Goal: Task Accomplishment & Management: Use online tool/utility

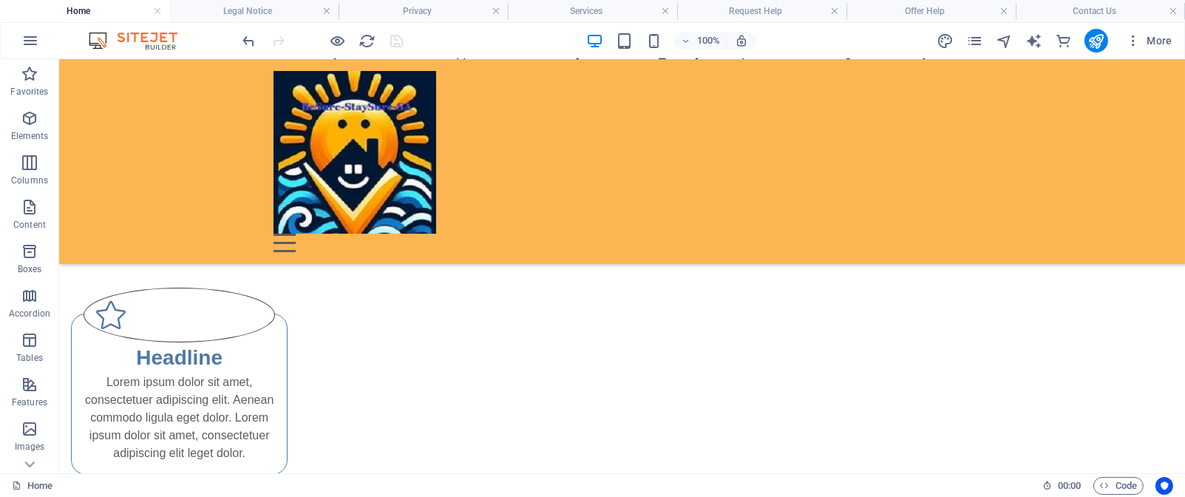
scroll to position [407, 0]
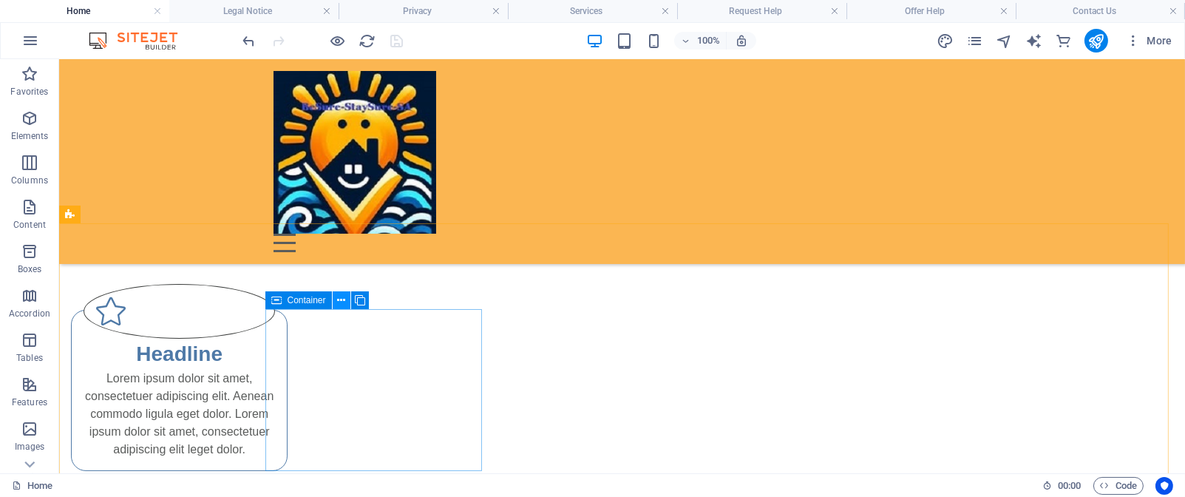
click at [342, 302] on icon at bounding box center [341, 301] width 8 height 16
click at [339, 298] on icon at bounding box center [341, 301] width 8 height 16
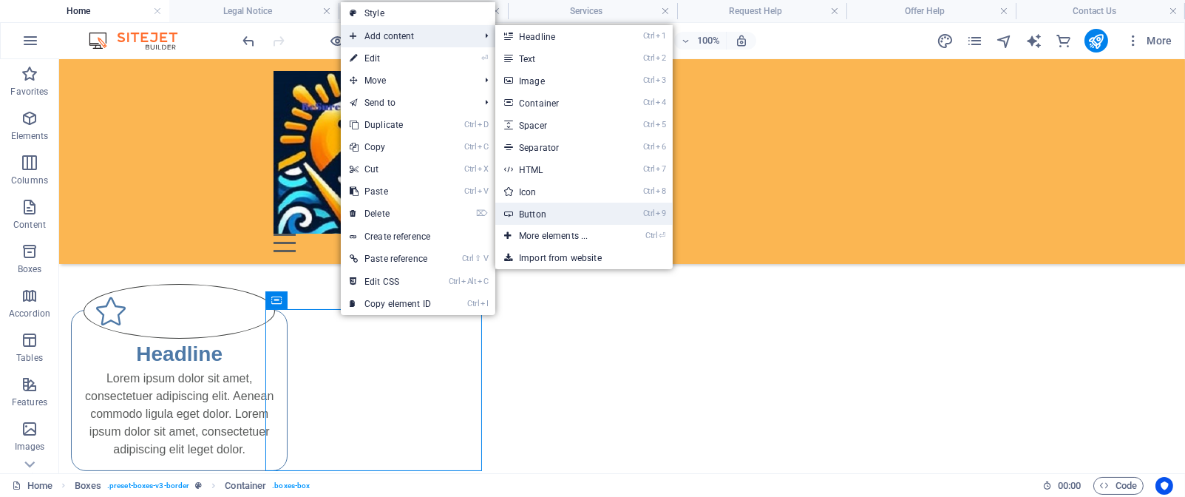
click at [603, 206] on link "Ctrl 9 Button" at bounding box center [556, 214] width 122 height 22
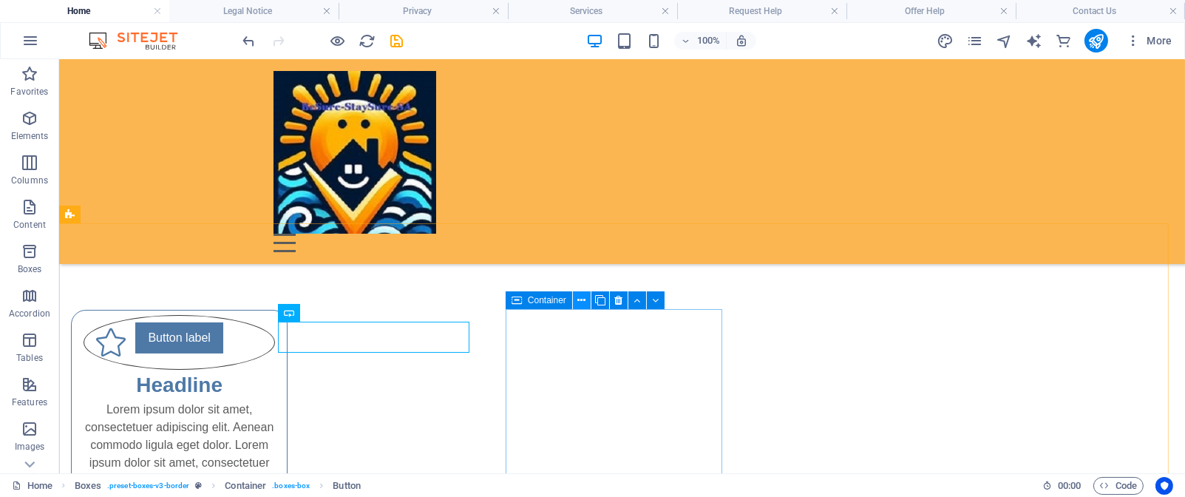
click at [580, 301] on icon at bounding box center [582, 301] width 8 height 16
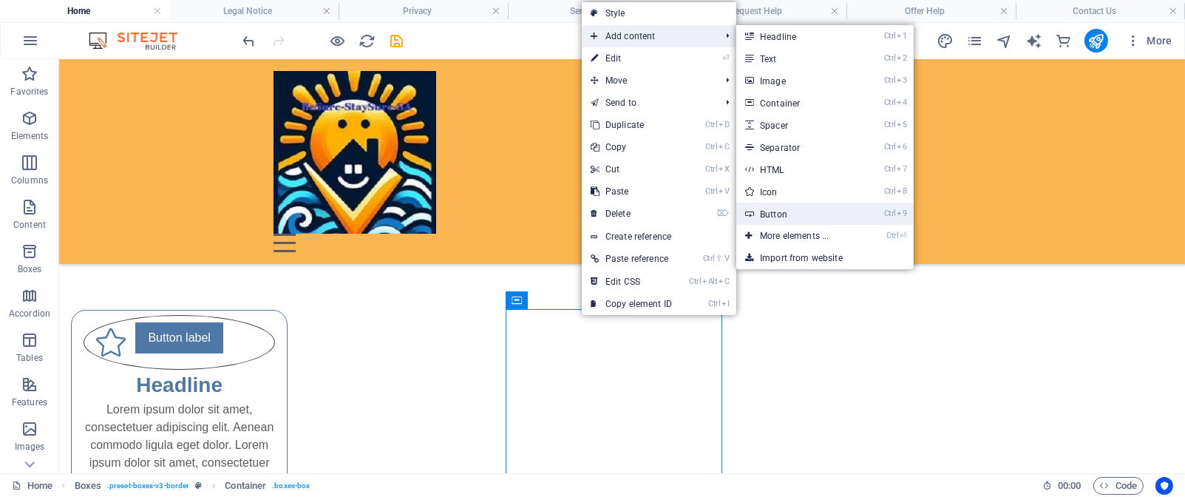
click at [827, 212] on link "Ctrl 9 Button" at bounding box center [798, 214] width 122 height 22
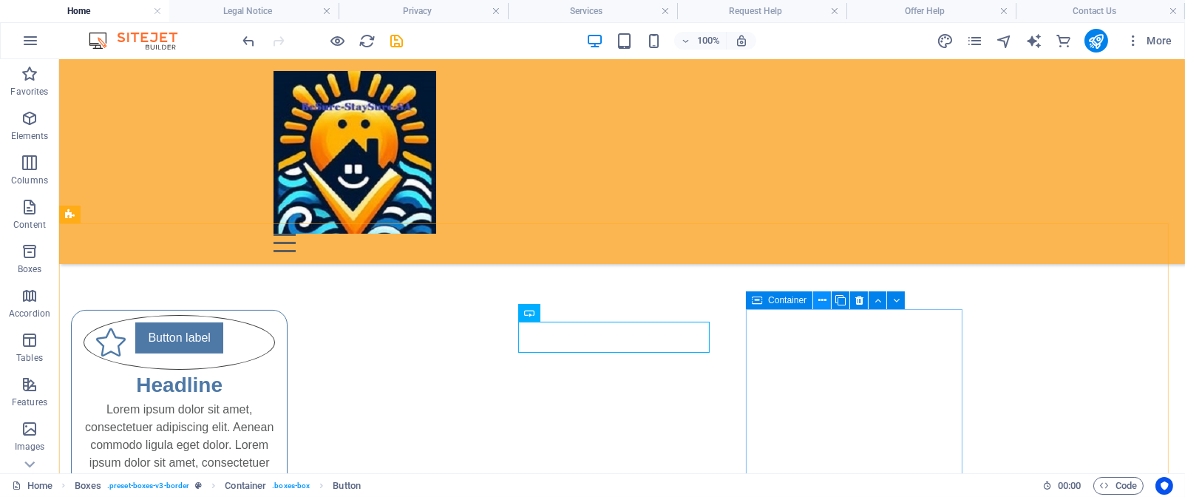
click at [823, 301] on icon at bounding box center [823, 301] width 8 height 16
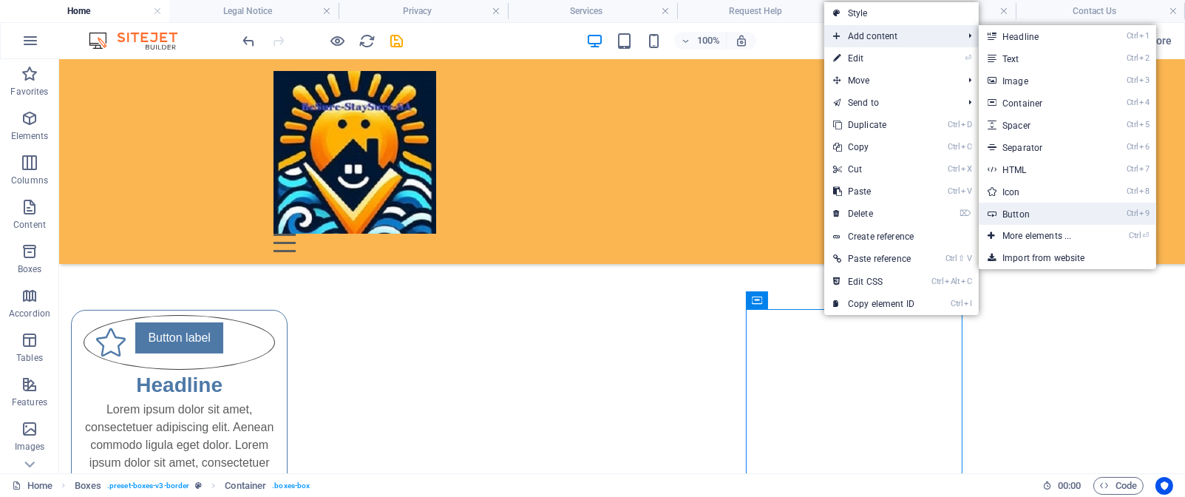
click at [1107, 217] on li "Ctrl 9 Button" at bounding box center [1067, 214] width 177 height 22
click at [1072, 210] on link "Ctrl 9 Button" at bounding box center [1040, 214] width 122 height 22
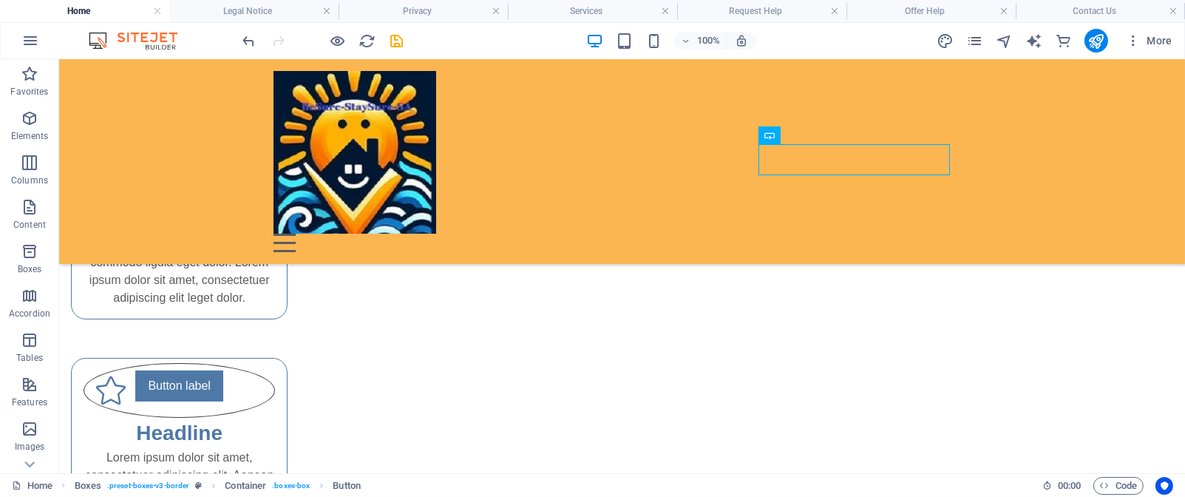
scroll to position [629, 0]
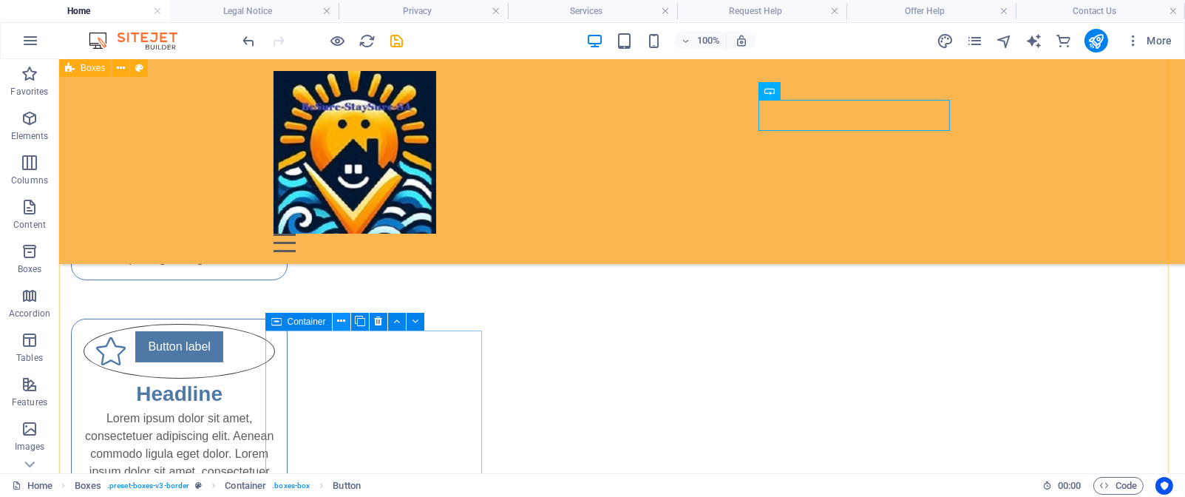
click at [339, 319] on icon at bounding box center [341, 322] width 8 height 16
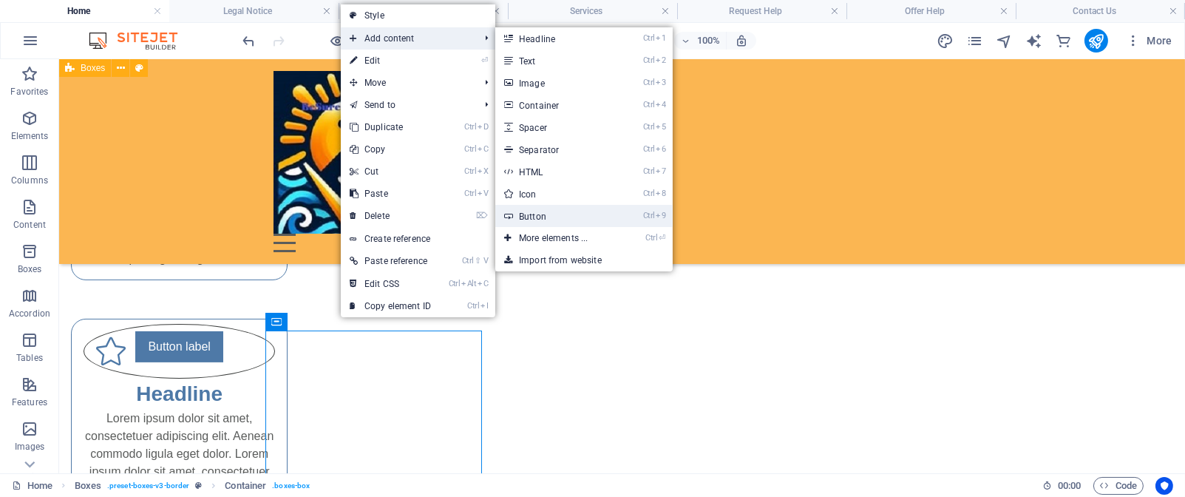
click at [552, 214] on link "Ctrl 9 Button" at bounding box center [556, 216] width 122 height 22
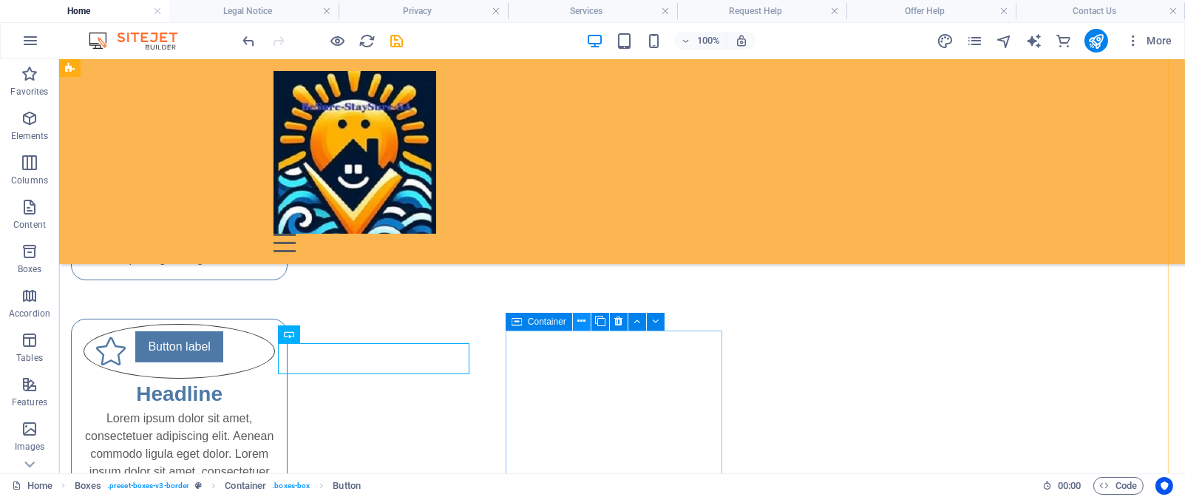
click at [578, 326] on icon at bounding box center [582, 322] width 8 height 16
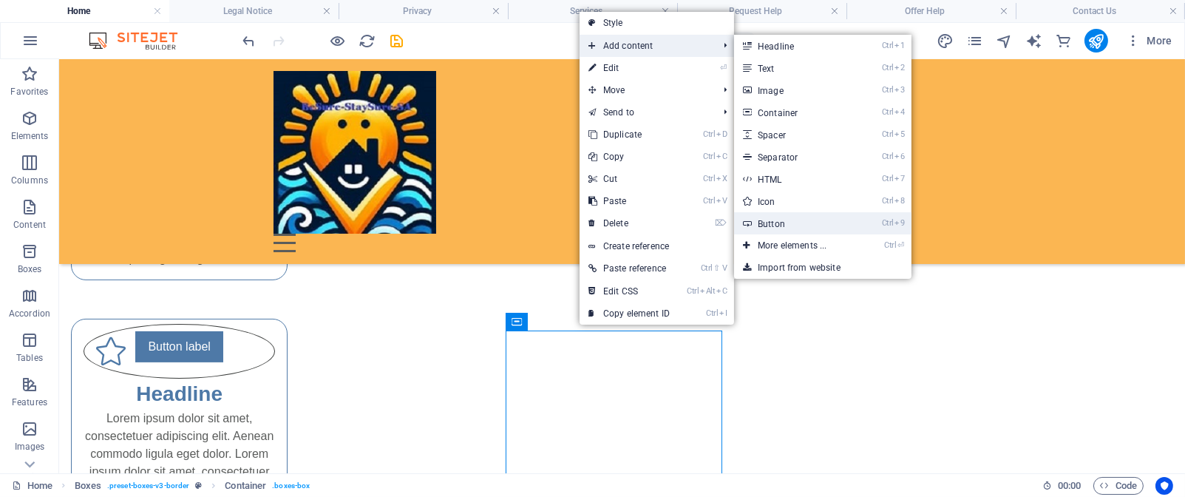
click at [788, 219] on link "Ctrl 9 Button" at bounding box center [795, 223] width 122 height 22
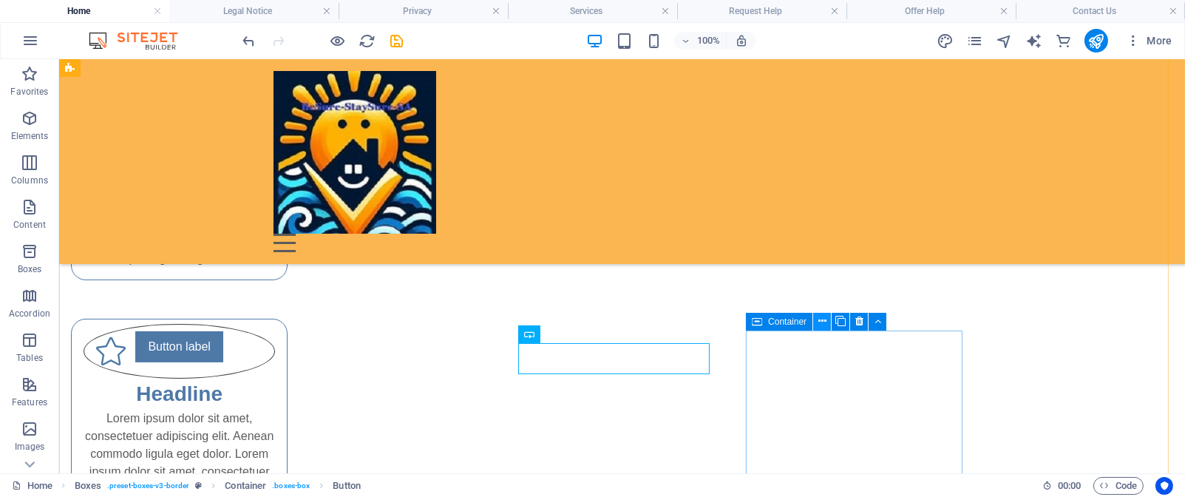
click at [820, 323] on icon at bounding box center [823, 322] width 8 height 16
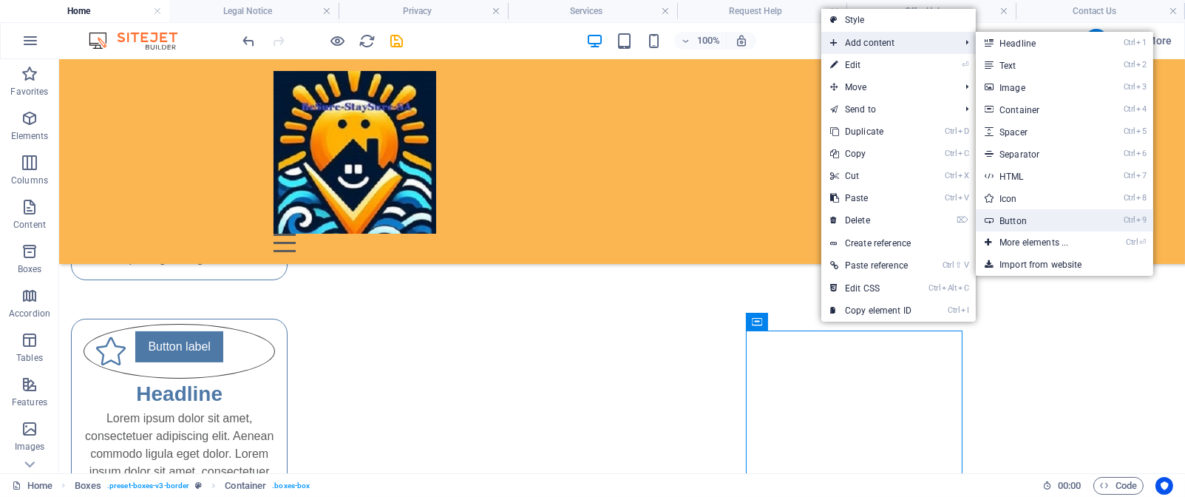
click at [1052, 217] on link "Ctrl 9 Button" at bounding box center [1037, 220] width 122 height 22
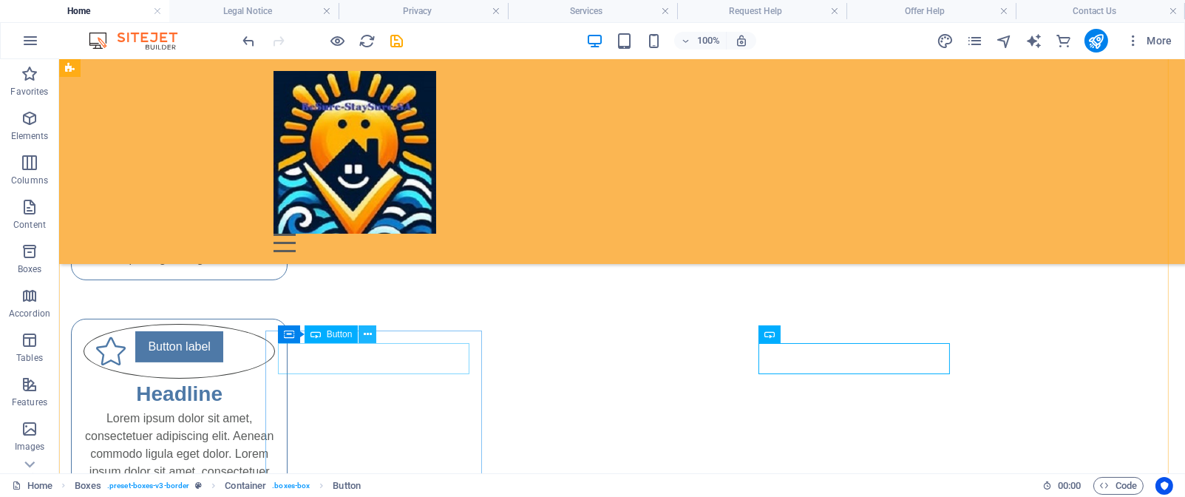
click at [365, 335] on icon at bounding box center [368, 335] width 8 height 16
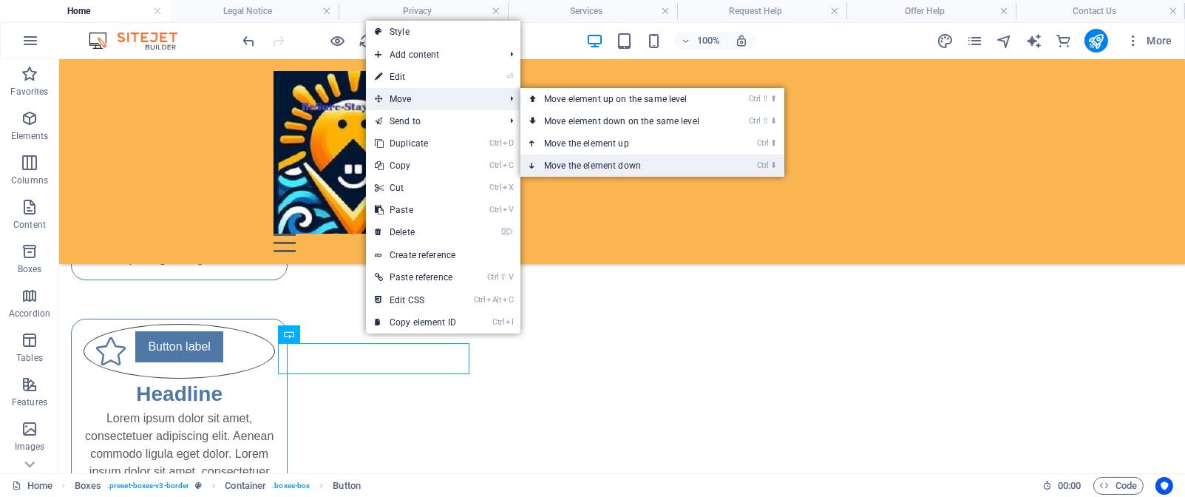
click at [606, 162] on link "Ctrl ⬇ Move the element down" at bounding box center [625, 166] width 209 height 22
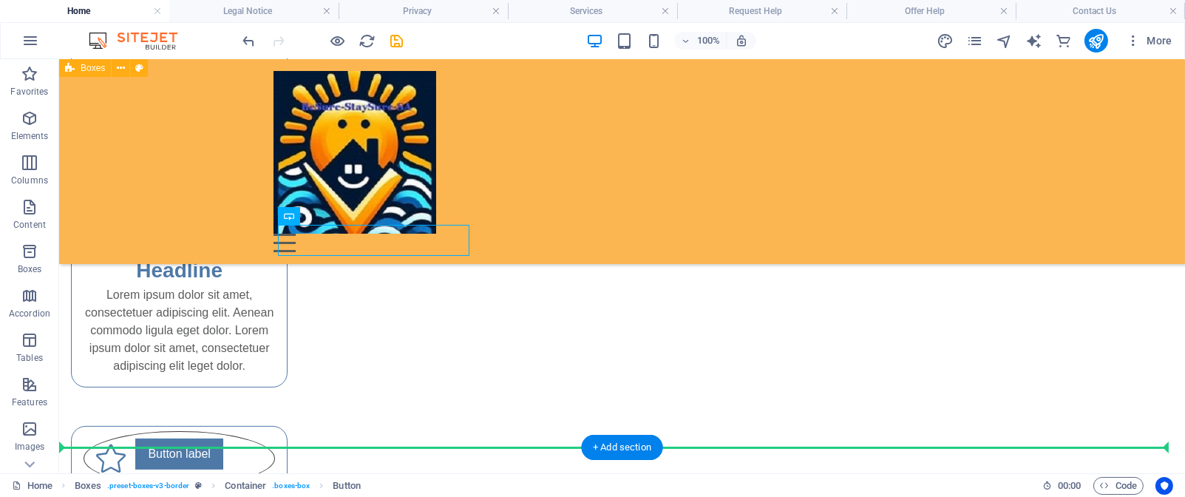
scroll to position [777, 0]
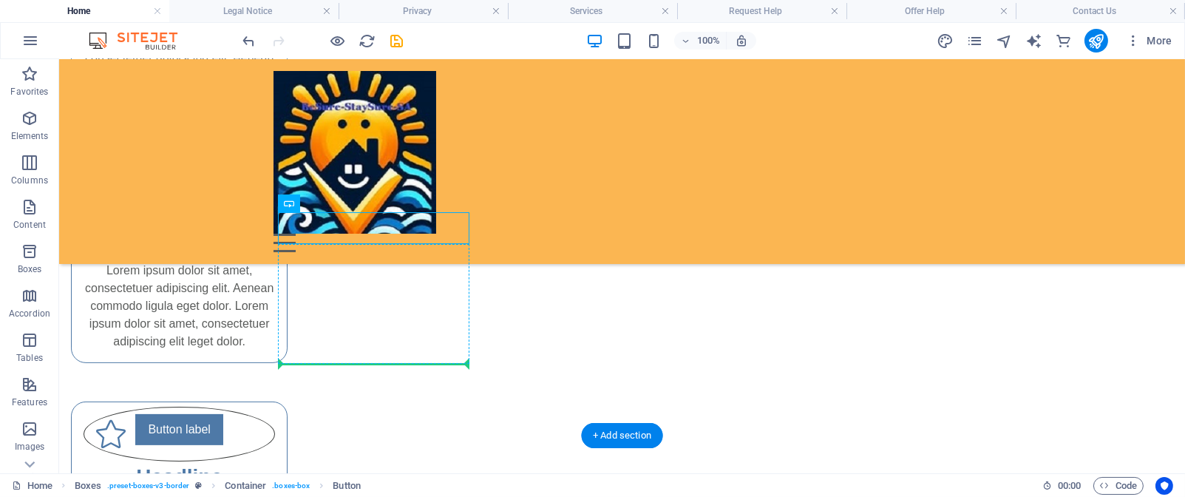
drag, startPoint x: 309, startPoint y: 302, endPoint x: 324, endPoint y: 359, distance: 58.1
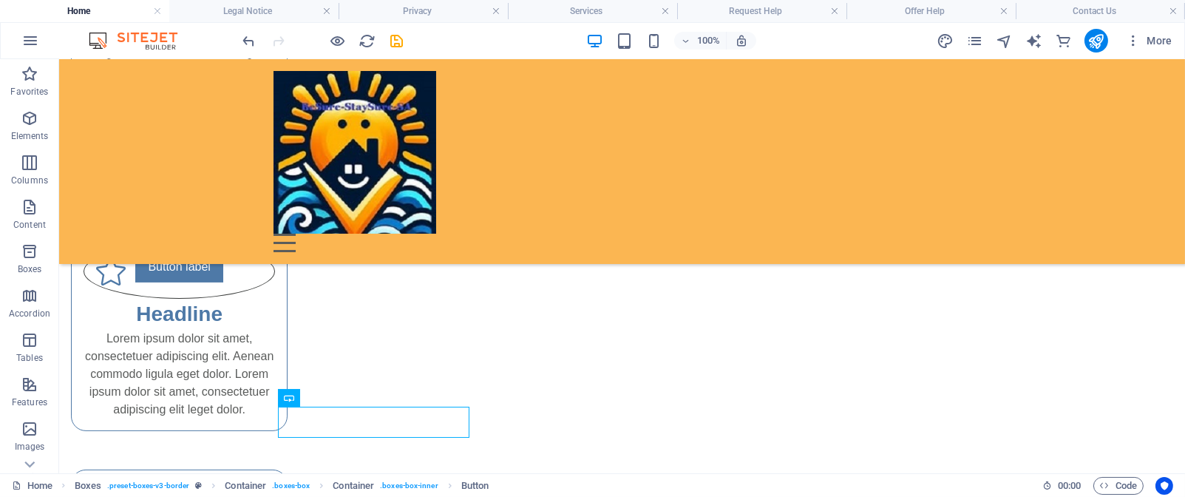
scroll to position [686, 0]
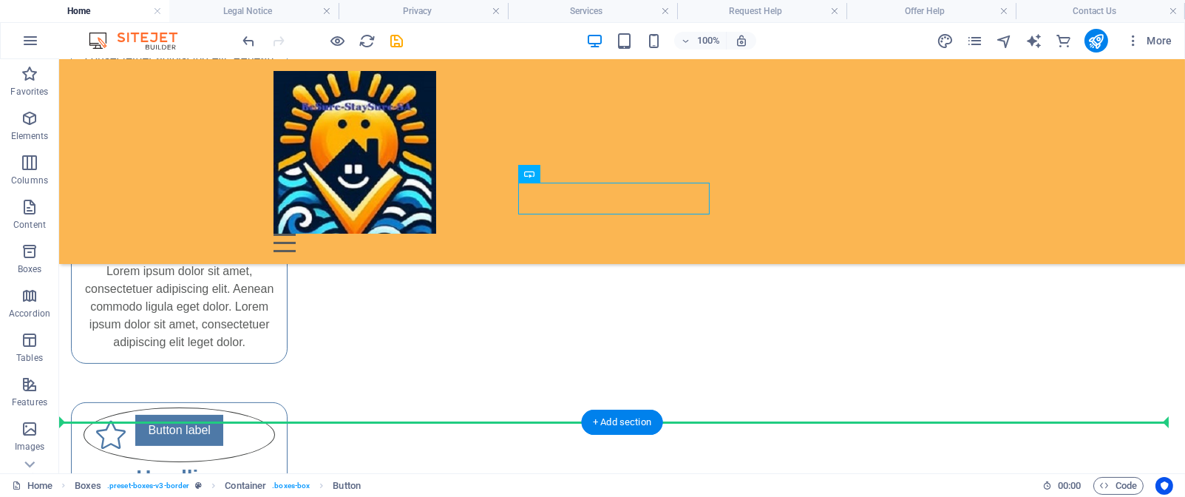
scroll to position [790, 0]
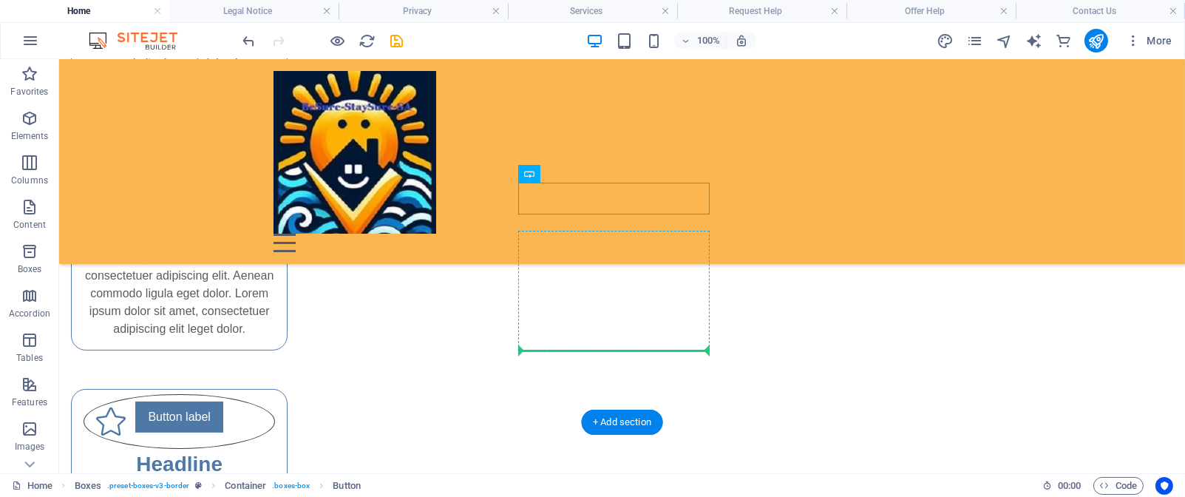
drag, startPoint x: 577, startPoint y: 295, endPoint x: 580, endPoint y: 345, distance: 49.7
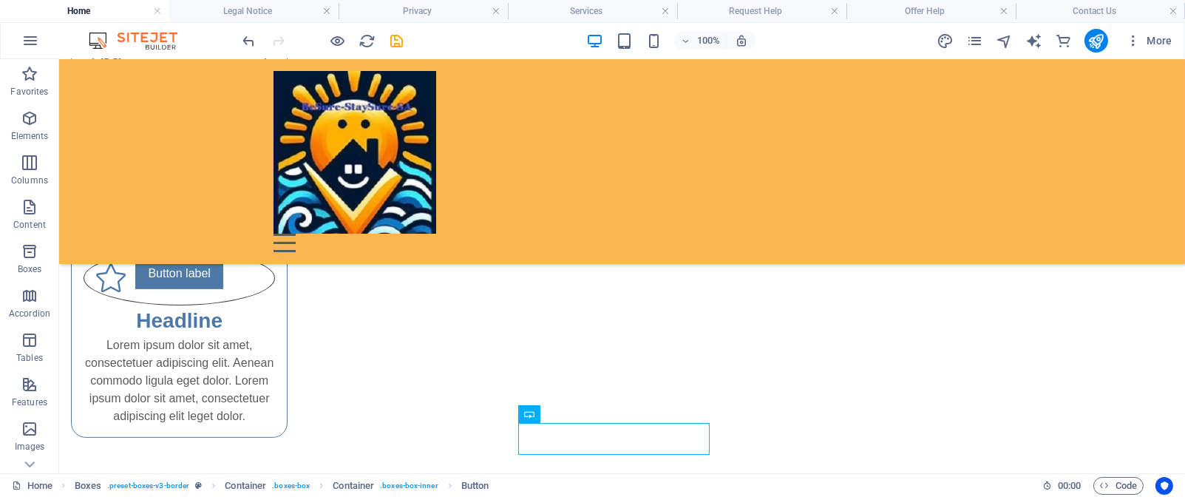
scroll to position [686, 0]
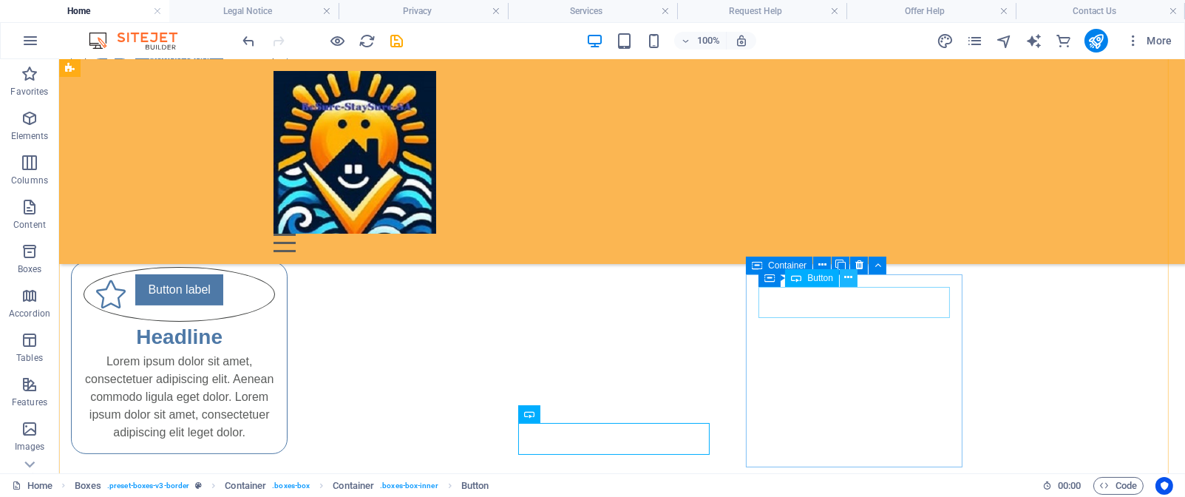
click at [845, 278] on icon at bounding box center [849, 278] width 8 height 16
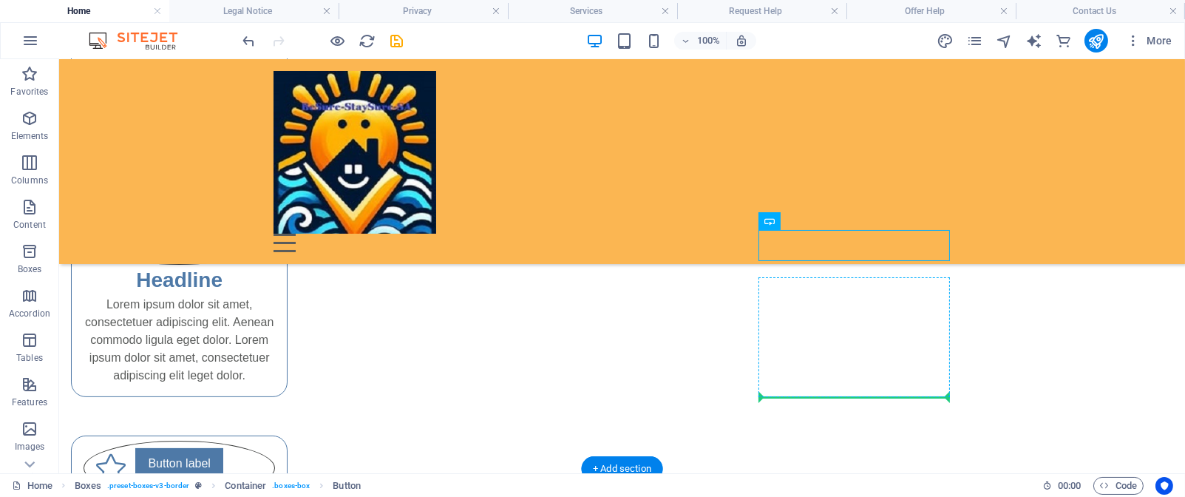
scroll to position [745, 0]
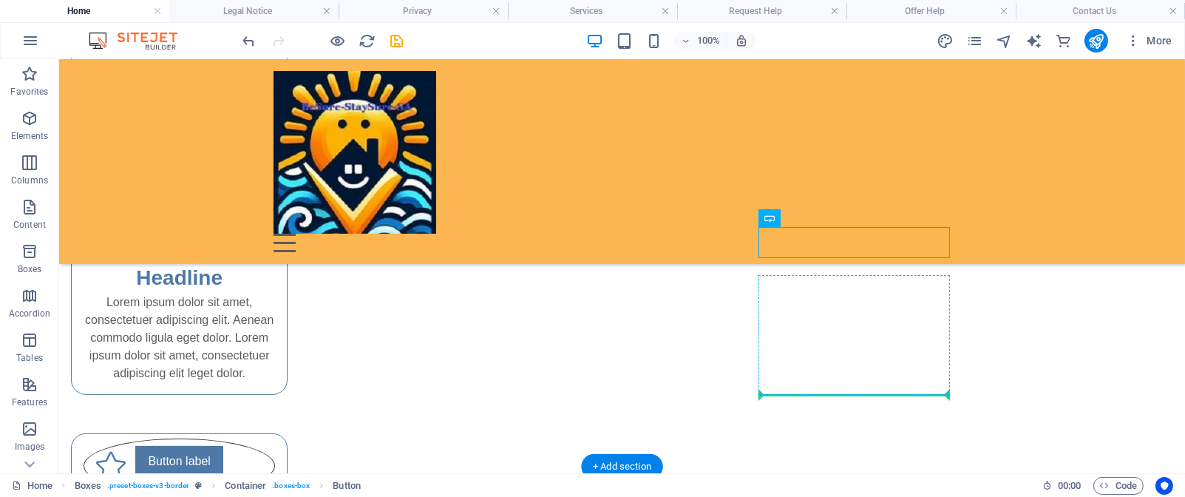
drag, startPoint x: 814, startPoint y: 298, endPoint x: 818, endPoint y: 388, distance: 90.3
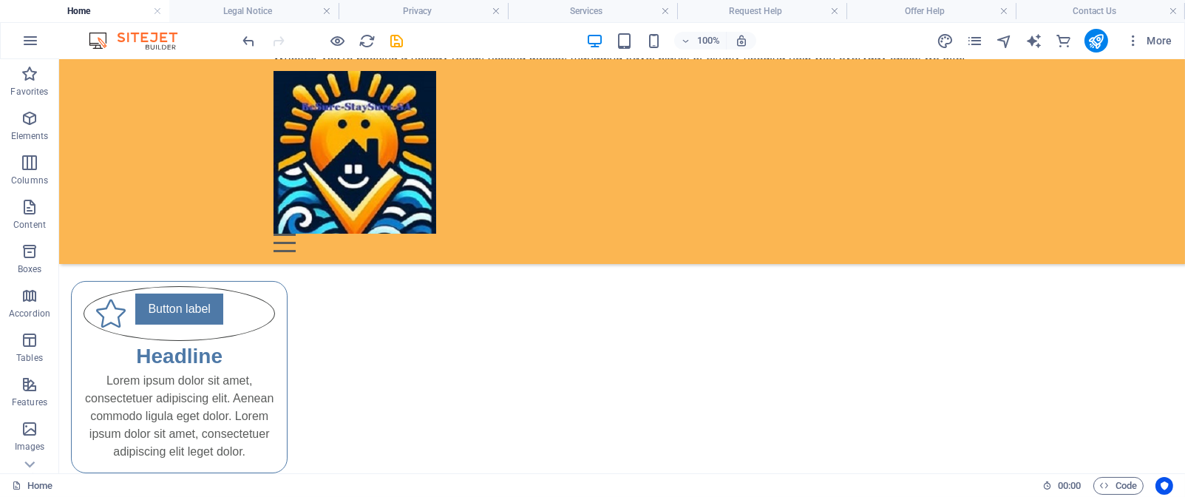
scroll to position [480, 0]
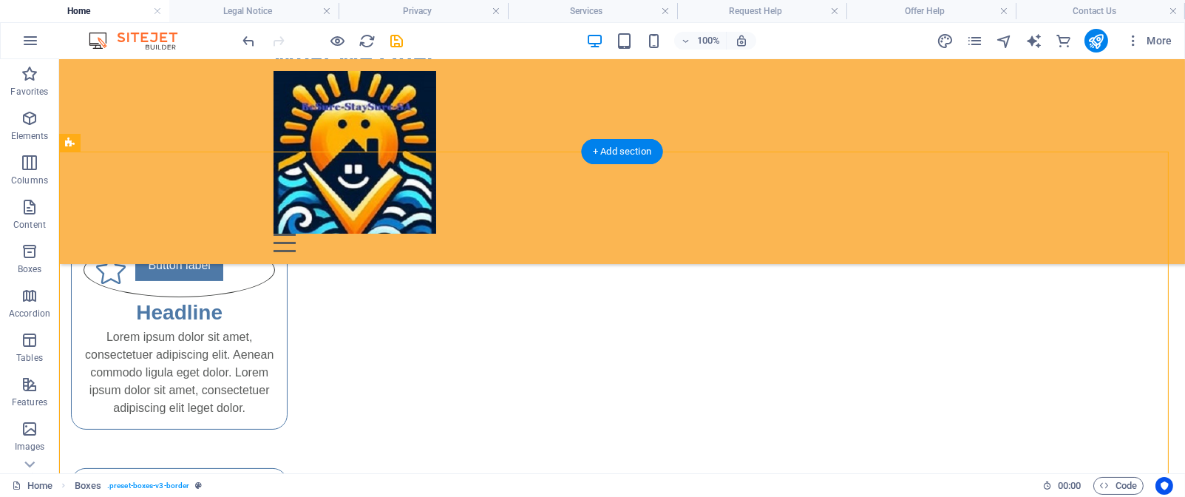
drag, startPoint x: 338, startPoint y: 260, endPoint x: 339, endPoint y: 409, distance: 149.4
click at [287, 411] on div "Button label Headline Lorem ipsum dolor sit amet, consectetuer adipiscing elit.…" at bounding box center [179, 333] width 215 height 191
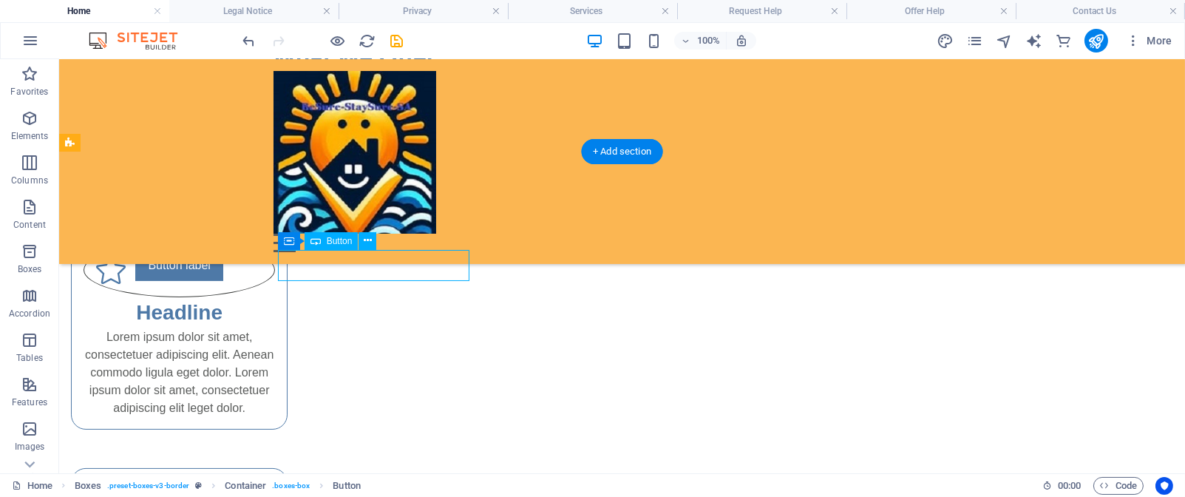
drag, startPoint x: 339, startPoint y: 258, endPoint x: 339, endPoint y: 267, distance: 8.9
click at [275, 267] on div "Button label" at bounding box center [180, 265] width 192 height 31
drag, startPoint x: 339, startPoint y: 267, endPoint x: 339, endPoint y: 387, distance: 119.8
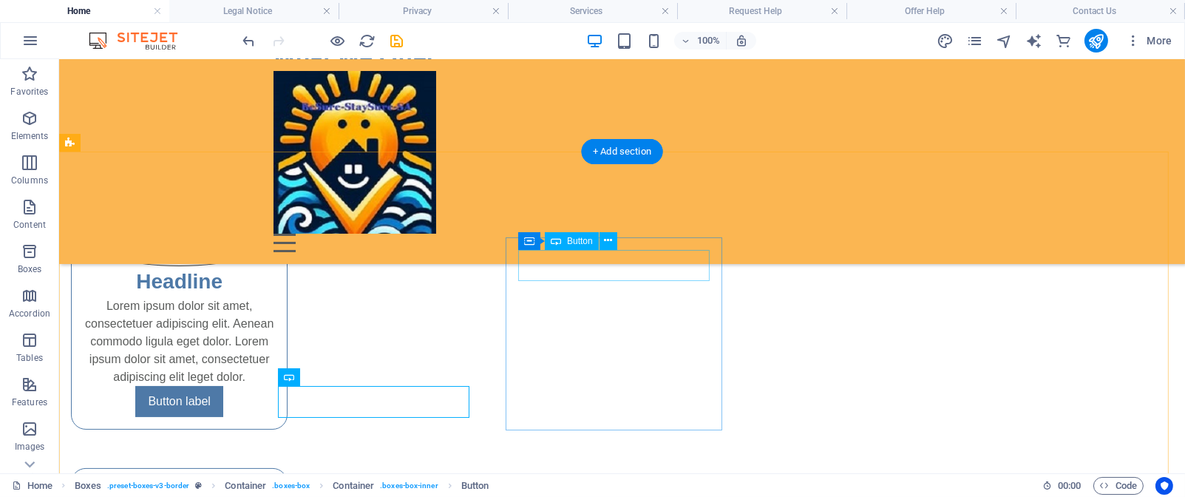
click at [275, 481] on div "Button label" at bounding box center [180, 496] width 192 height 31
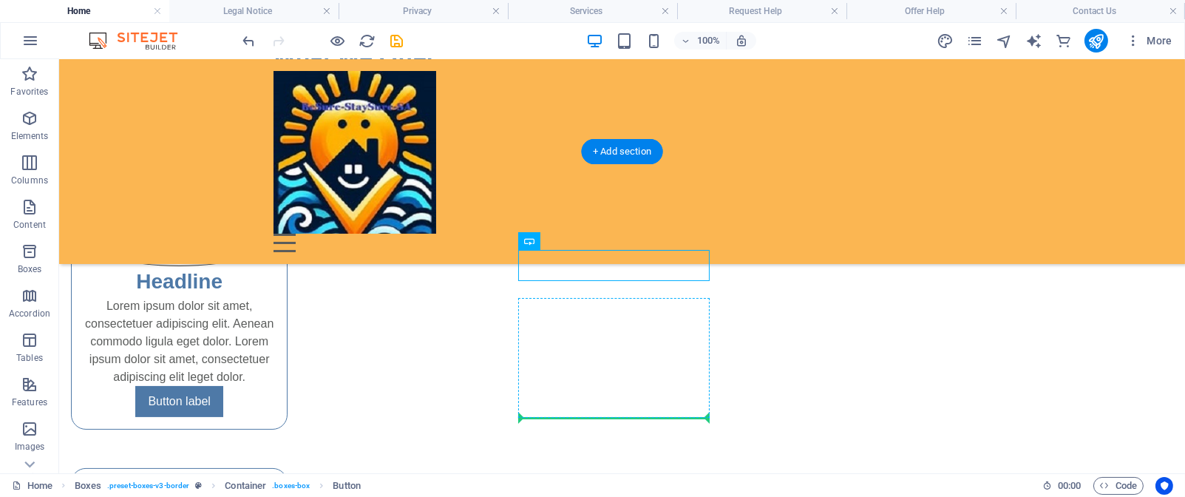
drag, startPoint x: 580, startPoint y: 257, endPoint x: 580, endPoint y: 381, distance: 123.5
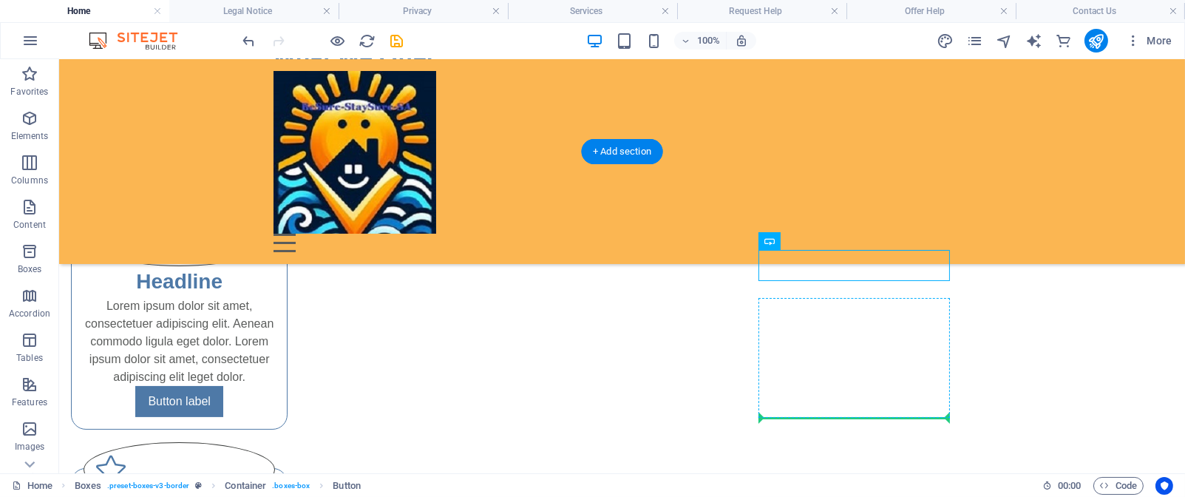
drag, startPoint x: 813, startPoint y: 254, endPoint x: 810, endPoint y: 396, distance: 142.0
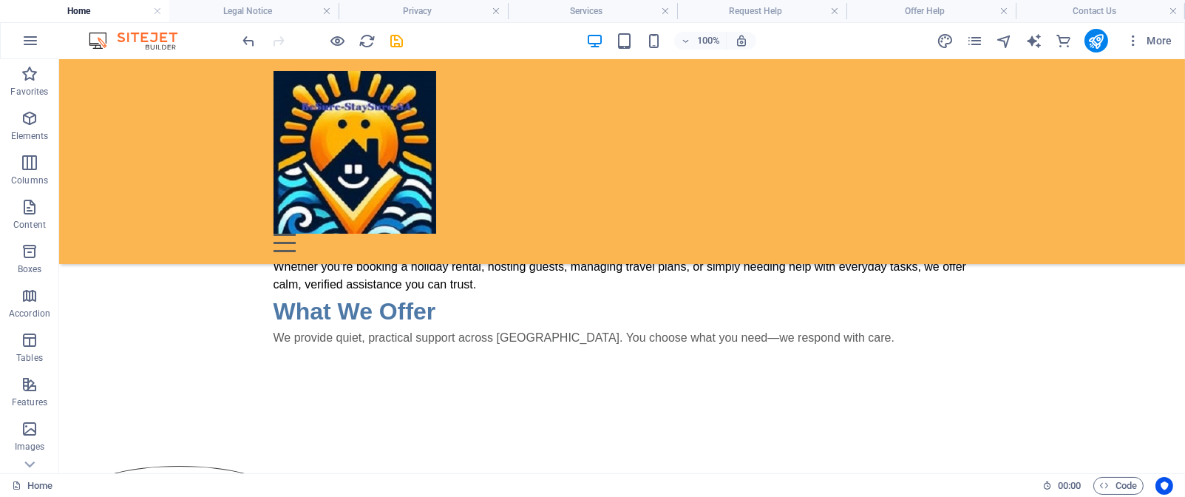
scroll to position [248, 0]
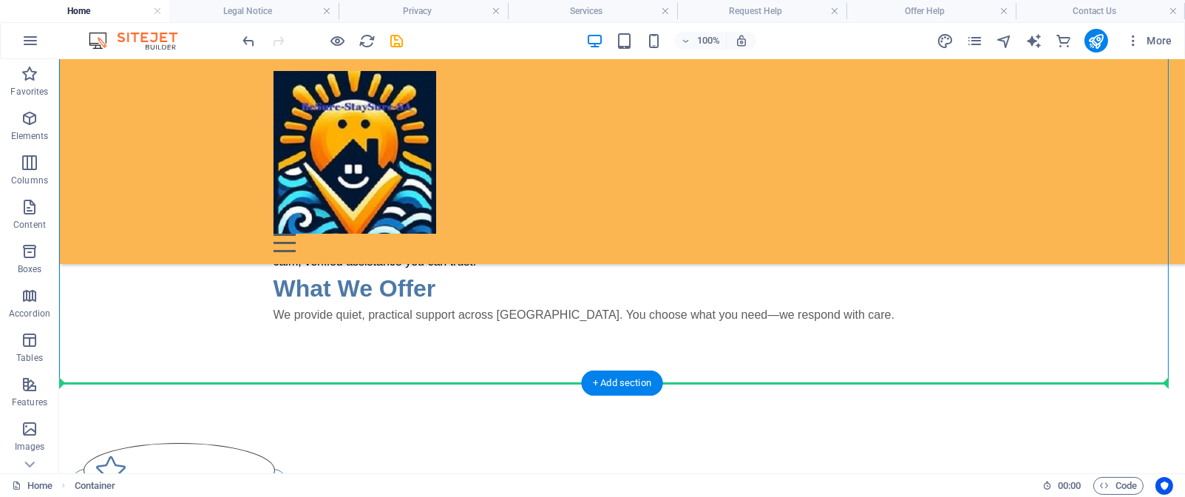
drag, startPoint x: 490, startPoint y: 310, endPoint x: 486, endPoint y: 406, distance: 96.2
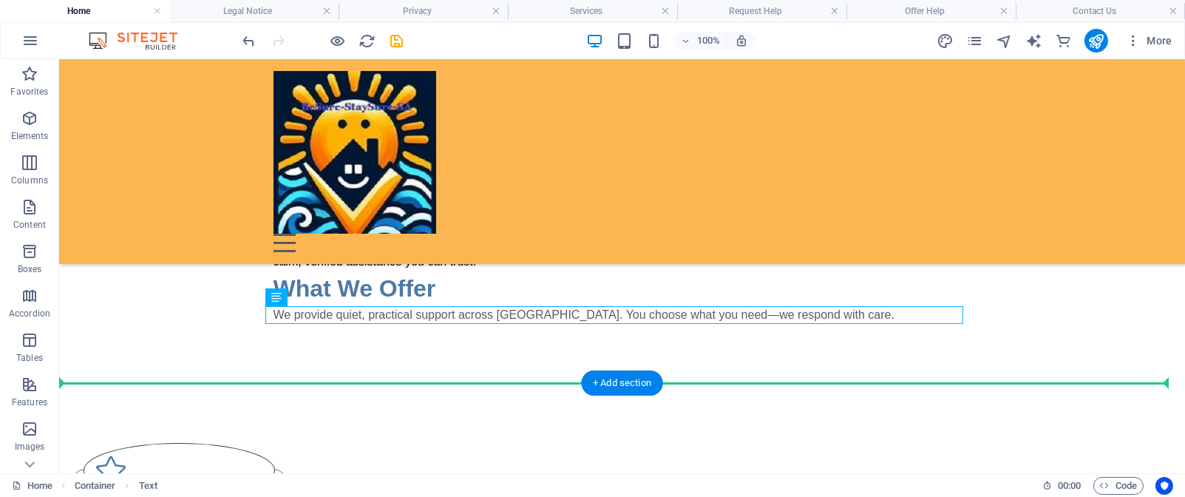
drag, startPoint x: 453, startPoint y: 315, endPoint x: 453, endPoint y: 386, distance: 71.0
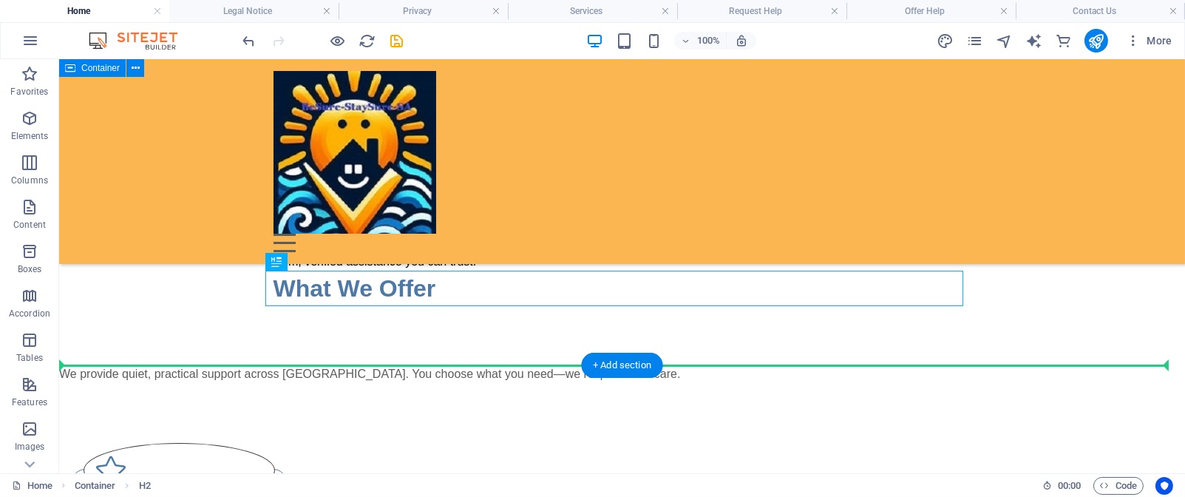
drag, startPoint x: 420, startPoint y: 284, endPoint x: 410, endPoint y: 336, distance: 52.8
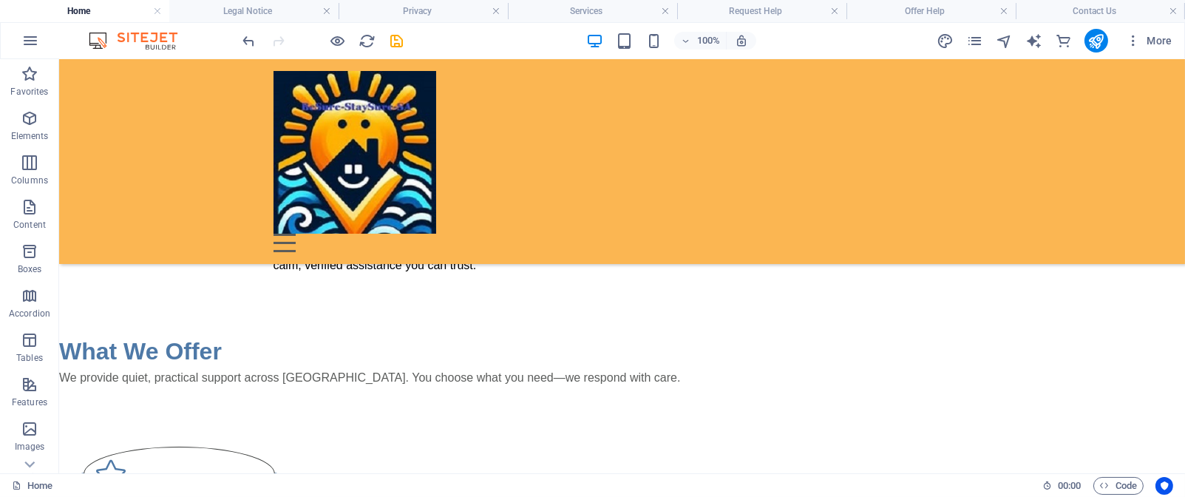
scroll to position [259, 0]
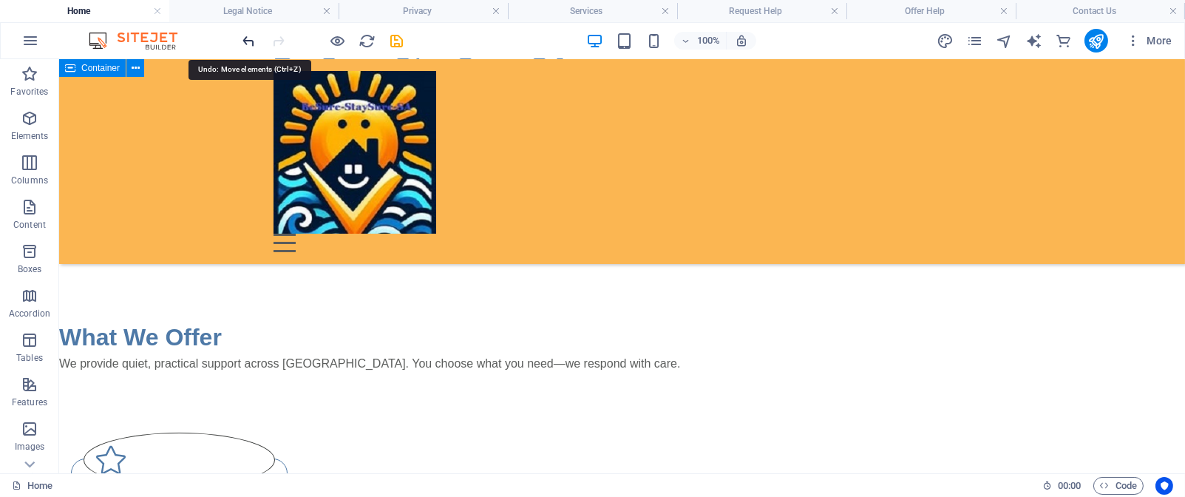
click at [252, 45] on icon "undo" at bounding box center [249, 41] width 17 height 17
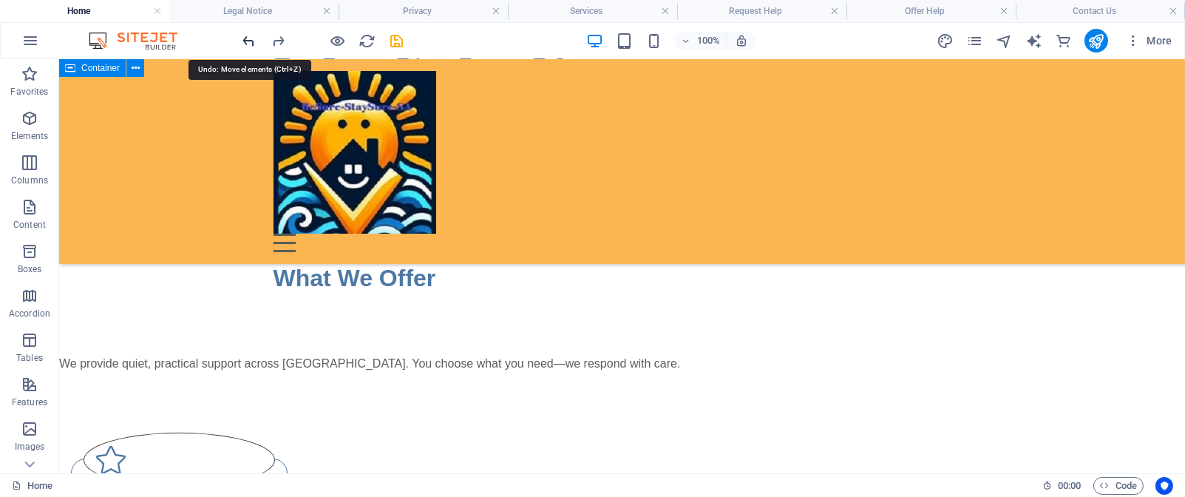
click at [252, 45] on icon "undo" at bounding box center [249, 41] width 17 height 17
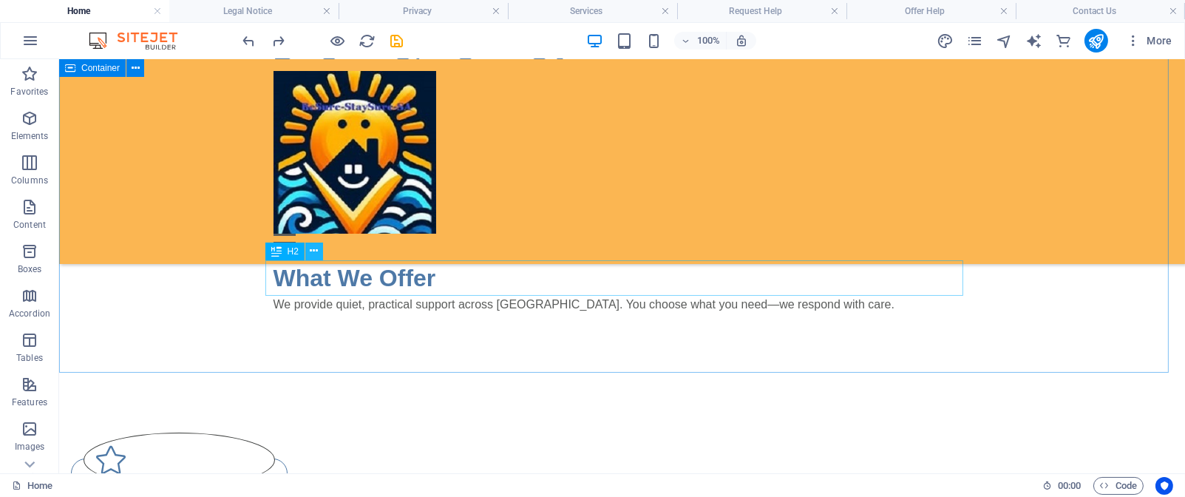
click at [315, 254] on icon at bounding box center [314, 251] width 8 height 16
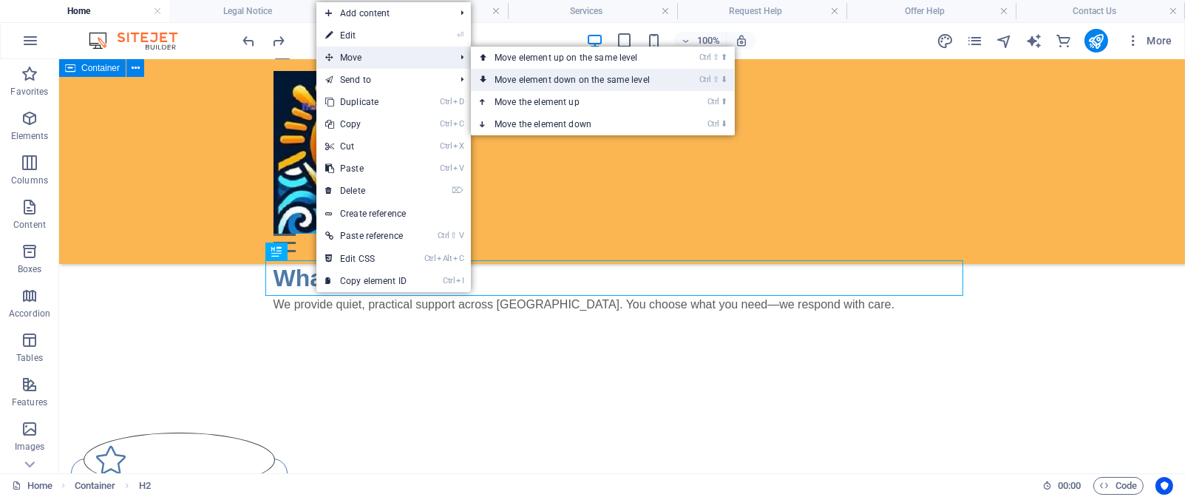
click at [558, 78] on link "Ctrl ⇧ ⬇ Move element down on the same level" at bounding box center [575, 80] width 209 height 22
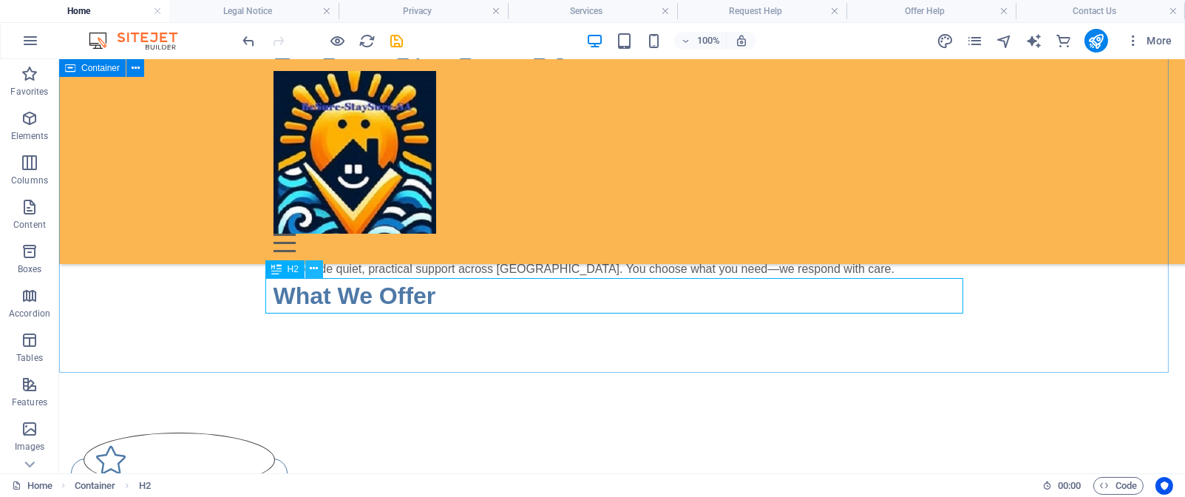
click at [318, 269] on icon at bounding box center [314, 269] width 8 height 16
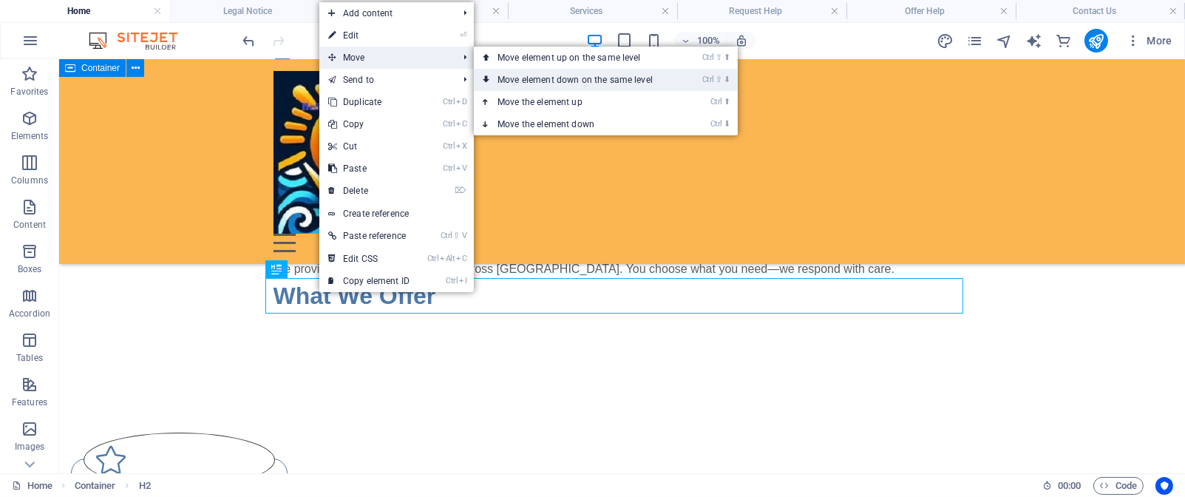
click at [557, 78] on link "Ctrl ⇧ ⬇ Move element down on the same level" at bounding box center [578, 80] width 209 height 22
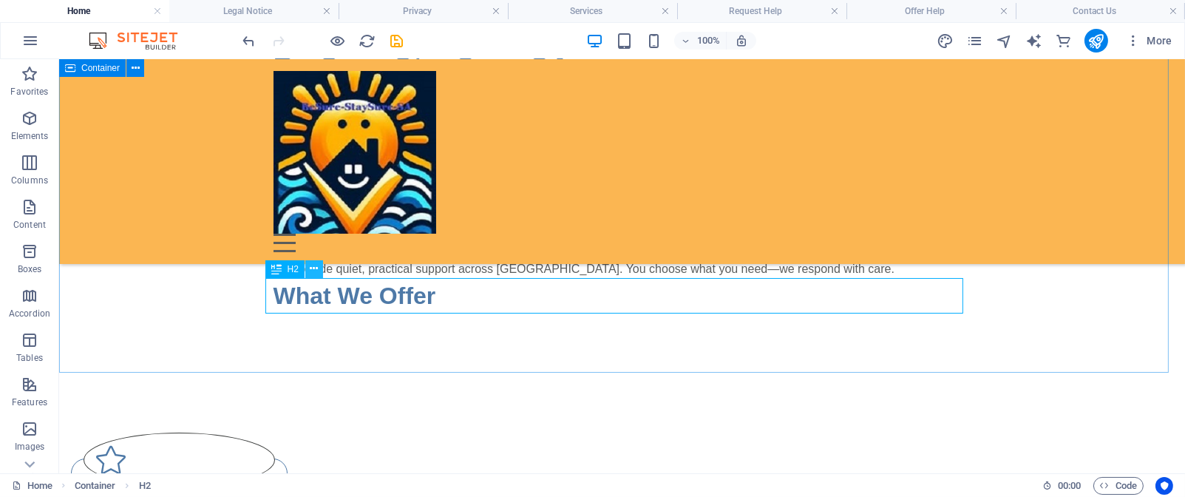
click at [313, 263] on icon at bounding box center [314, 269] width 8 height 16
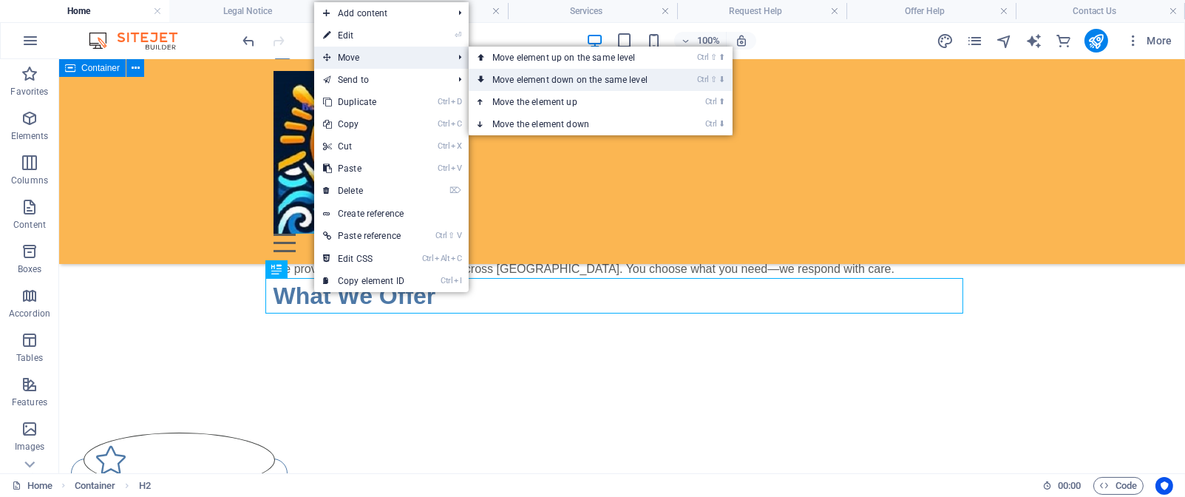
click at [572, 78] on link "Ctrl ⇧ ⬇ Move element down on the same level" at bounding box center [573, 80] width 209 height 22
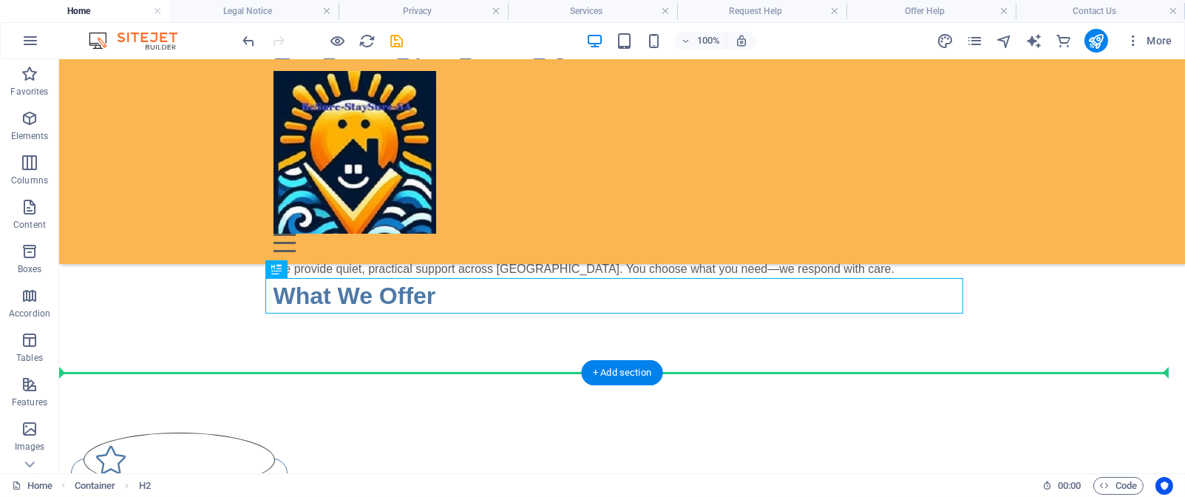
drag, startPoint x: 356, startPoint y: 292, endPoint x: 361, endPoint y: 386, distance: 94.0
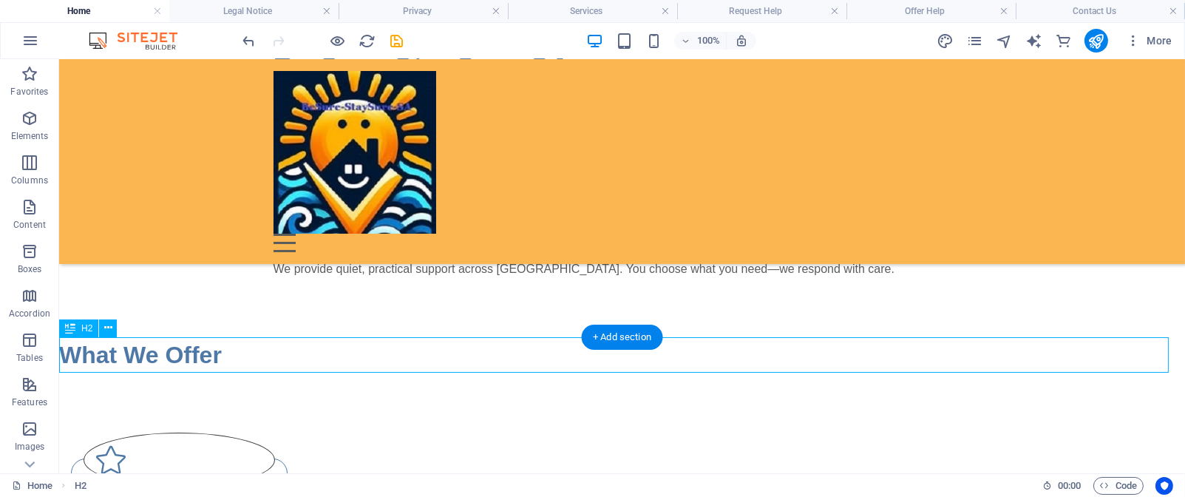
click at [301, 351] on div "What We Offer" at bounding box center [622, 354] width 1126 height 35
click at [254, 353] on div "What We Offer" at bounding box center [622, 354] width 1126 height 35
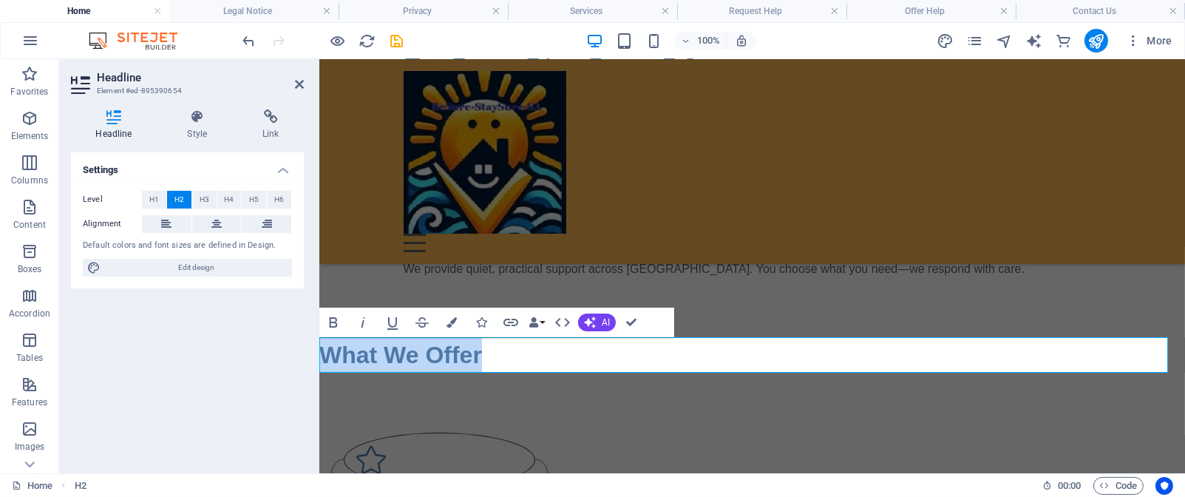
drag, startPoint x: 490, startPoint y: 353, endPoint x: 321, endPoint y: 349, distance: 169.4
click at [321, 349] on h2 "What We Offer" at bounding box center [752, 354] width 866 height 35
click at [214, 222] on icon at bounding box center [216, 224] width 10 height 18
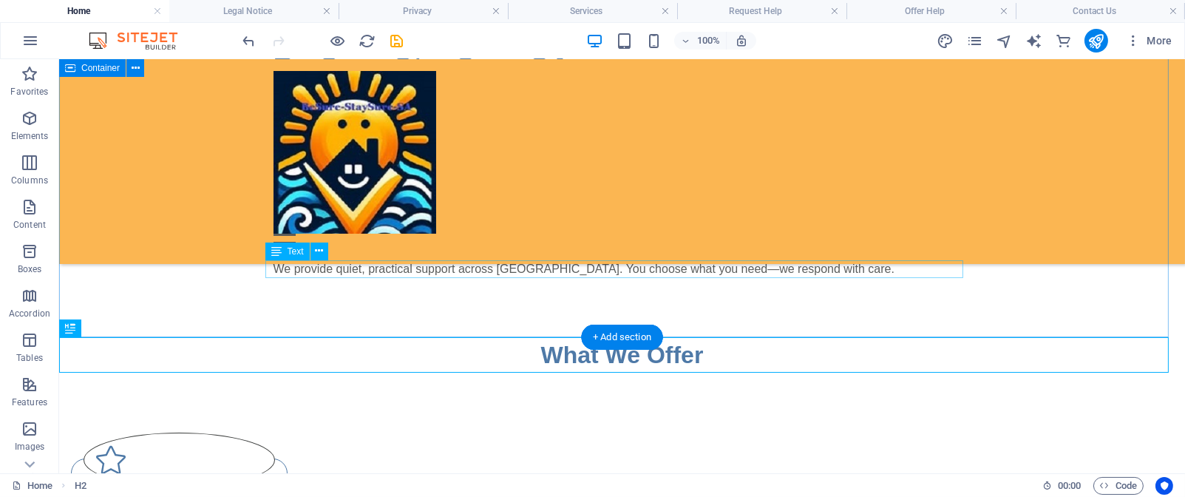
click at [407, 268] on div "We provide quiet, practical support across [GEOGRAPHIC_DATA]. You choose what y…" at bounding box center [623, 269] width 698 height 18
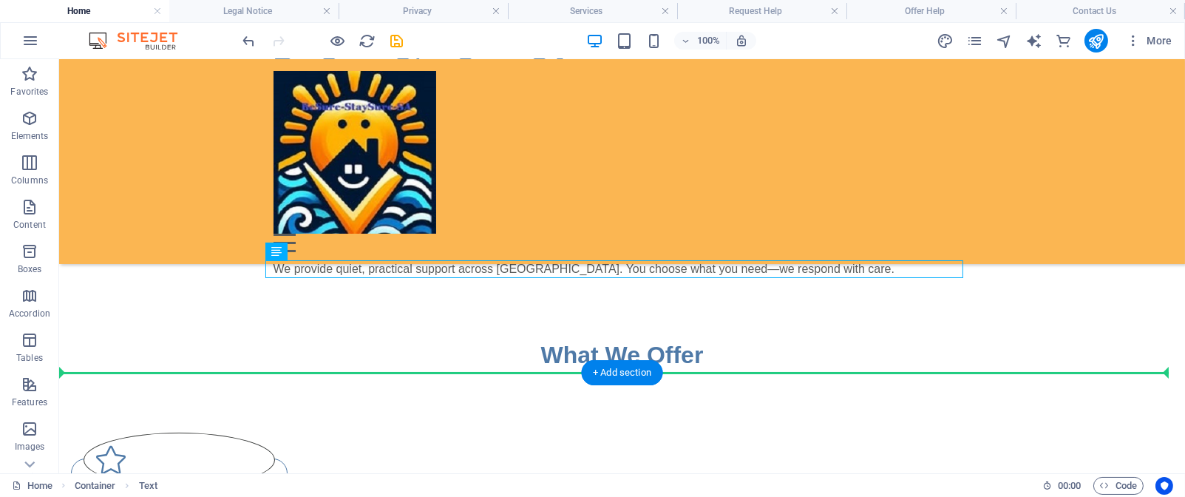
drag, startPoint x: 324, startPoint y: 263, endPoint x: 379, endPoint y: 379, distance: 128.7
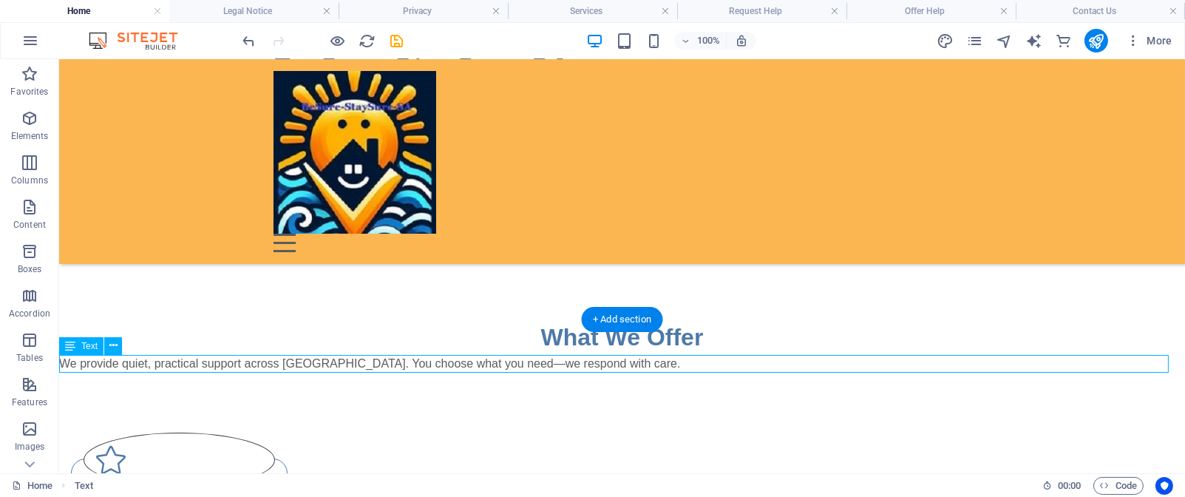
click at [700, 363] on div "We provide quiet, practical support across [GEOGRAPHIC_DATA]. You choose what y…" at bounding box center [622, 364] width 1126 height 18
drag, startPoint x: 631, startPoint y: 359, endPoint x: 612, endPoint y: 364, distance: 19.7
click at [612, 364] on div "We provide quiet, practical support across [GEOGRAPHIC_DATA]. You choose what y…" at bounding box center [622, 364] width 1126 height 18
click at [626, 362] on div "We provide quiet, practical support across [GEOGRAPHIC_DATA]. You choose what y…" at bounding box center [622, 364] width 1126 height 18
drag, startPoint x: 626, startPoint y: 362, endPoint x: 613, endPoint y: 365, distance: 13.1
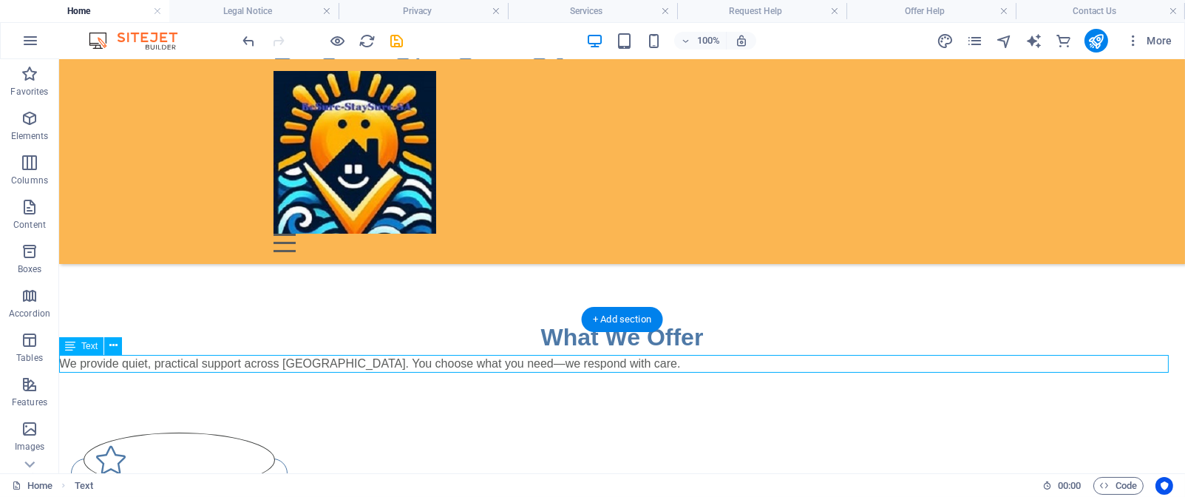
click at [607, 365] on div "We provide quiet, practical support across [GEOGRAPHIC_DATA]. You choose what y…" at bounding box center [622, 364] width 1126 height 18
click at [627, 362] on div "We provide quiet, practical support across [GEOGRAPHIC_DATA]. You choose what y…" at bounding box center [622, 364] width 1126 height 18
drag, startPoint x: 627, startPoint y: 362, endPoint x: 595, endPoint y: 361, distance: 31.8
click at [595, 361] on div "We provide quiet, practical support across [GEOGRAPHIC_DATA]. You choose what y…" at bounding box center [622, 364] width 1126 height 18
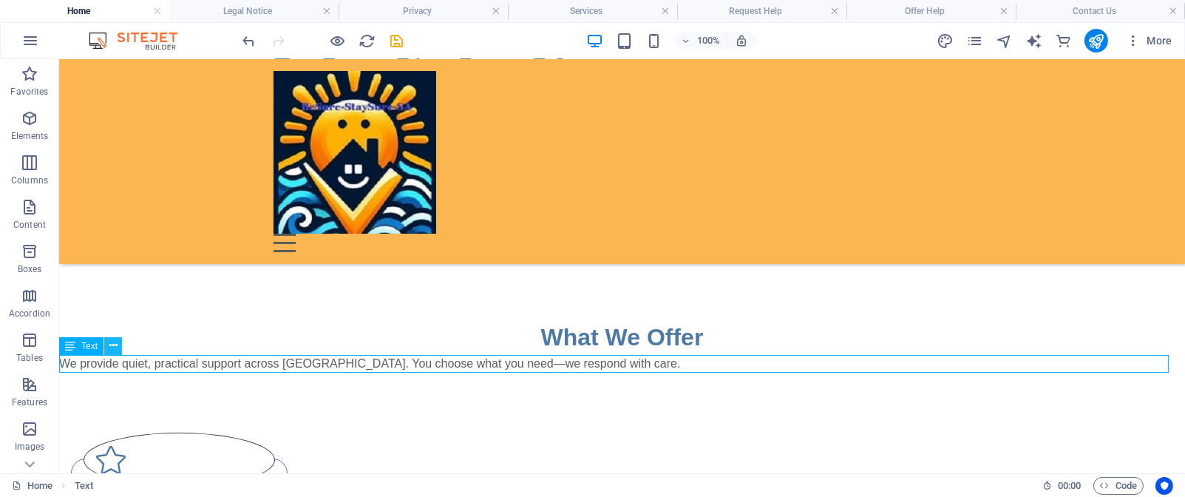
click at [111, 341] on icon at bounding box center [113, 346] width 8 height 16
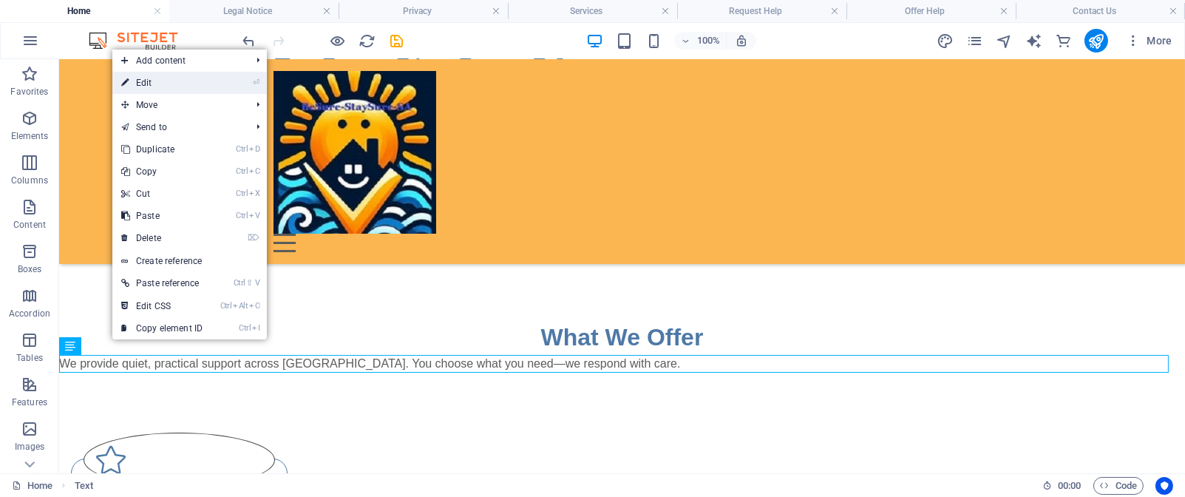
click at [180, 76] on link "⏎ Edit" at bounding box center [161, 83] width 99 height 22
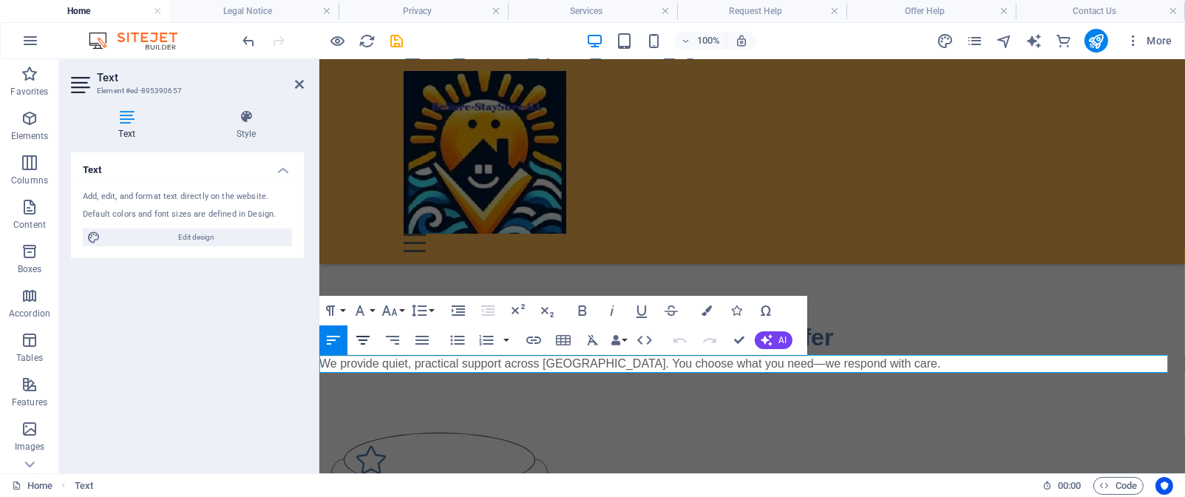
click at [365, 340] on icon "button" at bounding box center [363, 340] width 18 height 18
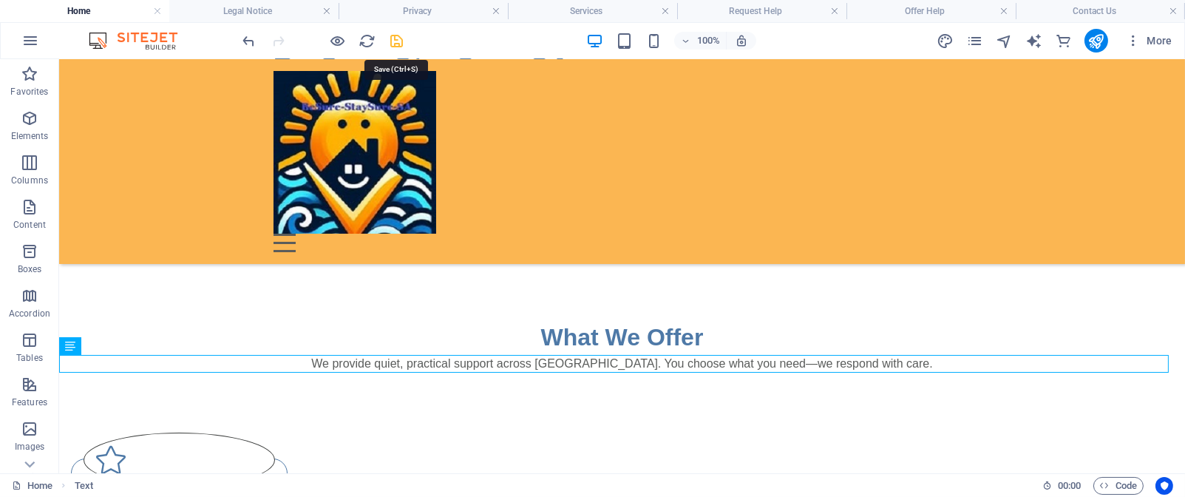
click at [399, 36] on icon "save" at bounding box center [397, 41] width 17 height 17
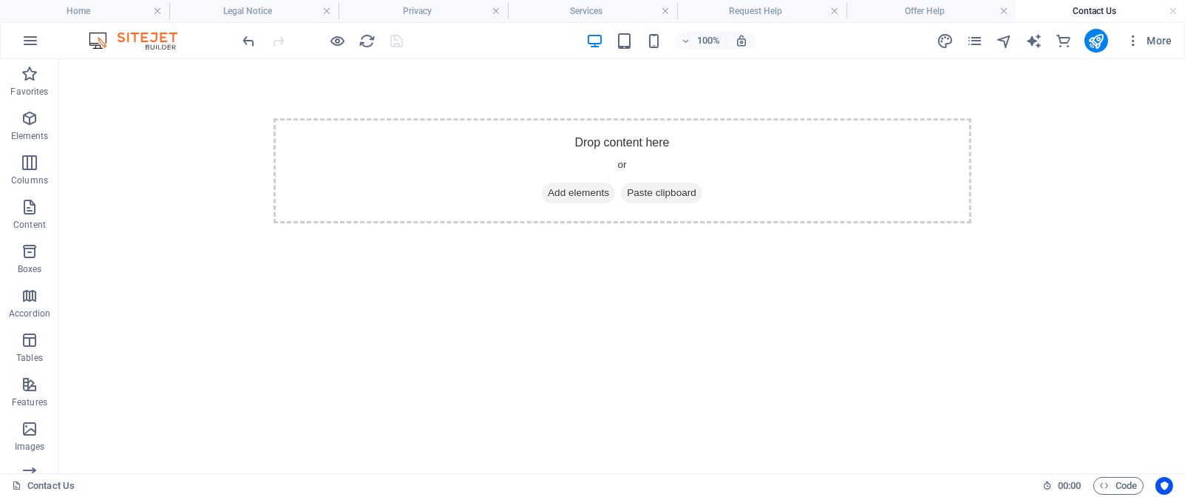
scroll to position [0, 0]
click at [978, 41] on icon "pages" at bounding box center [974, 41] width 17 height 17
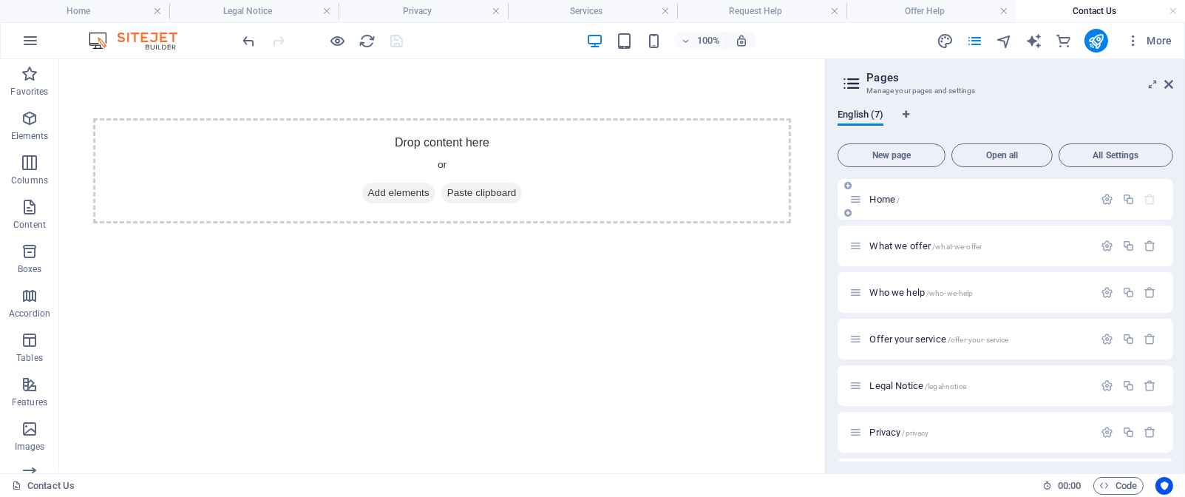
click at [966, 197] on p "Home /" at bounding box center [979, 199] width 219 height 10
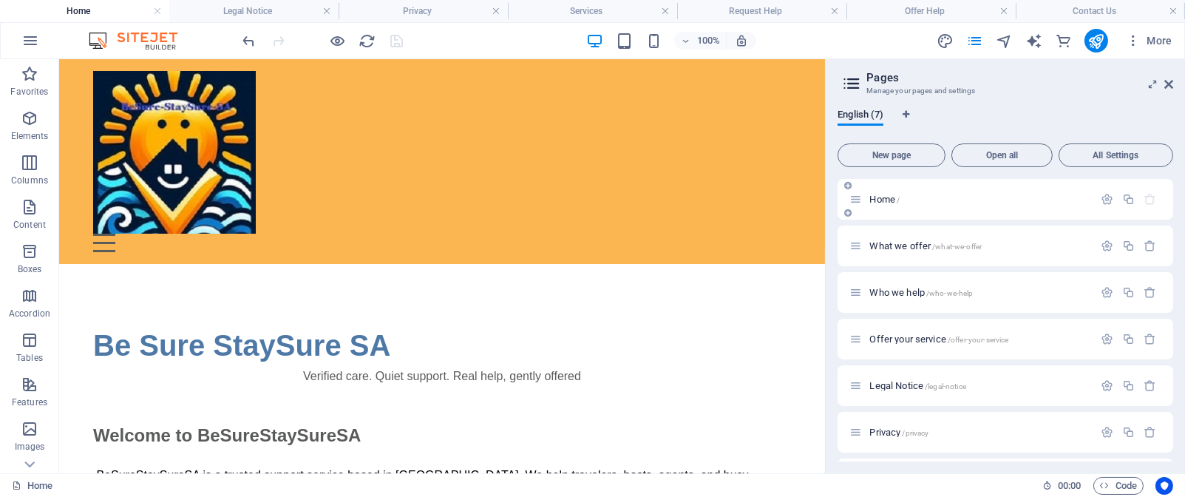
scroll to position [259, 0]
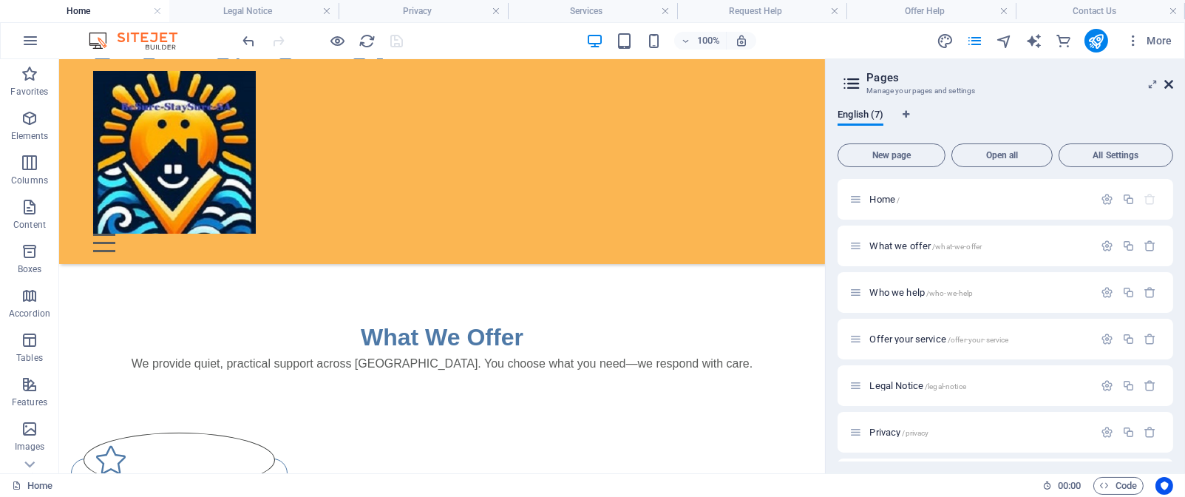
click at [1171, 84] on icon at bounding box center [1169, 84] width 9 height 12
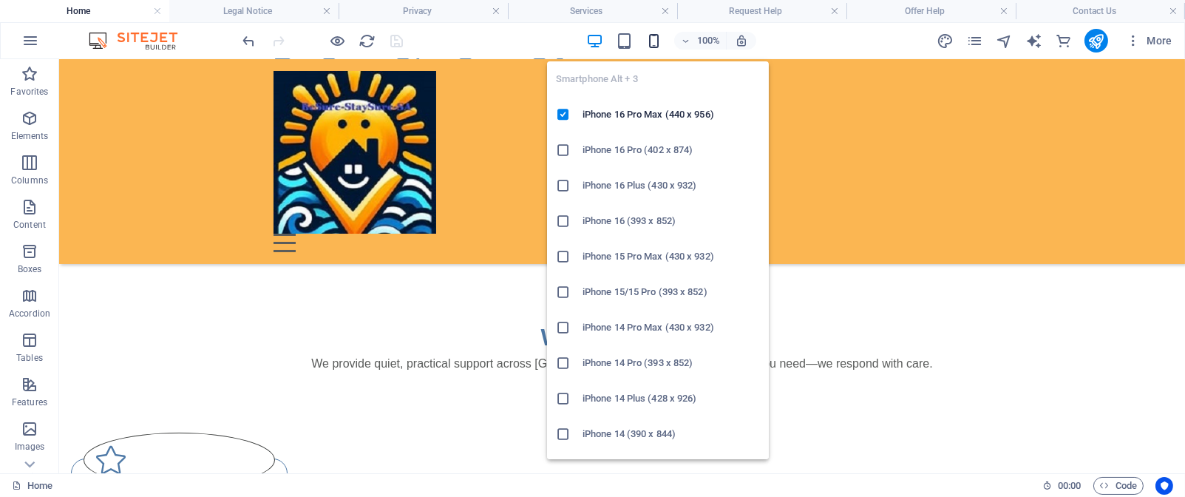
click at [656, 33] on icon "button" at bounding box center [654, 41] width 17 height 17
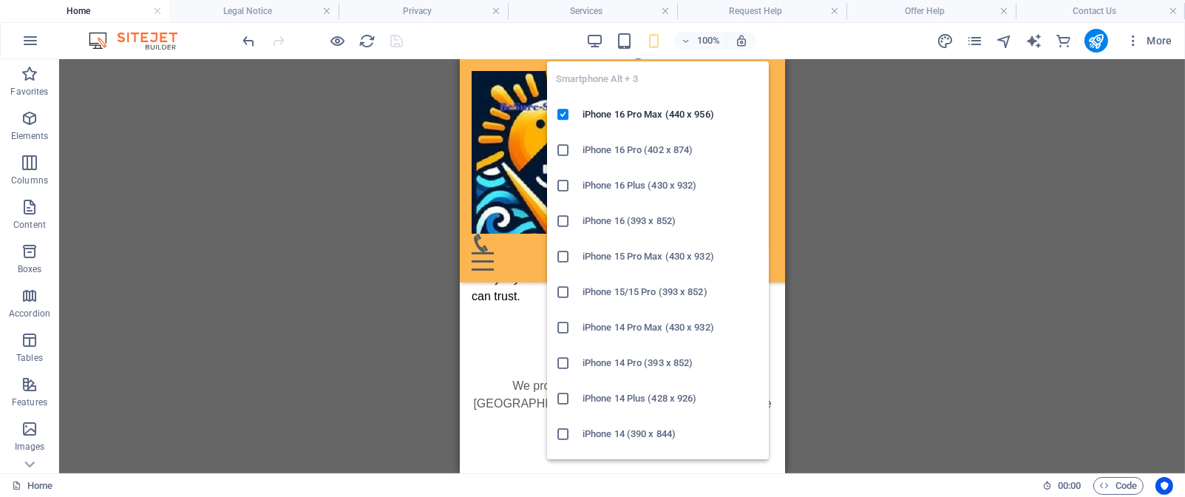
click at [637, 403] on h6 "iPhone 14 Plus (428 x 926)" at bounding box center [671, 399] width 177 height 18
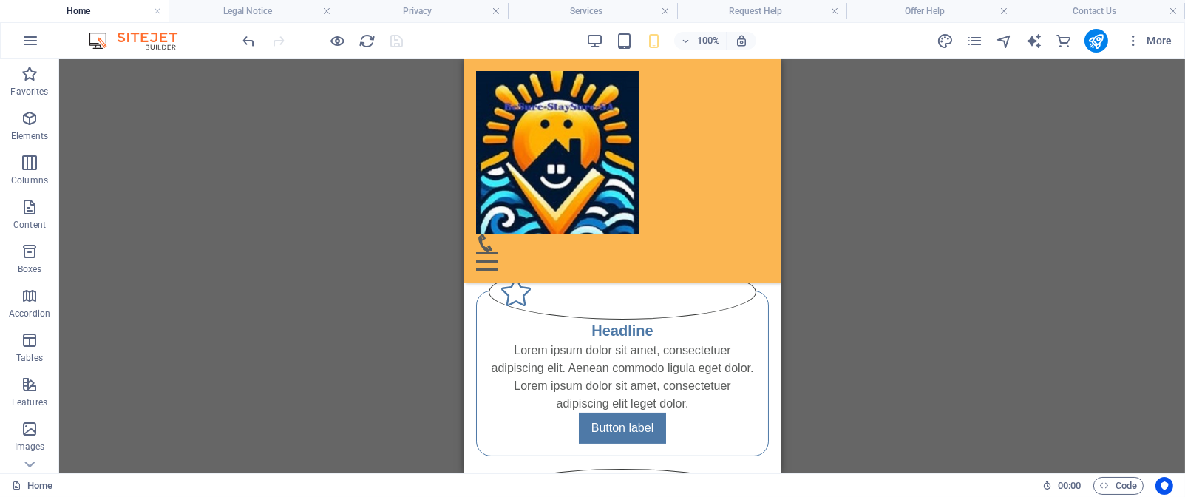
scroll to position [297, 0]
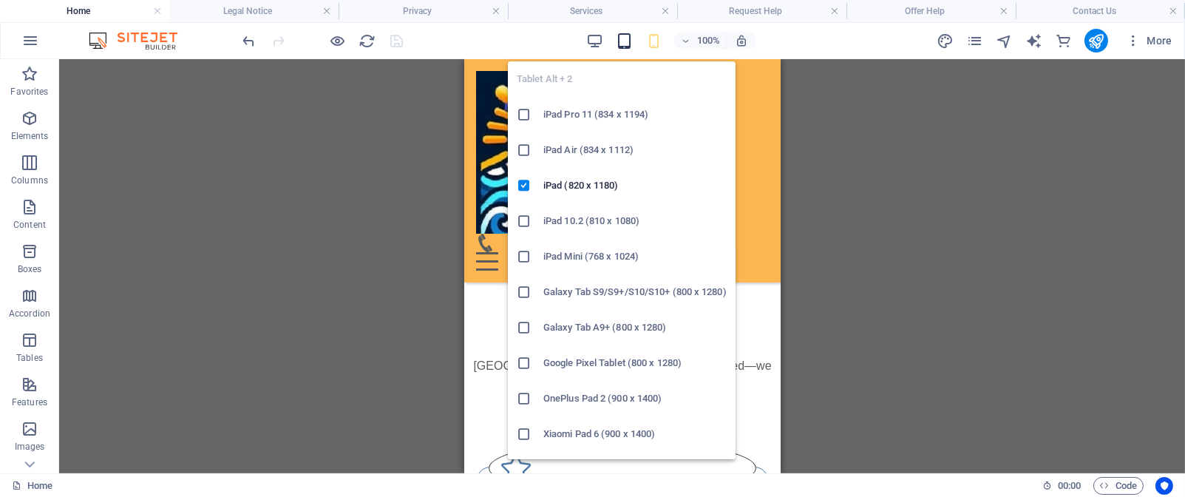
click at [619, 35] on icon "button" at bounding box center [624, 41] width 17 height 17
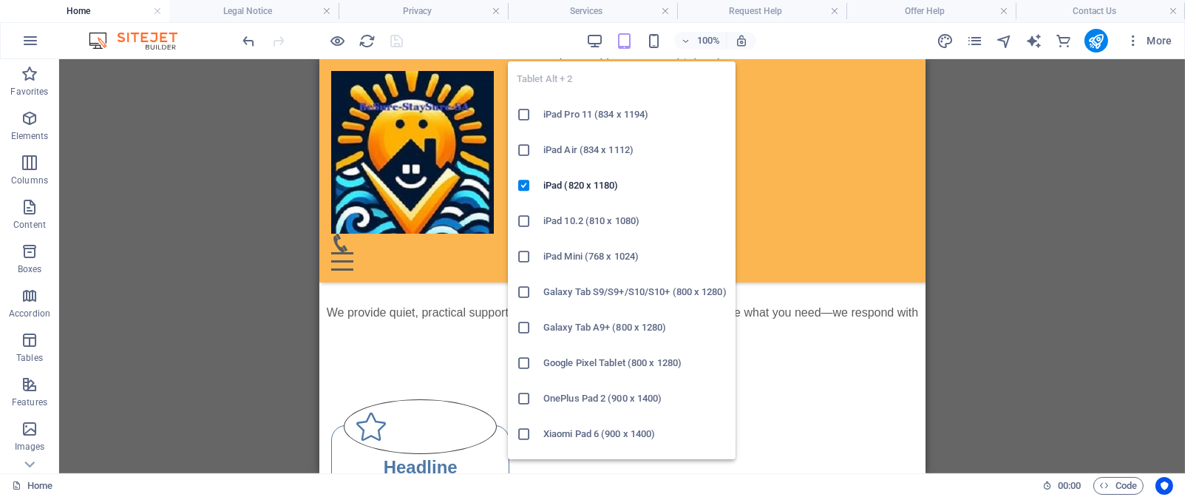
click at [606, 287] on h6 "Galaxy Tab S9/S9+/S10/S10+ (800 x 1280)" at bounding box center [635, 292] width 183 height 18
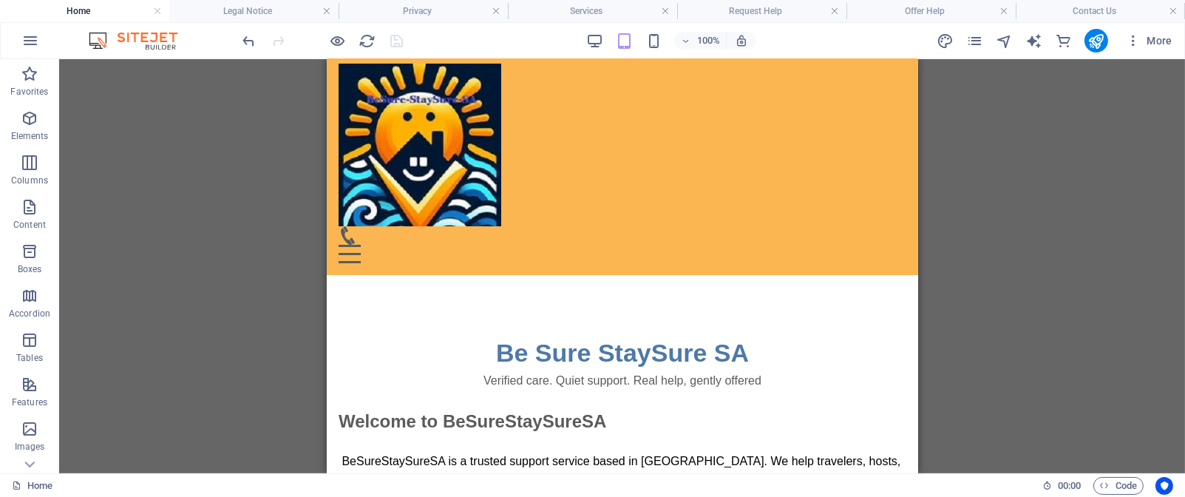
scroll to position [0, 0]
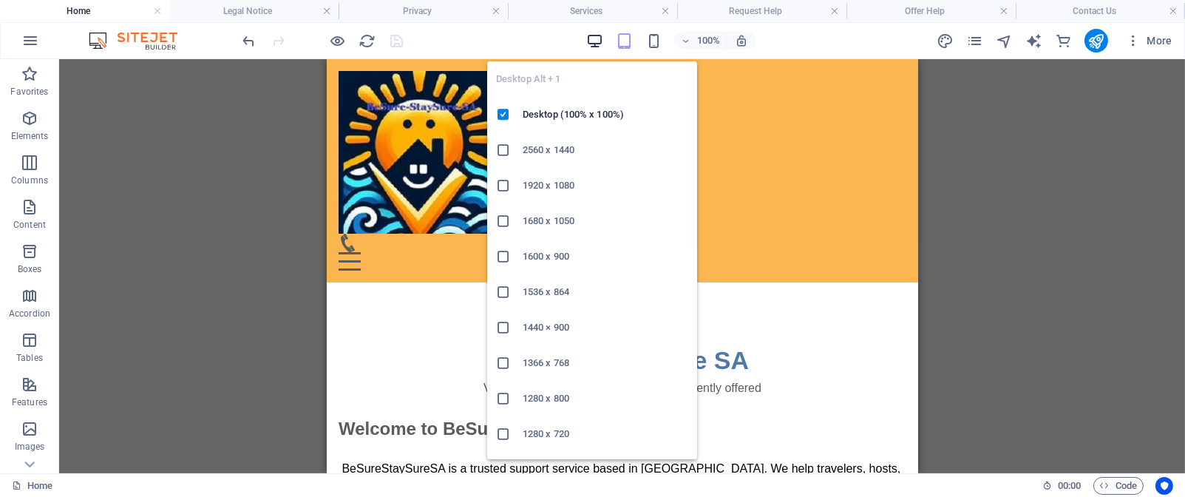
click at [593, 38] on icon "button" at bounding box center [594, 41] width 17 height 17
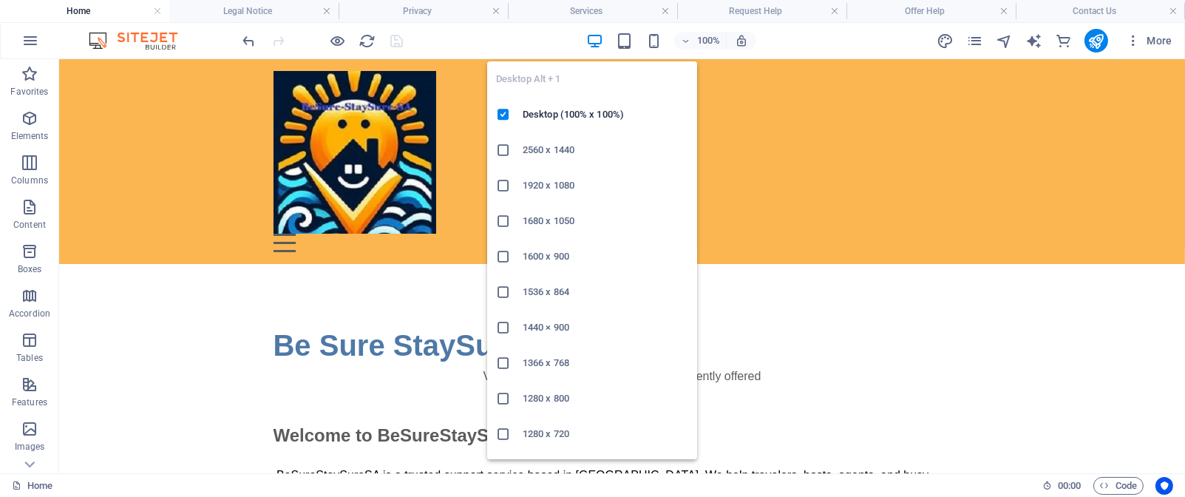
click at [548, 373] on li "1366 x 768" at bounding box center [592, 362] width 210 height 35
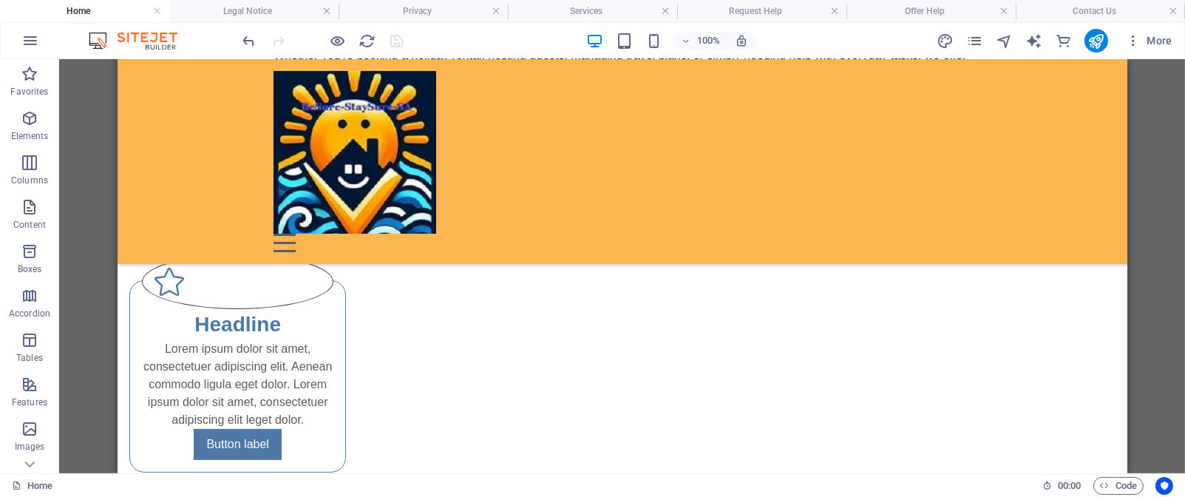
scroll to position [444, 0]
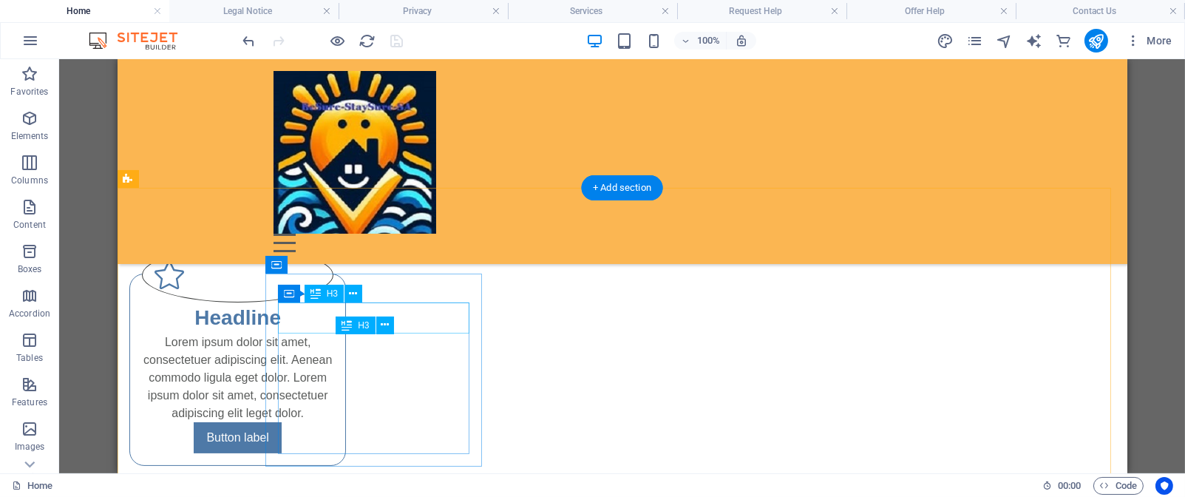
click at [333, 310] on div "Headline" at bounding box center [237, 317] width 192 height 31
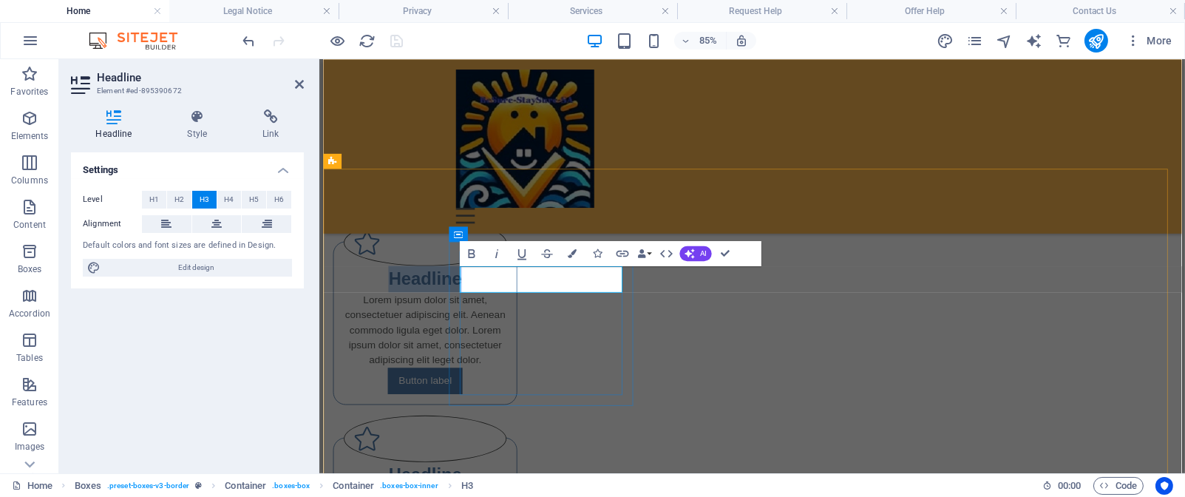
click at [538, 317] on h3 "Headline" at bounding box center [443, 317] width 192 height 31
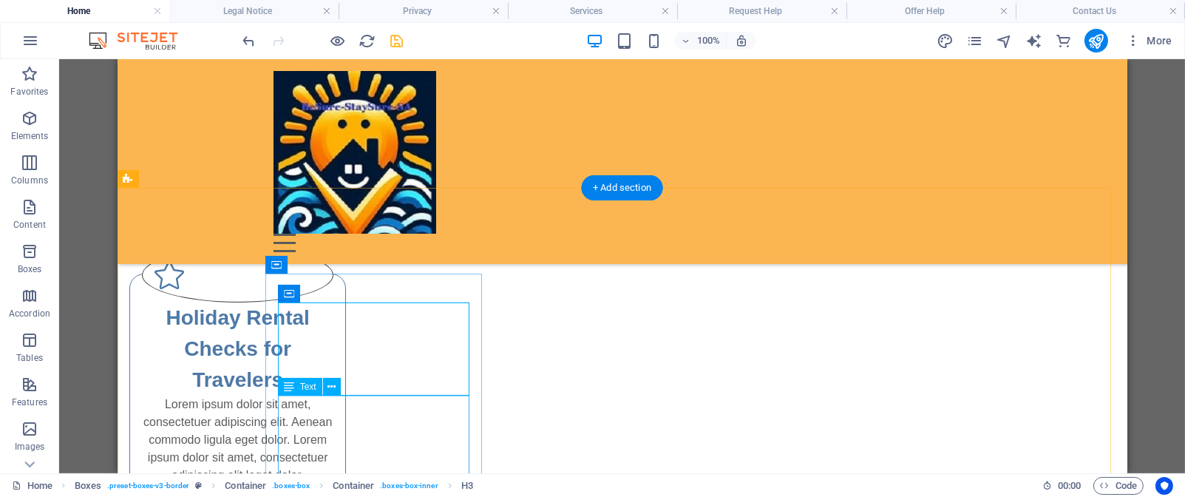
click at [333, 425] on div "Lorem ipsum dolor sit amet, consectetuer adipiscing elit. Aenean commodo ligula…" at bounding box center [237, 440] width 192 height 89
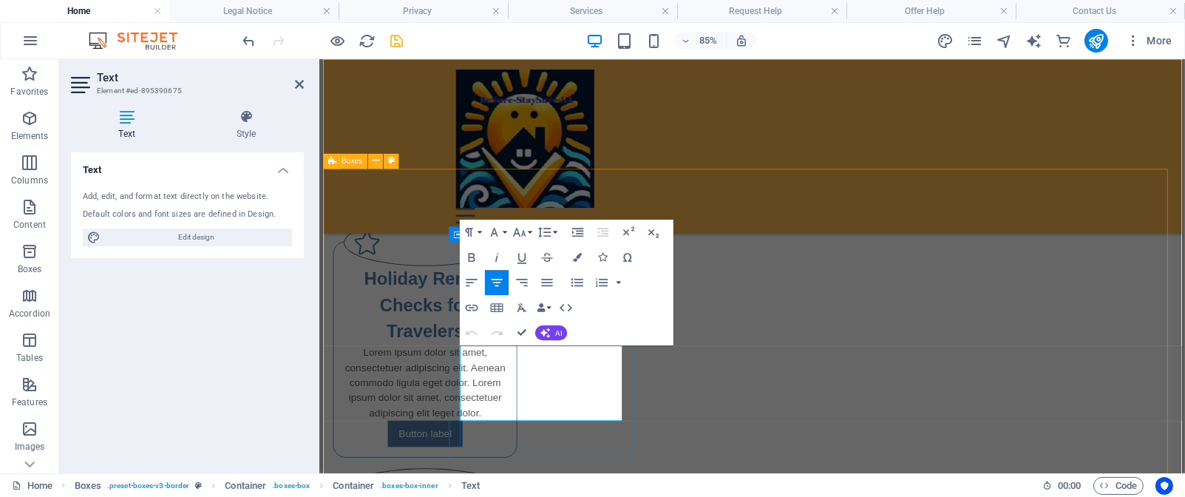
click at [538, 473] on p "Lorem ipsum dolor sit amet, consectetuer adipiscing elit. Aenean commodo ligula…" at bounding box center [443, 440] width 192 height 89
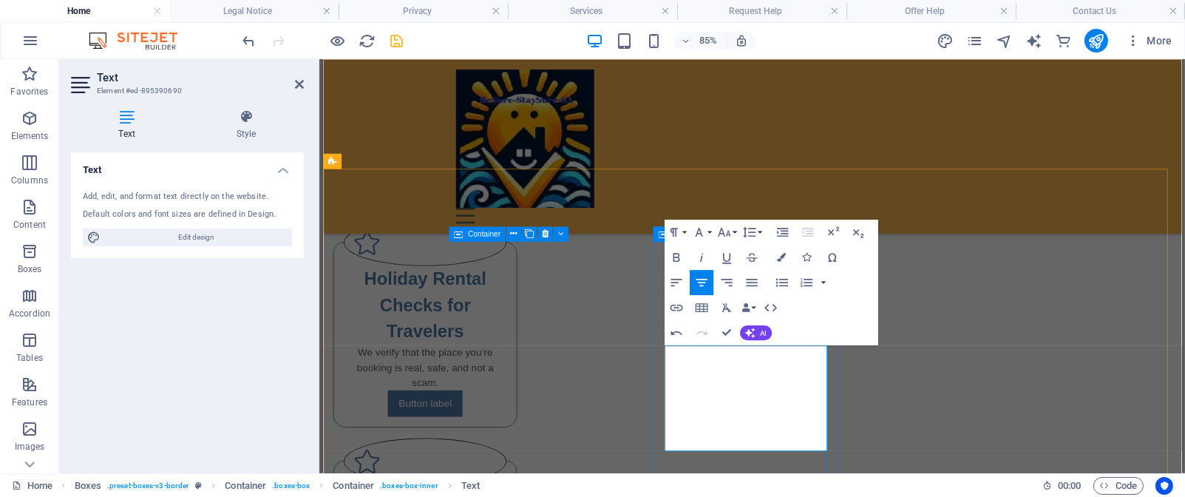
drag, startPoint x: 762, startPoint y: 440, endPoint x: 889, endPoint y: 512, distance: 145.7
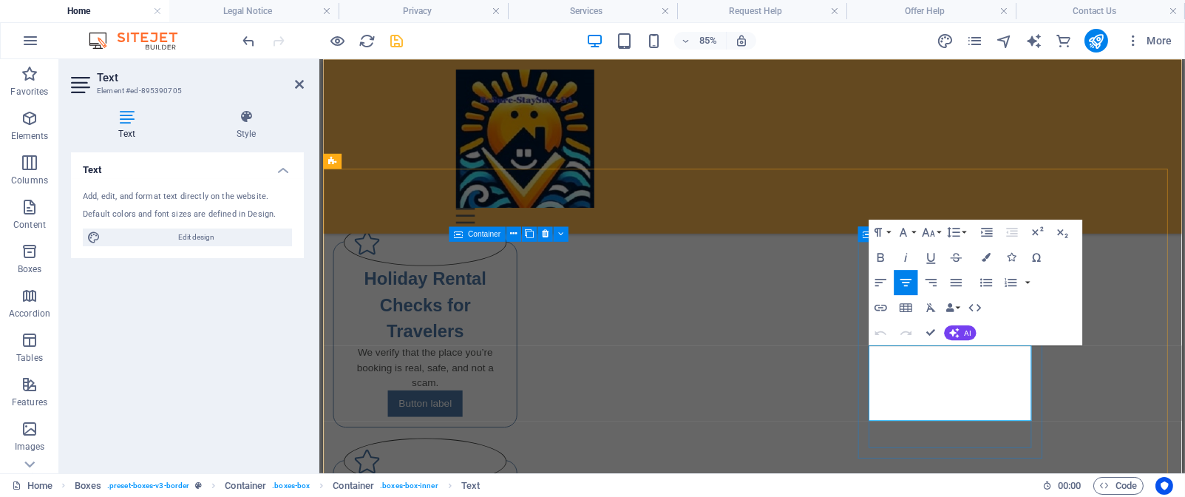
drag, startPoint x: 1003, startPoint y: 439, endPoint x: 1136, endPoint y: 518, distance: 154.2
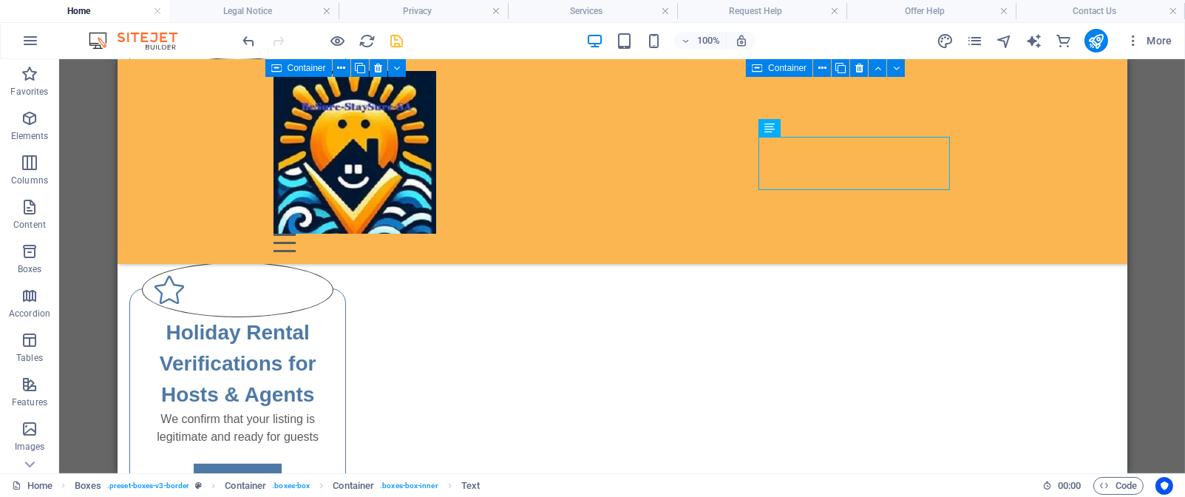
scroll to position [702, 0]
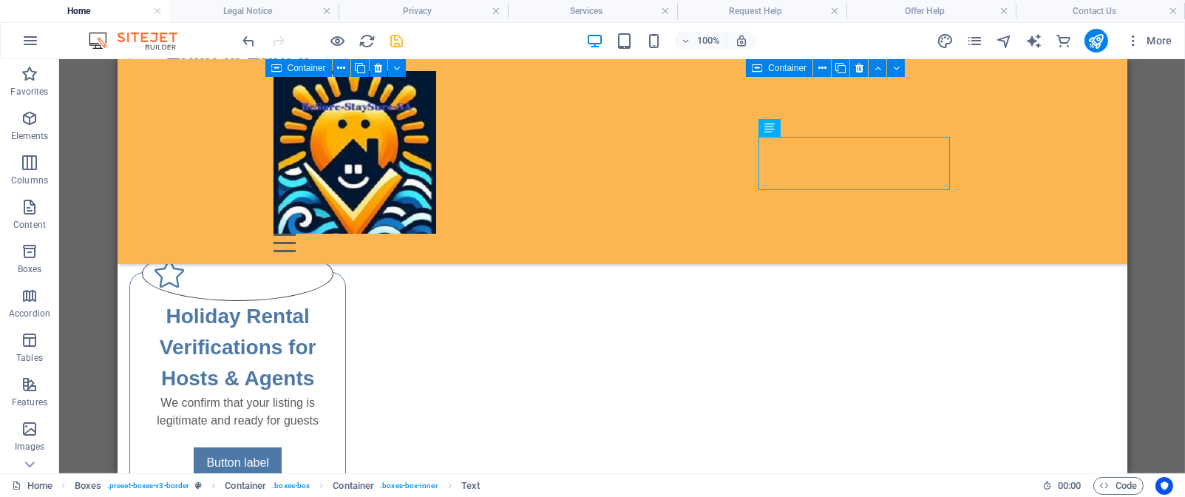
drag, startPoint x: 1122, startPoint y: 279, endPoint x: 1245, endPoint y: 404, distance: 175.7
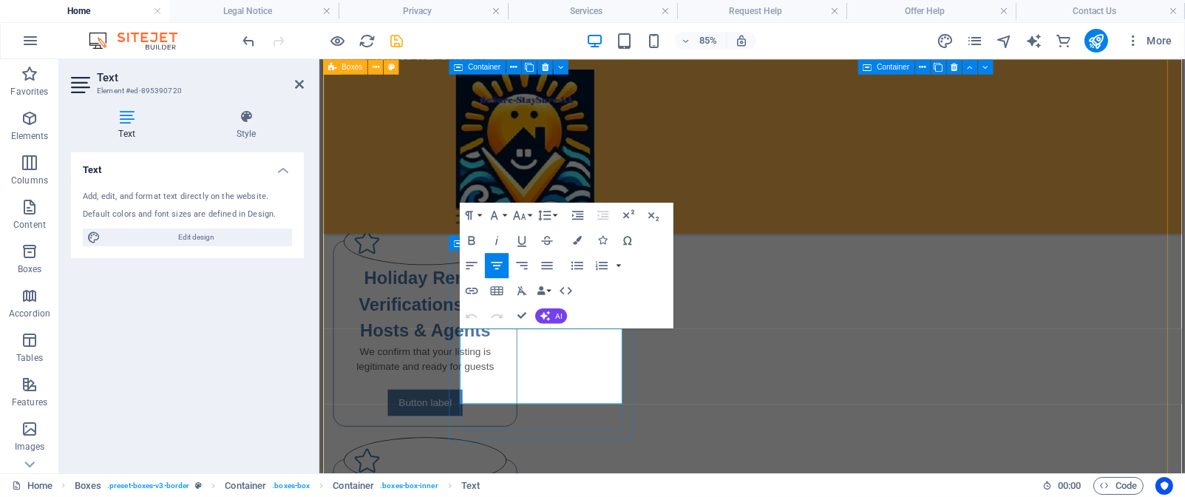
drag, startPoint x: 501, startPoint y: 384, endPoint x: 649, endPoint y: 456, distance: 164.0
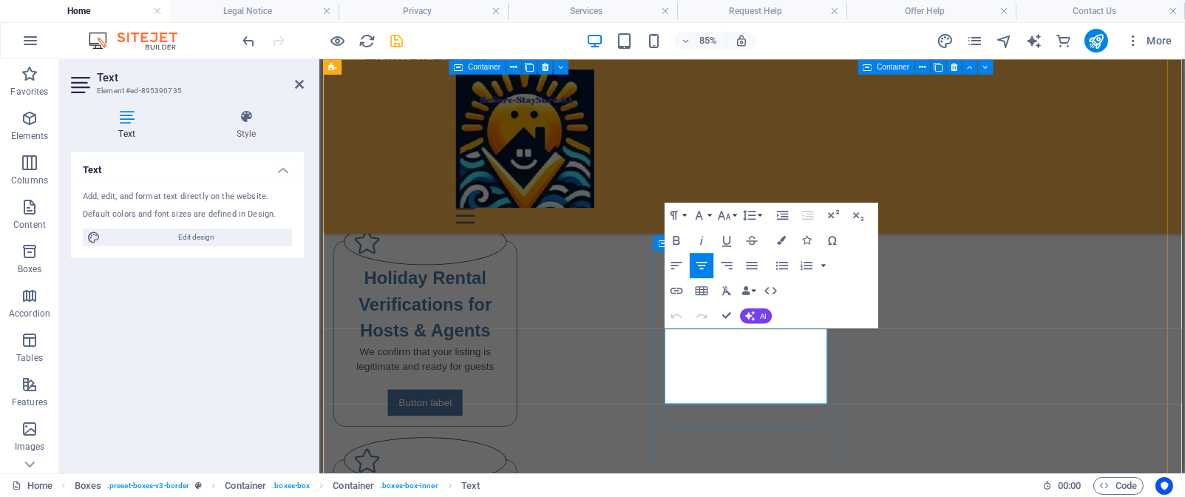
drag, startPoint x: 741, startPoint y: 384, endPoint x: 890, endPoint y: 454, distance: 165.1
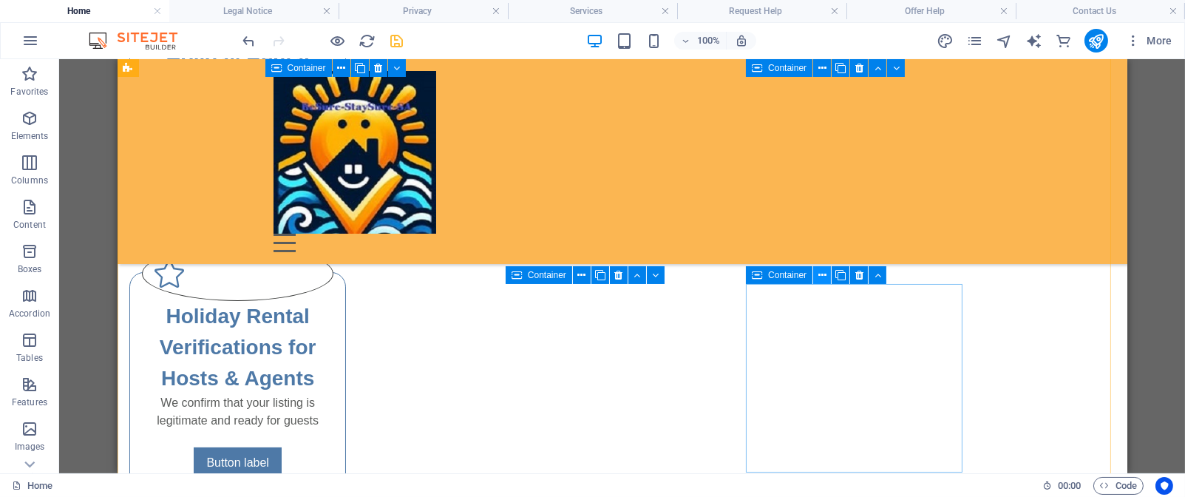
click at [820, 273] on icon at bounding box center [823, 276] width 8 height 16
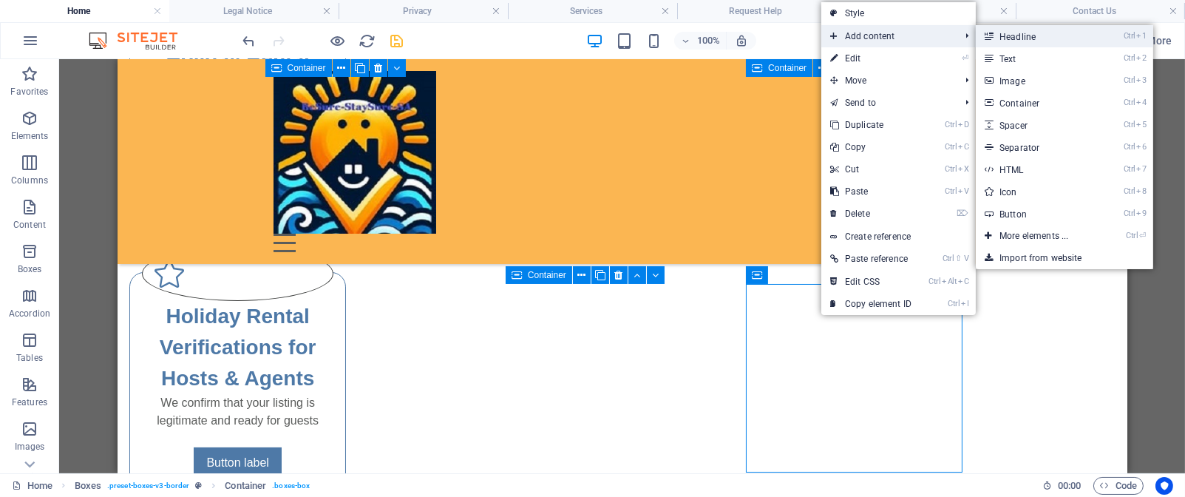
click at [1016, 40] on link "Ctrl 1 Headline" at bounding box center [1037, 36] width 122 height 22
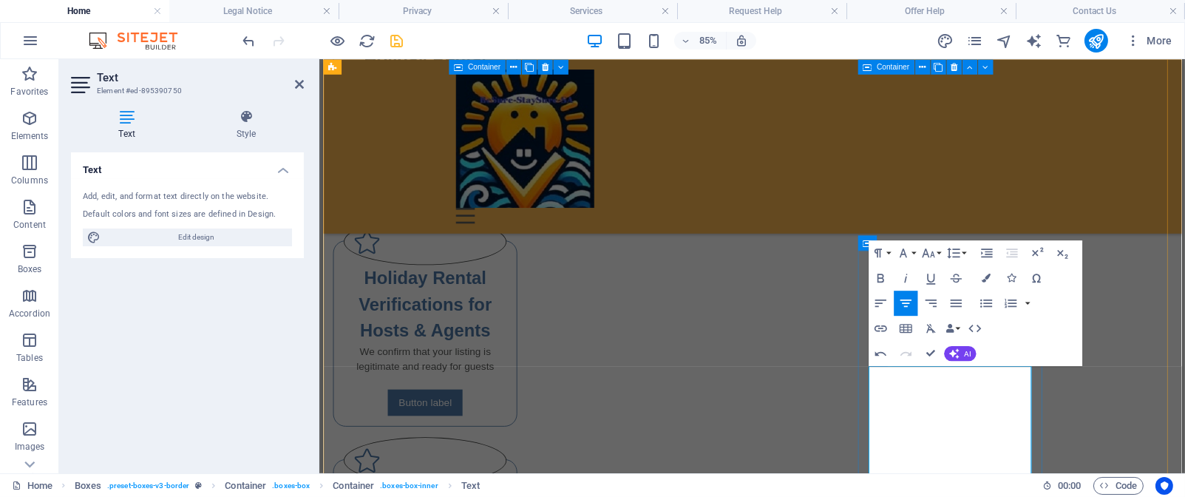
drag, startPoint x: 1023, startPoint y: 483, endPoint x: 1142, endPoint y: 539, distance: 131.7
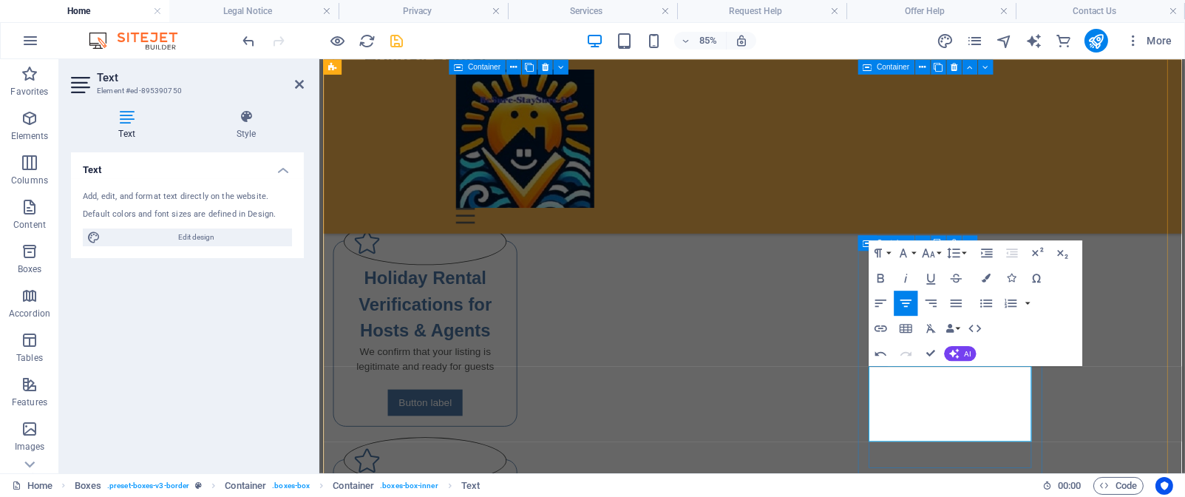
drag, startPoint x: 1008, startPoint y: 484, endPoint x: 1094, endPoint y: 501, distance: 87.6
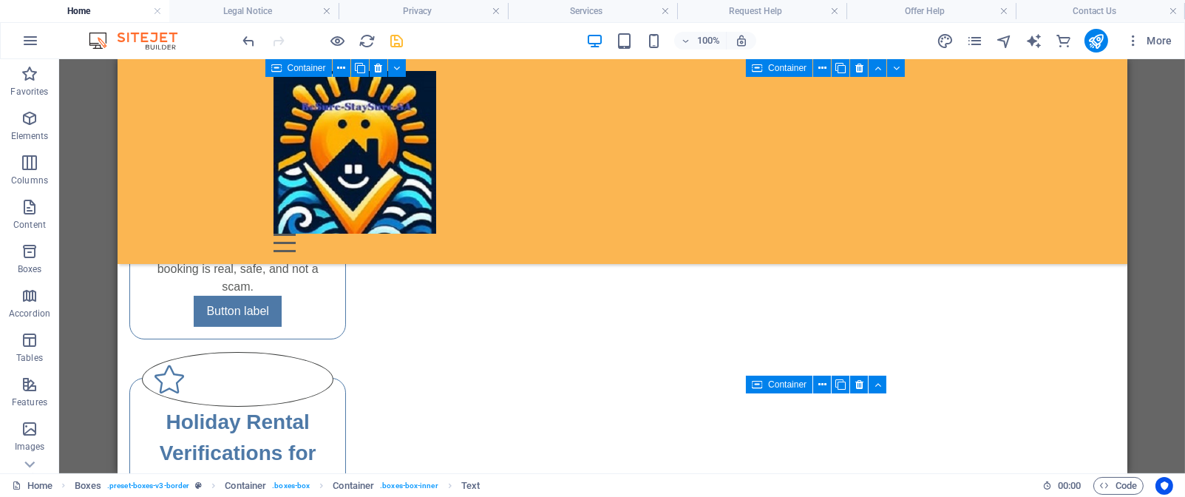
scroll to position [593, 0]
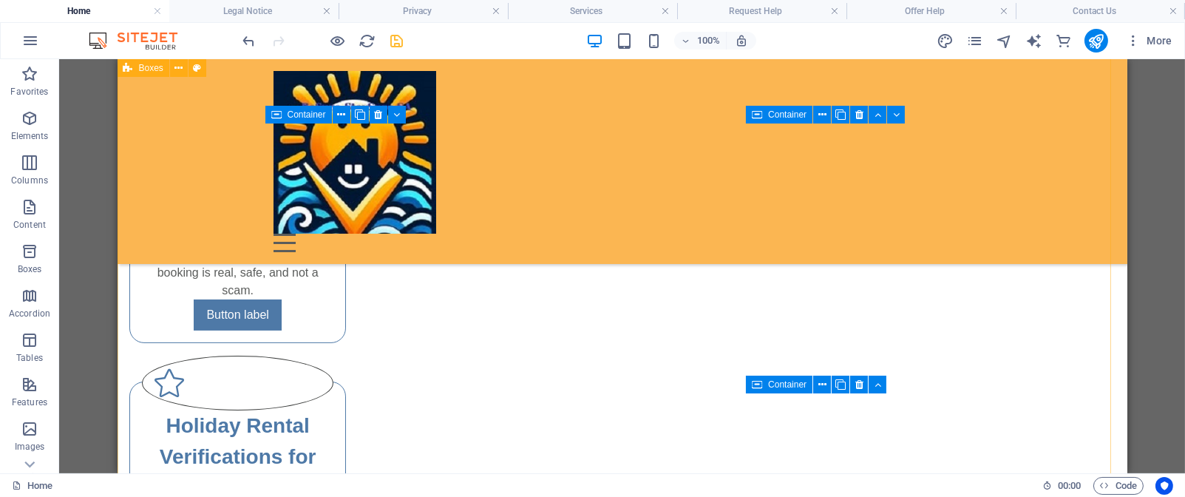
select select "rem"
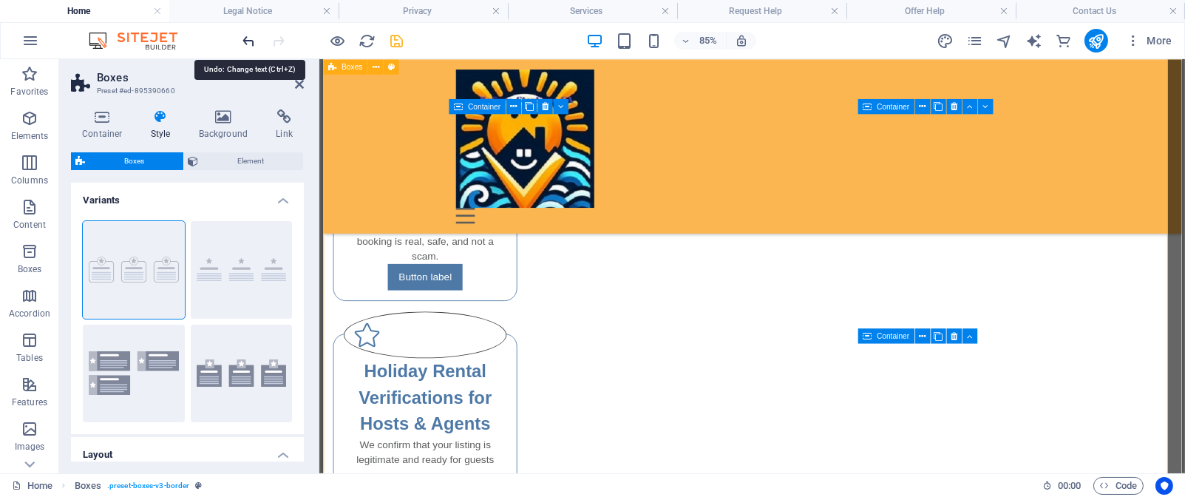
click at [253, 44] on icon "undo" at bounding box center [249, 41] width 17 height 17
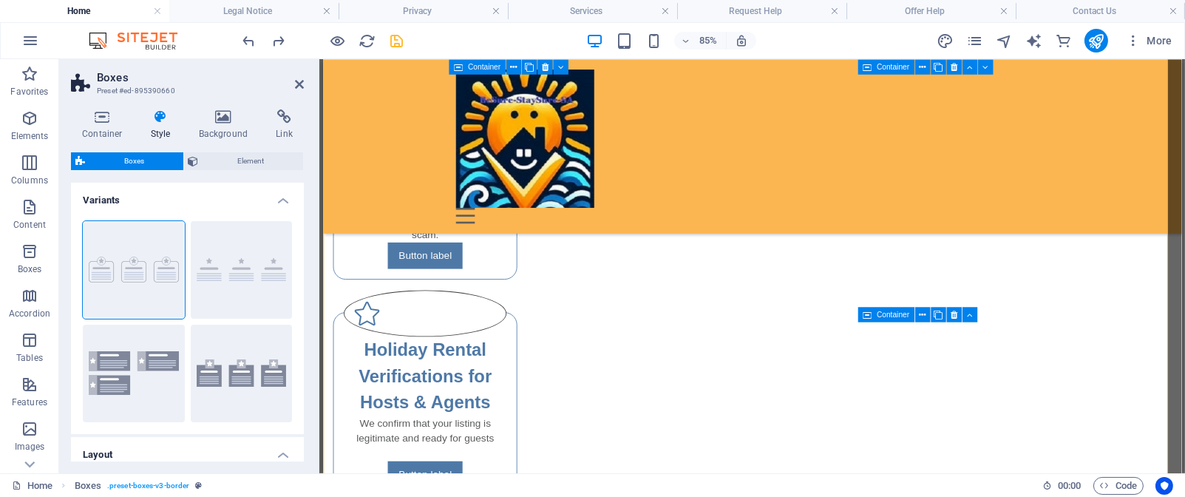
scroll to position [582, 0]
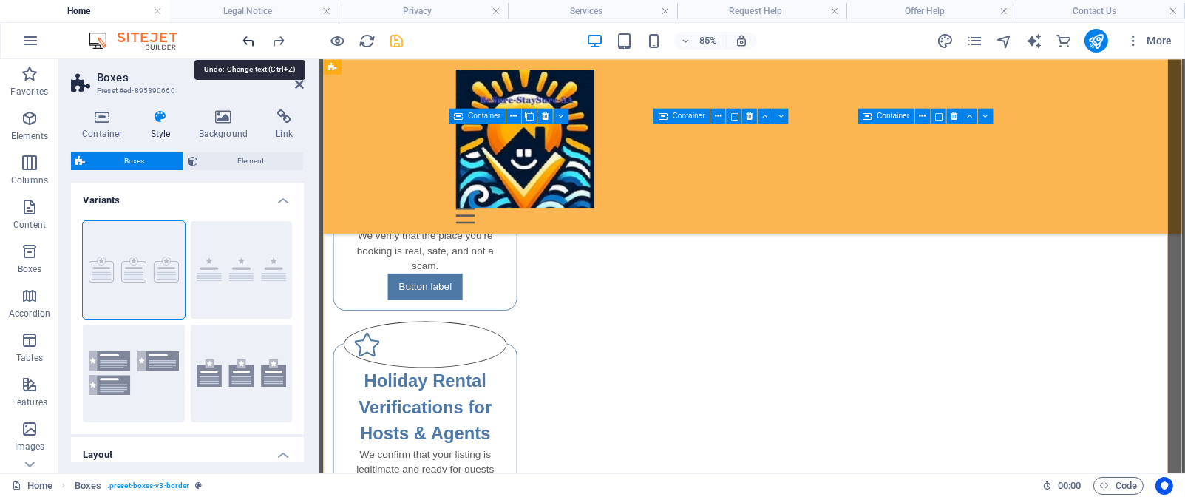
click at [251, 42] on icon "undo" at bounding box center [249, 41] width 17 height 17
click at [284, 35] on icon "redo" at bounding box center [279, 41] width 17 height 17
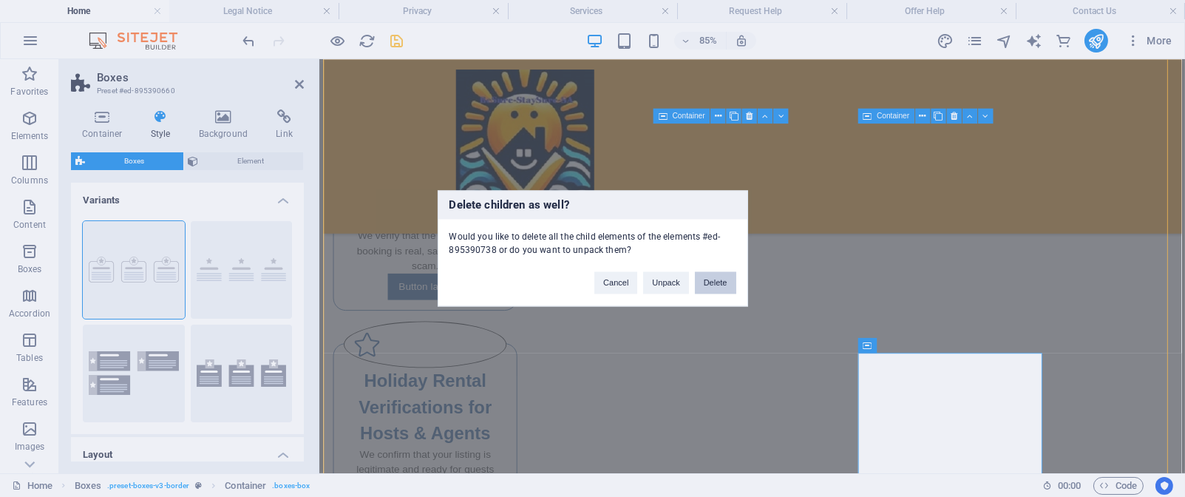
click at [722, 282] on button "Delete" at bounding box center [715, 283] width 41 height 22
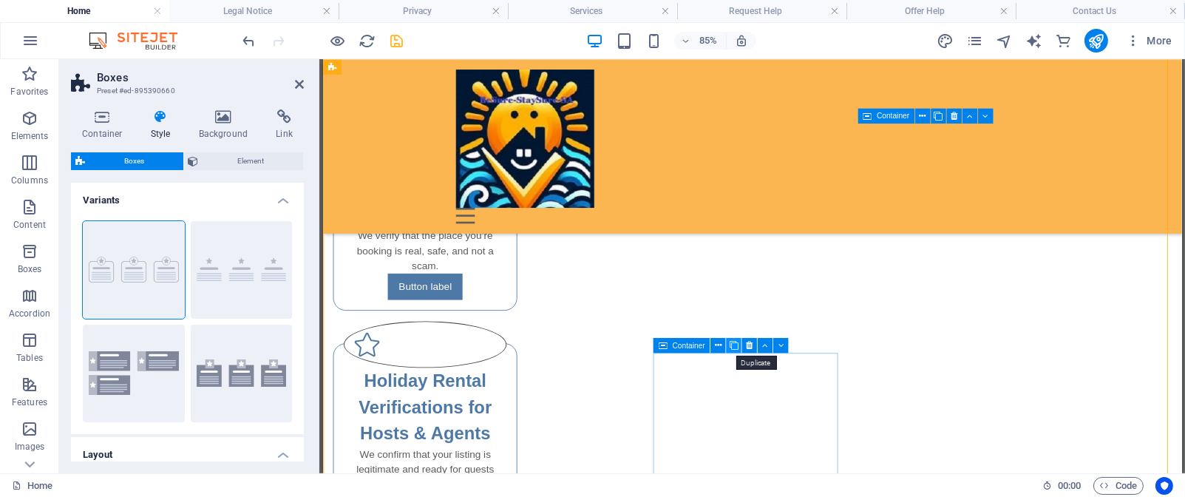
click at [730, 345] on icon at bounding box center [733, 345] width 9 height 13
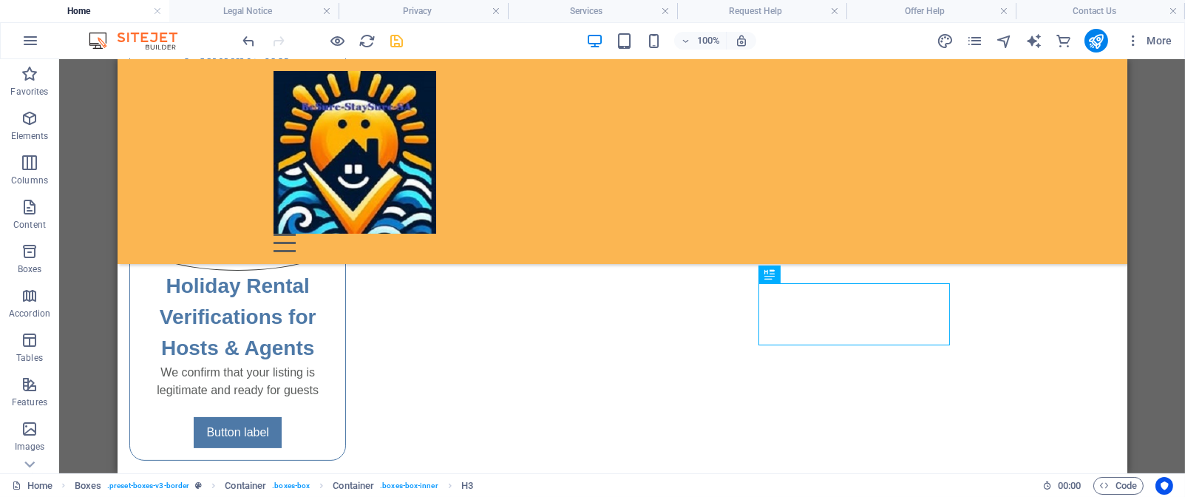
scroll to position [759, 0]
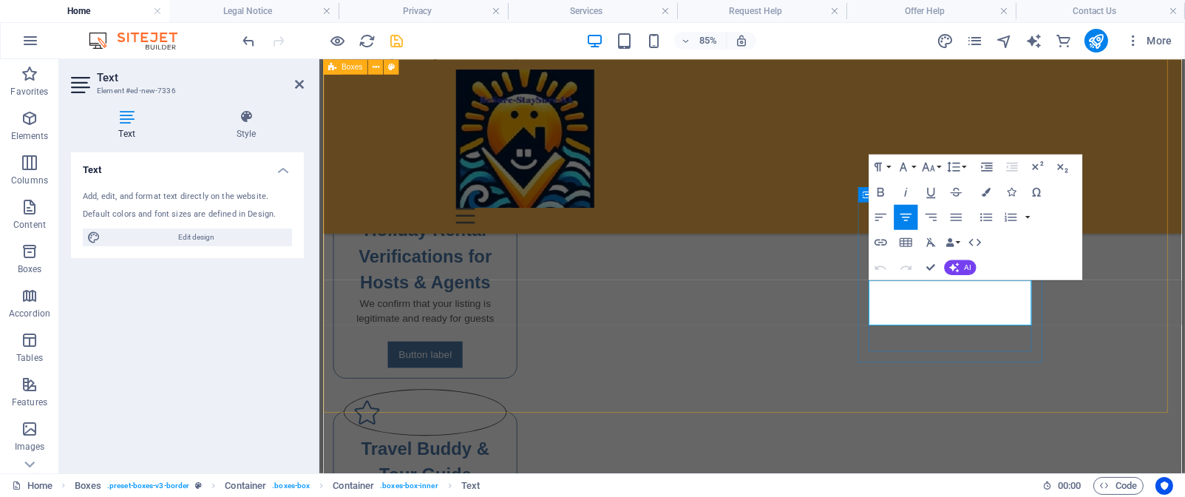
drag, startPoint x: 969, startPoint y: 325, endPoint x: 1088, endPoint y: 365, distance: 125.6
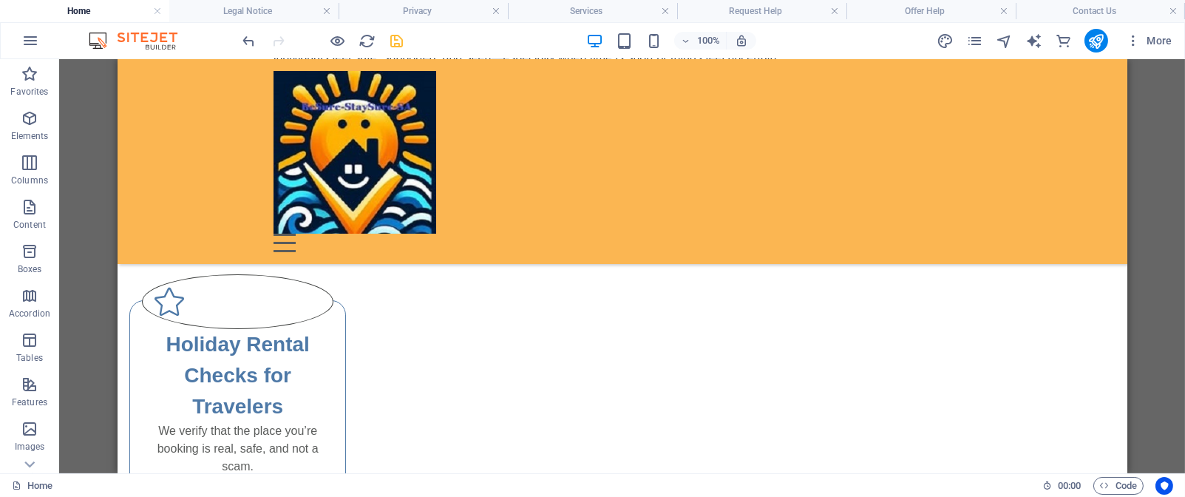
scroll to position [414, 0]
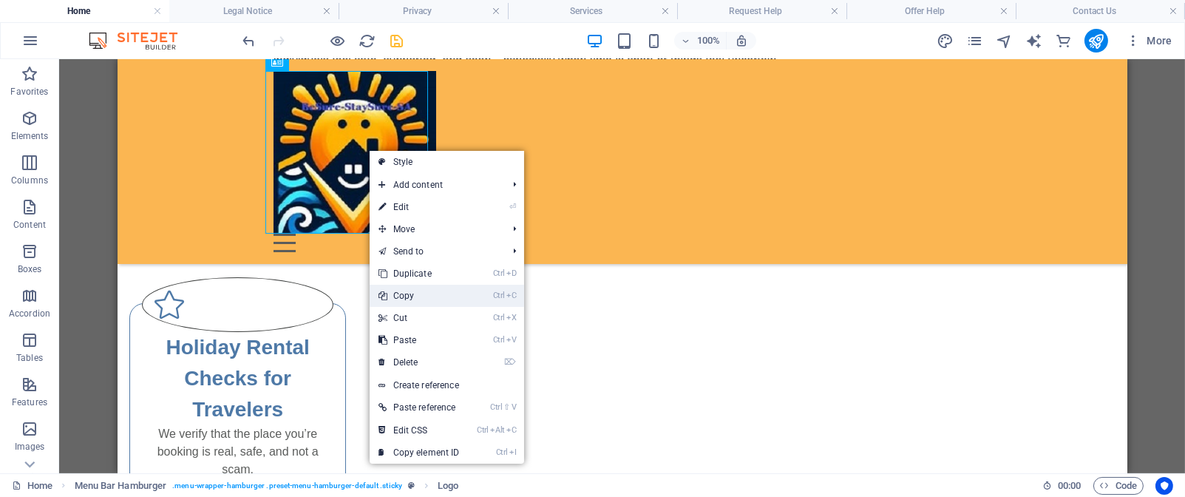
click at [409, 296] on link "Ctrl C Copy" at bounding box center [419, 296] width 99 height 22
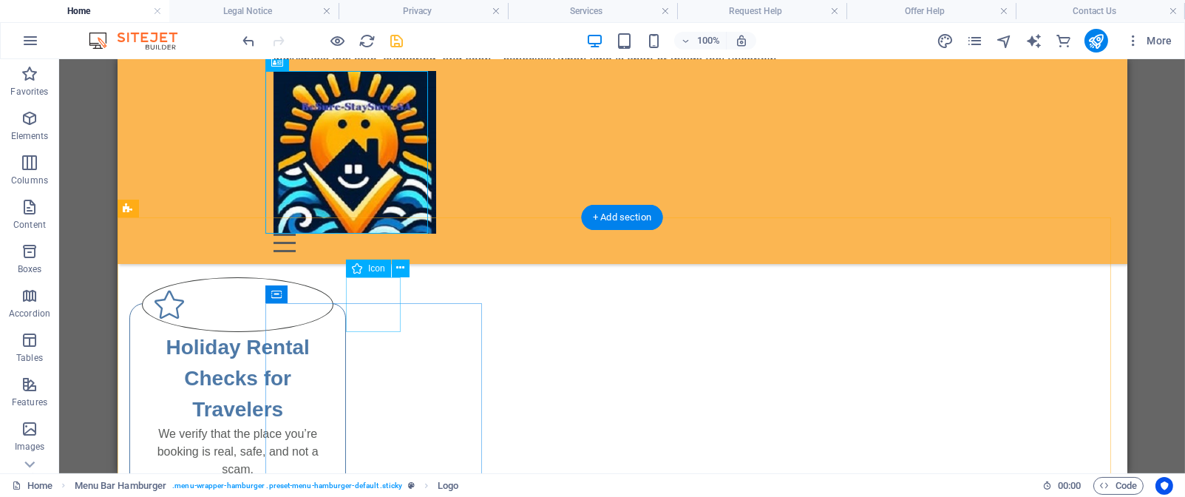
click at [333, 293] on figure at bounding box center [237, 304] width 192 height 55
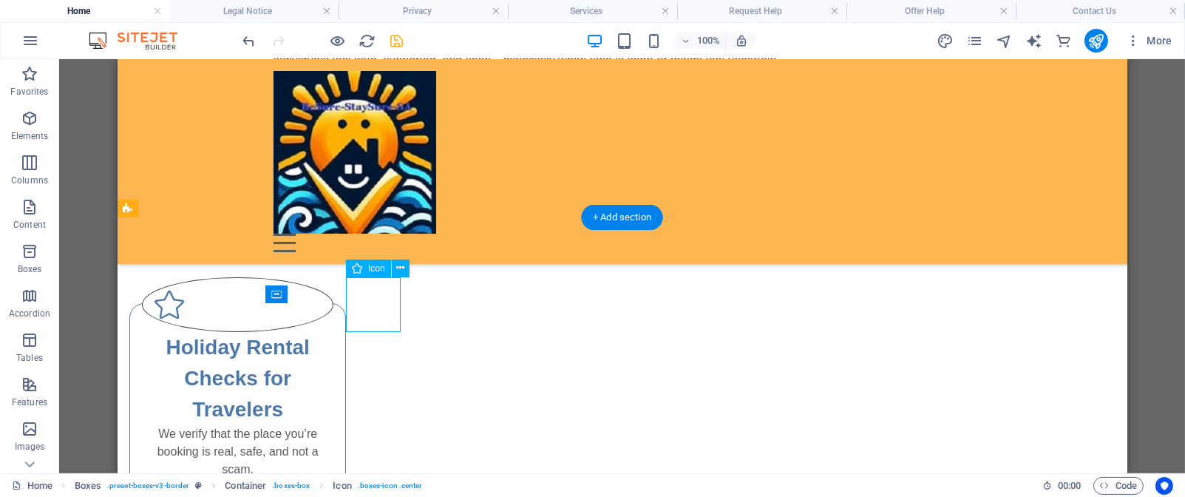
click at [333, 293] on figure at bounding box center [237, 304] width 192 height 55
select select "xMidYMid"
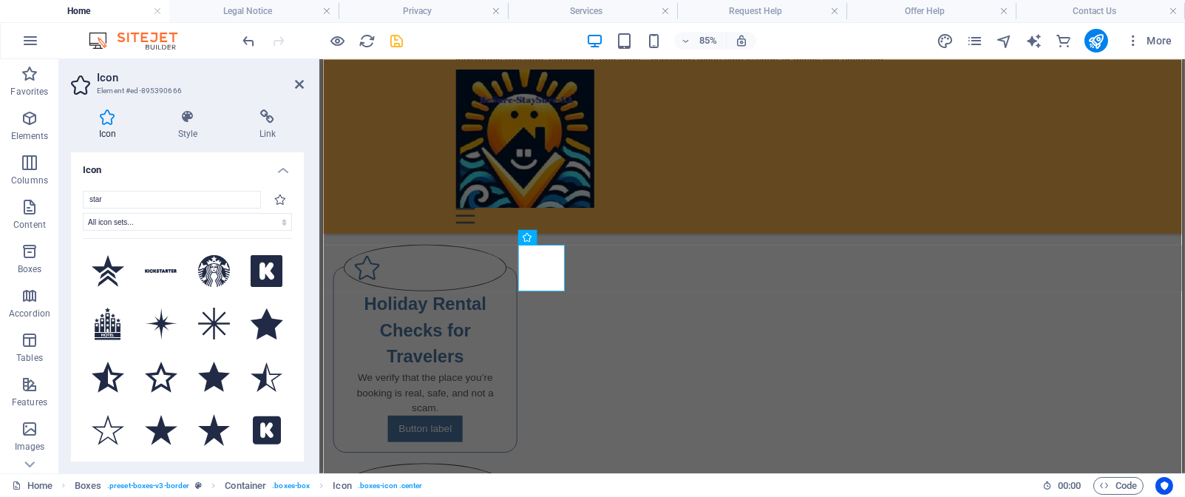
drag, startPoint x: 304, startPoint y: 223, endPoint x: 305, endPoint y: 237, distance: 14.1
click at [305, 237] on div "Icon Style Link Icon star All icon sets... IcoFont Ionicons FontAwesome Brands …" at bounding box center [187, 286] width 257 height 376
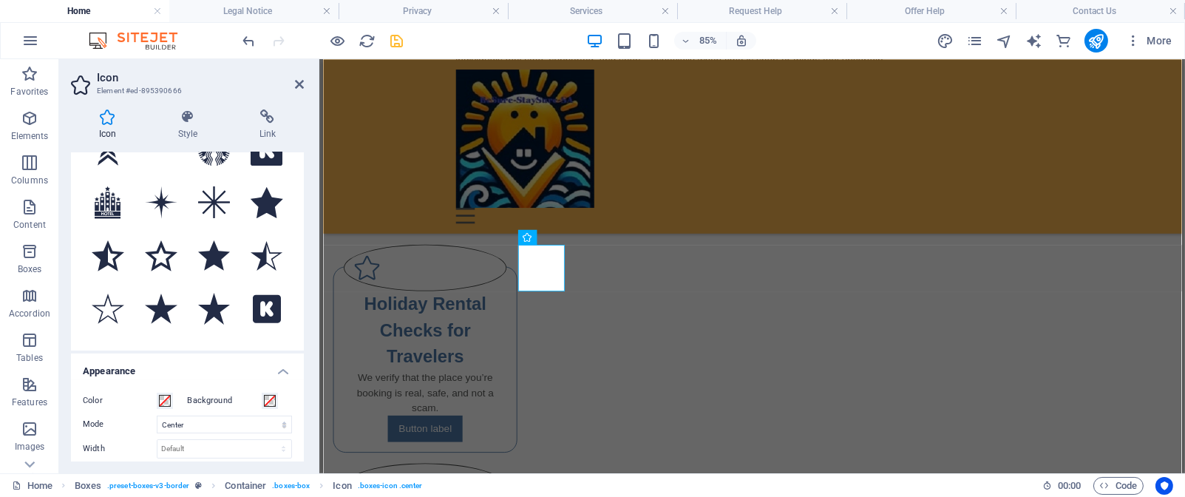
scroll to position [0, 0]
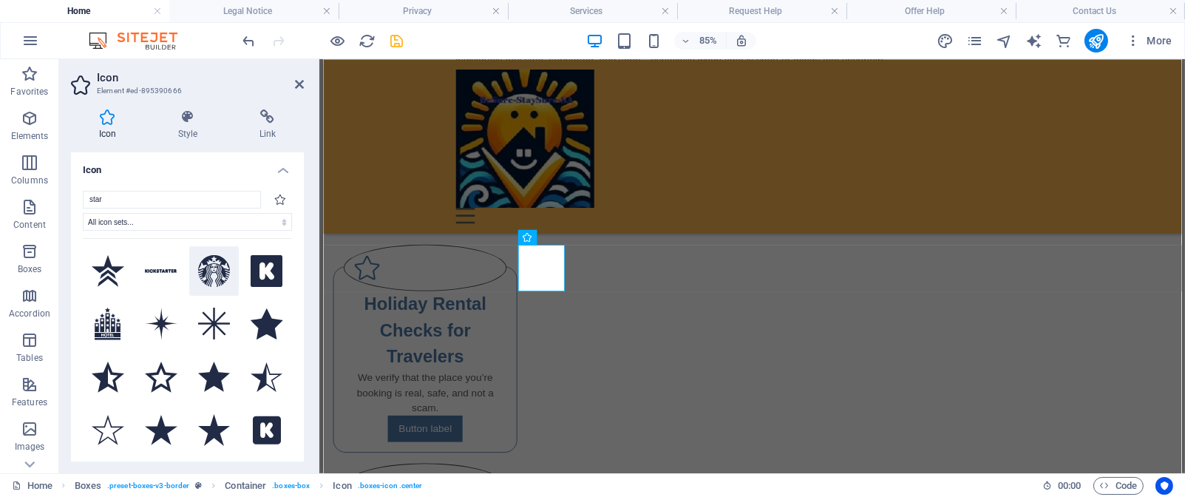
click at [212, 269] on icon at bounding box center [214, 271] width 33 height 33
click at [269, 220] on select "All icon sets... IcoFont Ionicons FontAwesome Brands FontAwesome Duotone FontAw…" at bounding box center [187, 222] width 209 height 18
click at [83, 213] on select "All icon sets... IcoFont Ionicons FontAwesome Brands FontAwesome Duotone FontAw…" at bounding box center [187, 222] width 209 height 18
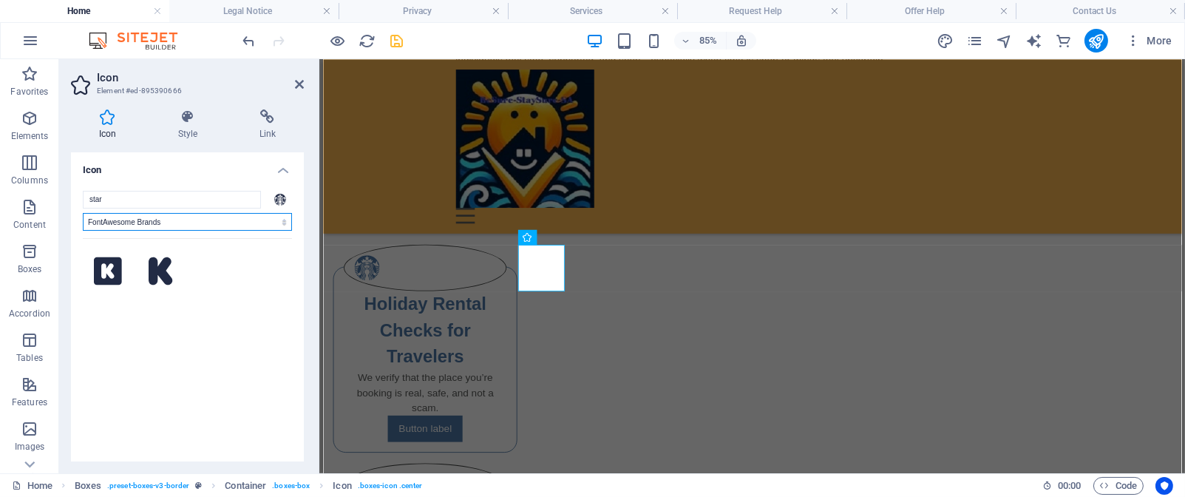
click at [258, 217] on select "All icon sets... IcoFont Ionicons FontAwesome Brands FontAwesome Duotone FontAw…" at bounding box center [187, 222] width 209 height 18
click at [83, 213] on select "All icon sets... IcoFont Ionicons FontAwesome Brands FontAwesome Duotone FontAw…" at bounding box center [187, 222] width 209 height 18
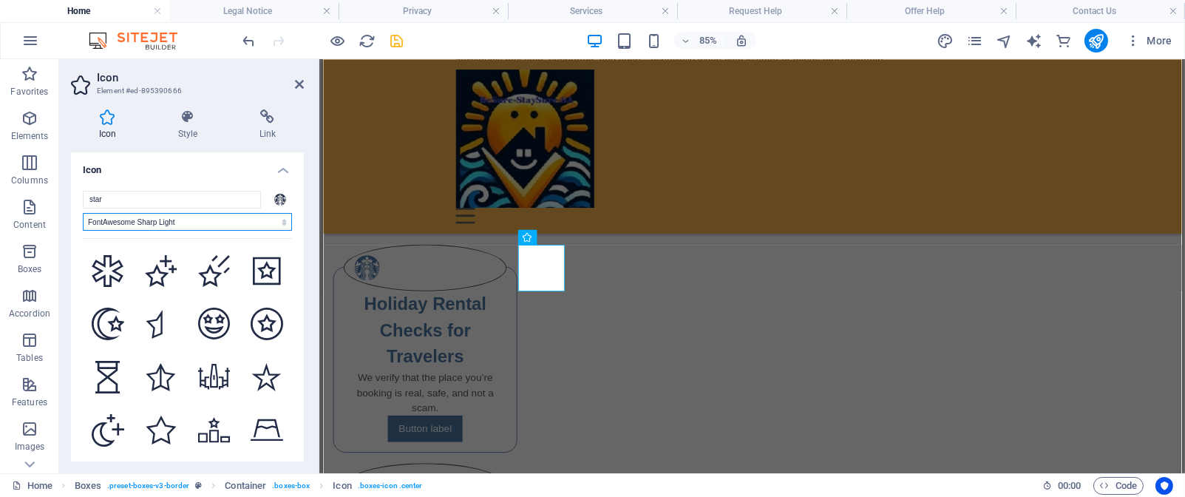
click at [264, 220] on select "All icon sets... IcoFont Ionicons FontAwesome Brands FontAwesome Duotone FontAw…" at bounding box center [187, 222] width 209 height 18
click at [83, 213] on select "All icon sets... IcoFont Ionicons FontAwesome Brands FontAwesome Duotone FontAw…" at bounding box center [187, 222] width 209 height 18
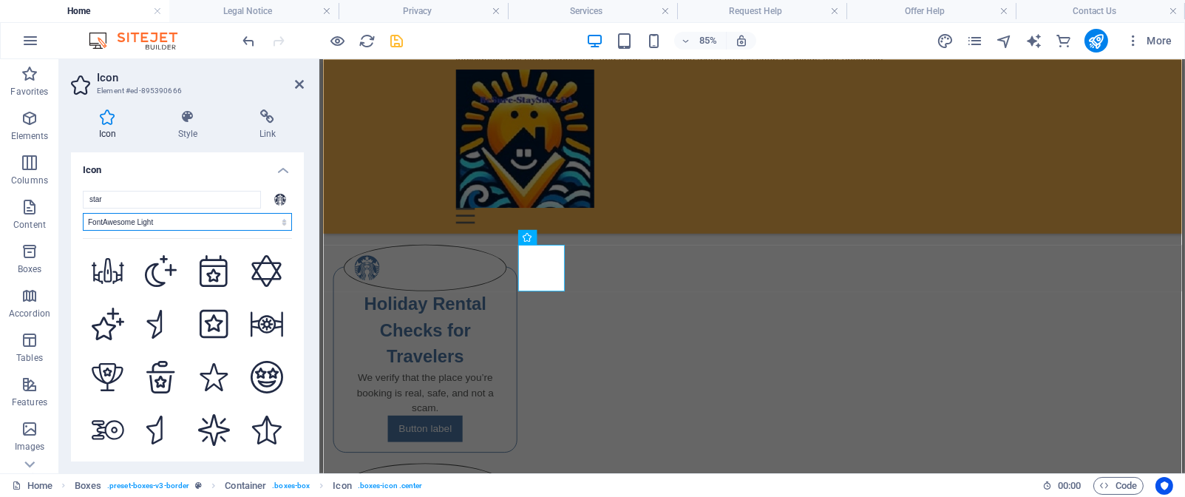
click at [224, 217] on select "All icon sets... IcoFont Ionicons FontAwesome Brands FontAwesome Duotone FontAw…" at bounding box center [187, 222] width 209 height 18
select select "ionicons"
click at [83, 213] on select "All icon sets... IcoFont Ionicons FontAwesome Brands FontAwesome Duotone FontAw…" at bounding box center [187, 222] width 209 height 18
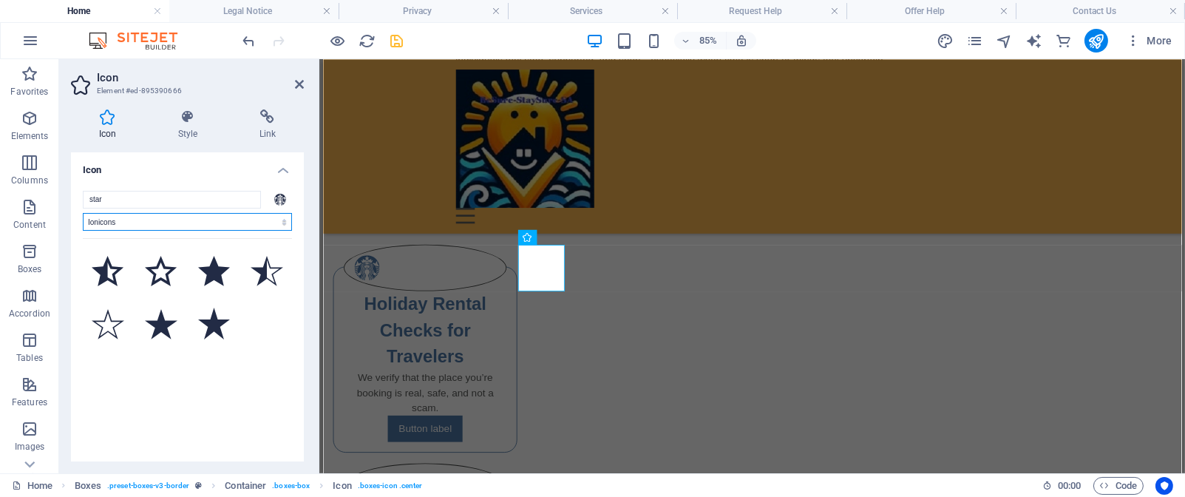
click at [182, 222] on select "All icon sets... IcoFont Ionicons FontAwesome Brands FontAwesome Duotone FontAw…" at bounding box center [187, 222] width 209 height 18
click at [83, 213] on select "All icon sets... IcoFont Ionicons FontAwesome Brands FontAwesome Duotone FontAw…" at bounding box center [187, 222] width 209 height 18
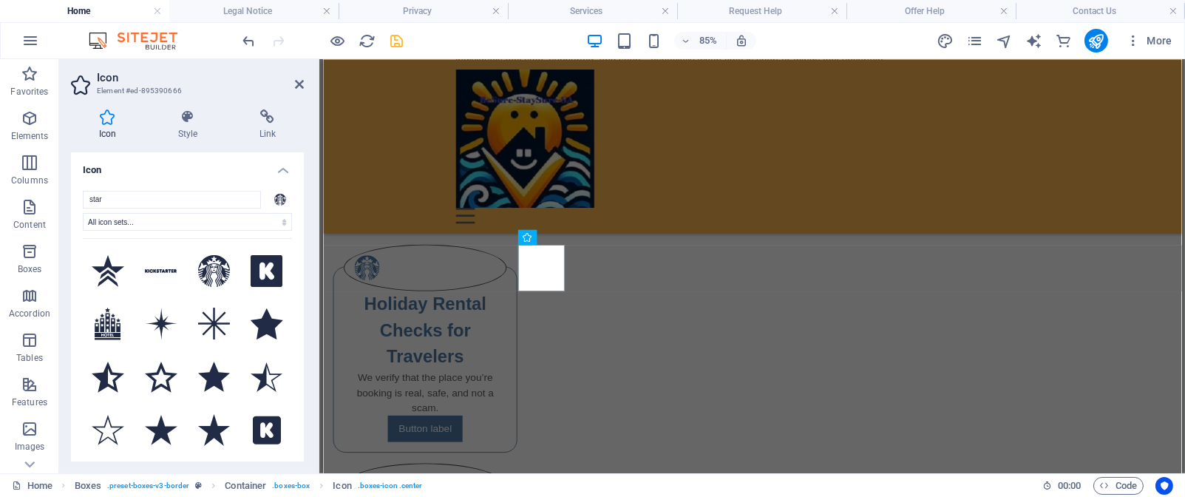
click at [278, 198] on icon at bounding box center [280, 200] width 12 height 12
drag, startPoint x: 301, startPoint y: 203, endPoint x: 310, endPoint y: 260, distance: 57.6
click at [310, 260] on div "Icon Style Link Icon star All icon sets... IcoFont Ionicons FontAwesome Brands …" at bounding box center [187, 286] width 257 height 376
drag, startPoint x: 305, startPoint y: 252, endPoint x: 283, endPoint y: 243, distance: 24.2
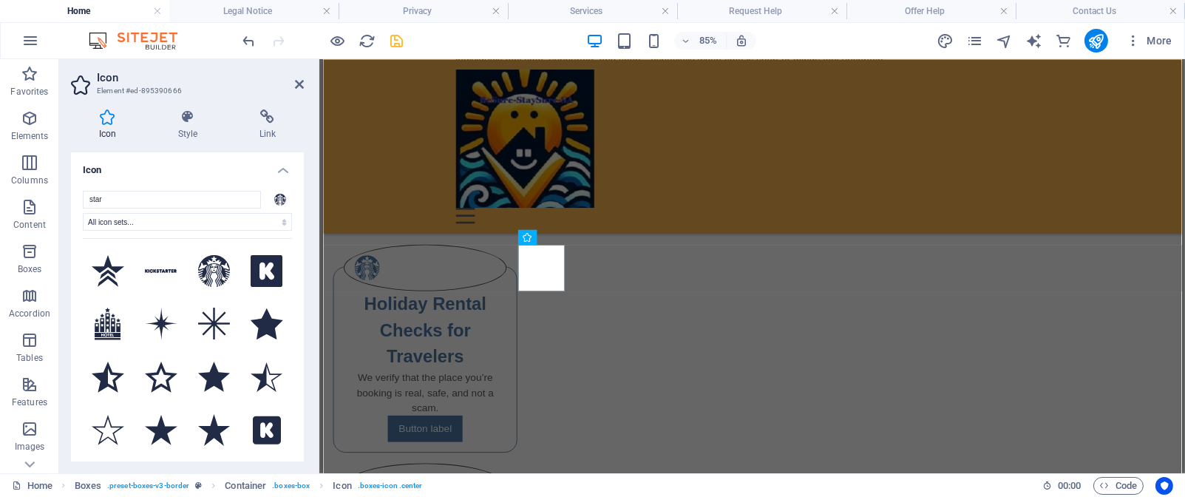
click at [301, 277] on div "Icon Style Link Icon star All icon sets... IcoFont Ionicons FontAwesome Brands …" at bounding box center [187, 286] width 257 height 376
click at [263, 220] on select "All icon sets... IcoFont Ionicons FontAwesome Brands FontAwesome Duotone FontAw…" at bounding box center [187, 222] width 209 height 18
select select "font-awesome-thin"
click at [83, 213] on select "All icon sets... IcoFont Ionicons FontAwesome Brands FontAwesome Duotone FontAw…" at bounding box center [187, 222] width 209 height 18
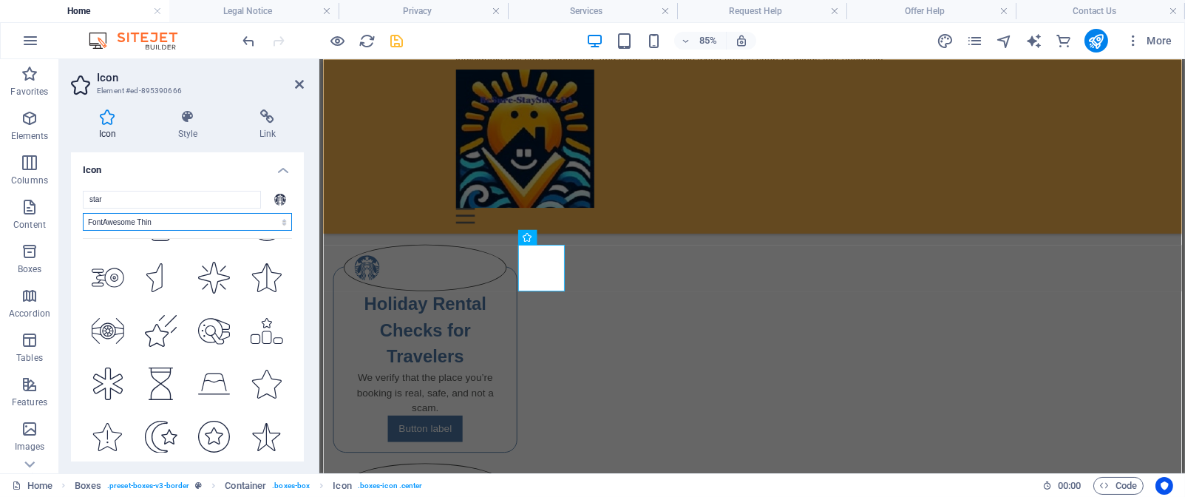
click at [214, 217] on select "All icon sets... IcoFont Ionicons FontAwesome Brands FontAwesome Duotone FontAw…" at bounding box center [187, 222] width 209 height 18
click at [83, 213] on select "All icon sets... IcoFont Ionicons FontAwesome Brands FontAwesome Duotone FontAw…" at bounding box center [187, 222] width 209 height 18
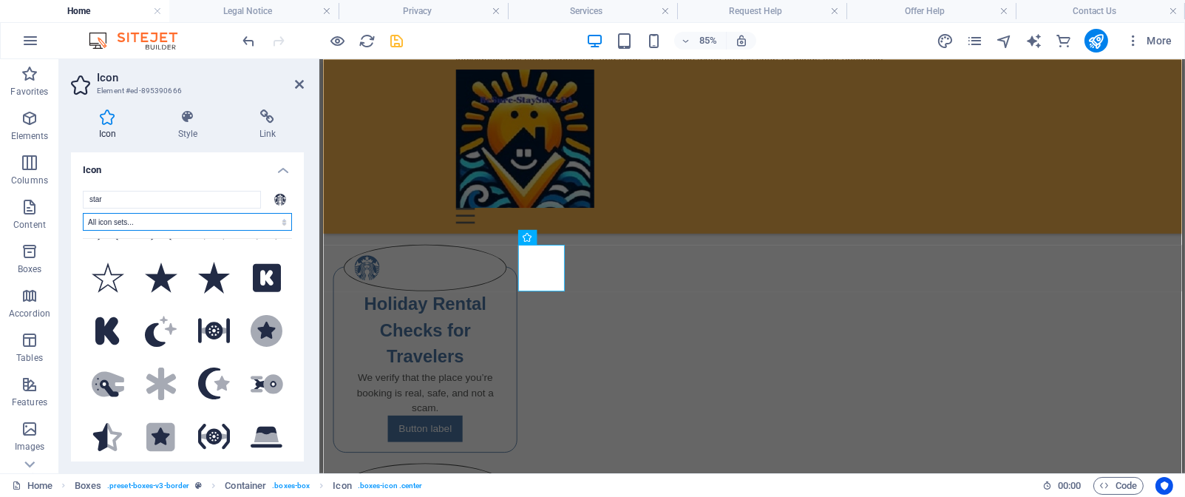
click at [210, 219] on select "All icon sets... IcoFont Ionicons FontAwesome Brands FontAwesome Duotone FontAw…" at bounding box center [187, 222] width 209 height 18
click at [83, 213] on select "All icon sets... IcoFont Ionicons FontAwesome Brands FontAwesome Duotone FontAw…" at bounding box center [187, 222] width 209 height 18
click at [157, 223] on select "All icon sets... IcoFont Ionicons FontAwesome Brands FontAwesome Duotone FontAw…" at bounding box center [187, 222] width 209 height 18
click at [83, 213] on select "All icon sets... IcoFont Ionicons FontAwesome Brands FontAwesome Duotone FontAw…" at bounding box center [187, 222] width 209 height 18
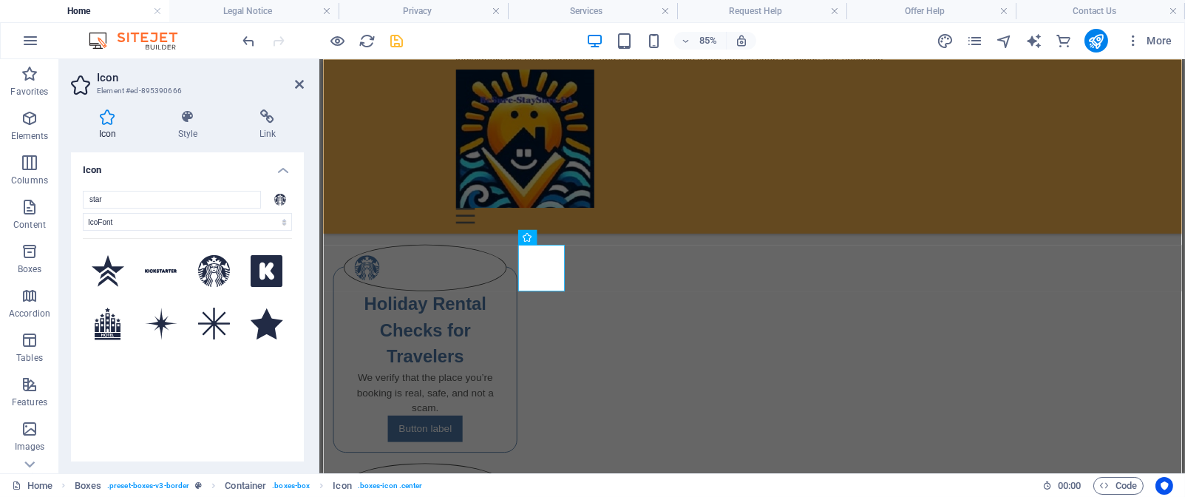
click at [106, 122] on icon at bounding box center [107, 116] width 73 height 15
click at [111, 199] on input "star" at bounding box center [172, 200] width 178 height 18
click at [118, 224] on select "All icon sets... IcoFont Ionicons FontAwesome Brands FontAwesome Duotone FontAw…" at bounding box center [187, 222] width 209 height 18
click at [83, 213] on select "All icon sets... IcoFont Ionicons FontAwesome Brands FontAwesome Duotone FontAw…" at bounding box center [187, 222] width 209 height 18
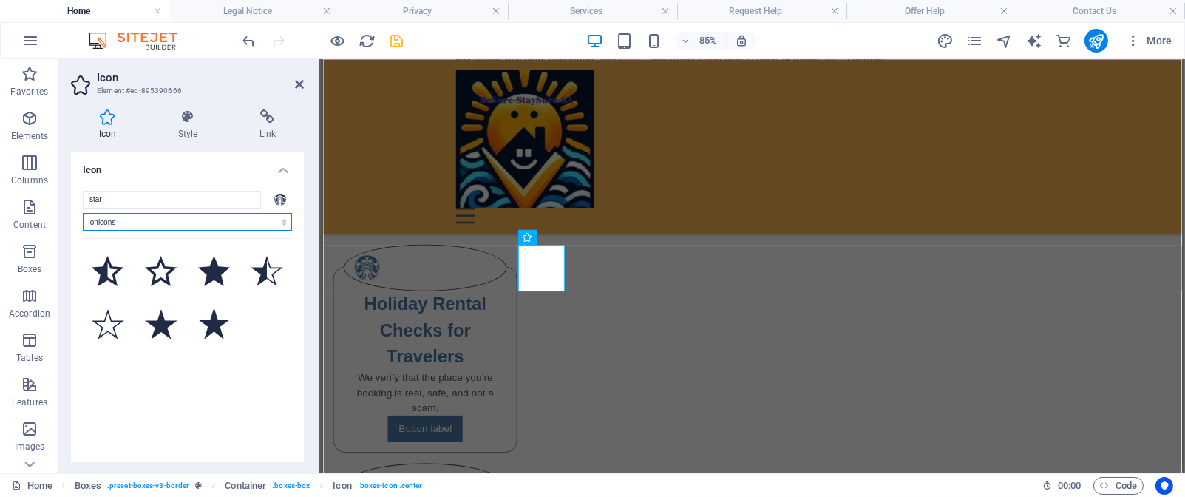
click at [129, 224] on select "All icon sets... IcoFont Ionicons FontAwesome Brands FontAwesome Duotone FontAw…" at bounding box center [187, 222] width 209 height 18
click at [83, 213] on select "All icon sets... IcoFont Ionicons FontAwesome Brands FontAwesome Duotone FontAw…" at bounding box center [187, 222] width 209 height 18
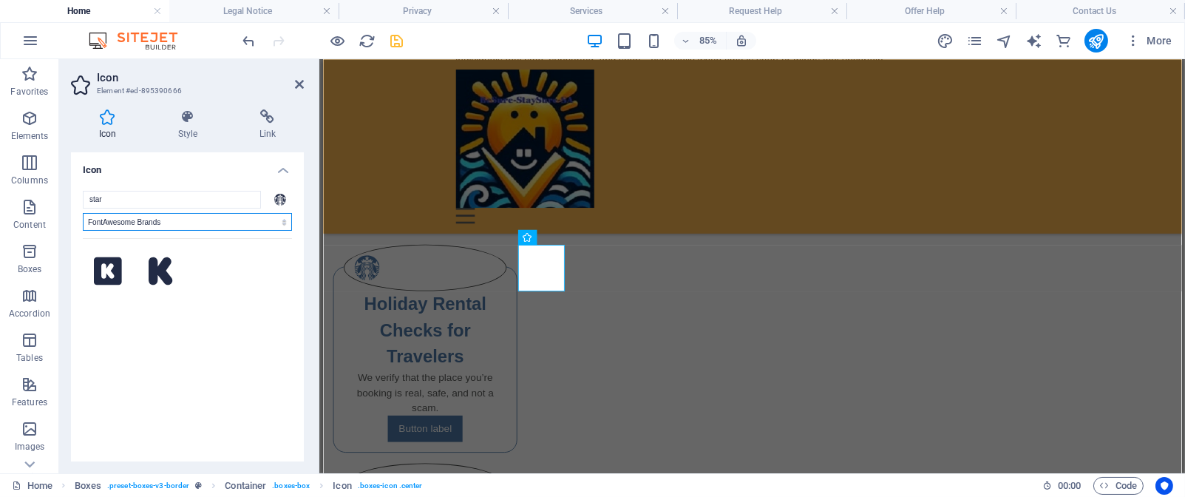
click at [195, 219] on select "All icon sets... IcoFont Ionicons FontAwesome Brands FontAwesome Duotone FontAw…" at bounding box center [187, 222] width 209 height 18
select select "font-awesome-duotone"
click at [83, 213] on select "All icon sets... IcoFont Ionicons FontAwesome Brands FontAwesome Duotone FontAw…" at bounding box center [187, 222] width 209 height 18
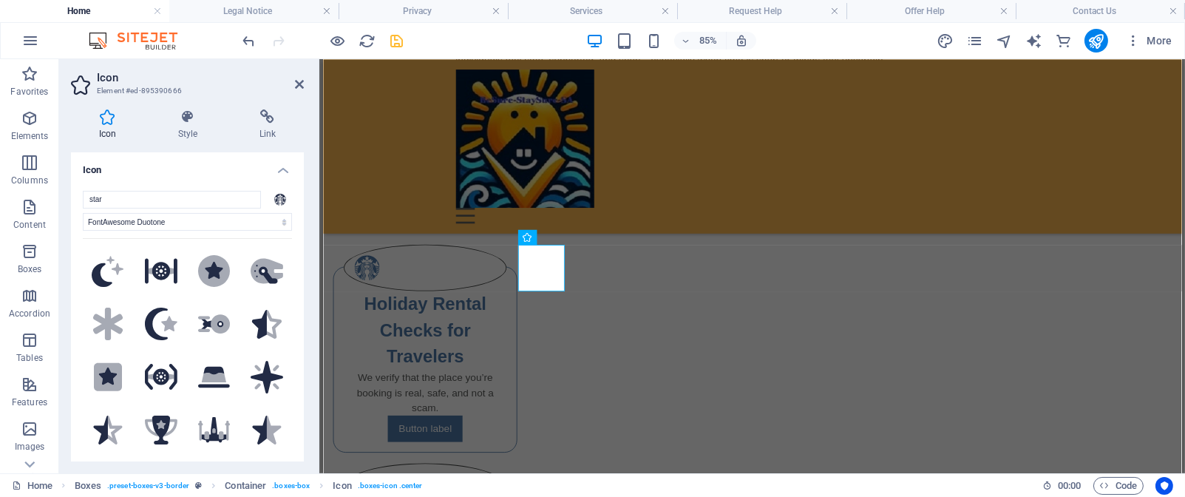
drag, startPoint x: 285, startPoint y: 345, endPoint x: 288, endPoint y: 369, distance: 24.5
click at [288, 369] on div ".fa-secondary{opacity:.4} .fa-secondary{opacity:.4} .fa-secondary{opacity:.4} .…" at bounding box center [187, 345] width 209 height 214
drag, startPoint x: 285, startPoint y: 345, endPoint x: 288, endPoint y: 361, distance: 15.7
click at [288, 368] on div ".fa-secondary{opacity:.4} .fa-secondary{opacity:.4} .fa-secondary{opacity:.4} .…" at bounding box center [187, 345] width 209 height 214
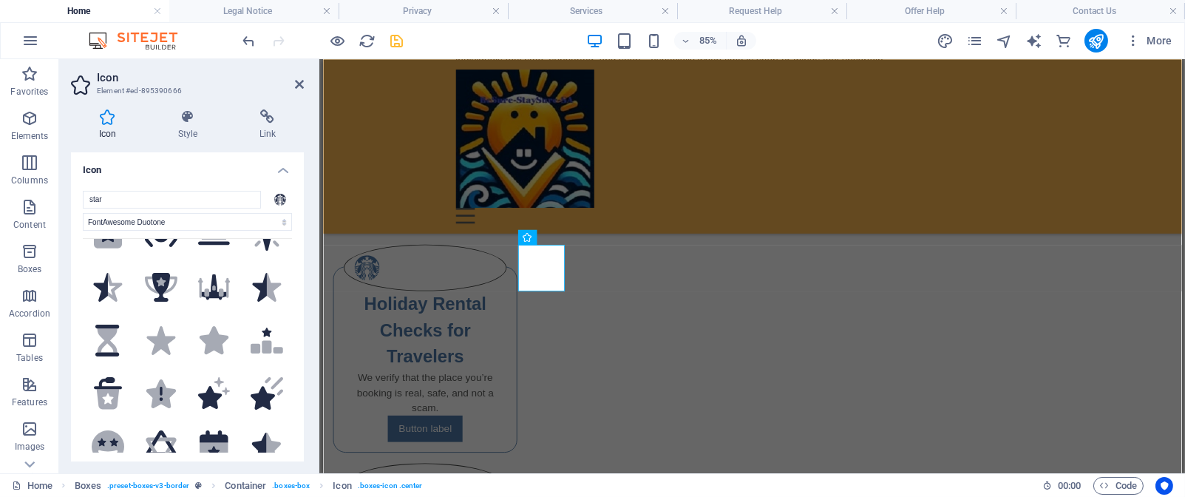
scroll to position [152, 0]
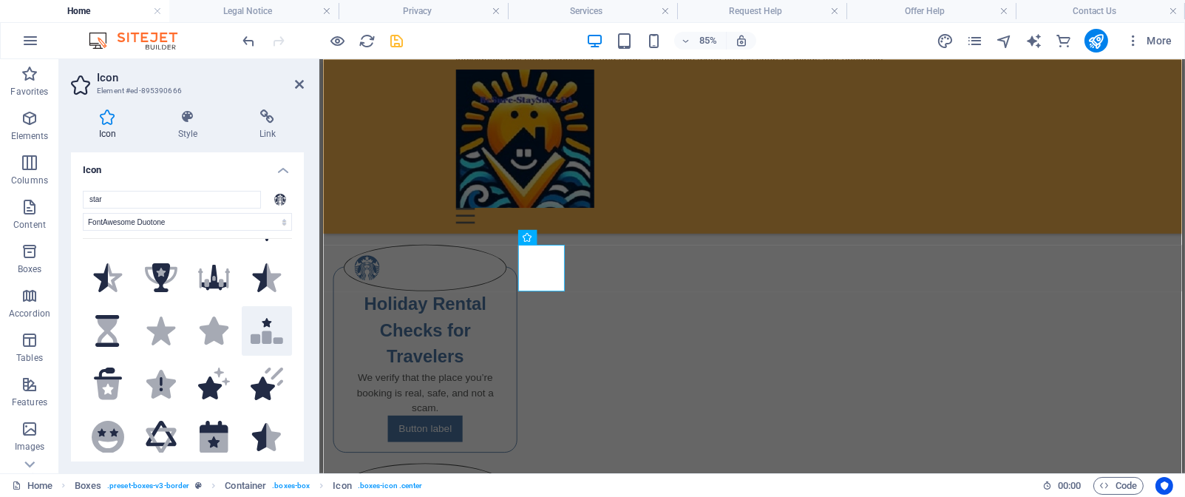
click at [264, 331] on icon at bounding box center [267, 337] width 33 height 13
click at [186, 124] on h4 "Style" at bounding box center [190, 124] width 81 height 31
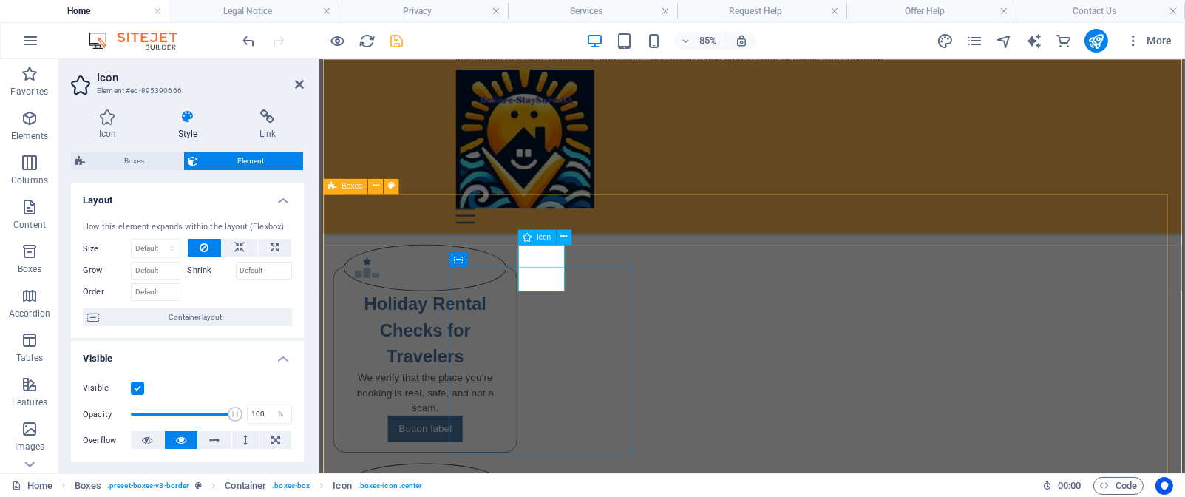
click at [538, 309] on figure ".fa-secondary{opacity:.4}" at bounding box center [443, 304] width 192 height 55
click at [538, 291] on figure ".fa-secondary{opacity:.4}" at bounding box center [443, 304] width 192 height 55
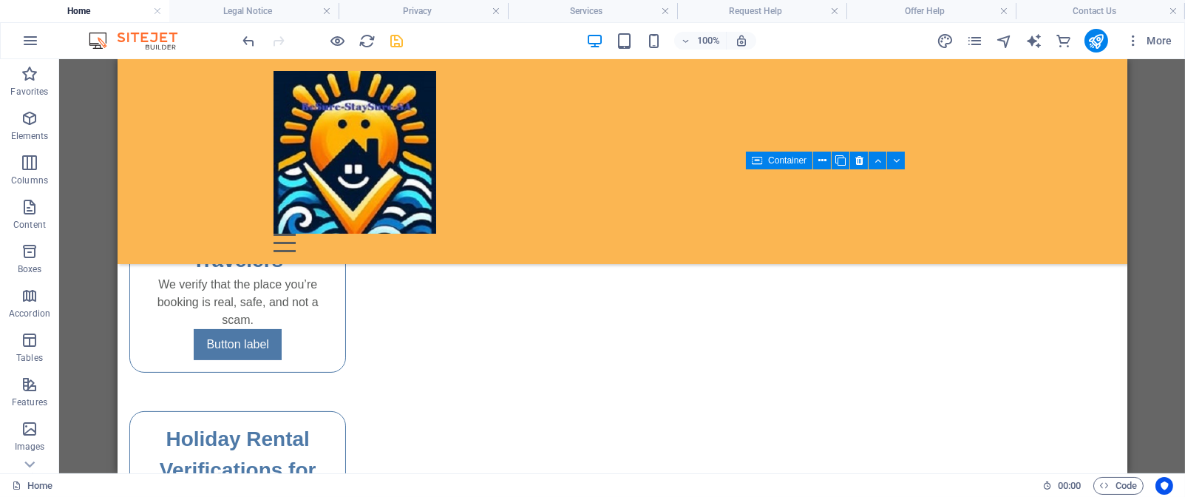
scroll to position [592, 0]
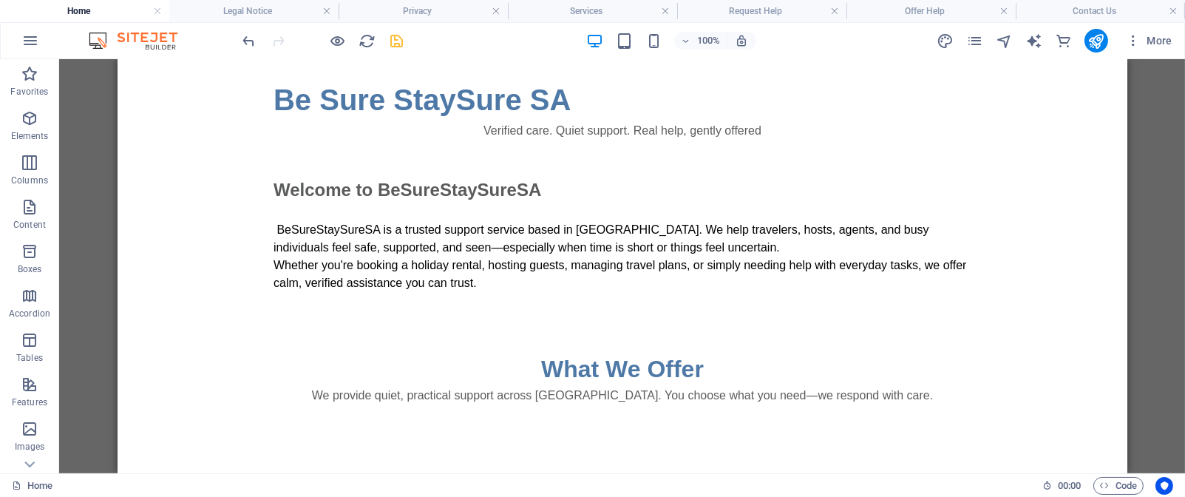
scroll to position [123, 0]
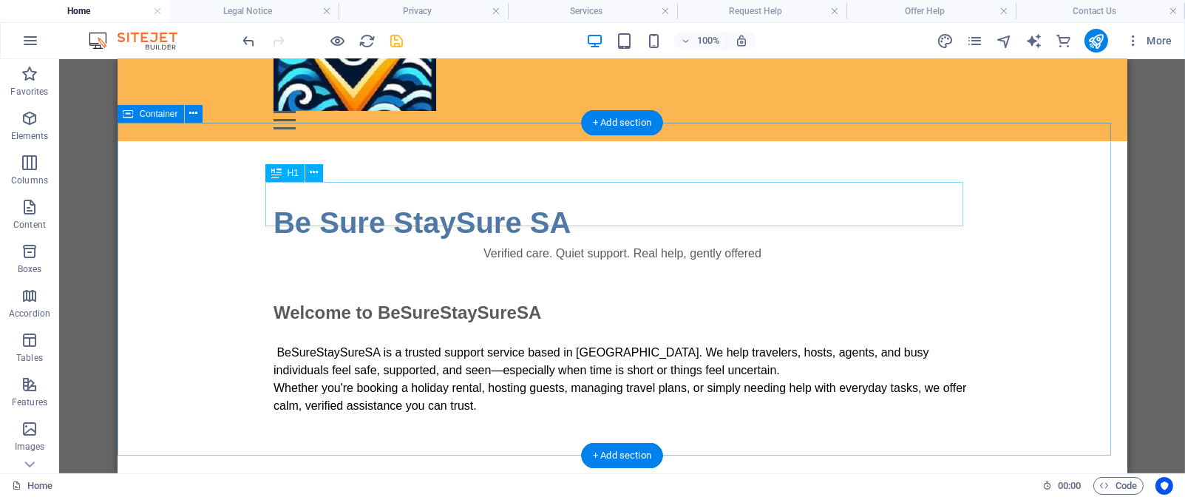
click at [526, 200] on div "Be Sure StaySure SA" at bounding box center [622, 222] width 698 height 44
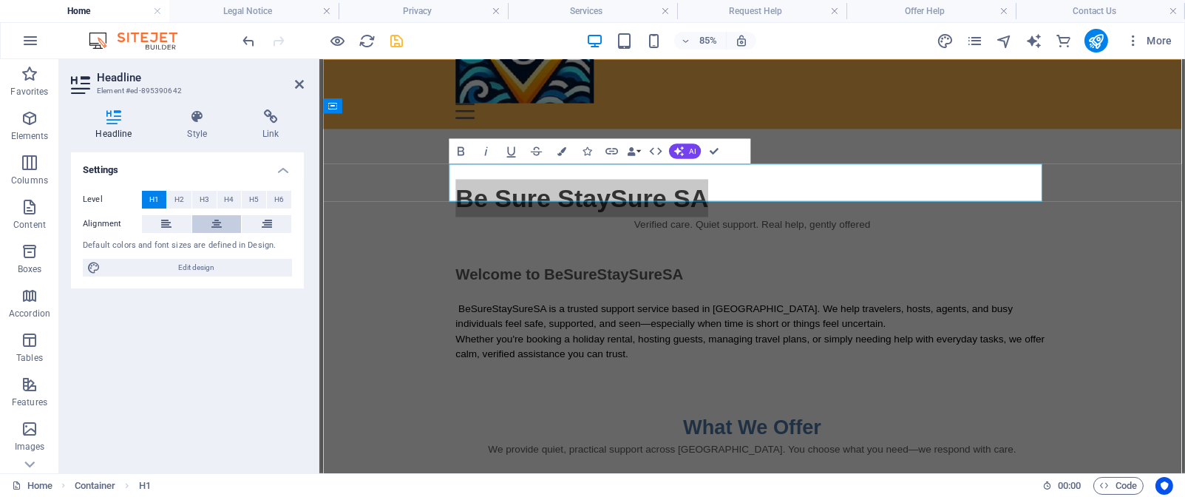
click at [222, 222] on button at bounding box center [217, 224] width 50 height 18
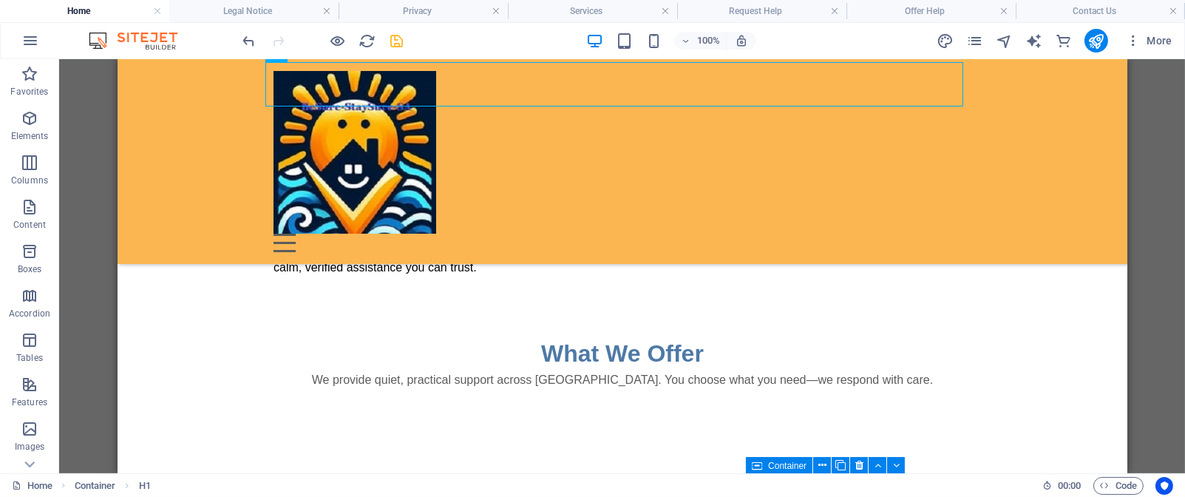
scroll to position [236, 0]
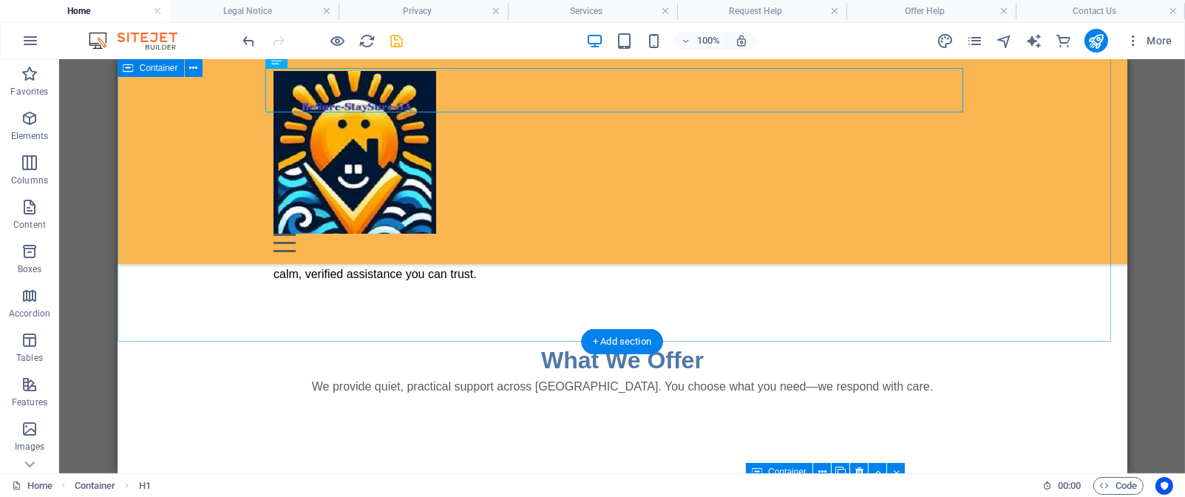
click at [351, 329] on div "Be Sure StaySure SA Verified care. Quiet support. Real help, gently offered Wel…" at bounding box center [622, 82] width 1010 height 519
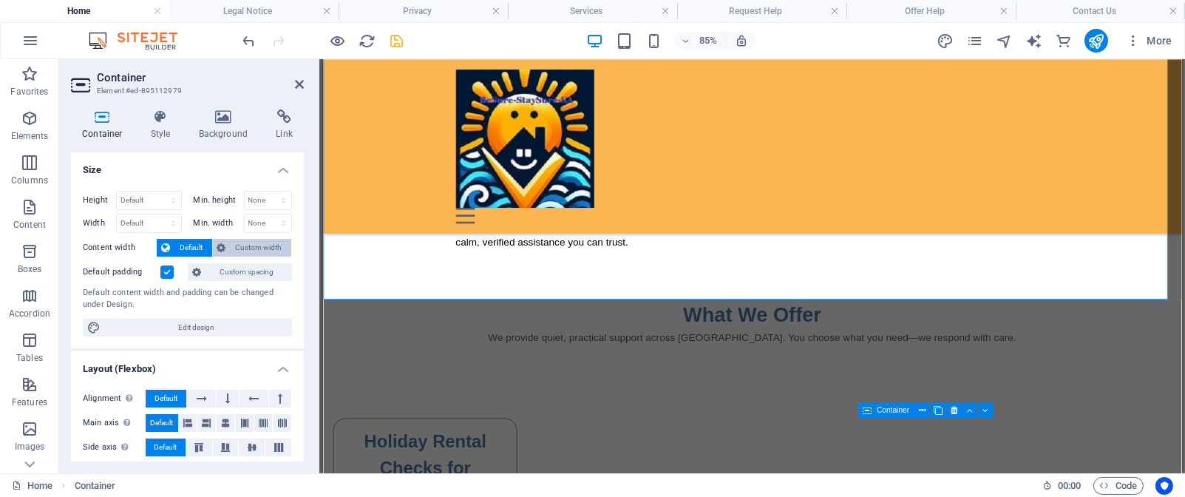
click at [254, 248] on span "Custom width" at bounding box center [259, 248] width 57 height 18
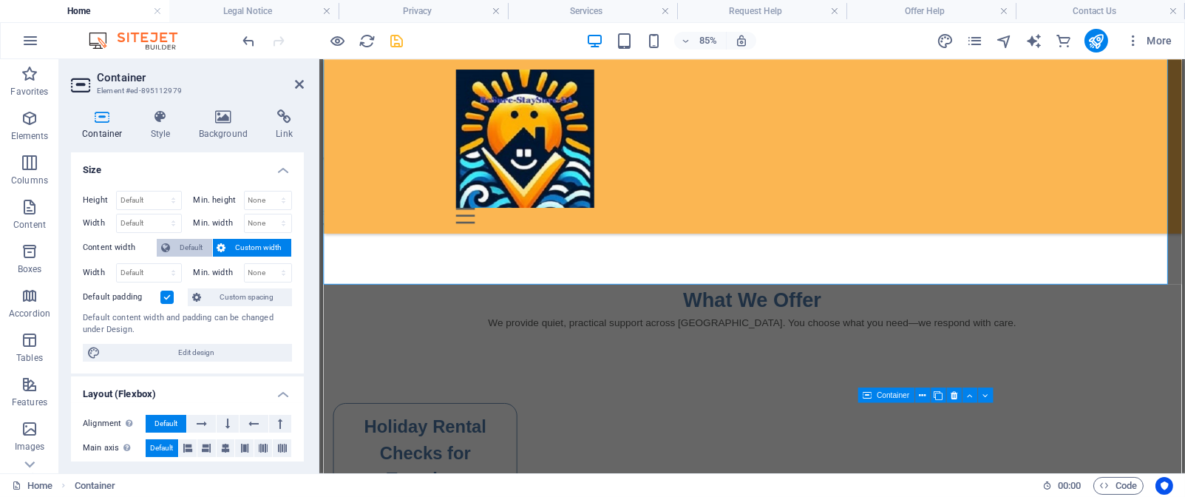
click at [192, 248] on span "Default" at bounding box center [191, 248] width 33 height 18
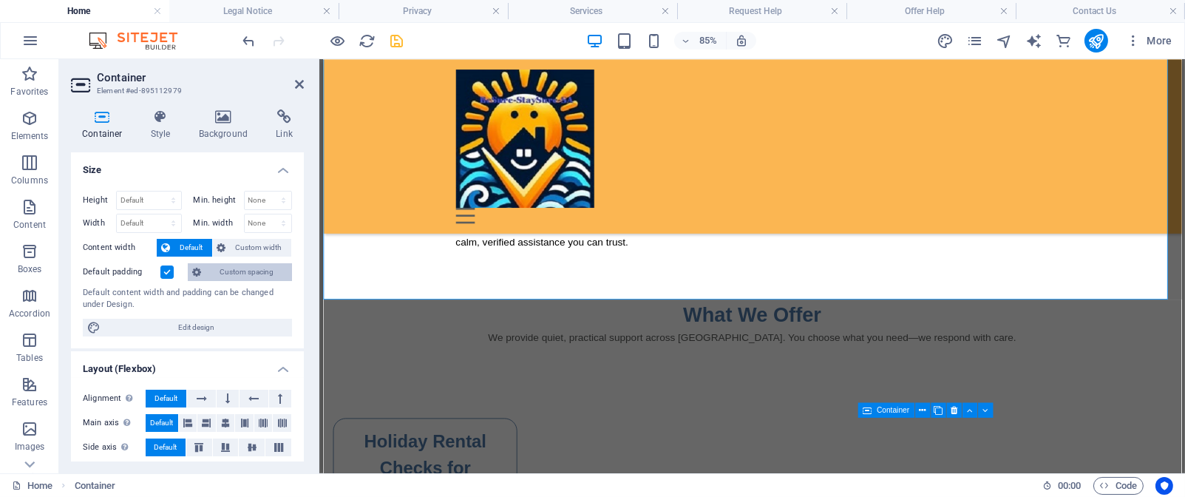
click at [251, 271] on span "Custom spacing" at bounding box center [247, 272] width 82 height 18
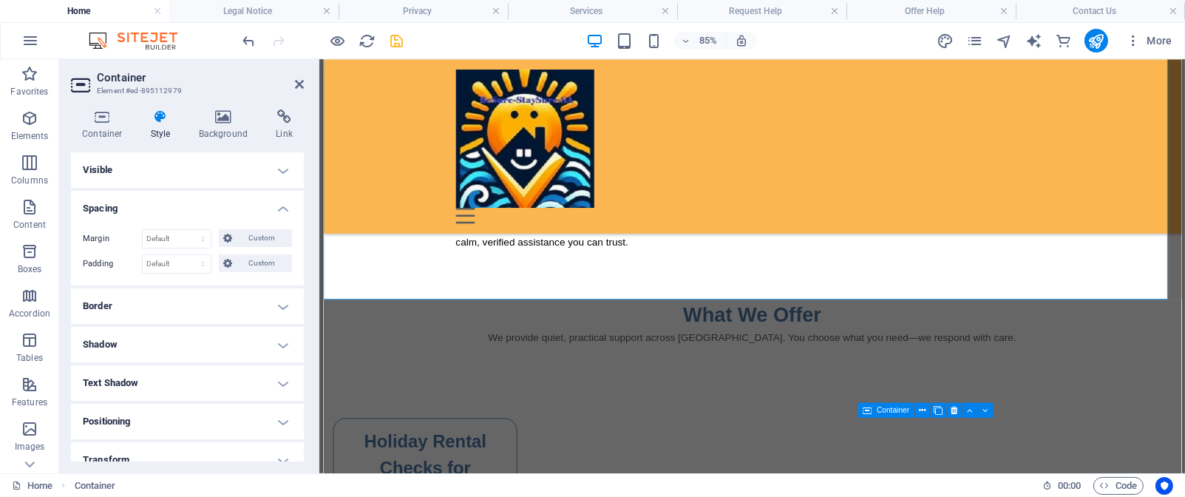
click at [251, 271] on span "Custom" at bounding box center [262, 263] width 51 height 18
click at [155, 121] on icon at bounding box center [161, 116] width 42 height 15
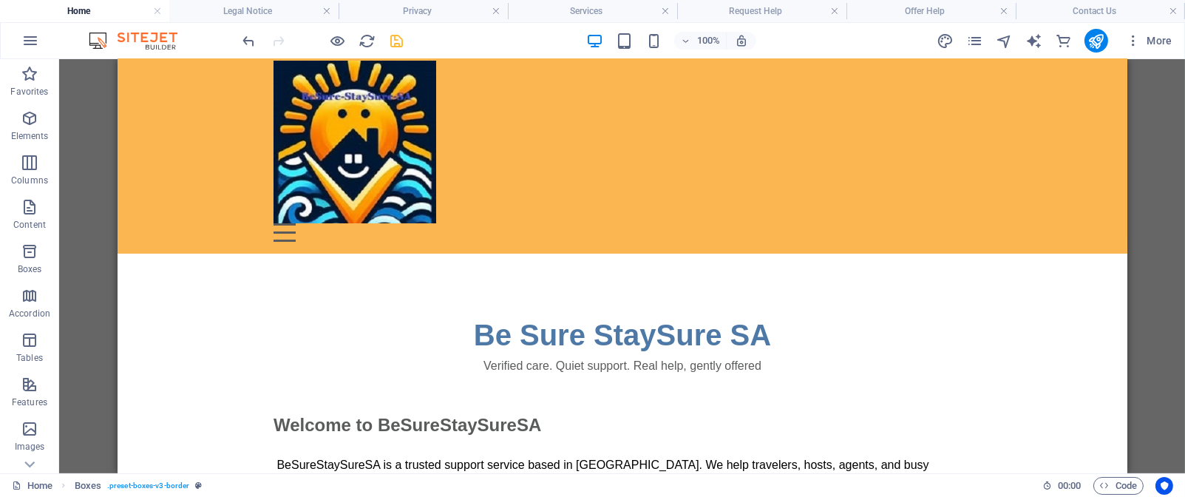
scroll to position [0, 0]
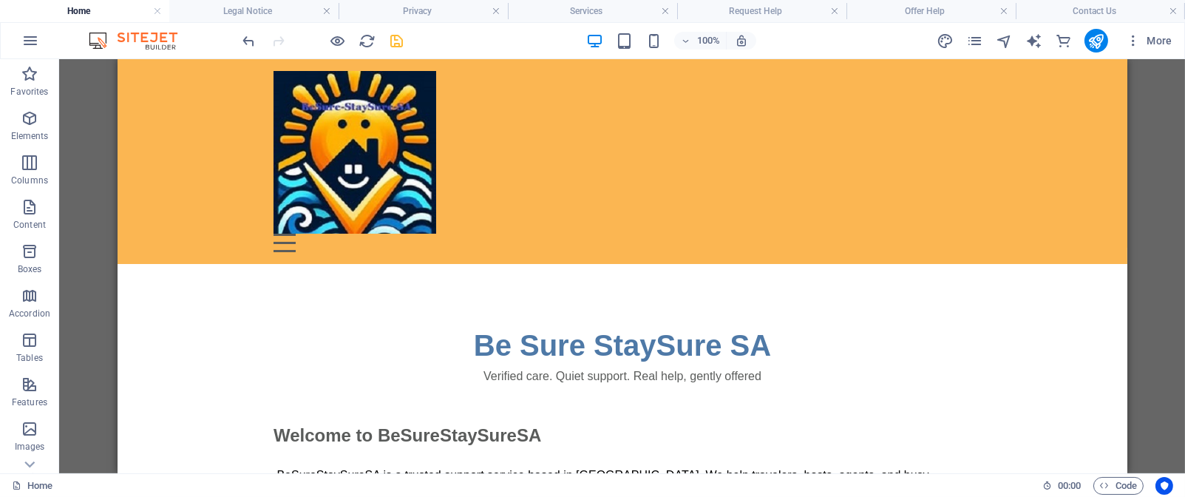
drag, startPoint x: 1114, startPoint y: 205, endPoint x: 1248, endPoint y: 197, distance: 134.1
click at [192, 240] on icon at bounding box center [193, 236] width 8 height 16
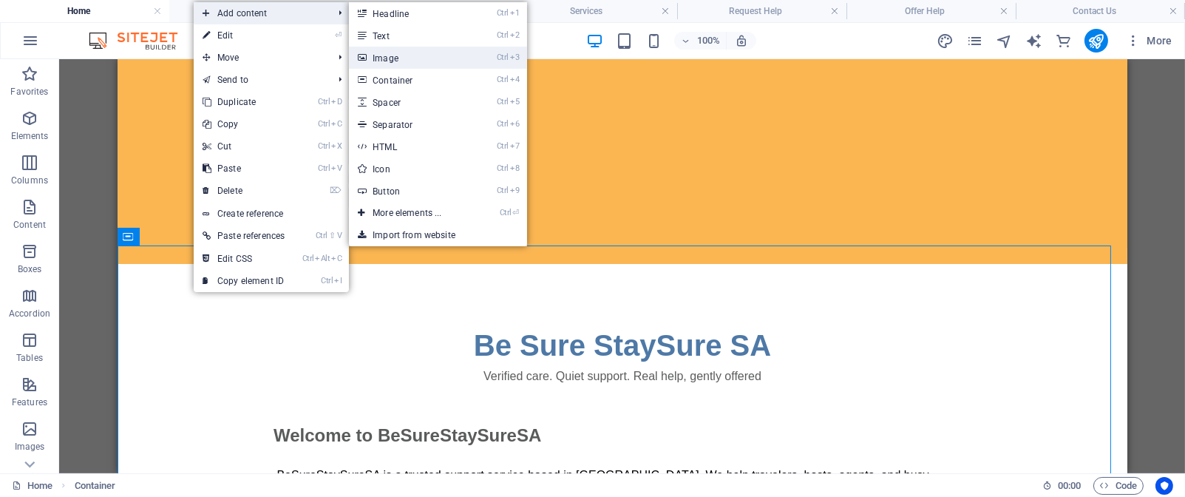
click at [422, 59] on link "Ctrl 3 Image" at bounding box center [410, 58] width 122 height 22
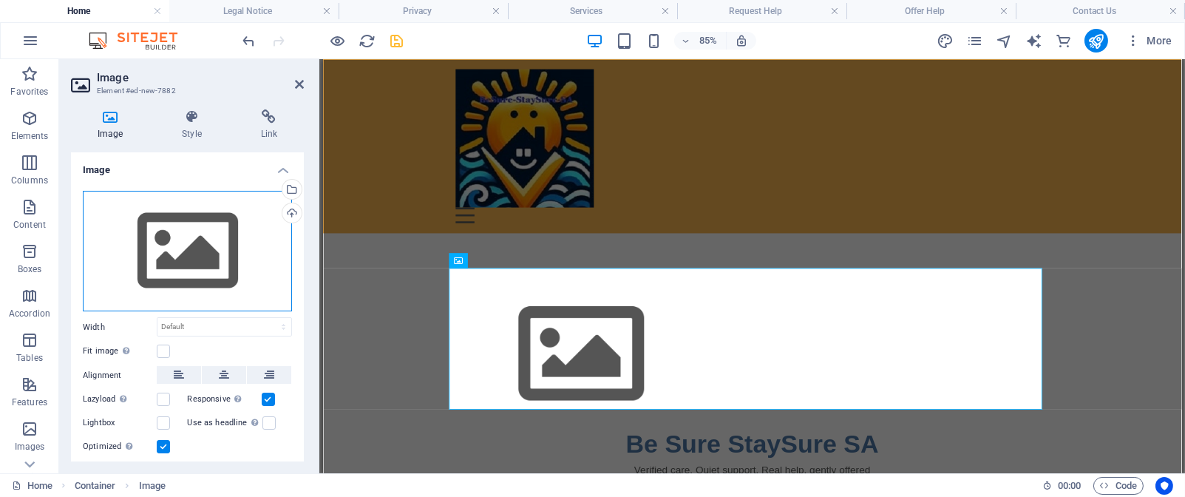
click at [222, 240] on div "Drag files here, click to choose files or select files from Files or our free s…" at bounding box center [187, 251] width 209 height 121
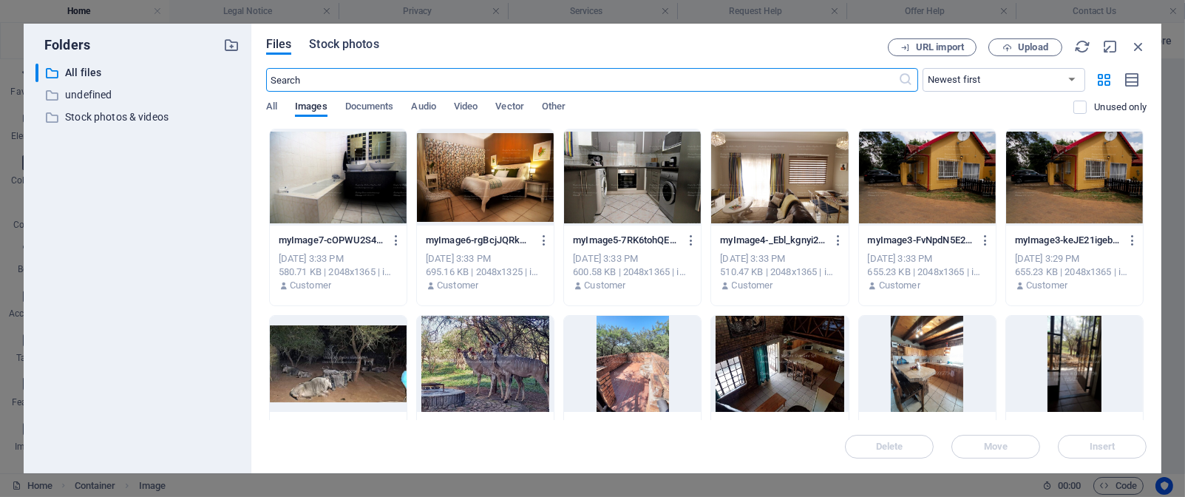
click at [376, 50] on span "Stock photos" at bounding box center [344, 44] width 70 height 18
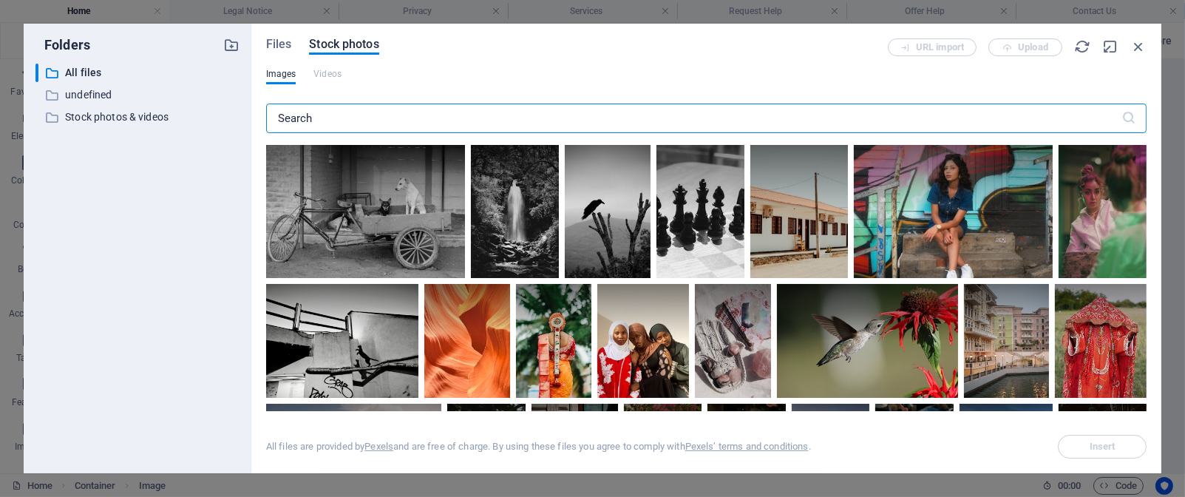
click at [376, 112] on input "text" at bounding box center [694, 119] width 856 height 30
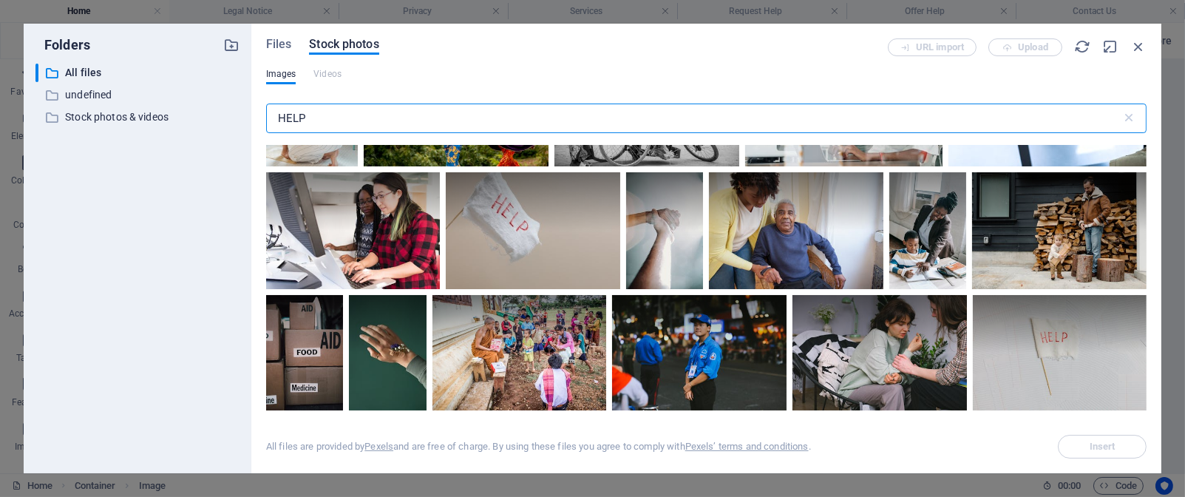
scroll to position [2057, 0]
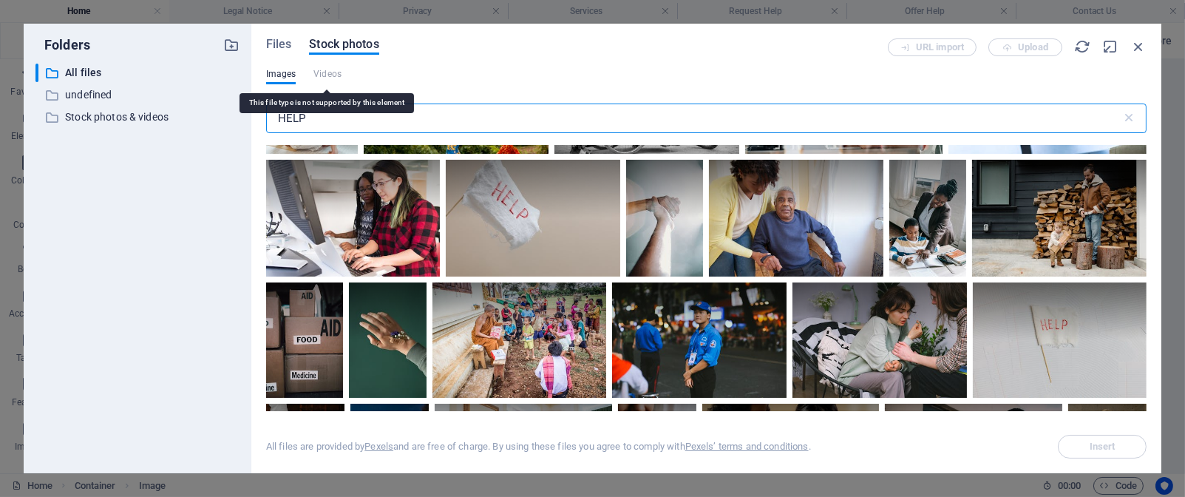
type input "HELP"
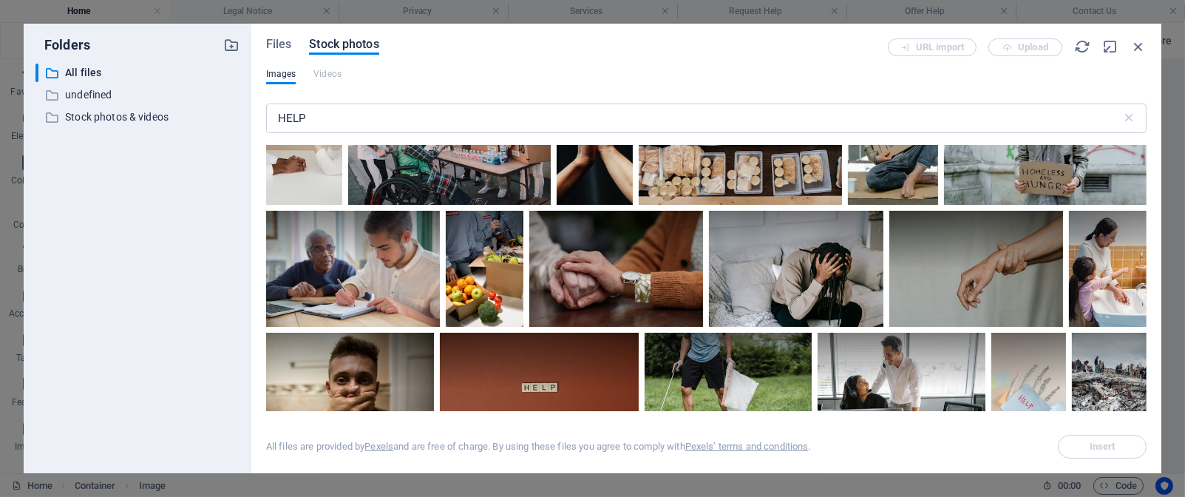
scroll to position [4860, 0]
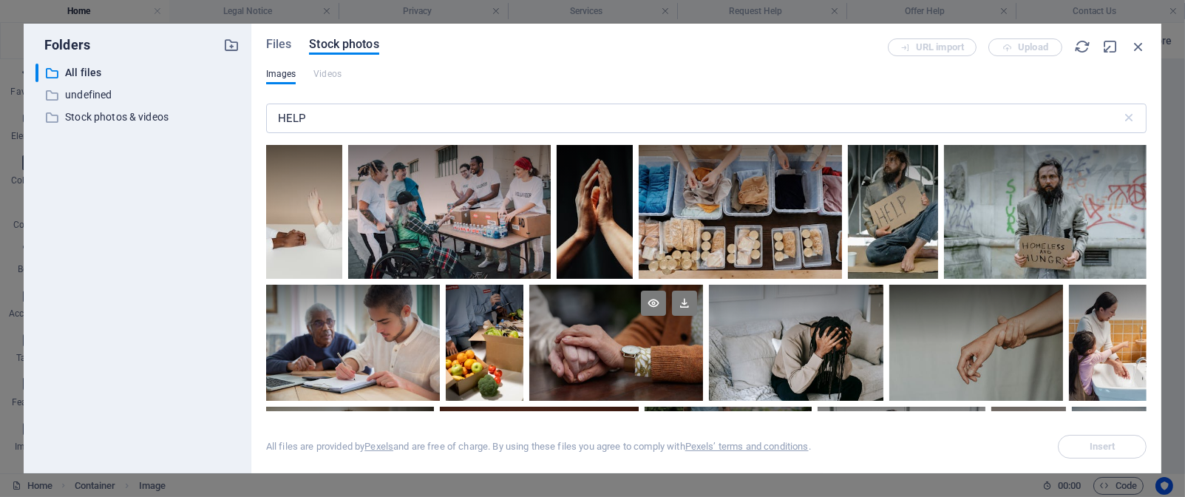
click at [671, 361] on div at bounding box center [616, 343] width 174 height 116
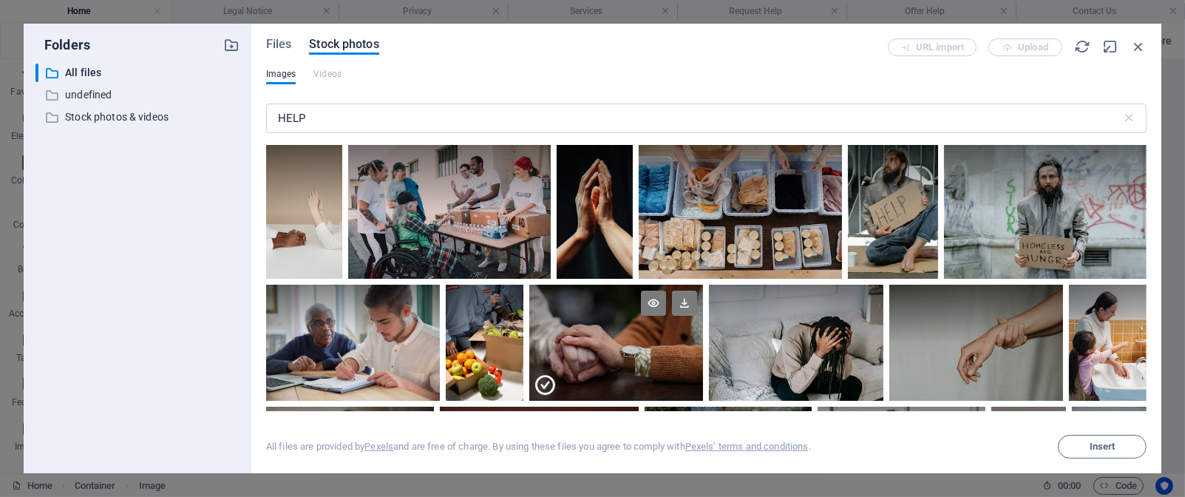
click at [671, 361] on div at bounding box center [616, 372] width 174 height 58
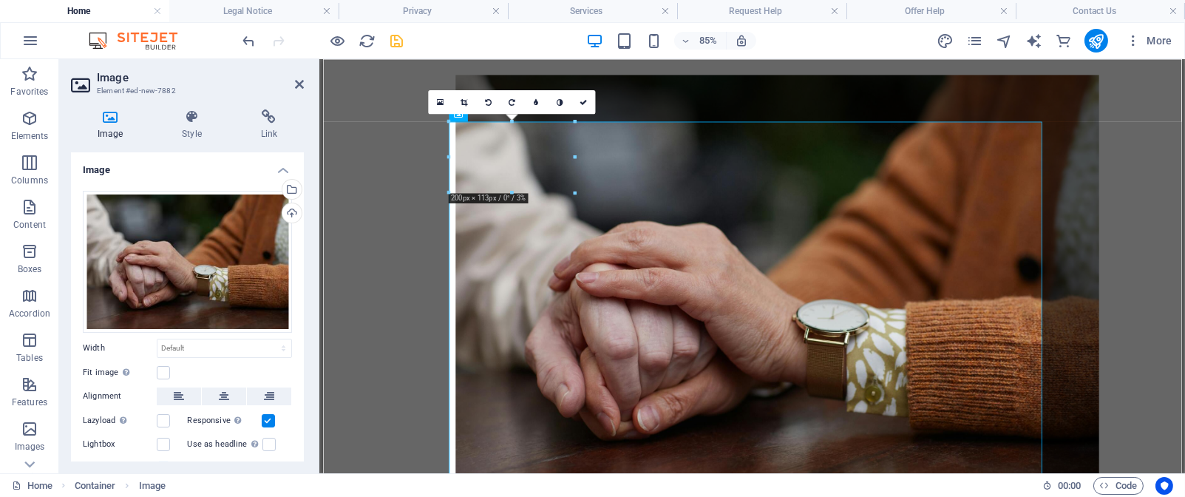
scroll to position [155, 0]
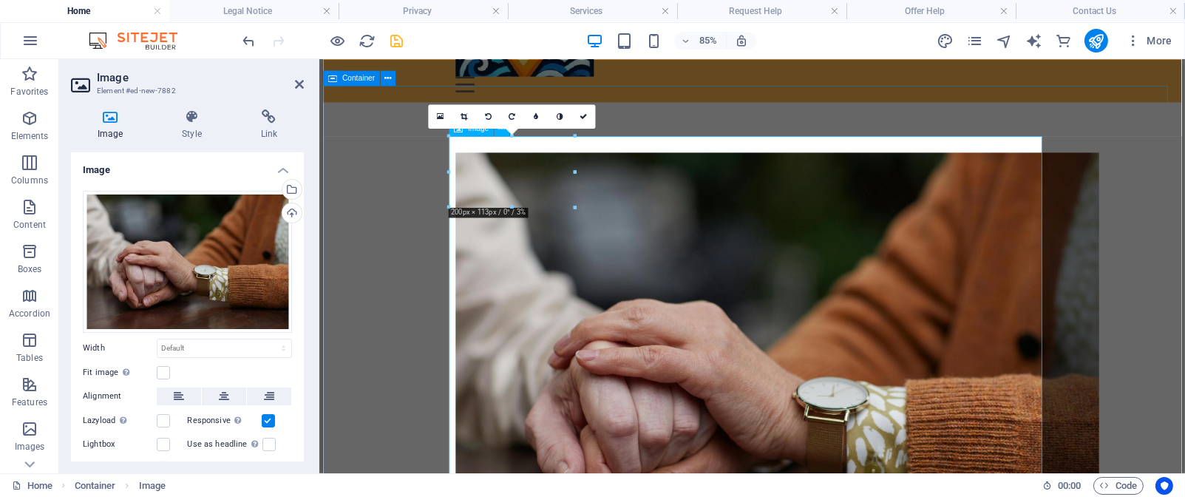
click at [827, 389] on figure at bounding box center [827, 421] width 698 height 505
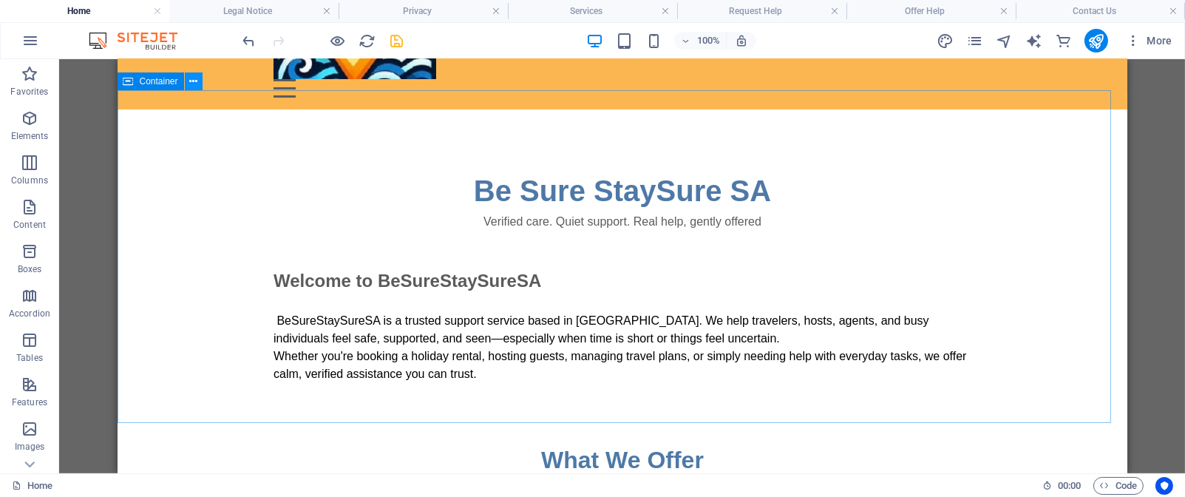
click at [191, 84] on icon at bounding box center [193, 82] width 8 height 16
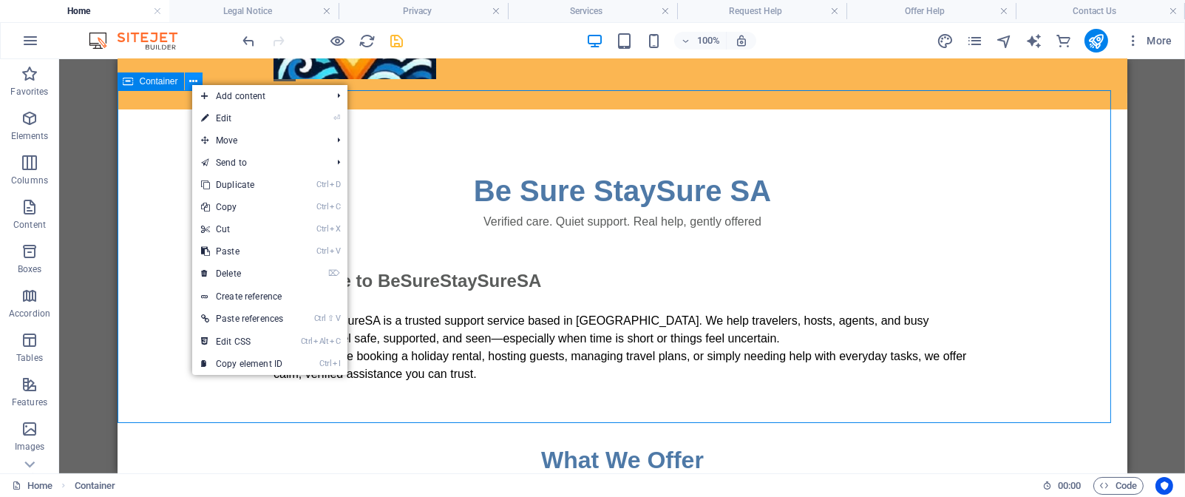
click at [191, 84] on icon at bounding box center [193, 82] width 8 height 16
click at [144, 115] on div "Be Sure StaySure SA Verified care. Quiet support. Real help, gently offered Wel…" at bounding box center [622, 275] width 1010 height 333
select select "px"
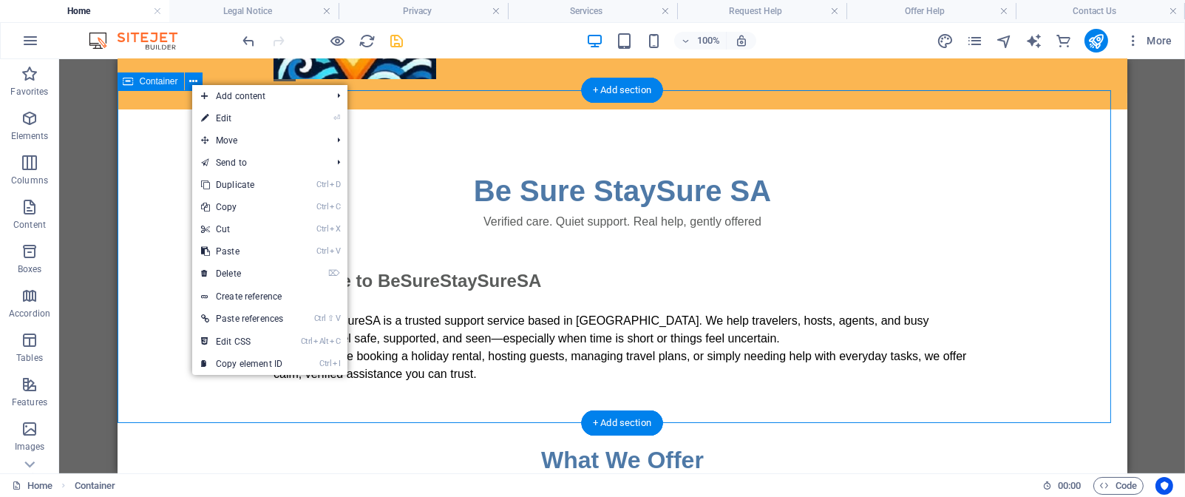
select select "px"
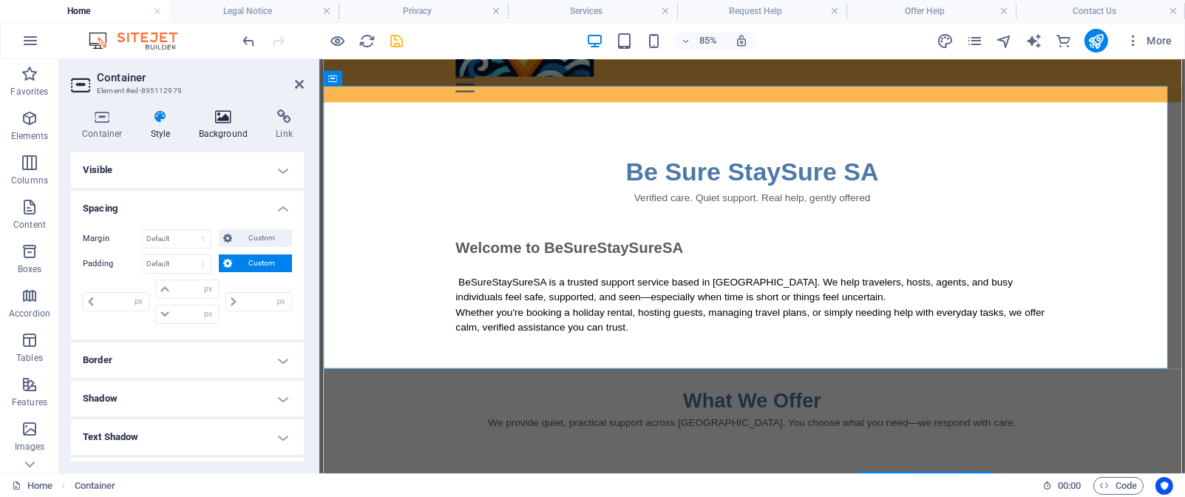
click at [223, 121] on icon at bounding box center [224, 116] width 72 height 15
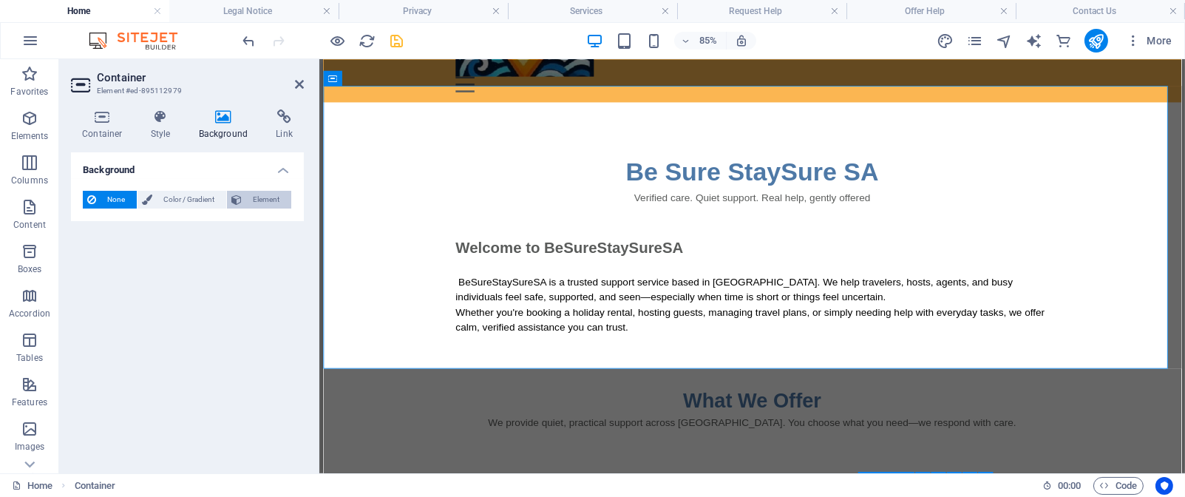
click at [261, 197] on span "Element" at bounding box center [266, 200] width 41 height 18
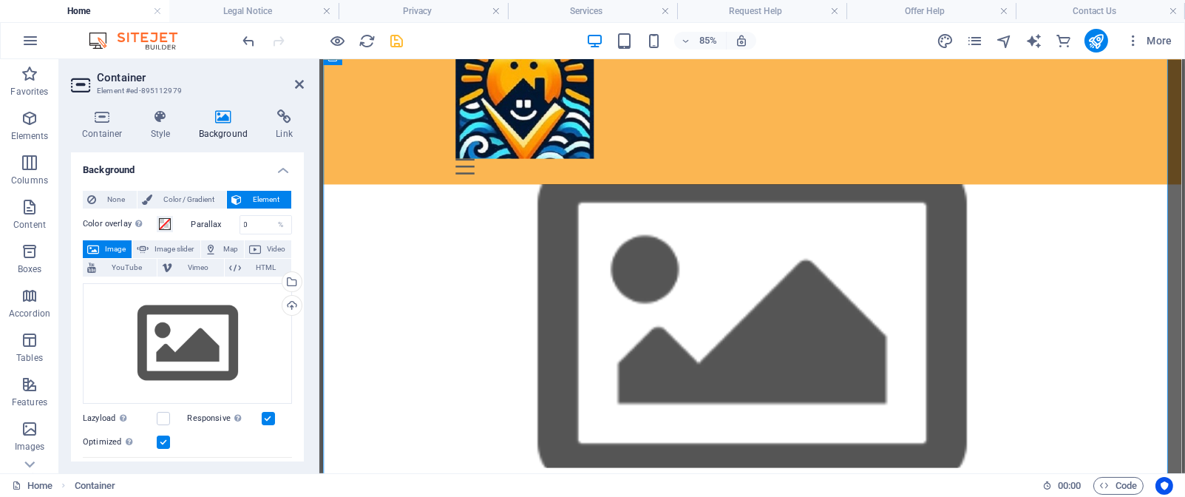
scroll to position [0, 0]
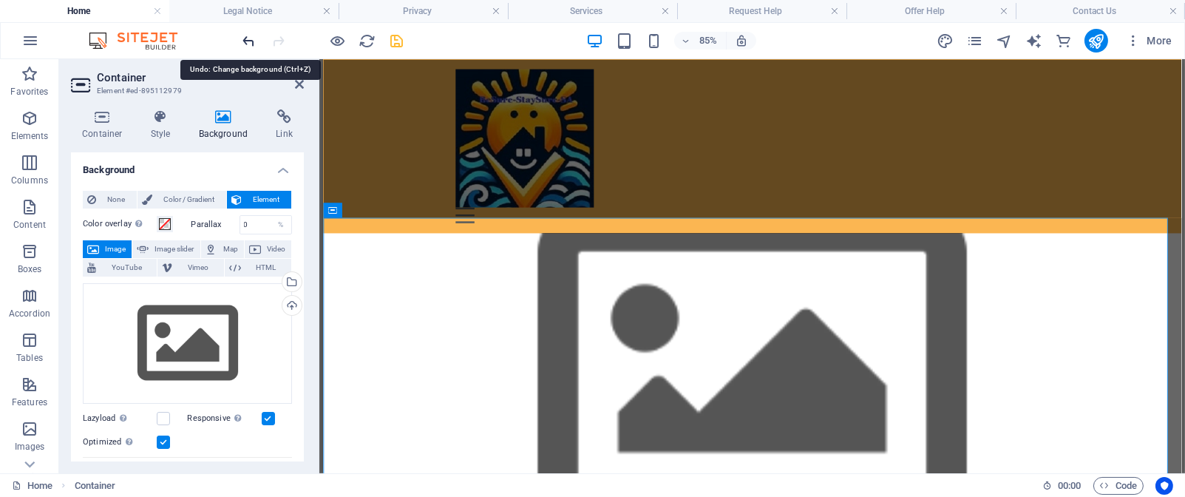
click at [248, 43] on icon "undo" at bounding box center [249, 41] width 17 height 17
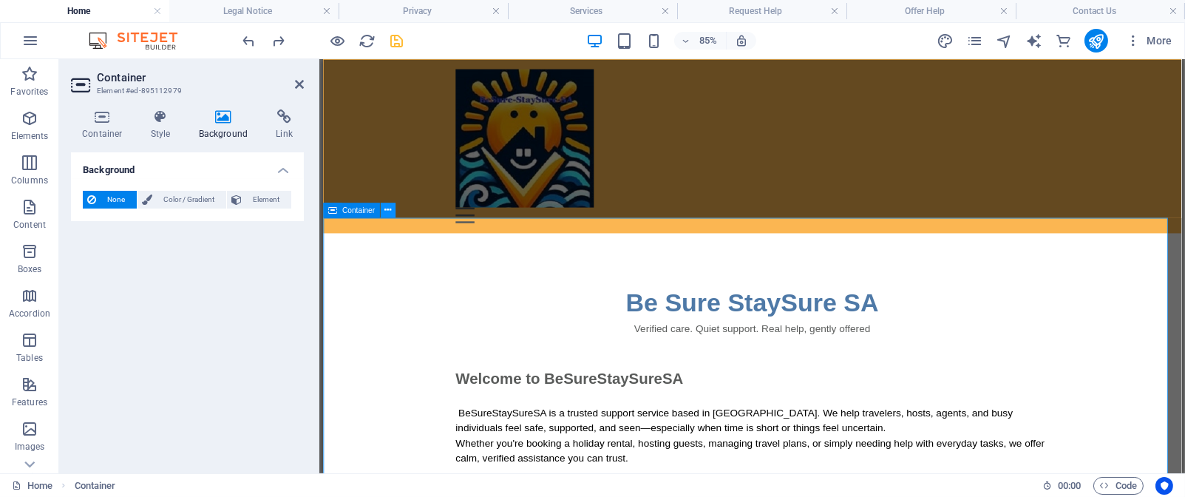
click at [391, 211] on icon at bounding box center [388, 209] width 7 height 13
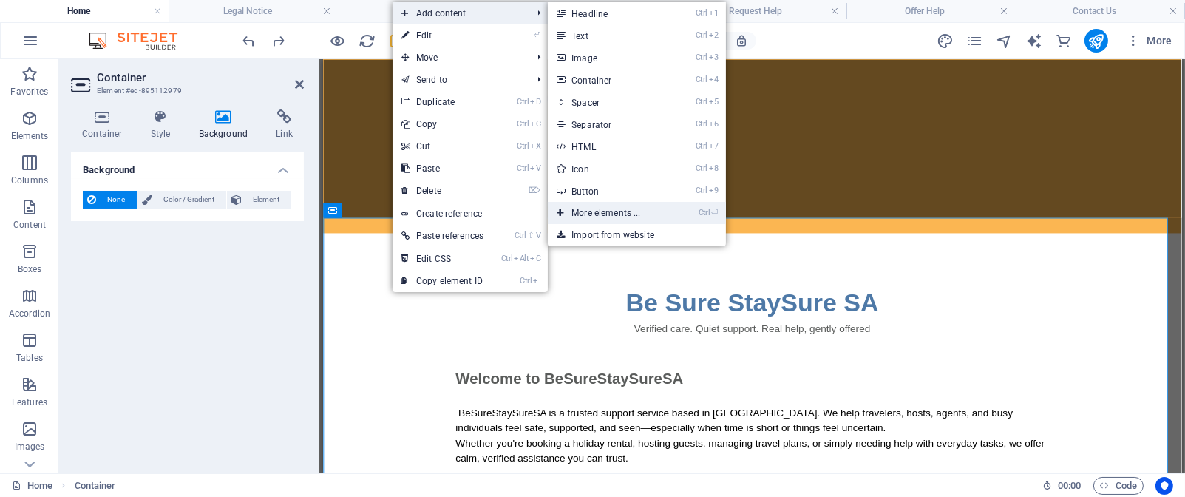
click at [654, 203] on link "Ctrl ⏎ More elements ..." at bounding box center [609, 213] width 122 height 22
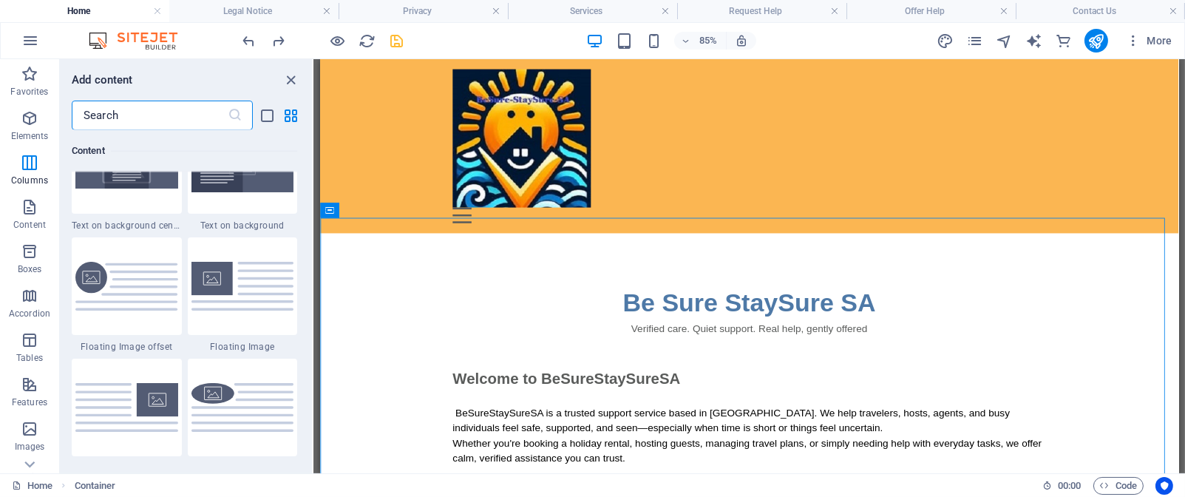
scroll to position [3168, 0]
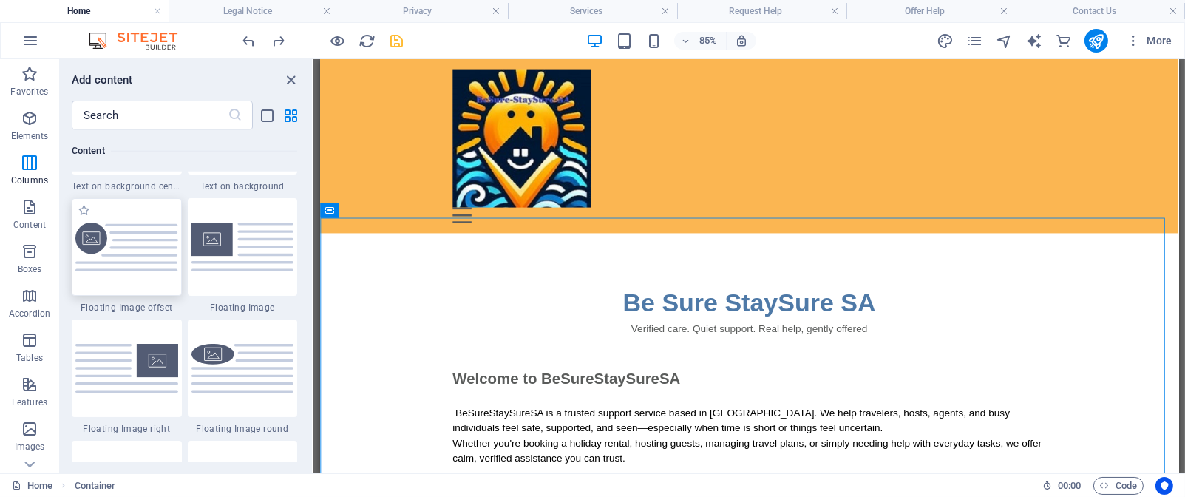
click at [128, 271] on div at bounding box center [127, 247] width 110 height 98
click at [314, 271] on div "Drag here to replace the existing content. Press “Ctrl” if you want to create a…" at bounding box center [750, 266] width 872 height 414
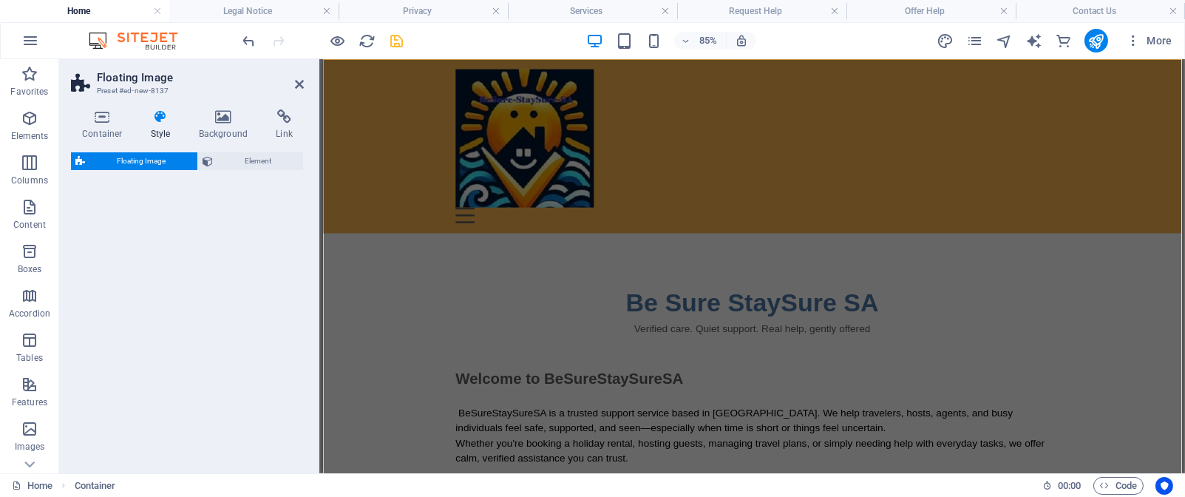
scroll to position [450, 0]
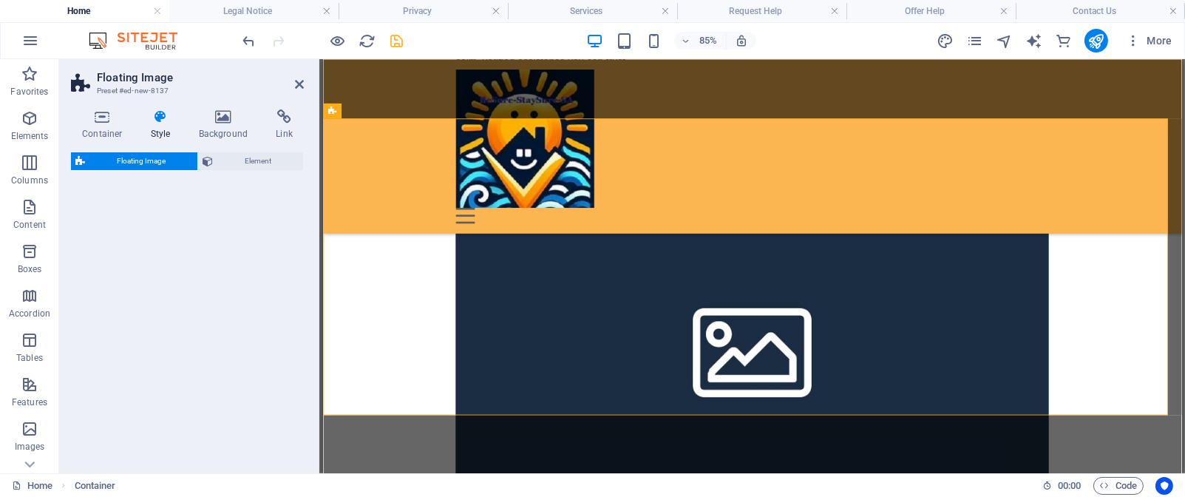
select select "%"
select select "rem"
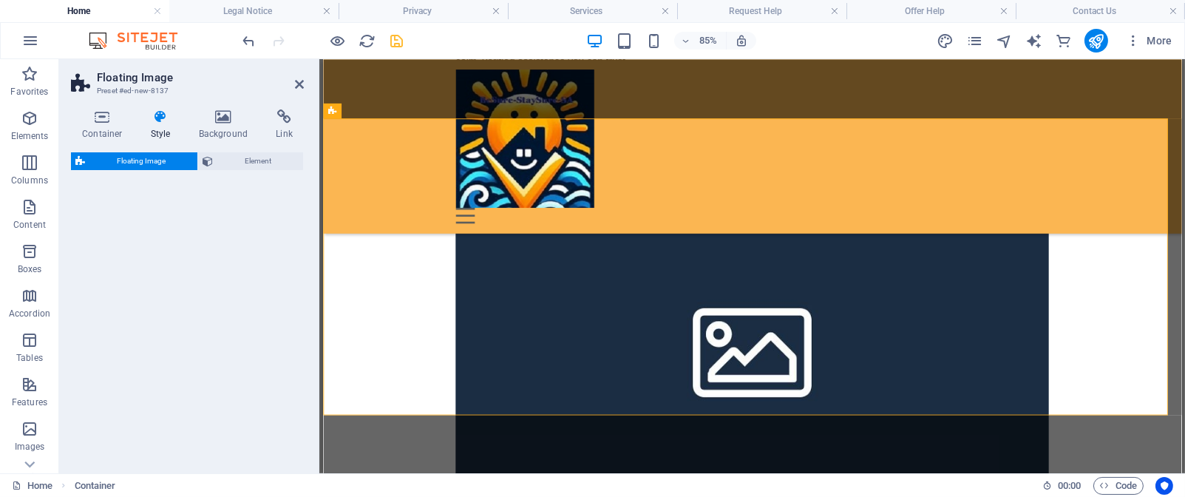
select select "%"
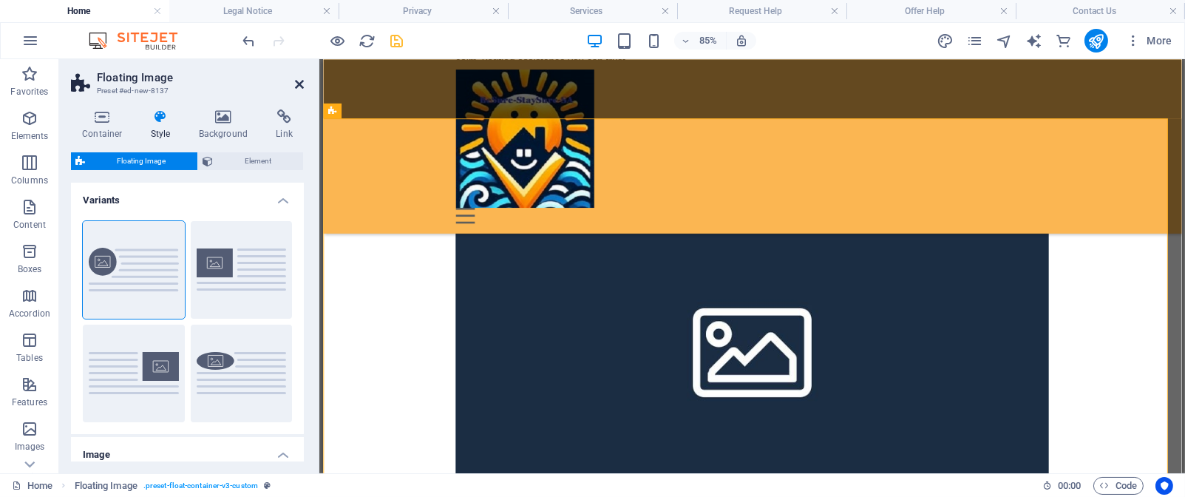
click at [300, 83] on icon at bounding box center [299, 84] width 9 height 12
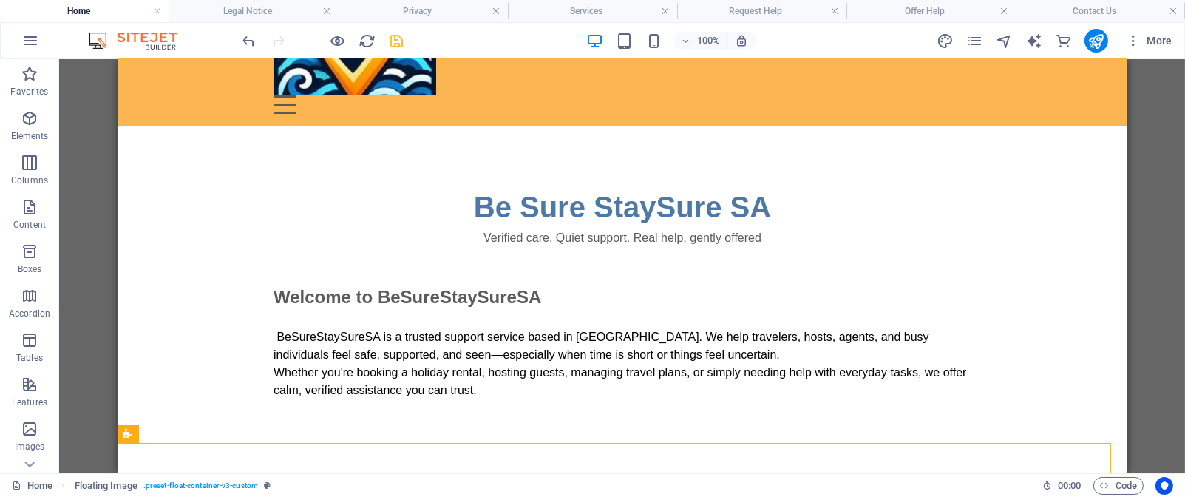
scroll to position [143, 0]
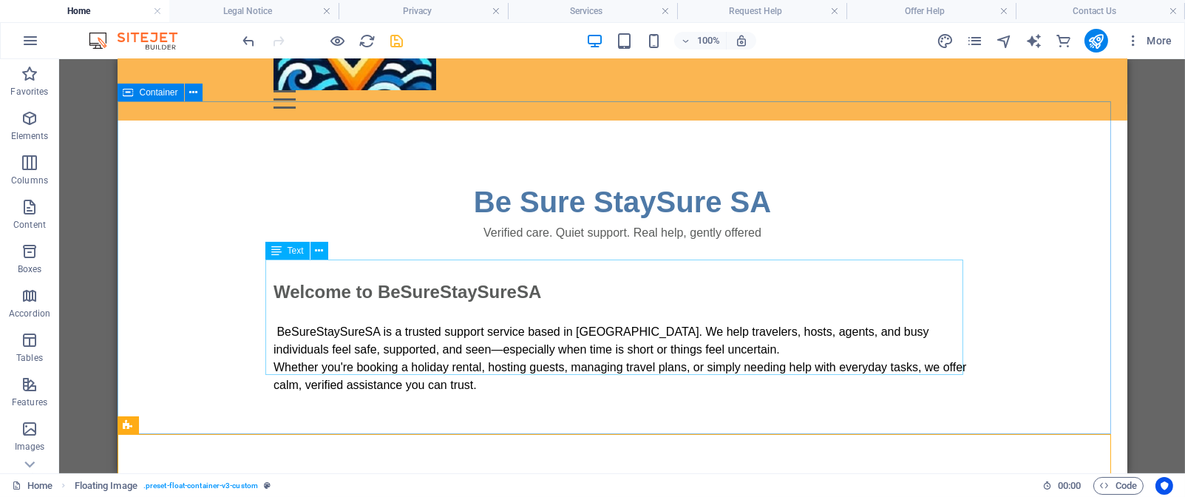
click at [305, 282] on div "Welcome to BeSureStaySureSA BeSureStaySureSA is a trusted support service based…" at bounding box center [622, 336] width 698 height 115
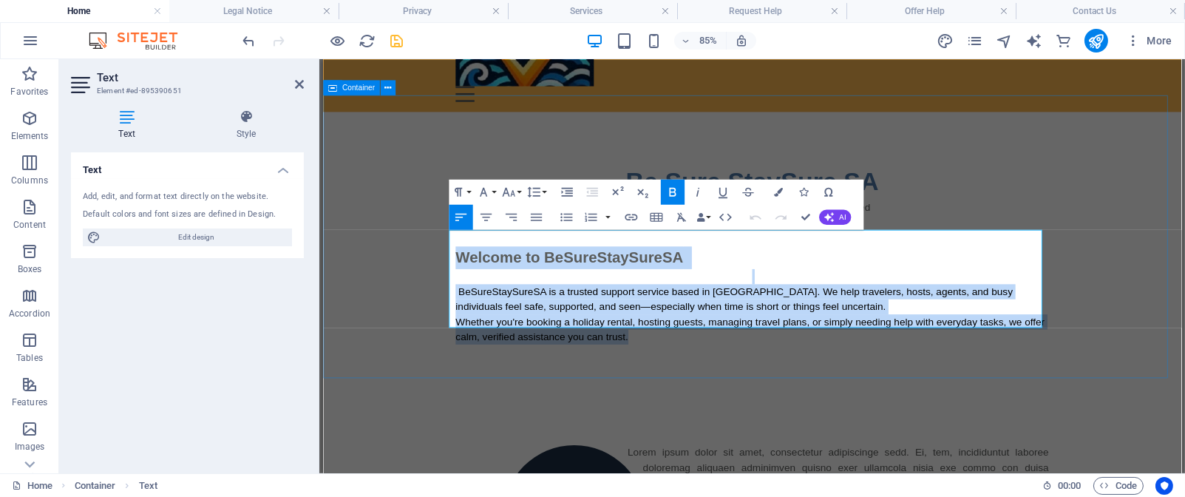
drag, startPoint x: 470, startPoint y: 273, endPoint x: 722, endPoint y: 368, distance: 268.9
click at [722, 368] on div "Welcome to BeSureStaySureSA BeSureStaySureSA is a trusted support service based…" at bounding box center [827, 336] width 698 height 115
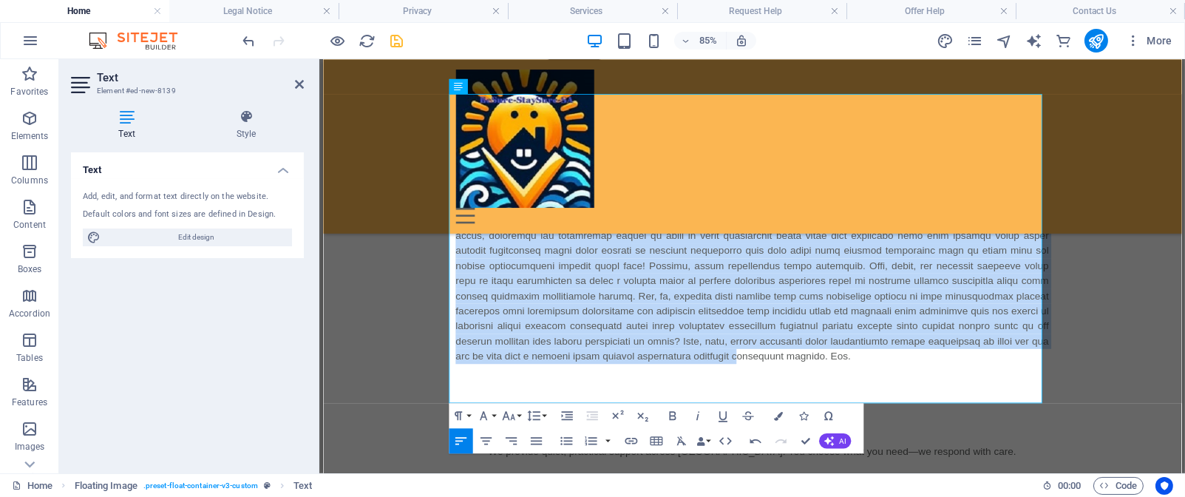
scroll to position [500, 0]
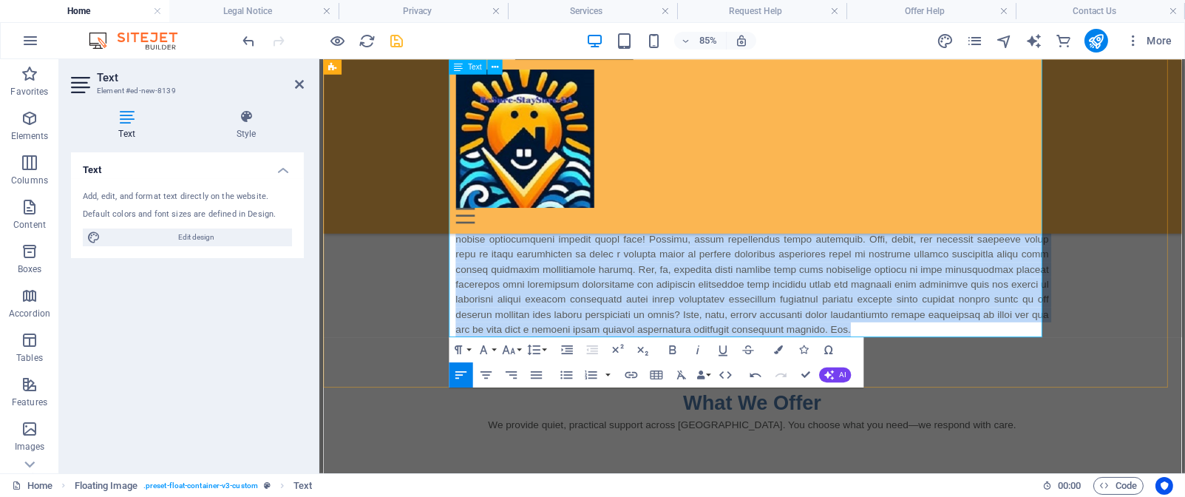
drag, startPoint x: 673, startPoint y: 387, endPoint x: 983, endPoint y: 368, distance: 310.4
click at [983, 368] on p at bounding box center [827, 279] width 698 height 213
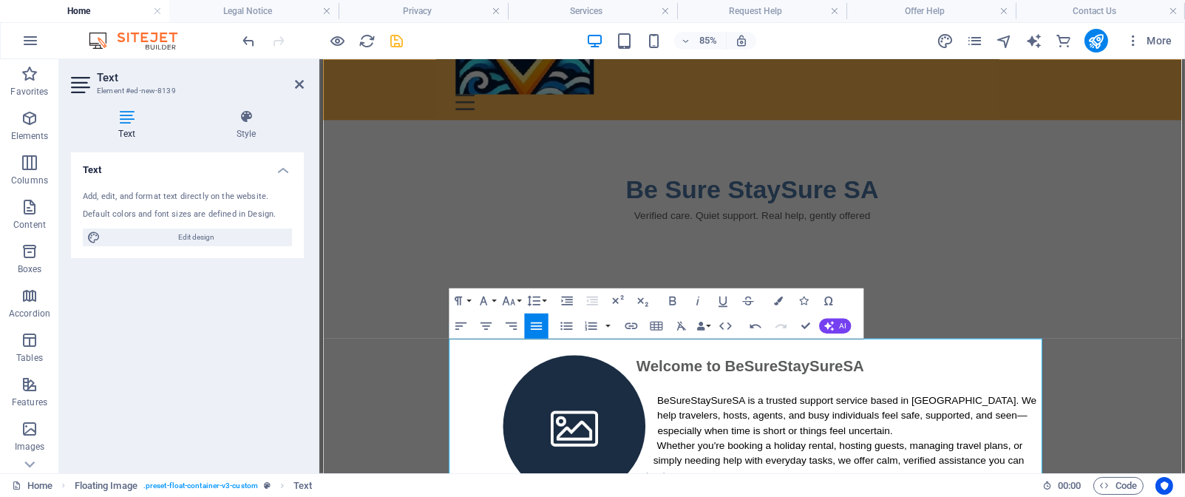
scroll to position [143, 0]
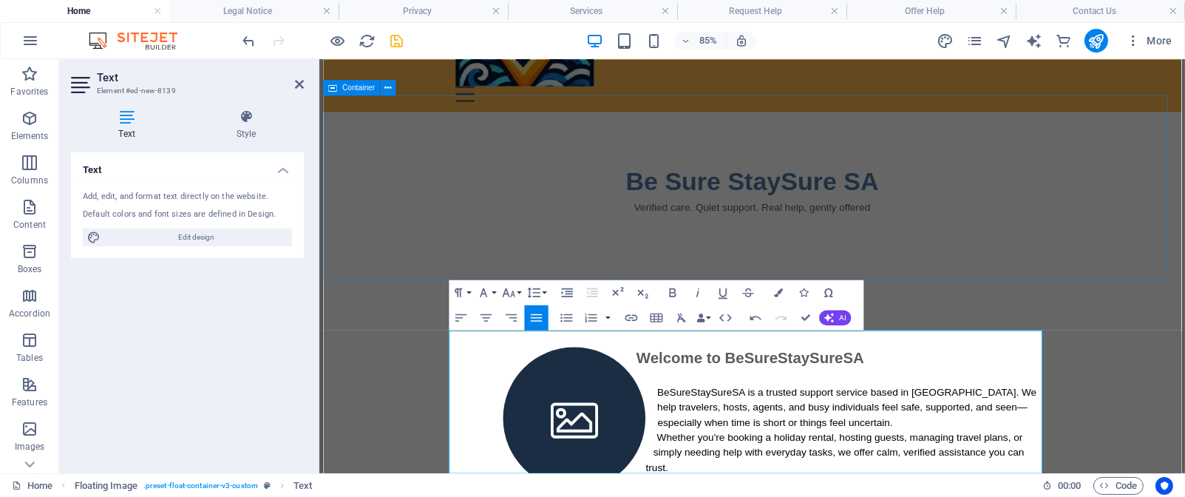
click at [1185, 249] on div "Be Sure StaySure SA Verified care. Quiet support. Real help, gently offered" at bounding box center [827, 229] width 1010 height 217
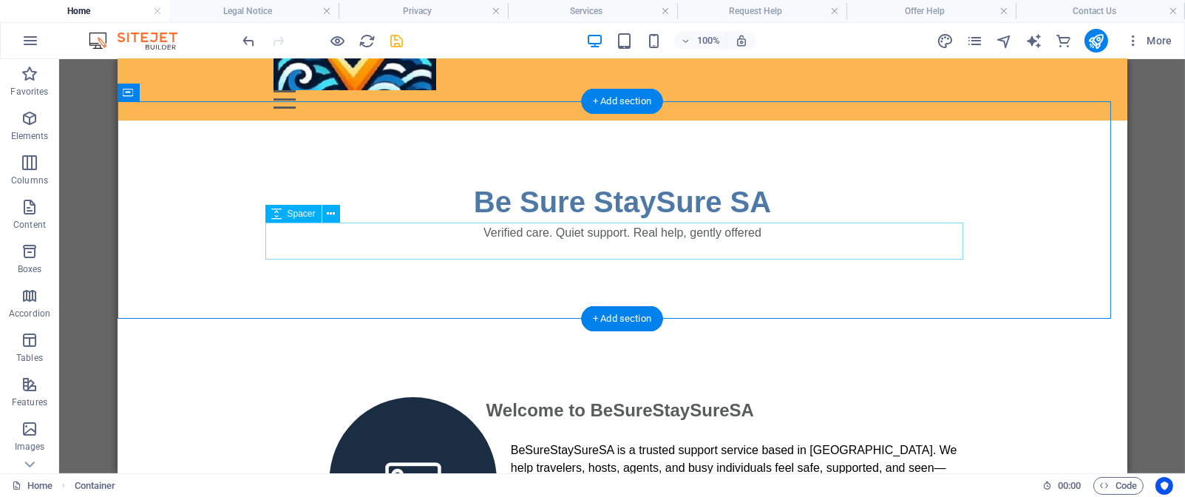
click at [663, 252] on div at bounding box center [622, 260] width 698 height 37
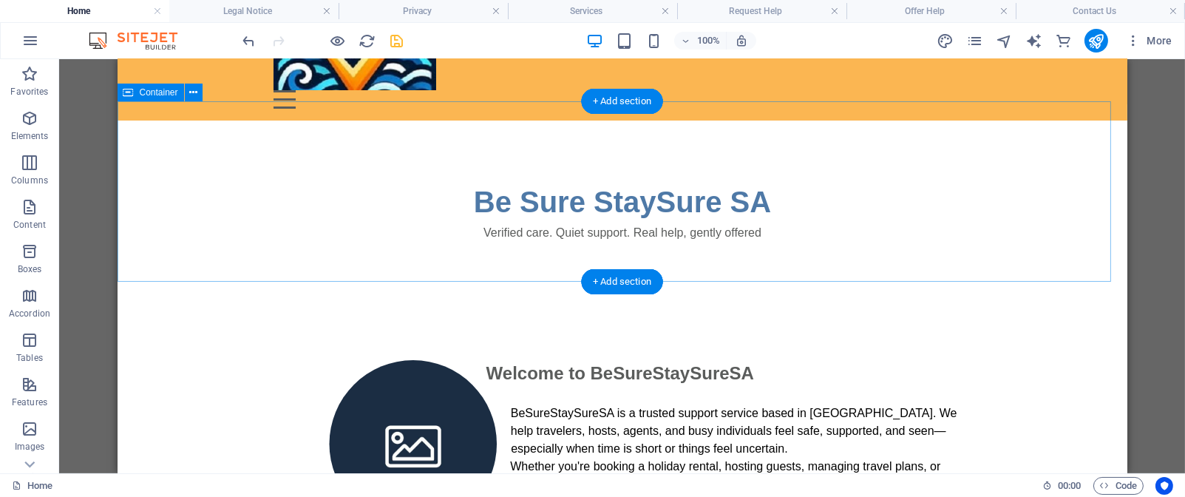
click at [700, 272] on div "Be Sure StaySure SA Verified care. Quiet support. Real help, gently offered" at bounding box center [622, 211] width 1010 height 180
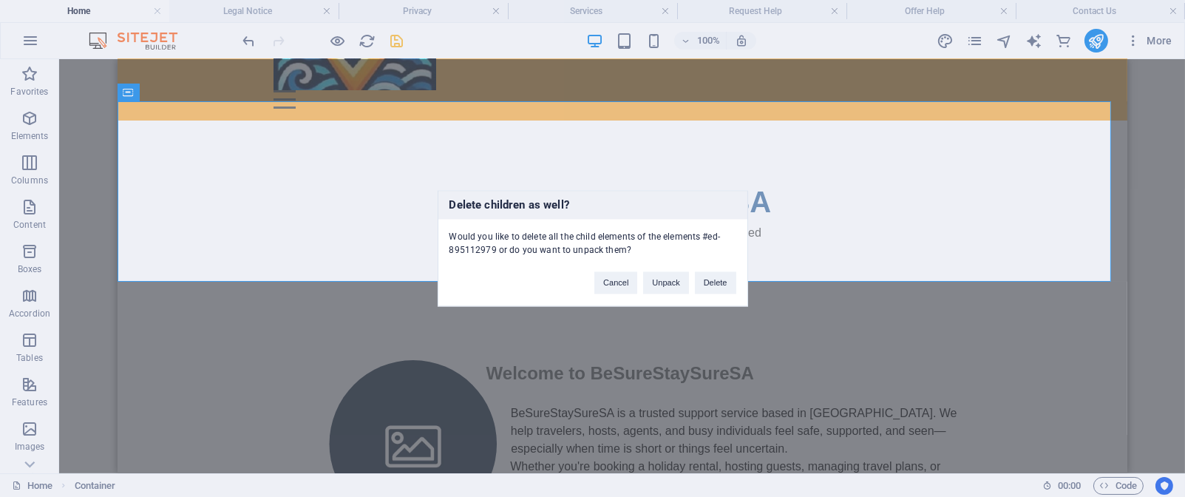
click at [810, 242] on div "Delete children as well? Would you like to delete all the child elements of the…" at bounding box center [592, 248] width 1185 height 497
click at [788, 302] on div "Delete children as well? Would you like to delete all the child elements of the…" at bounding box center [592, 248] width 1185 height 497
click at [622, 287] on button "Cancel" at bounding box center [616, 283] width 43 height 22
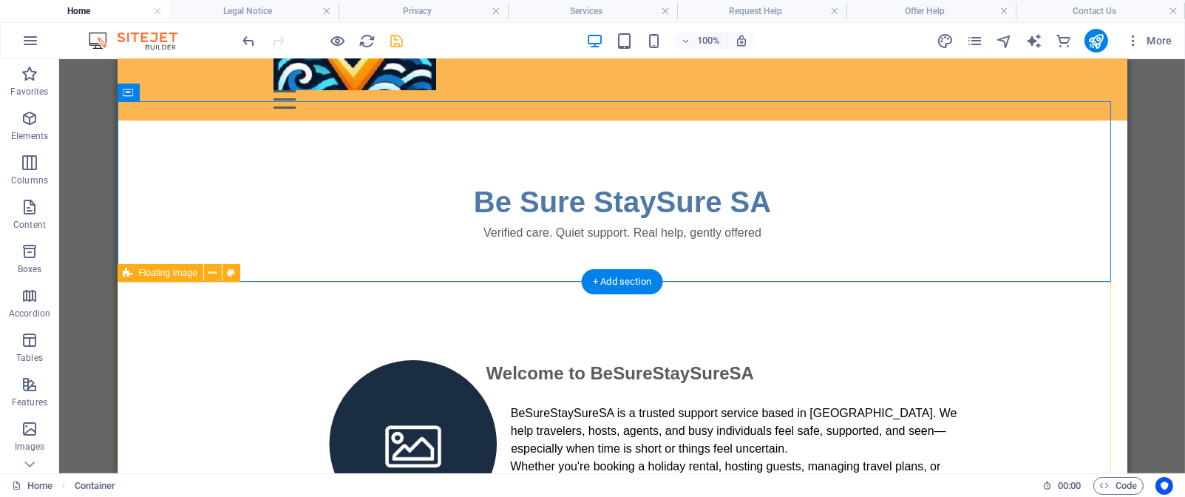
click at [551, 304] on div "Welcome to BeSureStaySureSA BeSureStaySureSA is a trusted support service based…" at bounding box center [622, 444] width 1010 height 287
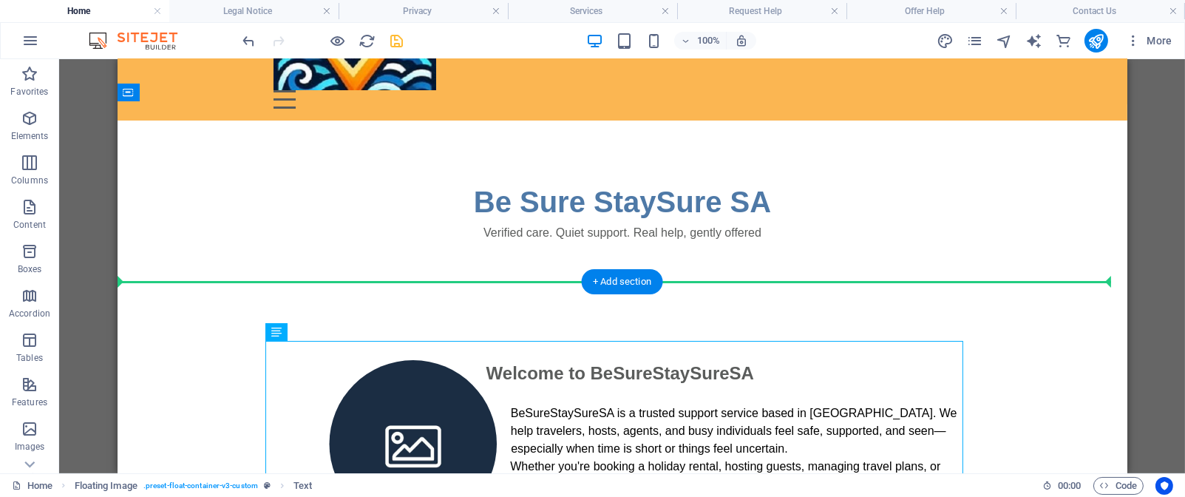
drag, startPoint x: 539, startPoint y: 370, endPoint x: 538, endPoint y: 328, distance: 41.4
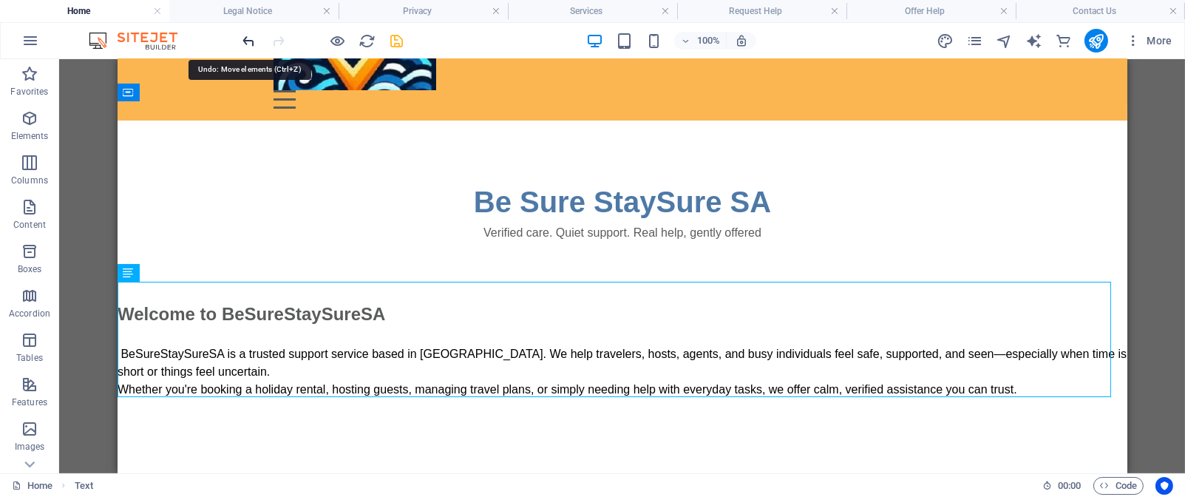
click at [253, 43] on icon "undo" at bounding box center [249, 41] width 17 height 17
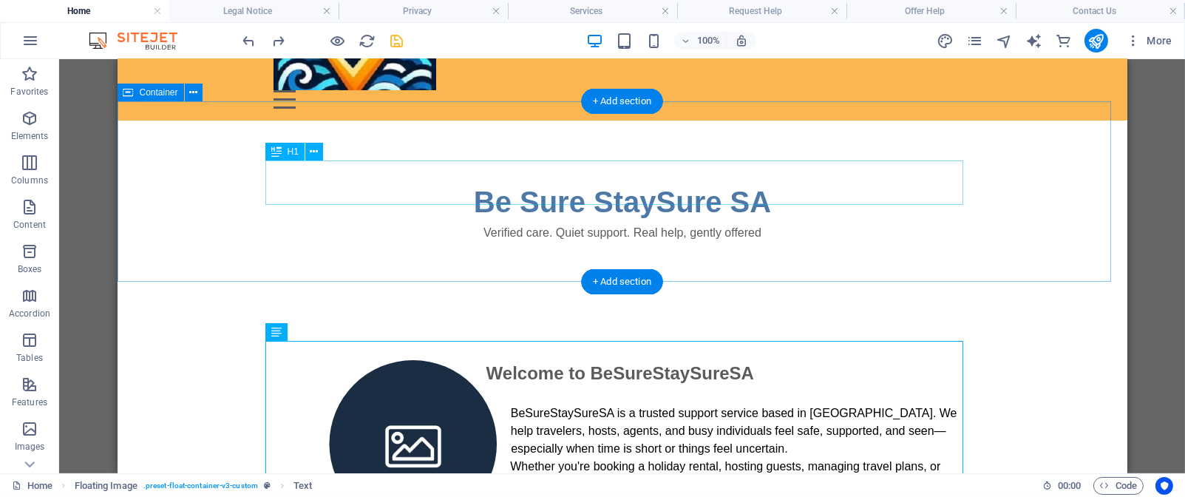
click at [415, 180] on div "Be Sure StaySure SA" at bounding box center [622, 202] width 698 height 44
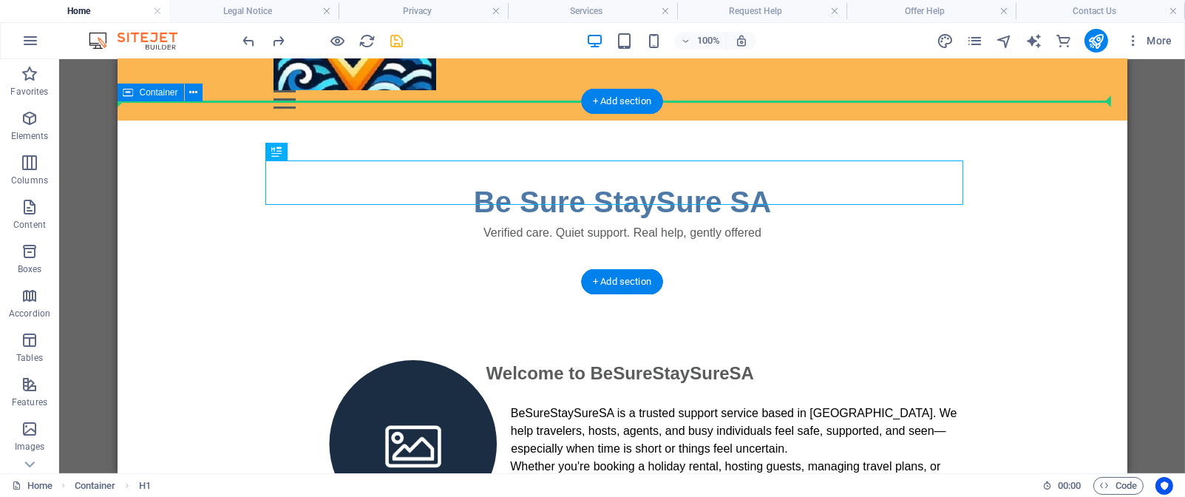
drag, startPoint x: 416, startPoint y: 176, endPoint x: 415, endPoint y: 144, distance: 31.8
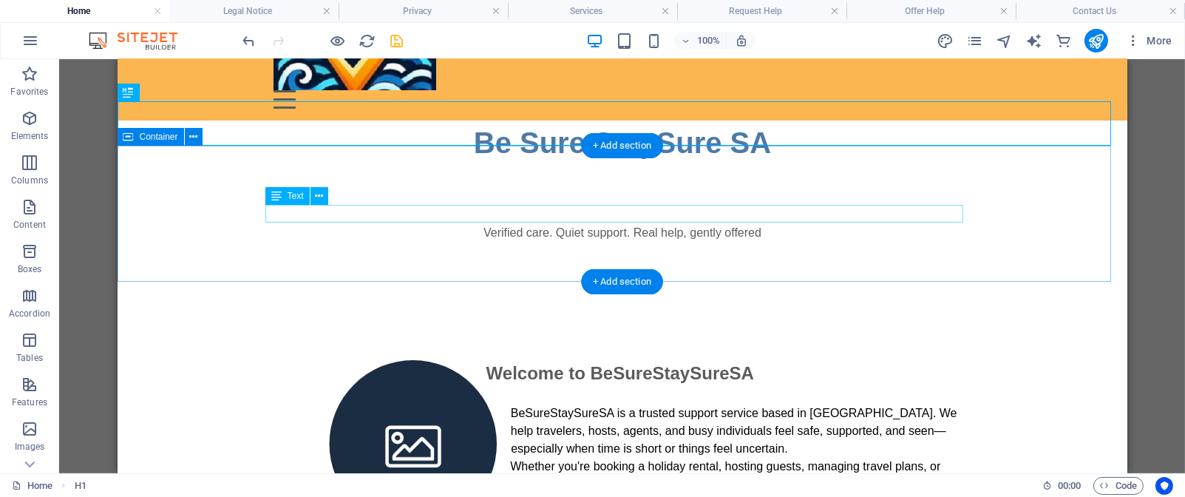
click at [493, 224] on div "Verified care. Quiet support. Real help, gently offered" at bounding box center [622, 233] width 698 height 18
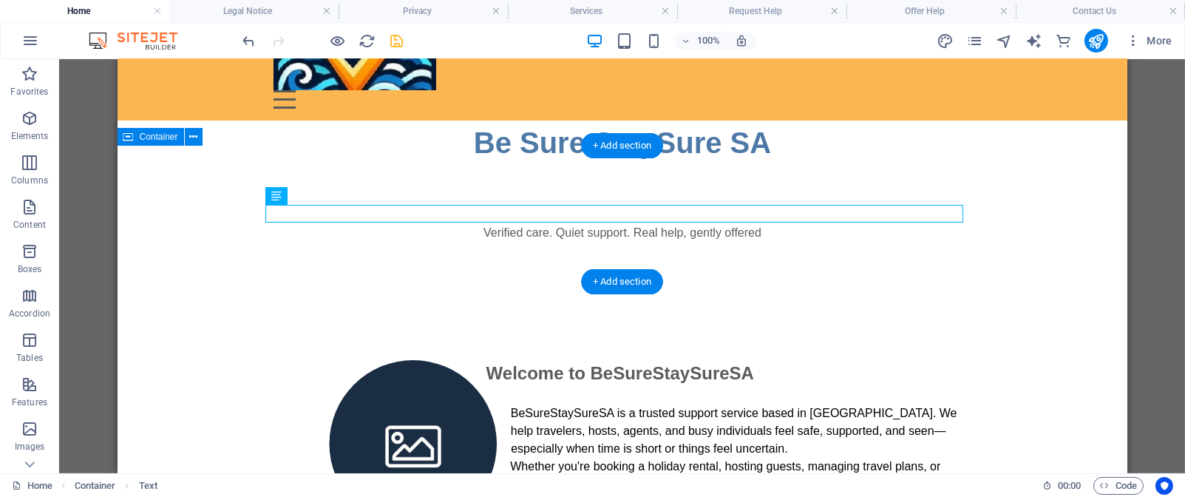
drag, startPoint x: 465, startPoint y: 210, endPoint x: 465, endPoint y: 147, distance: 62.9
click at [465, 165] on div "Verified care. Quiet support. Real help, gently offered" at bounding box center [622, 233] width 1010 height 136
click at [447, 224] on div "Verified care. Quiet support. Real help, gently offered" at bounding box center [622, 233] width 698 height 18
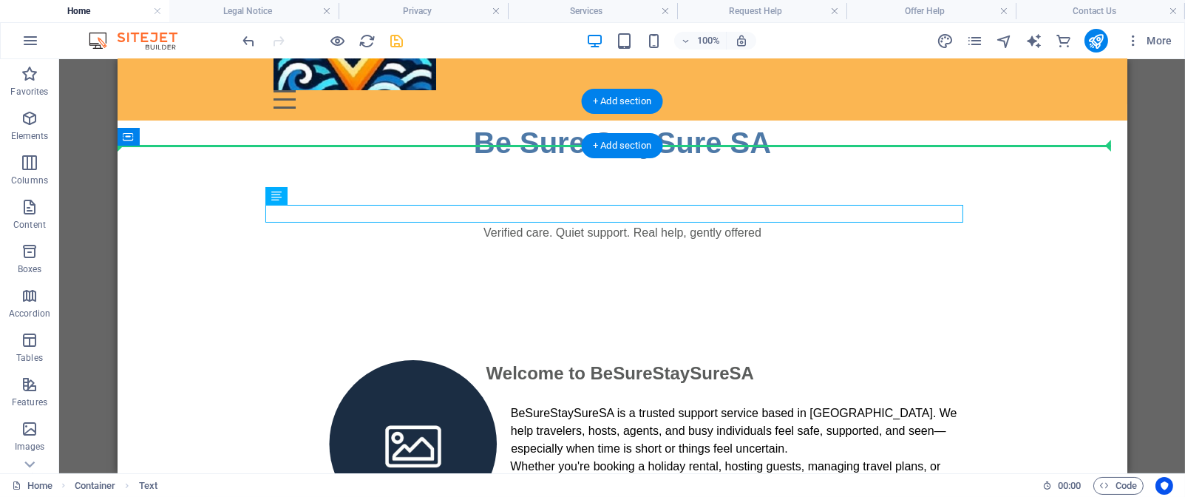
drag, startPoint x: 447, startPoint y: 214, endPoint x: 450, endPoint y: 143, distance: 70.3
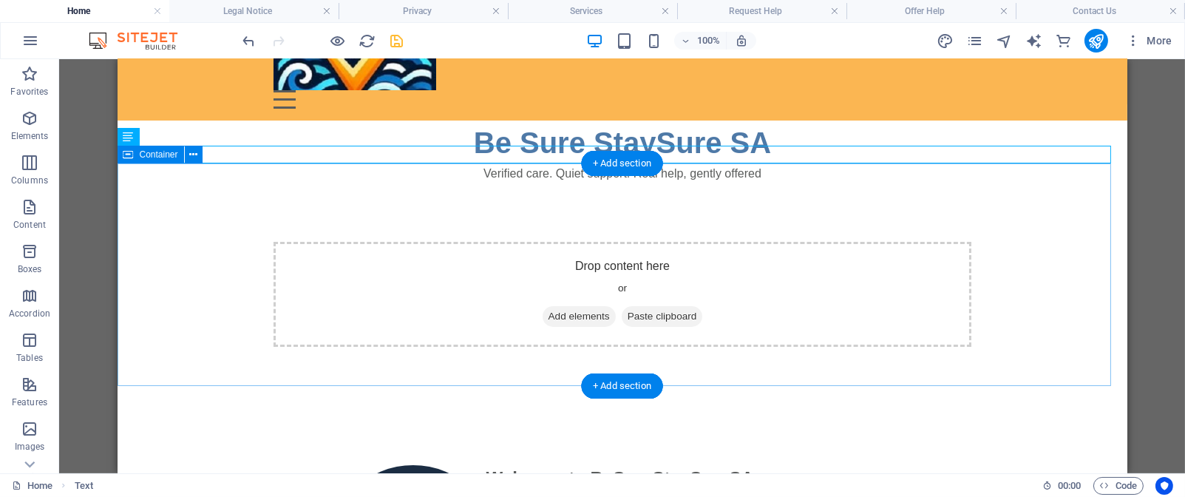
click at [848, 264] on div "Drop content here or Add elements Paste clipboard" at bounding box center [622, 294] width 698 height 105
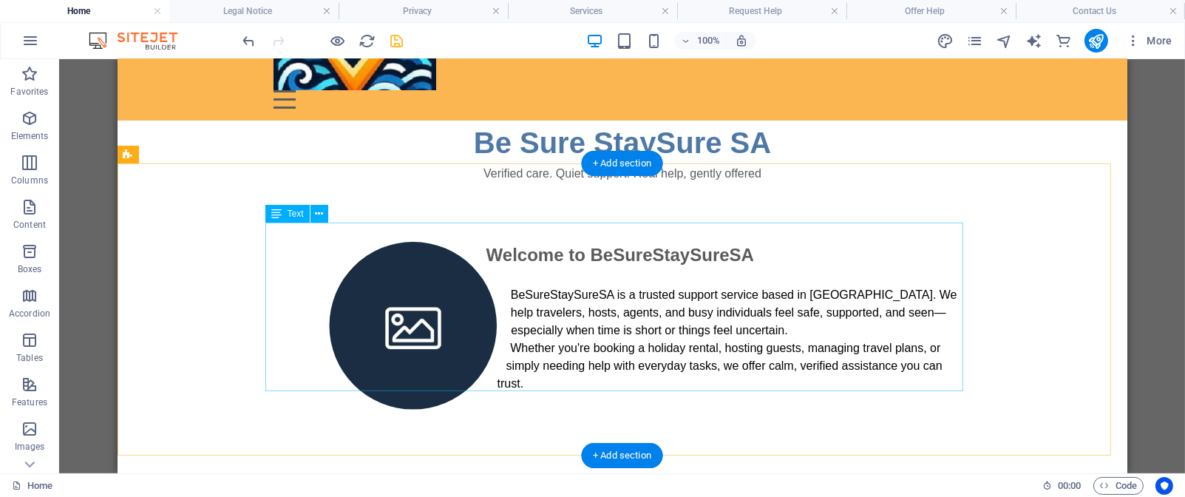
click at [592, 273] on div "Welcome to BeSureStaySureSA BeSureStaySureSA is a trusted support service based…" at bounding box center [622, 326] width 698 height 169
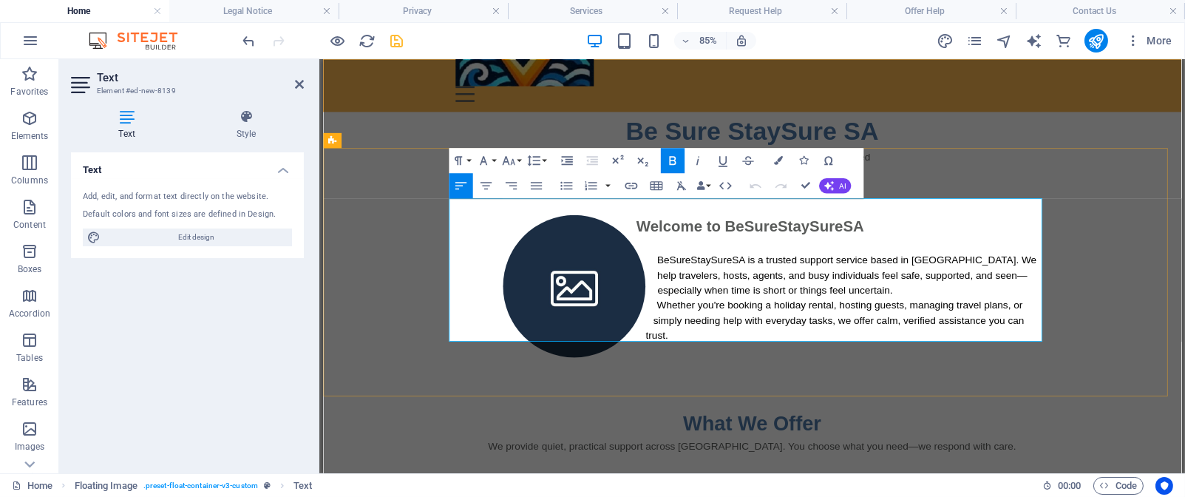
click at [748, 288] on span "BeSureStaySureSA is a trusted support service based in [GEOGRAPHIC_DATA]. We he…" at bounding box center [939, 312] width 447 height 48
click at [799, 288] on span "BeSure StaySureSA is a trusted support service based in [GEOGRAPHIC_DATA]. We h…" at bounding box center [939, 312] width 447 height 48
click at [927, 245] on span "Welcome to BeSureStaySureSA" at bounding box center [825, 255] width 268 height 20
click at [617, 309] on figure at bounding box center [618, 326] width 280 height 168
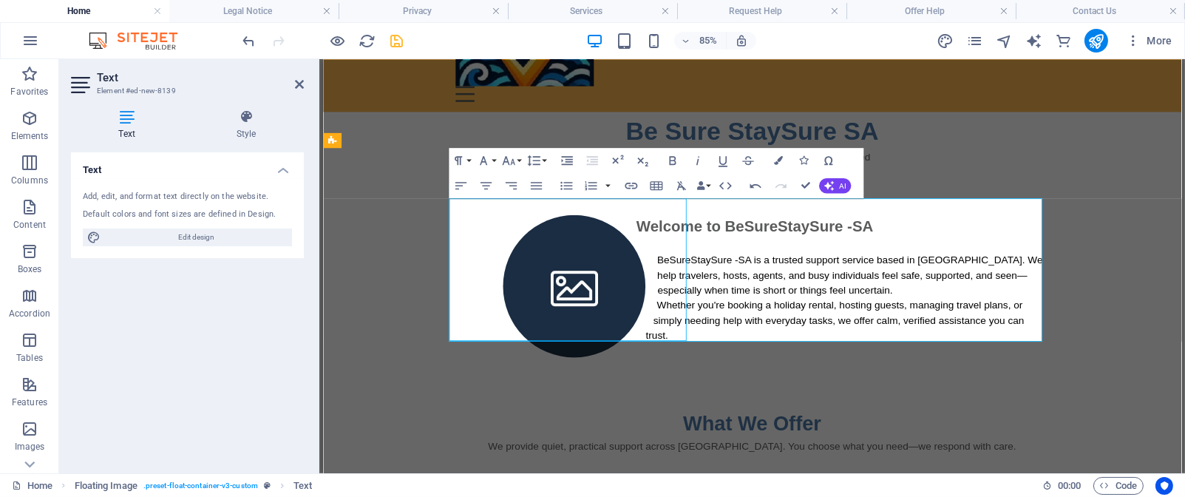
select select "%"
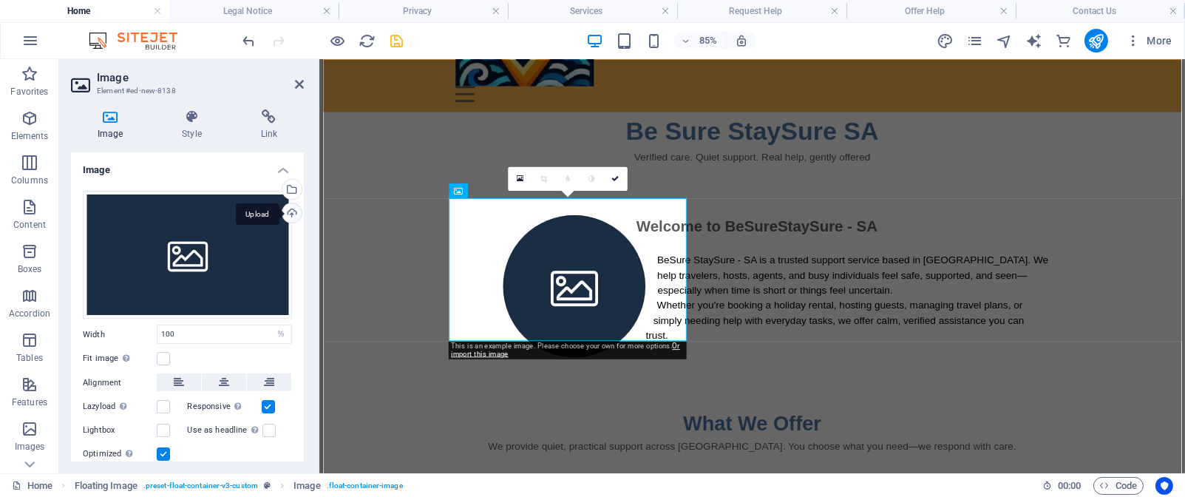
click at [289, 205] on div "Upload" at bounding box center [291, 214] width 22 height 22
click at [288, 188] on div "Select files from the file manager, stock photos, or upload file(s)" at bounding box center [291, 191] width 22 height 22
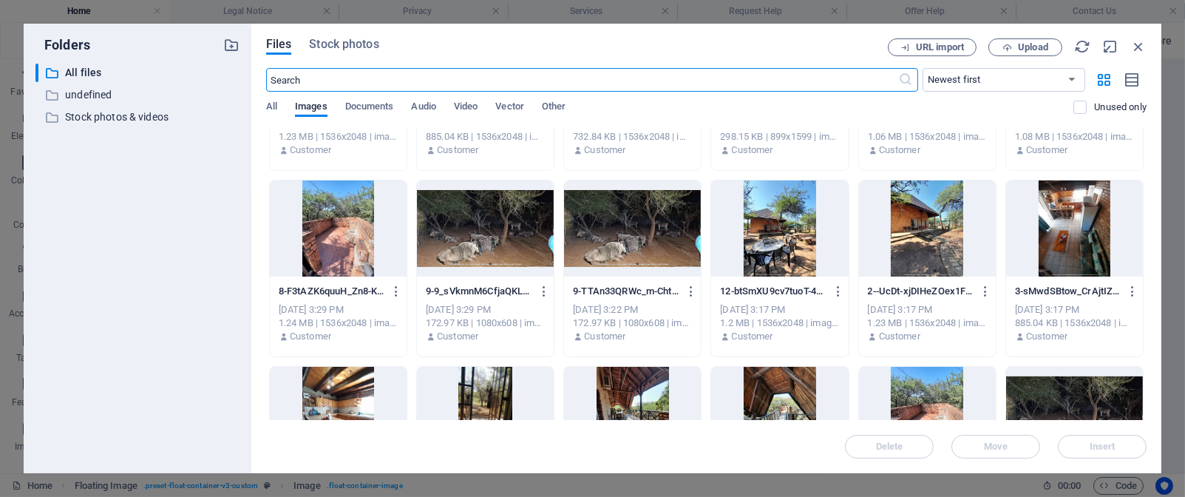
scroll to position [417, 0]
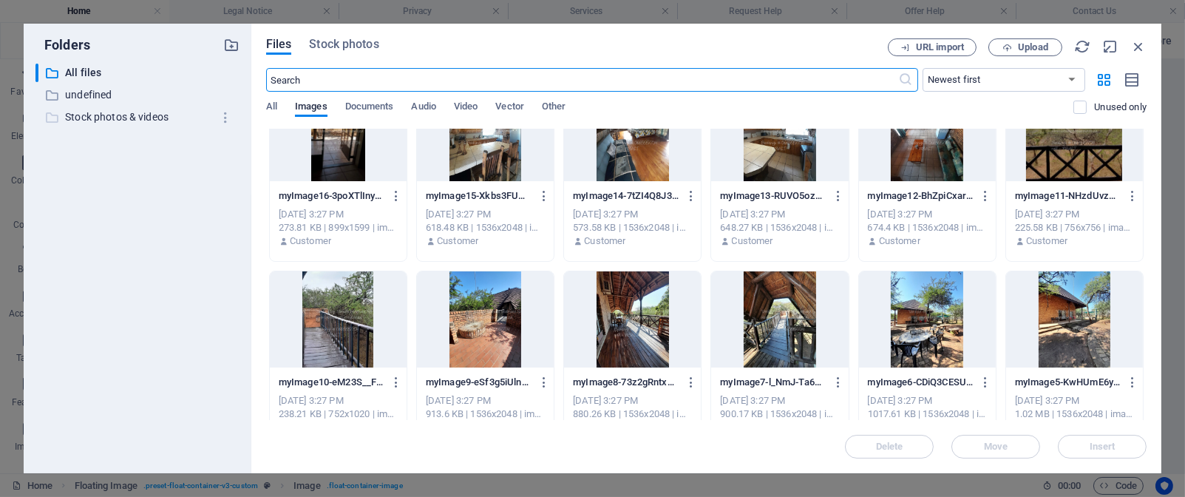
click at [105, 118] on p "Stock photos & videos" at bounding box center [138, 117] width 147 height 17
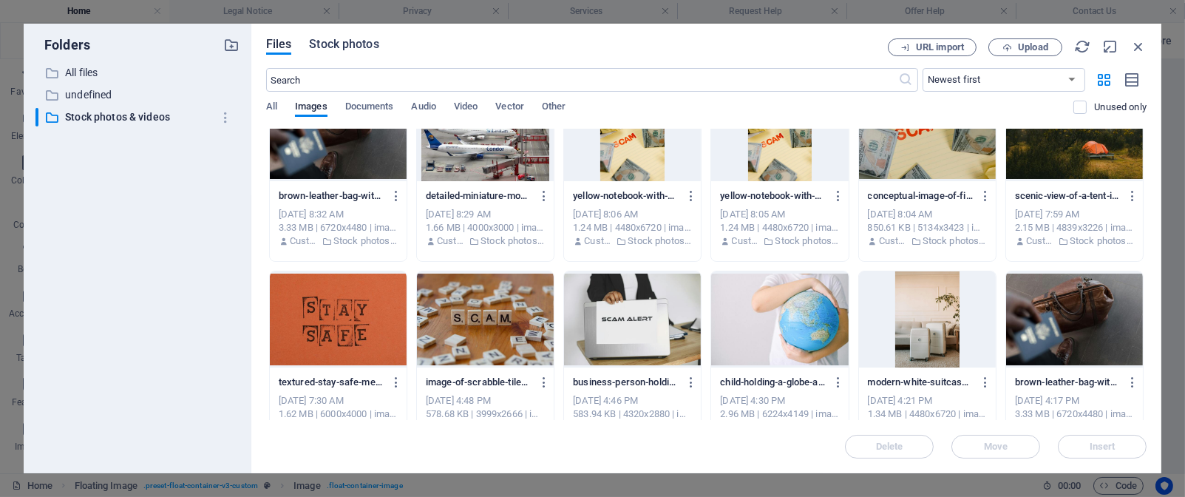
click at [361, 47] on span "Stock photos" at bounding box center [344, 44] width 70 height 18
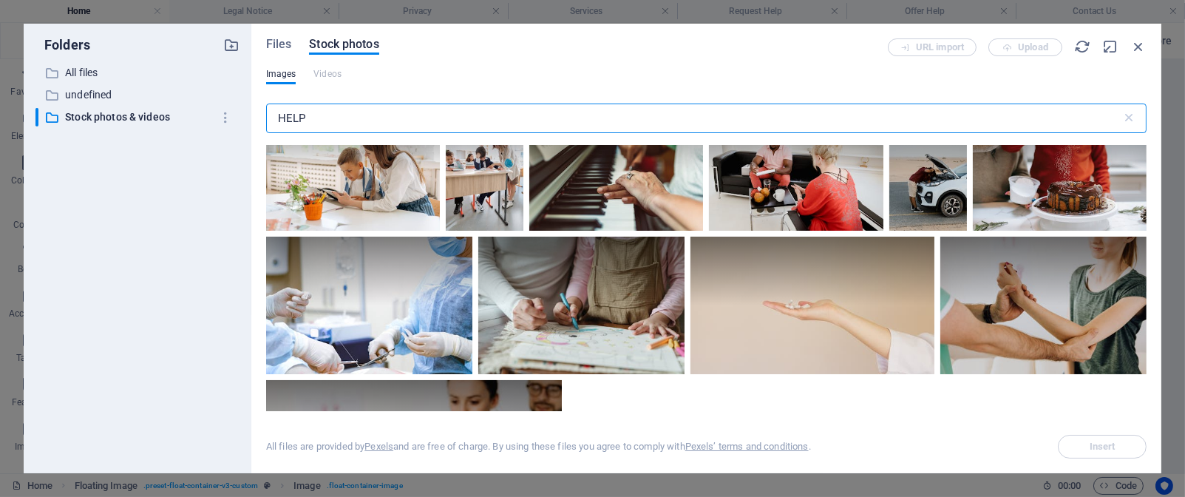
scroll to position [10514, 0]
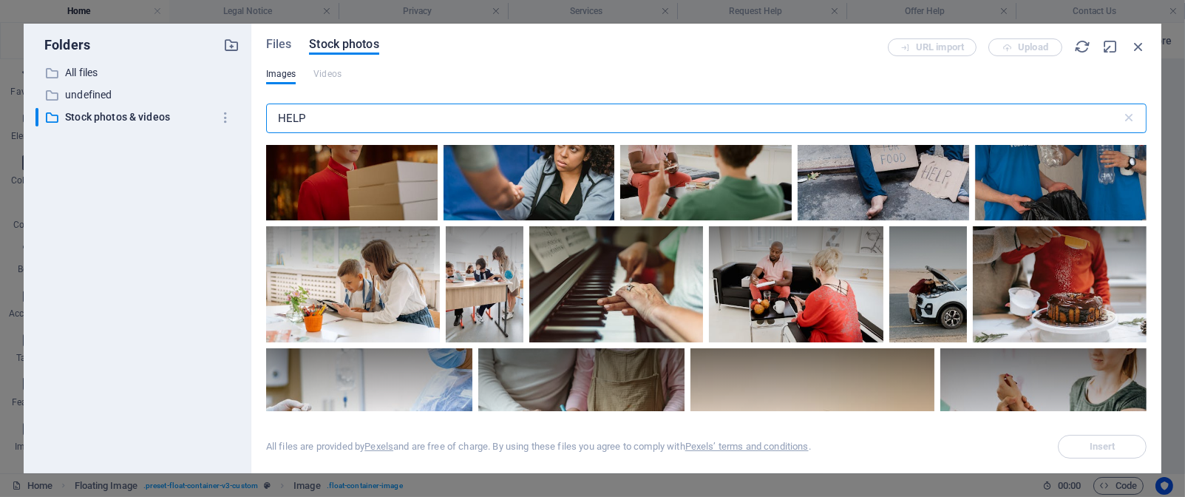
click at [365, 115] on input "HELP" at bounding box center [694, 119] width 856 height 30
type input "H"
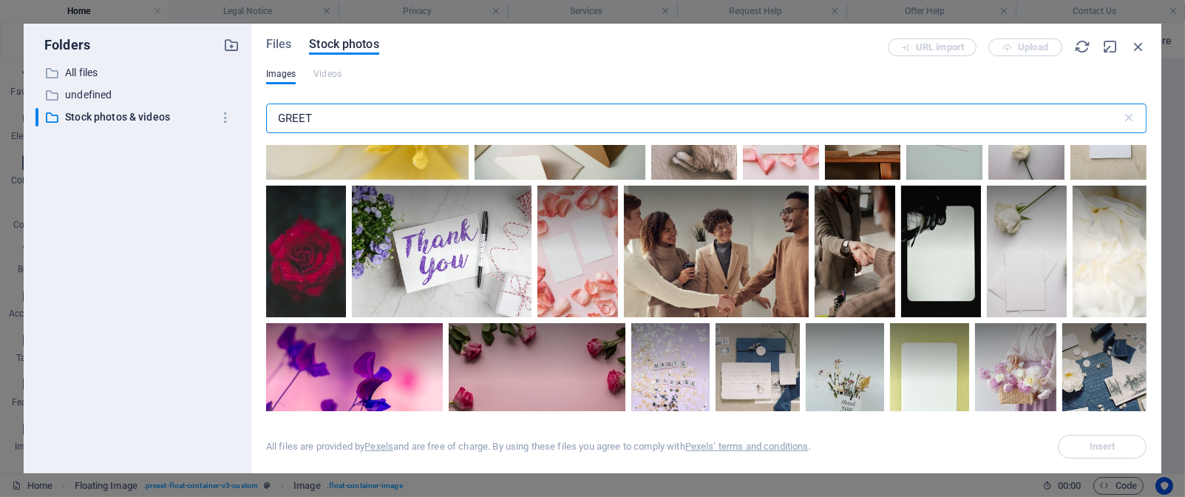
scroll to position [1511, 0]
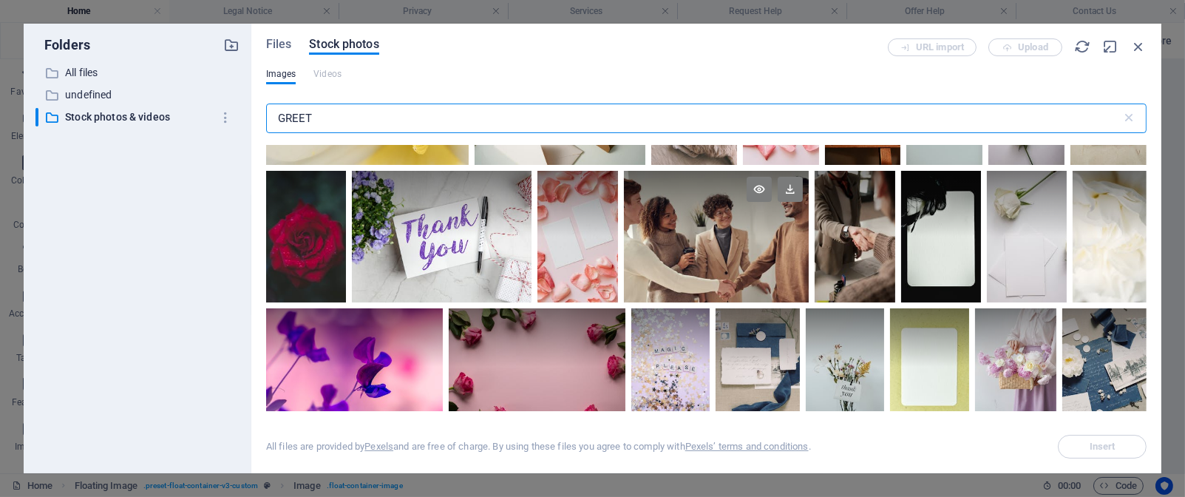
type input "GREET"
click at [752, 259] on div at bounding box center [717, 236] width 186 height 131
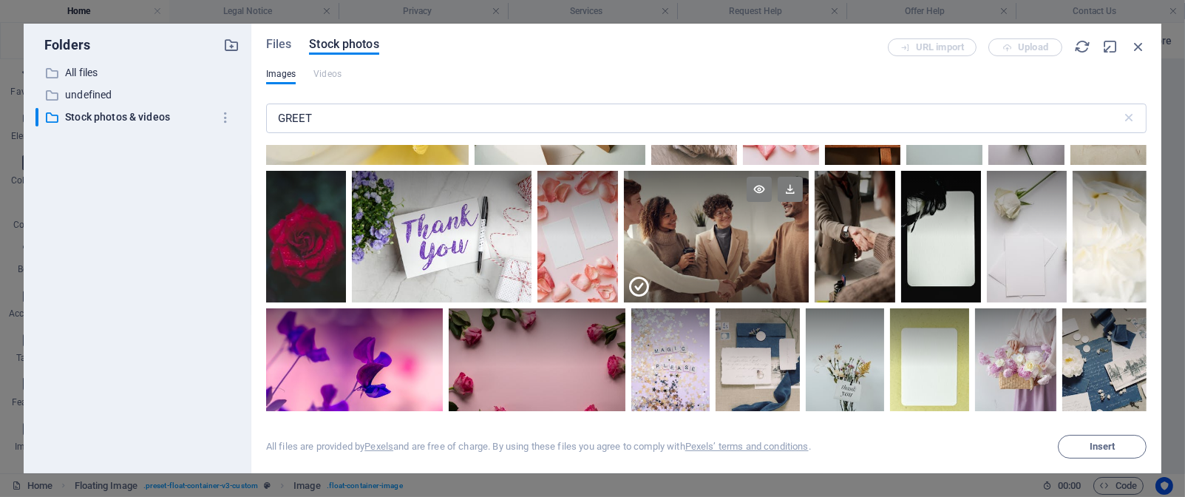
click at [752, 259] on div at bounding box center [717, 270] width 186 height 66
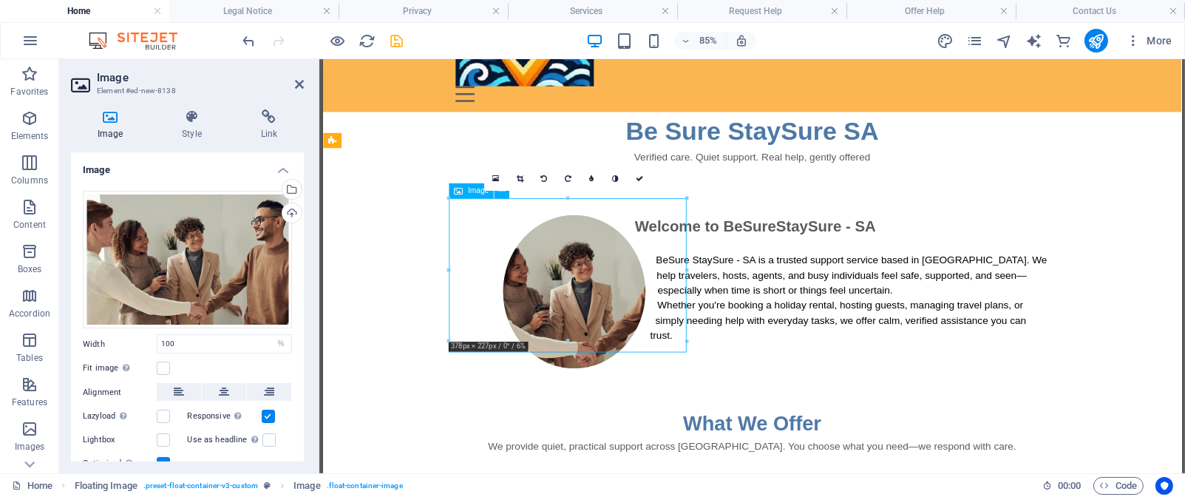
drag, startPoint x: 598, startPoint y: 321, endPoint x: 600, endPoint y: 299, distance: 21.5
click at [600, 299] on figure at bounding box center [618, 332] width 280 height 180
click at [825, 402] on div "Welcome to BeSureStaySure - SA BeSure StaySure - SA is a trusted support servic…" at bounding box center [827, 326] width 1010 height 287
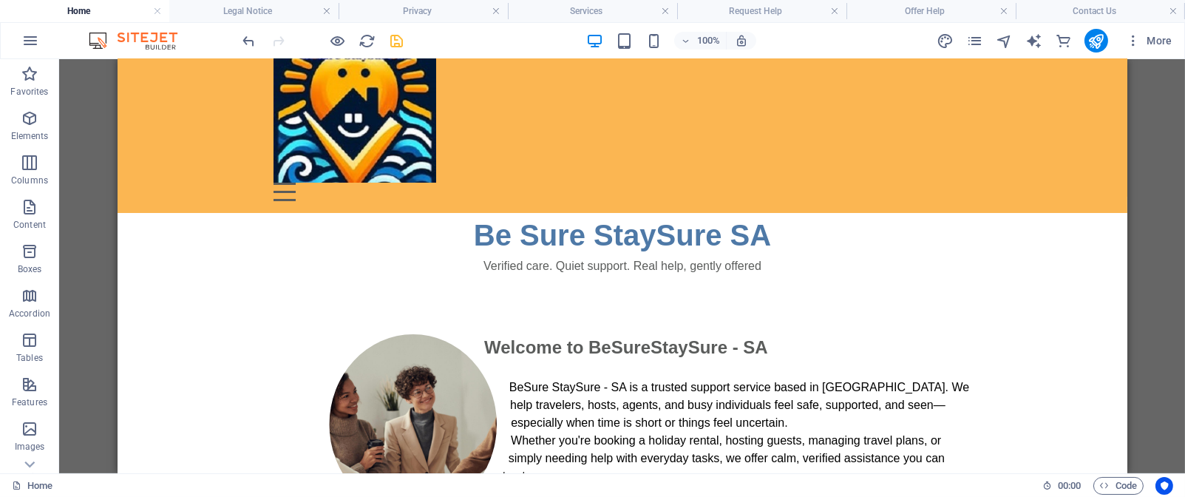
scroll to position [58, 0]
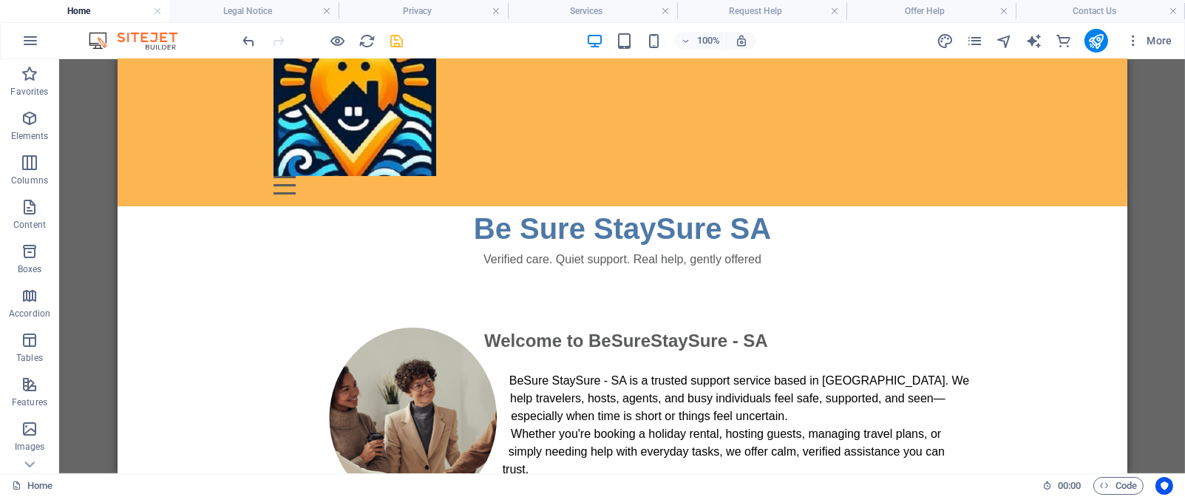
drag, startPoint x: 1117, startPoint y: 127, endPoint x: 1247, endPoint y: 198, distance: 148.2
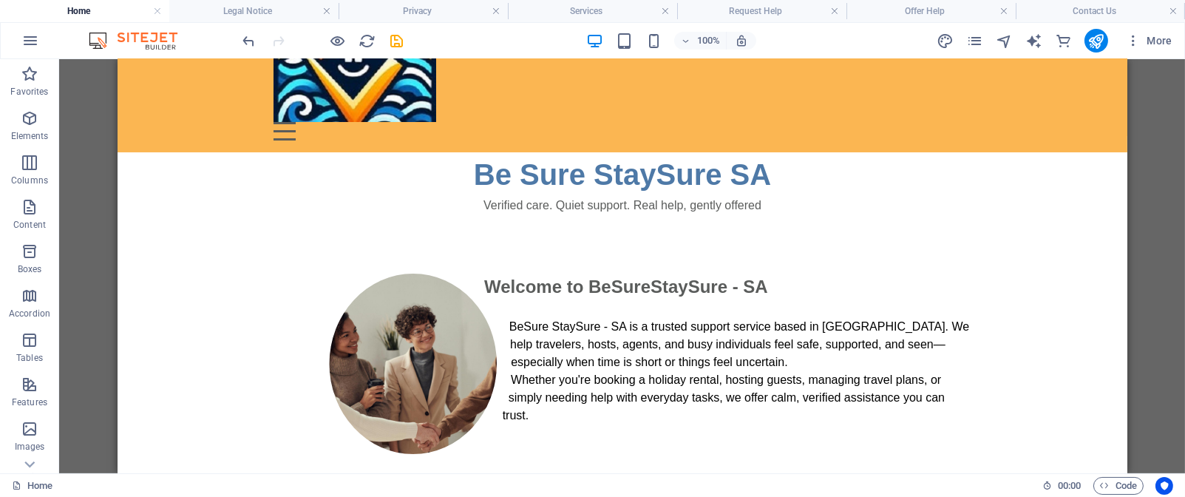
scroll to position [3, 0]
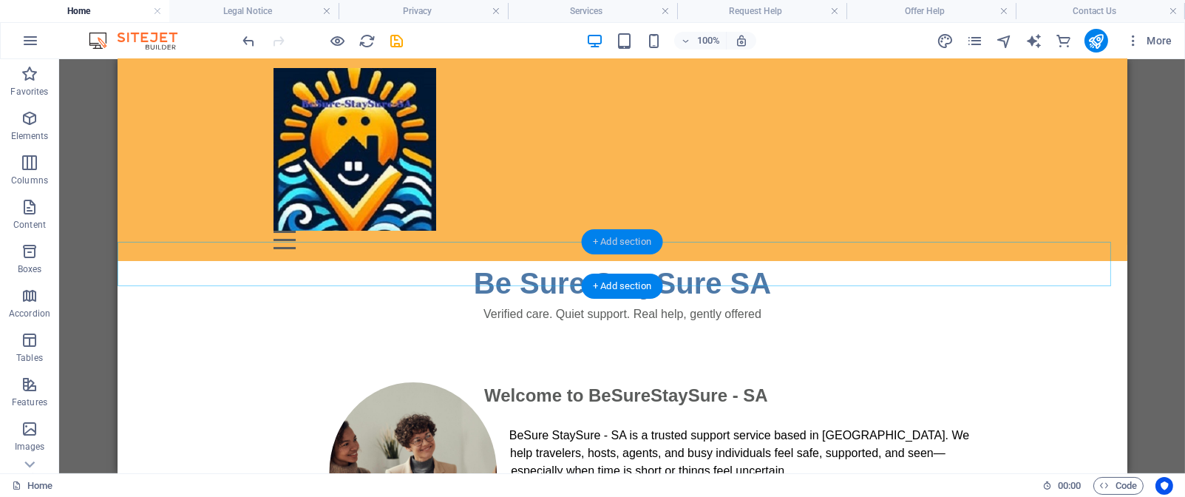
click at [610, 240] on div "+ Add section" at bounding box center [622, 241] width 82 height 25
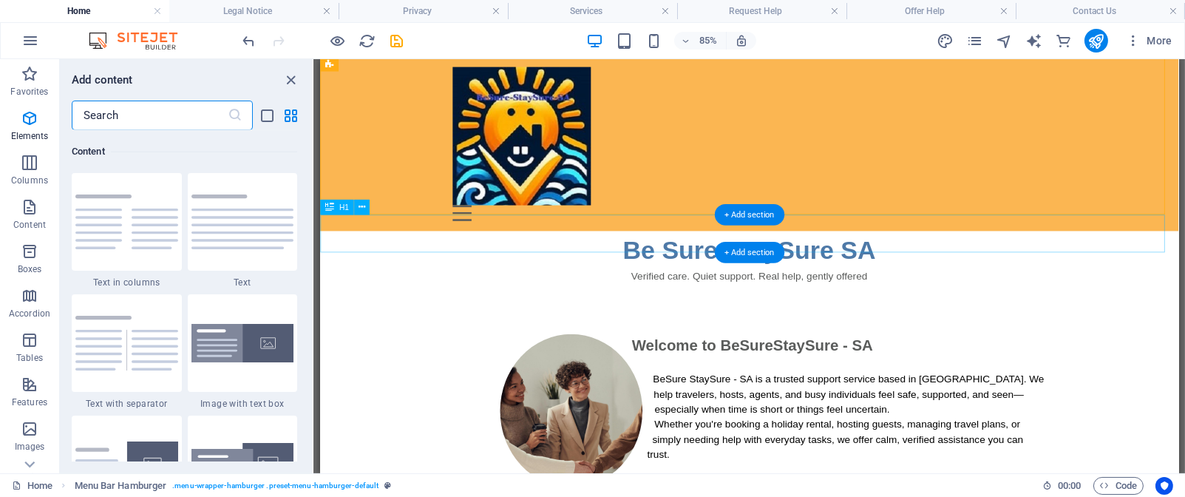
scroll to position [2587, 0]
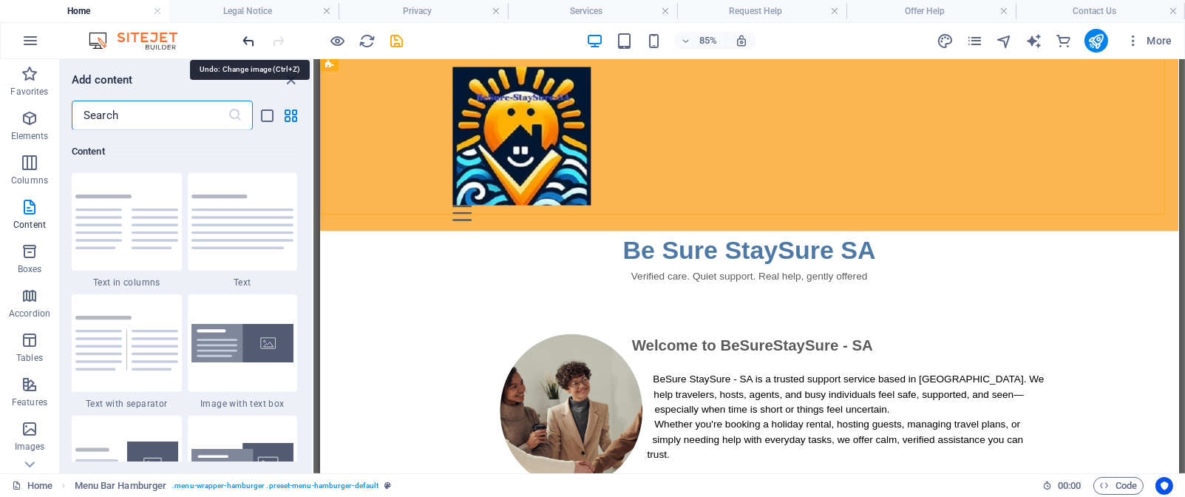
click at [248, 38] on icon "undo" at bounding box center [249, 41] width 17 height 17
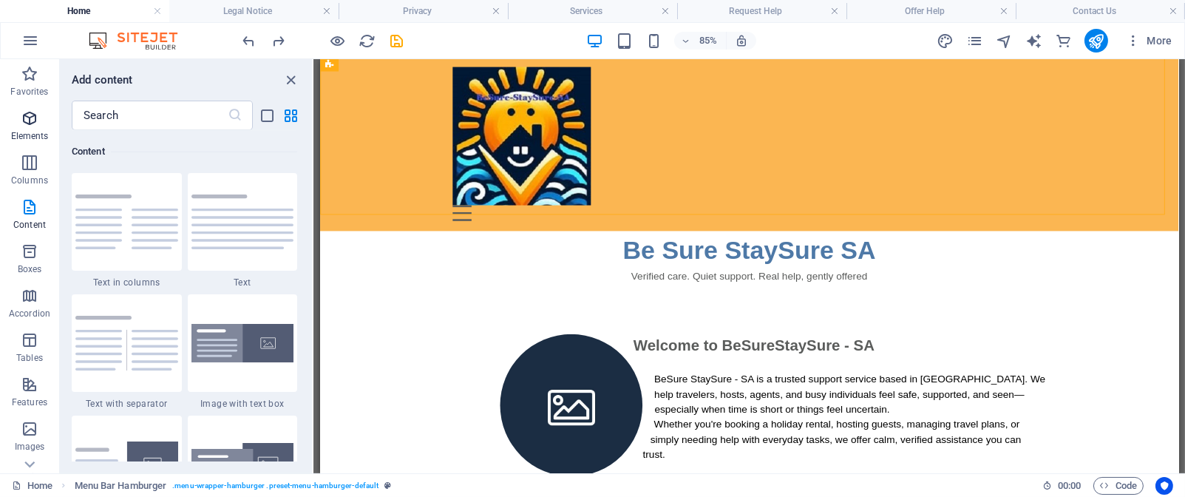
click at [26, 126] on icon "button" at bounding box center [30, 118] width 18 height 18
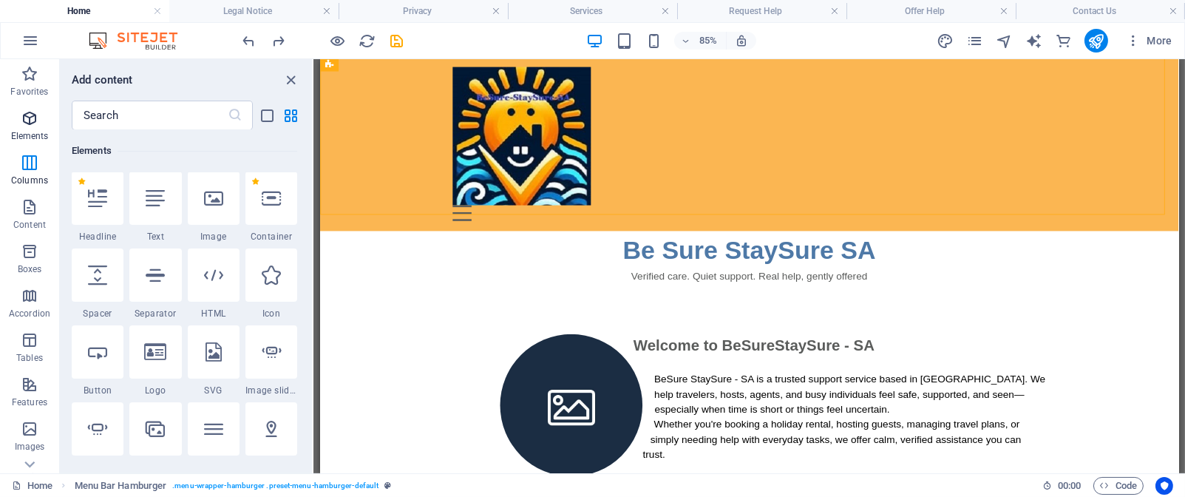
scroll to position [158, 0]
click at [270, 199] on icon at bounding box center [271, 198] width 19 height 19
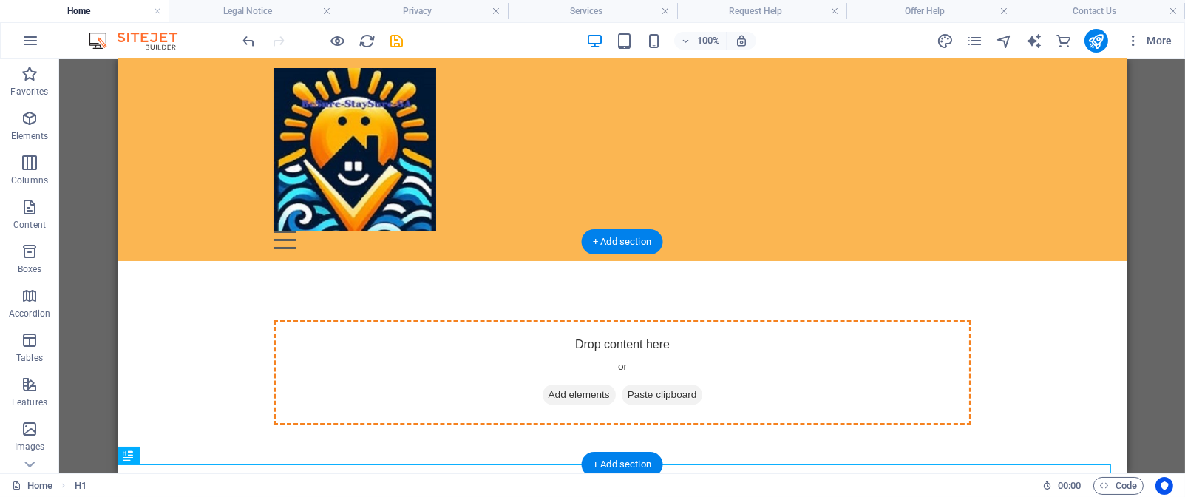
drag, startPoint x: 599, startPoint y: 485, endPoint x: 730, endPoint y: 319, distance: 211.1
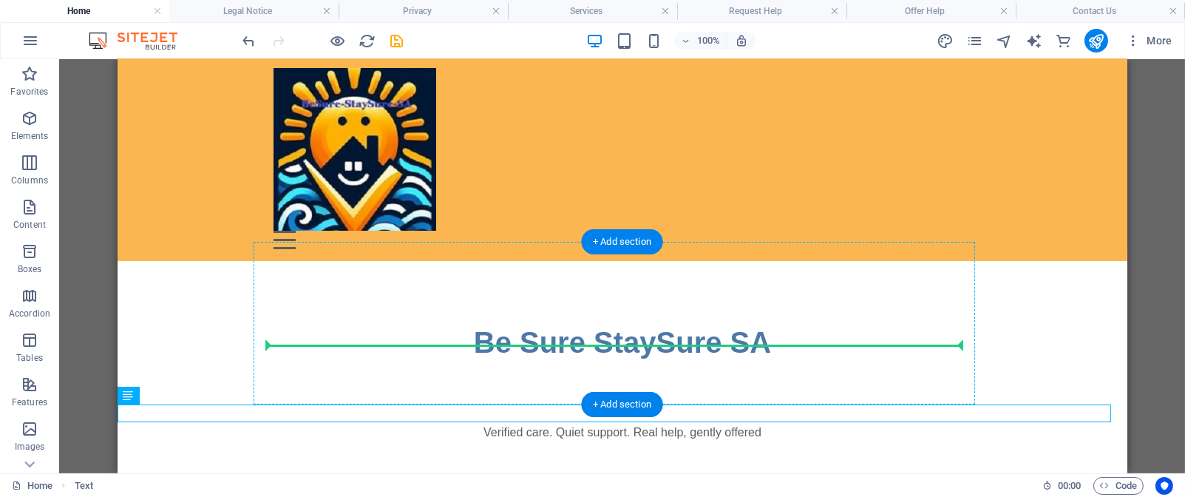
drag, startPoint x: 705, startPoint y: 414, endPoint x: 704, endPoint y: 338, distance: 76.2
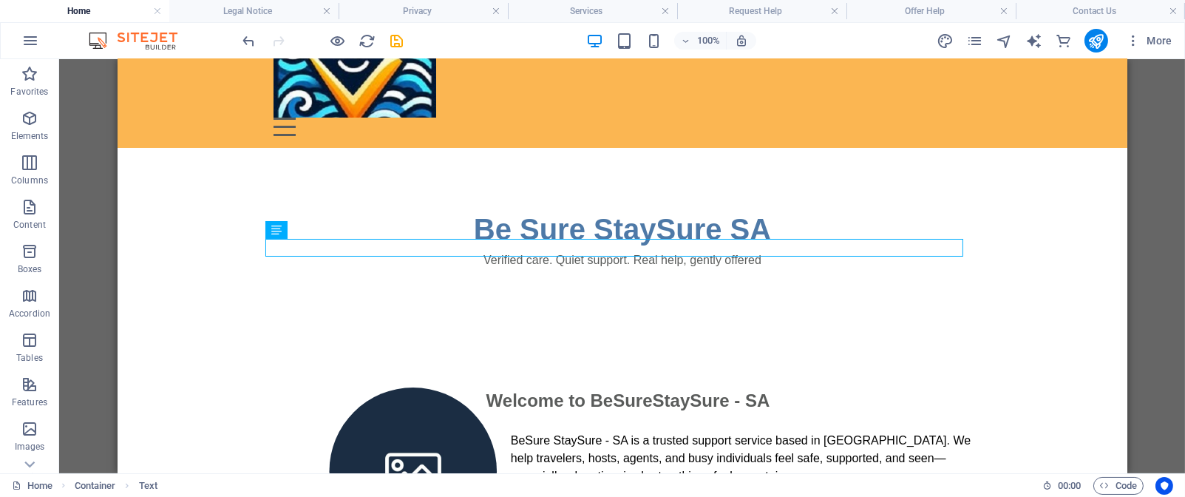
scroll to position [124, 0]
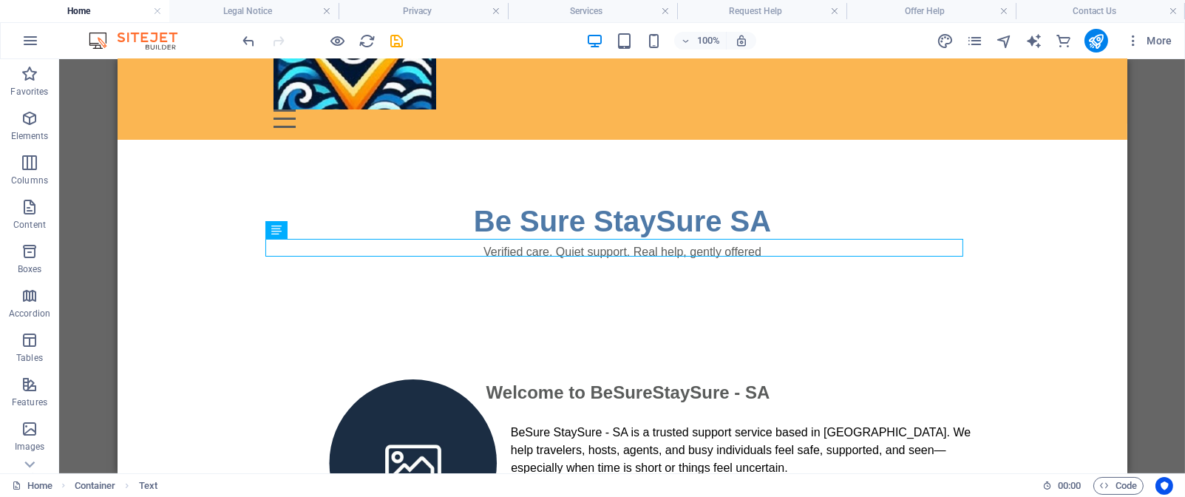
drag, startPoint x: 1120, startPoint y: 161, endPoint x: 1245, endPoint y: 248, distance: 152.4
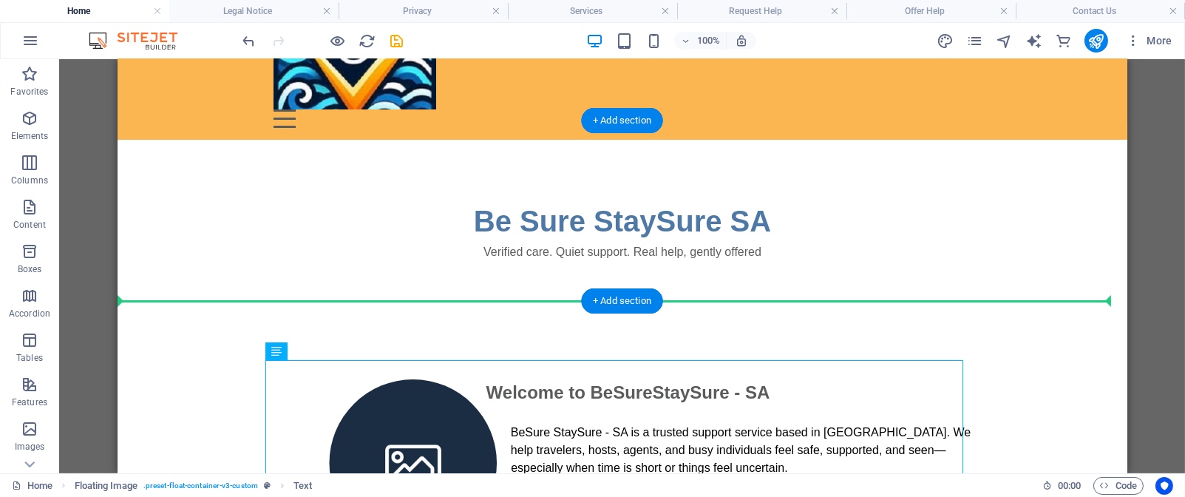
drag, startPoint x: 681, startPoint y: 379, endPoint x: 668, endPoint y: 282, distance: 97.7
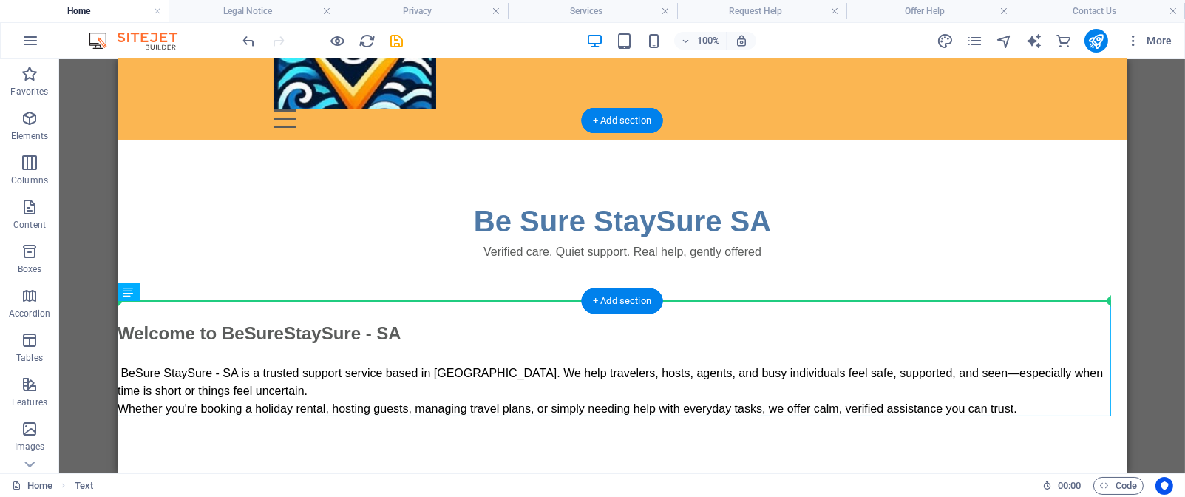
drag, startPoint x: 390, startPoint y: 319, endPoint x: 389, endPoint y: 279, distance: 40.7
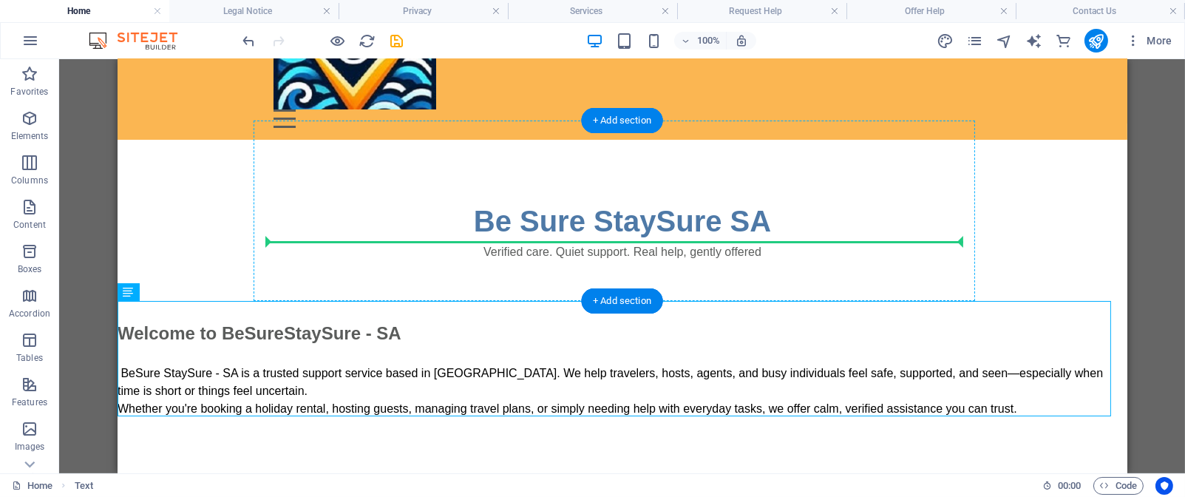
drag, startPoint x: 278, startPoint y: 316, endPoint x: 317, endPoint y: 240, distance: 85.0
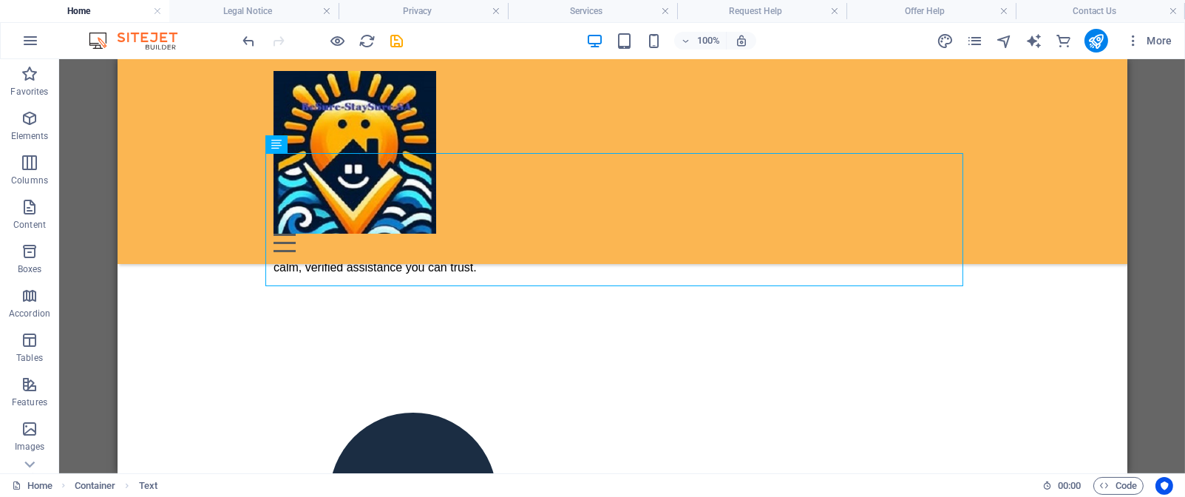
scroll to position [198, 0]
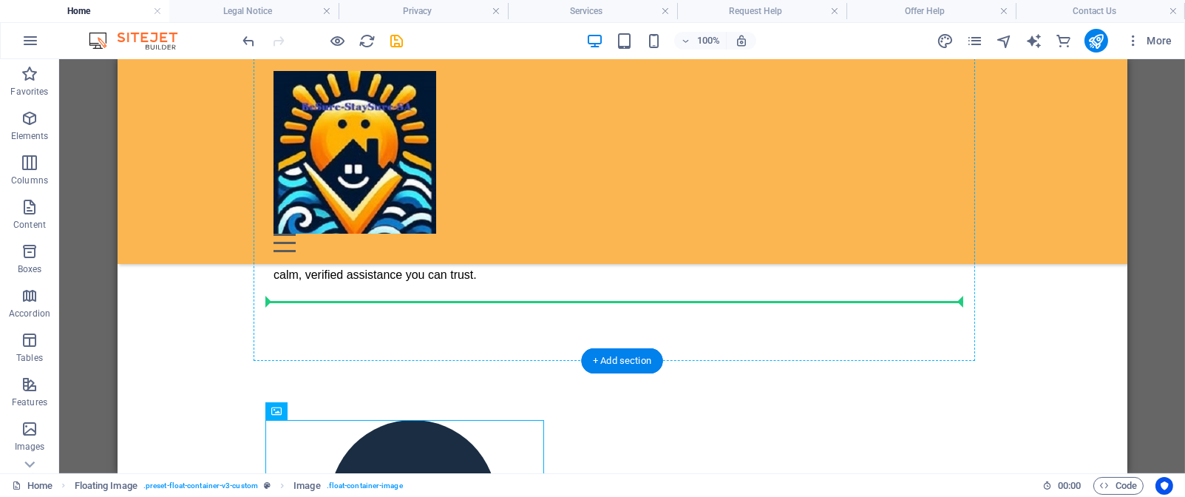
drag, startPoint x: 379, startPoint y: 431, endPoint x: 341, endPoint y: 276, distance: 160.0
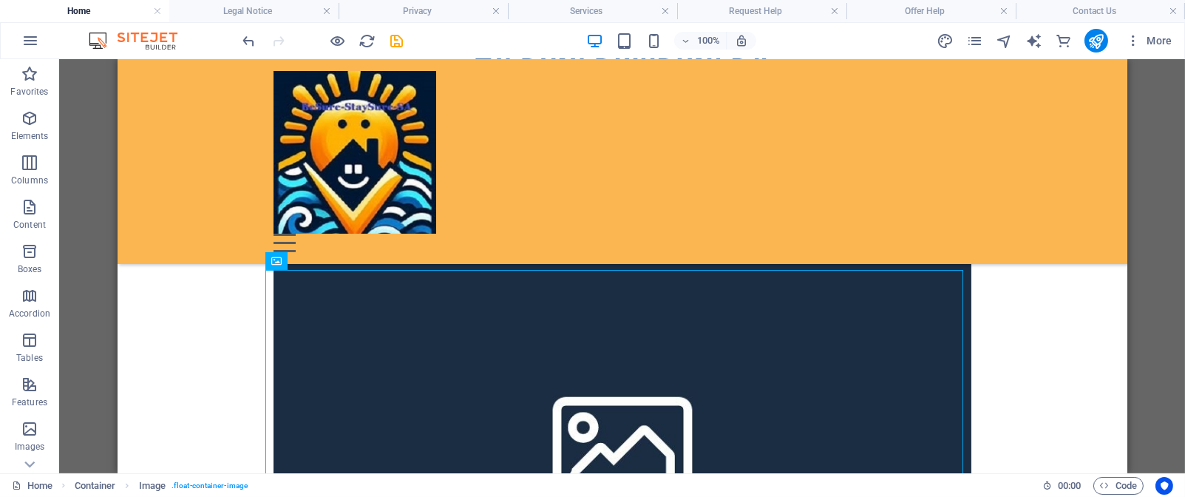
scroll to position [143, 0]
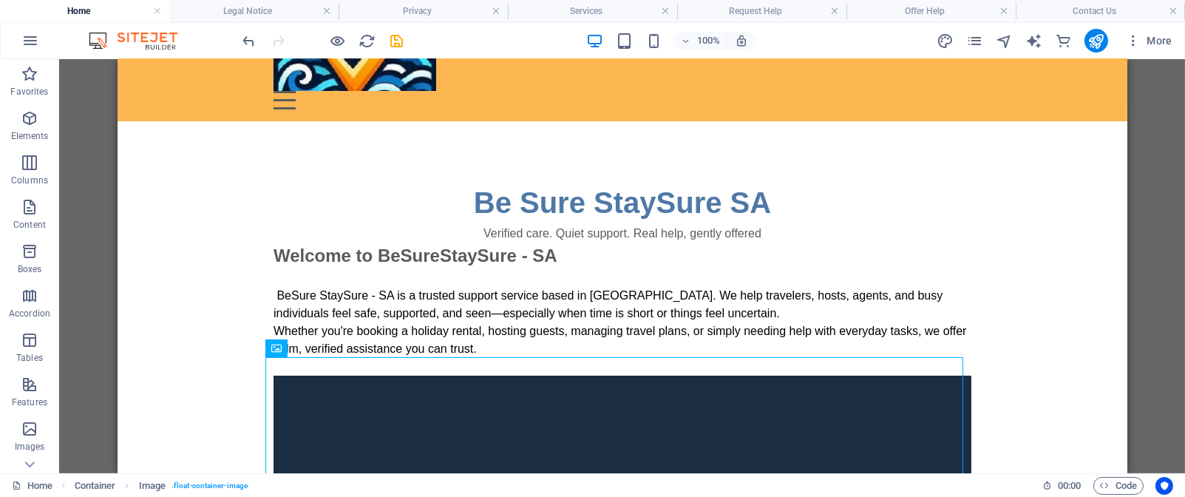
drag, startPoint x: 1114, startPoint y: 157, endPoint x: 1257, endPoint y: 206, distance: 151.1
click at [318, 218] on icon at bounding box center [319, 215] width 8 height 16
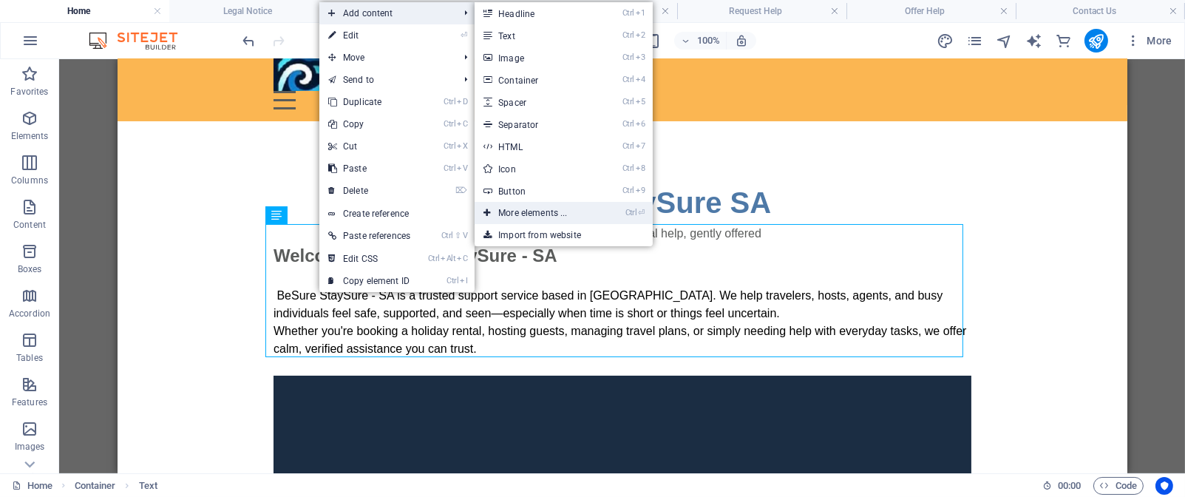
click at [556, 214] on link "Ctrl ⏎ More elements ..." at bounding box center [536, 213] width 122 height 22
click at [359, 225] on div "Verified care. Quiet support. Real help, gently offered" at bounding box center [622, 234] width 698 height 18
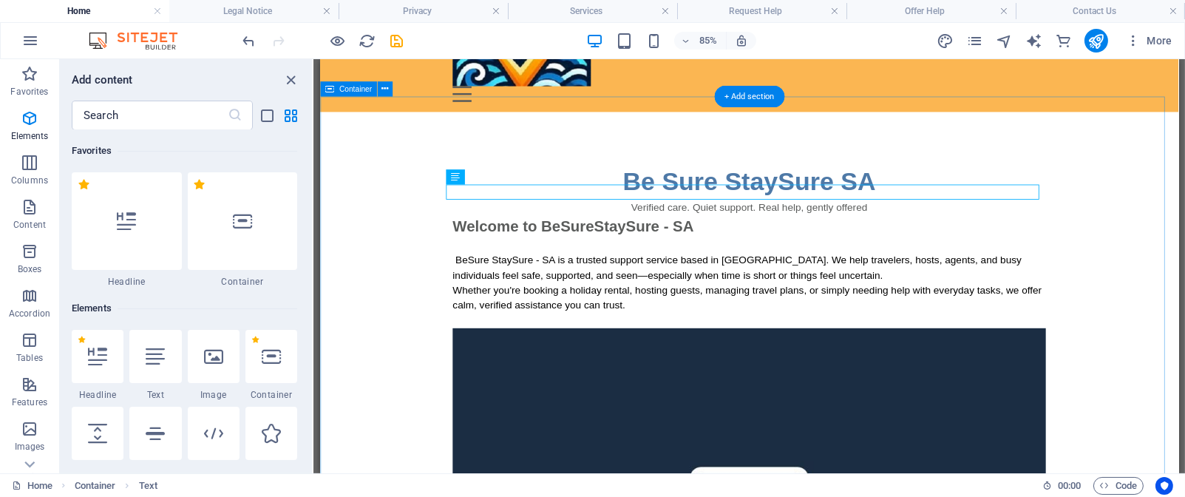
scroll to position [158, 0]
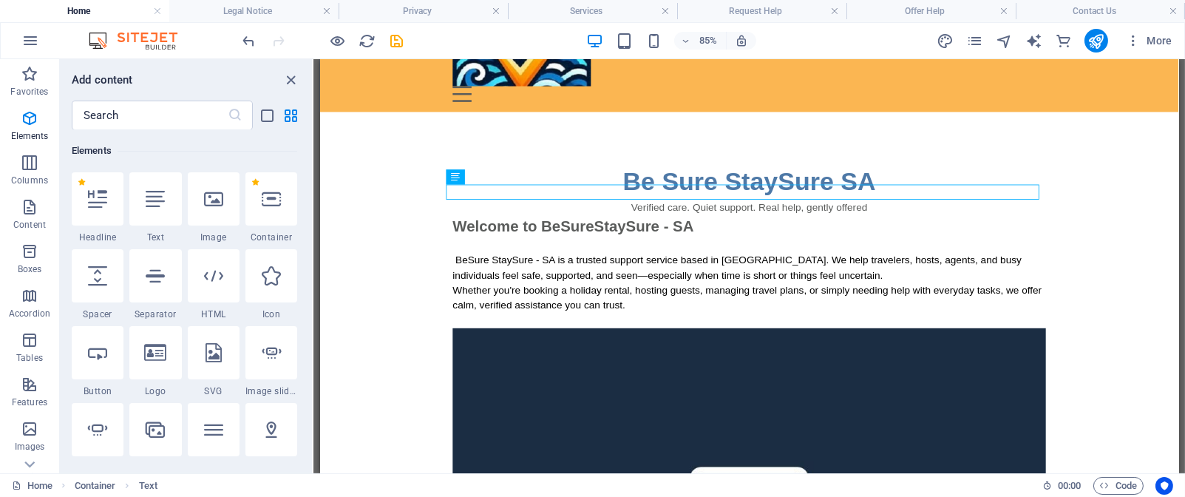
drag, startPoint x: 308, startPoint y: 143, endPoint x: 313, endPoint y: 179, distance: 35.8
click at [313, 179] on section "Favorites Elements Columns Content Boxes Accordion Tables Features Images Slide…" at bounding box center [592, 266] width 1185 height 414
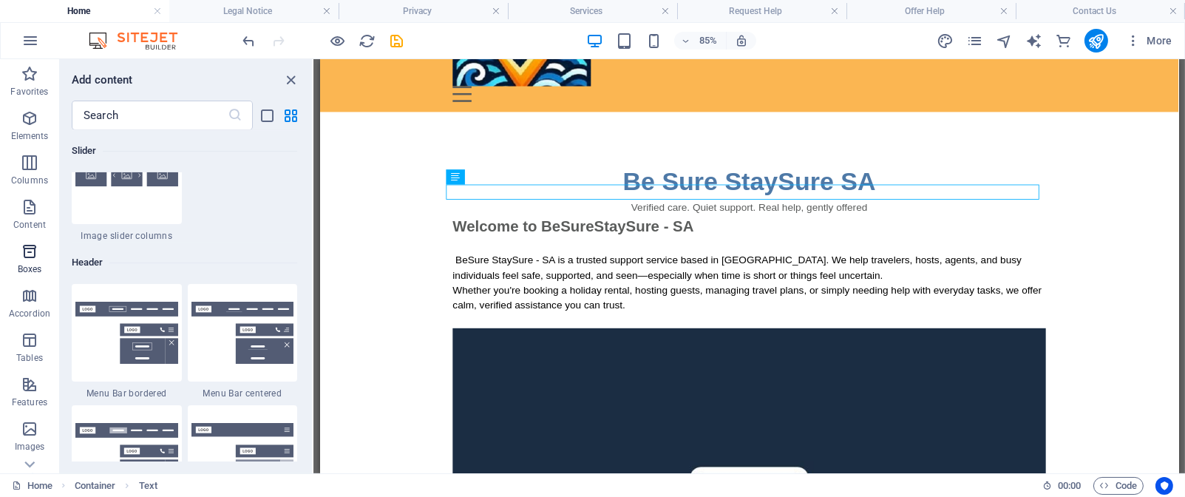
scroll to position [8674, 0]
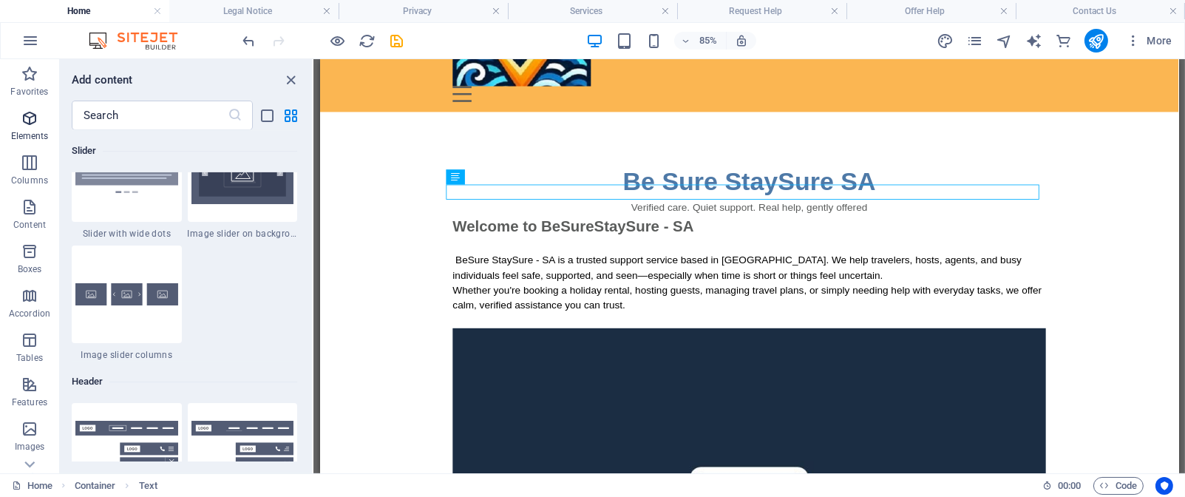
click at [39, 129] on span "Elements" at bounding box center [29, 126] width 59 height 35
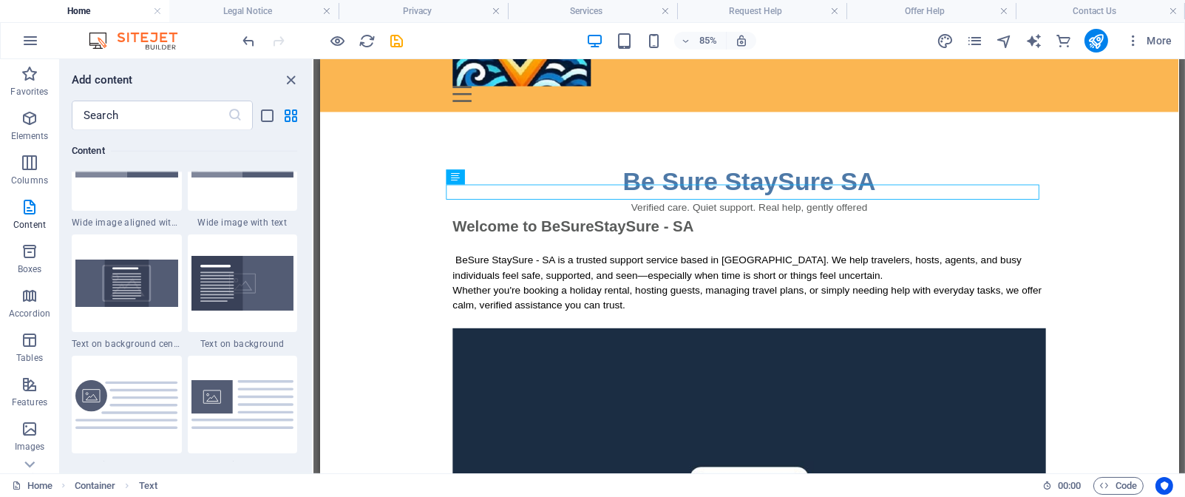
scroll to position [3050, 0]
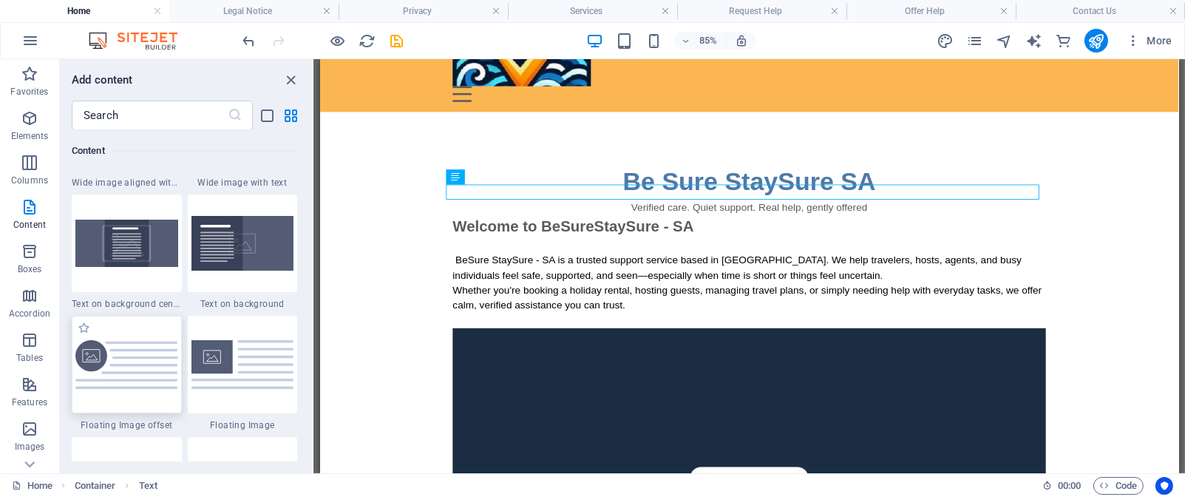
click at [129, 371] on img at bounding box center [126, 365] width 103 height 50
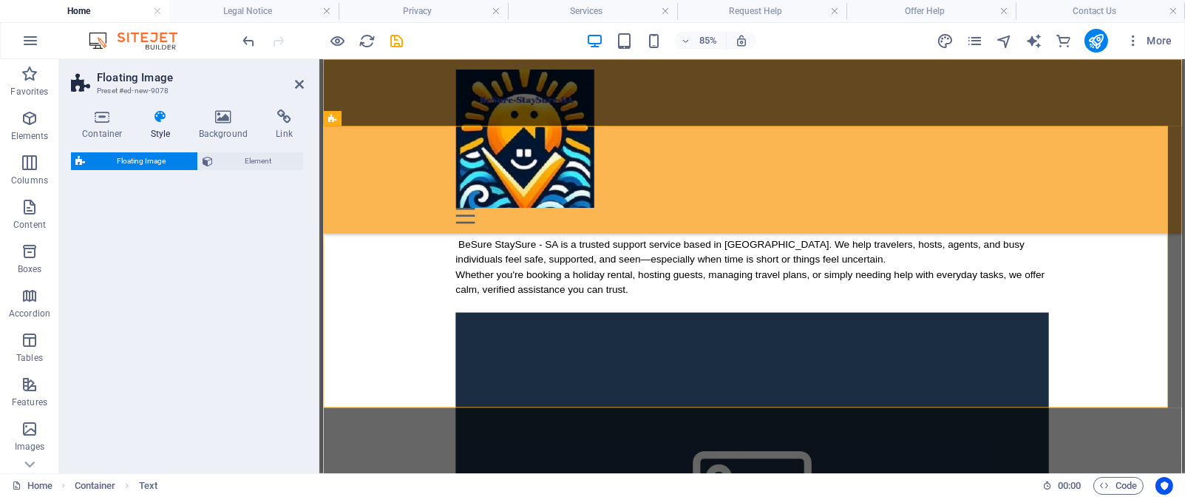
select select "%"
select select "rem"
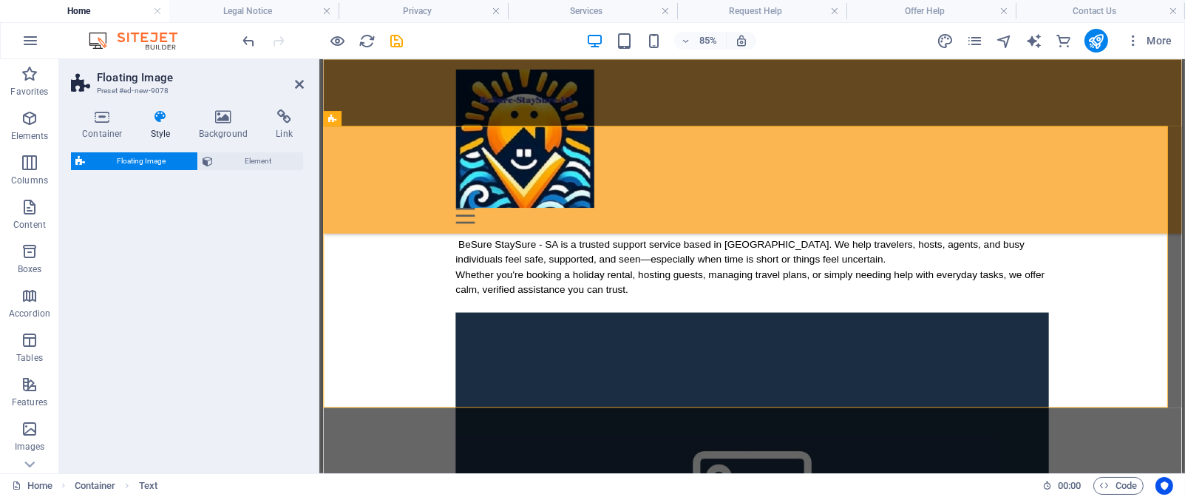
select select "%"
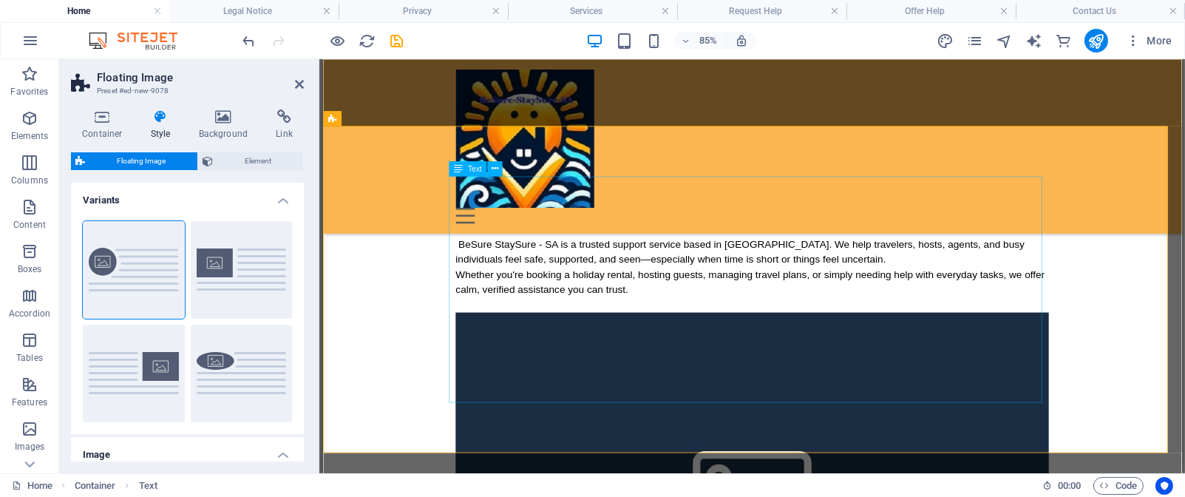
scroll to position [840, 0]
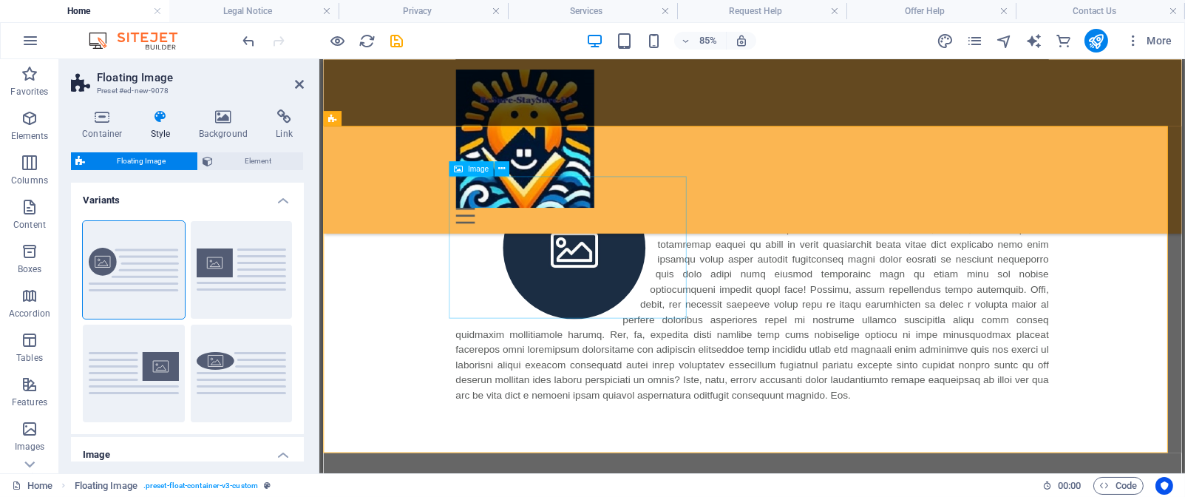
click at [590, 328] on figure at bounding box center [618, 281] width 280 height 168
select select "%"
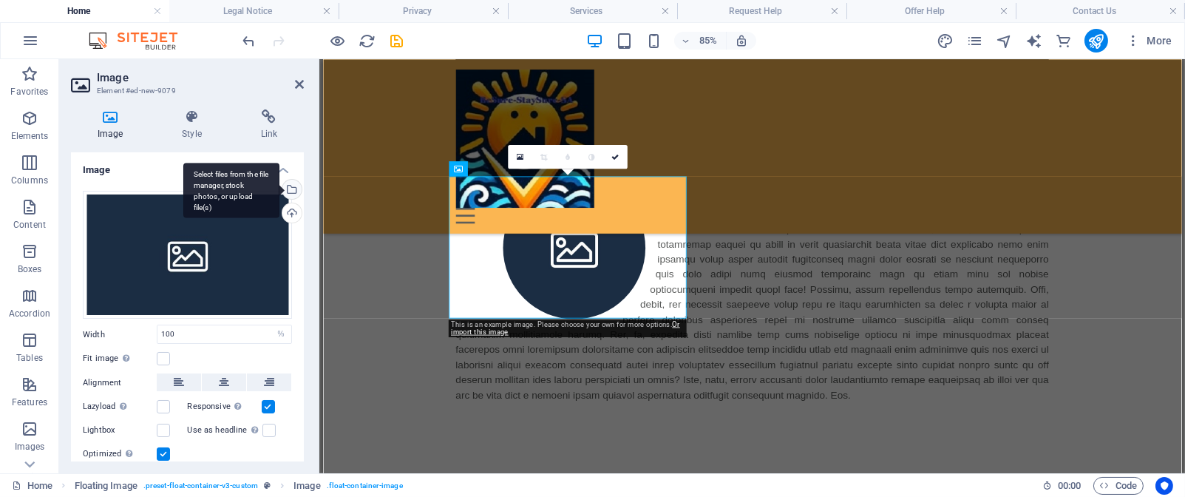
click at [291, 194] on div "Select files from the file manager, stock photos, or upload file(s)" at bounding box center [291, 191] width 22 height 22
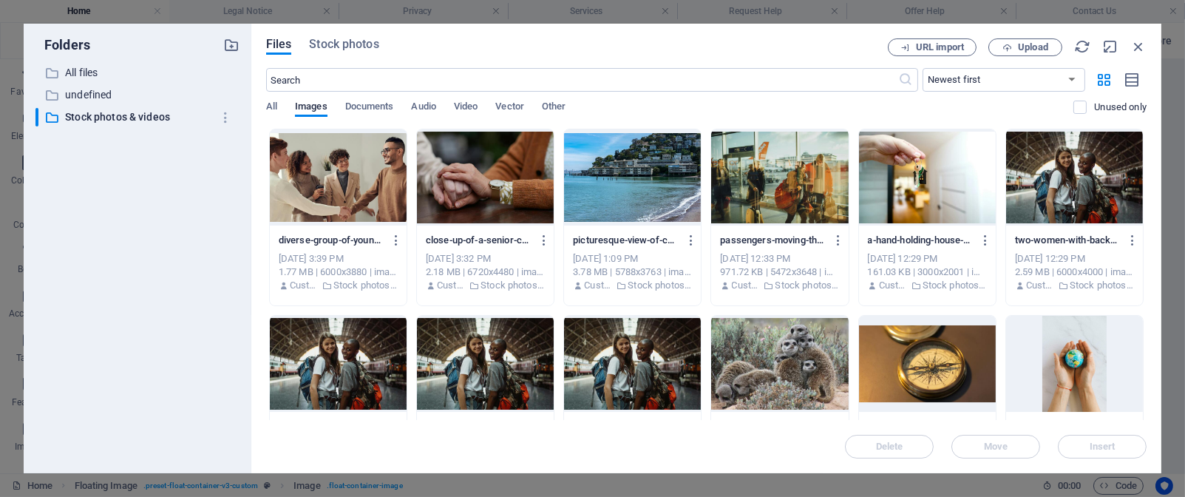
click at [356, 189] on div at bounding box center [338, 177] width 137 height 96
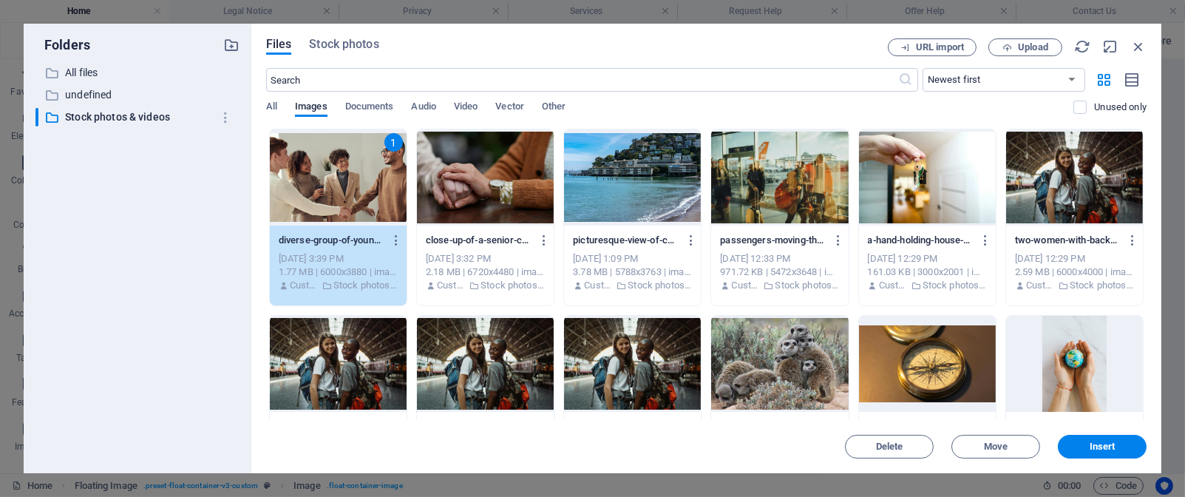
click at [356, 189] on div "1" at bounding box center [338, 177] width 137 height 96
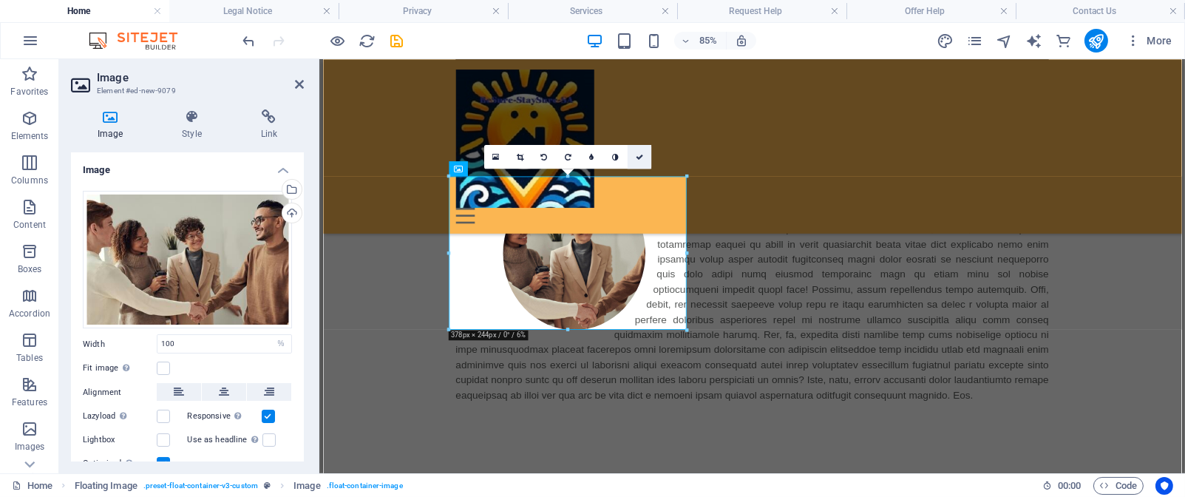
click at [637, 161] on link at bounding box center [639, 156] width 24 height 24
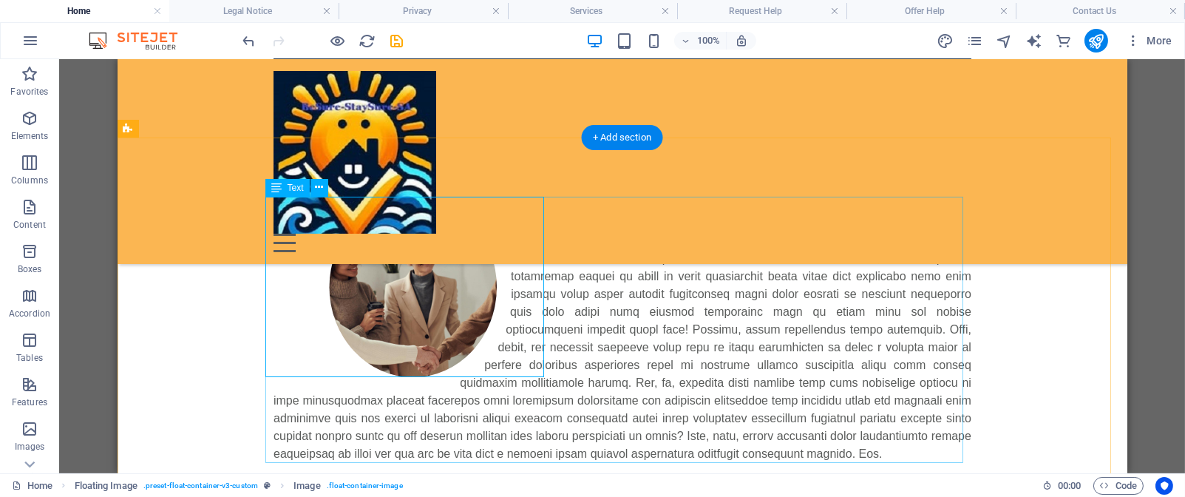
click at [549, 279] on div at bounding box center [622, 330] width 698 height 266
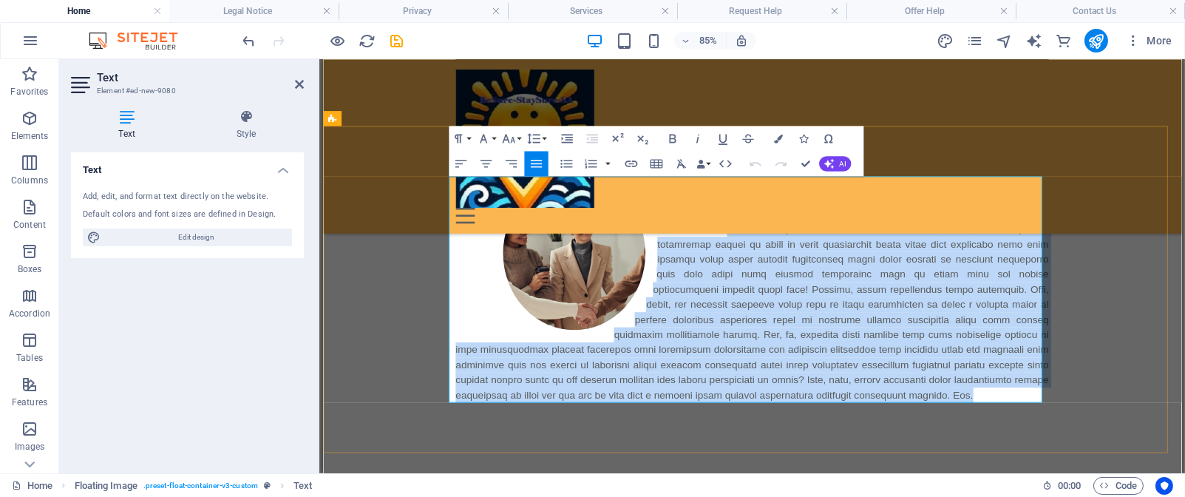
drag, startPoint x: 701, startPoint y: 257, endPoint x: 977, endPoint y: 456, distance: 339.6
click at [977, 456] on p at bounding box center [827, 330] width 698 height 266
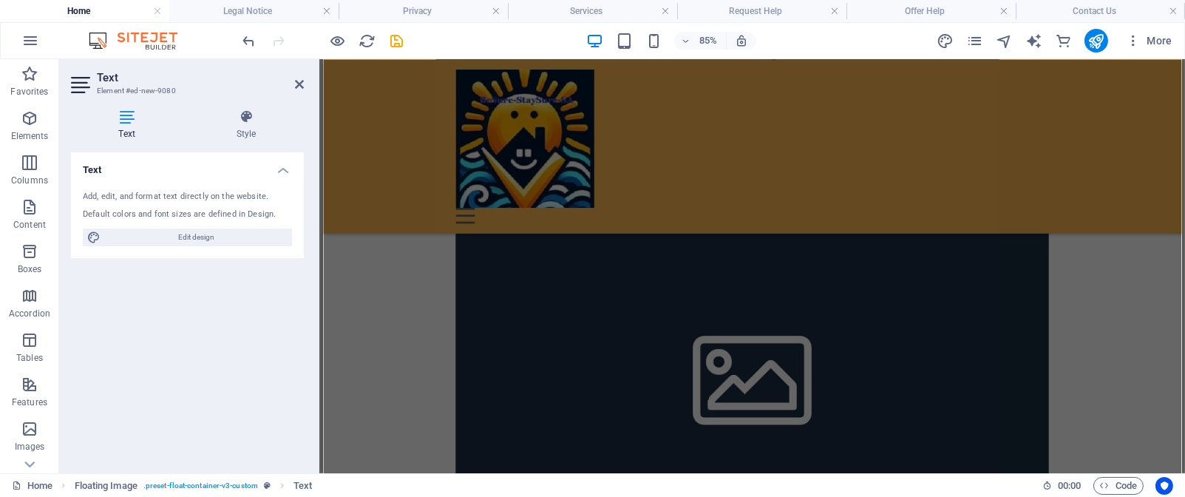
scroll to position [132, 0]
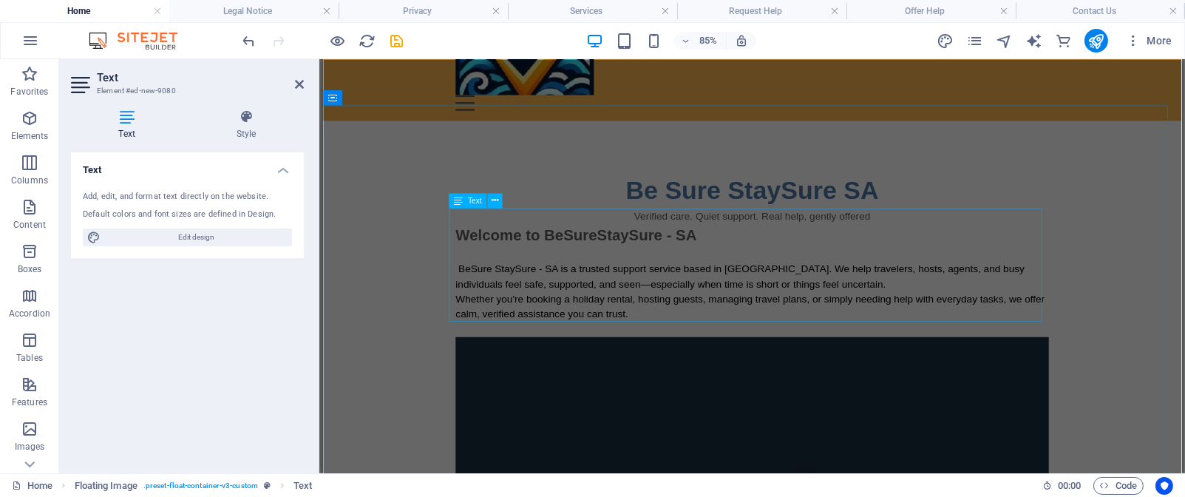
click at [796, 313] on div "Welcome to BeSureStaySure - SA BeSure StaySure - SA is a trusted support servic…" at bounding box center [827, 319] width 698 height 133
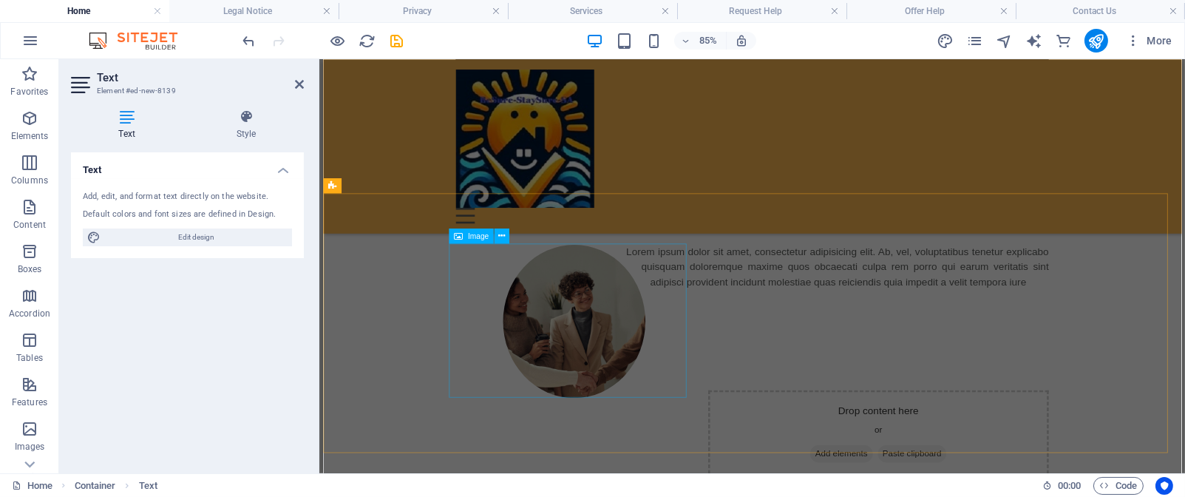
scroll to position [130, 0]
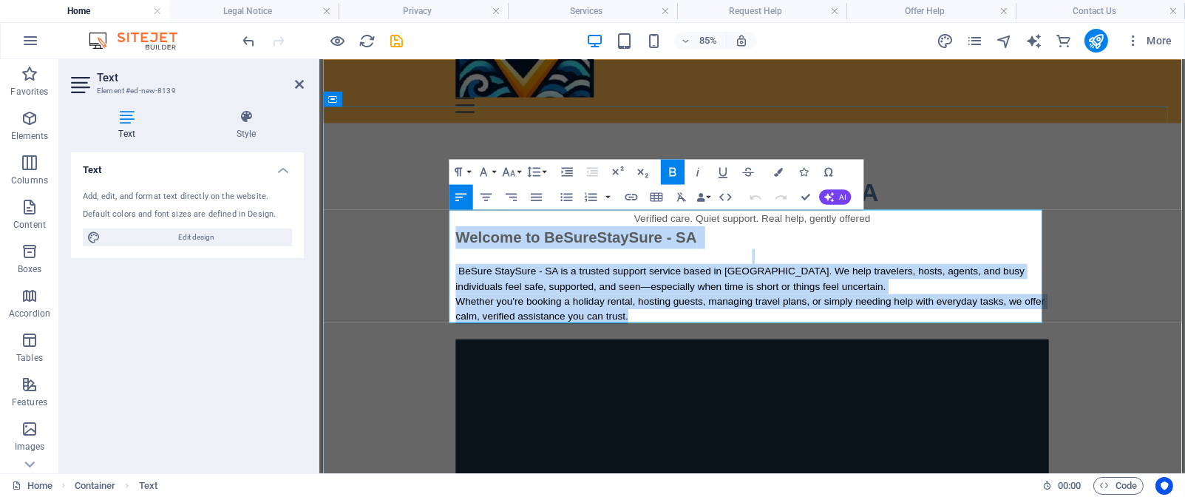
drag, startPoint x: 470, startPoint y: 248, endPoint x: 908, endPoint y: 349, distance: 449.2
click at [908, 349] on div "Welcome to BeSureStaySure - SA BeSure StaySure - SA is a trusted support servic…" at bounding box center [827, 321] width 698 height 133
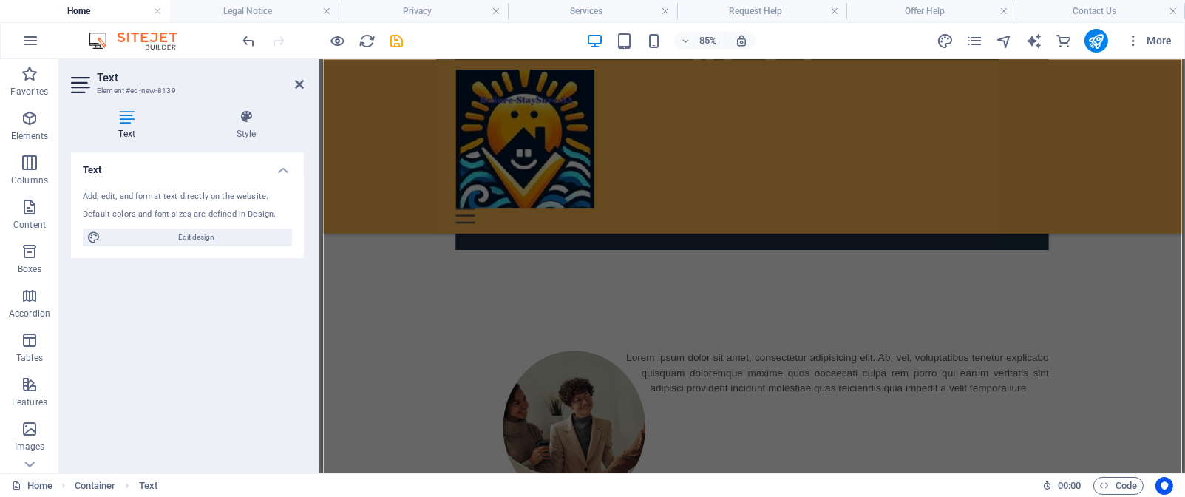
scroll to position [612, 0]
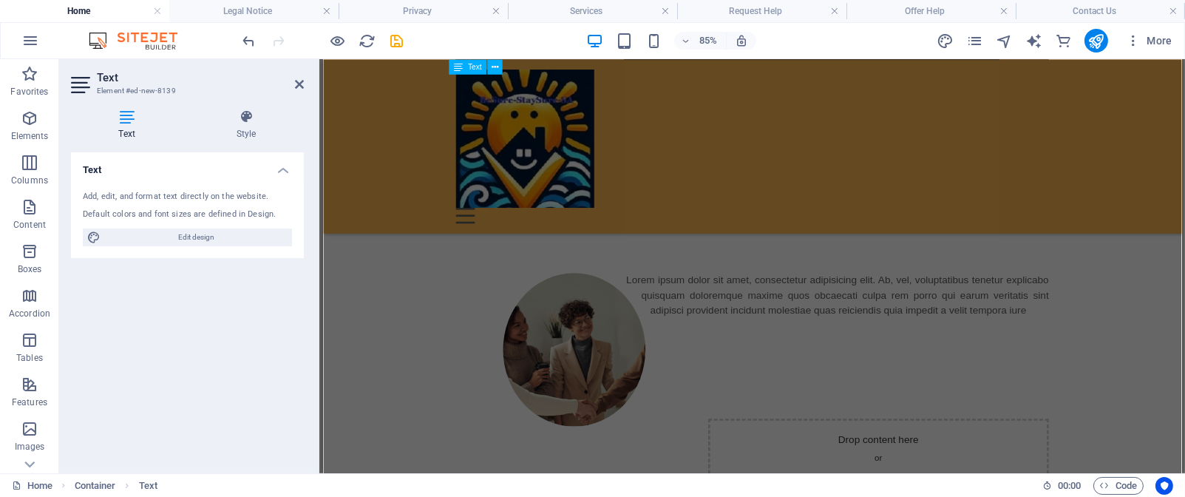
drag, startPoint x: 1325, startPoint y: 163, endPoint x: 1505, endPoint y: 288, distance: 218.9
click at [966, 343] on div "Lorem ipsum dolor sit amet, consectetur adipisicing elit. Ab, vel, voluptatibus…" at bounding box center [827, 336] width 698 height 53
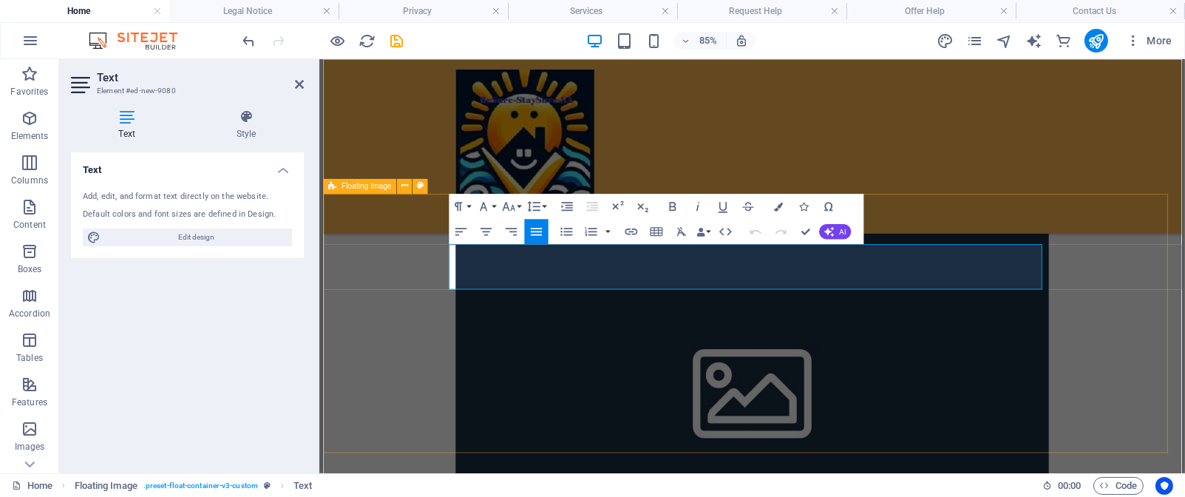
scroll to position [627, 0]
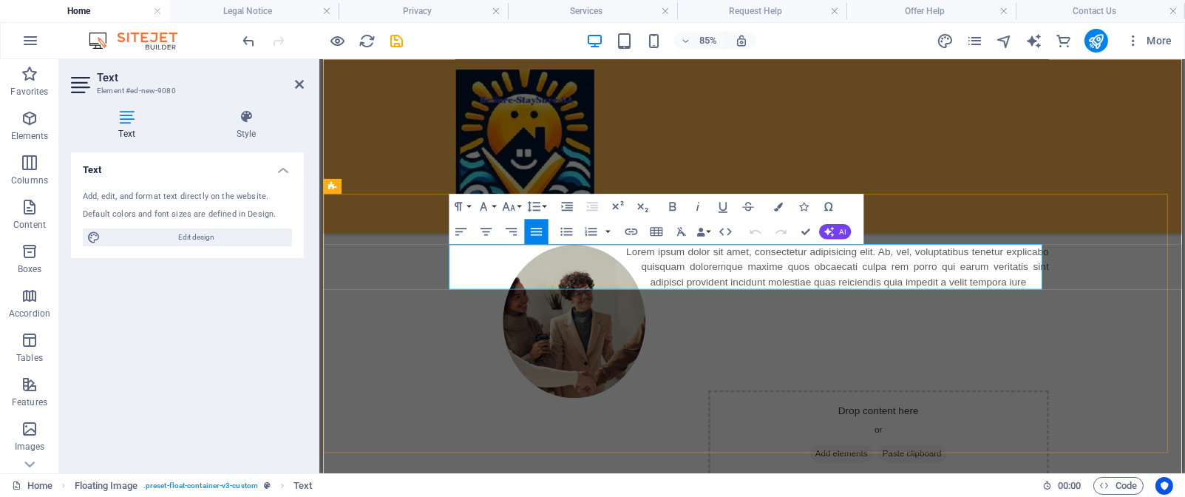
click at [668, 285] on p "Lorem ipsum dolor sit amet, consectetur adipisicing elit. Ab, vel, voluptatibus…" at bounding box center [827, 303] width 698 height 53
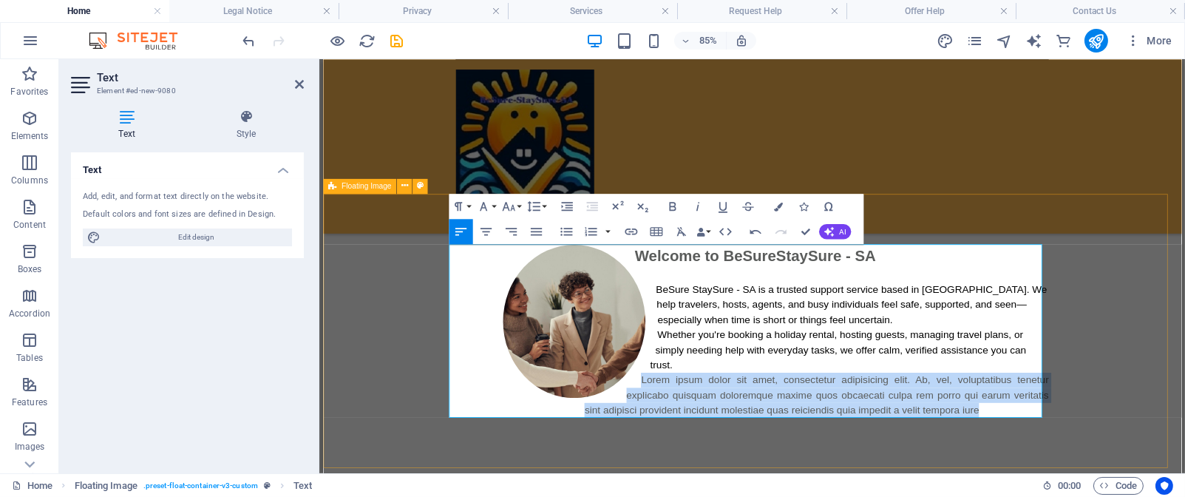
drag, startPoint x: 685, startPoint y: 435, endPoint x: 1109, endPoint y: 481, distance: 426.9
click at [1109, 481] on div "Welcome to BeSureStaySure - SA BeSure StaySure - SA is a trusted support servic…" at bounding box center [827, 378] width 1010 height 322
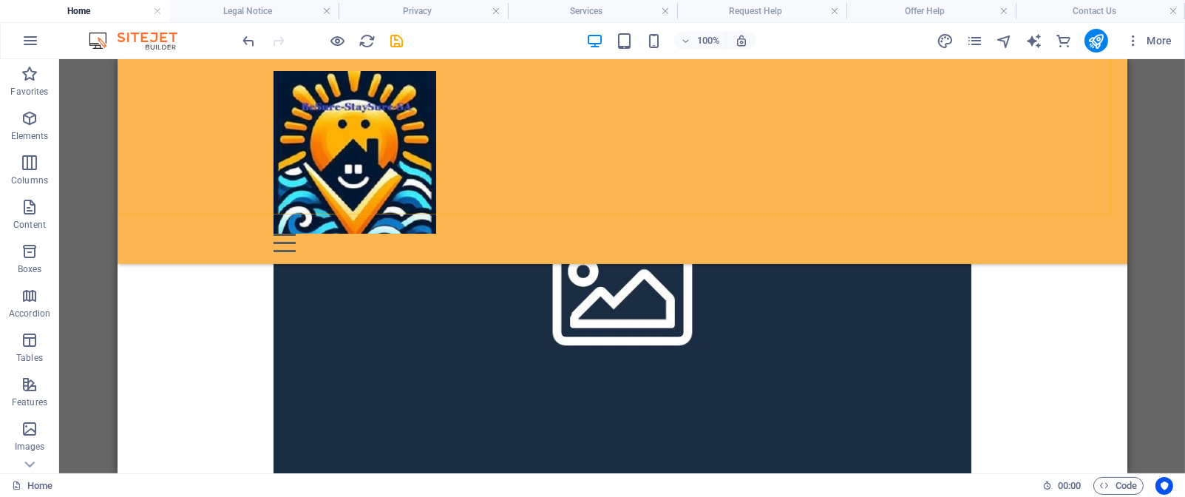
scroll to position [320, 0]
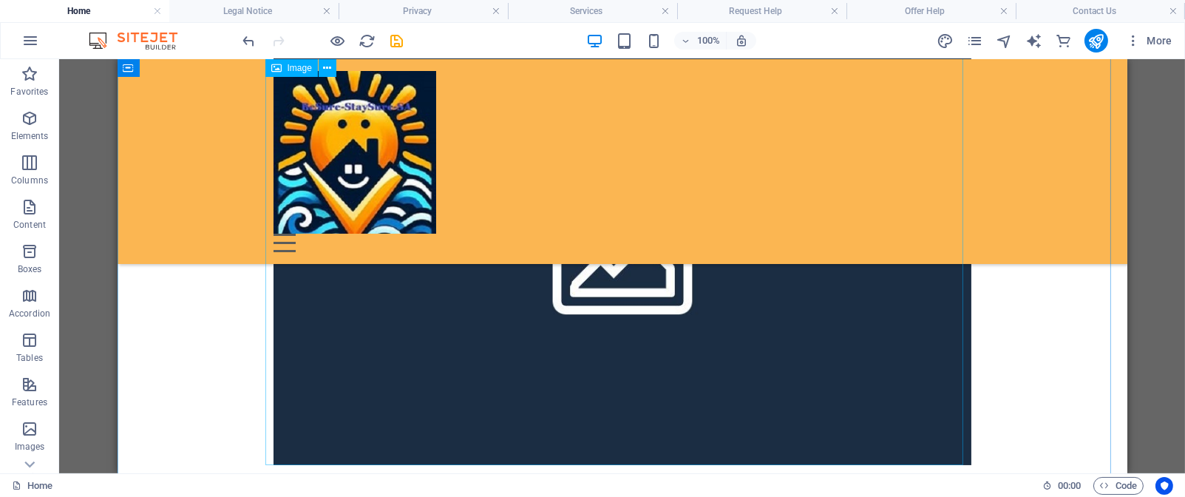
click at [845, 333] on figure at bounding box center [622, 256] width 698 height 419
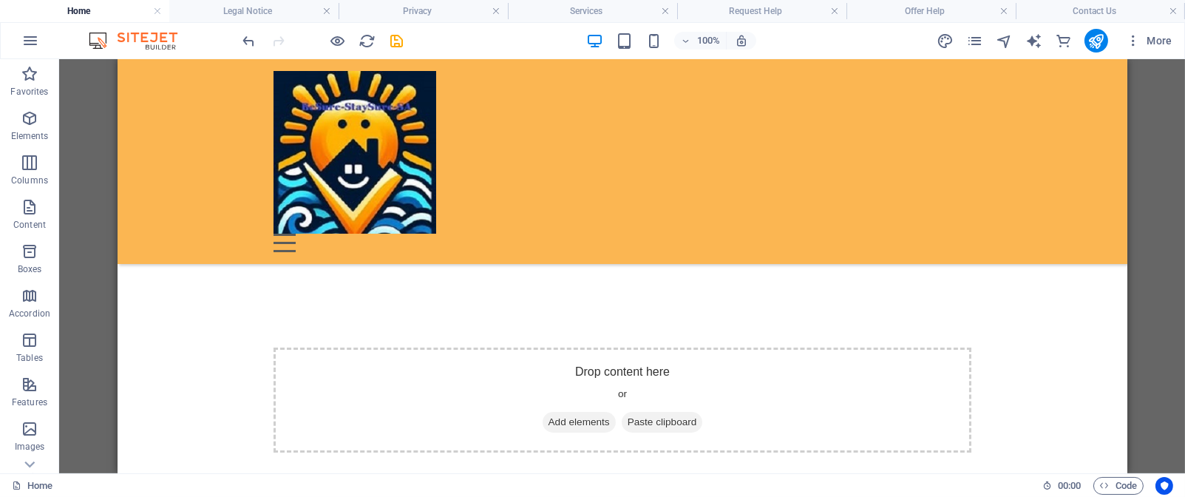
scroll to position [508, 0]
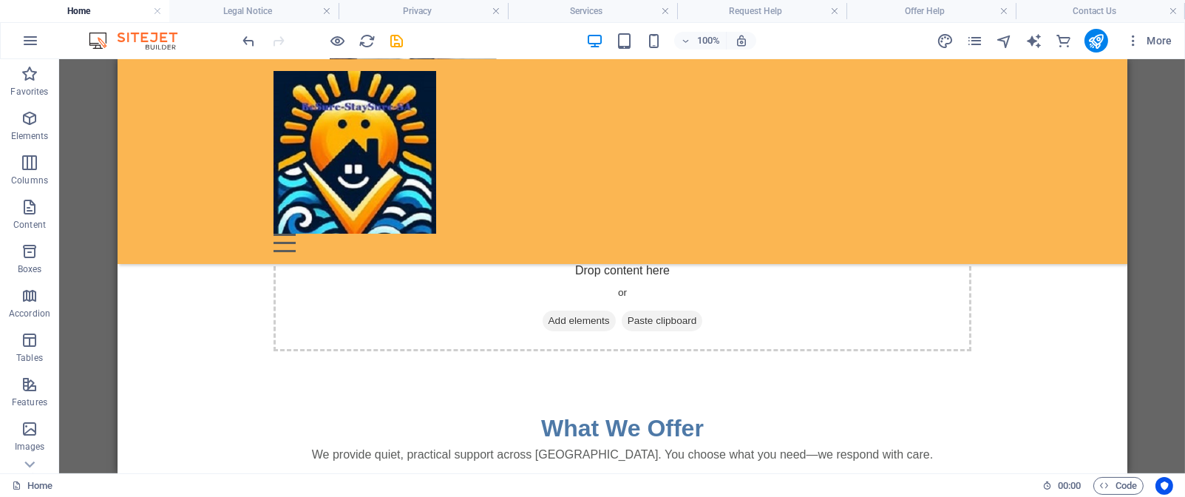
drag, startPoint x: 1115, startPoint y: 140, endPoint x: 1247, endPoint y: 276, distance: 189.8
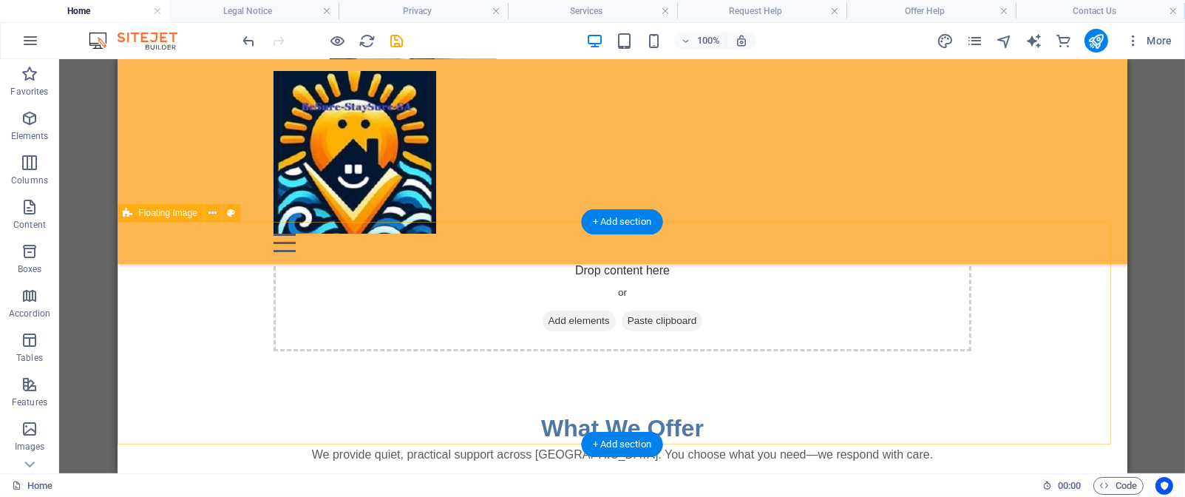
click at [865, 331] on div "Drop content here or Add elements Paste clipboard" at bounding box center [622, 298] width 698 height 105
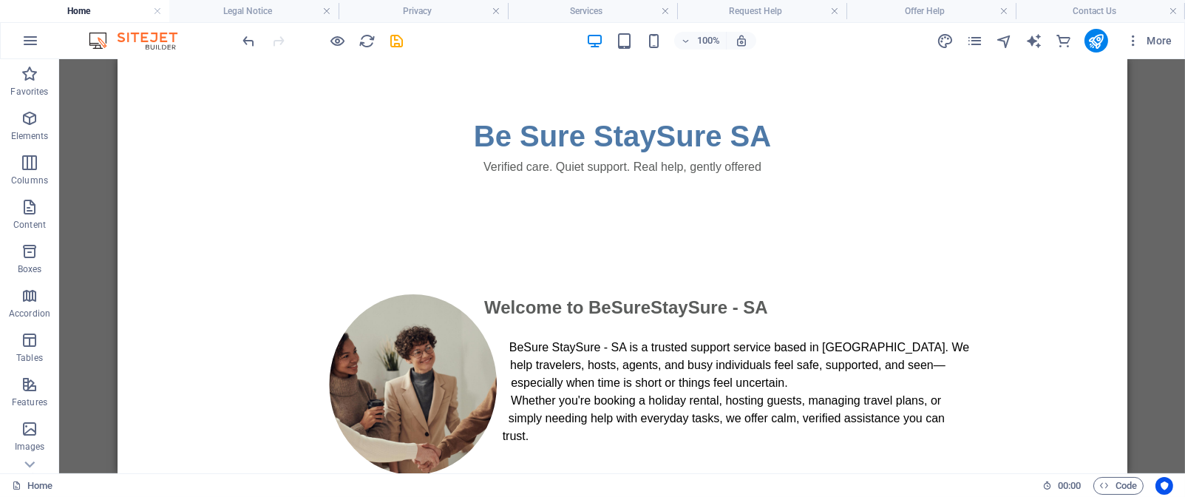
scroll to position [0, 0]
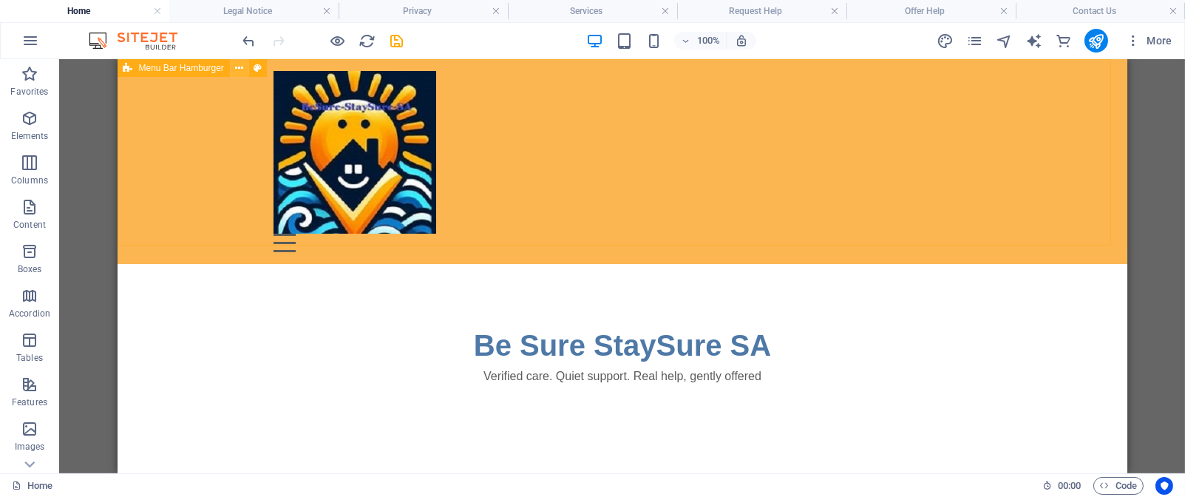
click at [238, 70] on icon at bounding box center [239, 69] width 8 height 16
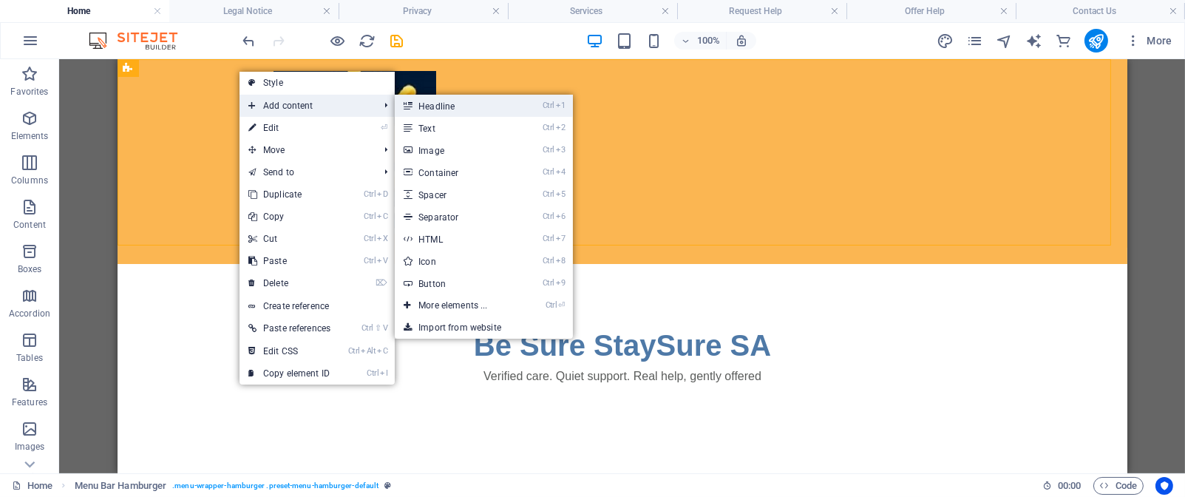
click at [468, 106] on link "Ctrl 1 Headline" at bounding box center [456, 106] width 122 height 22
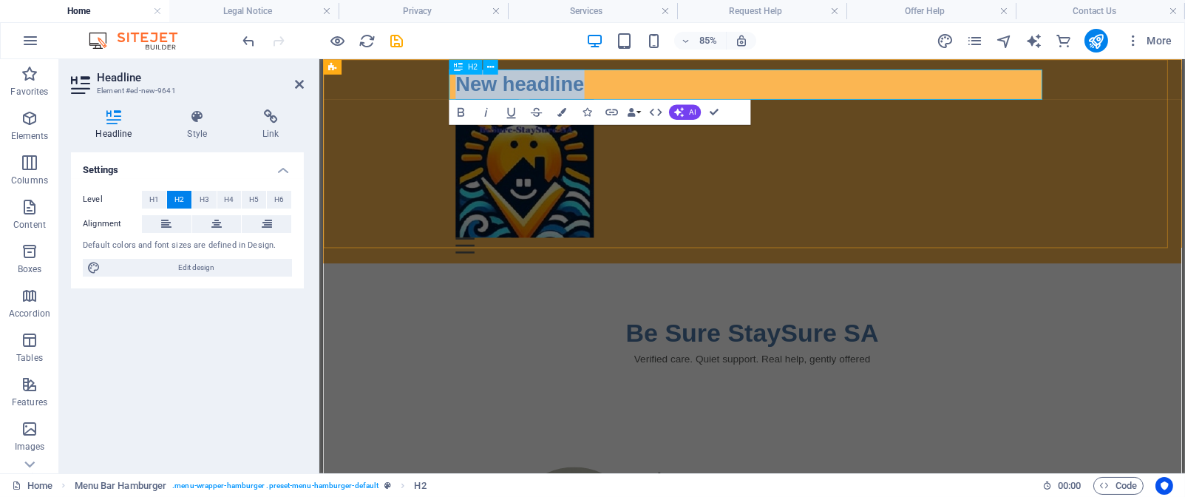
click at [666, 87] on h2 "New headline" at bounding box center [827, 88] width 698 height 35
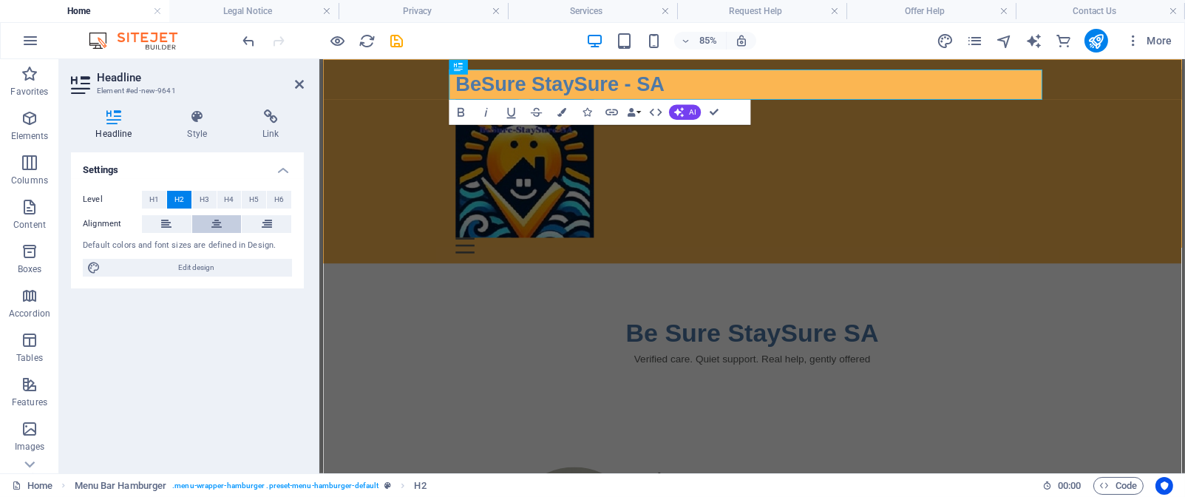
click at [206, 223] on button at bounding box center [217, 224] width 50 height 18
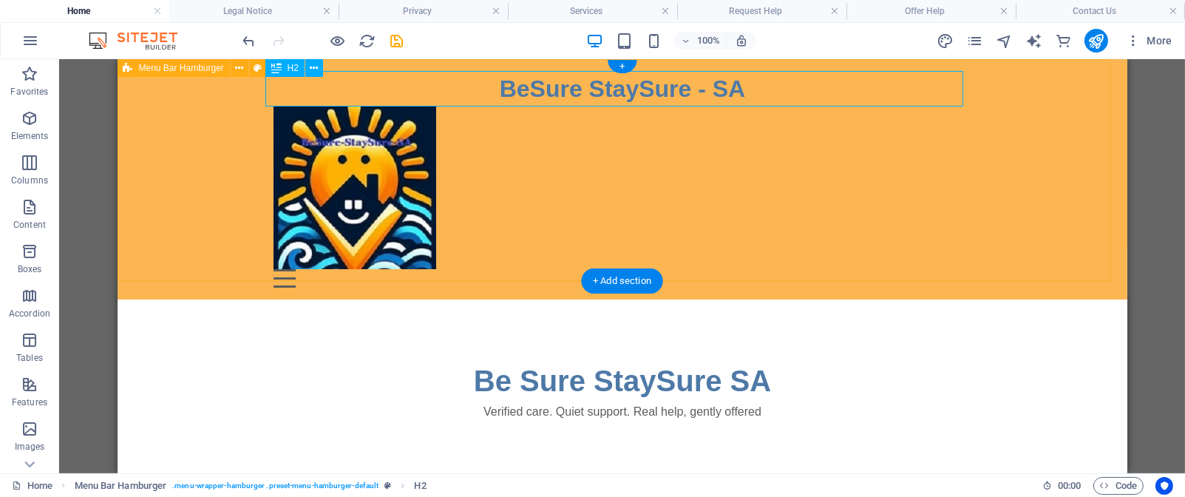
click at [453, 92] on div "BeSure StaySure - SA" at bounding box center [622, 88] width 698 height 35
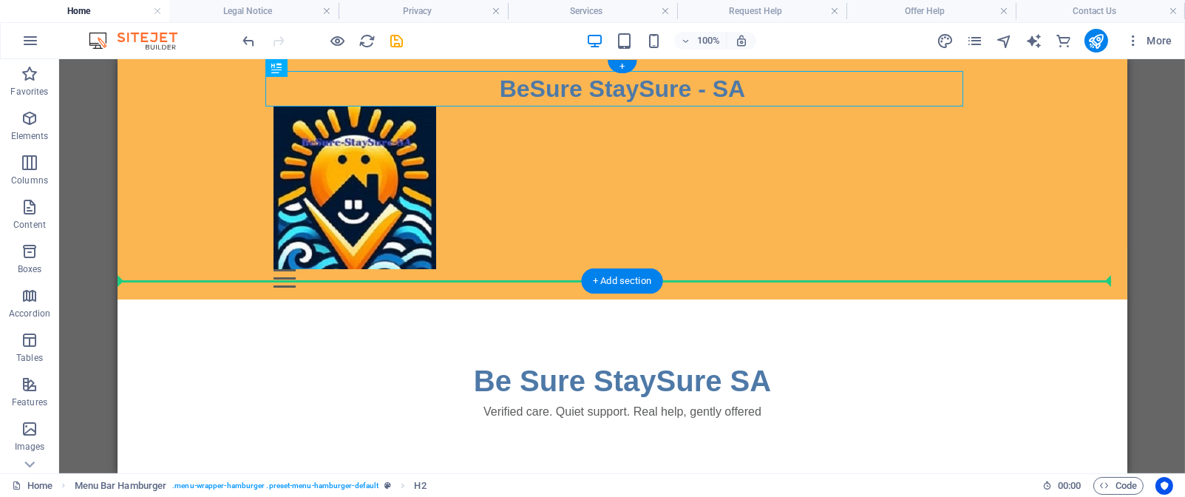
drag, startPoint x: 453, startPoint y: 92, endPoint x: 458, endPoint y: 255, distance: 162.8
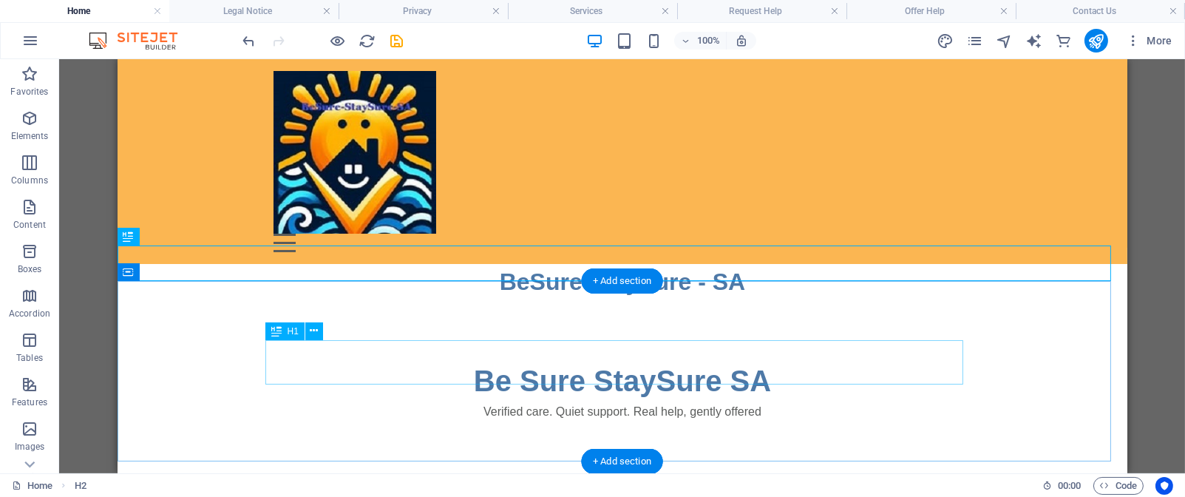
click at [546, 359] on div "Be Sure StaySure SA" at bounding box center [622, 381] width 698 height 44
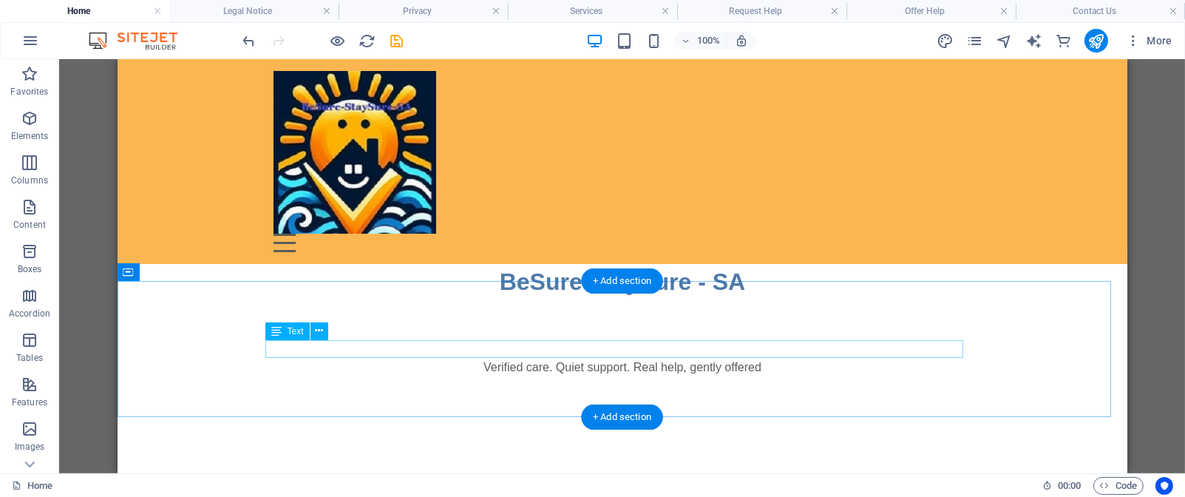
click at [472, 359] on div "Verified care. Quiet support. Real help, gently offered" at bounding box center [622, 368] width 698 height 18
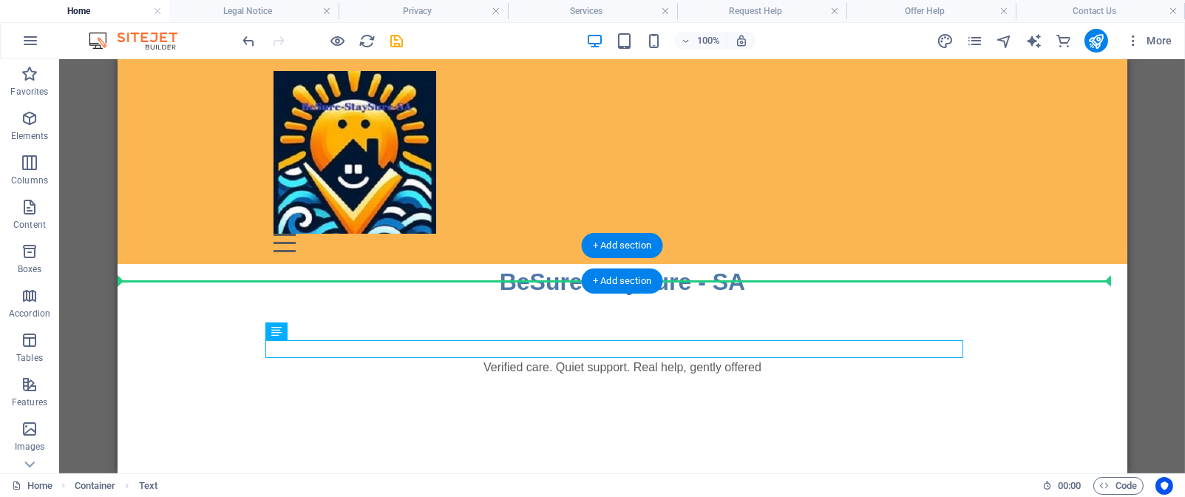
drag, startPoint x: 472, startPoint y: 345, endPoint x: 478, endPoint y: 272, distance: 72.8
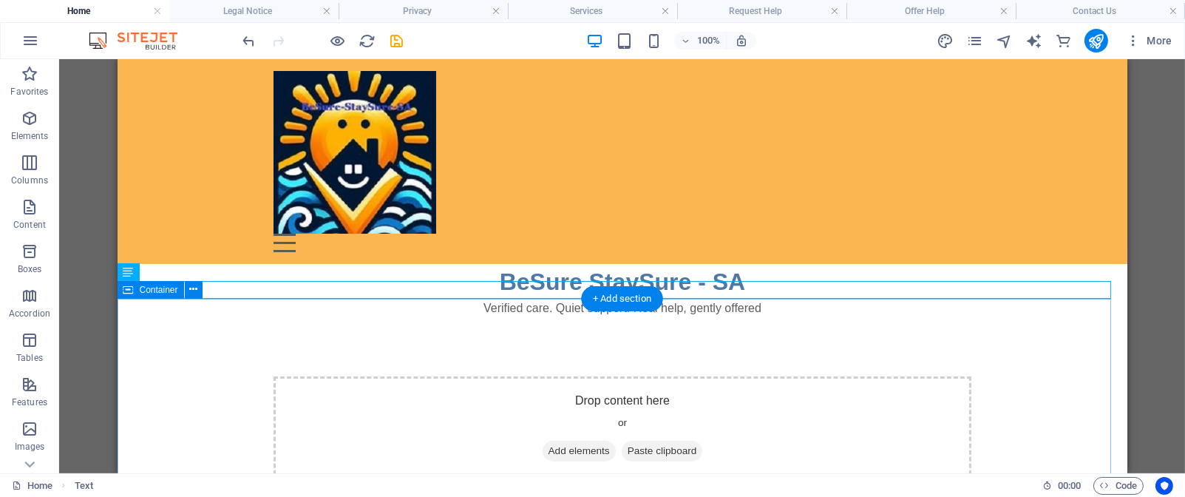
click at [535, 390] on div "Drop content here or Add elements Paste clipboard" at bounding box center [622, 428] width 698 height 105
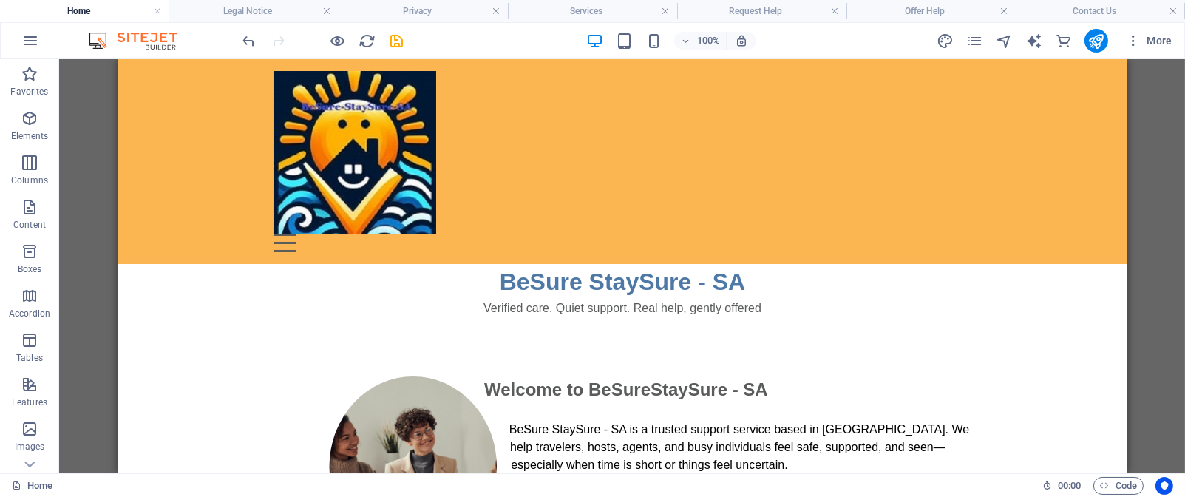
drag, startPoint x: 1115, startPoint y: 139, endPoint x: 1265, endPoint y: 166, distance: 152.6
click at [238, 75] on icon at bounding box center [239, 69] width 8 height 16
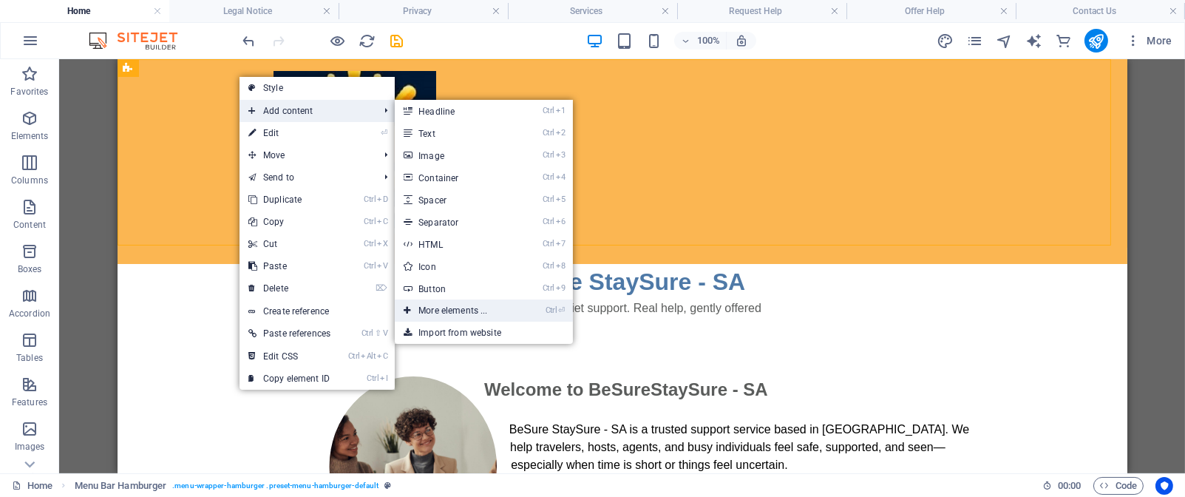
click at [497, 309] on link "Ctrl ⏎ More elements ..." at bounding box center [456, 310] width 122 height 22
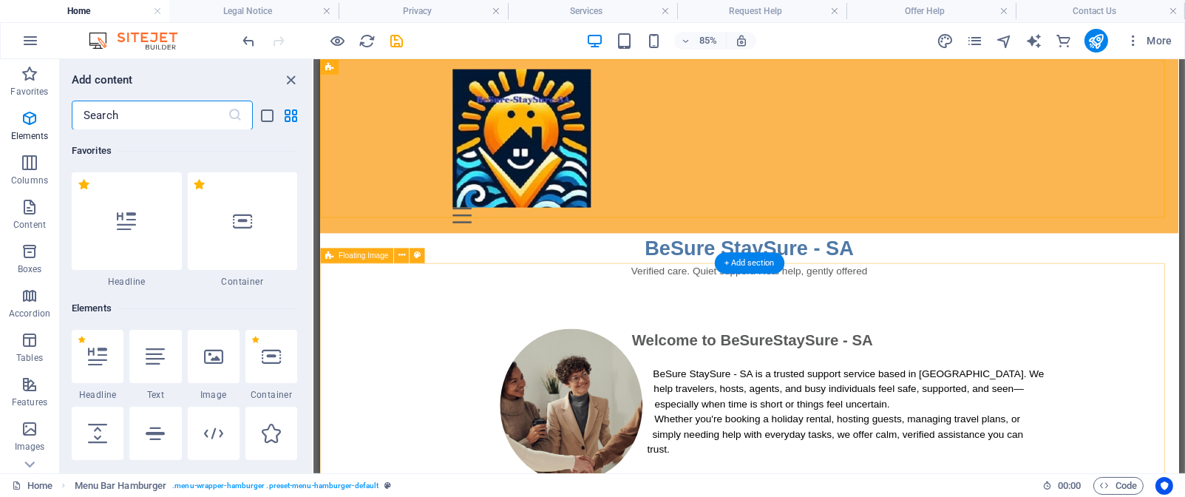
scroll to position [158, 0]
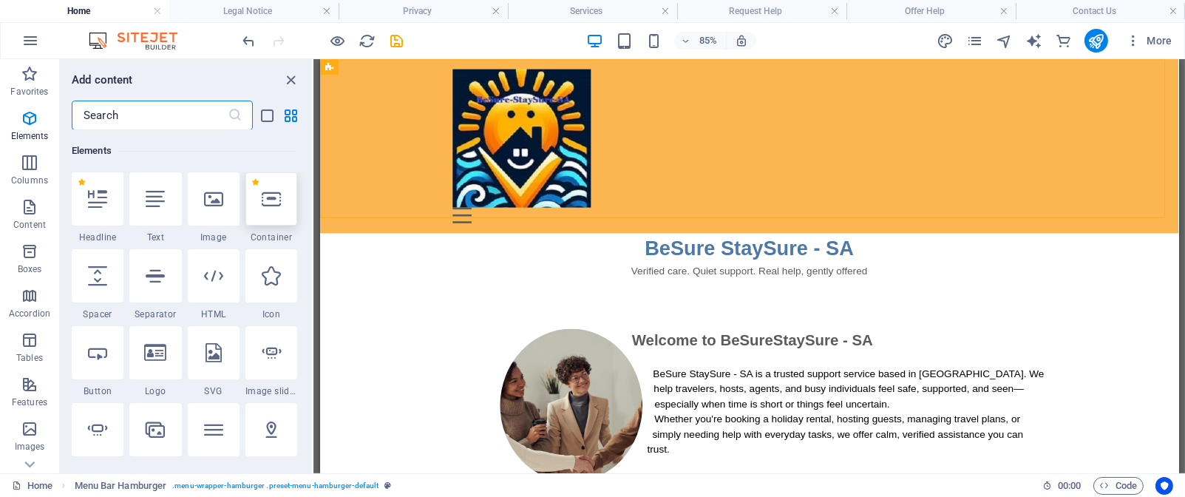
click at [279, 199] on icon at bounding box center [271, 198] width 19 height 19
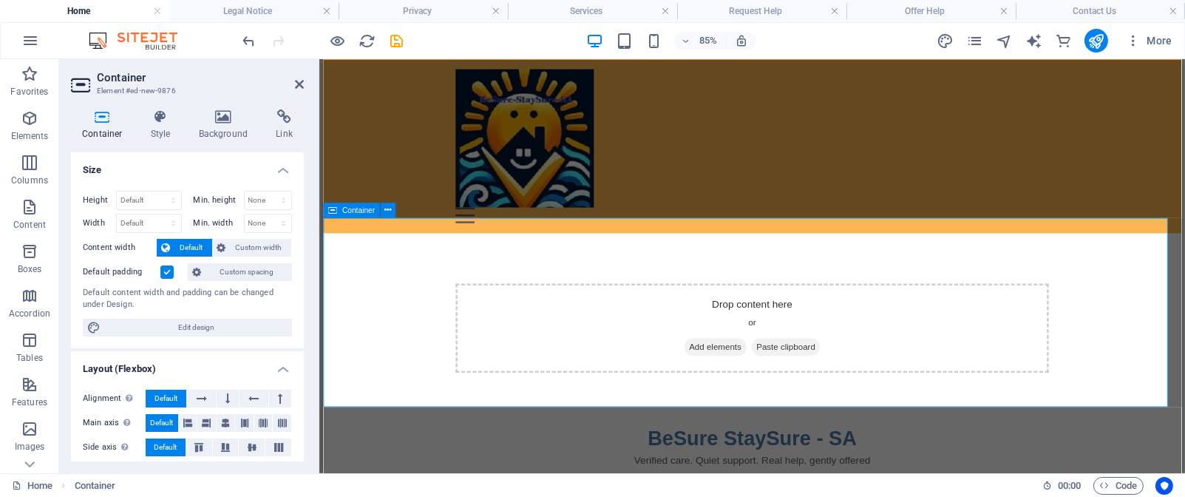
click at [778, 387] on span "Add elements" at bounding box center [784, 397] width 73 height 21
click at [582, 351] on div "Drop content here or Add elements Paste clipboard" at bounding box center [827, 375] width 698 height 105
click at [218, 128] on h4 "Background" at bounding box center [227, 124] width 78 height 31
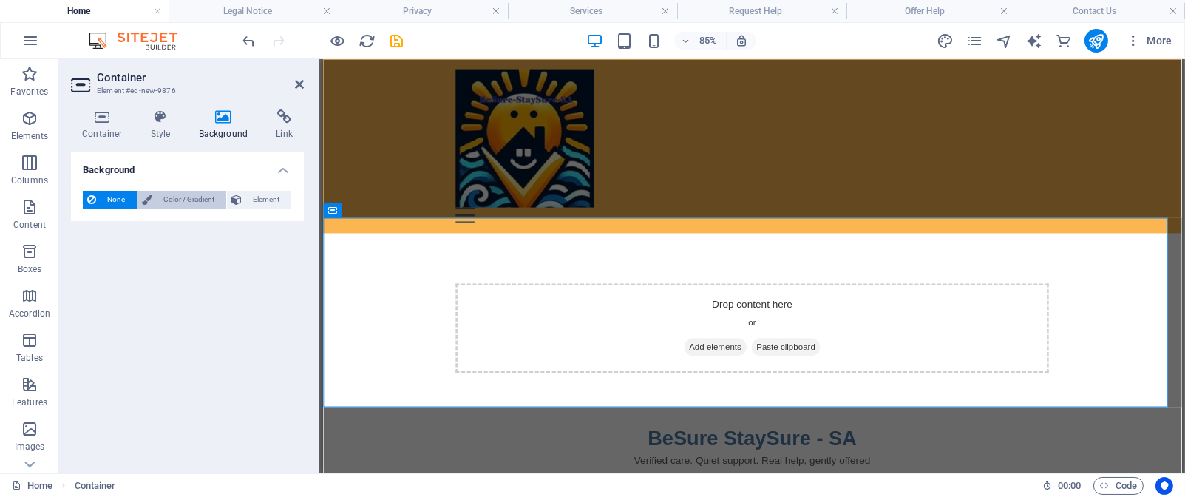
click at [207, 198] on span "Color / Gradient" at bounding box center [189, 200] width 65 height 18
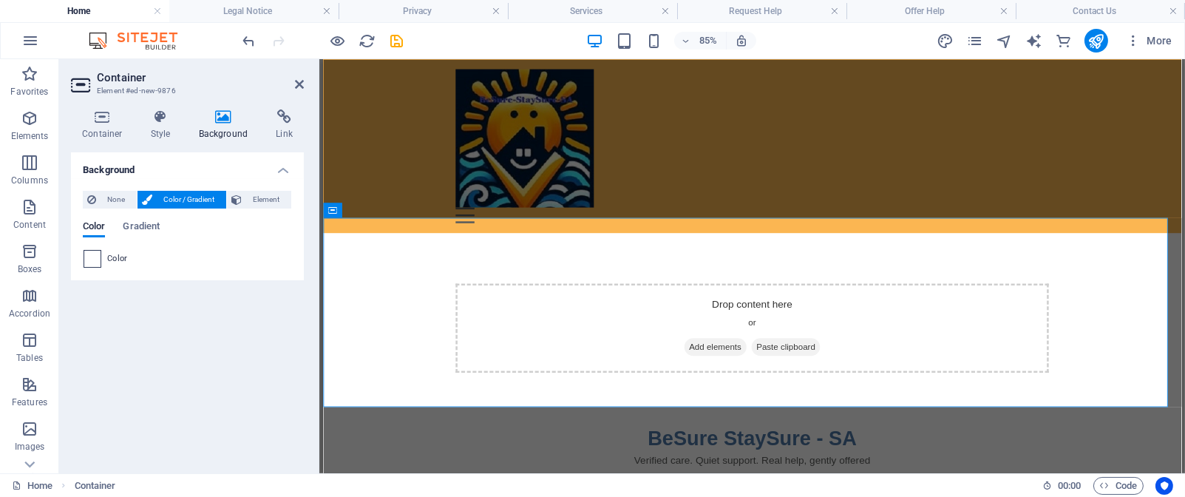
click at [92, 262] on span at bounding box center [92, 259] width 16 height 16
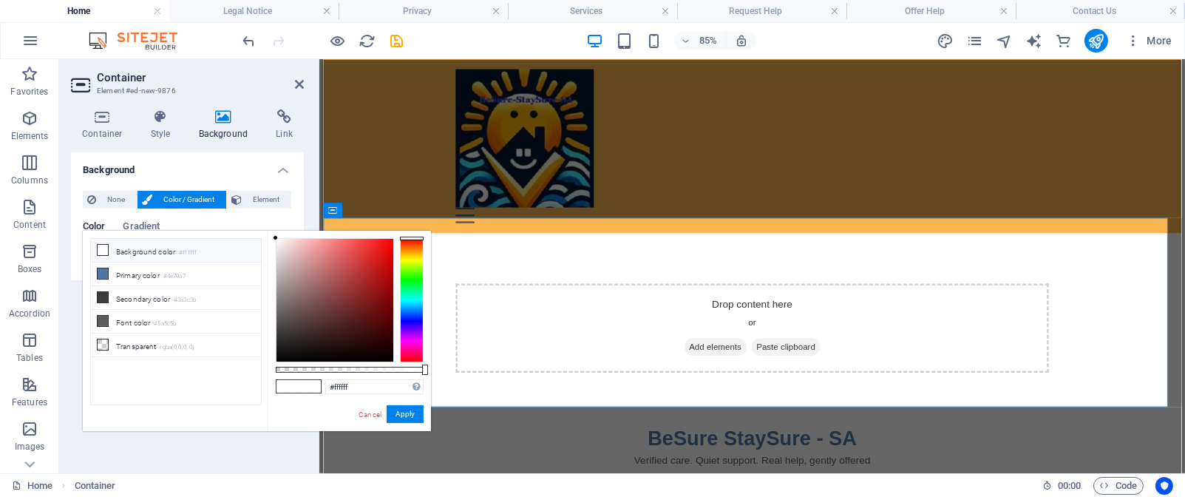
click at [104, 253] on icon at bounding box center [103, 250] width 10 height 10
click at [401, 303] on div at bounding box center [412, 300] width 24 height 124
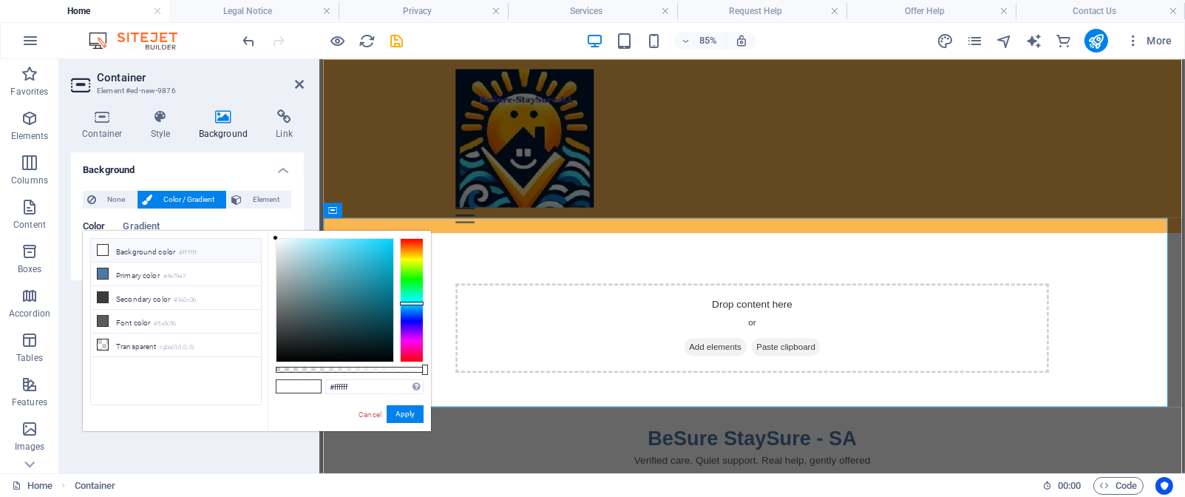
type input "#ebf8fb"
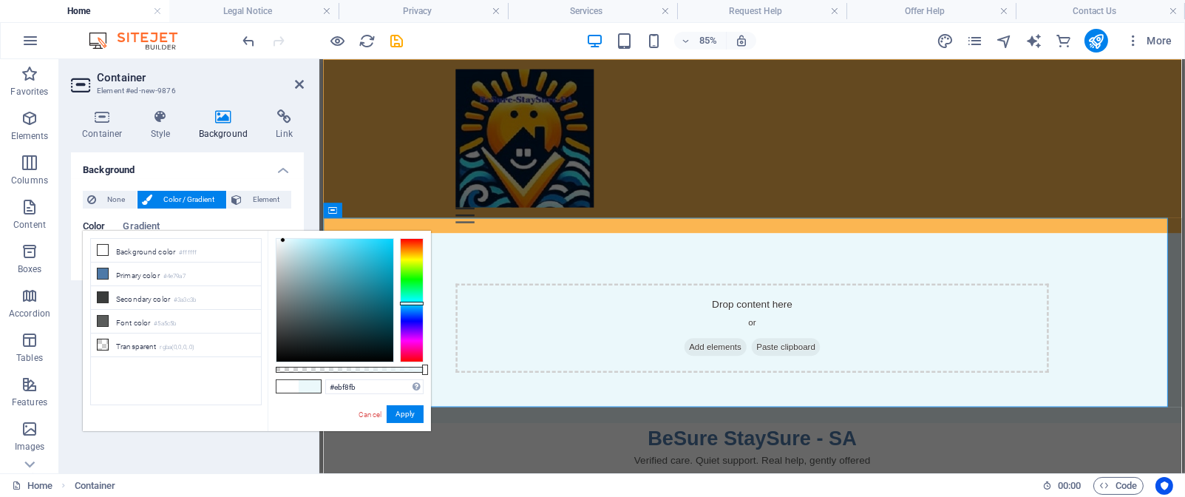
click at [283, 240] on div at bounding box center [335, 300] width 117 height 123
drag, startPoint x: 370, startPoint y: 386, endPoint x: 329, endPoint y: 385, distance: 40.7
click at [329, 385] on input "#ebf8fb" at bounding box center [374, 386] width 98 height 15
click at [402, 419] on button "Apply" at bounding box center [405, 414] width 37 height 18
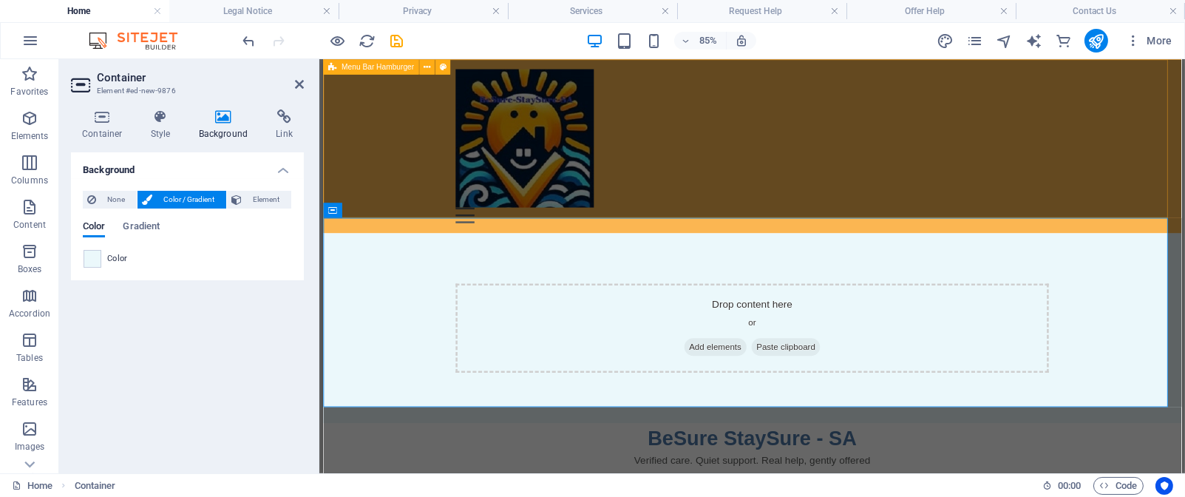
click at [776, 200] on div "Menu Drop content here or Add elements Paste clipboard 01. STARTPAGE 02. SUBPAG…" at bounding box center [827, 161] width 1010 height 205
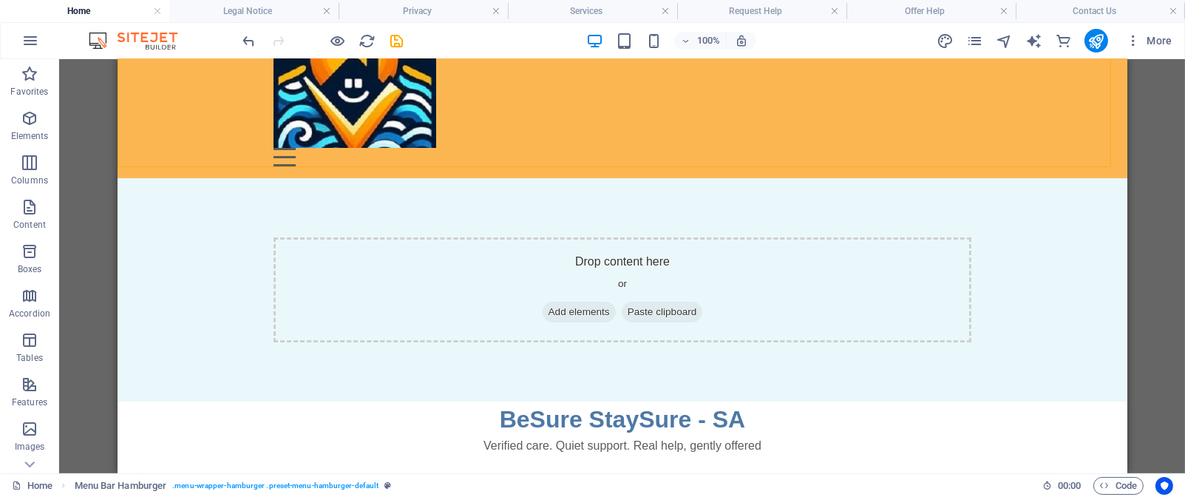
scroll to position [78, 0]
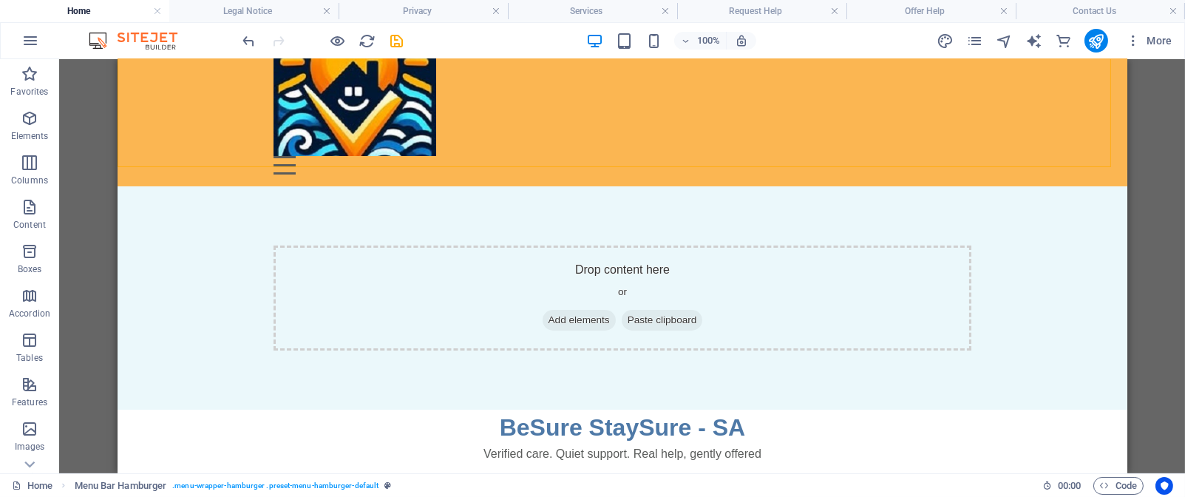
drag, startPoint x: 1114, startPoint y: 135, endPoint x: 1244, endPoint y: 211, distance: 150.5
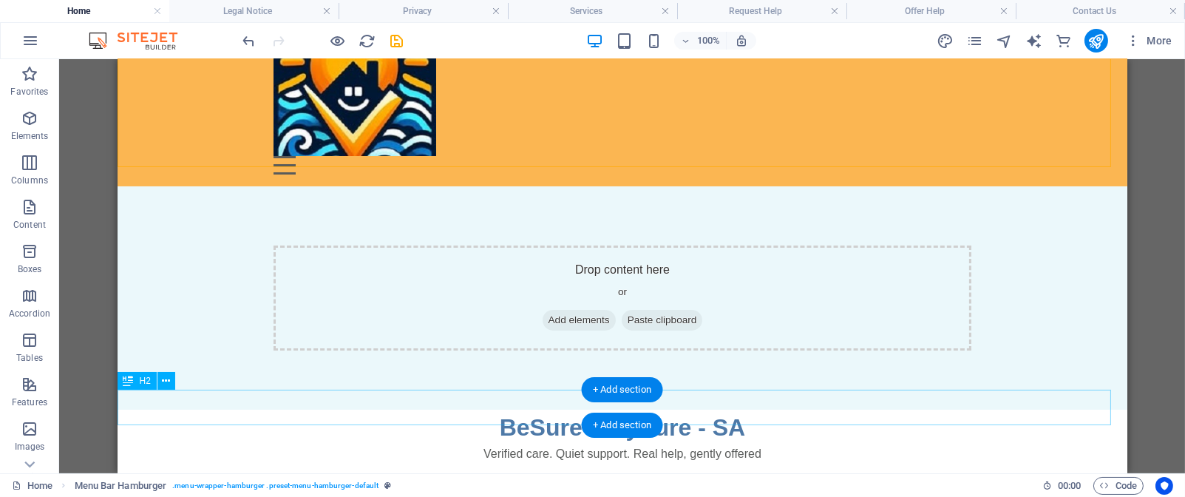
click at [553, 410] on div "BeSure StaySure - SA" at bounding box center [622, 427] width 1010 height 35
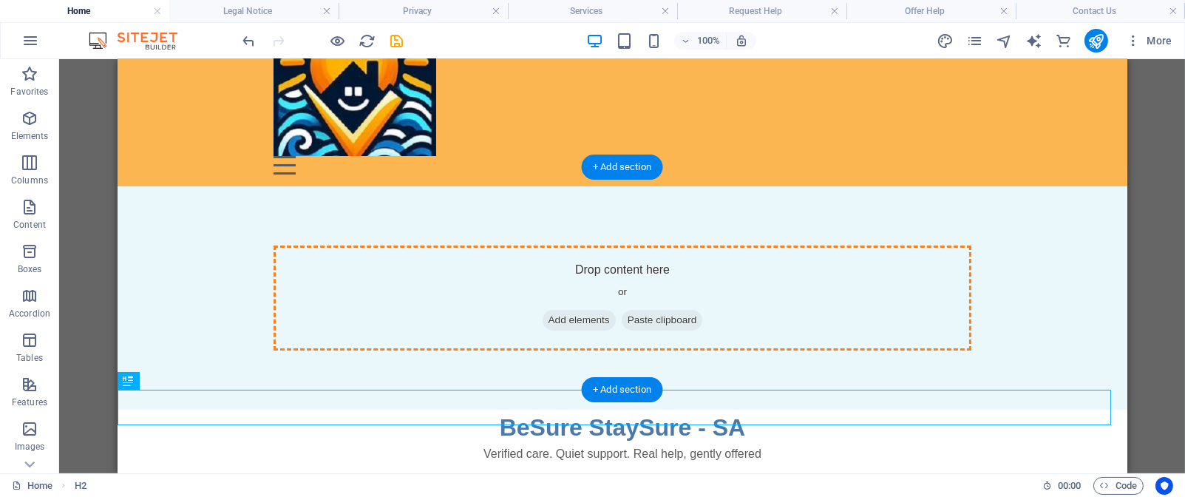
drag, startPoint x: 553, startPoint y: 410, endPoint x: 571, endPoint y: 272, distance: 139.4
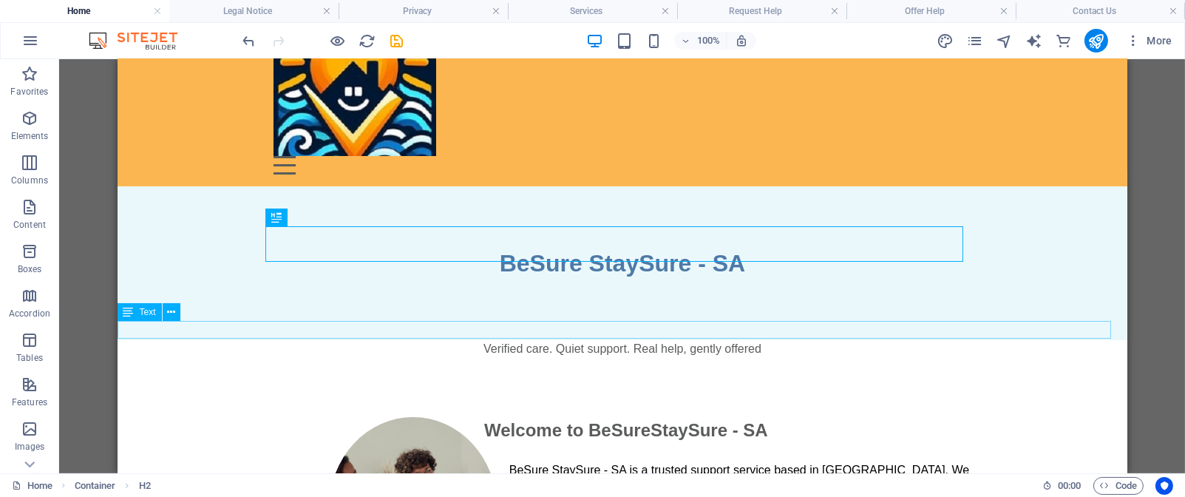
click at [553, 340] on div "Verified care. Quiet support. Real help, gently offered" at bounding box center [622, 349] width 1010 height 18
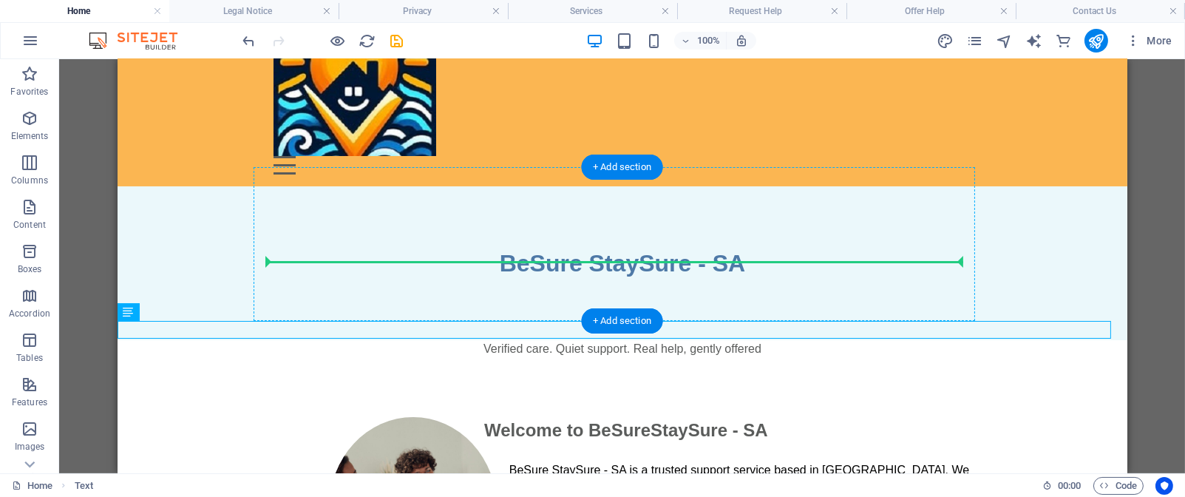
drag, startPoint x: 553, startPoint y: 328, endPoint x: 555, endPoint y: 257, distance: 71.0
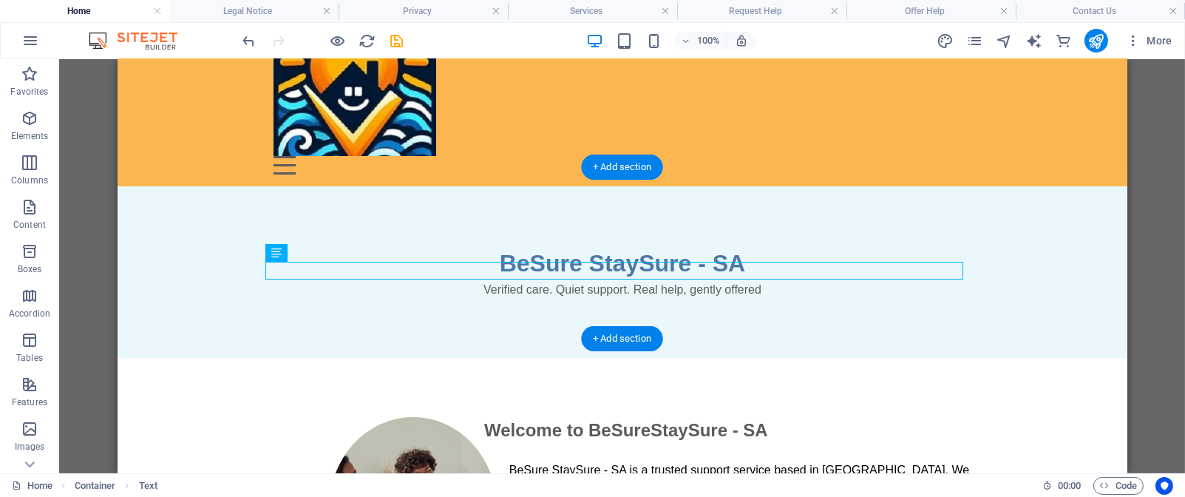
click at [553, 246] on div "BeSure StaySure - SA" at bounding box center [622, 263] width 698 height 35
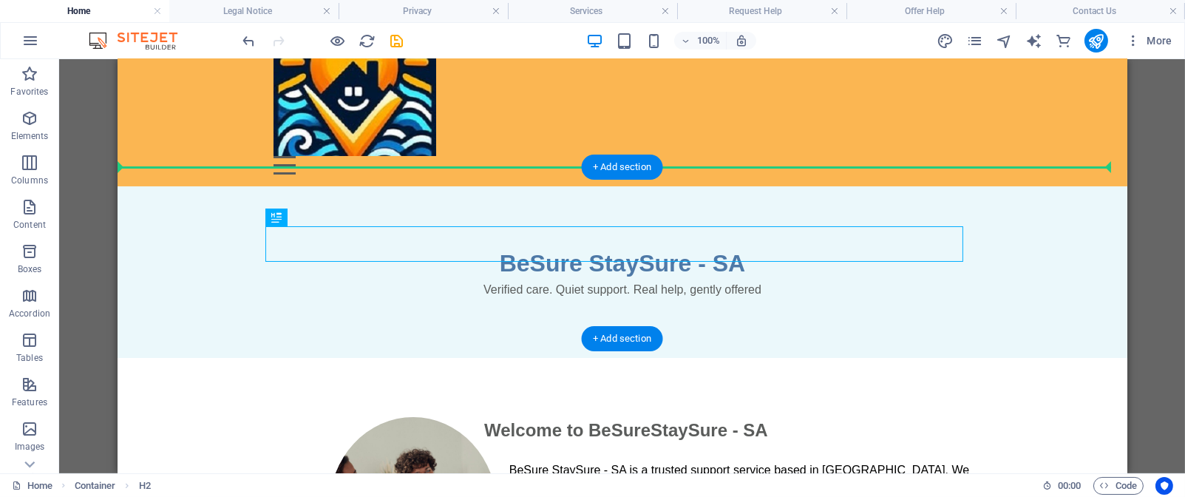
drag, startPoint x: 553, startPoint y: 245, endPoint x: 550, endPoint y: 188, distance: 57.0
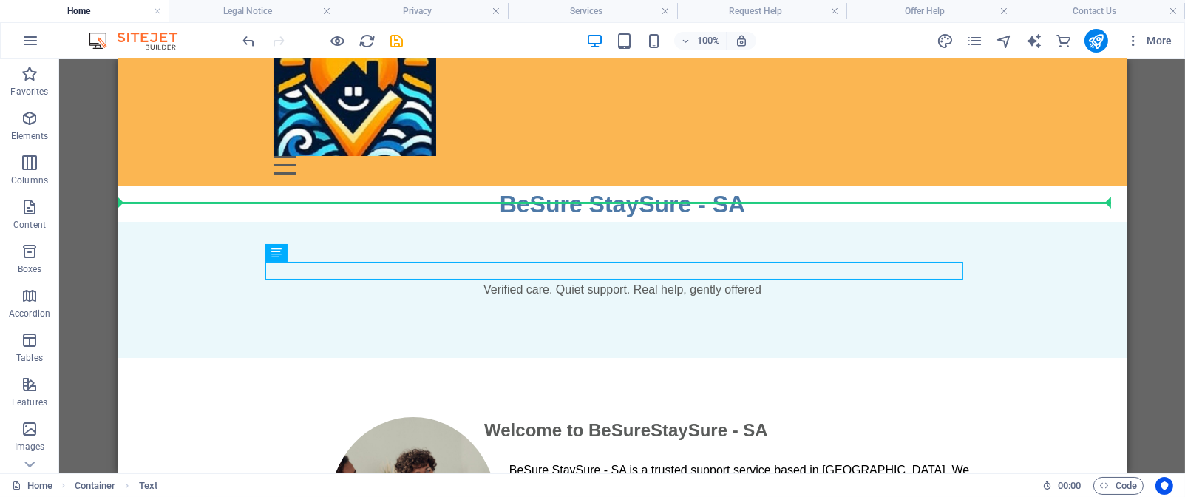
drag, startPoint x: 544, startPoint y: 271, endPoint x: 540, endPoint y: 197, distance: 73.3
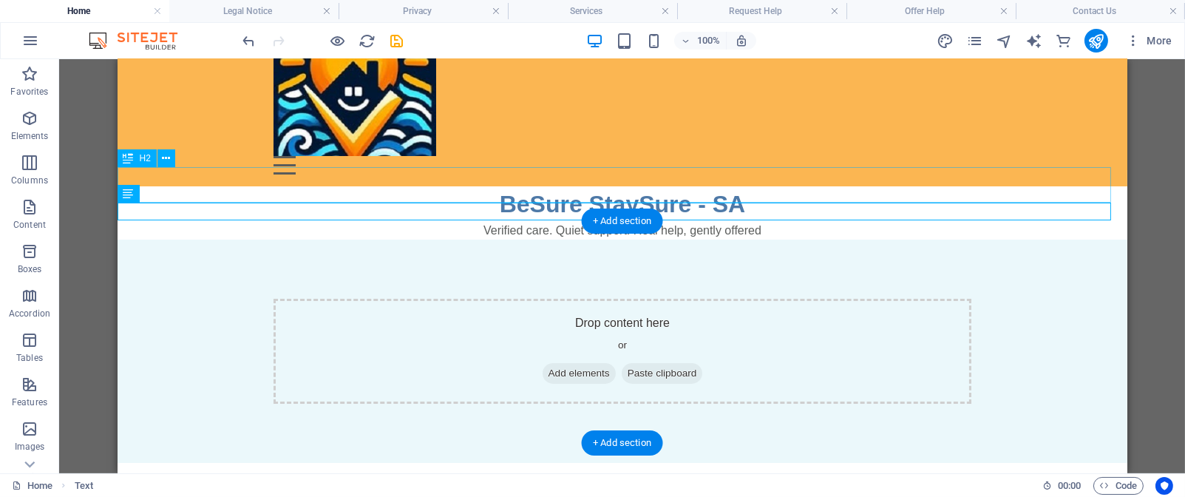
click at [843, 186] on div "BeSure StaySure - SA" at bounding box center [622, 203] width 1010 height 35
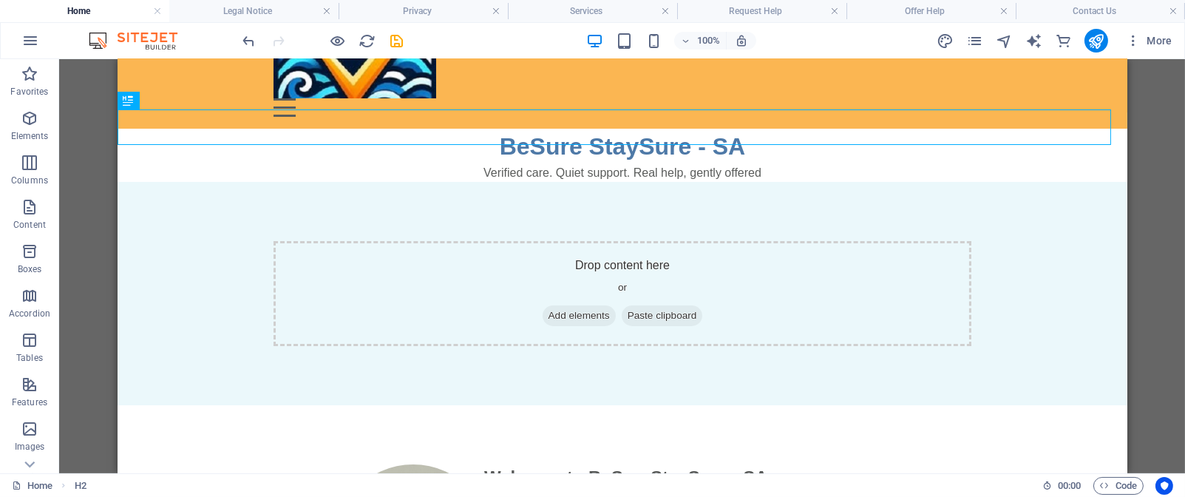
scroll to position [140, 0]
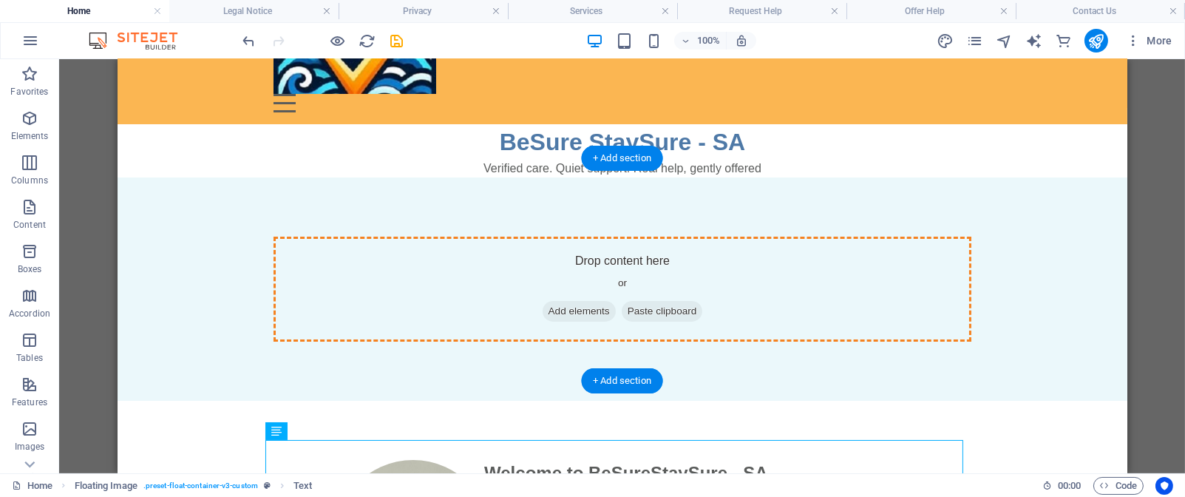
drag, startPoint x: 320, startPoint y: 464, endPoint x: 359, endPoint y: 297, distance: 171.7
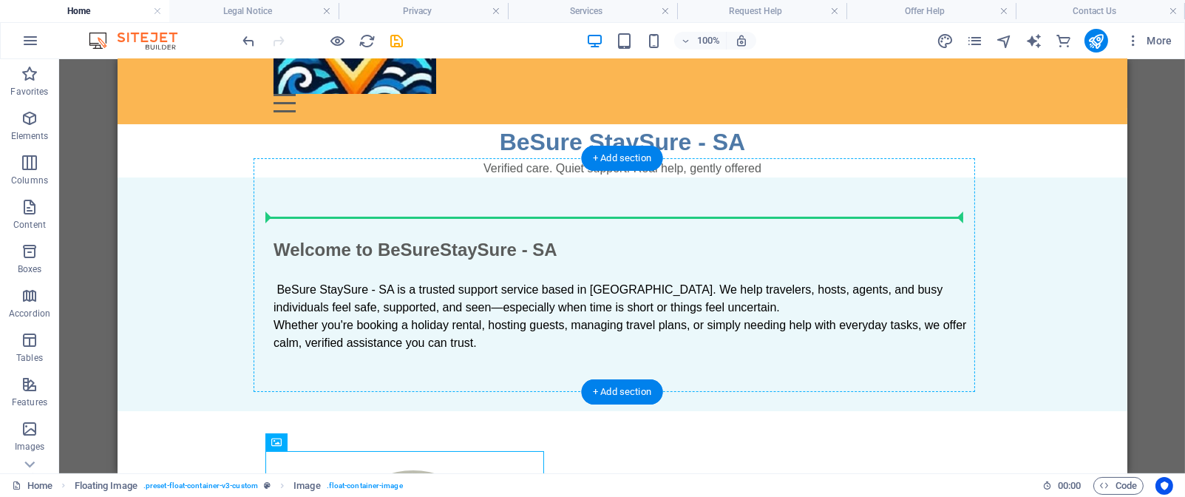
drag, startPoint x: 407, startPoint y: 458, endPoint x: 407, endPoint y: 245, distance: 213.7
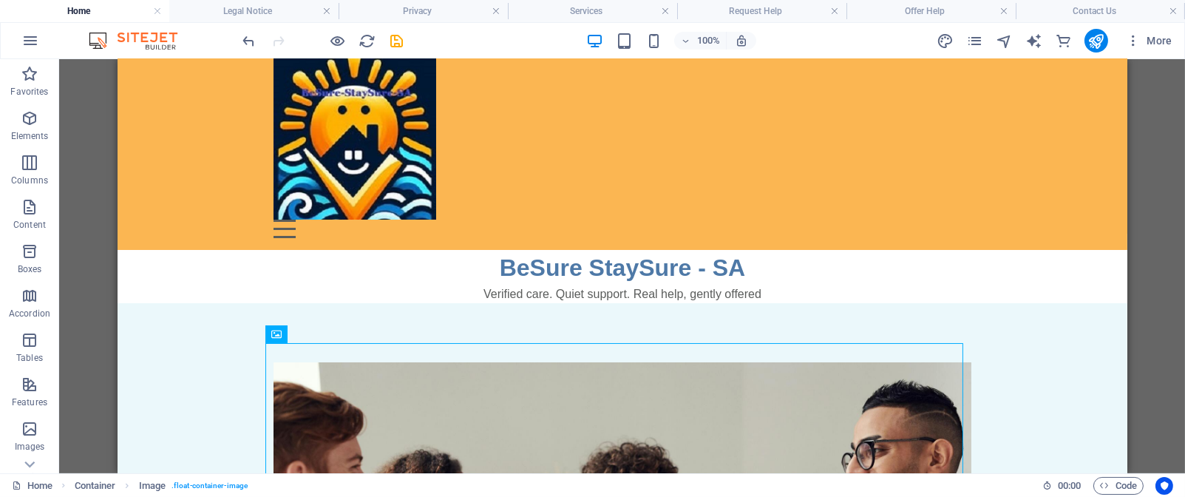
scroll to position [24, 0]
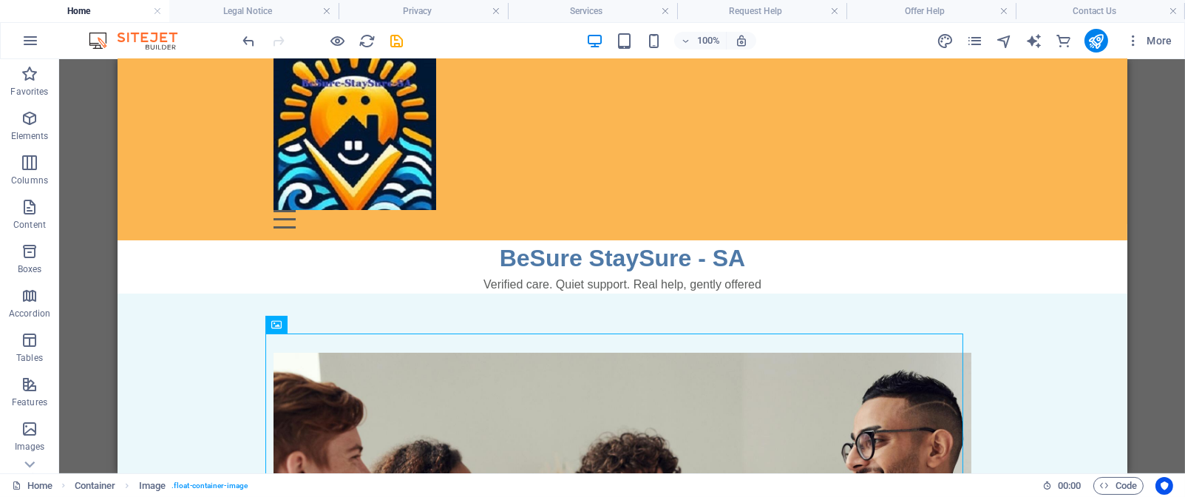
drag, startPoint x: 1119, startPoint y: 144, endPoint x: 1245, endPoint y: 191, distance: 134.8
click at [411, 240] on div "BeSure StaySure - SA" at bounding box center [622, 257] width 1010 height 35
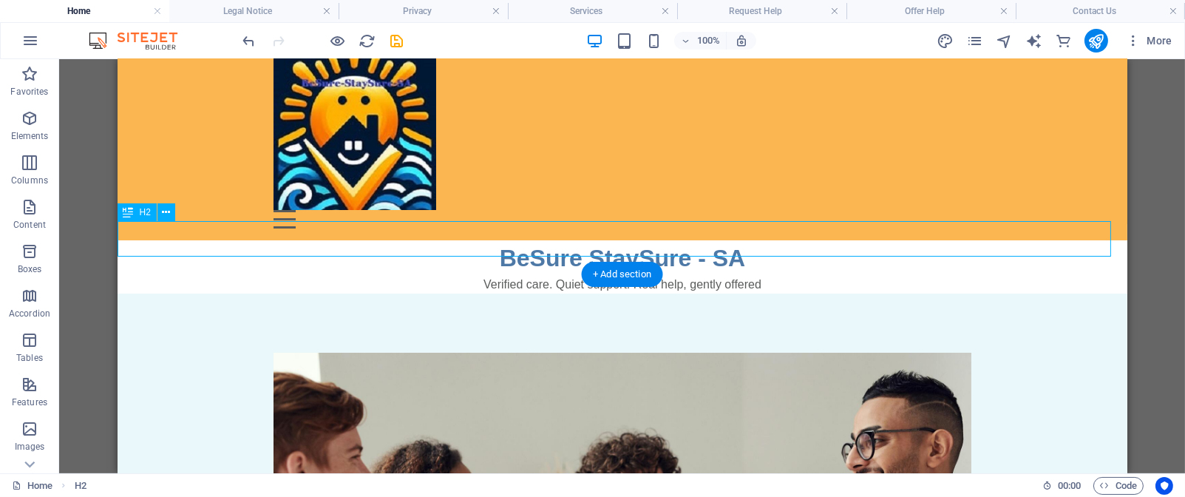
click at [411, 240] on div "BeSure StaySure - SA" at bounding box center [622, 257] width 1010 height 35
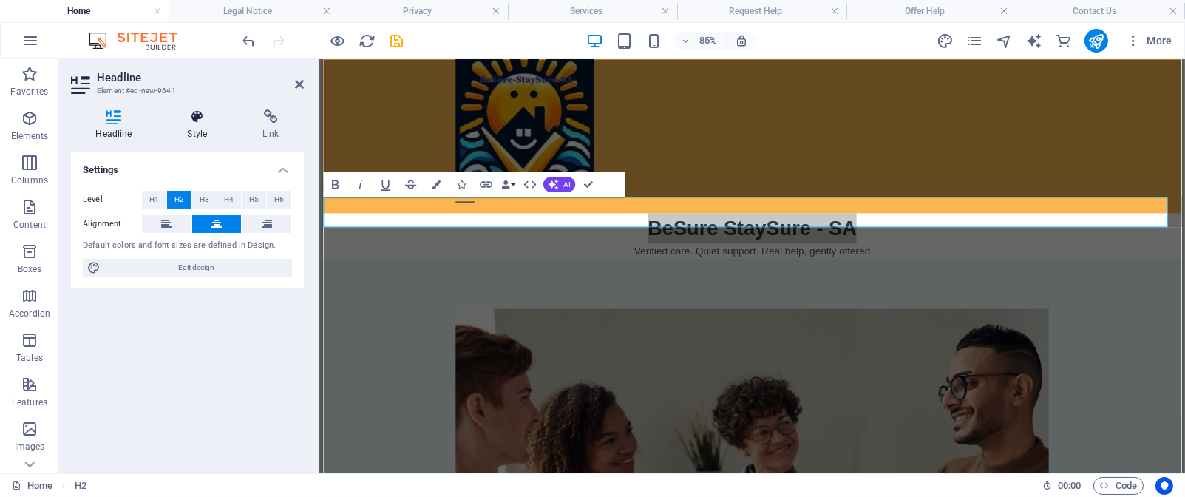
click at [198, 123] on icon at bounding box center [198, 116] width 70 height 15
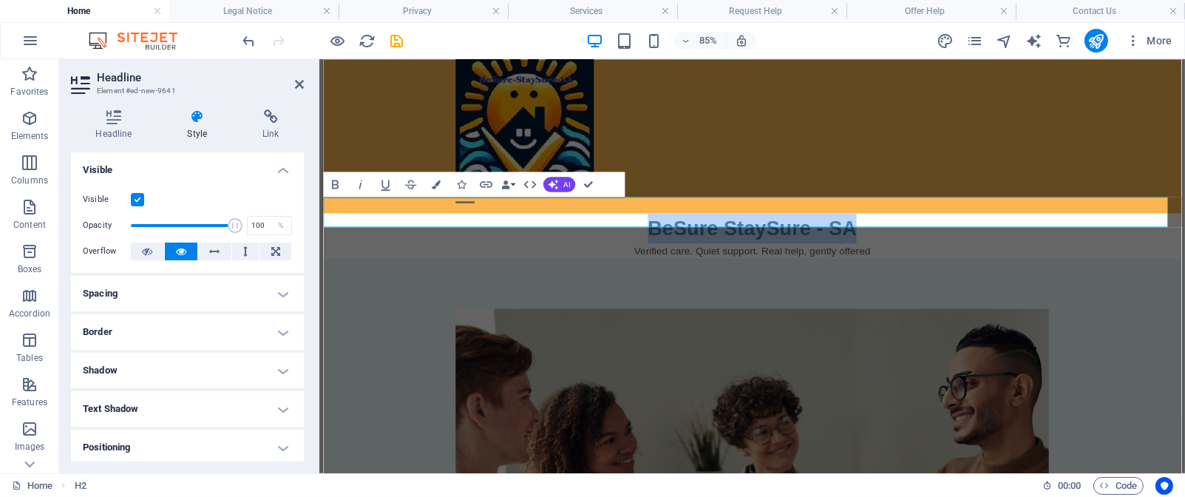
click at [340, 240] on h2 "BeSure StaySure - SA" at bounding box center [827, 257] width 1010 height 35
click at [300, 82] on icon at bounding box center [299, 84] width 9 height 12
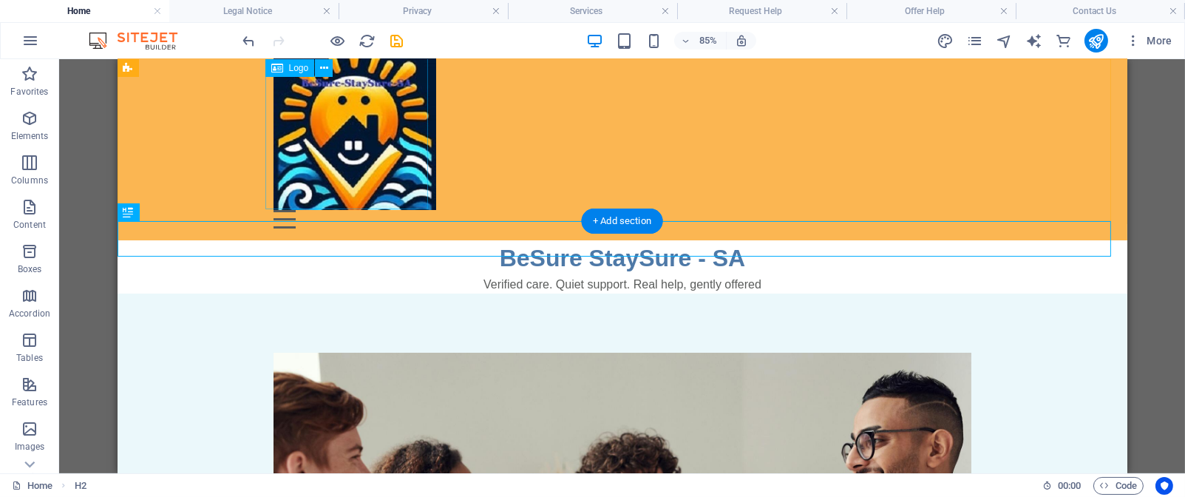
click at [300, 82] on div at bounding box center [622, 128] width 698 height 163
select select "px"
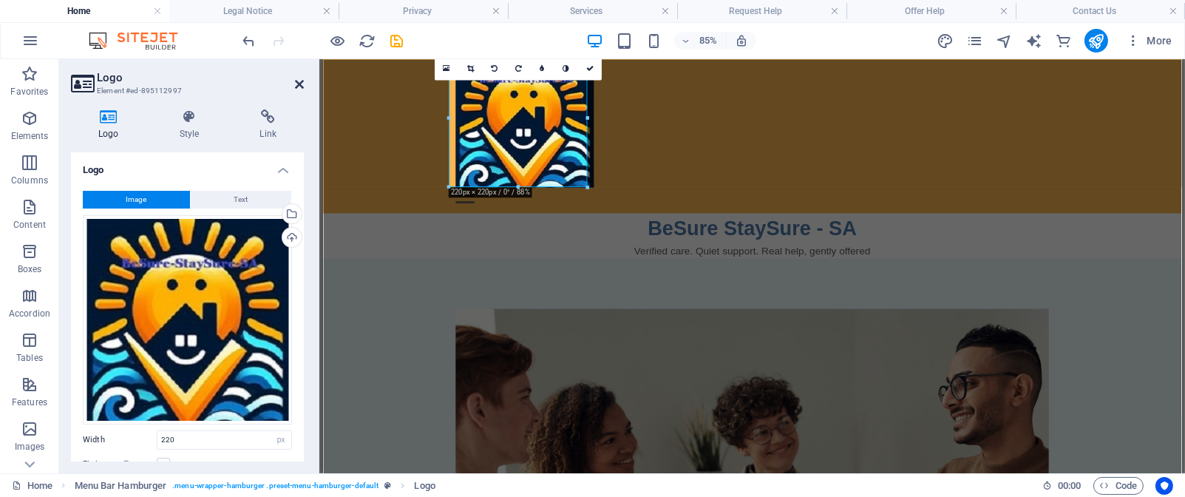
click at [301, 88] on icon at bounding box center [299, 84] width 9 height 12
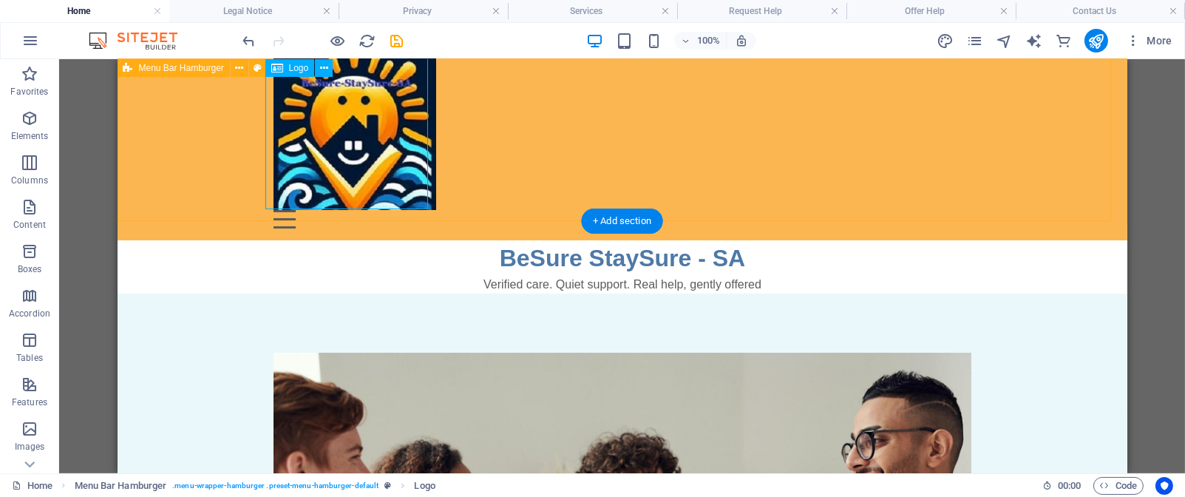
click at [359, 161] on div at bounding box center [622, 128] width 698 height 163
click at [404, 179] on div at bounding box center [622, 128] width 698 height 163
select select "px"
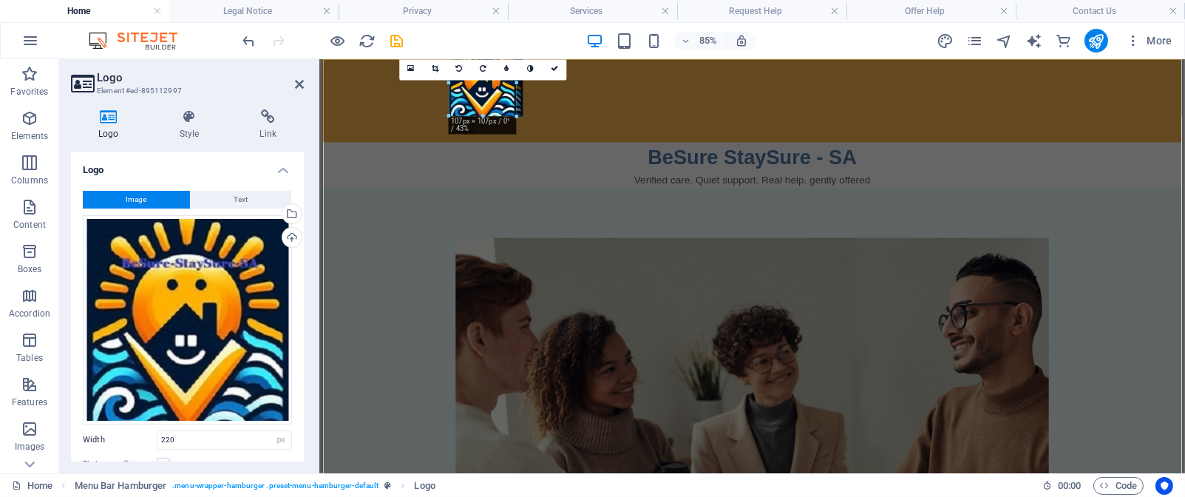
drag, startPoint x: 585, startPoint y: 190, endPoint x: 208, endPoint y: 48, distance: 403.0
type input "106"
click at [555, 72] on link at bounding box center [554, 68] width 24 height 24
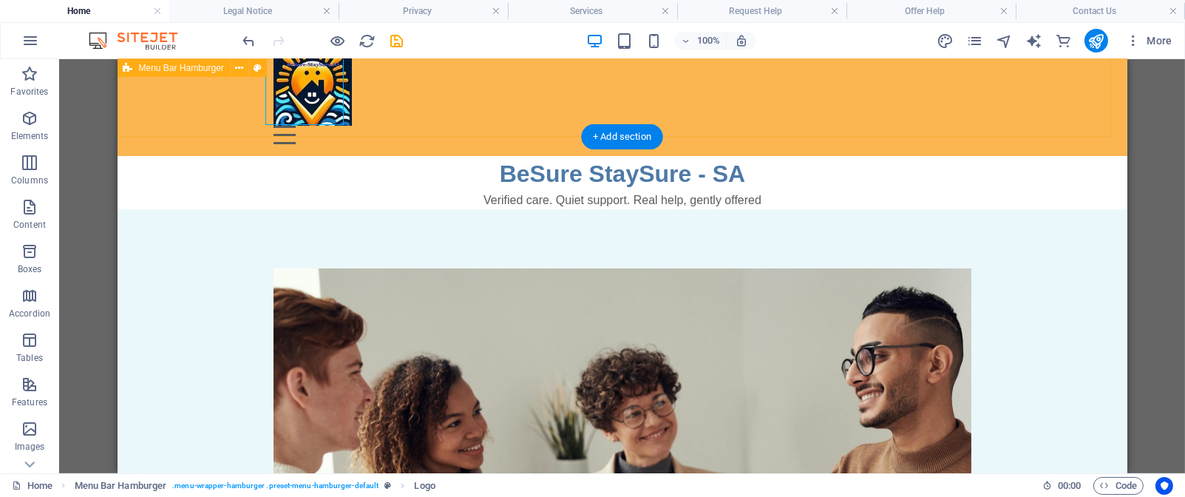
click at [860, 96] on div "Menu Drop content here or Add elements Paste clipboard 01. STARTPAGE 02. SUBPAG…" at bounding box center [622, 95] width 1010 height 121
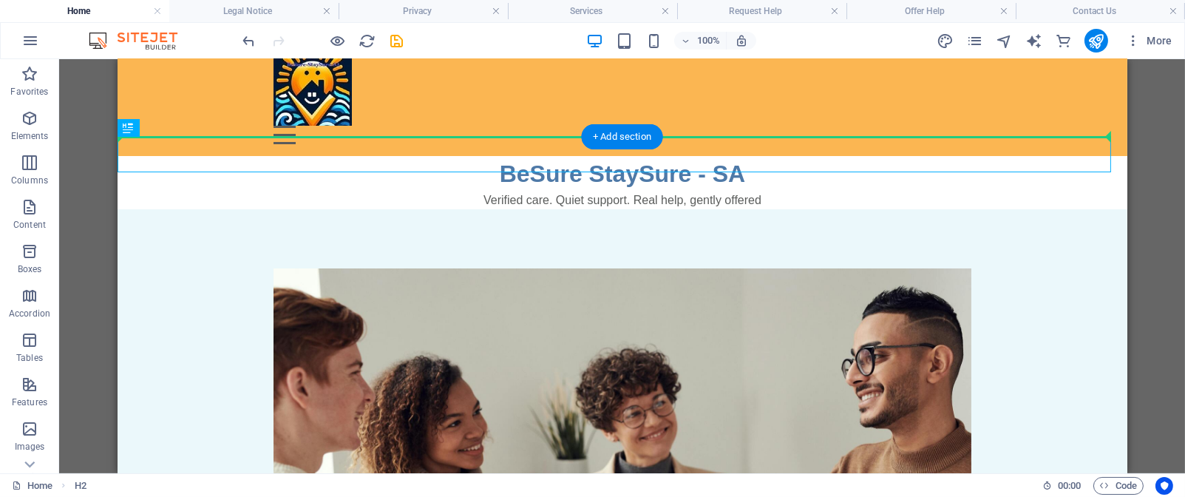
drag, startPoint x: 456, startPoint y: 155, endPoint x: 457, endPoint y: 129, distance: 25.9
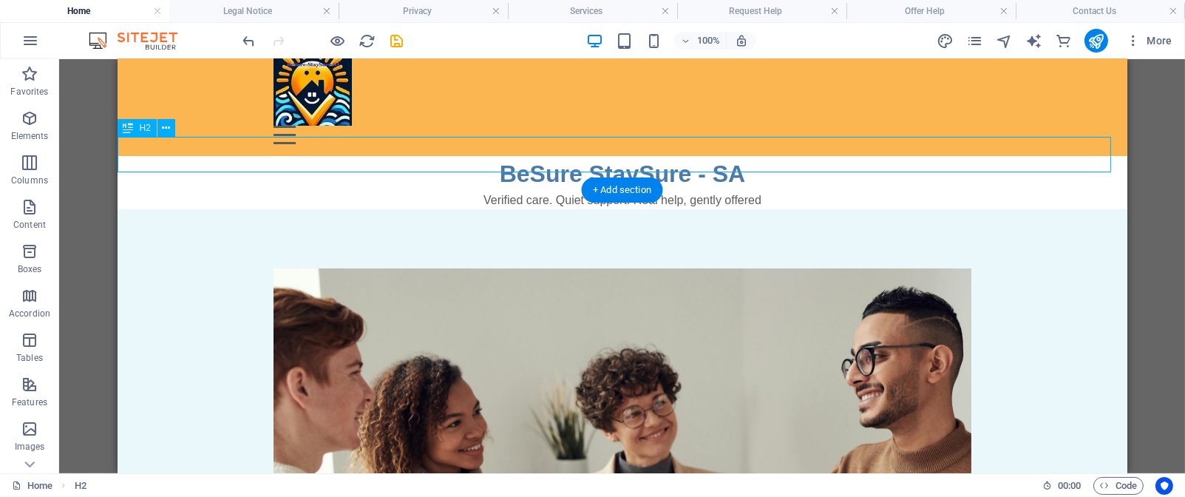
click at [465, 156] on div "BeSure StaySure - SA" at bounding box center [622, 173] width 1010 height 35
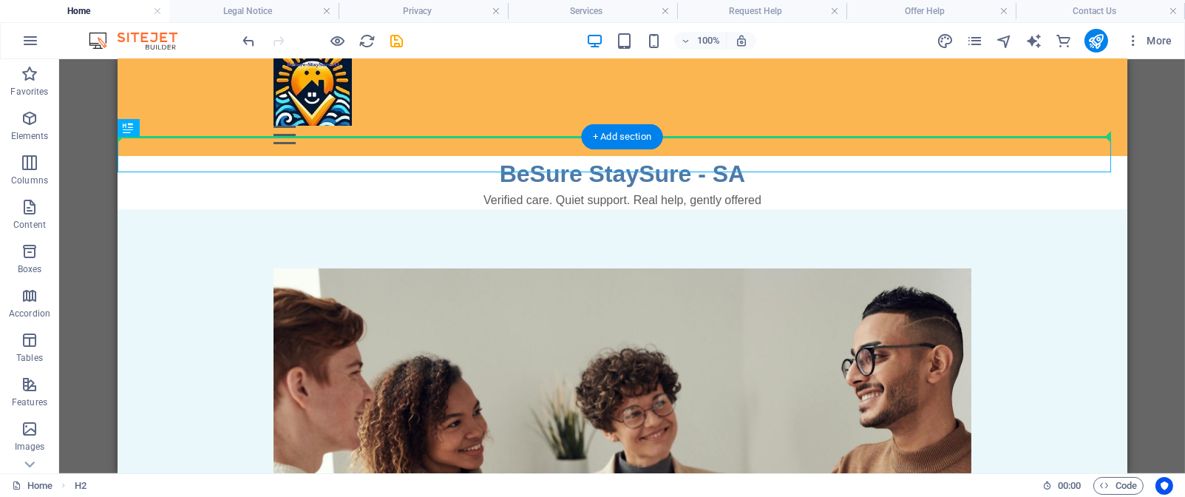
drag, startPoint x: 465, startPoint y: 149, endPoint x: 465, endPoint y: 122, distance: 26.6
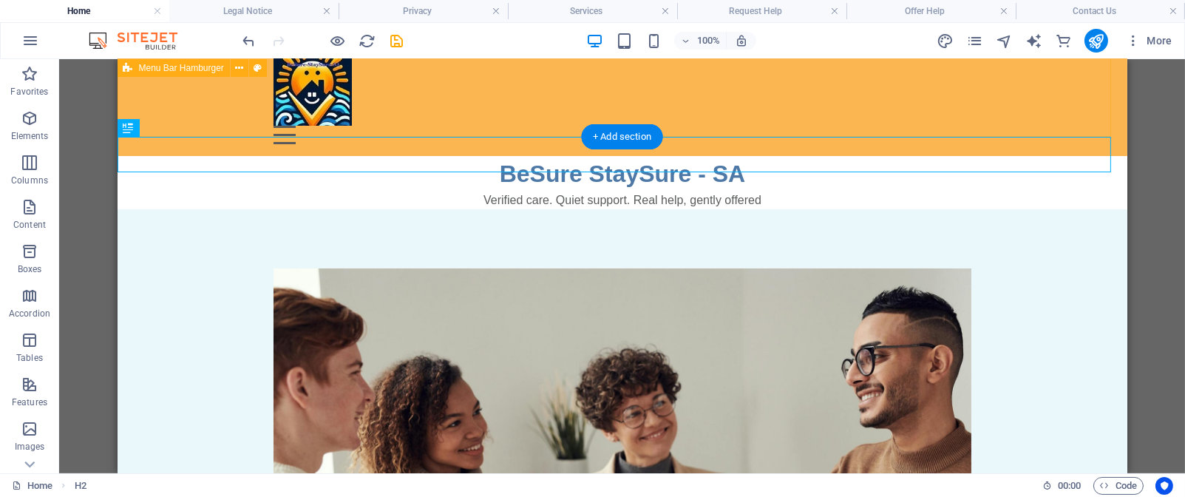
drag, startPoint x: 470, startPoint y: 136, endPoint x: 495, endPoint y: 97, distance: 47.0
click at [495, 97] on div "Menu Drop content here or Add elements Paste clipboard 01. STARTPAGE 02. SUBPAG…" at bounding box center [622, 95] width 1010 height 121
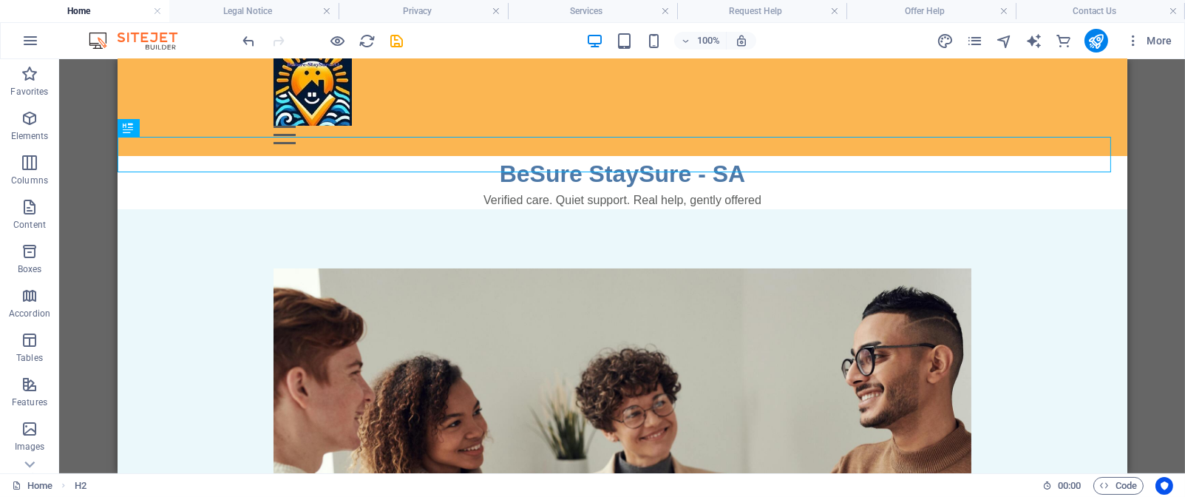
scroll to position [0, 0]
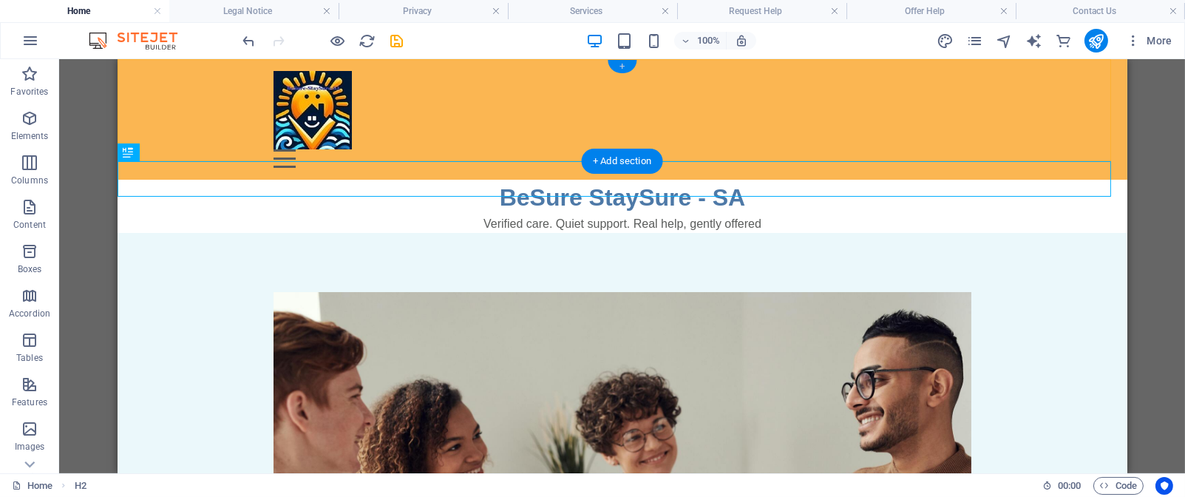
click at [626, 66] on div "+" at bounding box center [622, 66] width 29 height 13
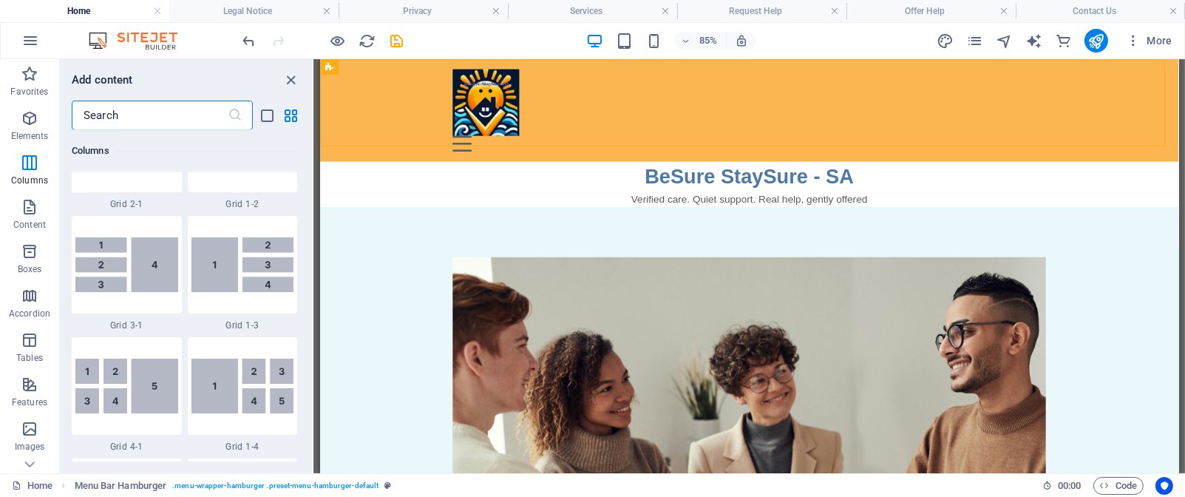
scroll to position [1505, 0]
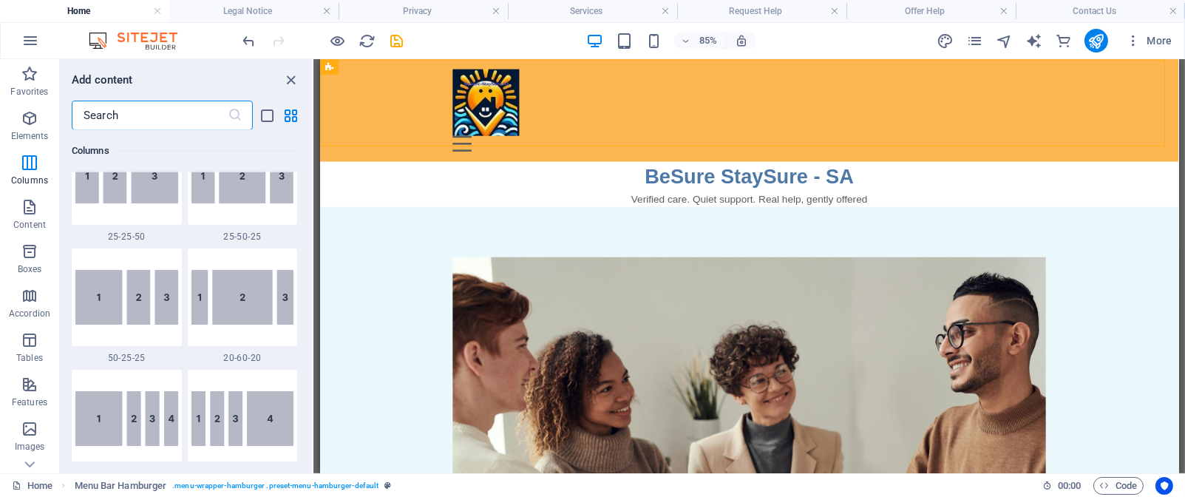
click at [205, 121] on input "text" at bounding box center [150, 116] width 156 height 30
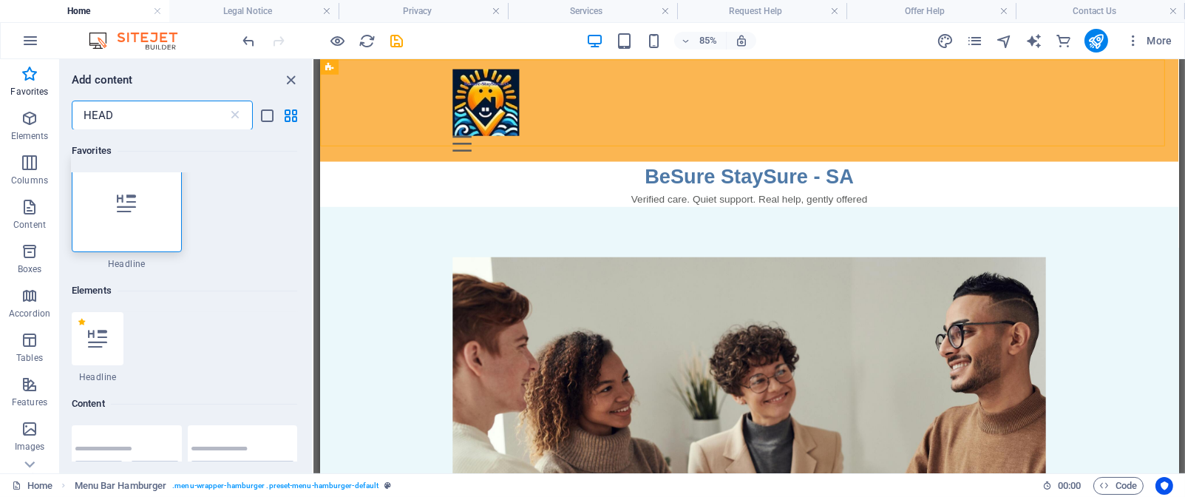
scroll to position [0, 0]
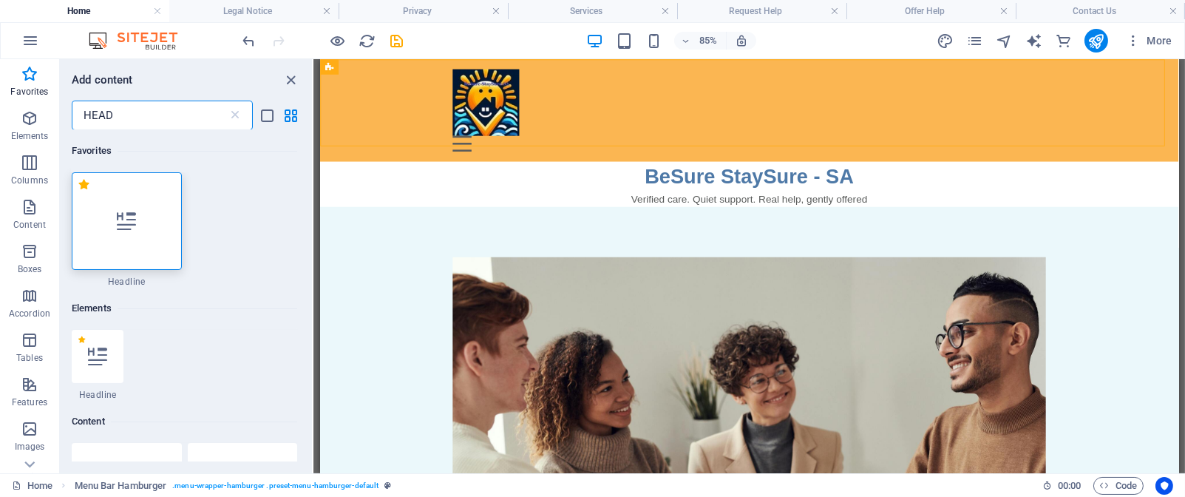
type input "HEAD"
drag, startPoint x: 309, startPoint y: 159, endPoint x: 309, endPoint y: 187, distance: 28.1
click at [309, 187] on div "Favorites 1 Star Headline Elements 1 Star Headline Content 1 Star Text in colum…" at bounding box center [186, 295] width 252 height 331
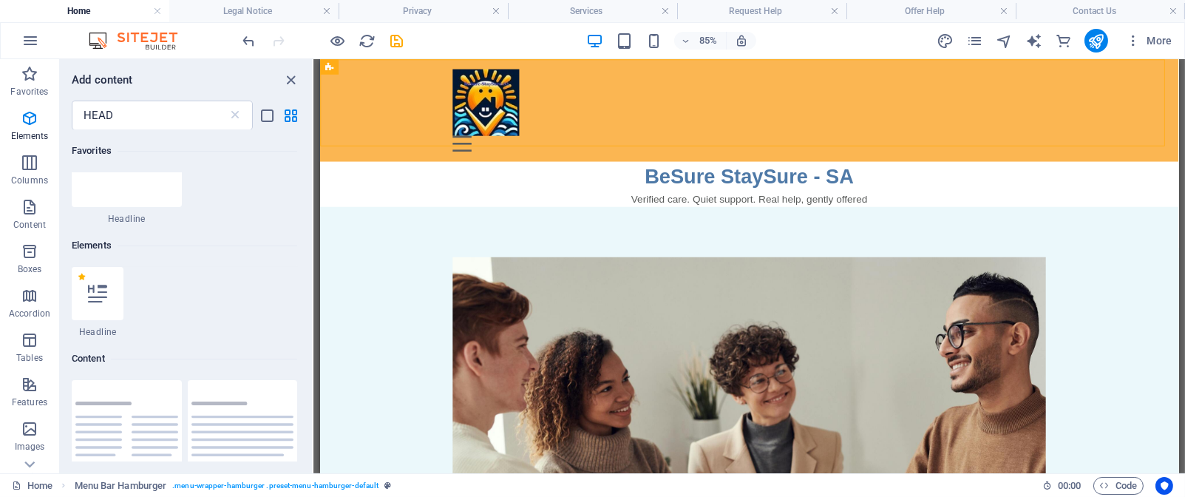
scroll to position [53, 0]
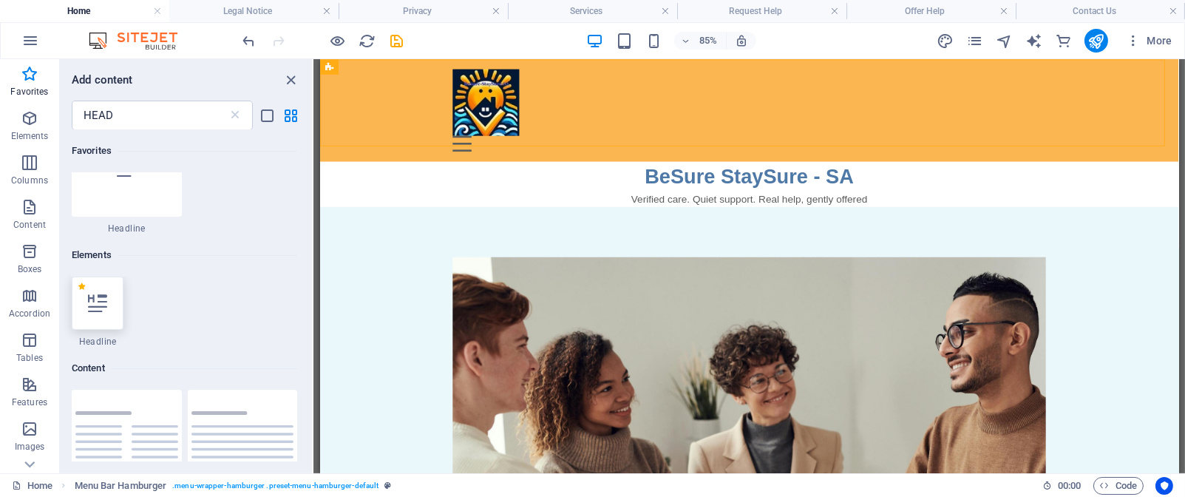
click at [95, 314] on div at bounding box center [98, 303] width 52 height 53
click at [314, 314] on div "Placeholder Menu Bar Hamburger Logo Container Container Container Placeholder F…" at bounding box center [750, 266] width 872 height 414
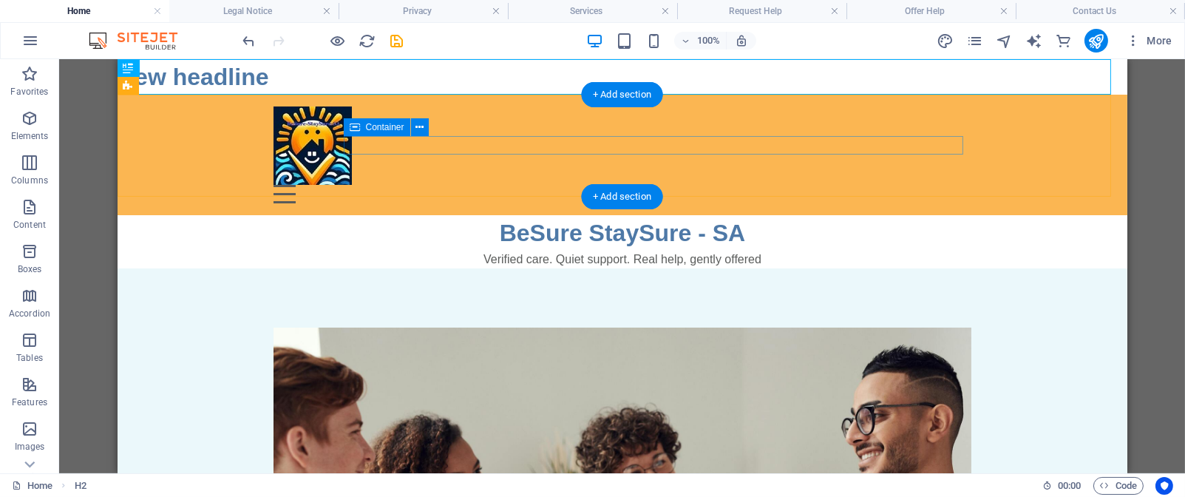
click at [580, 185] on div "Menu" at bounding box center [622, 194] width 698 height 18
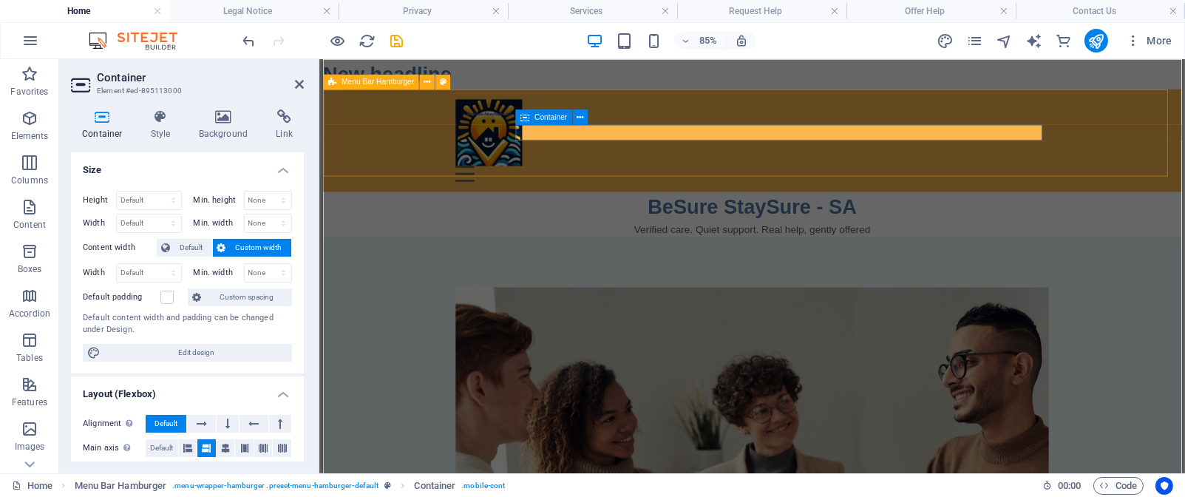
click at [958, 185] on div "Menu" at bounding box center [827, 194] width 698 height 18
click at [582, 116] on icon at bounding box center [580, 117] width 7 height 13
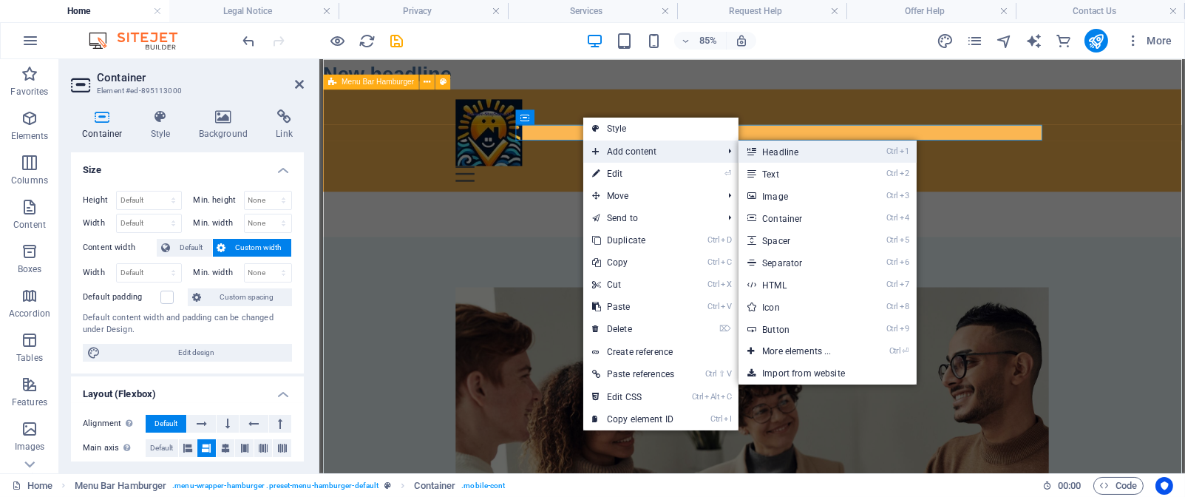
click at [788, 157] on link "Ctrl 1 Headline" at bounding box center [800, 151] width 122 height 22
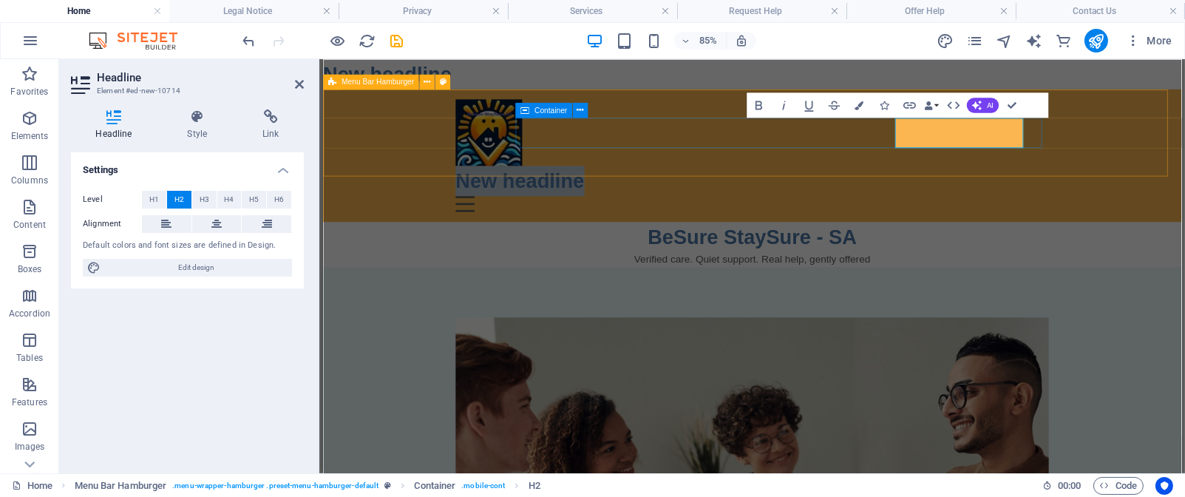
click at [1142, 185] on h2 "New headline" at bounding box center [827, 202] width 698 height 35
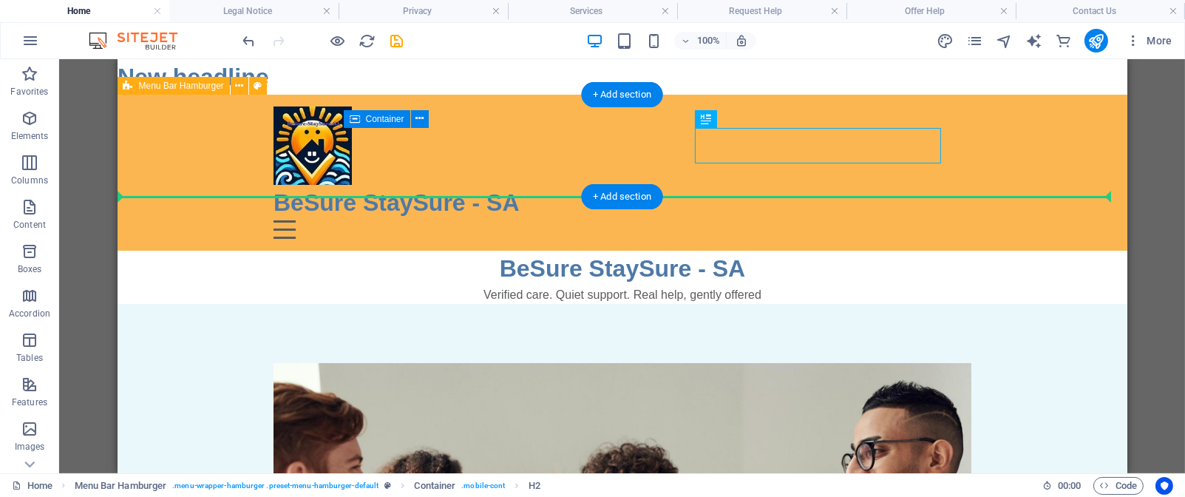
drag, startPoint x: 767, startPoint y: 140, endPoint x: 764, endPoint y: 176, distance: 36.4
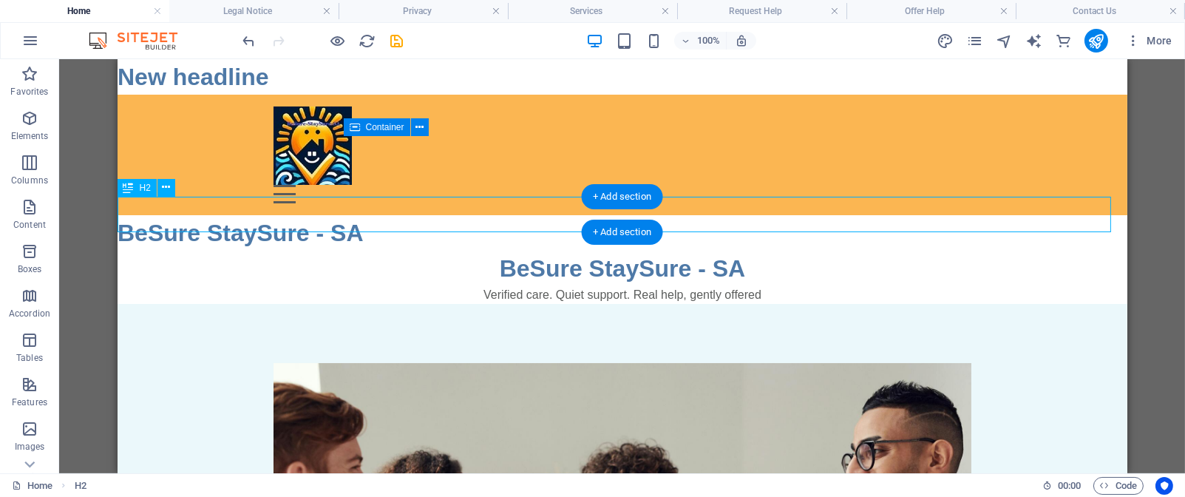
click at [756, 215] on div "BeSure StaySure - SA" at bounding box center [622, 232] width 1010 height 35
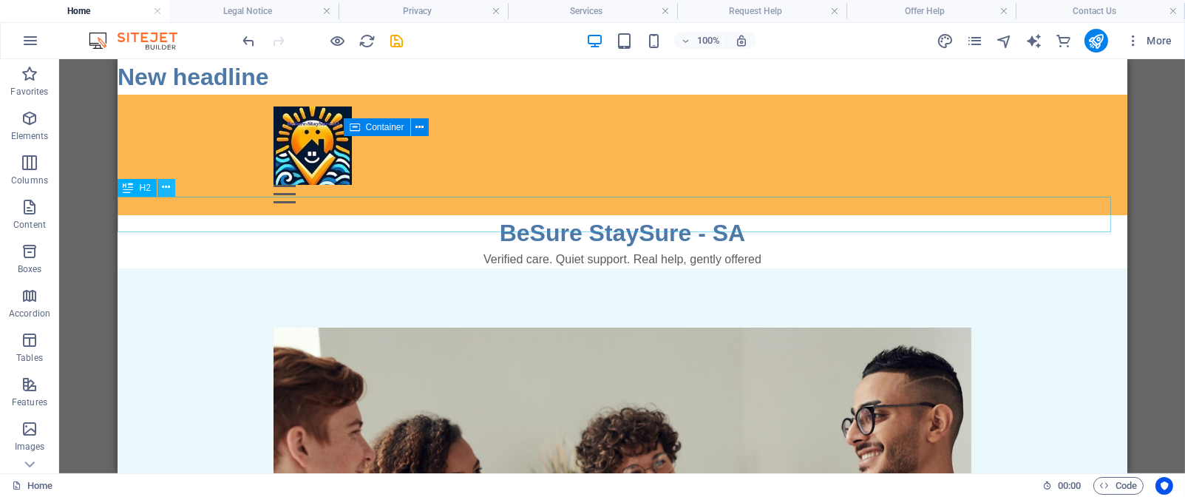
click at [166, 192] on icon at bounding box center [166, 188] width 8 height 16
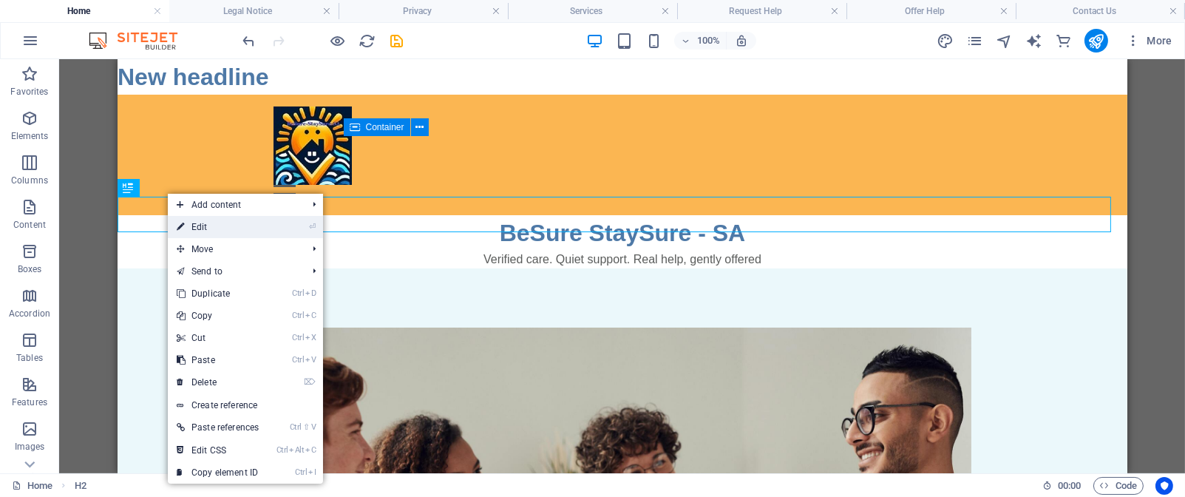
click at [190, 231] on link "⏎ Edit" at bounding box center [218, 227] width 100 height 22
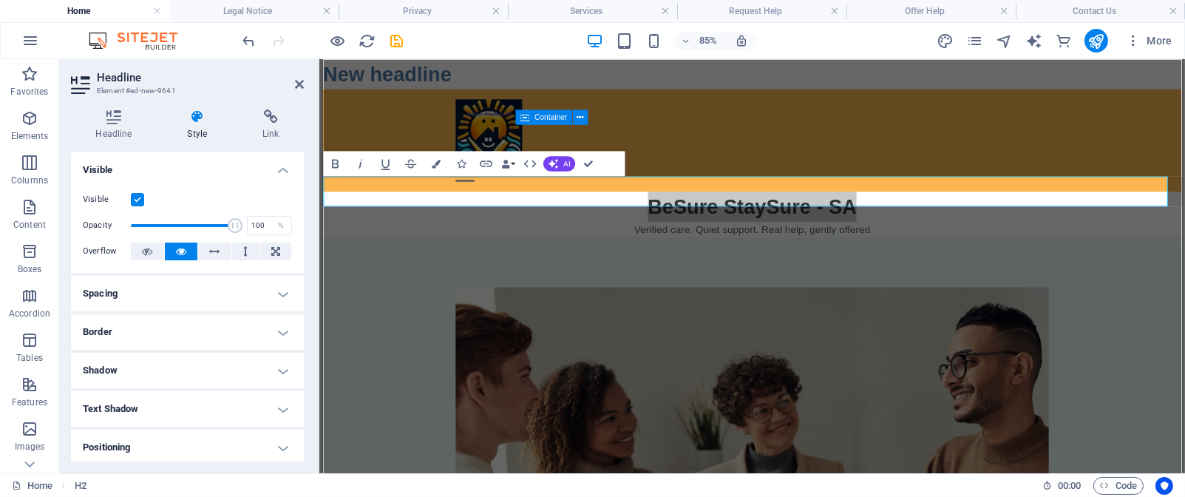
click at [194, 124] on h4 "Style" at bounding box center [200, 124] width 75 height 31
click at [300, 84] on icon at bounding box center [299, 84] width 9 height 12
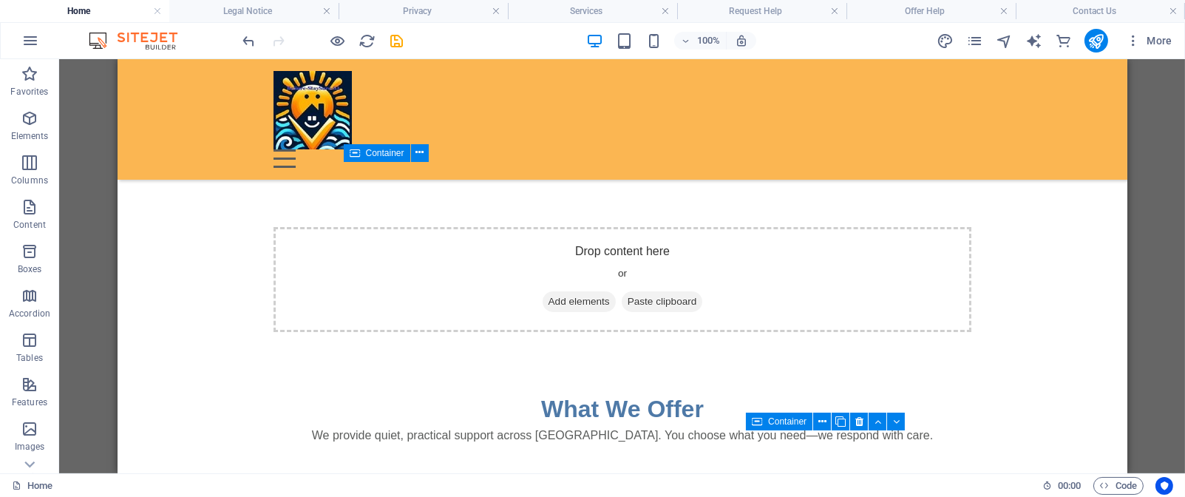
scroll to position [748, 0]
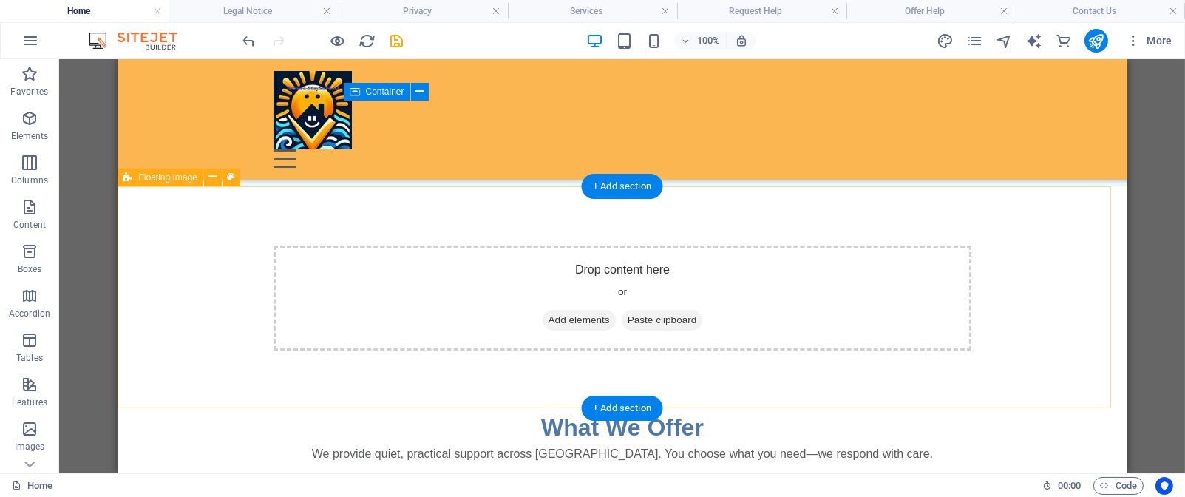
click at [916, 293] on div "Drop content here or Add elements Paste clipboard" at bounding box center [622, 298] width 698 height 105
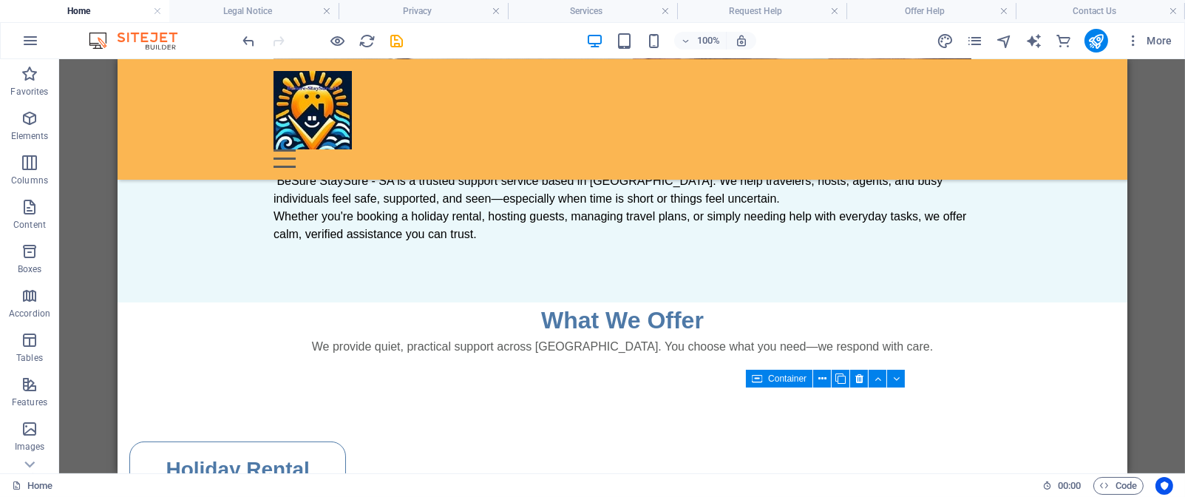
scroll to position [686, 0]
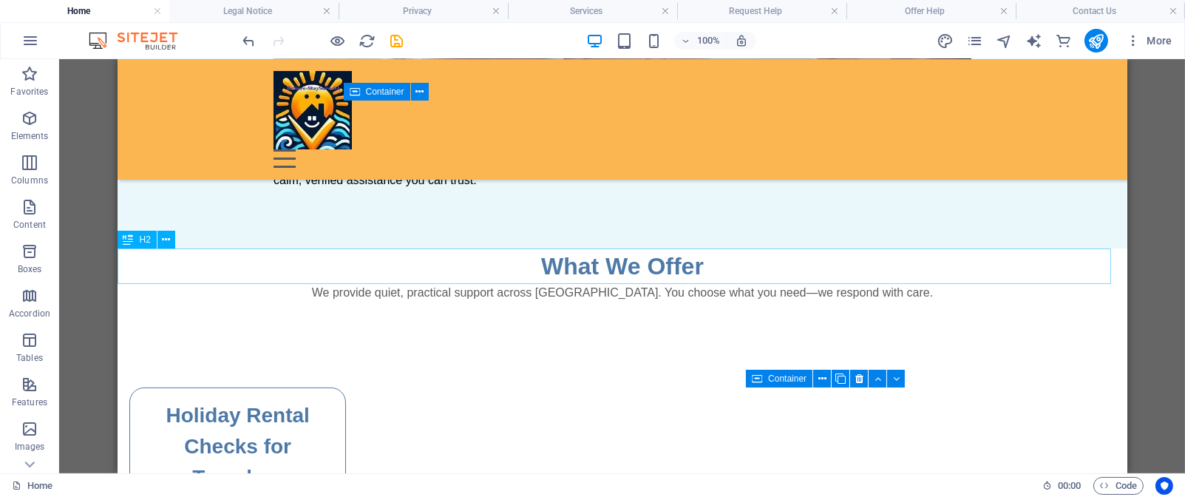
click at [267, 268] on div "What We Offer" at bounding box center [622, 265] width 1010 height 35
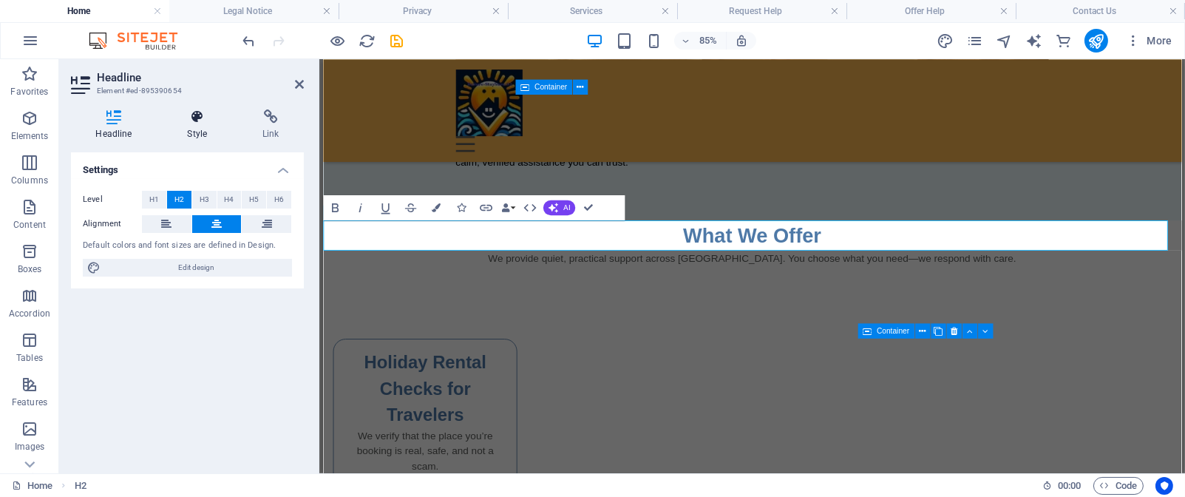
click at [200, 137] on h4 "Style" at bounding box center [200, 124] width 75 height 31
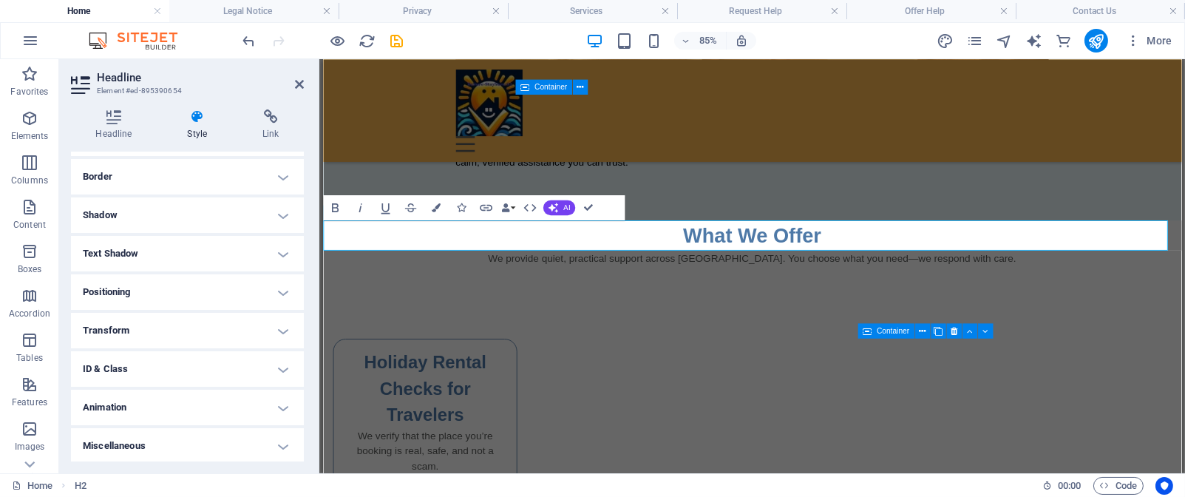
scroll to position [0, 0]
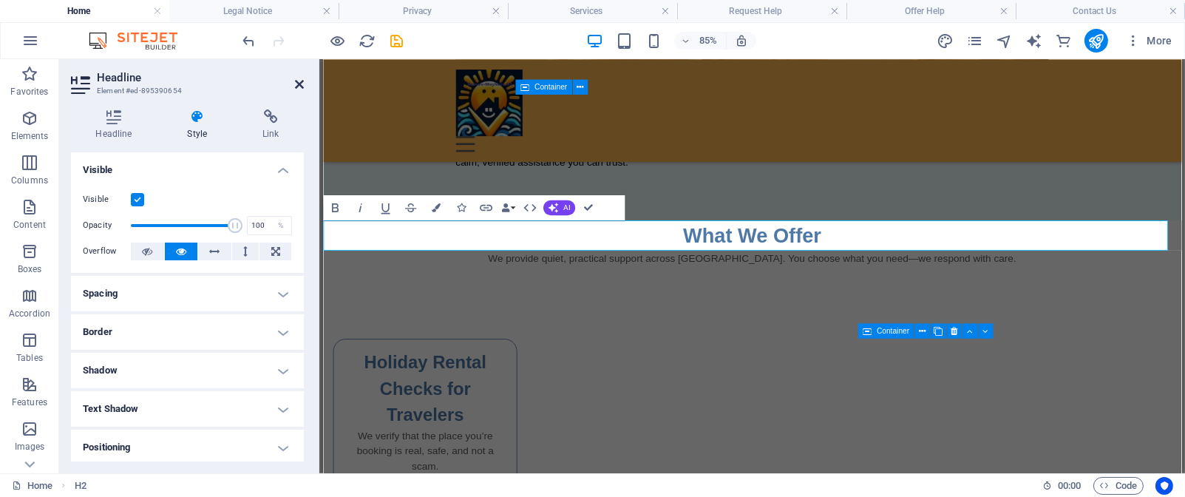
click at [296, 83] on icon at bounding box center [299, 84] width 9 height 12
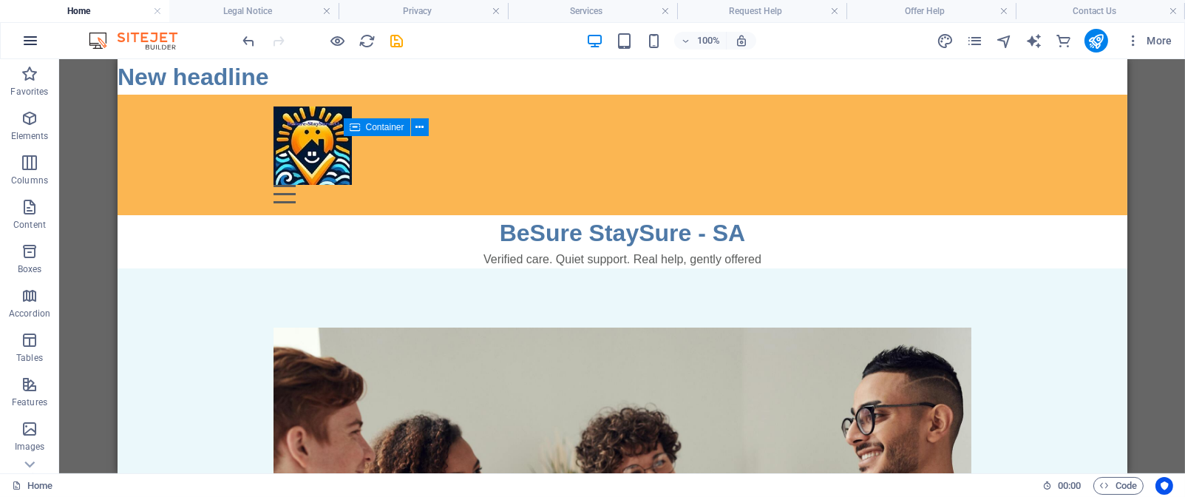
click at [33, 40] on icon "button" at bounding box center [30, 41] width 18 height 18
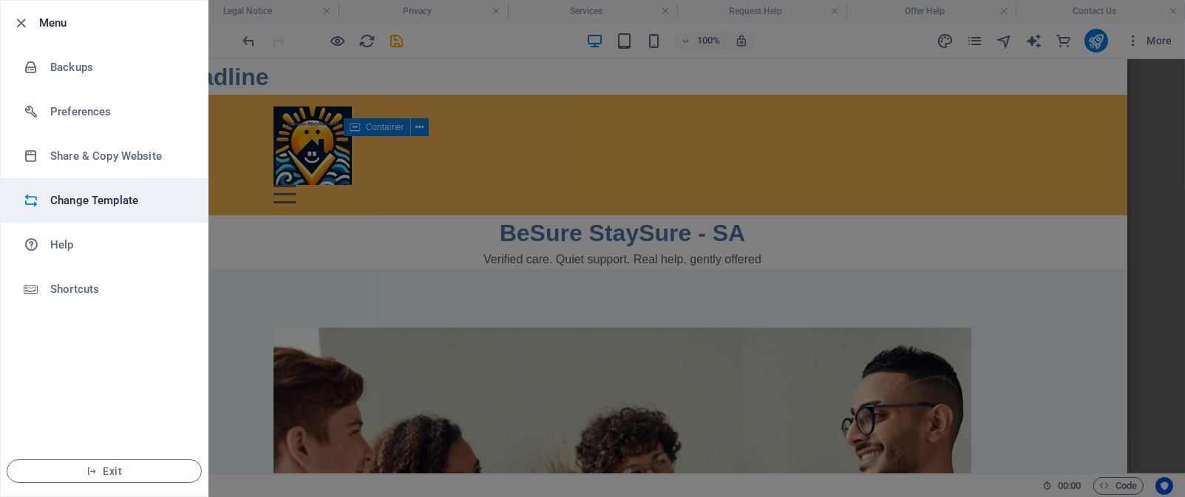
click at [128, 197] on h6 "Change Template" at bounding box center [118, 201] width 137 height 18
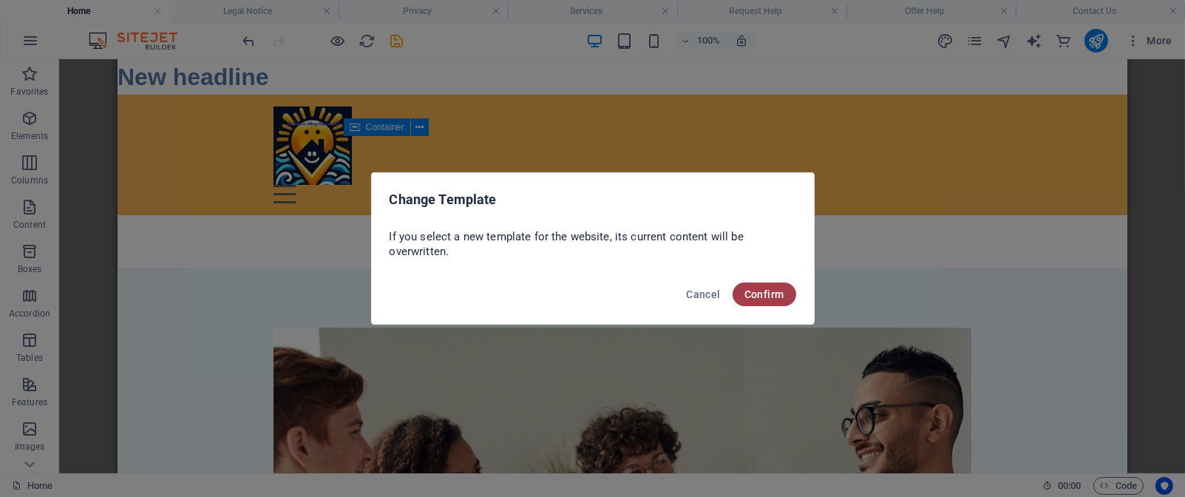
click at [759, 297] on span "Confirm" at bounding box center [765, 294] width 40 height 12
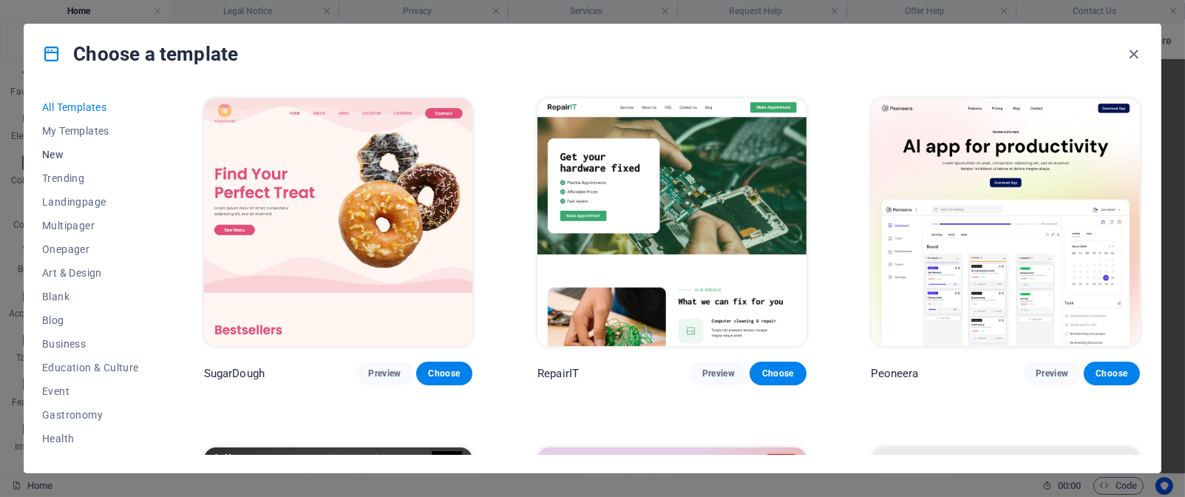
click at [61, 153] on span "New" at bounding box center [90, 155] width 97 height 12
click at [76, 343] on span "Non-Profit" at bounding box center [90, 347] width 97 height 12
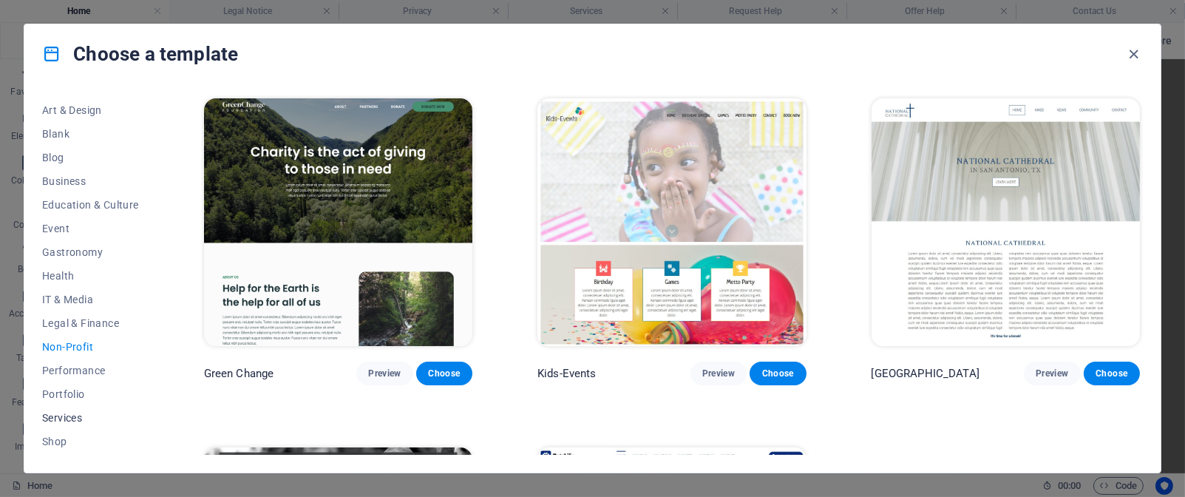
click at [67, 419] on span "Services" at bounding box center [90, 418] width 97 height 12
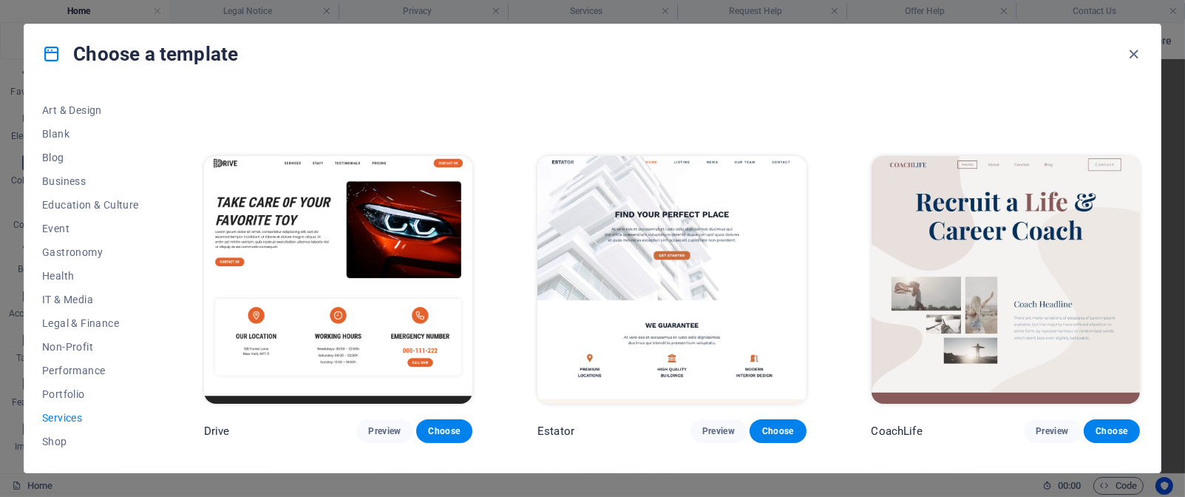
scroll to position [795, 0]
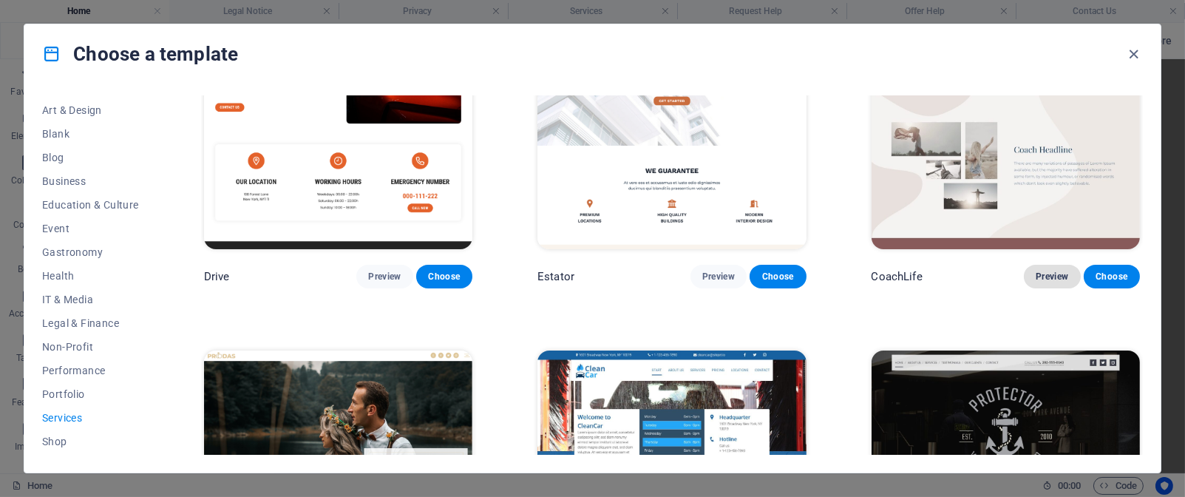
click at [1054, 274] on span "Preview" at bounding box center [1052, 277] width 33 height 12
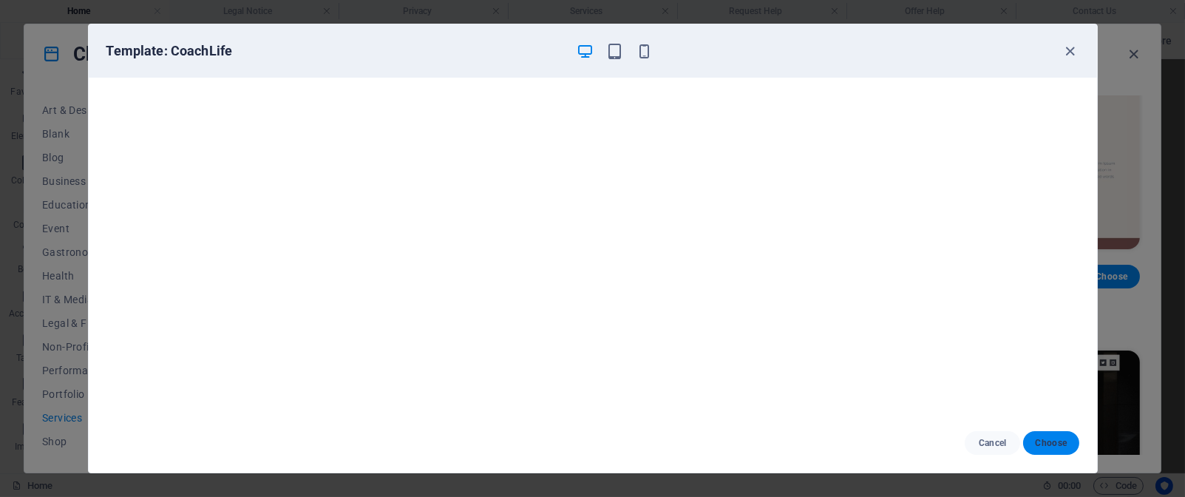
click at [1057, 437] on span "Choose" at bounding box center [1051, 443] width 32 height 12
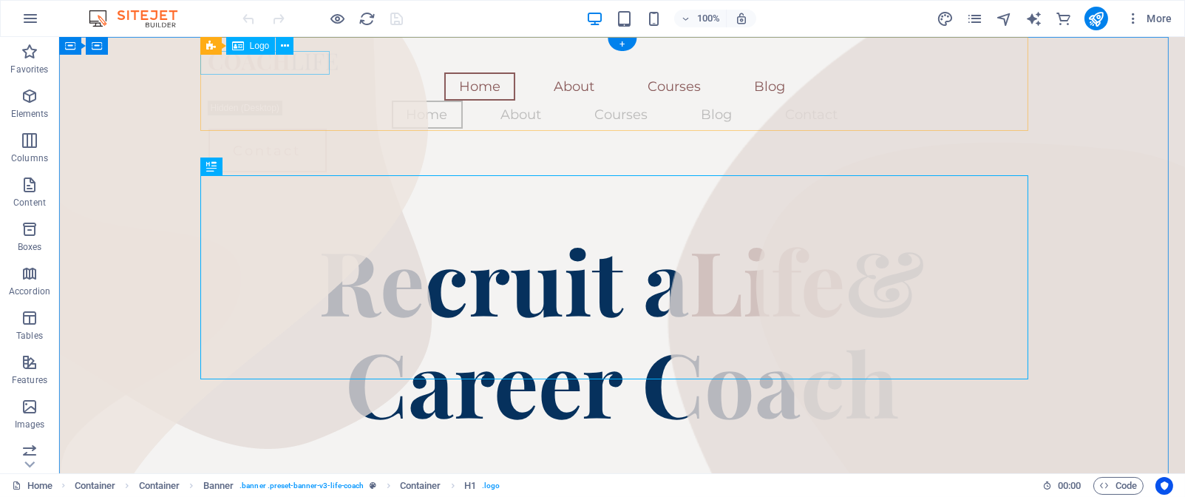
click at [306, 64] on div at bounding box center [623, 61] width 828 height 24
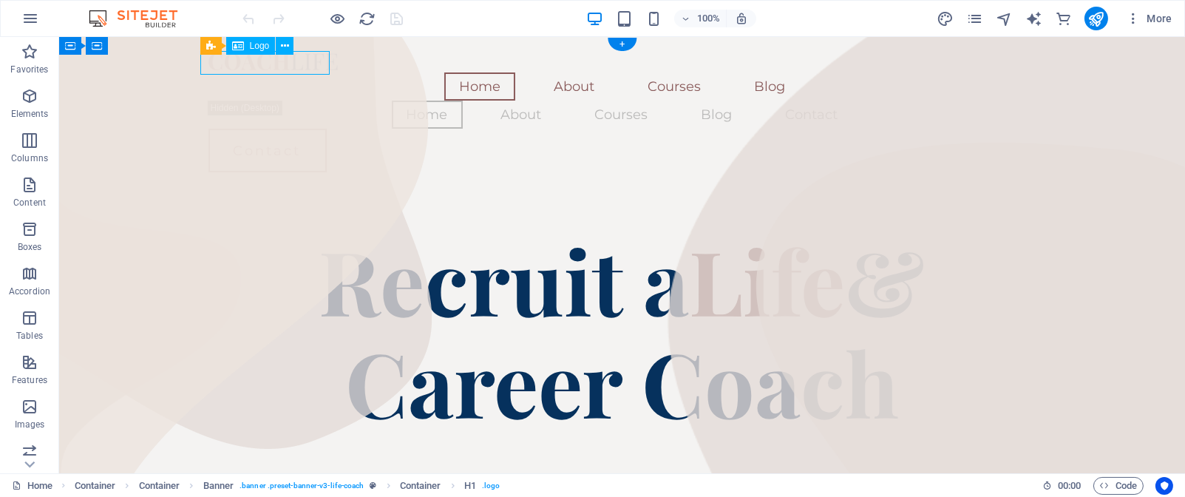
click at [306, 64] on div at bounding box center [623, 61] width 828 height 24
select select "px"
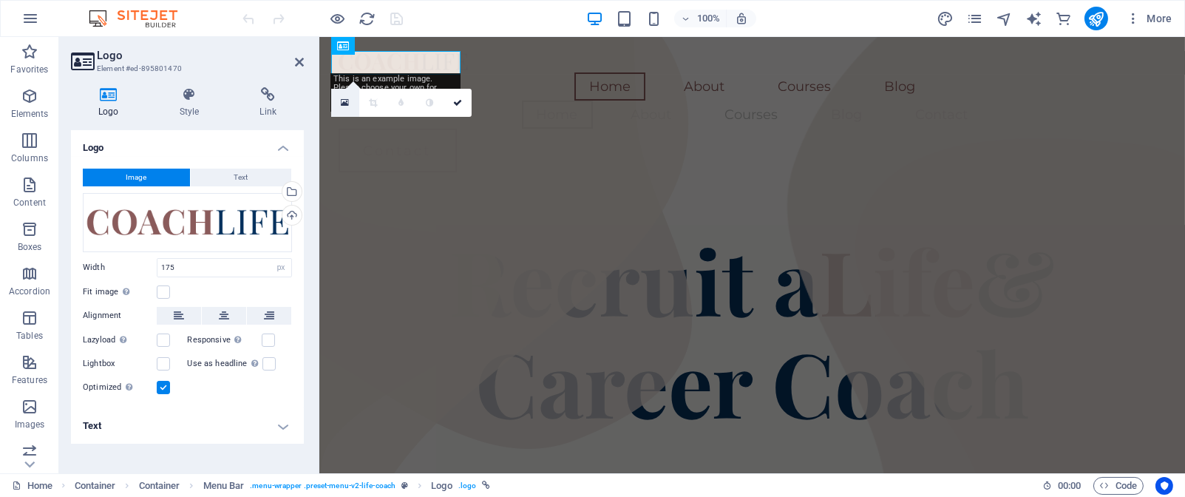
click at [341, 103] on icon at bounding box center [345, 103] width 8 height 10
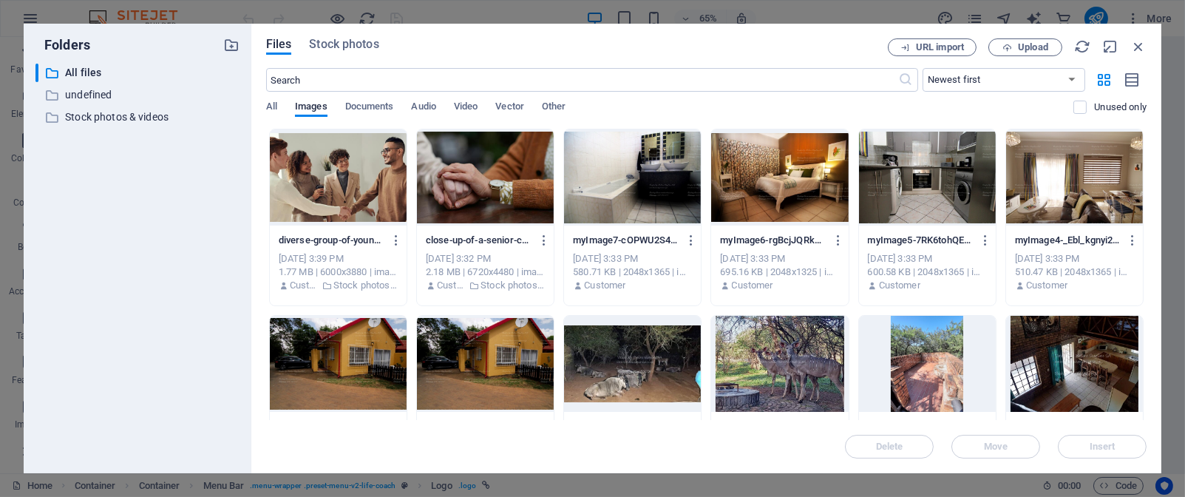
drag, startPoint x: 1147, startPoint y: 137, endPoint x: 1147, endPoint y: 148, distance: 11.1
click at [1147, 148] on div "Files Stock photos URL import Upload ​ Newest first Oldest first Name (A-Z) Nam…" at bounding box center [706, 249] width 910 height 450
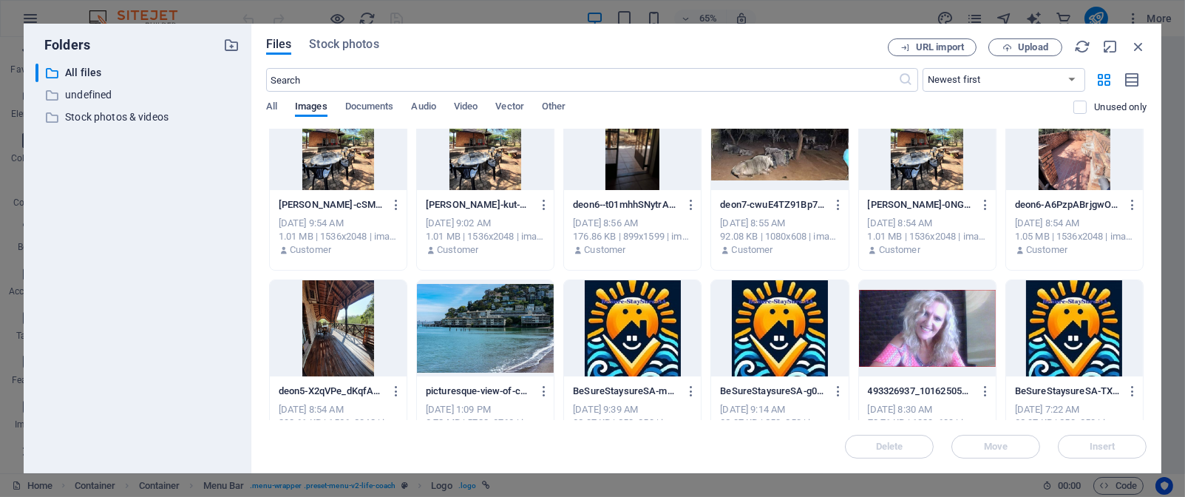
scroll to position [1908, 0]
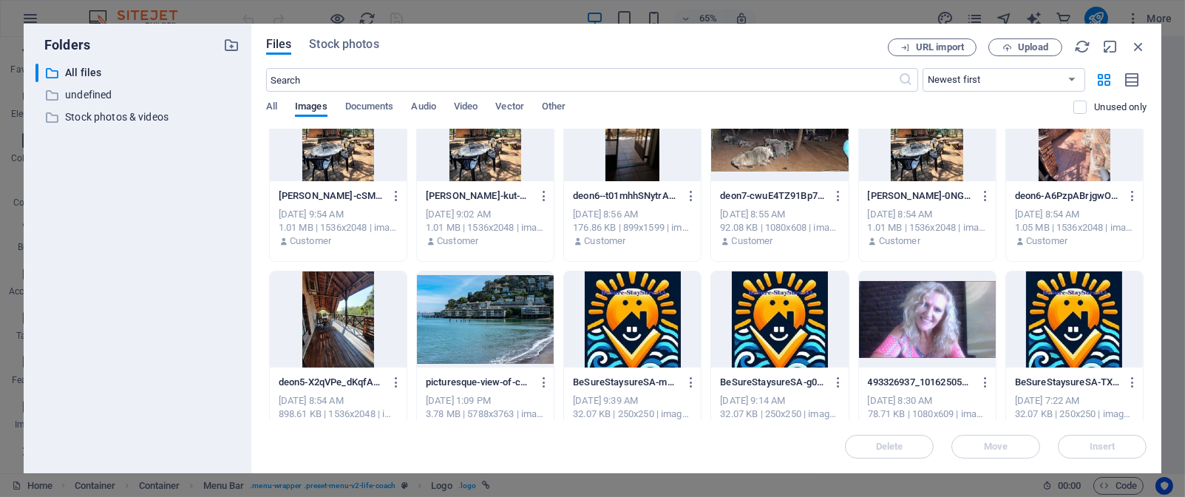
click at [1086, 311] on div at bounding box center [1074, 319] width 137 height 96
type input "174"
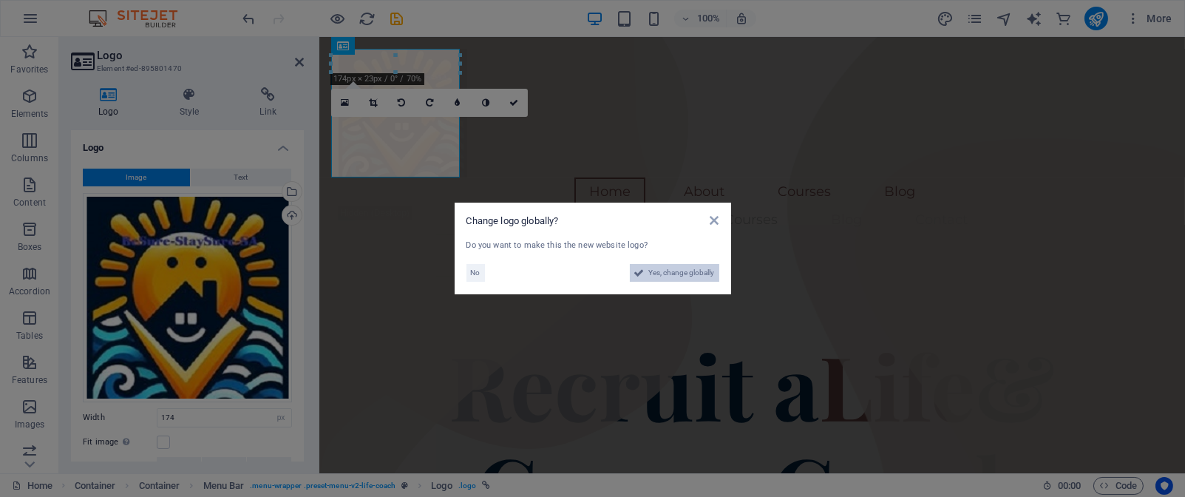
click at [692, 270] on span "Yes, change globally" at bounding box center [682, 273] width 66 height 18
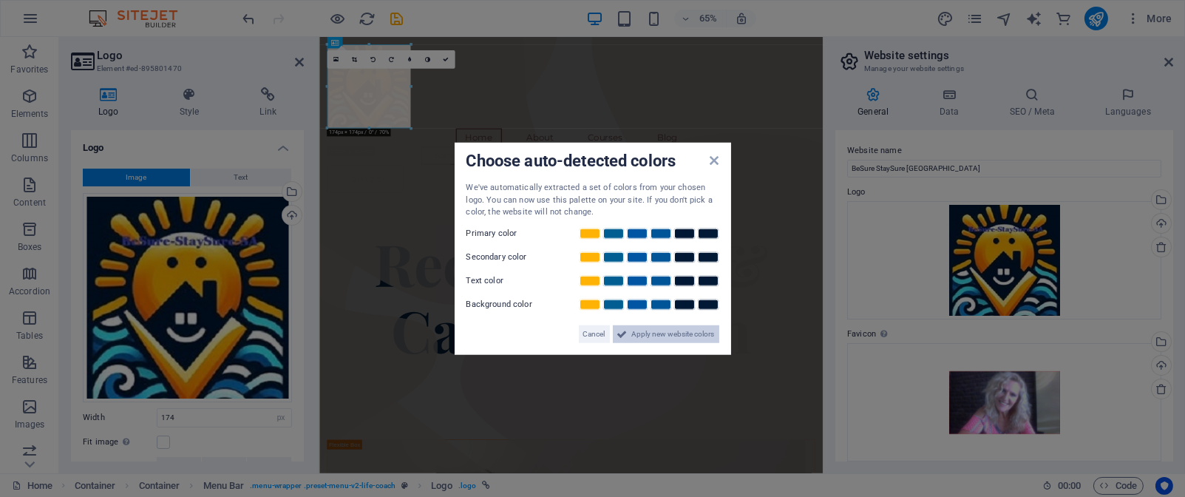
click at [663, 338] on span "Apply new website colors" at bounding box center [673, 334] width 83 height 18
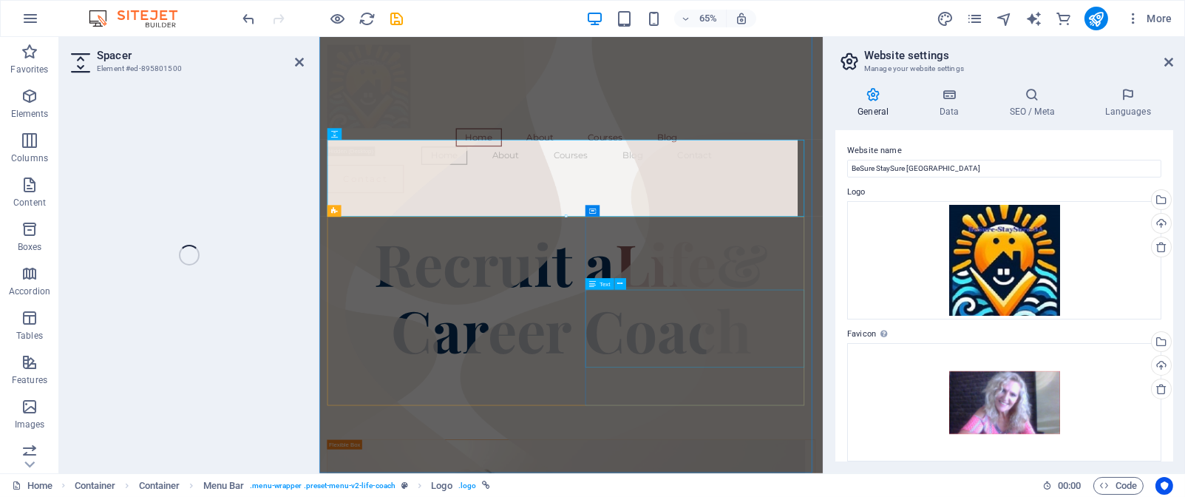
scroll to position [285, 0]
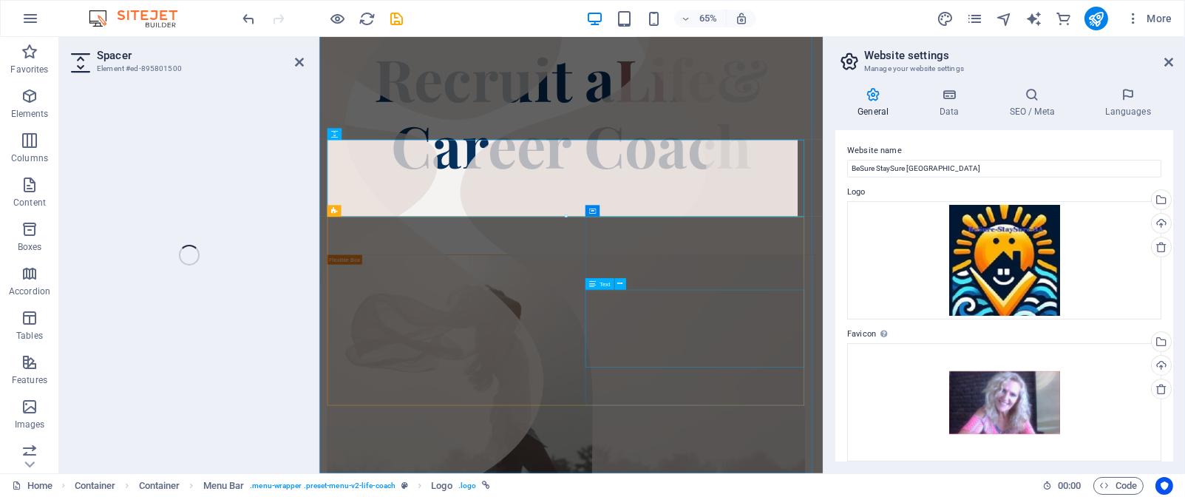
select select "px"
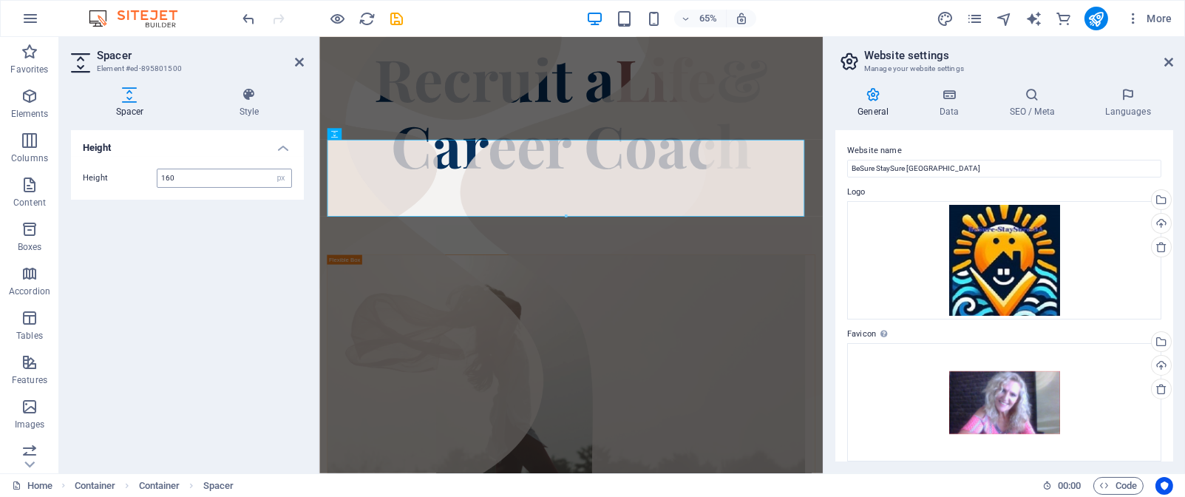
click at [188, 177] on input "160" at bounding box center [225, 178] width 134 height 18
type input "1"
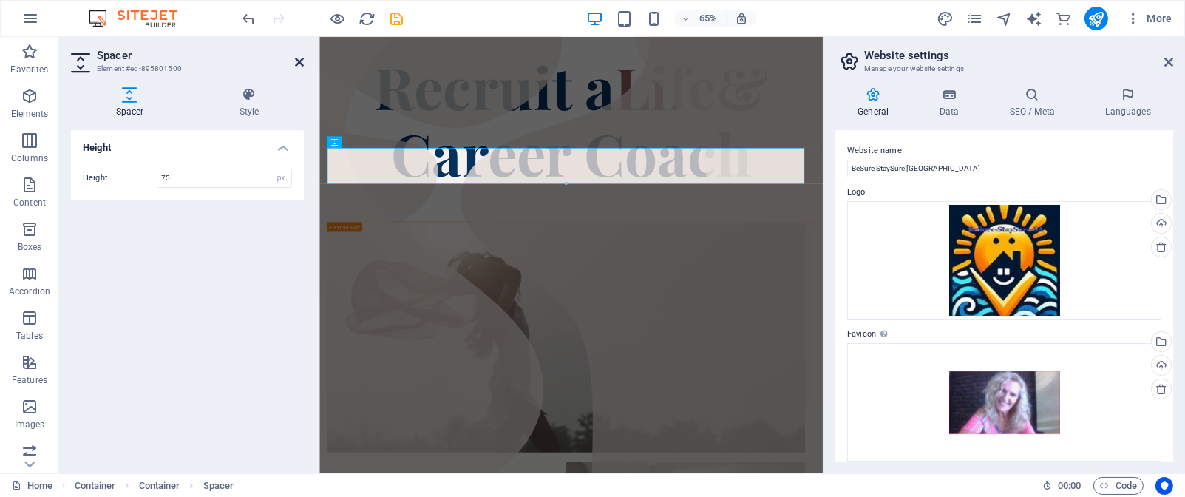
type input "75"
click at [299, 62] on icon at bounding box center [299, 62] width 9 height 12
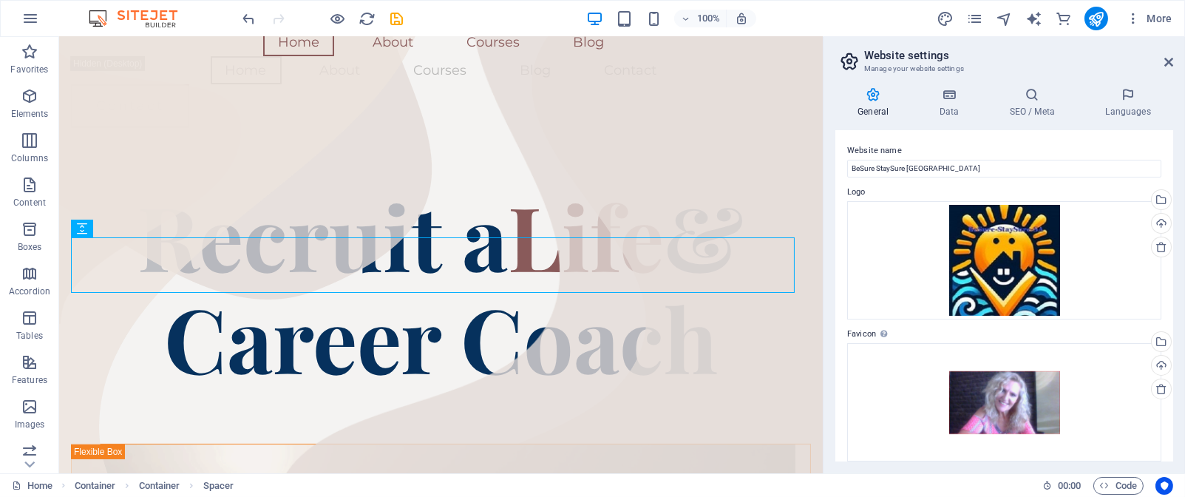
scroll to position [0, 0]
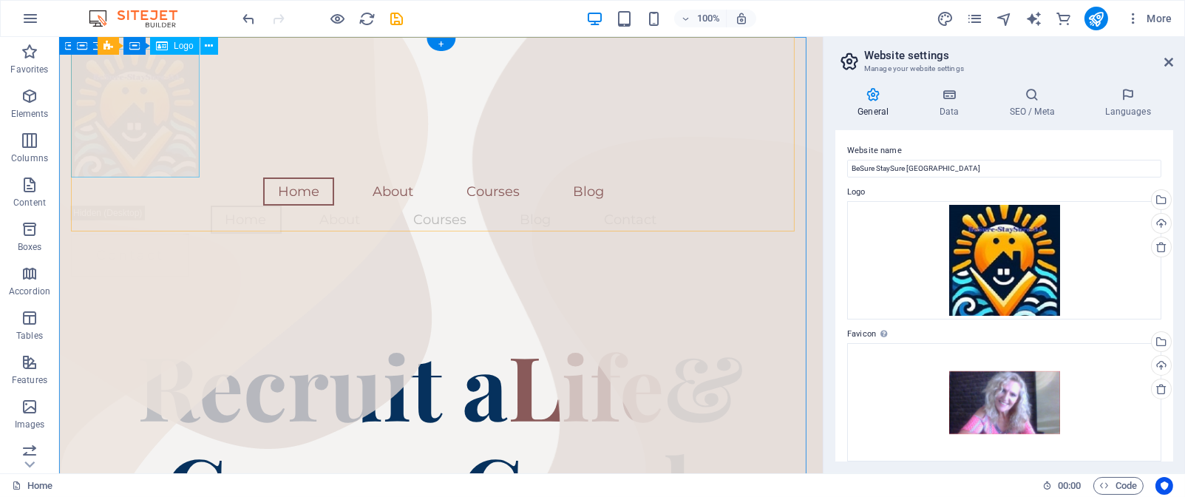
click at [157, 132] on div at bounding box center [441, 113] width 740 height 129
click at [135, 112] on div at bounding box center [441, 113] width 740 height 129
select select "px"
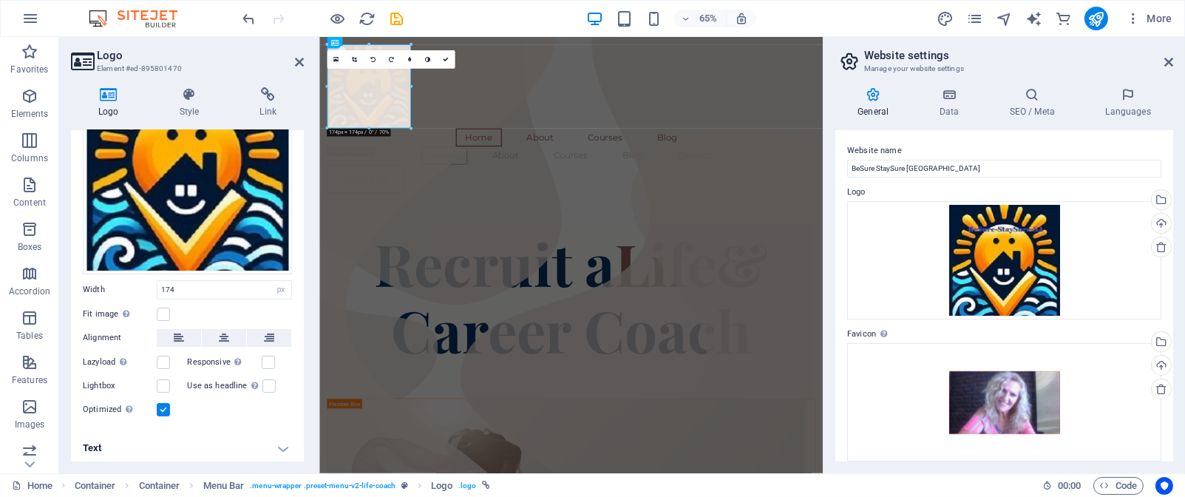
scroll to position [129, 0]
click at [162, 312] on label at bounding box center [163, 313] width 13 height 13
click at [0, 0] on input "Fit image Automatically fit image to a fixed width and height" at bounding box center [0, 0] width 0 height 0
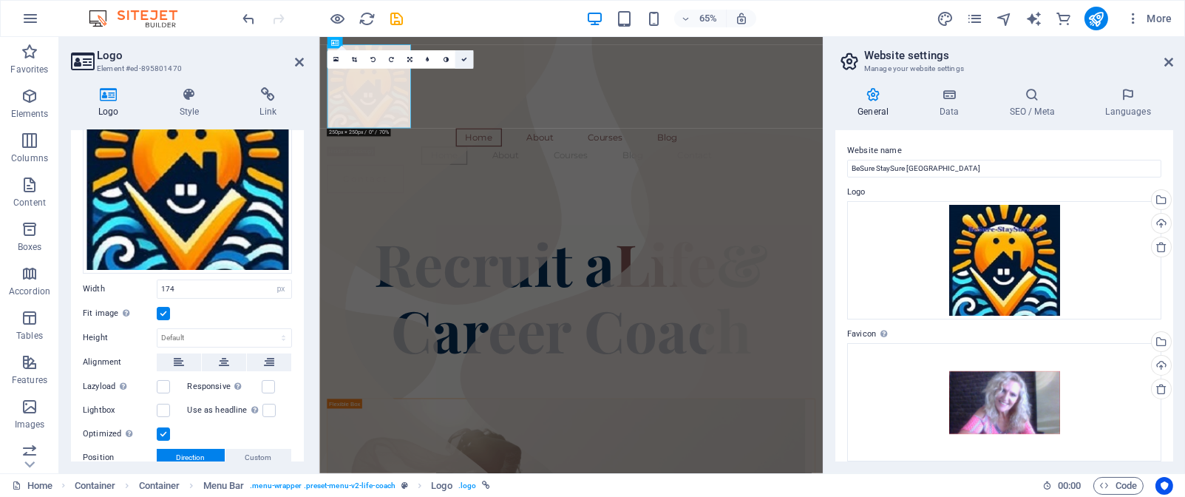
click at [464, 61] on icon at bounding box center [464, 60] width 6 height 6
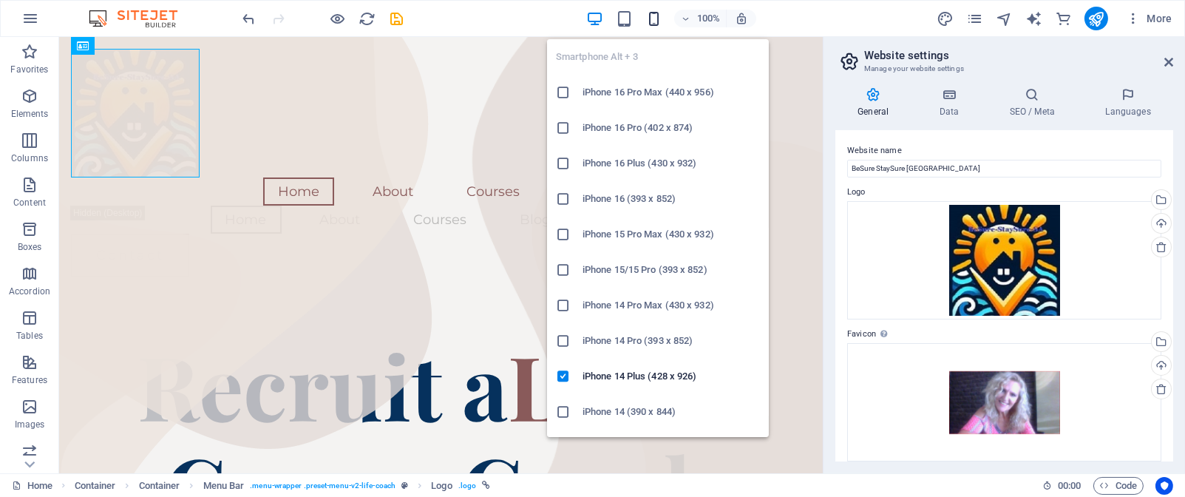
click at [657, 21] on icon "button" at bounding box center [654, 18] width 17 height 17
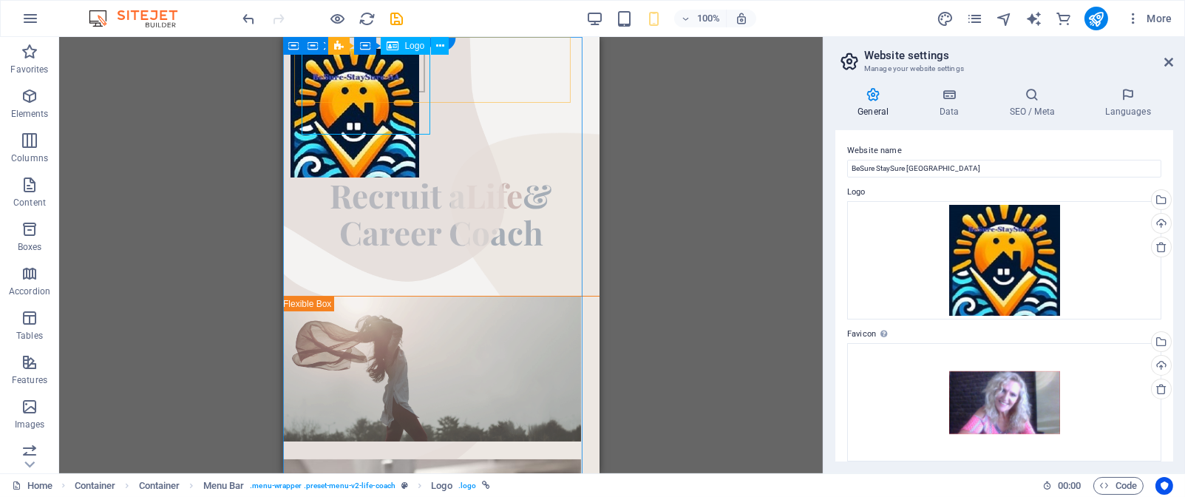
click at [356, 103] on div at bounding box center [354, 113] width 129 height 129
click at [385, 46] on icon at bounding box center [386, 46] width 8 height 16
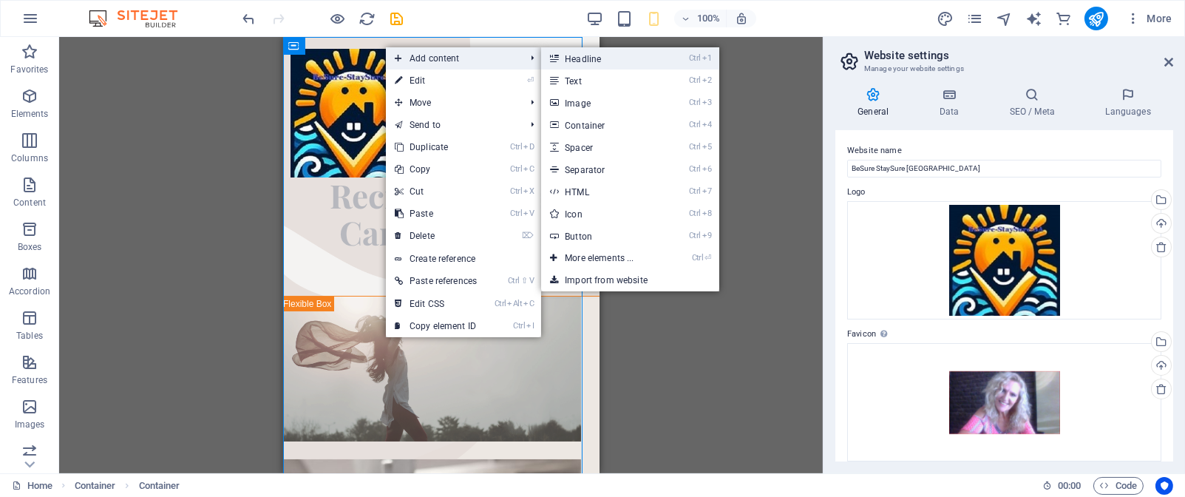
click at [617, 56] on link "Ctrl 1 Headline" at bounding box center [602, 58] width 122 height 22
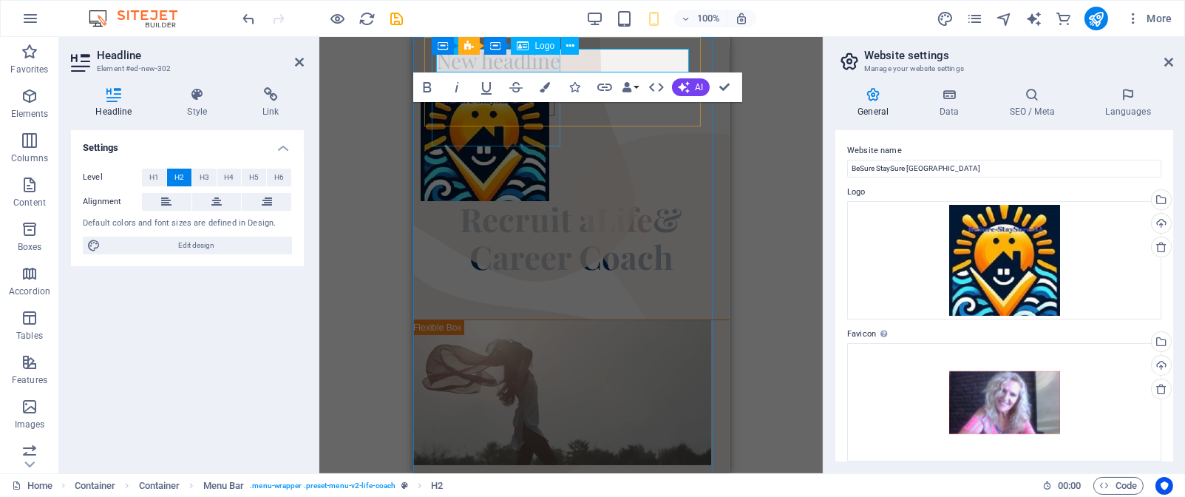
click at [549, 111] on div at bounding box center [484, 136] width 129 height 129
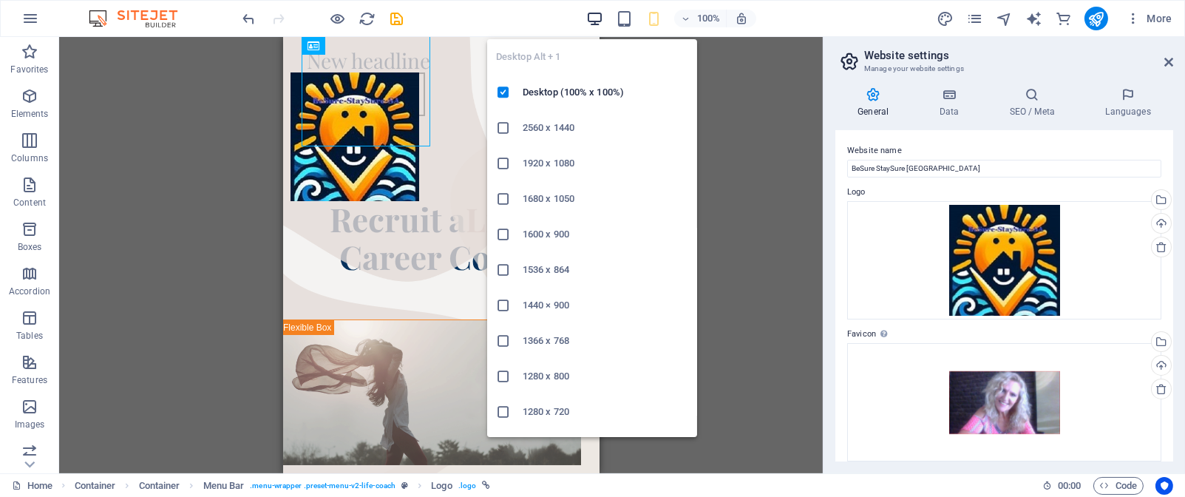
click at [594, 22] on icon "button" at bounding box center [594, 18] width 17 height 17
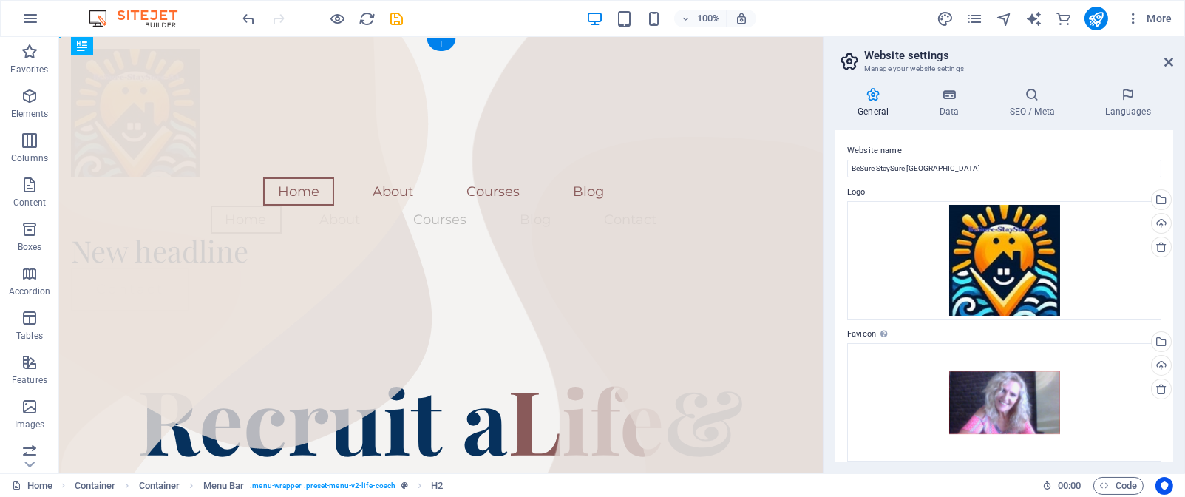
drag, startPoint x: 252, startPoint y: 68, endPoint x: 192, endPoint y: 186, distance: 132.6
drag, startPoint x: 183, startPoint y: 217, endPoint x: 182, endPoint y: 193, distance: 24.4
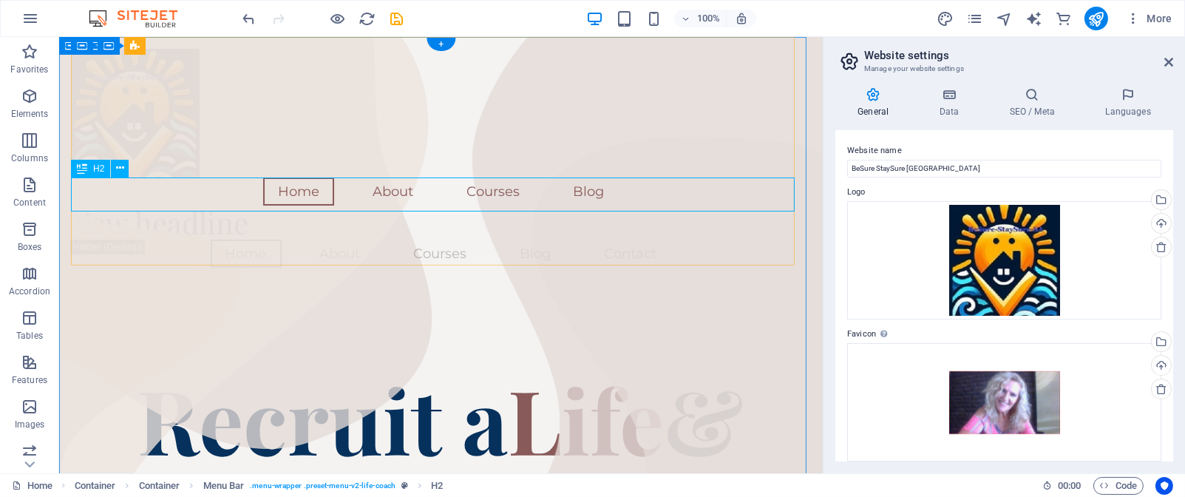
click at [182, 206] on div "New headline" at bounding box center [441, 223] width 740 height 34
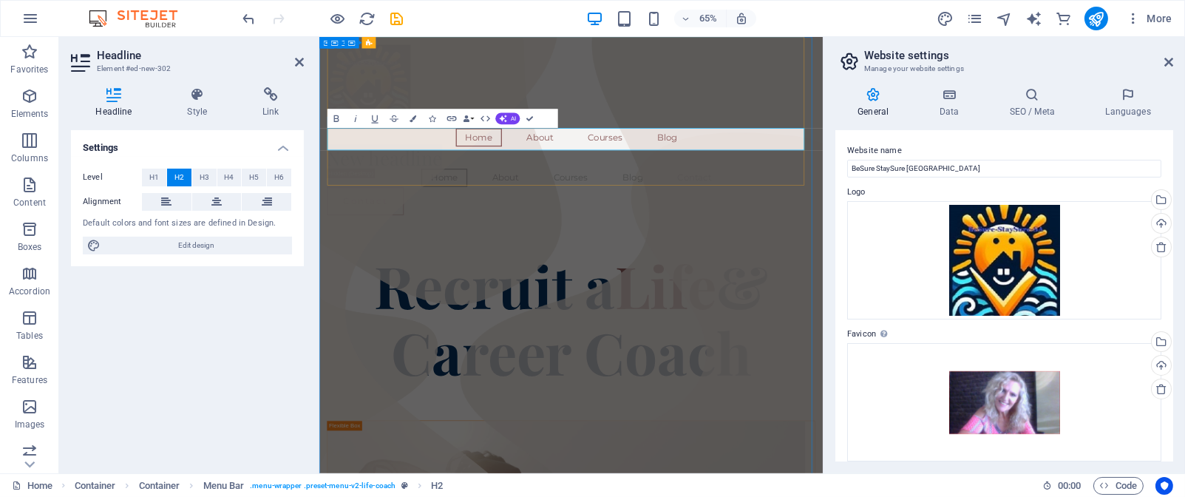
click at [526, 206] on h2 "New headline" at bounding box center [706, 223] width 751 height 34
click at [211, 194] on icon at bounding box center [216, 202] width 10 height 18
click at [845, 206] on h2 "​BeSure StaySure - SA" at bounding box center [706, 223] width 751 height 34
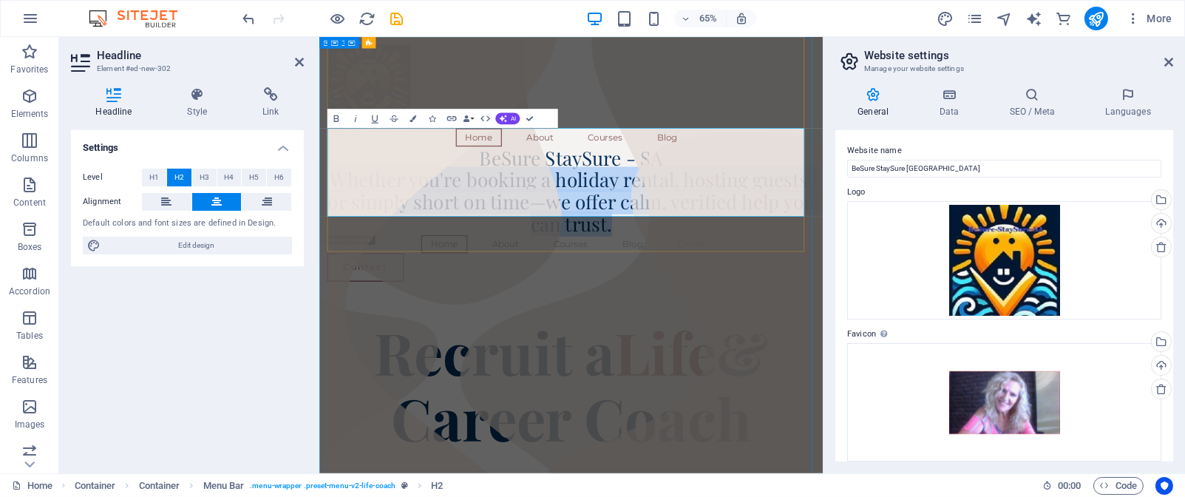
drag, startPoint x: 377, startPoint y: 226, endPoint x: 850, endPoint y: 294, distance: 477.4
click at [850, 294] on h2 "BeSure StaySure - SA Whether you're booking a holiday rental, hosting guests, o…" at bounding box center [706, 274] width 751 height 136
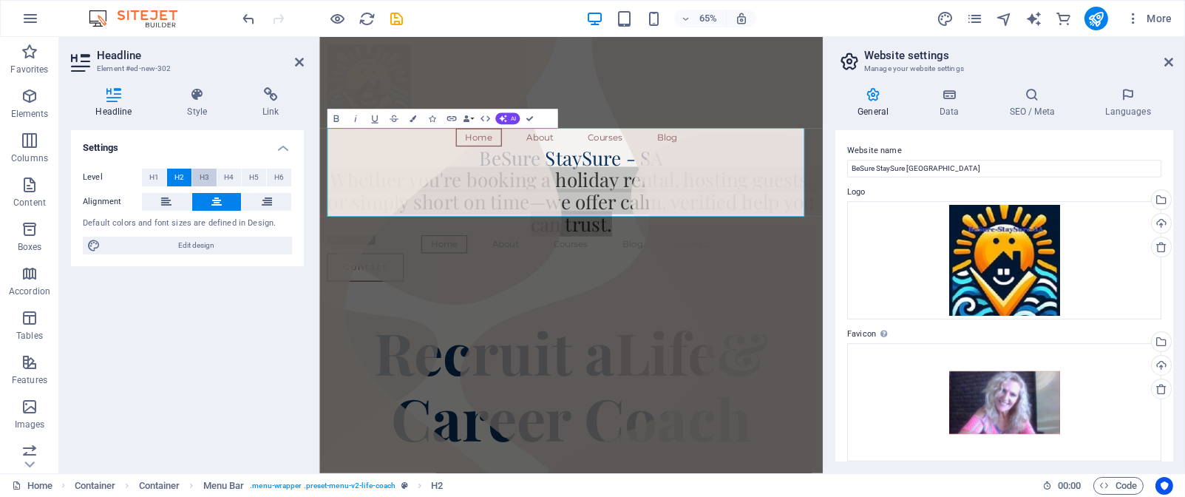
click at [206, 173] on span "H3" at bounding box center [205, 178] width 10 height 18
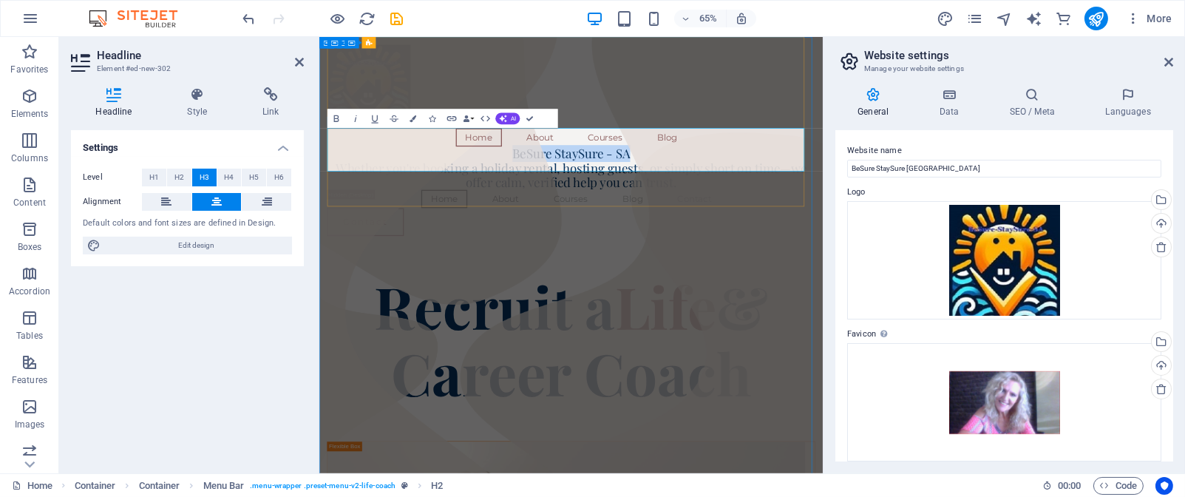
drag, startPoint x: 795, startPoint y: 191, endPoint x: 607, endPoint y: 188, distance: 187.8
click at [607, 206] on h3 "BeSure StaySure - SA Whether you're booking a holiday rental, hosting guests, o…" at bounding box center [706, 239] width 751 height 67
click at [152, 178] on span "H1" at bounding box center [154, 178] width 10 height 18
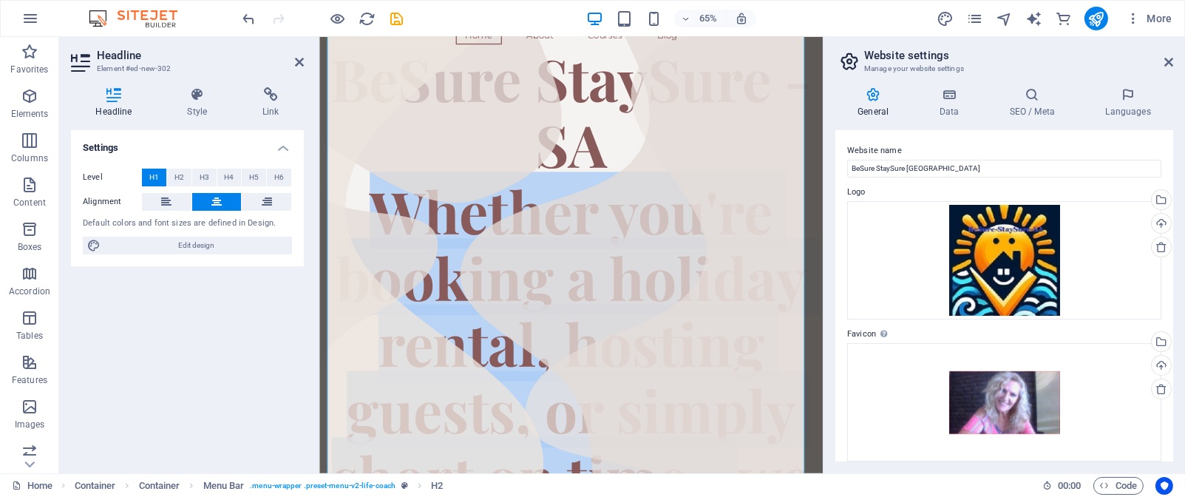
scroll to position [192, 0]
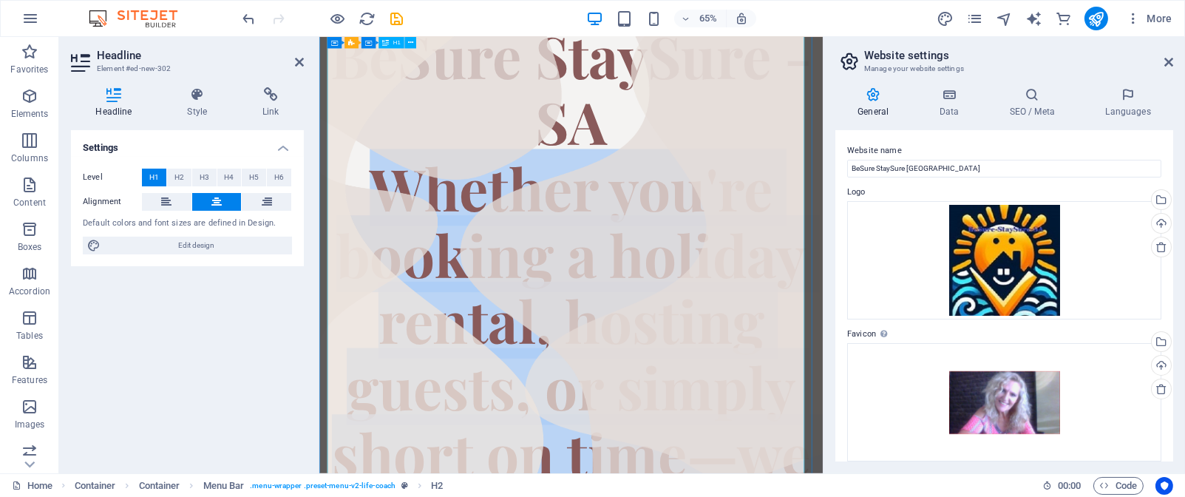
drag, startPoint x: 395, startPoint y: 435, endPoint x: 1046, endPoint y: 700, distance: 702.5
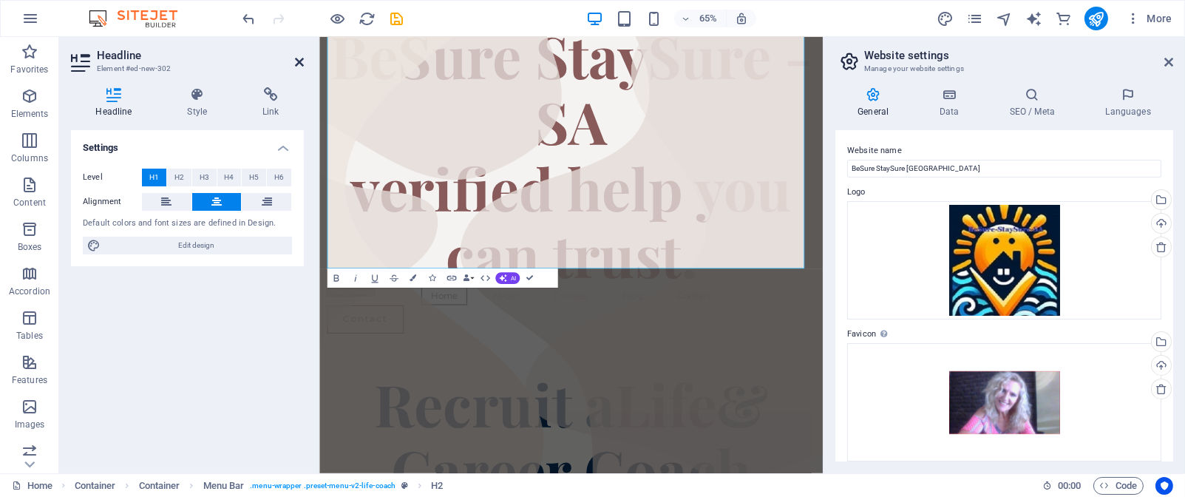
click at [299, 66] on icon at bounding box center [299, 62] width 9 height 12
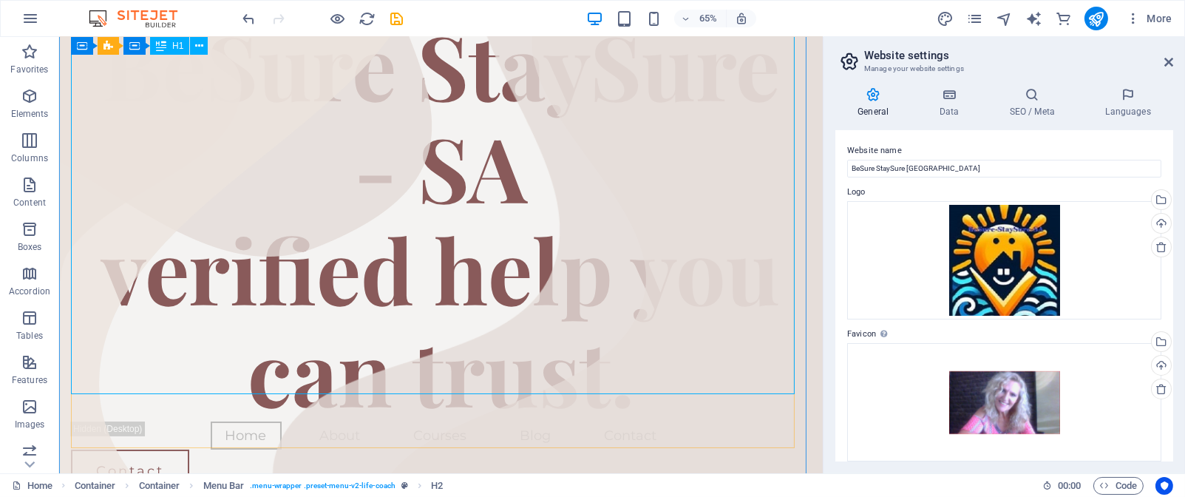
scroll to position [191, 0]
click at [104, 251] on div "BeSure StaySure - SA verified help you can trust." at bounding box center [441, 219] width 740 height 408
click at [112, 251] on div "BeSure StaySure - SA verified help you can trust." at bounding box center [441, 219] width 740 height 408
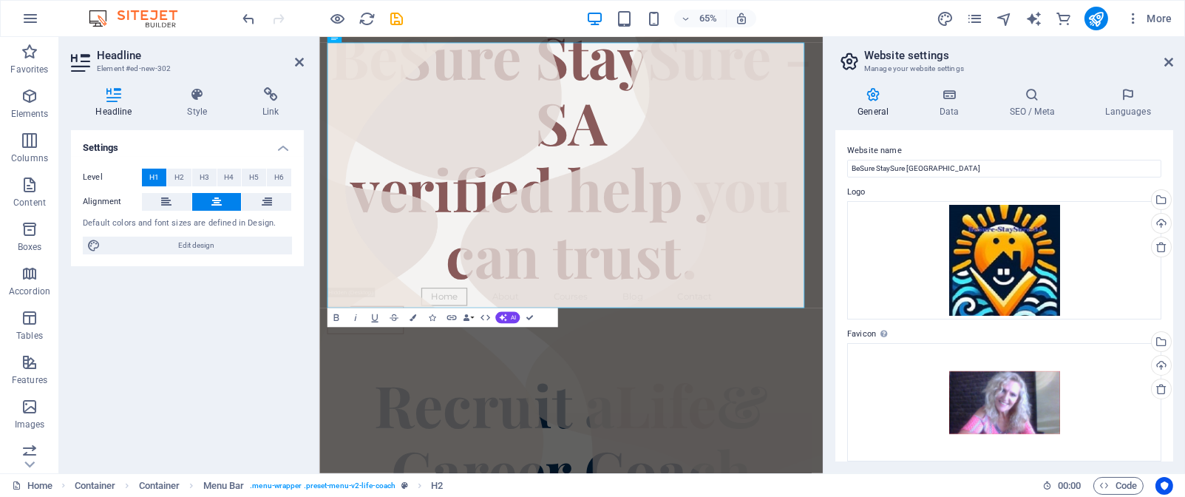
scroll to position [132, 0]
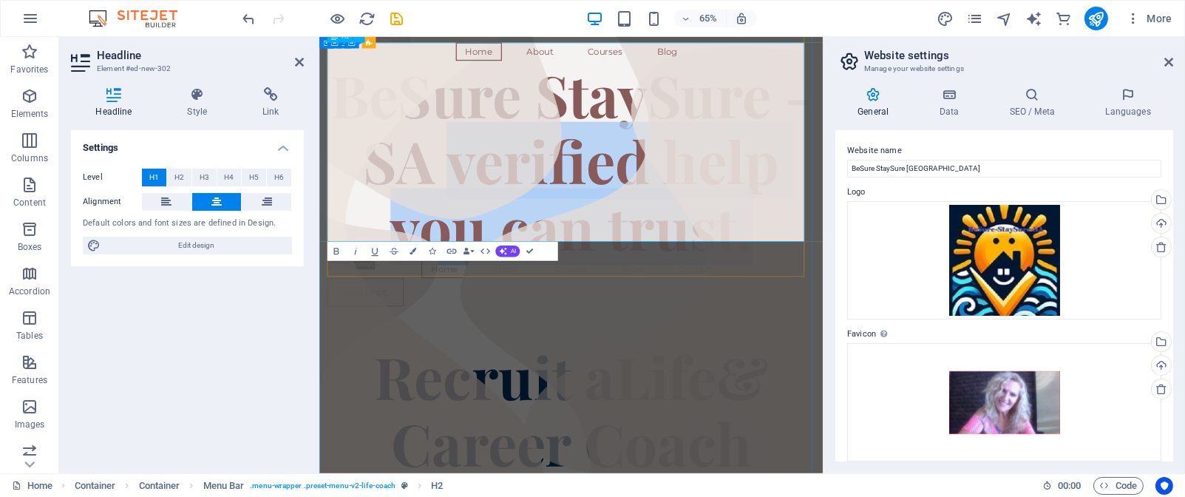
drag, startPoint x: 540, startPoint y: 206, endPoint x: 971, endPoint y: 345, distance: 453.0
click at [971, 345] on h1 "BeSure StaySure - SA verified help you can trust." at bounding box center [706, 227] width 751 height 306
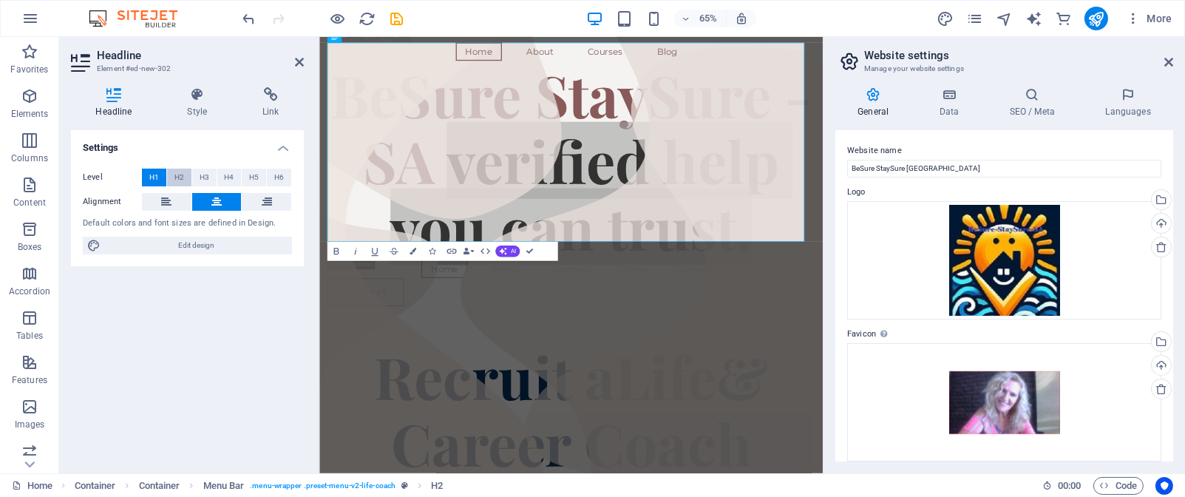
click at [180, 179] on span "H2" at bounding box center [180, 178] width 10 height 18
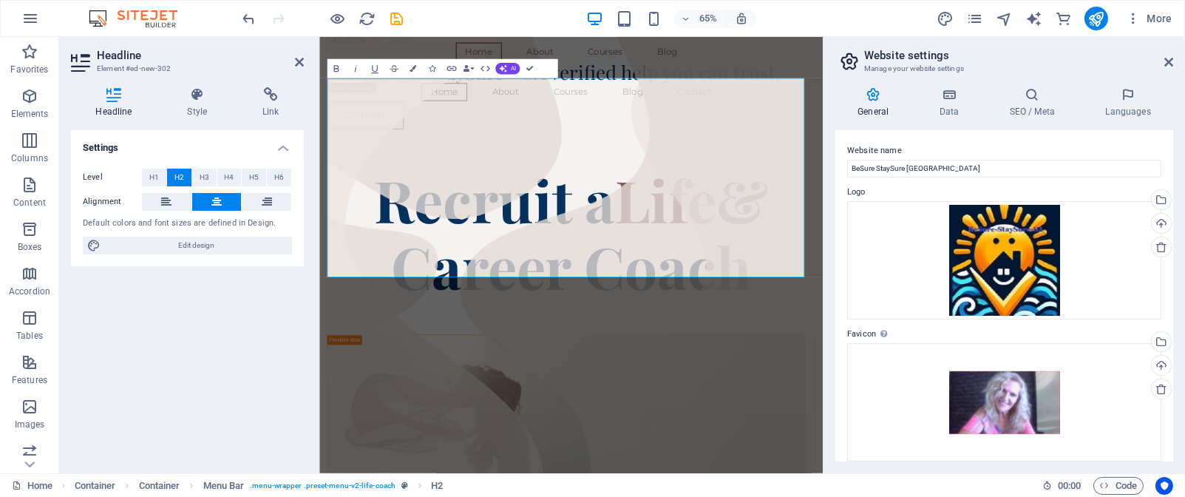
scroll to position [77, 0]
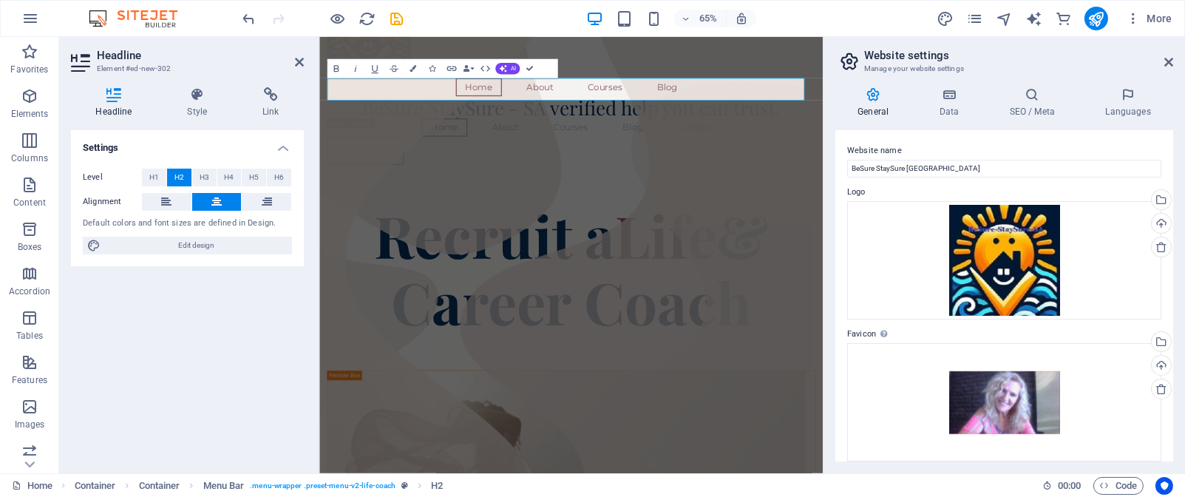
click at [180, 179] on span "H2" at bounding box center [180, 178] width 10 height 18
click at [662, 129] on h2 "BeSure StaySure - SA verified help you can trust." at bounding box center [706, 146] width 751 height 34
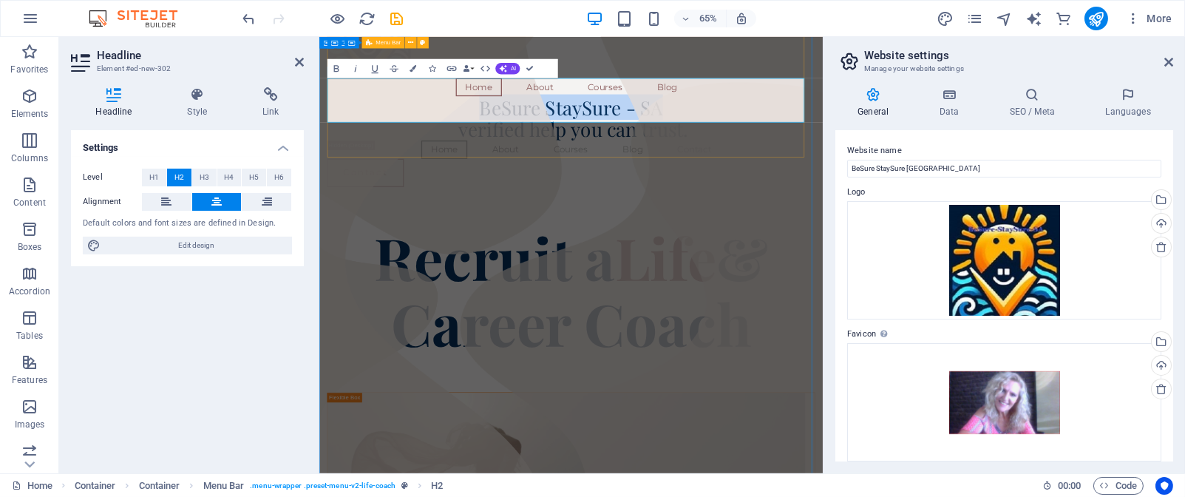
drag, startPoint x: 559, startPoint y: 120, endPoint x: 839, endPoint y: 97, distance: 280.5
click at [839, 97] on div "Home About Courses Blog BeSure StaySure - SA ‌ verified help you can trust. Hom…" at bounding box center [706, 120] width 751 height 320
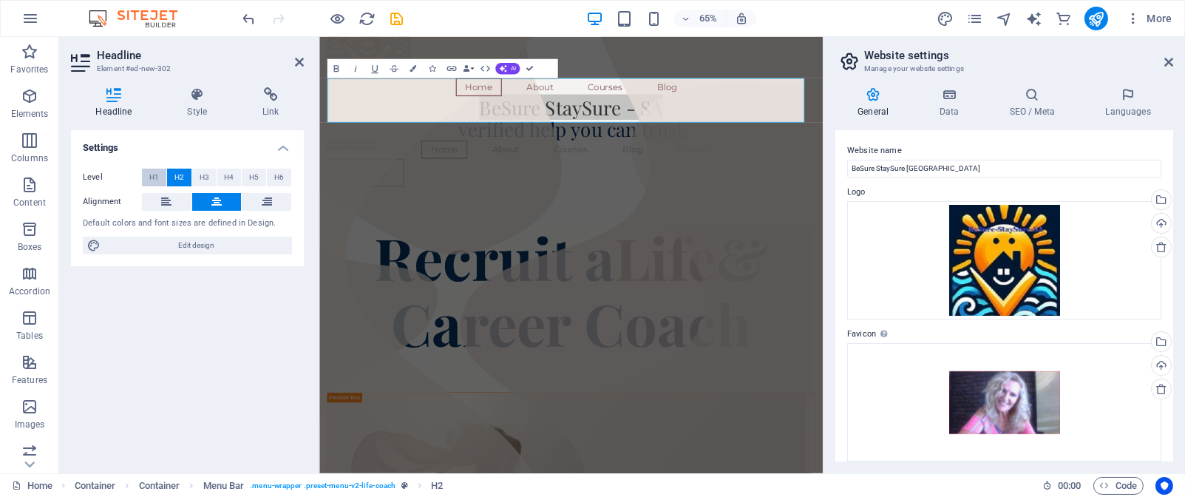
click at [152, 175] on span "H1" at bounding box center [154, 178] width 10 height 18
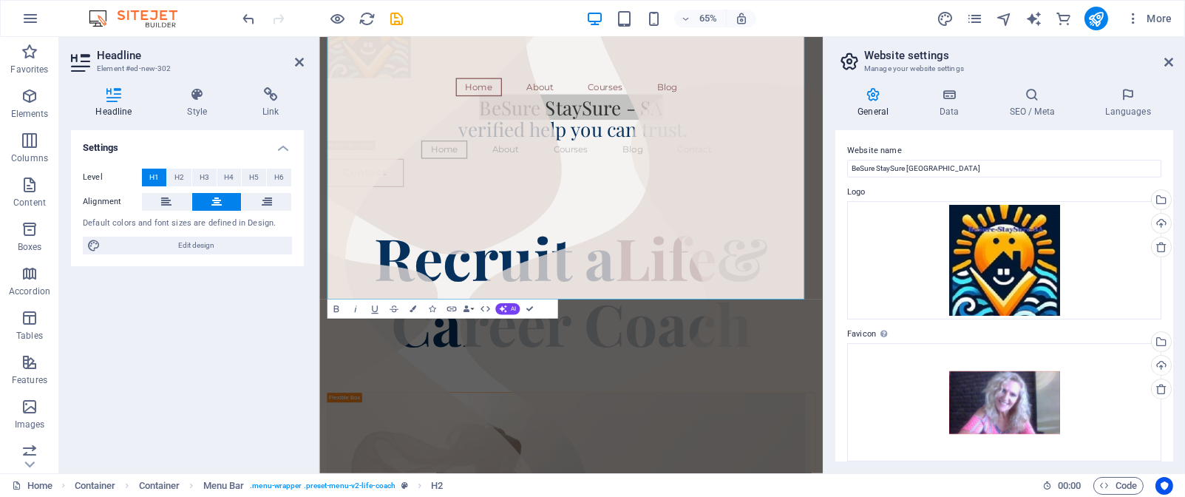
scroll to position [144, 0]
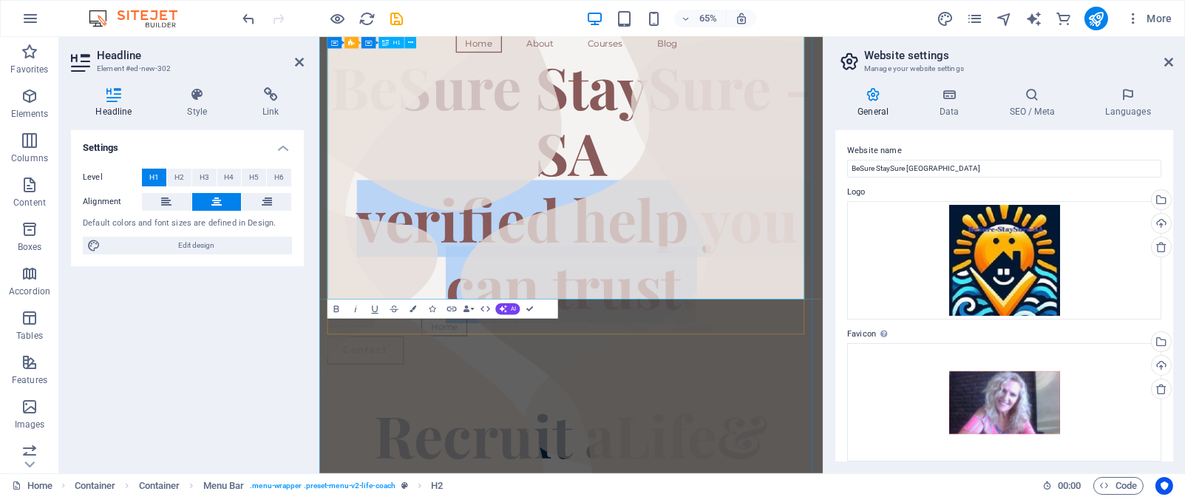
drag, startPoint x: 359, startPoint y: 305, endPoint x: 916, endPoint y: 402, distance: 565.8
click at [916, 402] on h1 "BeSure StaySure - SA ‌ verified help you can trust." at bounding box center [706, 265] width 751 height 408
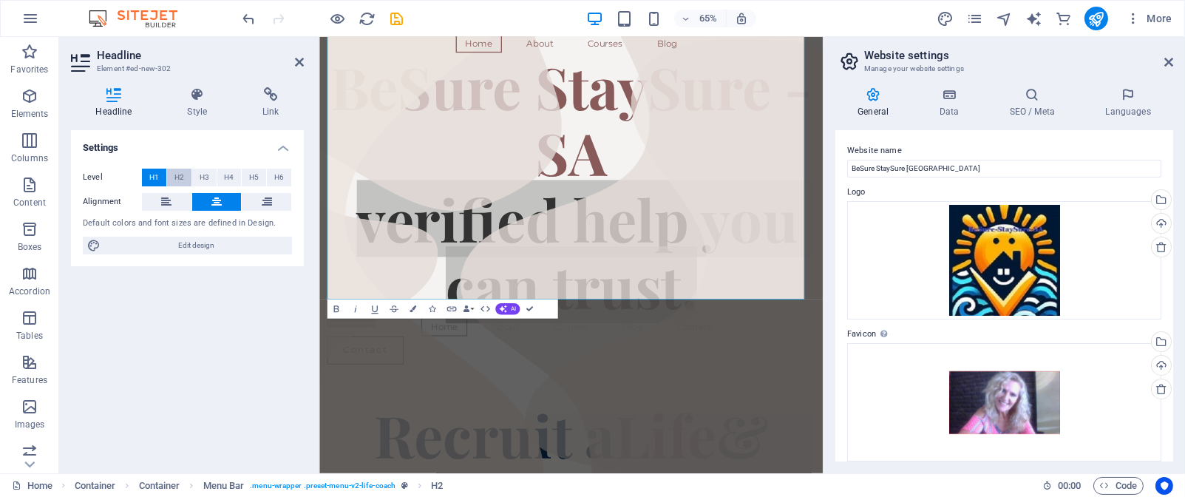
click at [179, 178] on span "H2" at bounding box center [180, 178] width 10 height 18
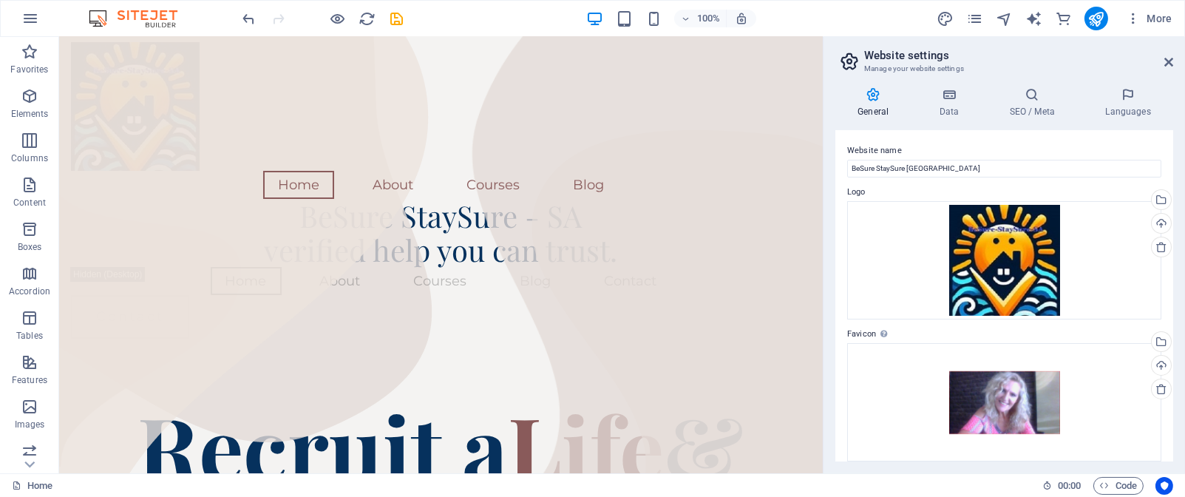
scroll to position [0, 0]
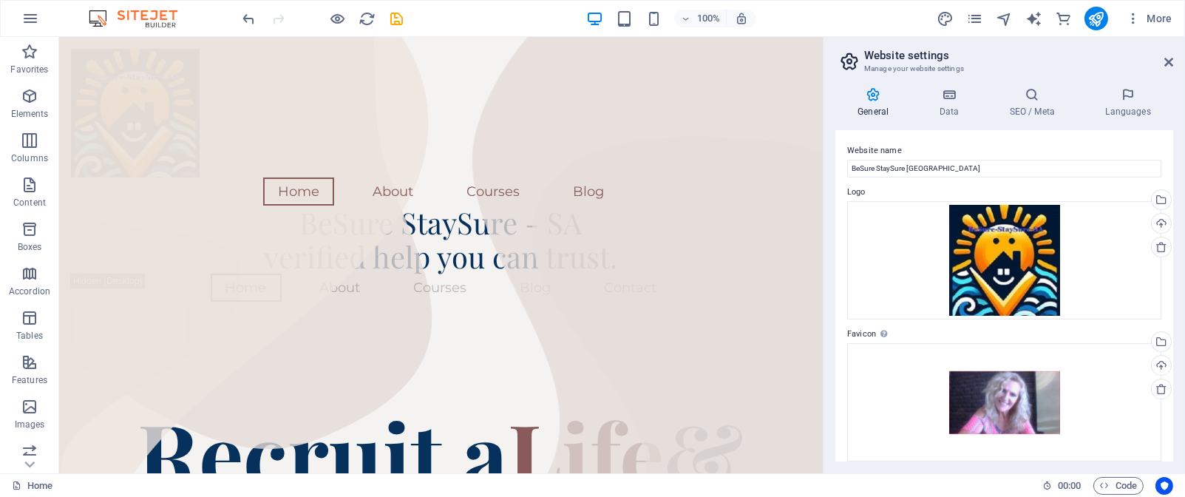
drag, startPoint x: 813, startPoint y: 92, endPoint x: 884, endPoint y: 101, distance: 72.3
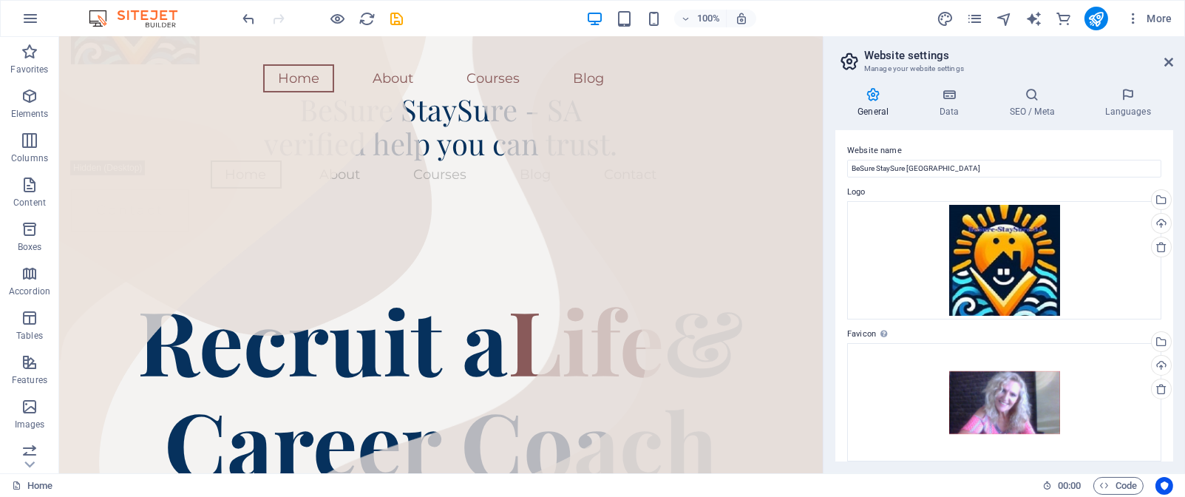
scroll to position [177, 0]
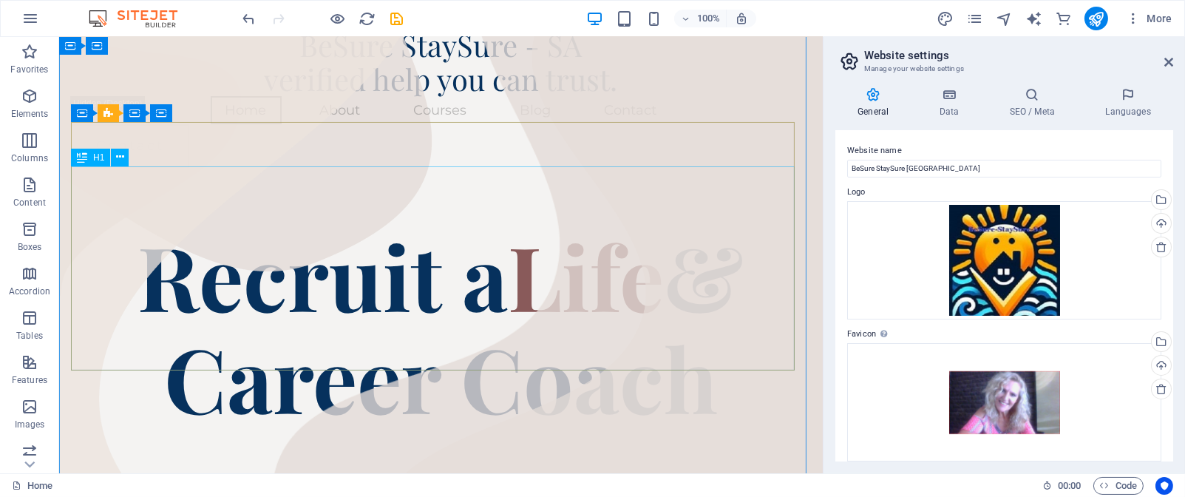
click at [345, 237] on div "Recruit a Life & Career Coach" at bounding box center [441, 326] width 740 height 204
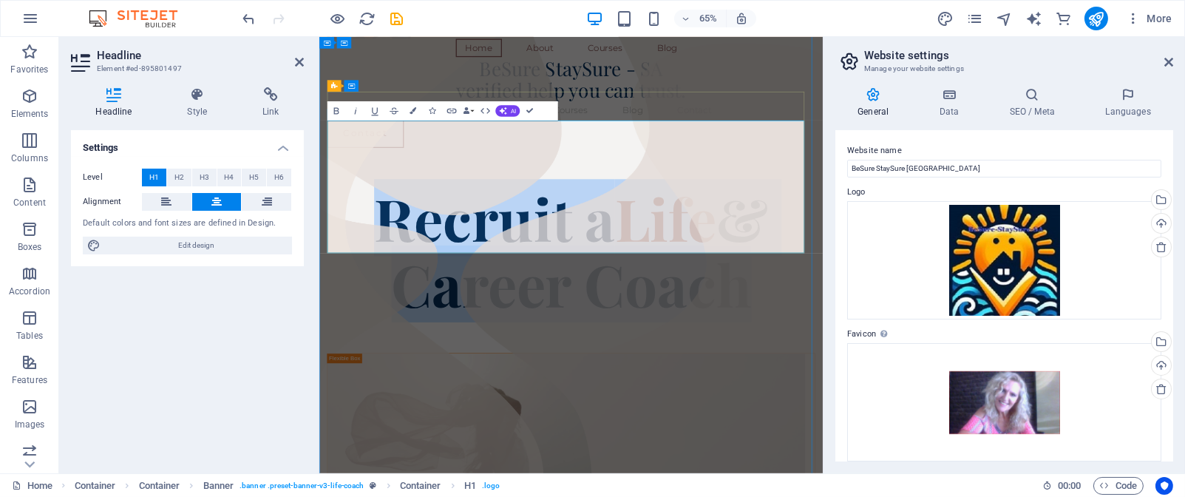
scroll to position [178, 0]
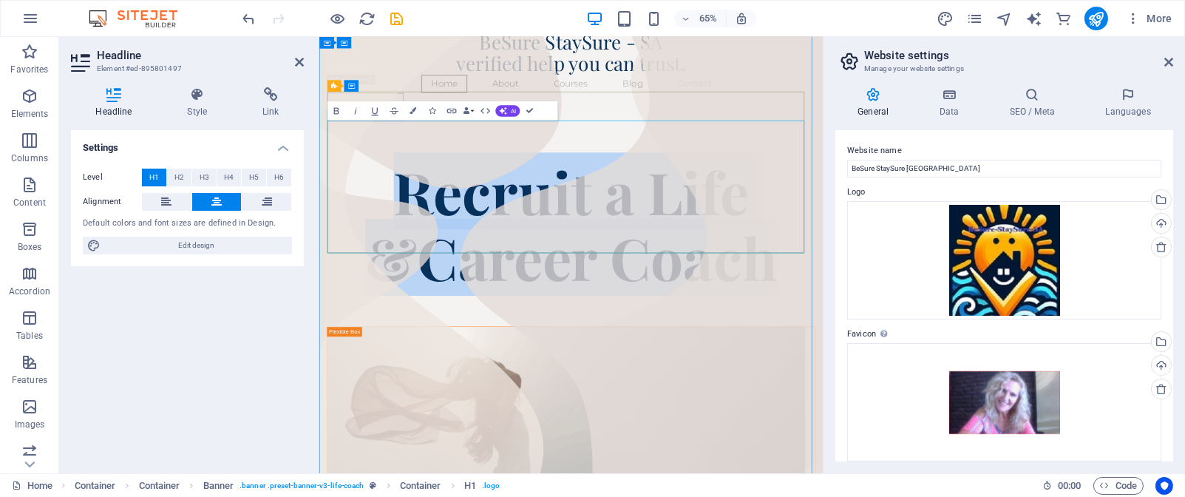
drag, startPoint x: 420, startPoint y: 212, endPoint x: 1044, endPoint y: 347, distance: 638.5
click at [1044, 347] on h1 "Recruit a Life &Career Coach" at bounding box center [706, 325] width 751 height 204
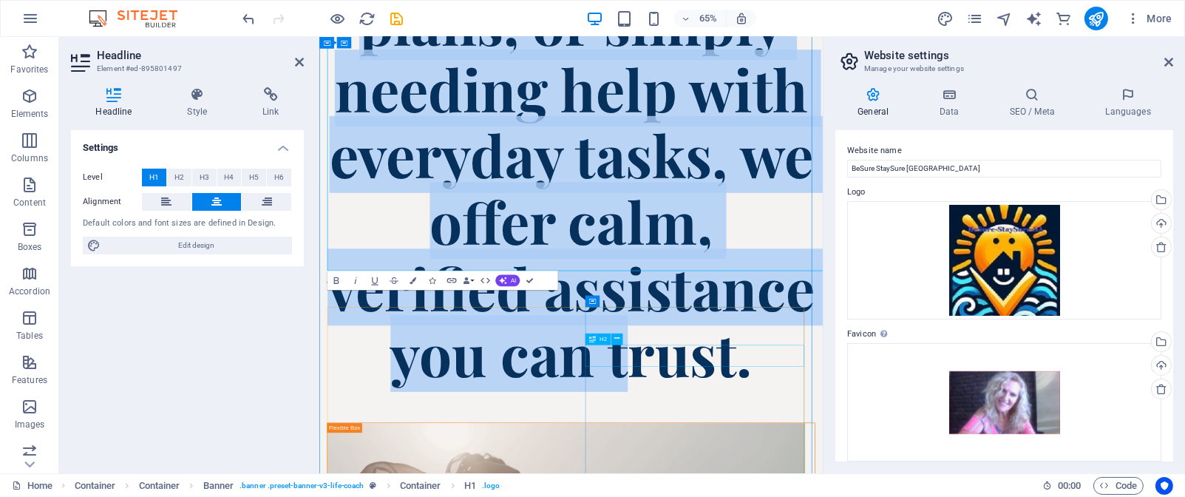
scroll to position [2396, 0]
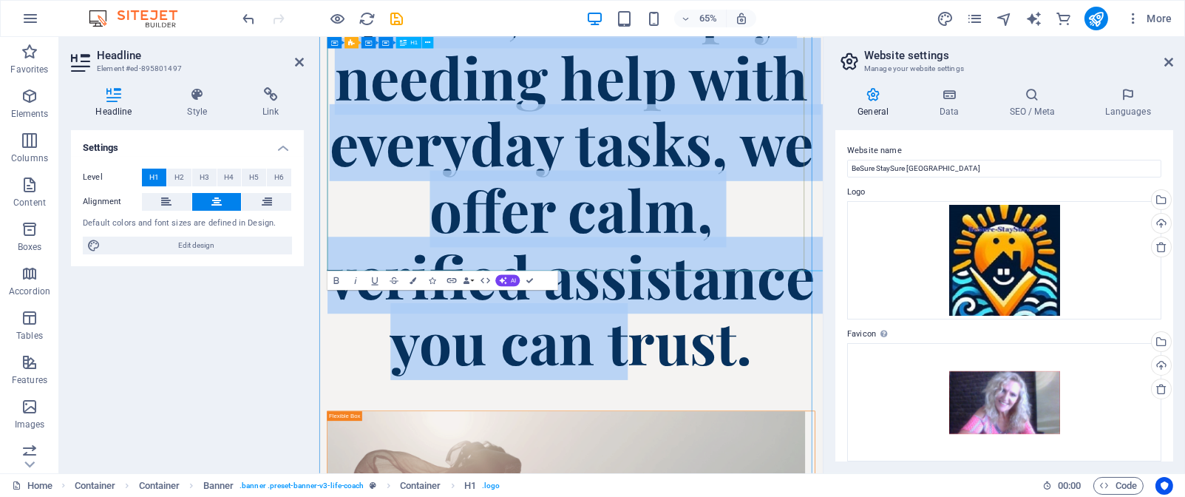
drag, startPoint x: 343, startPoint y: 205, endPoint x: 1040, endPoint y: 349, distance: 712.1
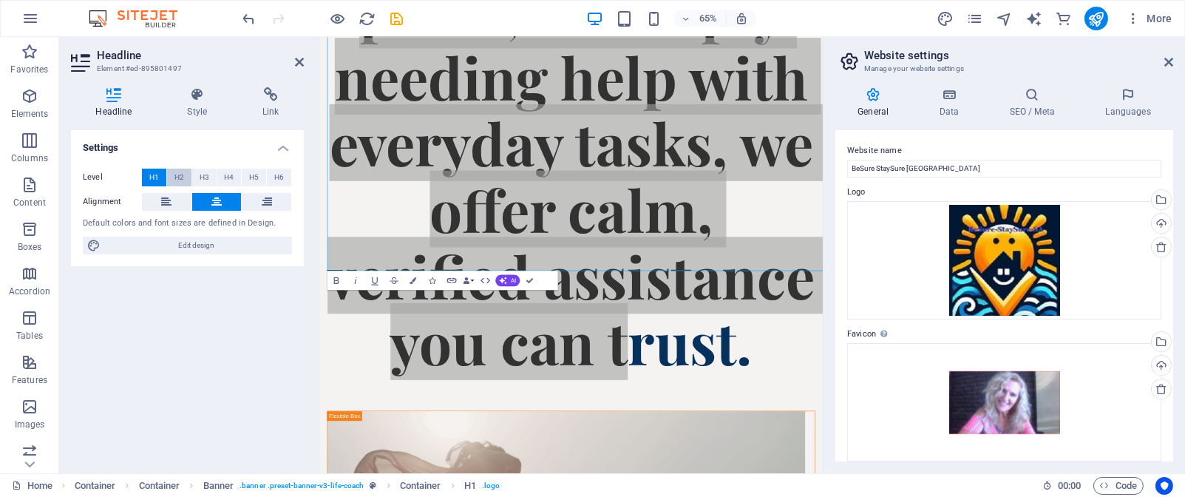
click at [180, 178] on span "H2" at bounding box center [180, 178] width 10 height 18
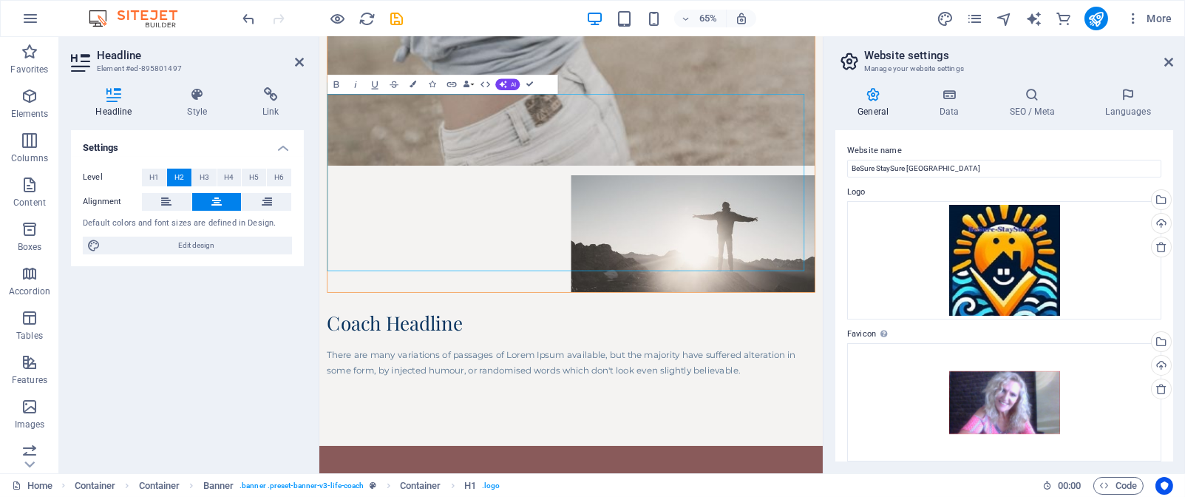
scroll to position [219, 0]
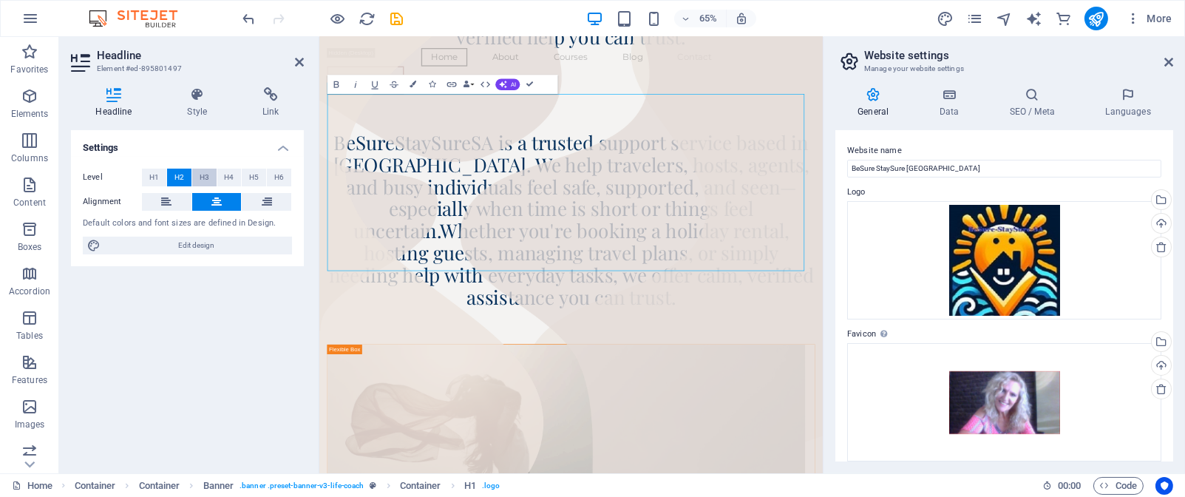
click at [205, 178] on span "H3" at bounding box center [205, 178] width 10 height 18
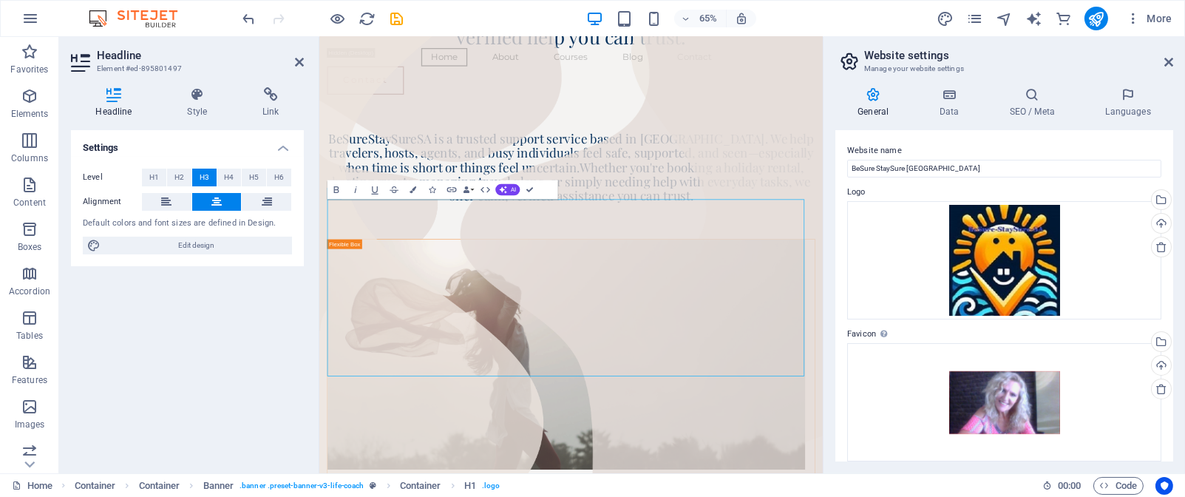
scroll to position [57, 0]
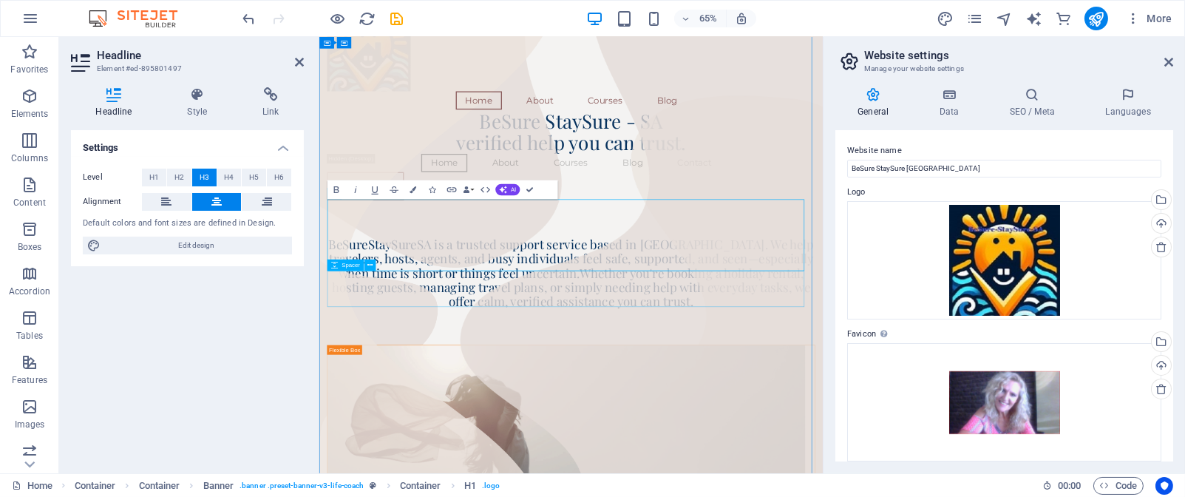
click at [717, 455] on div at bounding box center [706, 482] width 751 height 55
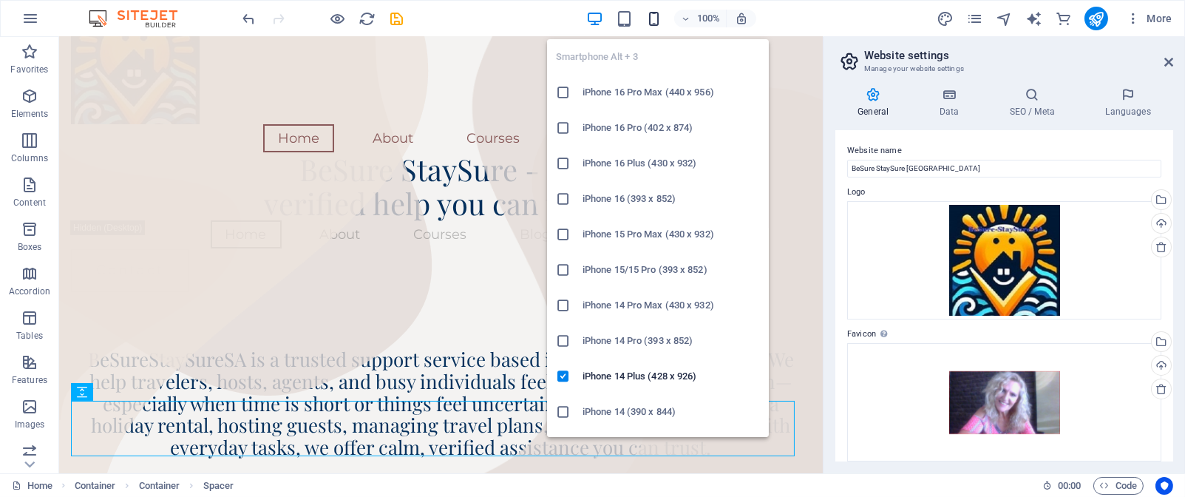
click at [651, 16] on icon "button" at bounding box center [654, 18] width 17 height 17
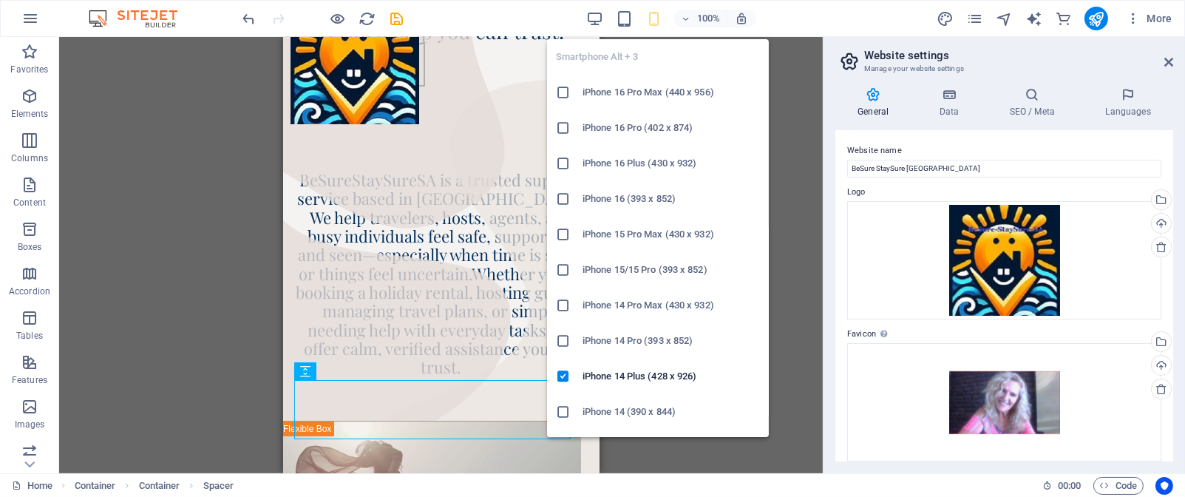
click at [617, 233] on h6 "iPhone 15 Pro Max (430 x 932)" at bounding box center [671, 235] width 177 height 18
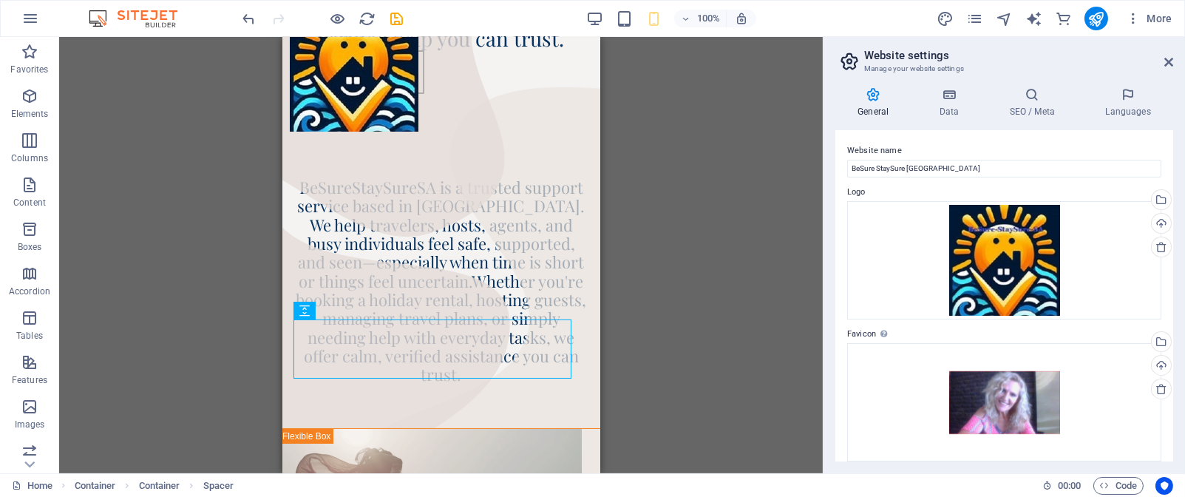
scroll to position [0, 0]
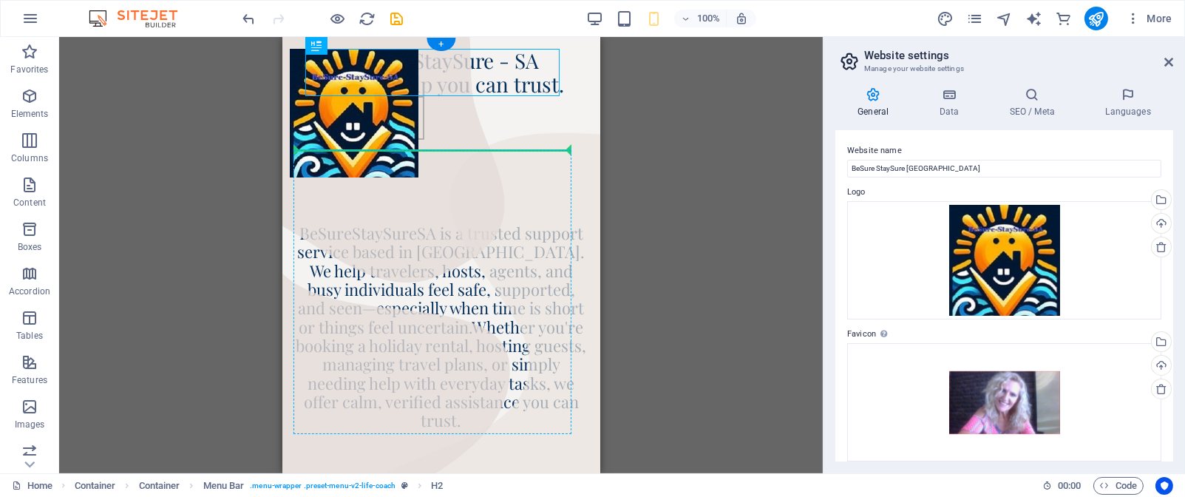
drag, startPoint x: 499, startPoint y: 76, endPoint x: 473, endPoint y: 165, distance: 92.4
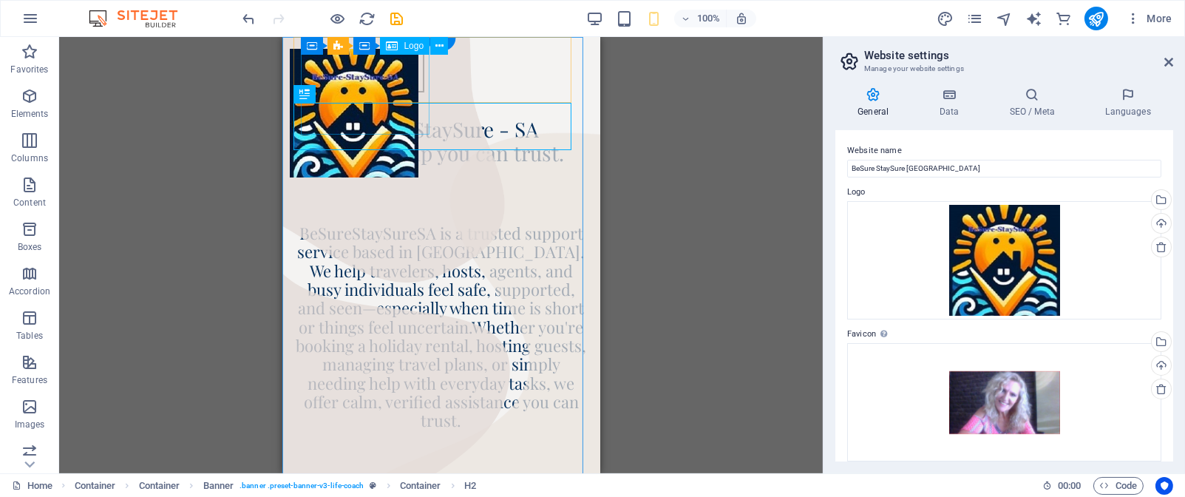
click at [401, 78] on div at bounding box center [353, 113] width 129 height 129
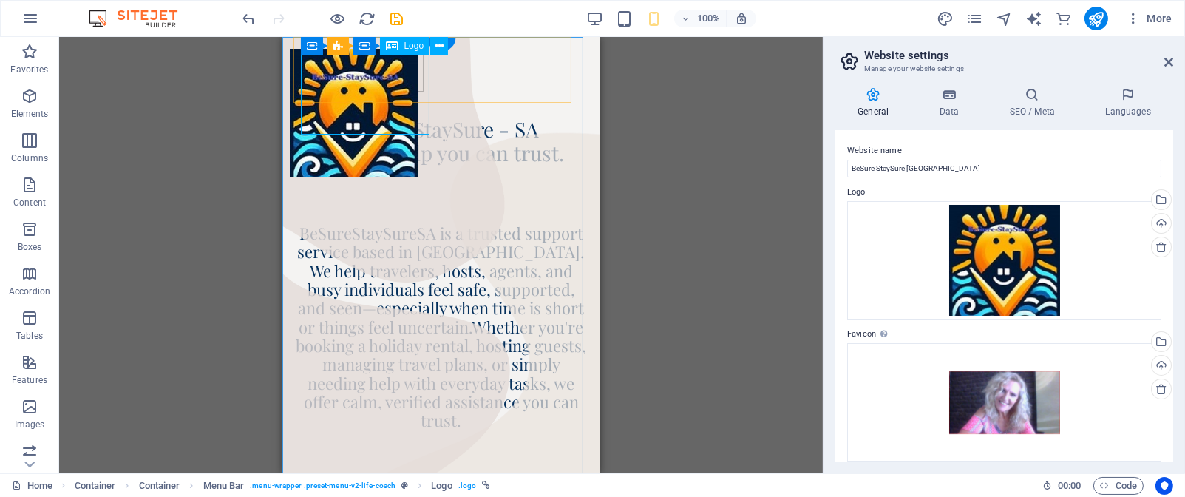
click at [418, 131] on div at bounding box center [353, 113] width 129 height 129
drag, startPoint x: 424, startPoint y: 132, endPoint x: 413, endPoint y: 83, distance: 50.0
click at [413, 83] on div at bounding box center [353, 113] width 129 height 129
click at [409, 72] on div at bounding box center [353, 113] width 129 height 129
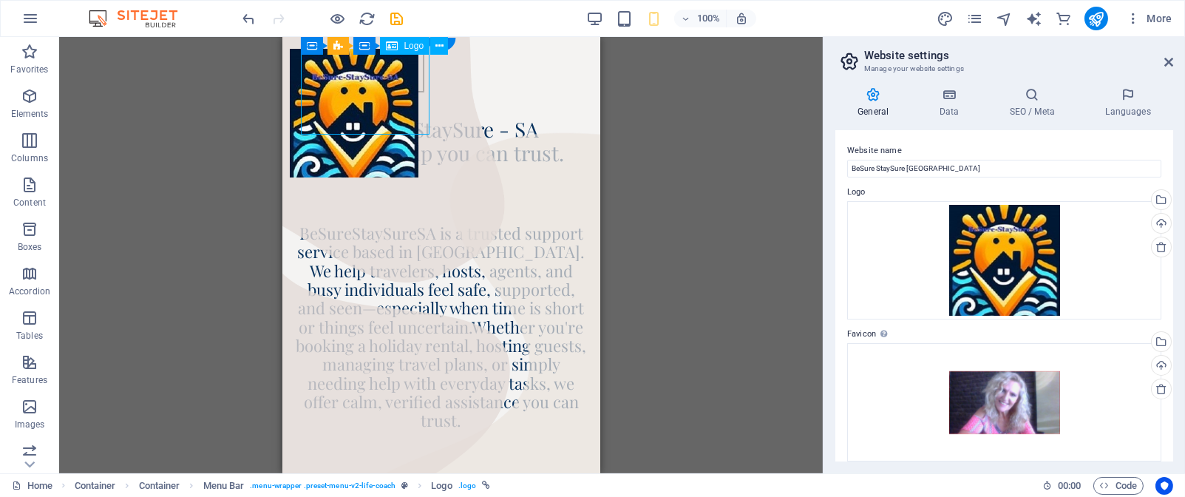
click at [409, 72] on div at bounding box center [353, 113] width 129 height 129
select select "px"
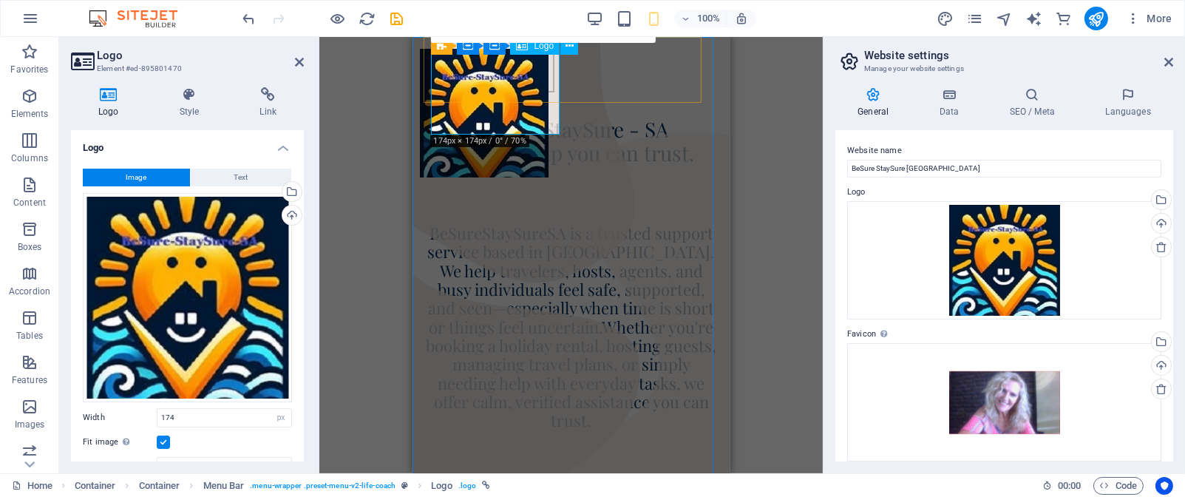
click at [494, 98] on div at bounding box center [483, 113] width 129 height 129
click at [532, 114] on div at bounding box center [483, 113] width 129 height 129
click at [344, 148] on div "H3 Container Container Container Banner Banner Container Button Container Conta…" at bounding box center [571, 255] width 504 height 436
click at [300, 61] on icon at bounding box center [299, 62] width 9 height 12
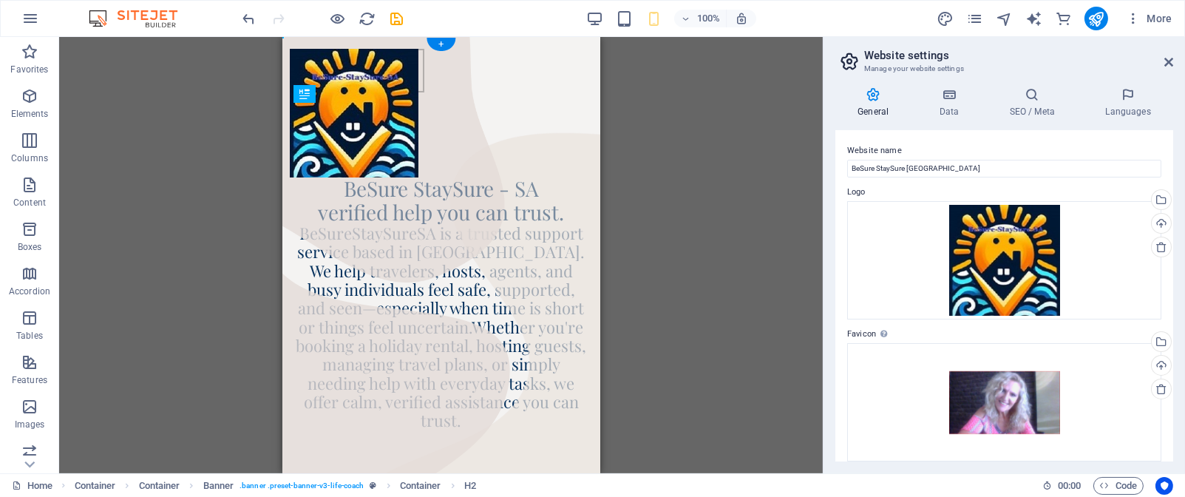
drag, startPoint x: 469, startPoint y: 126, endPoint x: 440, endPoint y: 164, distance: 47.5
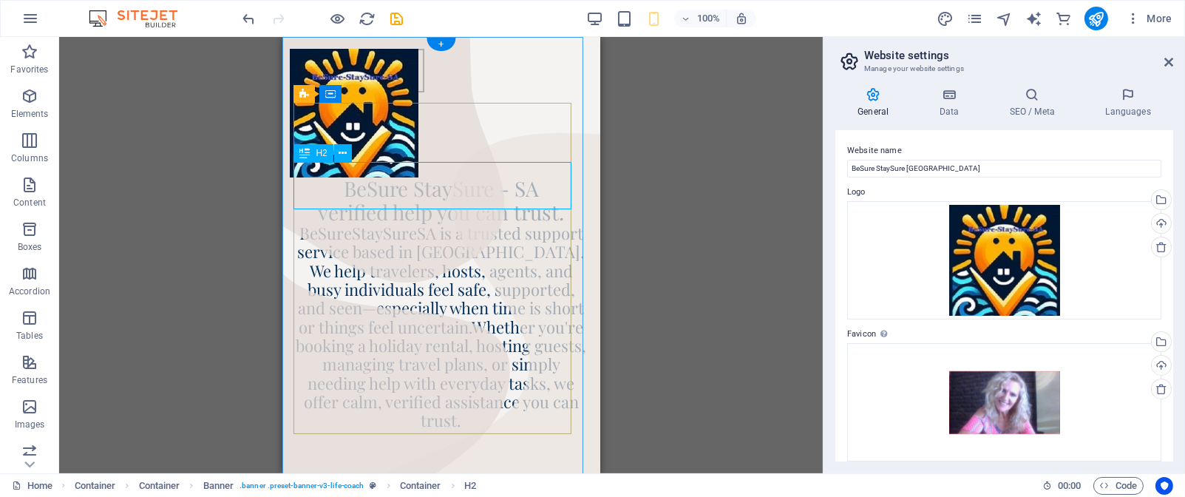
click at [318, 185] on div "BeSure StaySure - SA verified help you can trust." at bounding box center [441, 200] width 294 height 47
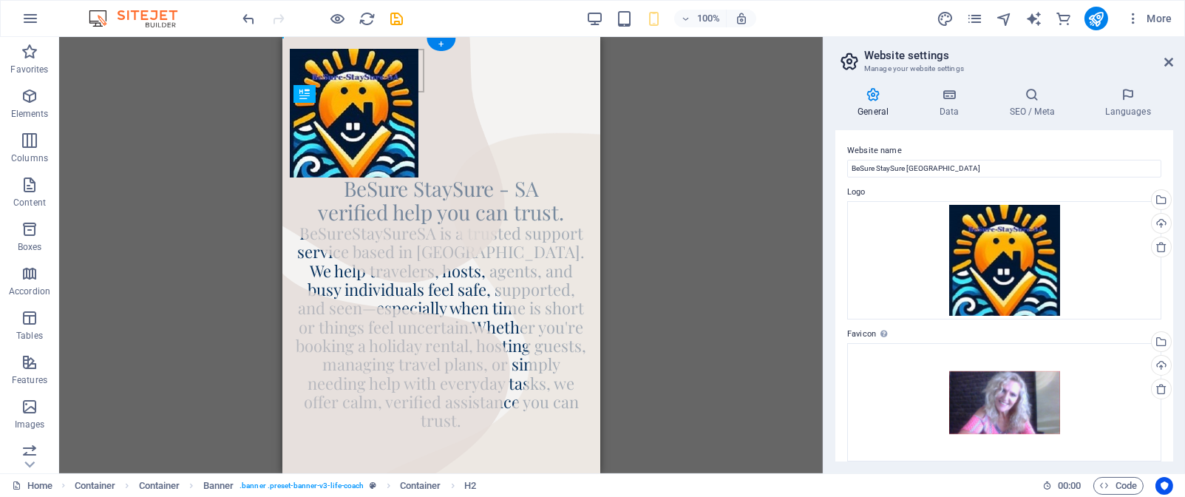
drag, startPoint x: 318, startPoint y: 185, endPoint x: 320, endPoint y: 172, distance: 13.5
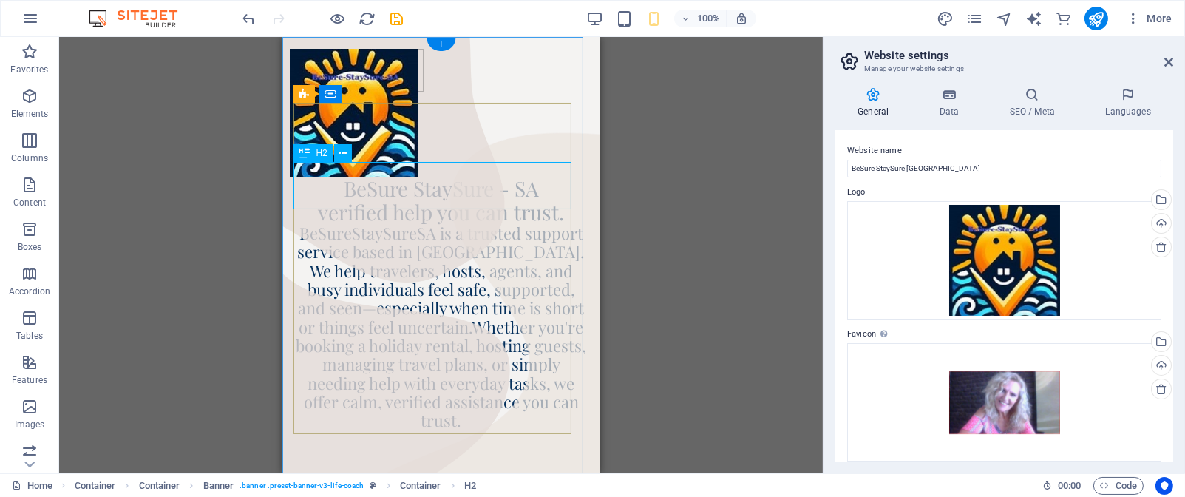
click at [336, 177] on div "BeSure StaySure - SA verified help you can trust." at bounding box center [441, 200] width 294 height 47
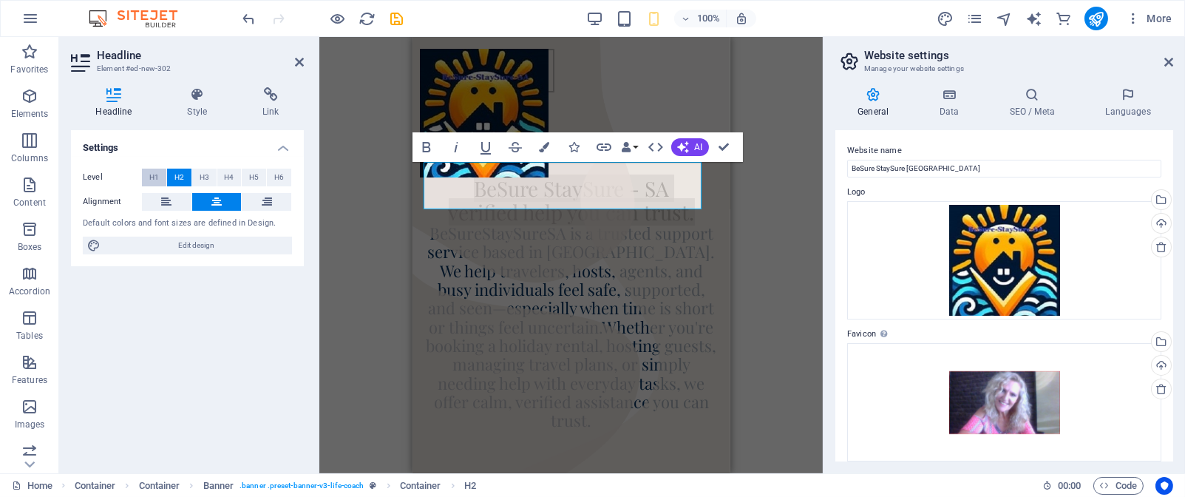
click at [155, 174] on span "H1" at bounding box center [154, 178] width 10 height 18
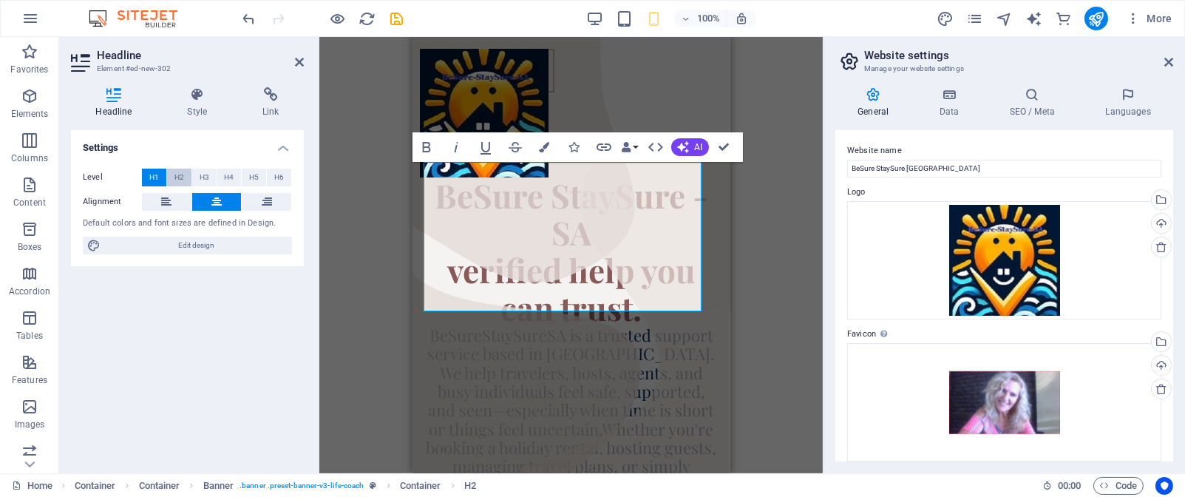
click at [179, 175] on span "H2" at bounding box center [180, 178] width 10 height 18
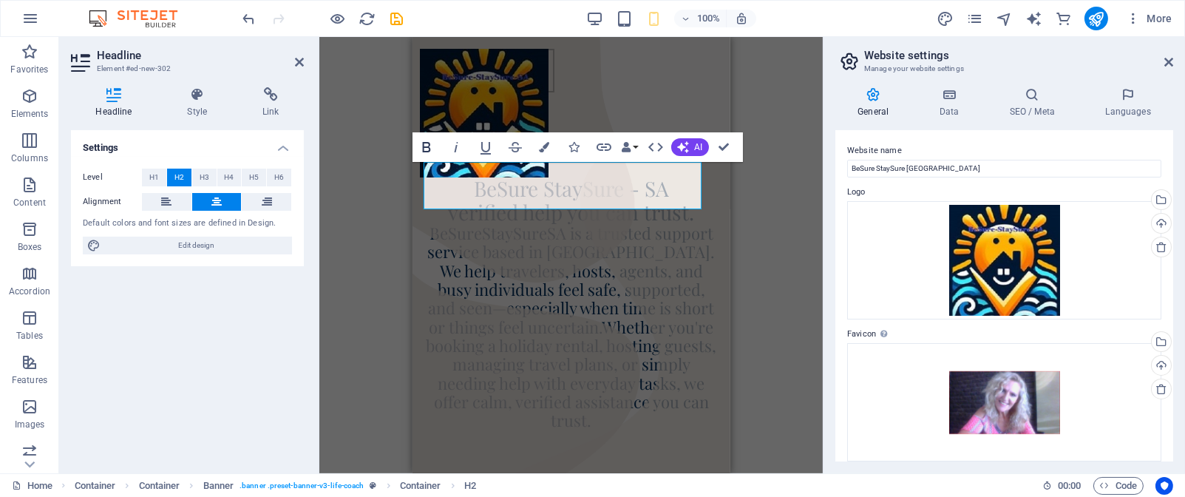
click at [424, 149] on icon "button" at bounding box center [427, 147] width 18 height 18
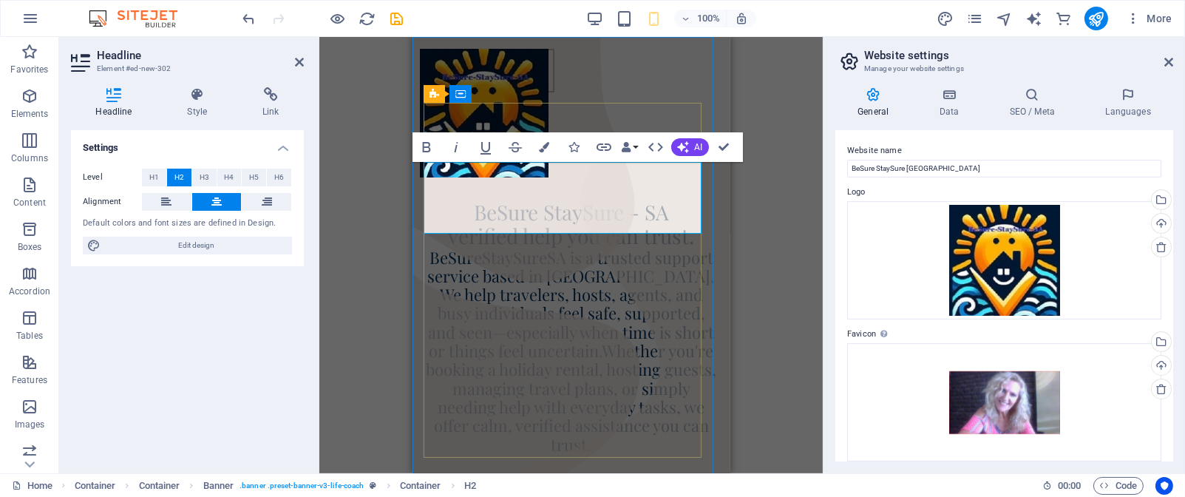
click at [465, 200] on h2 "BeSure StaySure - SA verified help you can trust." at bounding box center [571, 223] width 294 height 47
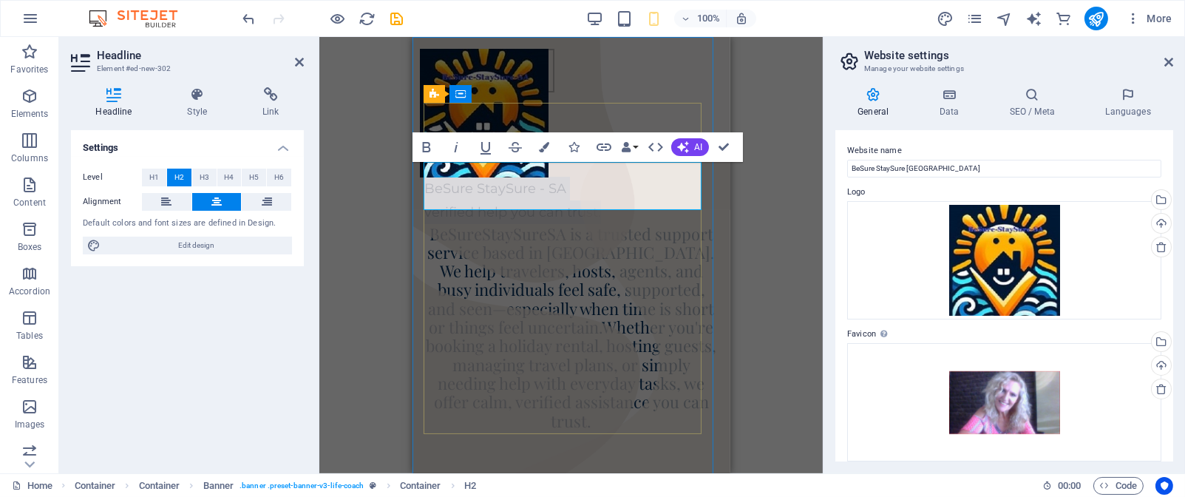
drag, startPoint x: 424, startPoint y: 176, endPoint x: 494, endPoint y: 187, distance: 71.1
click at [614, 189] on div "​ BeSure StaySure - SA verified help you can trust." at bounding box center [571, 201] width 294 height 48
click at [167, 202] on icon at bounding box center [166, 202] width 10 height 18
click at [219, 204] on icon at bounding box center [216, 202] width 10 height 18
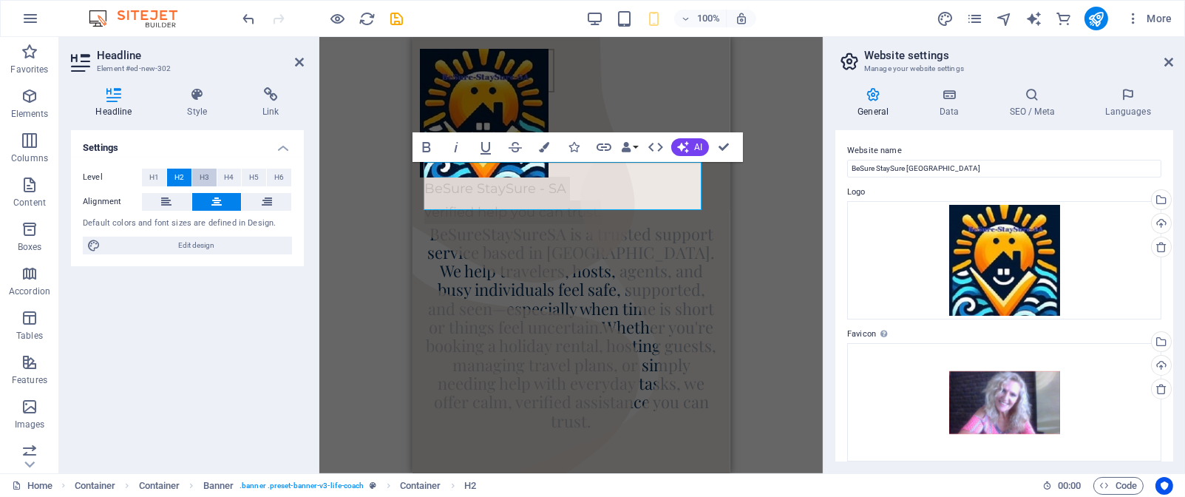
click at [219, 204] on icon at bounding box center [216, 202] width 10 height 18
click at [206, 177] on span "H3" at bounding box center [205, 178] width 10 height 18
click at [543, 149] on icon "button" at bounding box center [545, 147] width 10 height 10
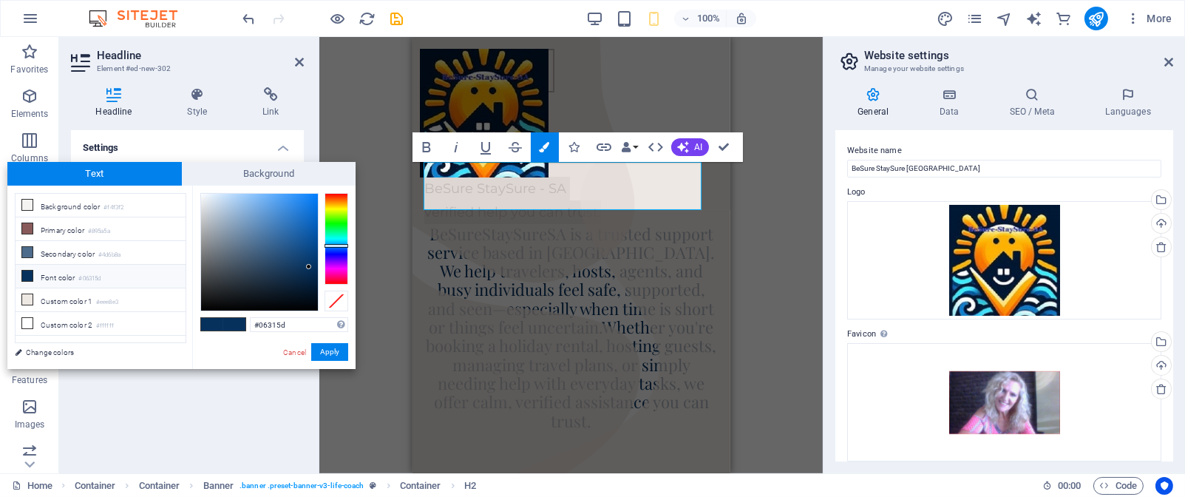
click at [31, 282] on span at bounding box center [27, 276] width 12 height 12
type input "#010101"
click at [202, 309] on div at bounding box center [259, 252] width 117 height 117
click at [426, 147] on icon "button" at bounding box center [426, 147] width 8 height 10
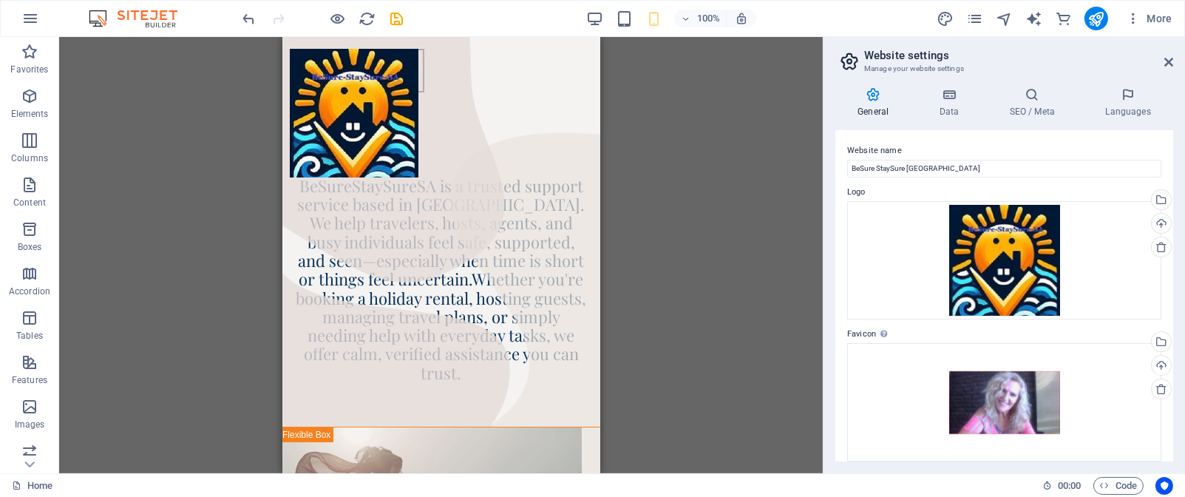
drag, startPoint x: 589, startPoint y: 81, endPoint x: 662, endPoint y: 70, distance: 74.0
click at [256, 24] on icon "undo" at bounding box center [249, 18] width 17 height 17
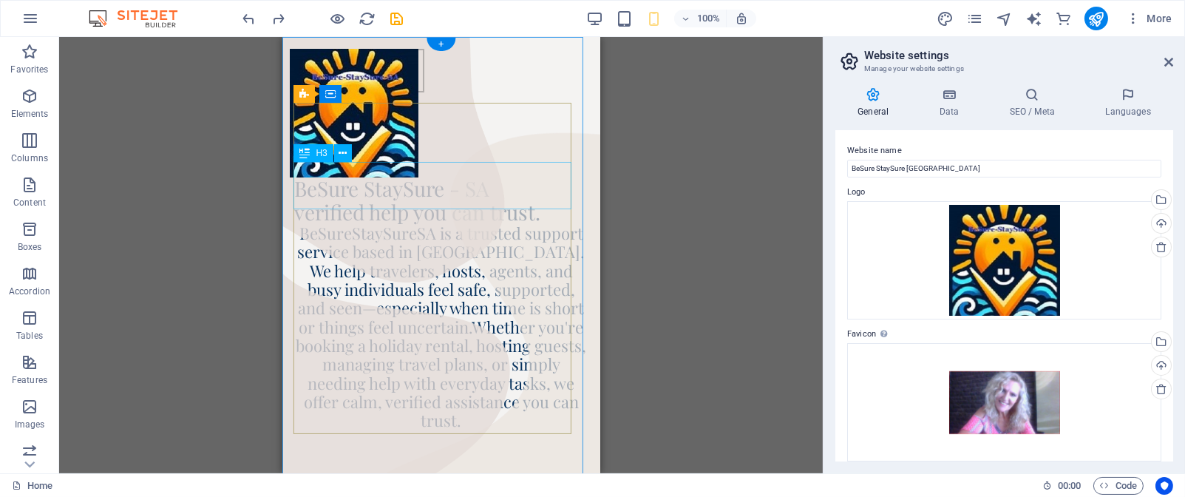
click at [464, 180] on div "BeSure StaySure - SA verified help you can trust." at bounding box center [441, 200] width 294 height 47
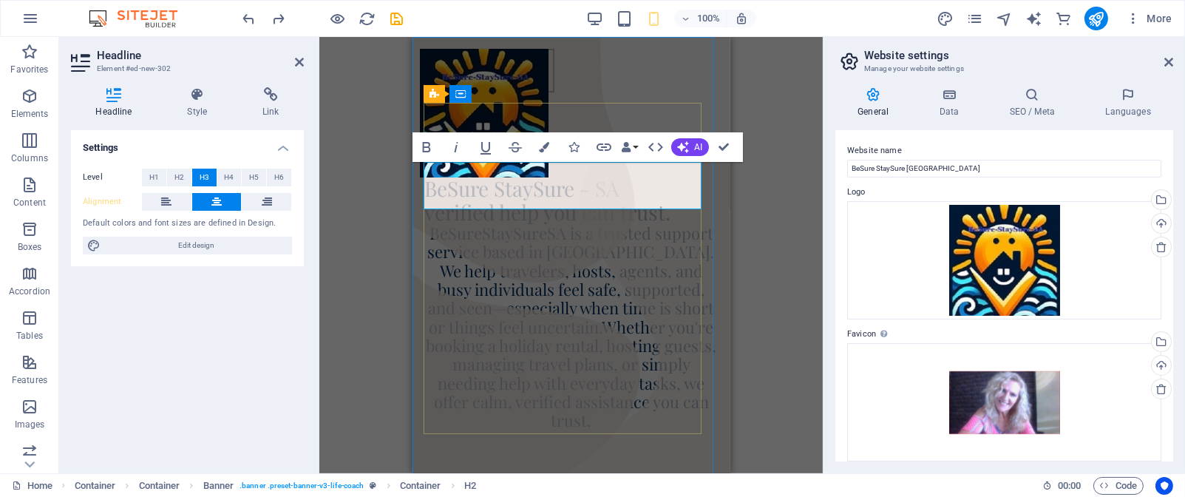
click at [682, 204] on h2 "BeSure StaySure - SA verified help you can trust." at bounding box center [571, 200] width 294 height 47
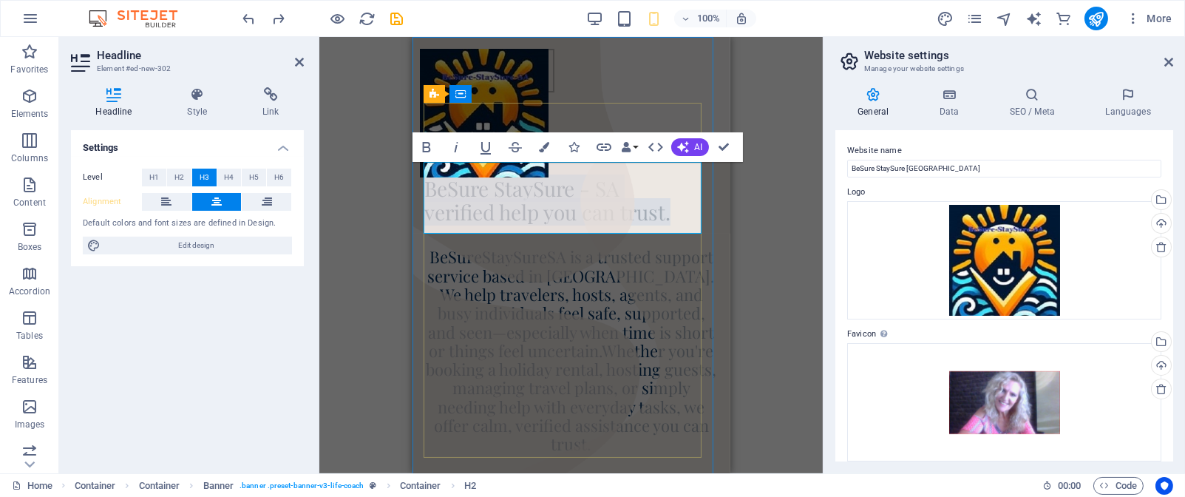
drag, startPoint x: 427, startPoint y: 173, endPoint x: 683, endPoint y: 198, distance: 257.1
click at [683, 198] on h2 "BeSure StaySure - SA verified help you can trust. ‌" at bounding box center [571, 213] width 294 height 72
click at [512, 218] on h2 "BeSure StaySure - SA verified help you can trust. ‌" at bounding box center [571, 213] width 294 height 72
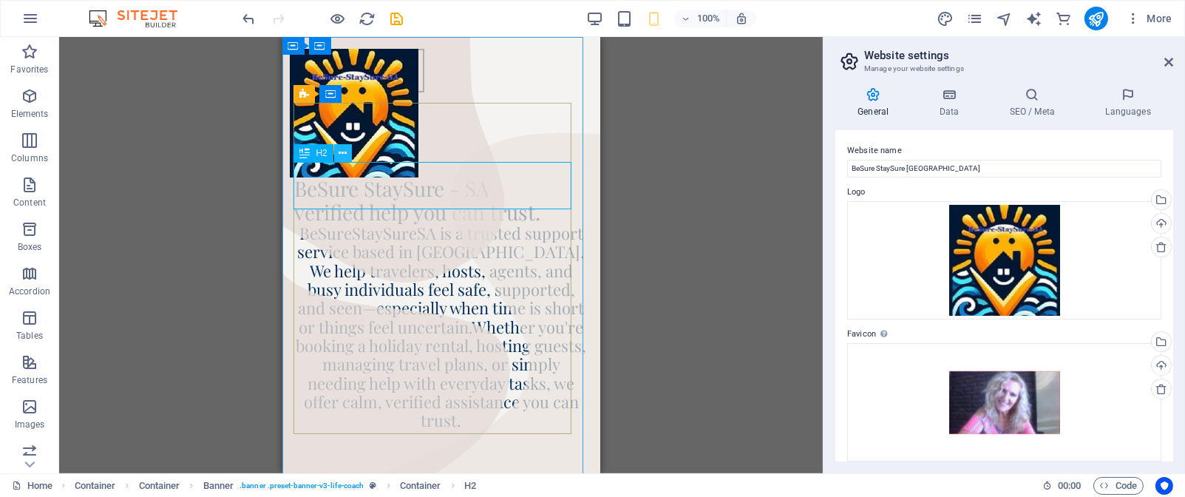
click at [341, 154] on icon at bounding box center [343, 154] width 8 height 16
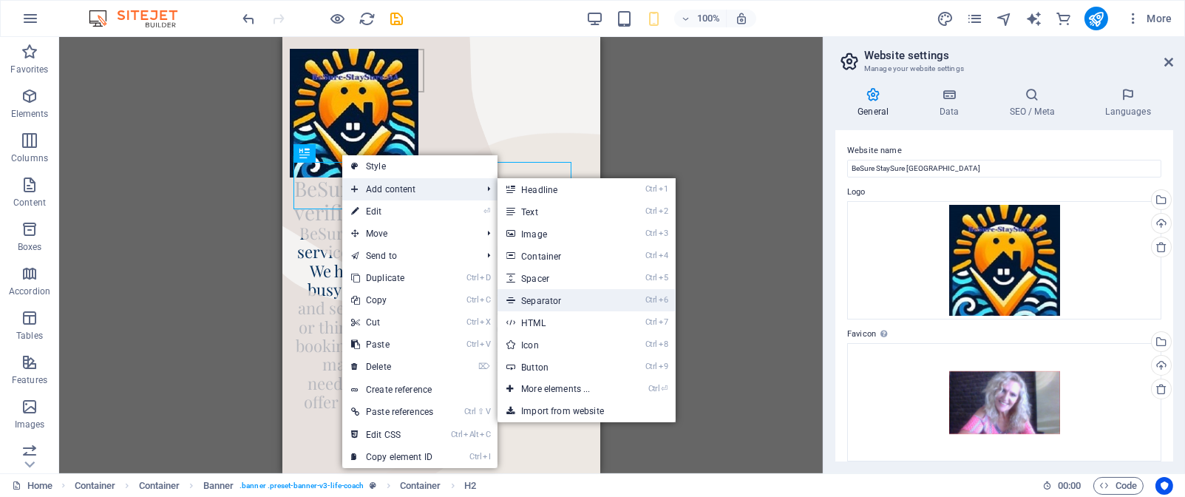
click at [578, 308] on link "Ctrl 6 Separator" at bounding box center [559, 300] width 122 height 22
select select "%"
select select "px"
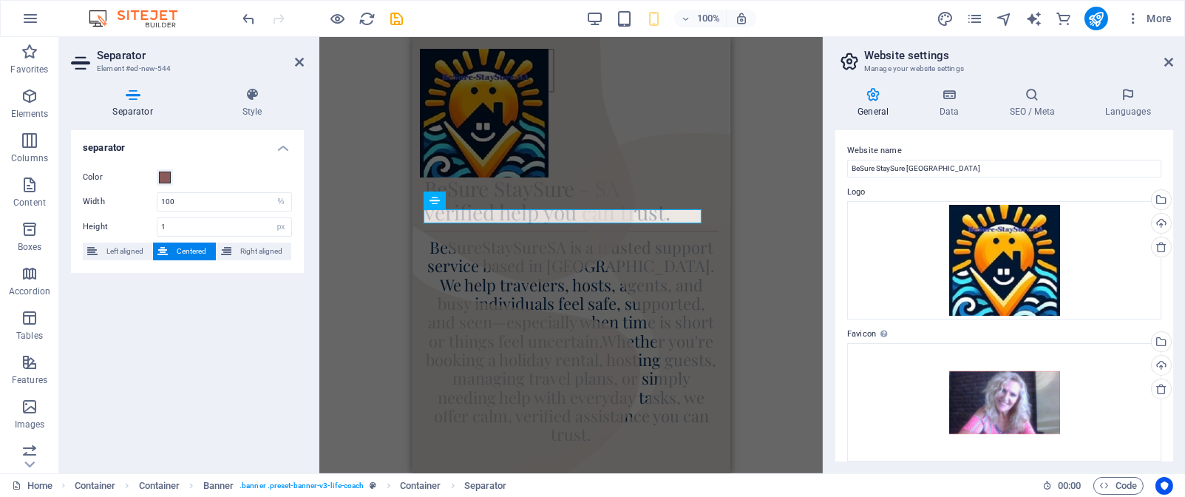
click at [186, 254] on span "Centered" at bounding box center [191, 252] width 38 height 18
click at [301, 58] on icon at bounding box center [299, 62] width 9 height 12
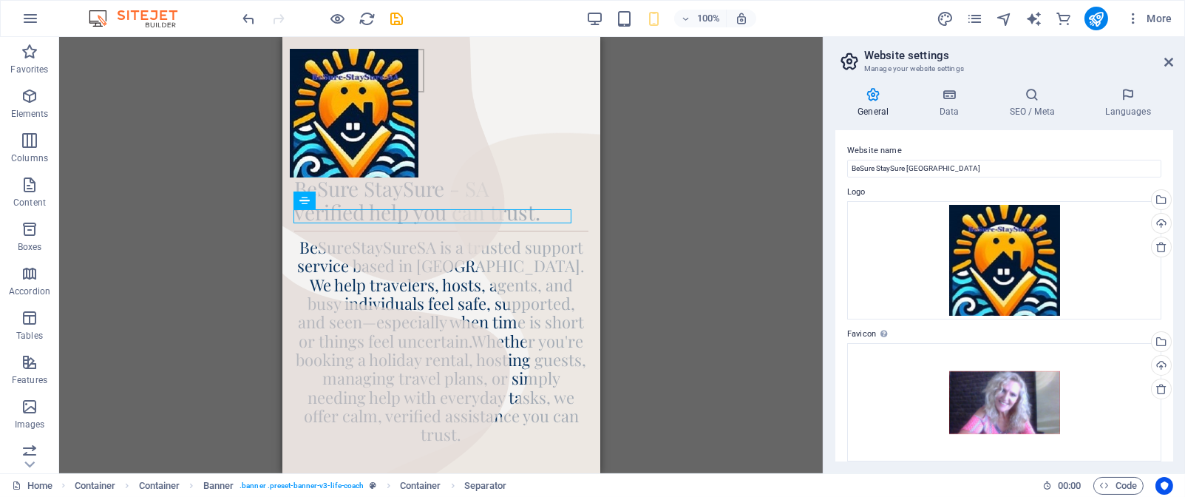
click at [689, 163] on div "H3 Container Container Container Banner Banner Container Button Container Conta…" at bounding box center [441, 255] width 764 height 436
click at [397, 21] on icon "save" at bounding box center [397, 18] width 17 height 17
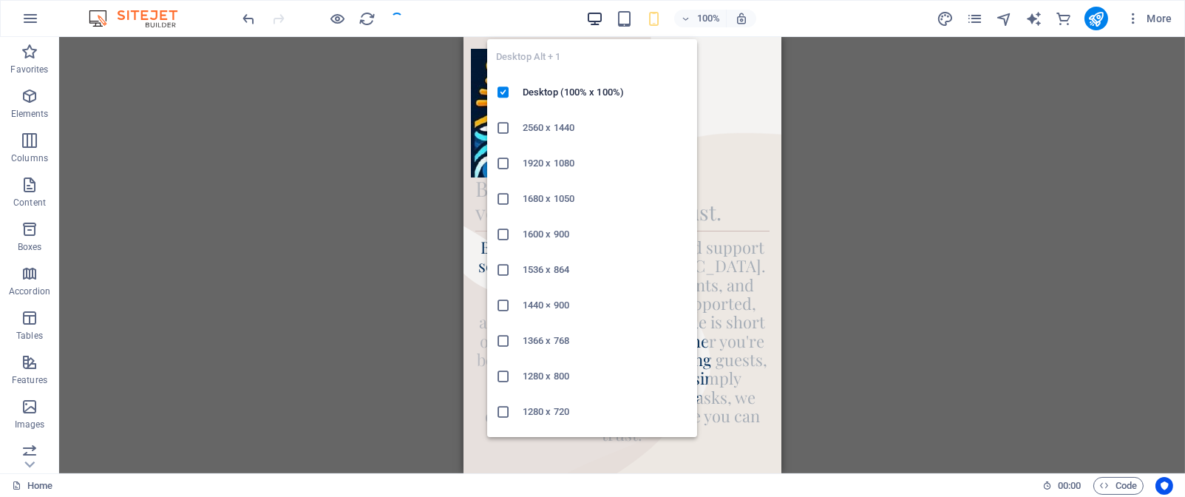
click at [596, 16] on icon "button" at bounding box center [594, 18] width 17 height 17
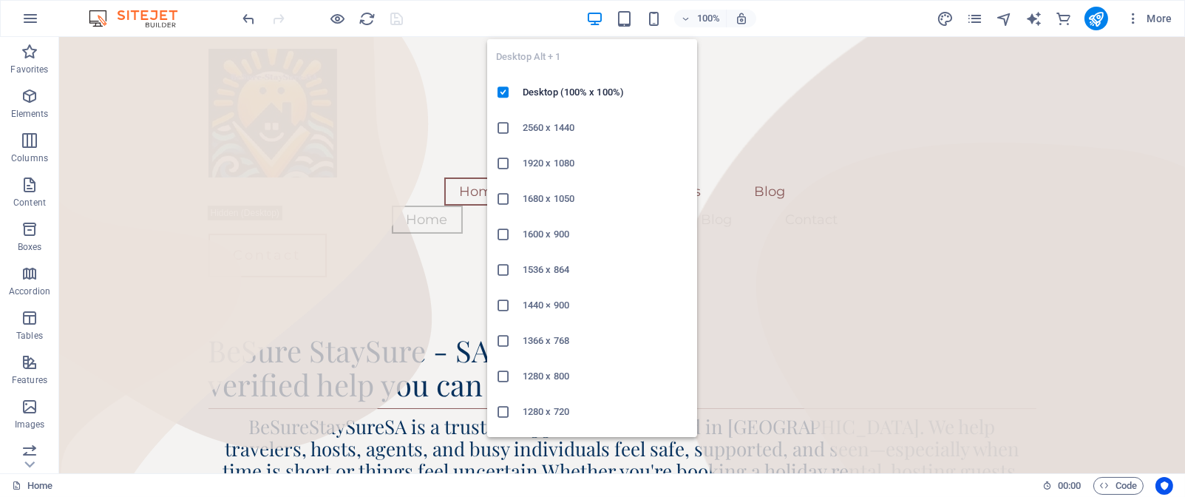
click at [596, 16] on icon "button" at bounding box center [594, 18] width 17 height 17
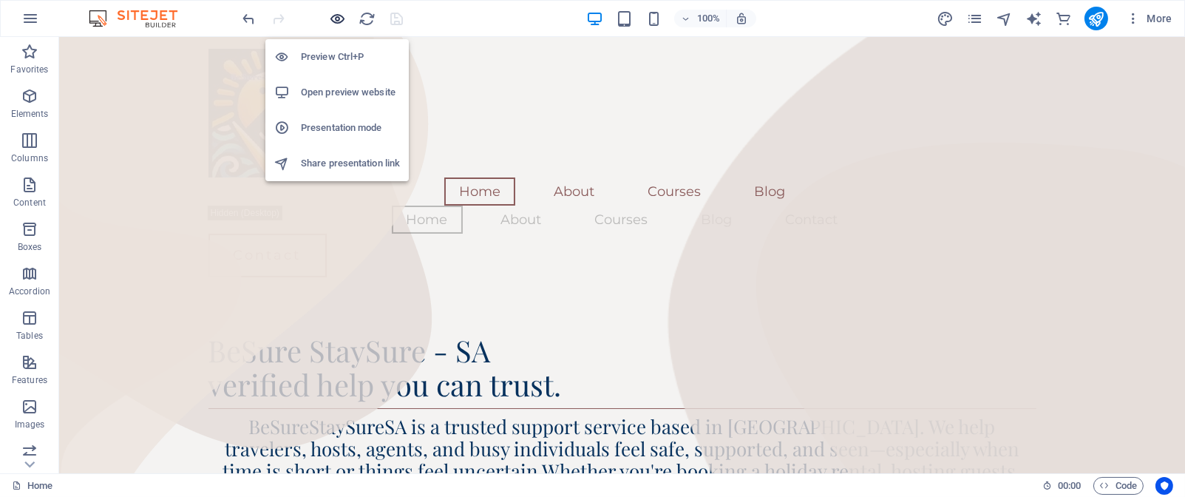
click at [341, 18] on icon "button" at bounding box center [338, 18] width 17 height 17
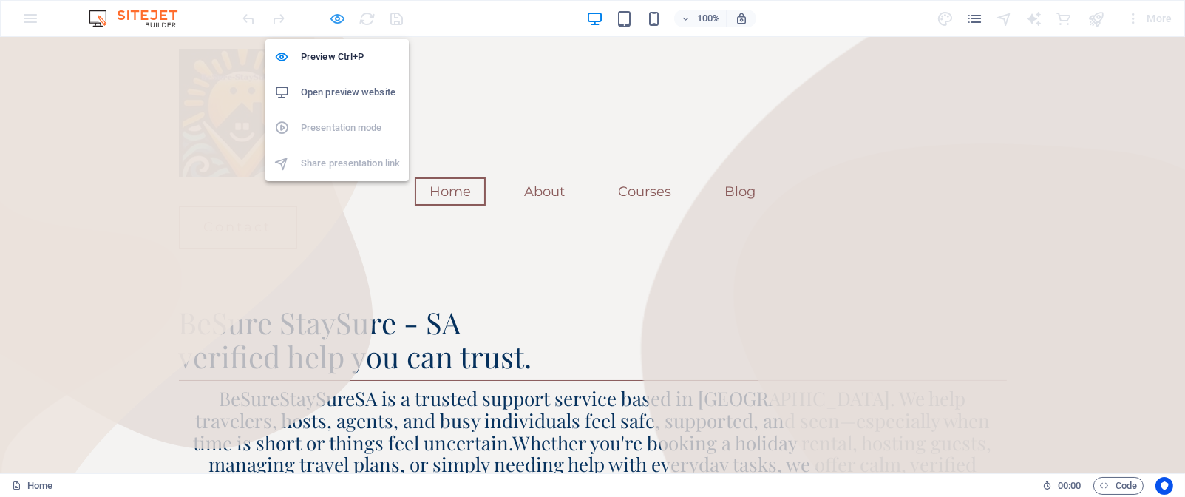
click at [333, 15] on icon "button" at bounding box center [338, 18] width 17 height 17
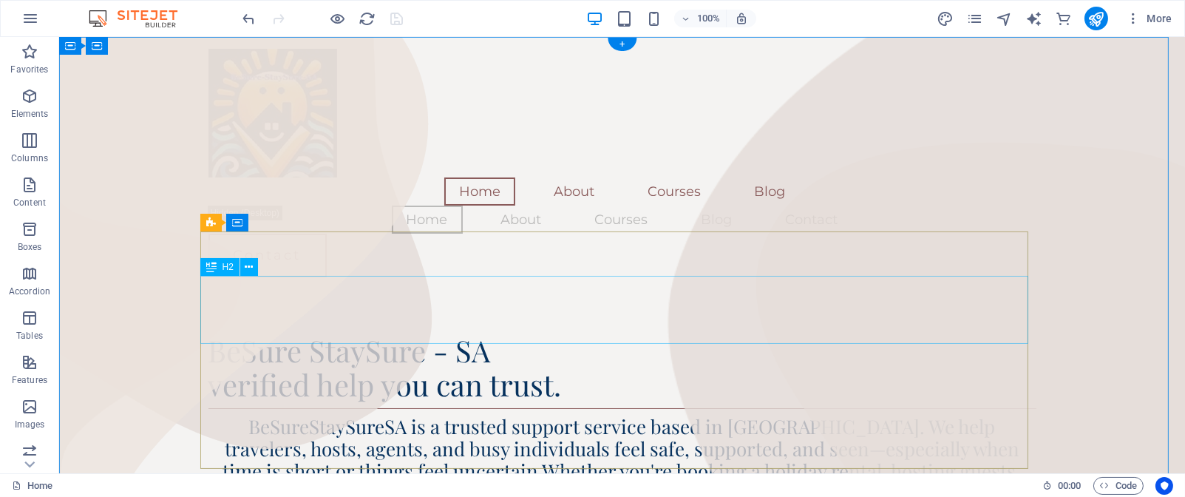
click at [345, 333] on div "BeSure StaySure - SA verified help you can trust." at bounding box center [623, 367] width 828 height 68
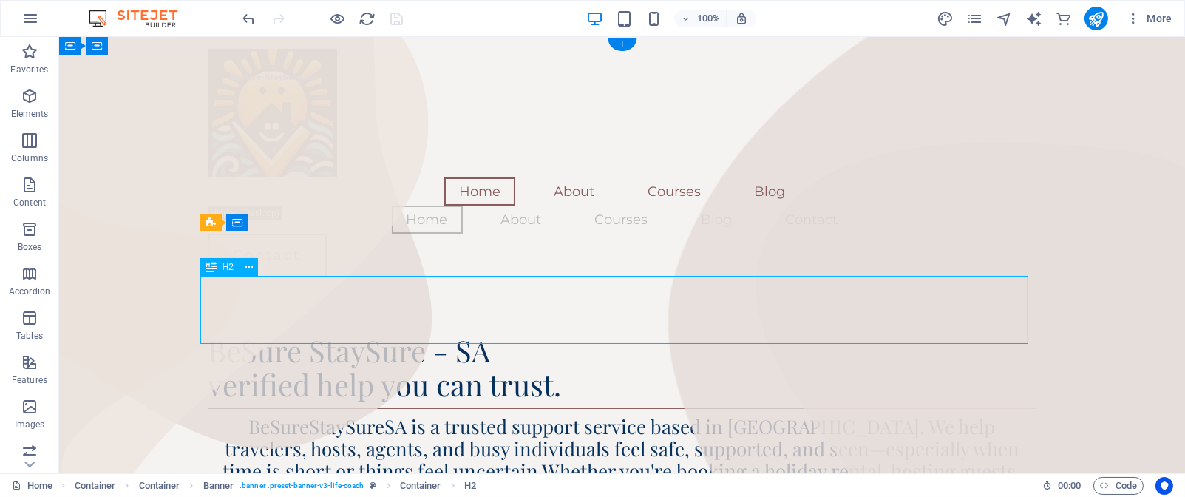
click at [345, 333] on div "BeSure StaySure - SA verified help you can trust." at bounding box center [623, 367] width 828 height 68
click at [209, 306] on div "BeSure StaySure - SA verified help you can trust. BeSureStaySureSA is a trusted…" at bounding box center [623, 407] width 828 height 237
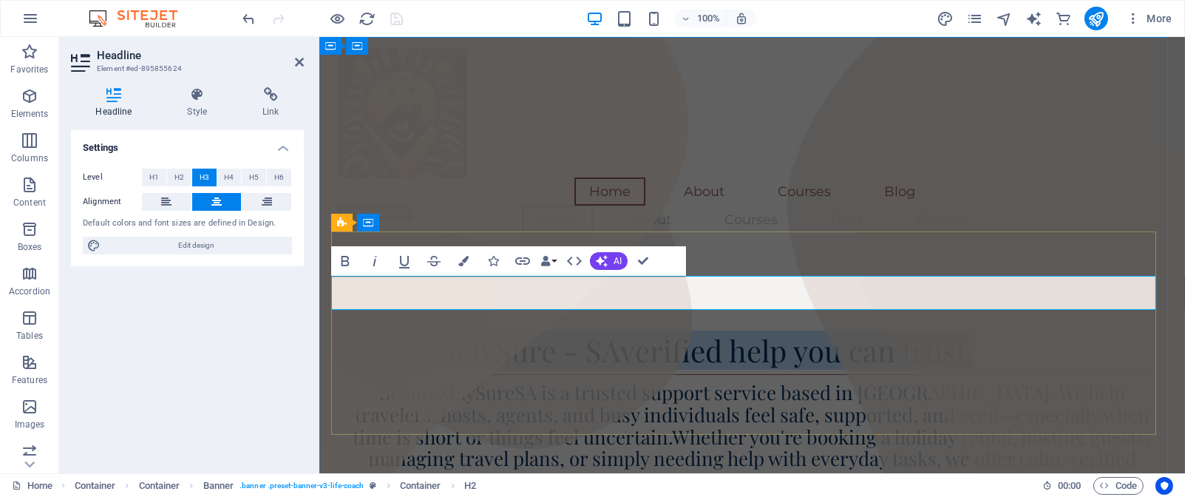
drag, startPoint x: 333, startPoint y: 294, endPoint x: 984, endPoint y: 292, distance: 650.7
click at [984, 333] on h2 "BeSure StaySure - SAverified help you can trust." at bounding box center [752, 350] width 828 height 34
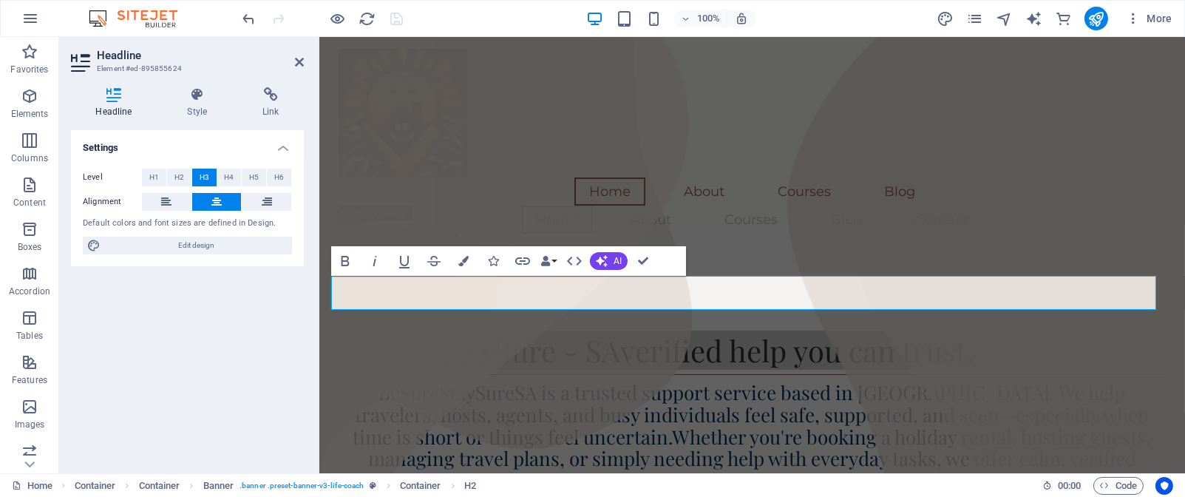
click at [217, 200] on icon at bounding box center [216, 202] width 10 height 18
click at [628, 333] on h2 "BeSure StaySure - SAverified help you can trust." at bounding box center [752, 350] width 828 height 34
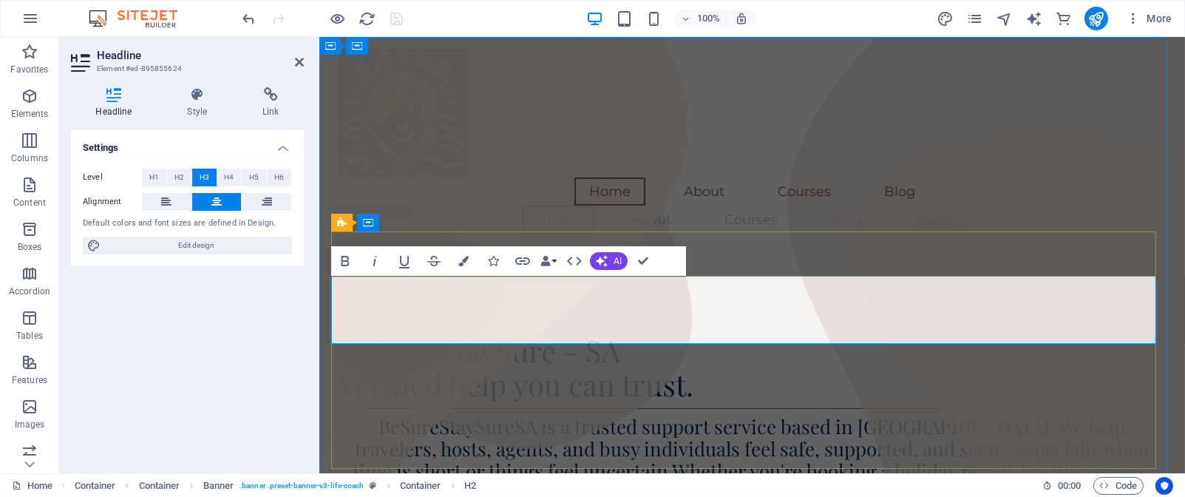
click at [338, 333] on h2 "BeSure StaySure - SA ‌Verified help you can trust." at bounding box center [752, 367] width 828 height 68
drag, startPoint x: 333, startPoint y: 325, endPoint x: 320, endPoint y: 274, distance: 51.8
click at [692, 342] on h2 "BeSure StaySure - SA ‌Verified help you can trust." at bounding box center [752, 367] width 828 height 68
click at [226, 175] on span "H4" at bounding box center [229, 178] width 10 height 18
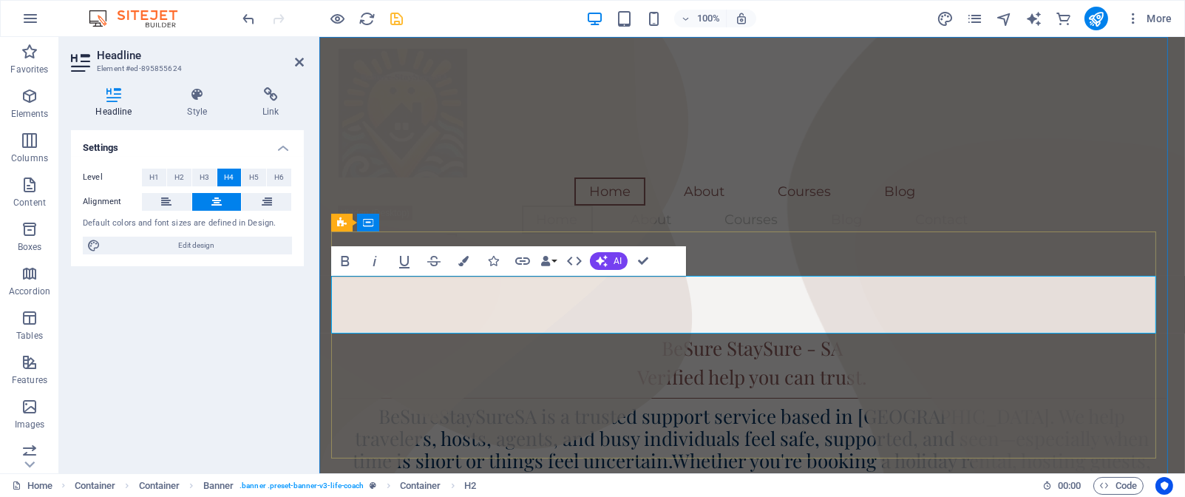
drag, startPoint x: 706, startPoint y: 292, endPoint x: 842, endPoint y: 321, distance: 138.4
click at [853, 333] on h4 "BeSure StaySure - SA ‌Verified help you can trust." at bounding box center [752, 362] width 828 height 58
click at [184, 177] on button "H2" at bounding box center [179, 178] width 24 height 18
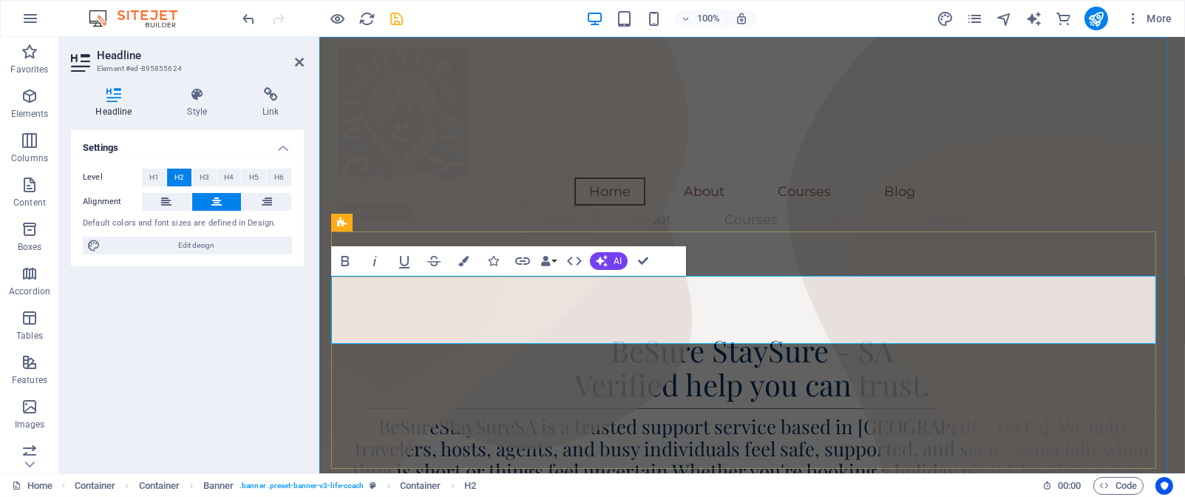
click at [705, 333] on h2 "BeSure StaySure - SA ‌Verified help you can trust." at bounding box center [752, 367] width 828 height 68
click at [174, 202] on button at bounding box center [167, 202] width 50 height 18
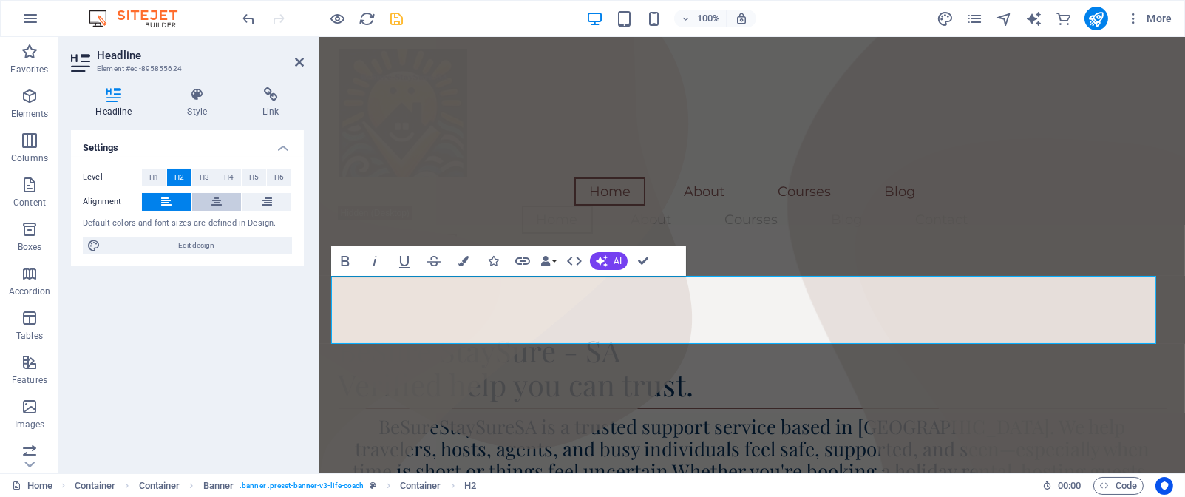
click at [218, 202] on icon at bounding box center [216, 202] width 10 height 18
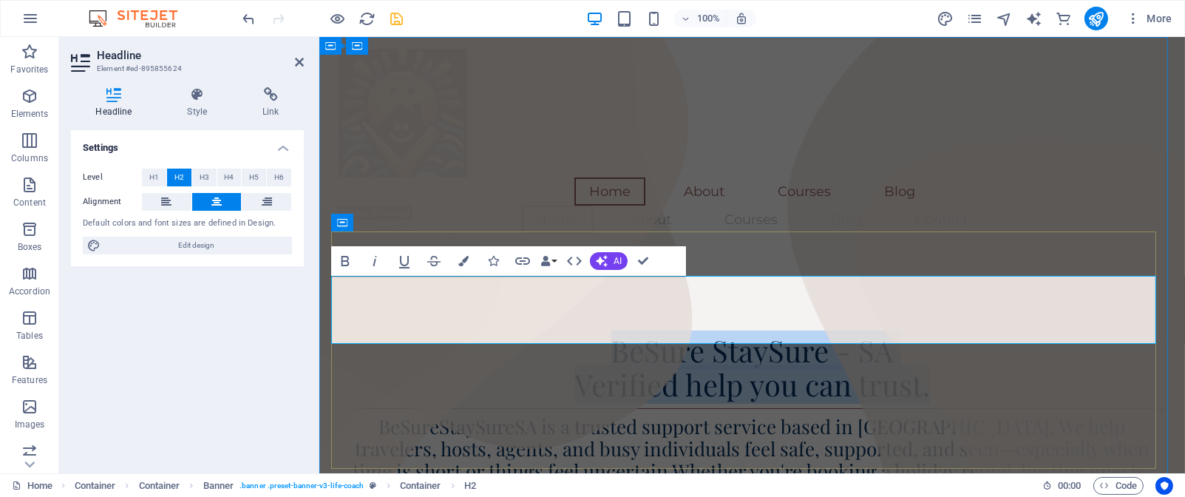
drag, startPoint x: 595, startPoint y: 298, endPoint x: 942, endPoint y: 331, distance: 348.4
click at [942, 333] on h2 "BeSure StaySure - SA ‌Verified help you can trust." at bounding box center [752, 367] width 828 height 68
click at [345, 259] on icon "button" at bounding box center [345, 261] width 18 height 18
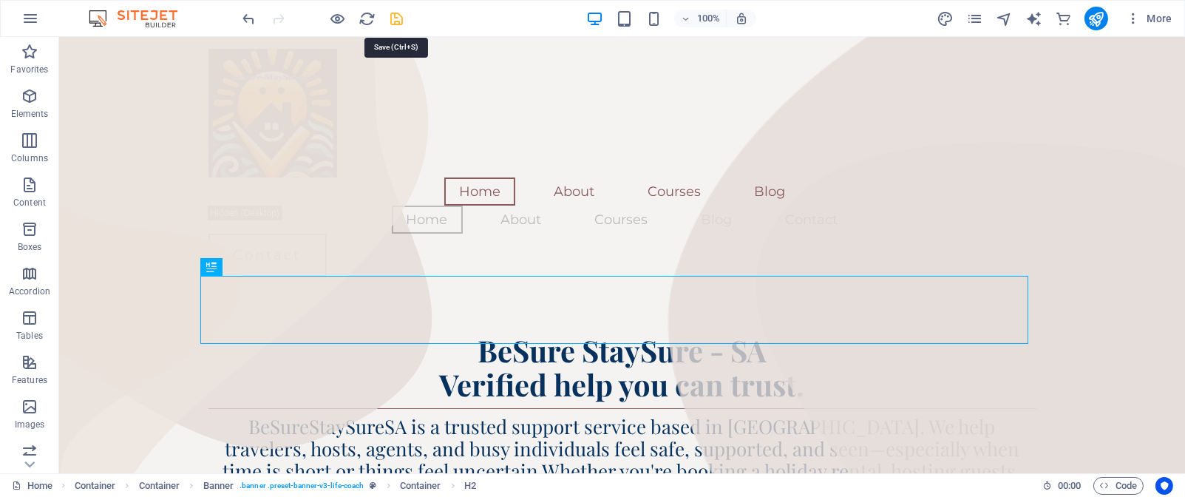
click at [397, 18] on icon "save" at bounding box center [397, 18] width 17 height 17
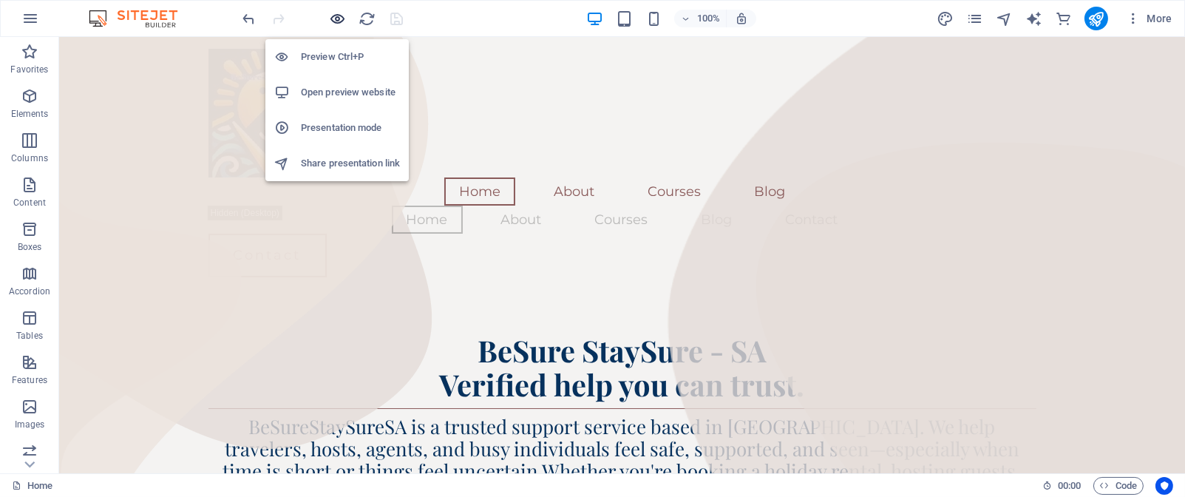
click at [331, 18] on icon "button" at bounding box center [338, 18] width 17 height 17
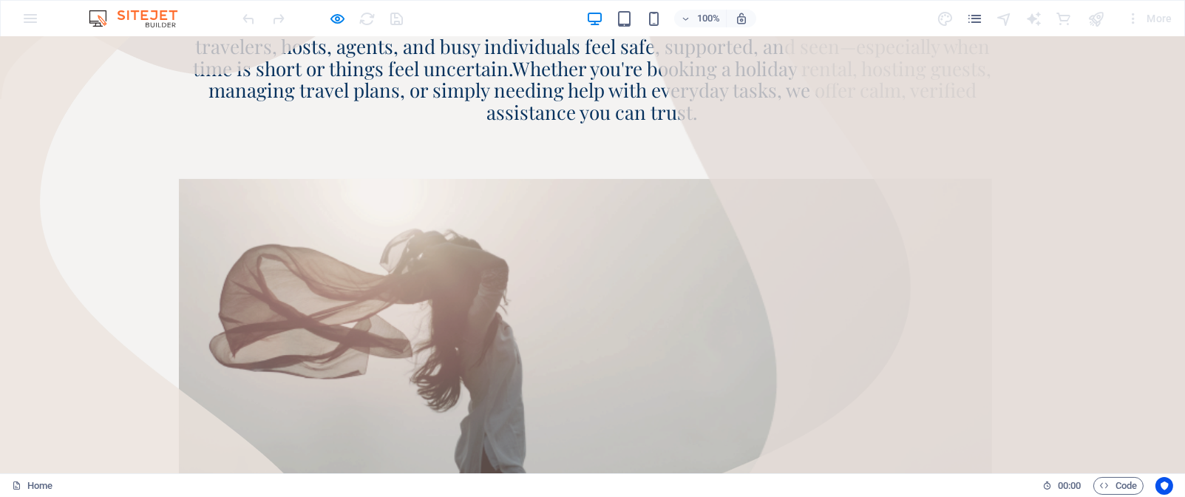
scroll to position [380, 0]
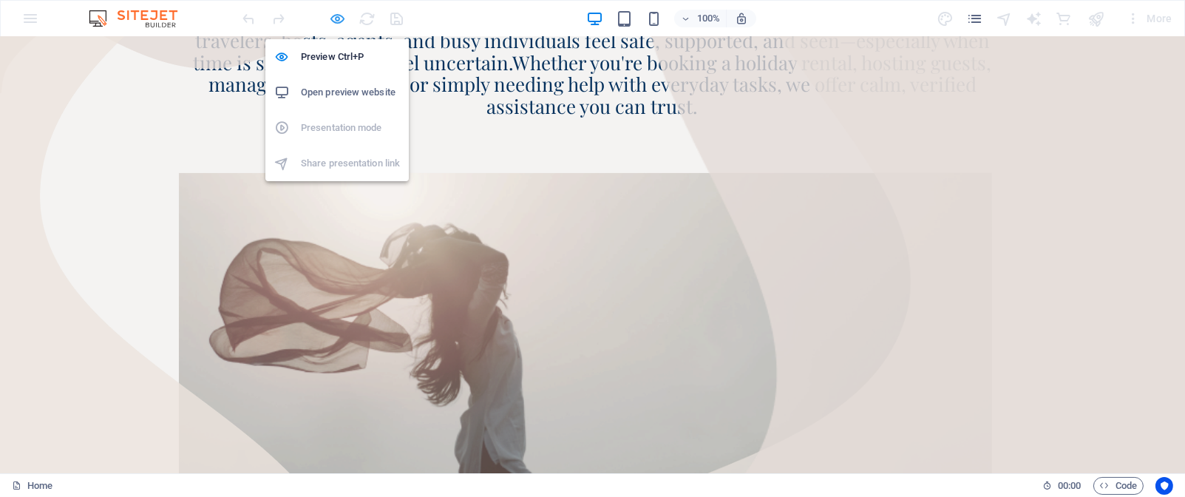
click at [336, 16] on icon "button" at bounding box center [338, 18] width 17 height 17
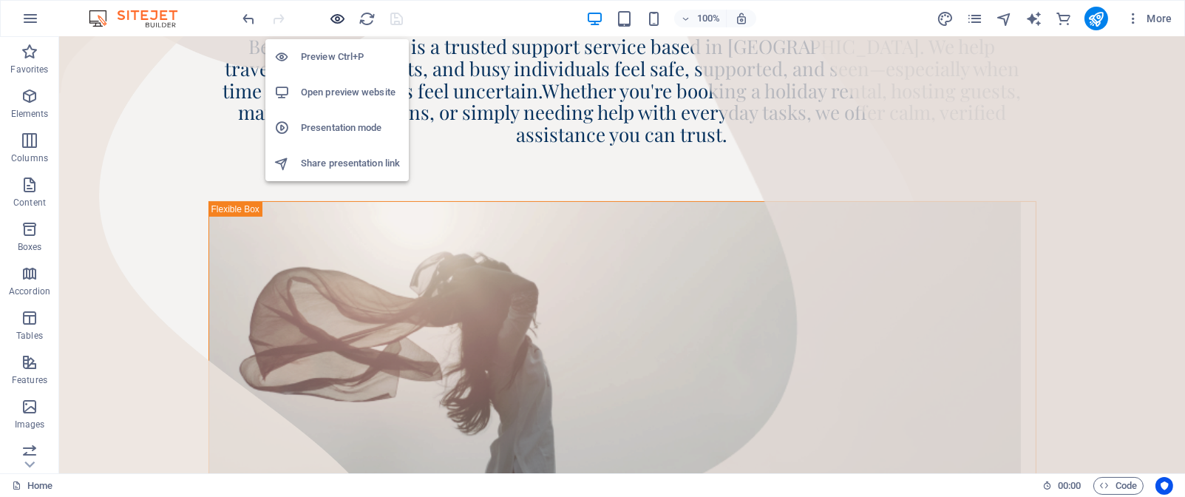
scroll to position [391, 0]
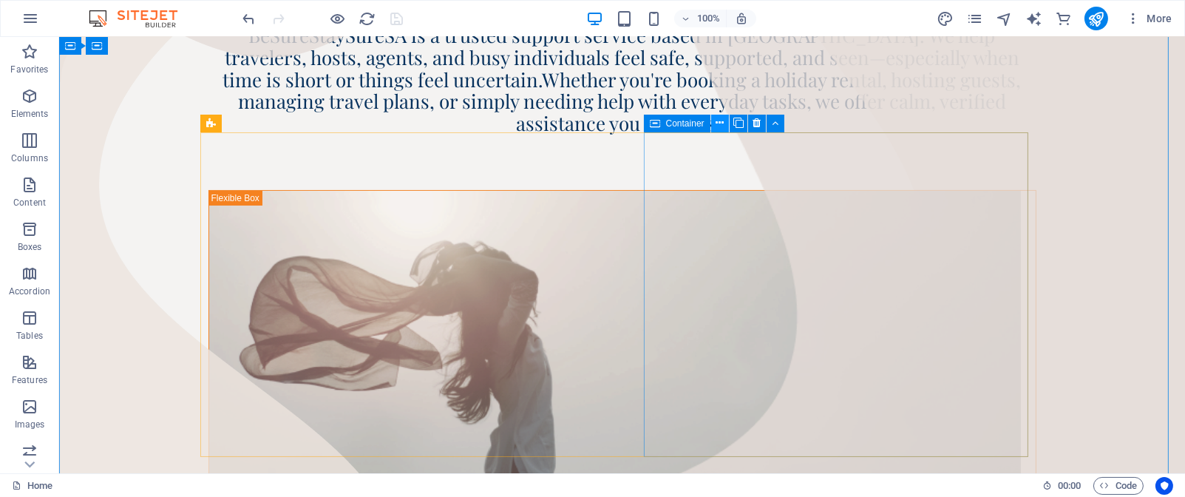
click at [721, 126] on icon at bounding box center [720, 123] width 8 height 16
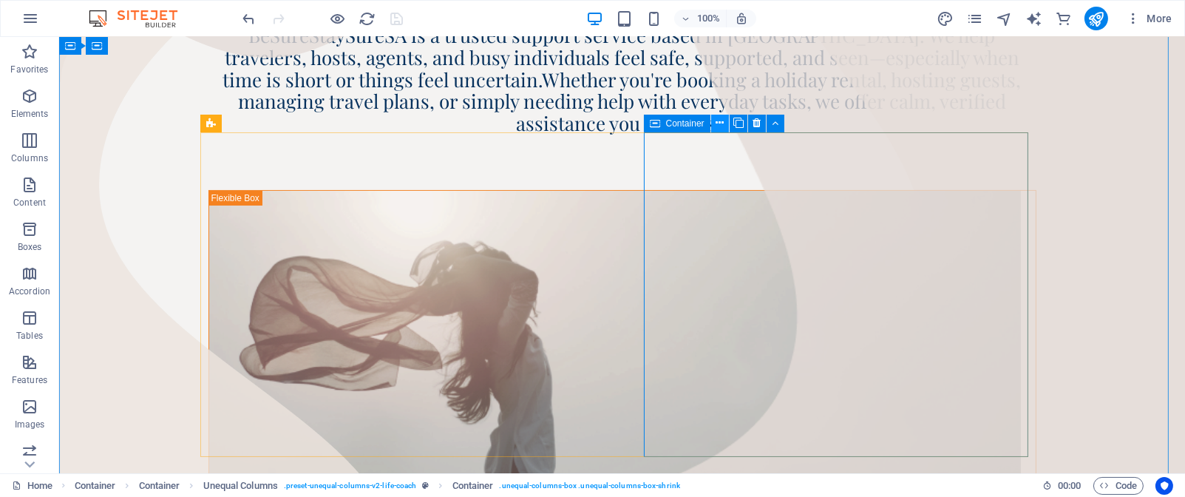
click at [717, 124] on icon at bounding box center [720, 123] width 8 height 16
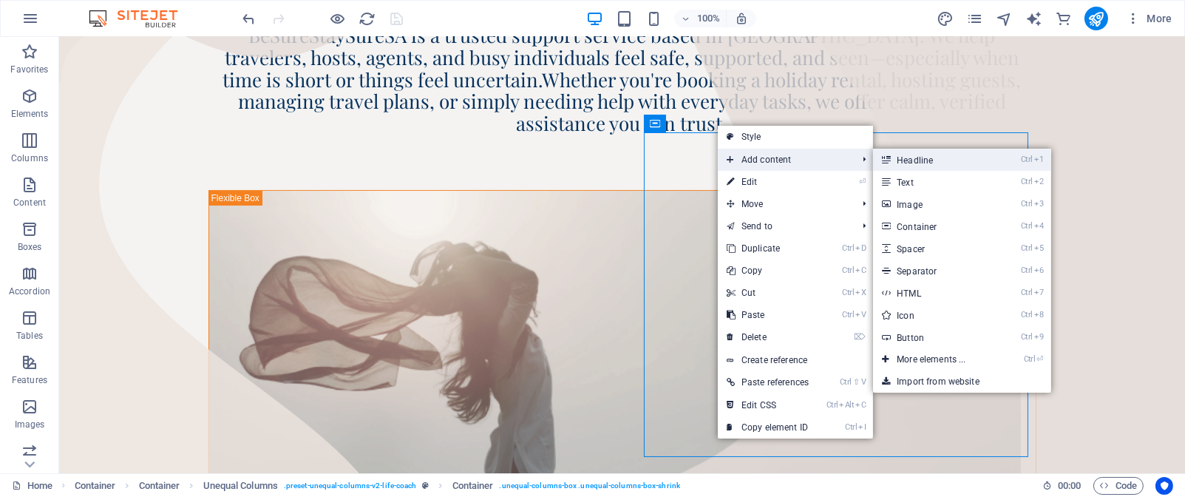
click at [916, 163] on link "Ctrl 1 Headline" at bounding box center [934, 160] width 122 height 22
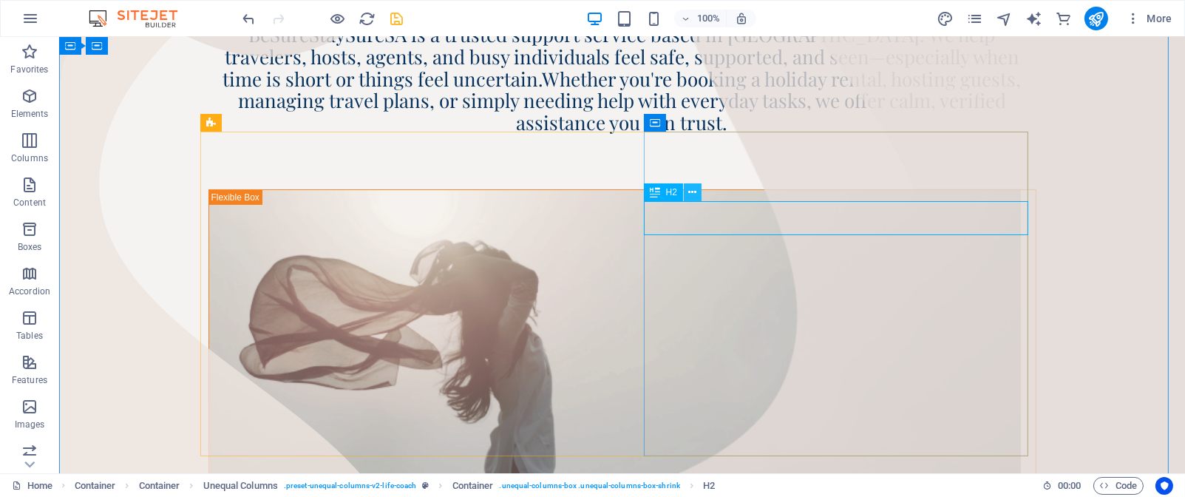
click at [694, 197] on icon at bounding box center [692, 193] width 8 height 16
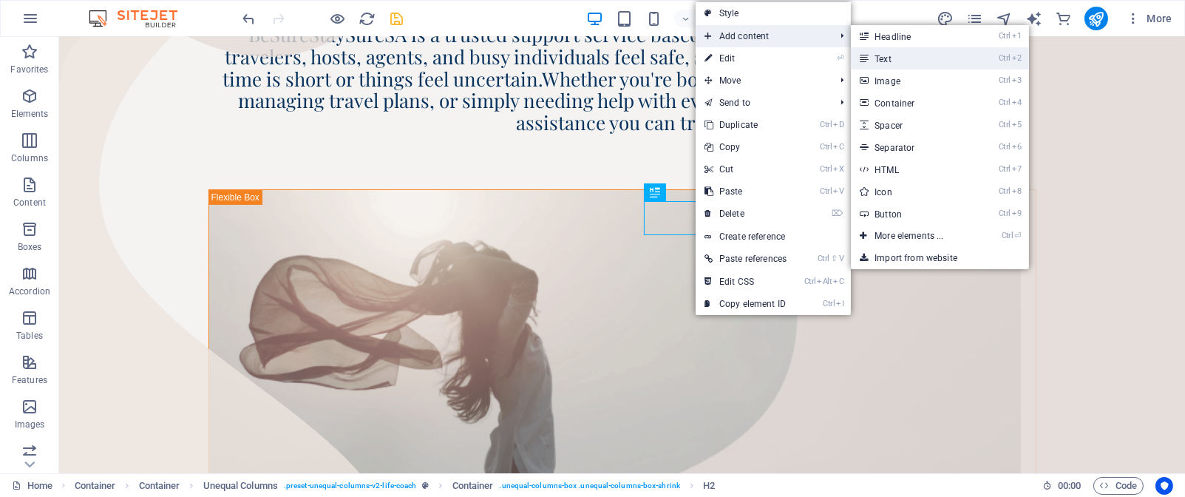
click at [873, 65] on link "Ctrl 2 Text" at bounding box center [912, 58] width 122 height 22
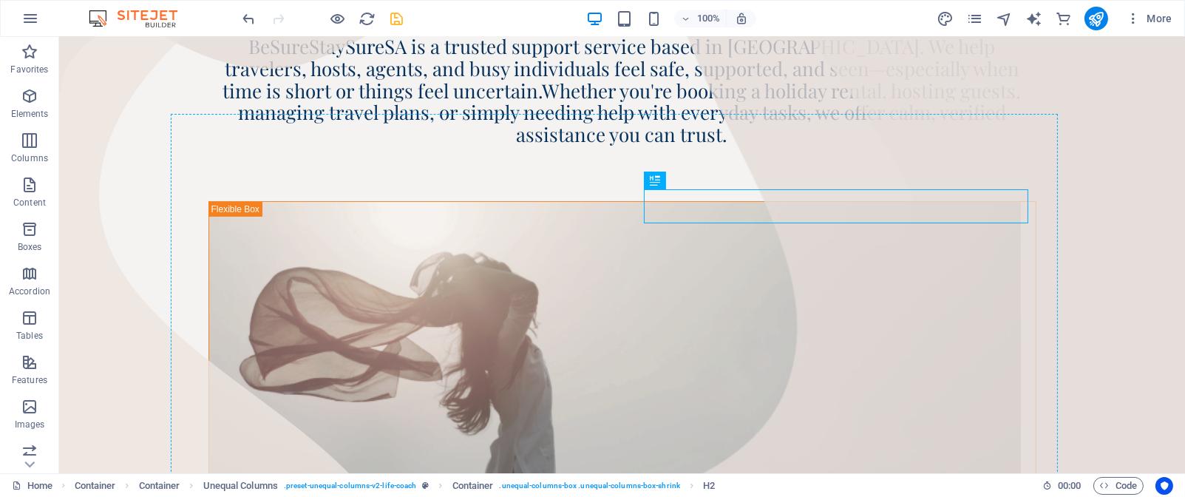
drag, startPoint x: 722, startPoint y: 197, endPoint x: 719, endPoint y: 168, distance: 29.7
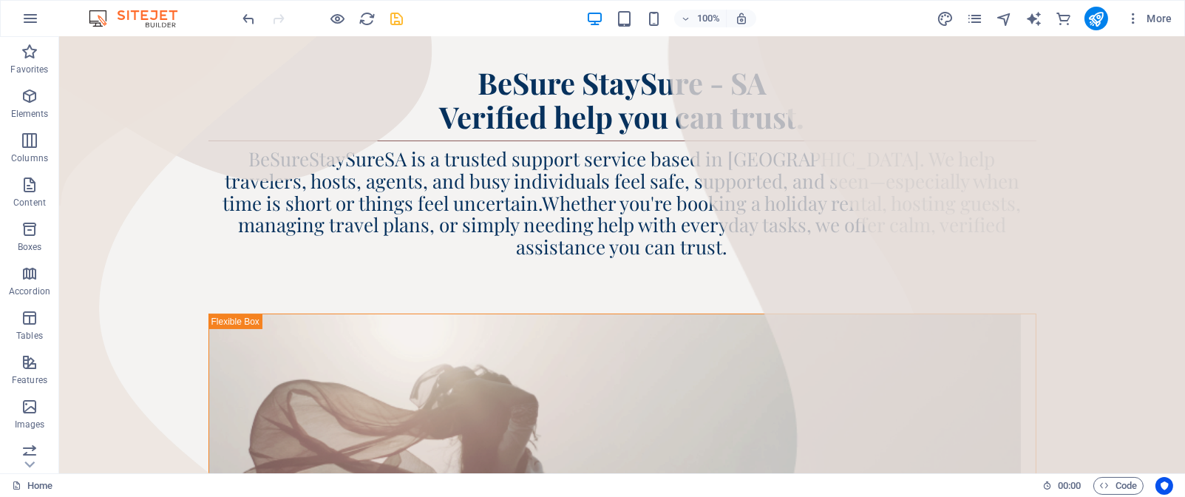
scroll to position [286, 0]
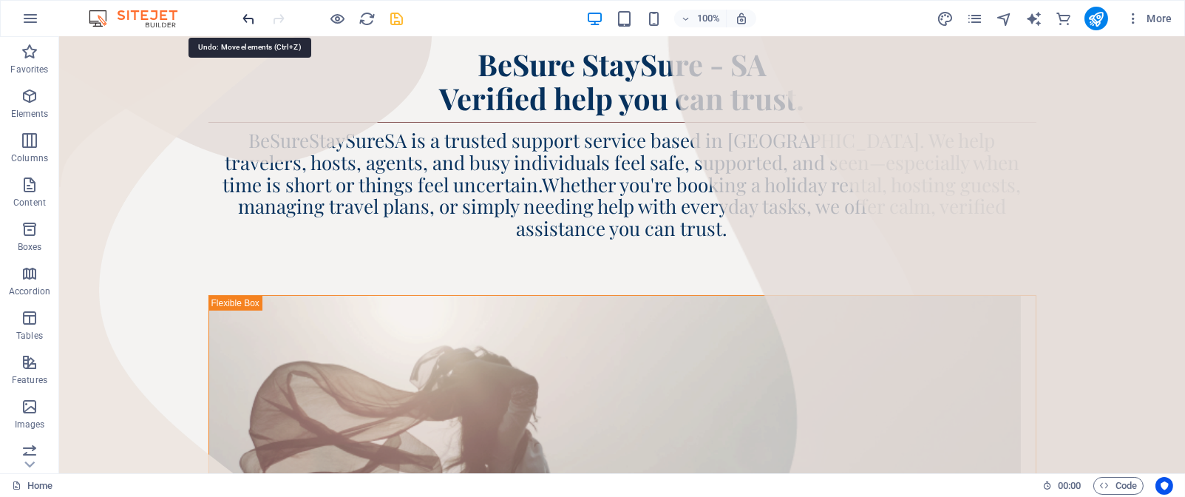
click at [248, 16] on icon "undo" at bounding box center [249, 18] width 17 height 17
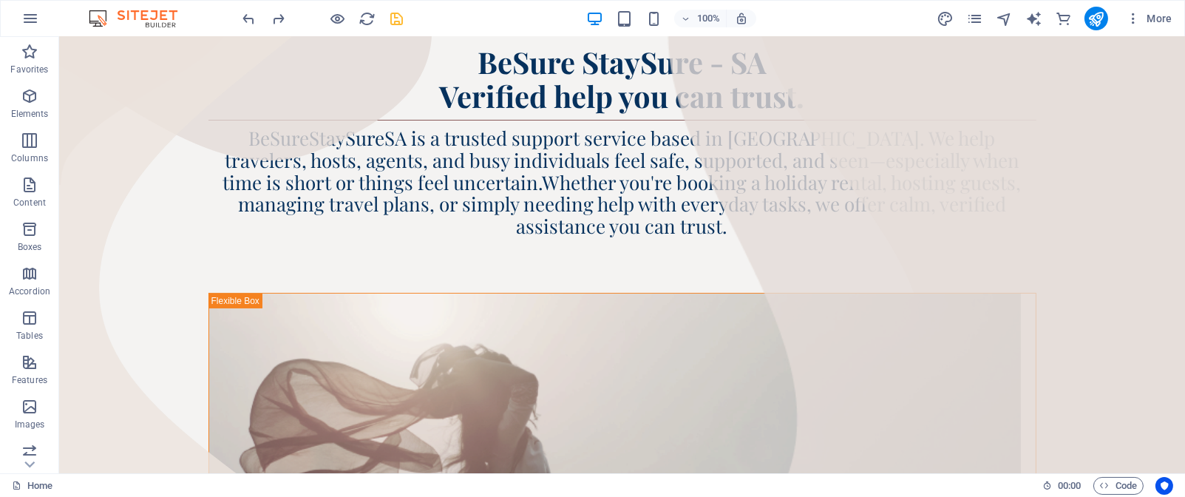
scroll to position [331, 0]
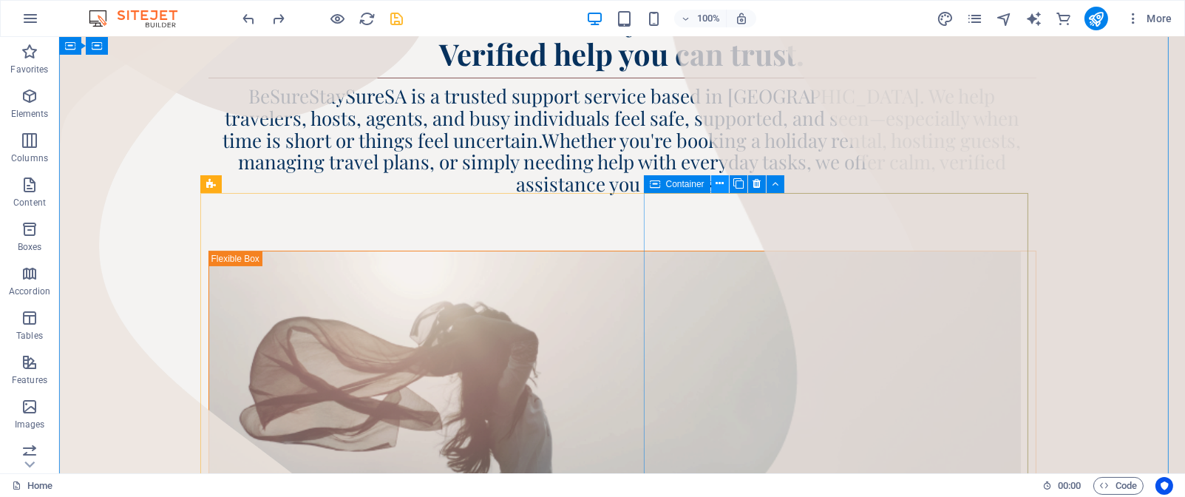
click at [719, 186] on icon at bounding box center [720, 184] width 8 height 16
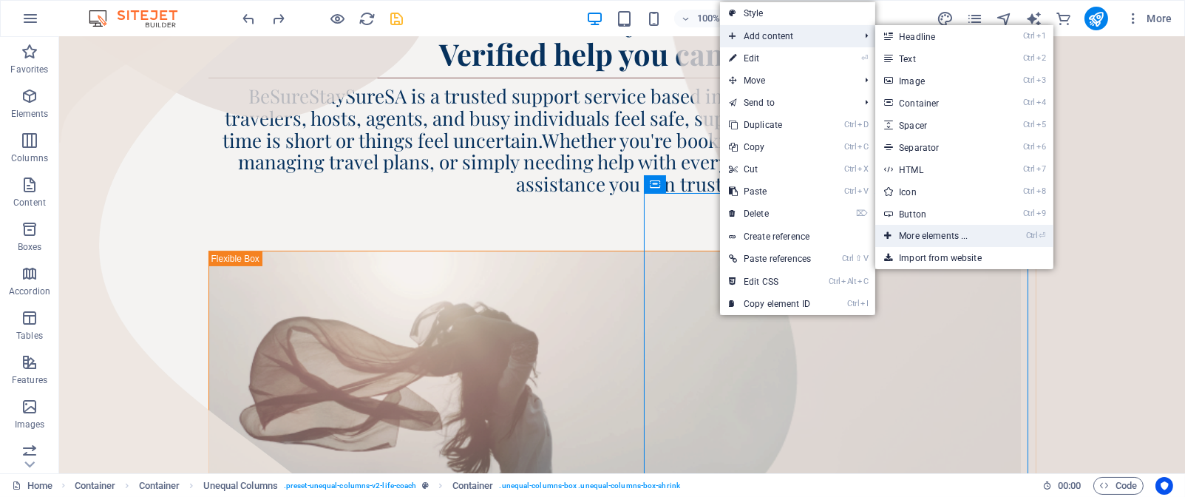
click at [945, 237] on link "Ctrl ⏎ More elements ..." at bounding box center [937, 236] width 122 height 22
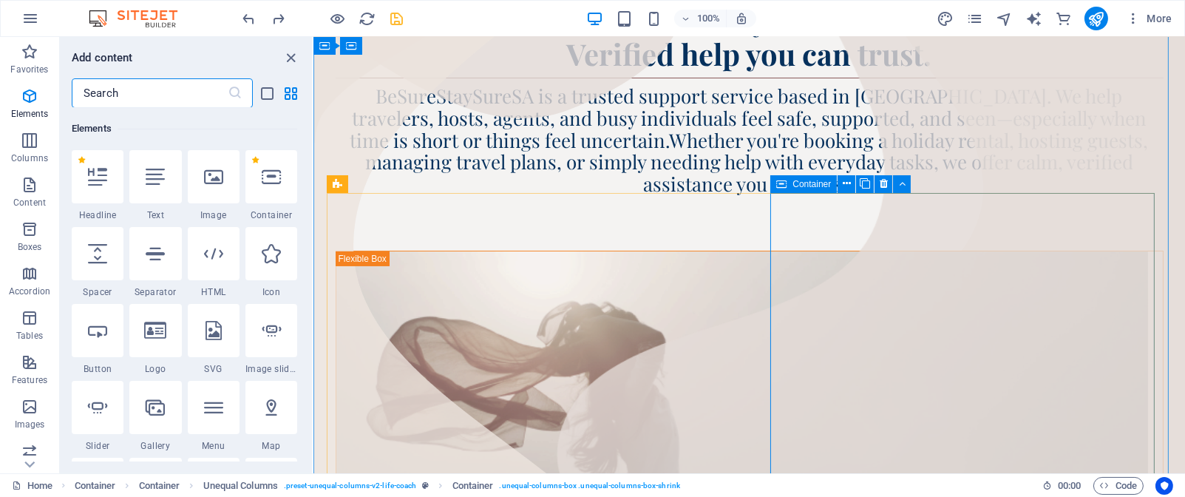
scroll to position [158, 0]
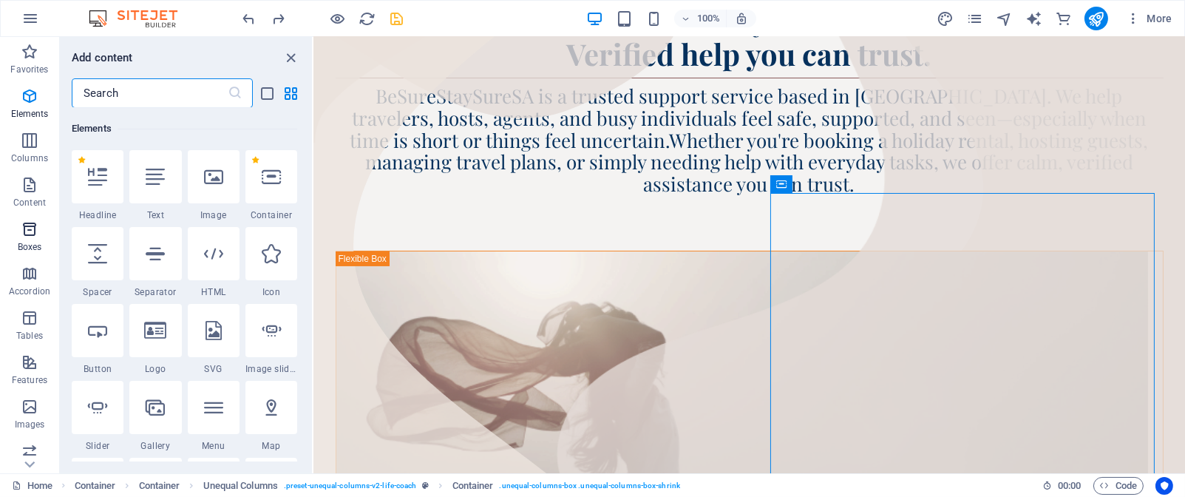
click at [28, 231] on icon "button" at bounding box center [30, 229] width 18 height 18
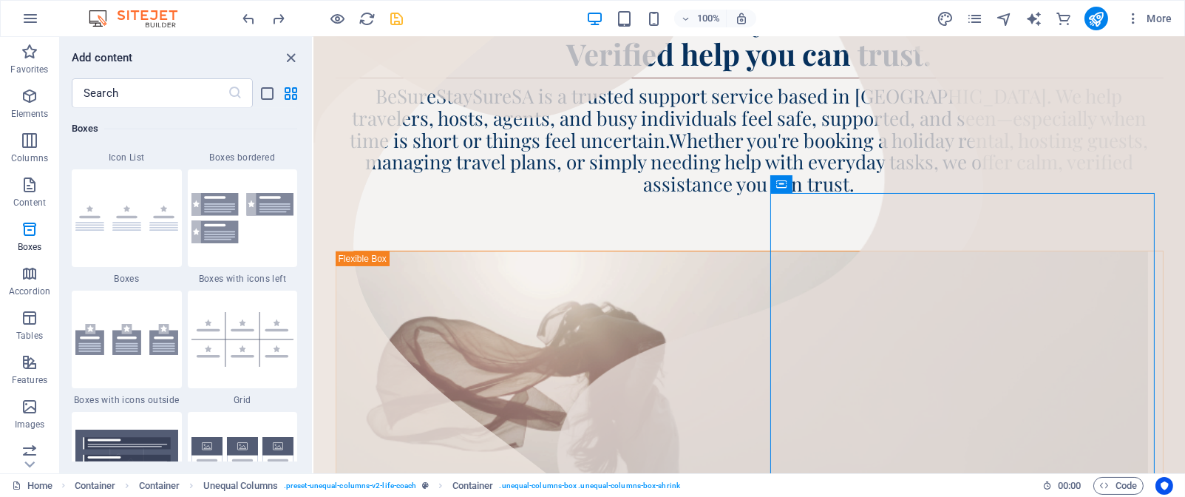
scroll to position [4070, 0]
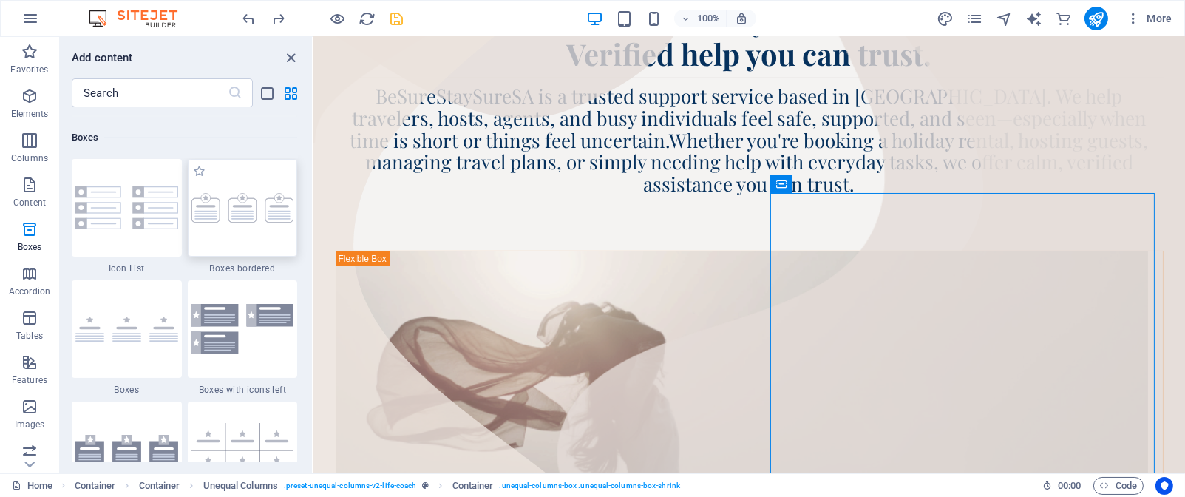
click at [240, 203] on img at bounding box center [243, 208] width 103 height 30
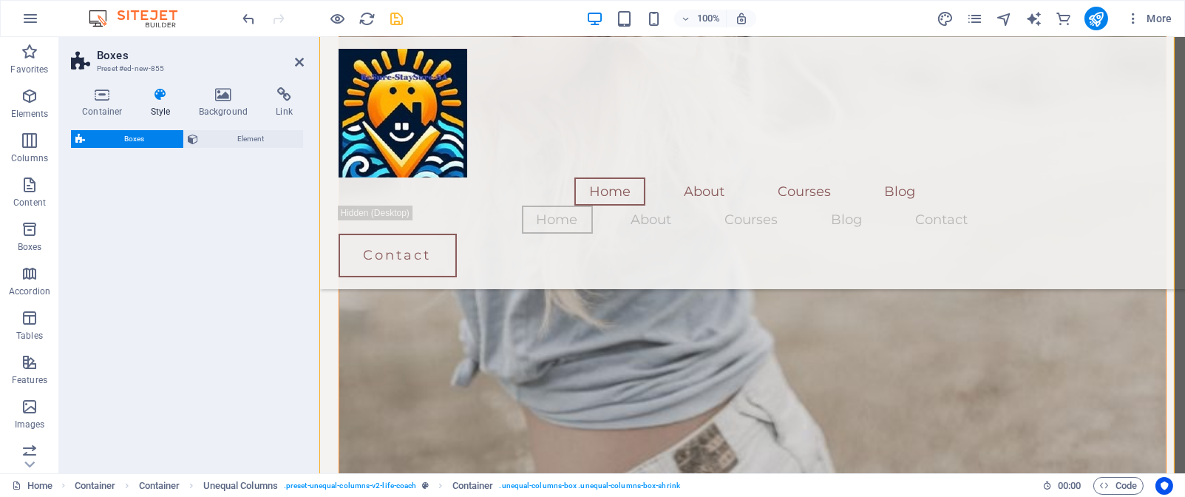
select select "rem"
select select "preset-boxes-v3-border"
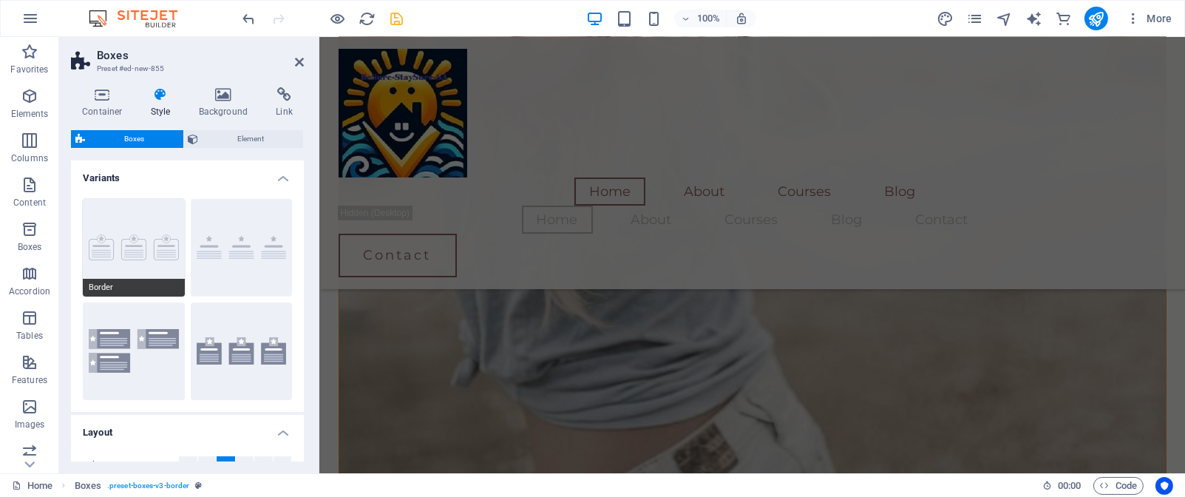
click at [157, 235] on button "Border" at bounding box center [134, 248] width 102 height 98
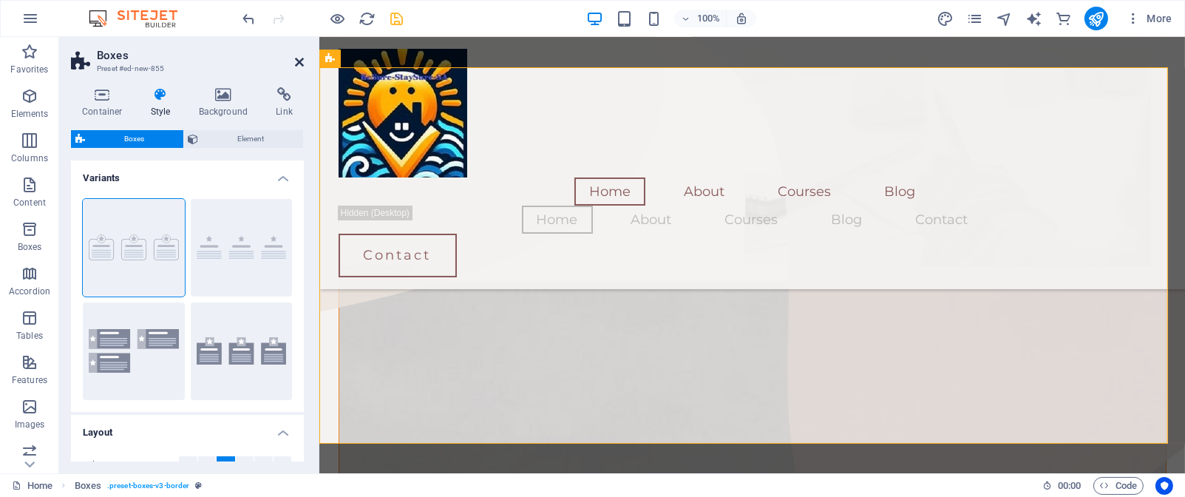
click at [300, 59] on icon at bounding box center [299, 62] width 9 height 12
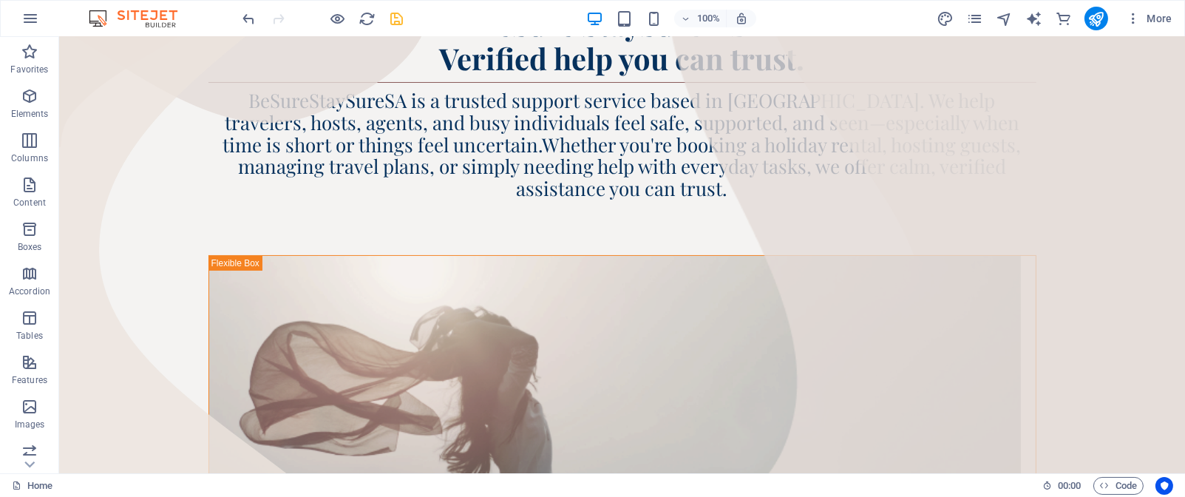
scroll to position [305, 0]
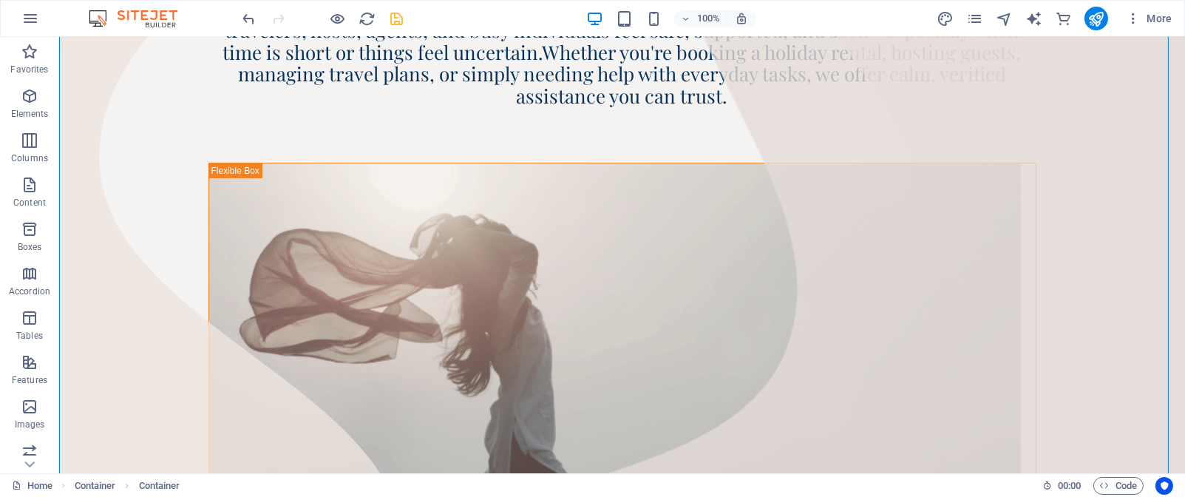
scroll to position [425, 0]
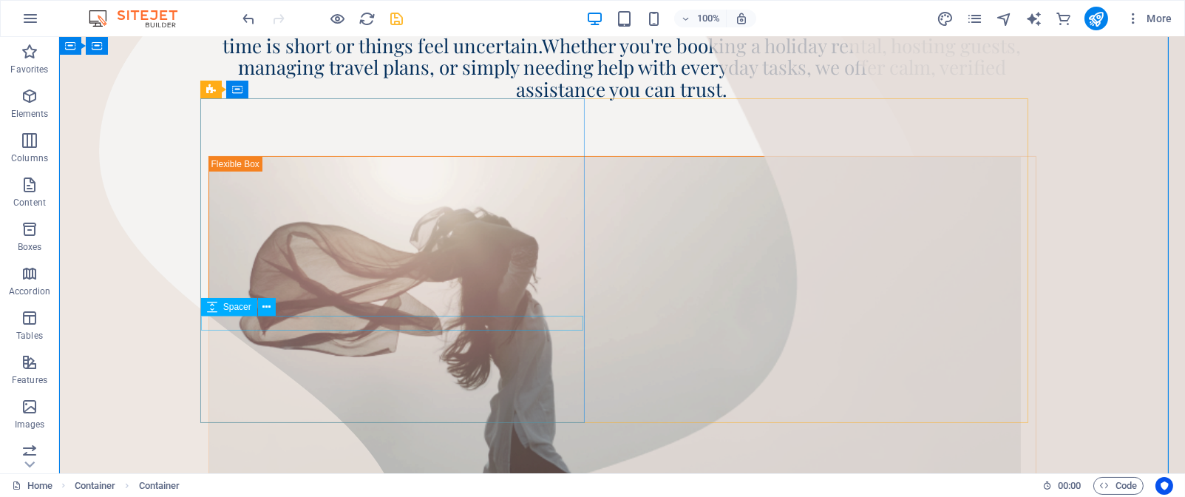
click at [276, 308] on div "Spacer" at bounding box center [243, 307] width 84 height 18
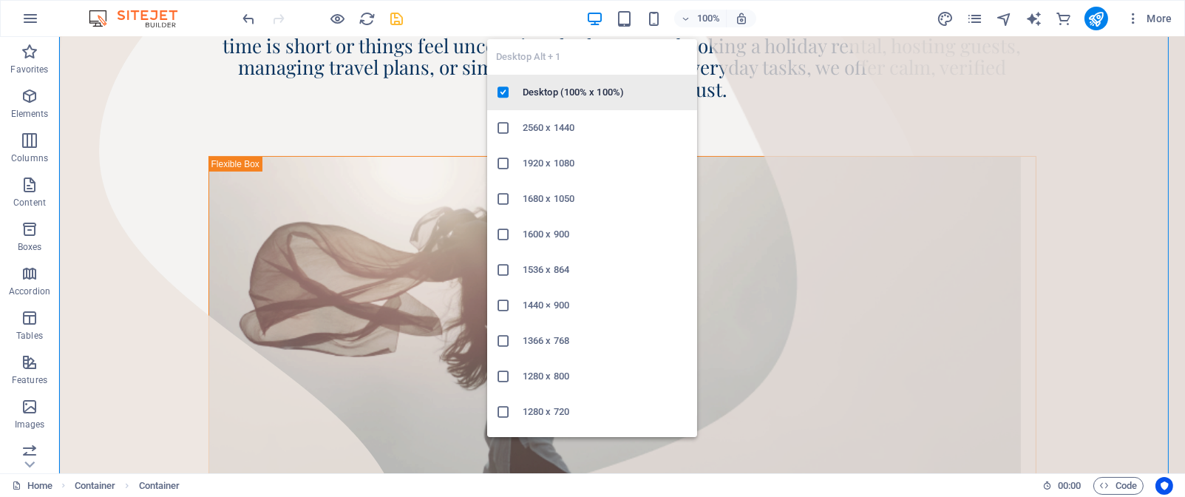
click at [568, 87] on h6 "Desktop (100% x 100%)" at bounding box center [606, 93] width 166 height 18
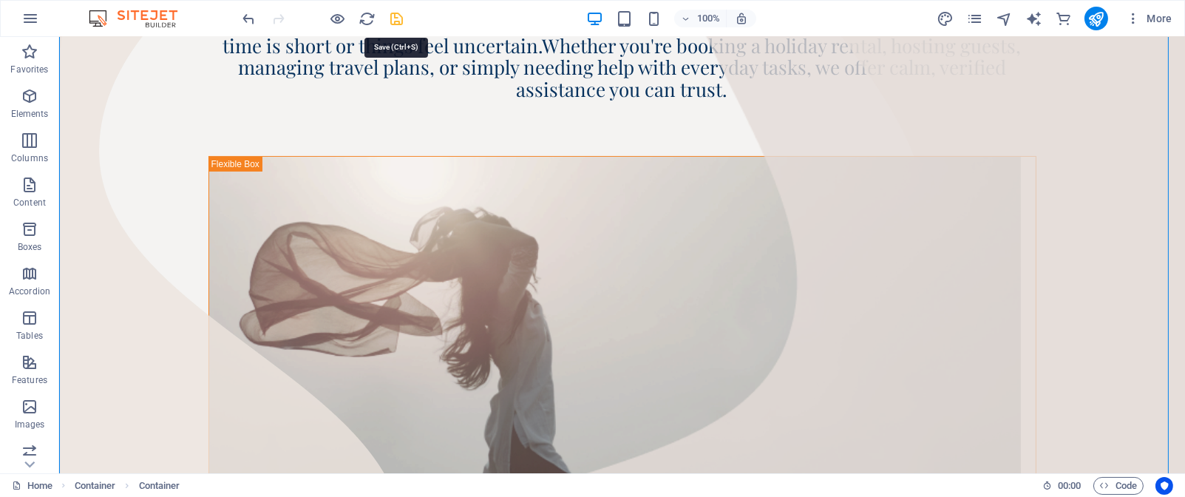
click at [397, 20] on icon "save" at bounding box center [397, 18] width 17 height 17
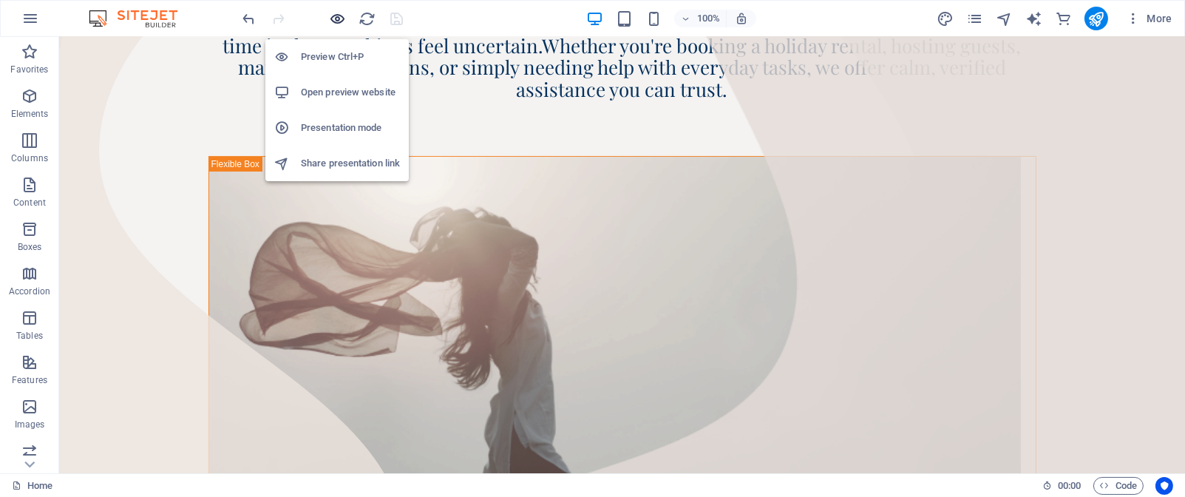
click at [339, 16] on icon "button" at bounding box center [338, 18] width 17 height 17
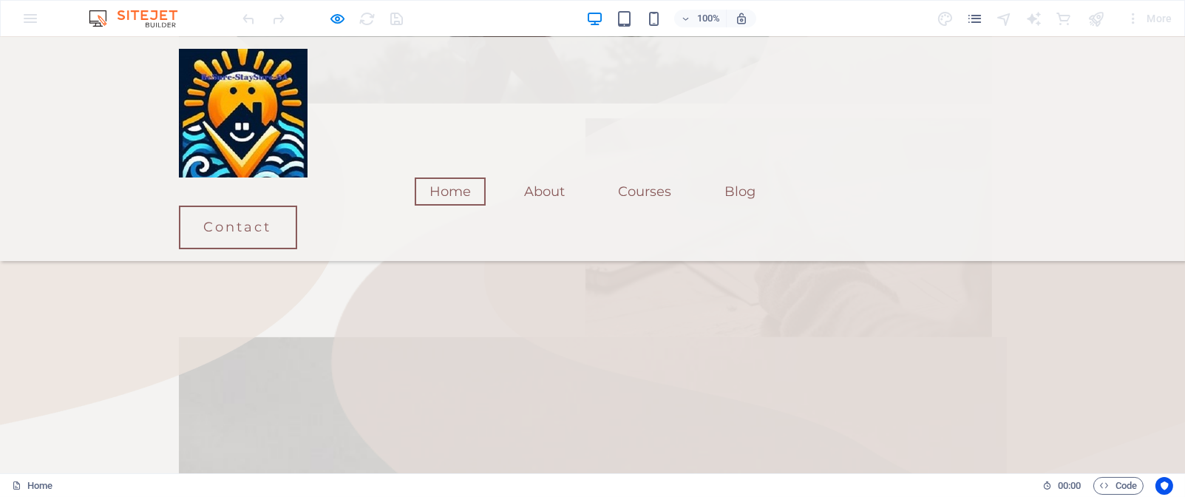
scroll to position [775, 0]
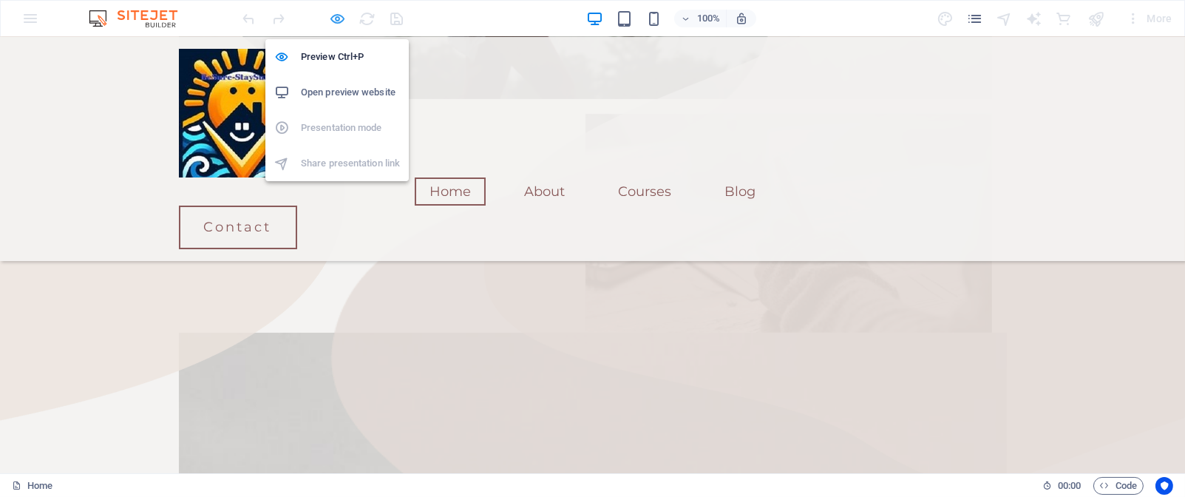
click at [340, 21] on icon "button" at bounding box center [338, 18] width 17 height 17
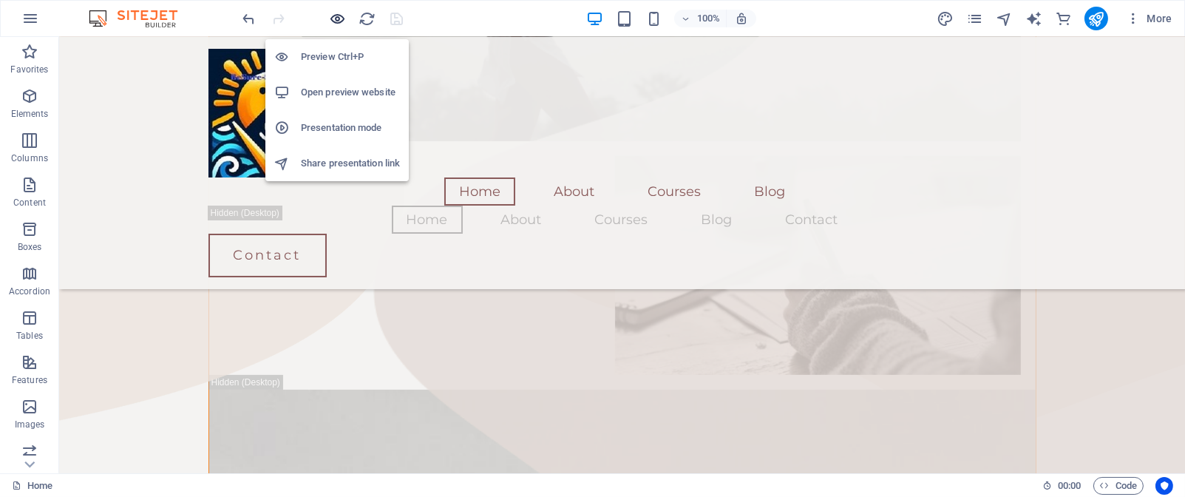
scroll to position [787, 0]
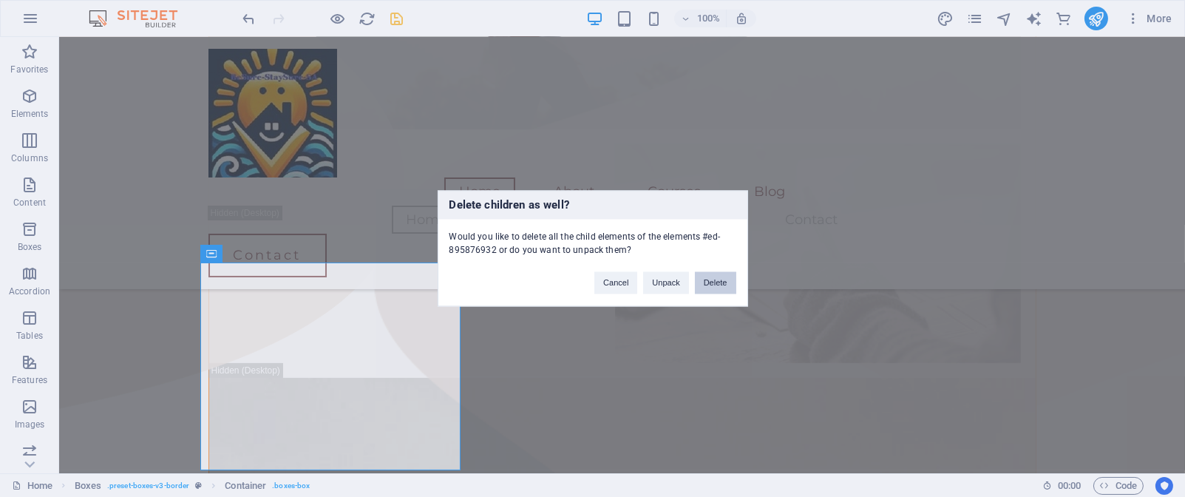
click at [714, 284] on button "Delete" at bounding box center [715, 283] width 41 height 22
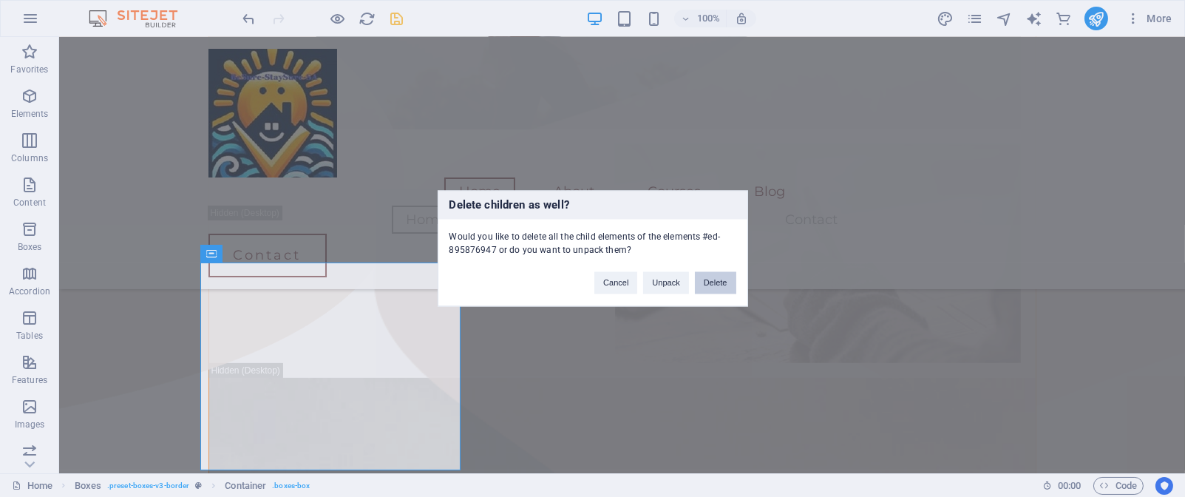
click at [714, 277] on button "Delete" at bounding box center [715, 283] width 41 height 22
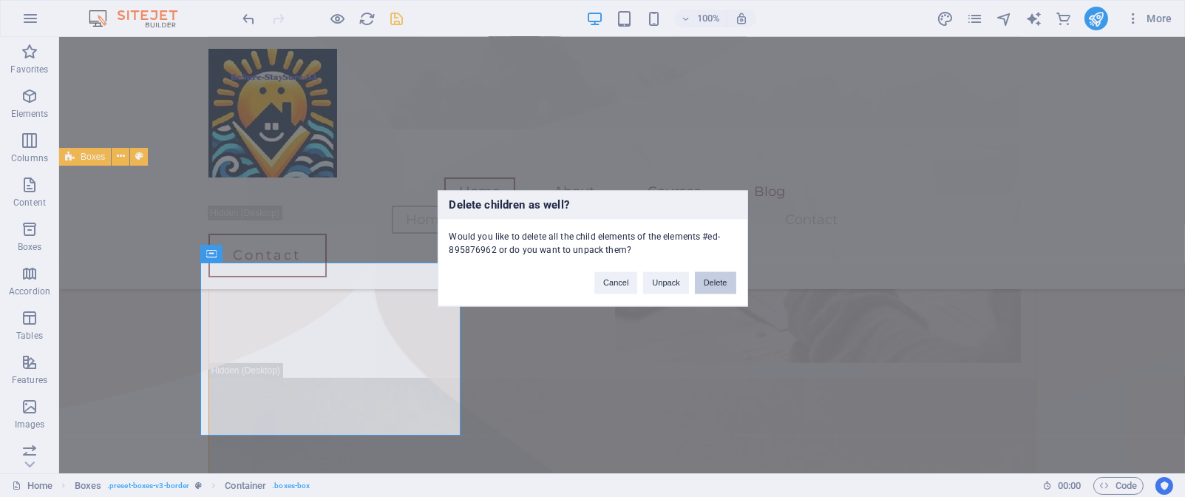
click at [722, 288] on button "Delete" at bounding box center [715, 283] width 41 height 22
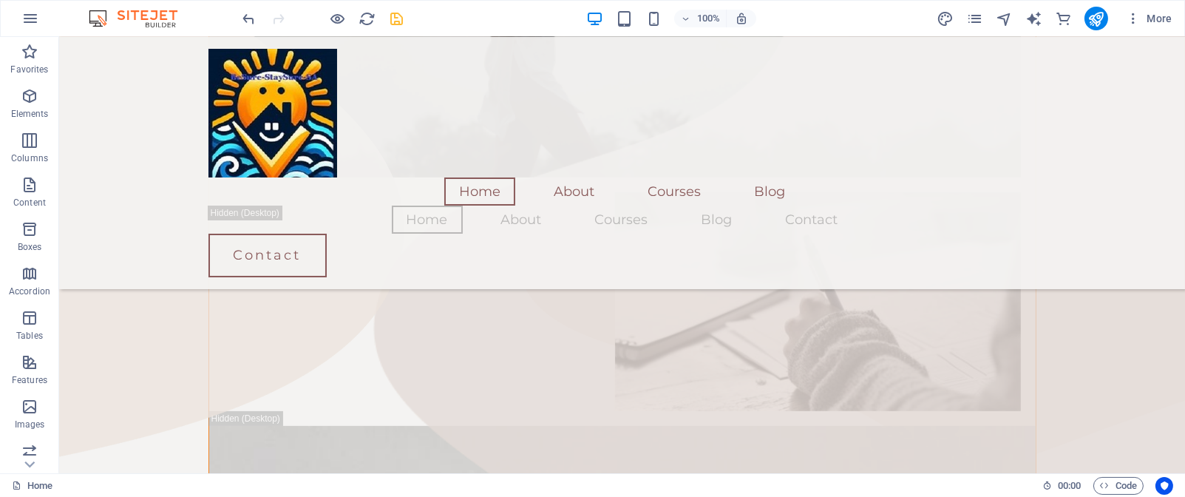
scroll to position [742, 0]
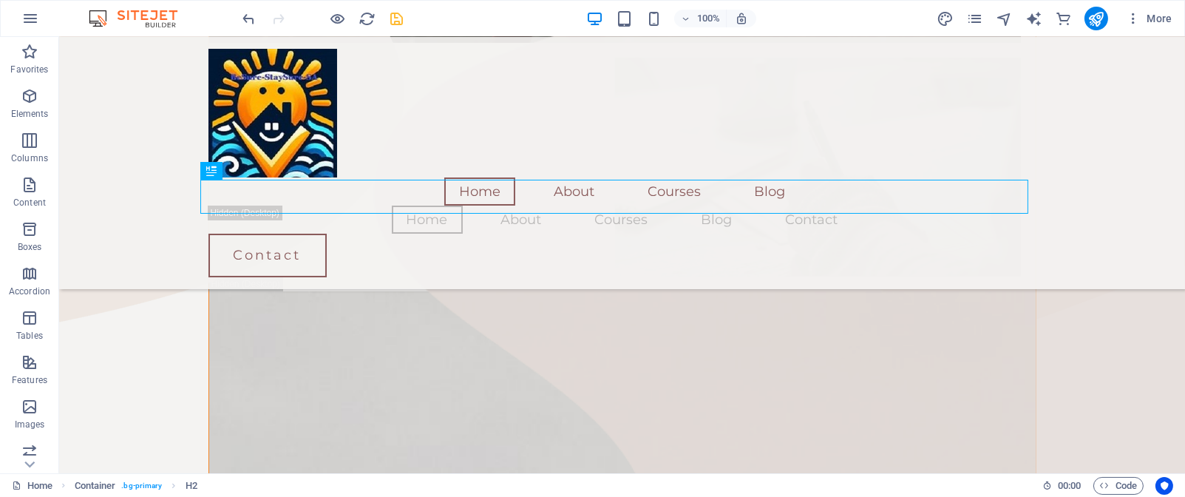
scroll to position [861, 0]
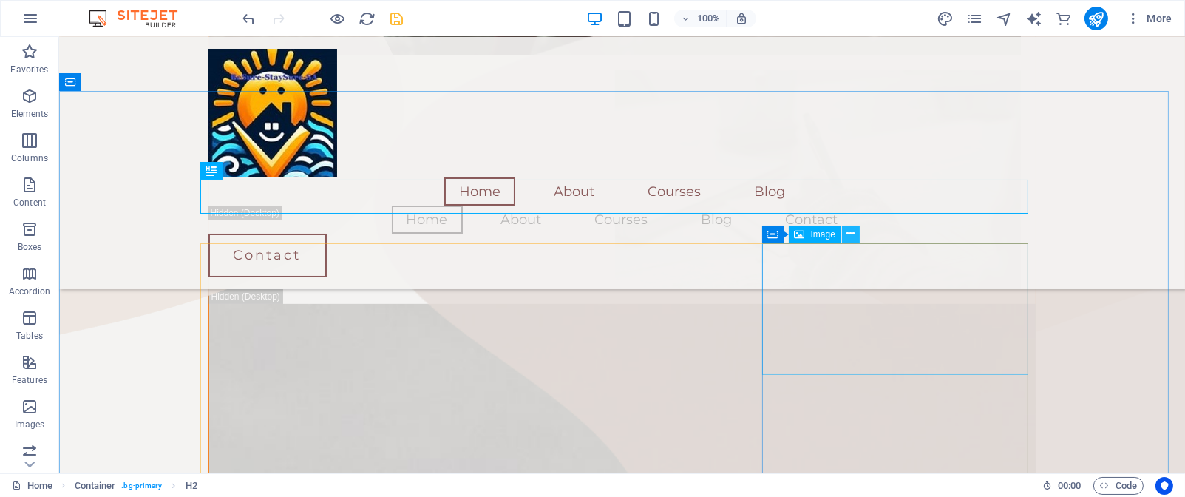
click at [850, 234] on icon at bounding box center [851, 234] width 8 height 16
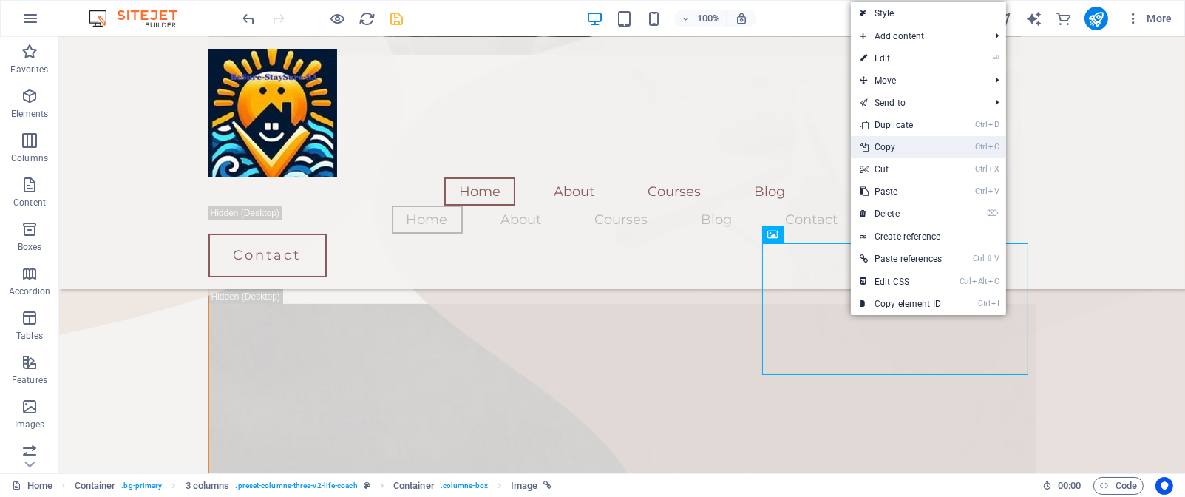
click at [886, 146] on link "Ctrl C Copy" at bounding box center [901, 147] width 100 height 22
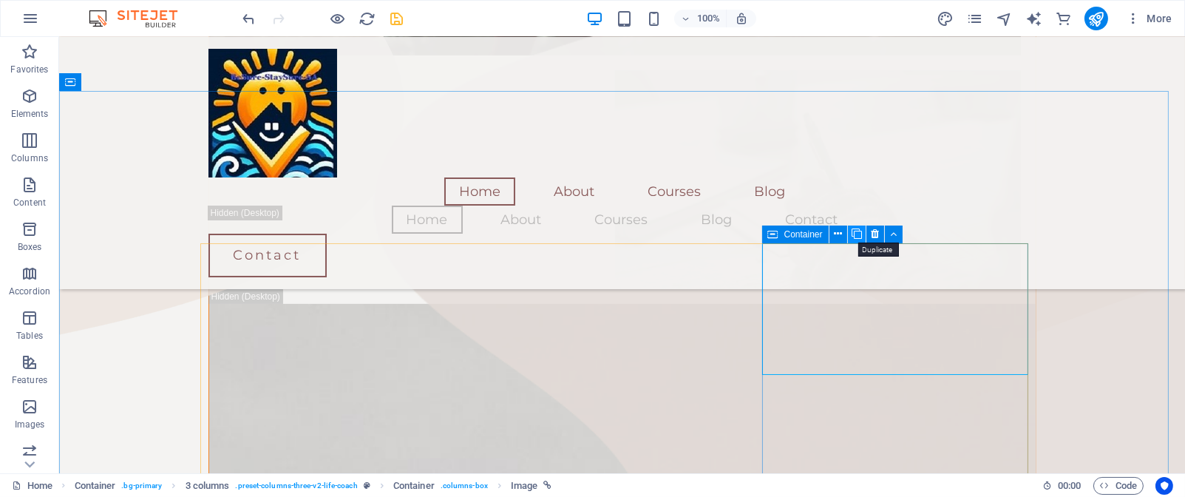
click at [855, 238] on icon at bounding box center [857, 234] width 10 height 16
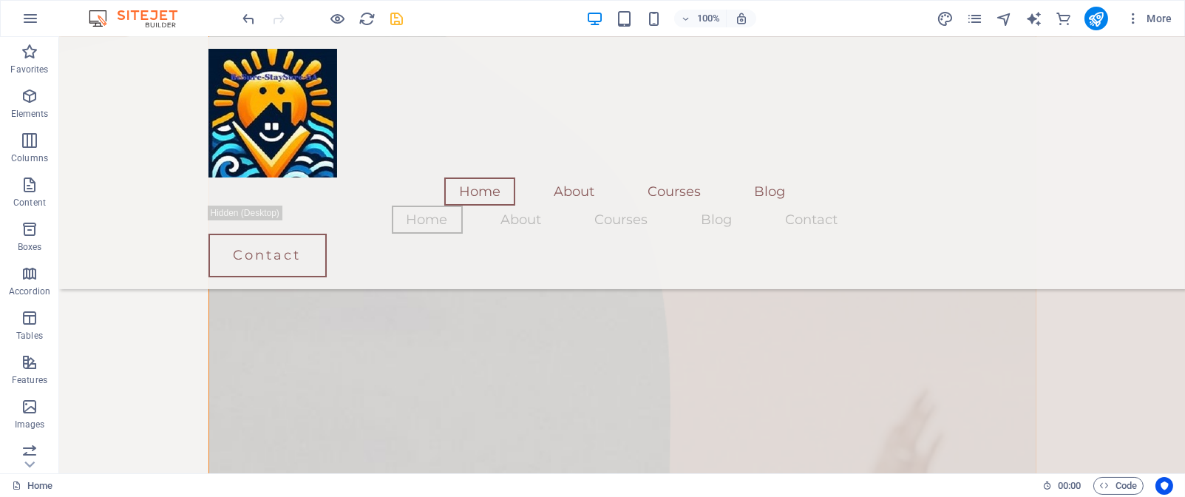
scroll to position [957, 0]
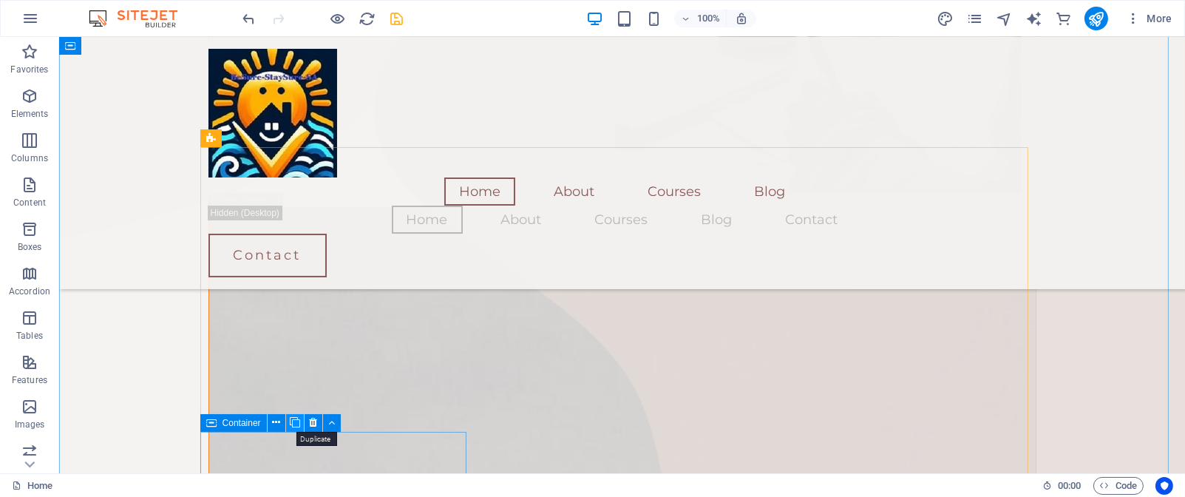
click at [294, 421] on icon at bounding box center [295, 423] width 10 height 16
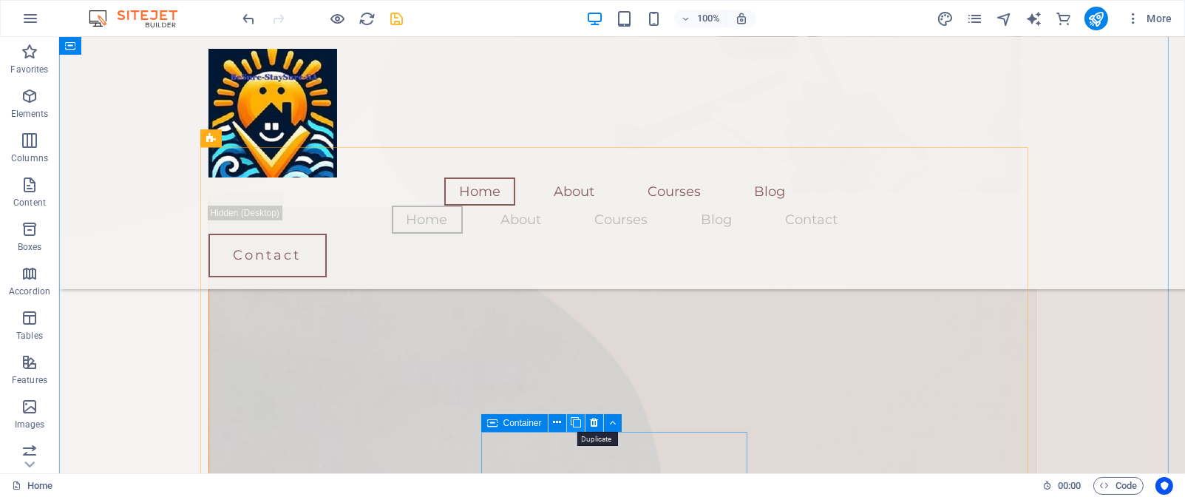
click at [576, 425] on icon at bounding box center [576, 423] width 10 height 16
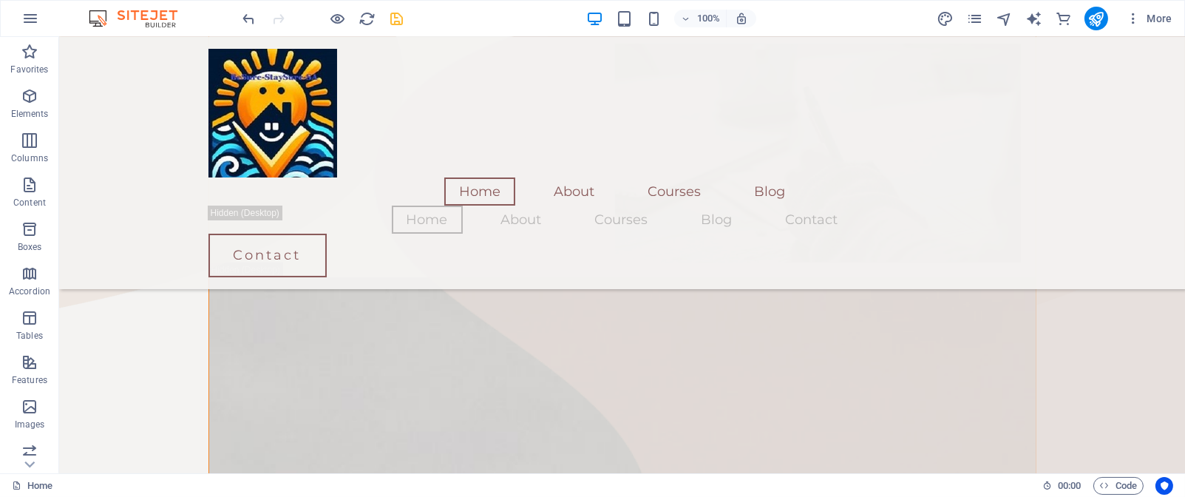
scroll to position [867, 0]
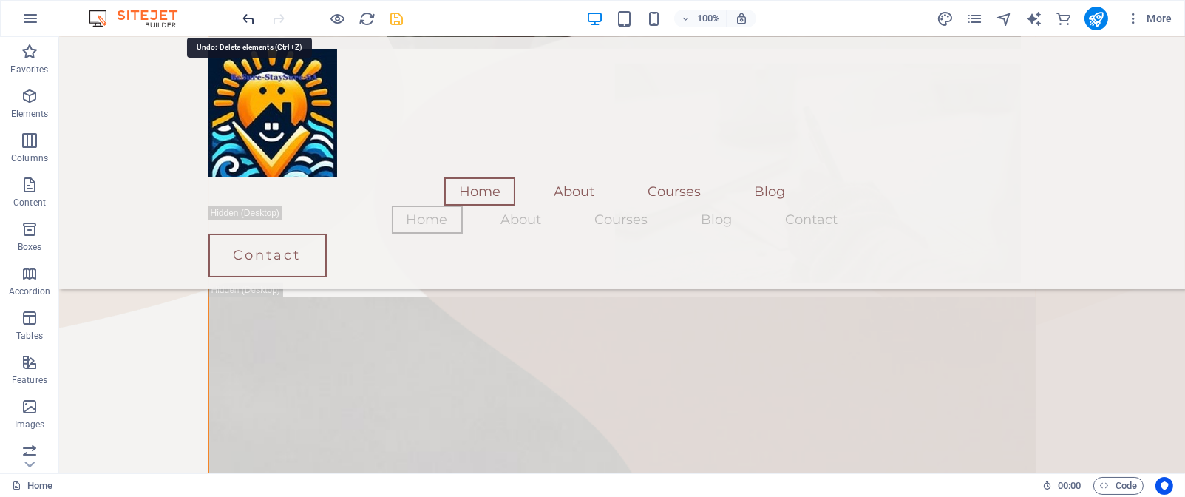
click at [252, 18] on icon "undo" at bounding box center [249, 18] width 17 height 17
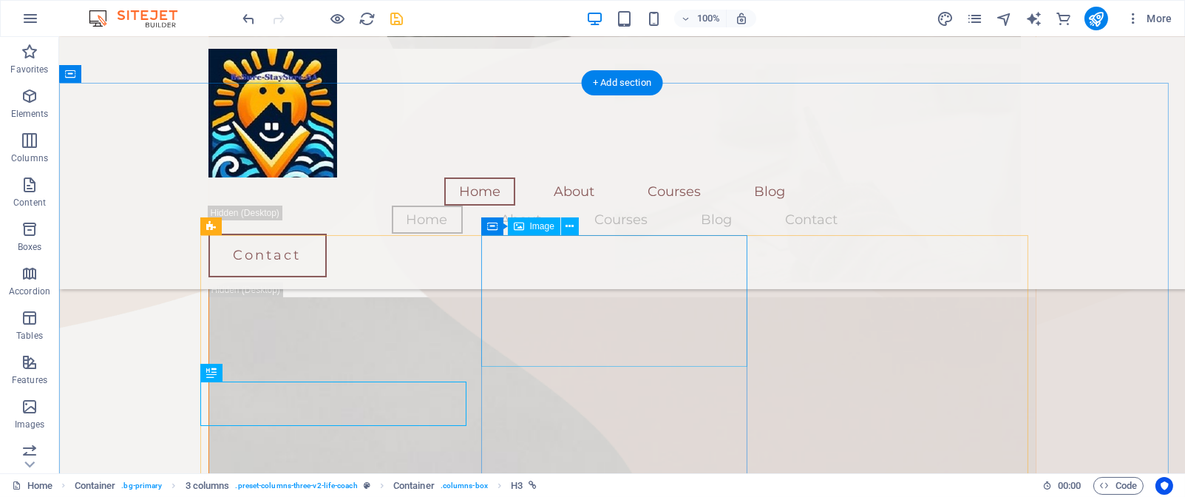
scroll to position [869, 0]
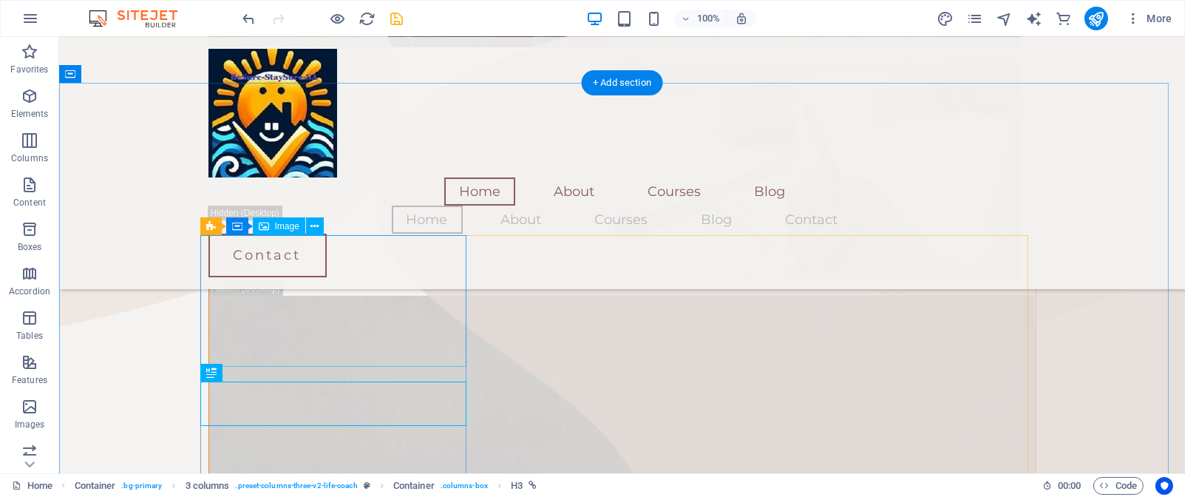
select select "%"
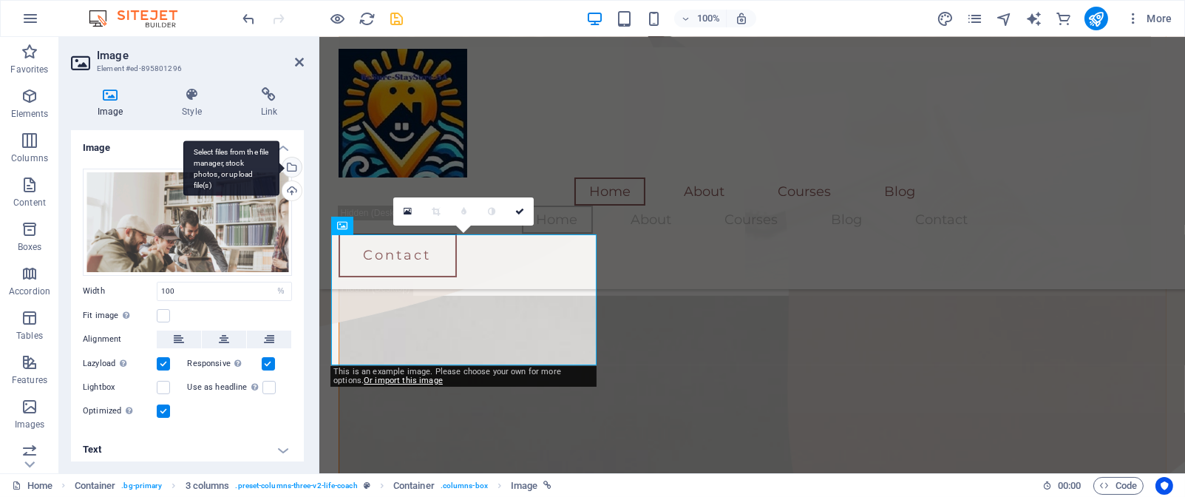
click at [291, 166] on div "Select files from the file manager, stock photos, or upload file(s)" at bounding box center [291, 169] width 22 height 22
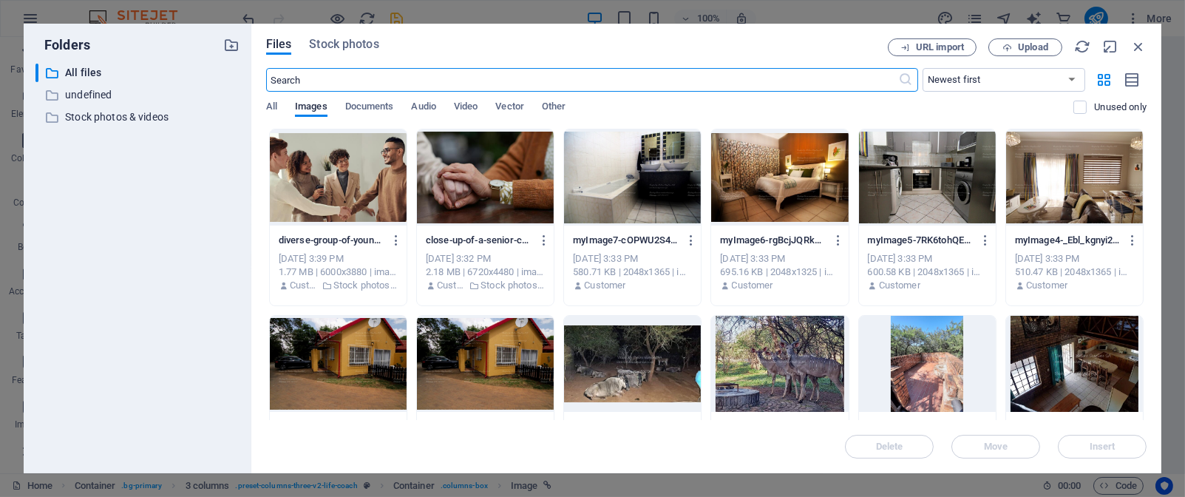
scroll to position [862, 0]
click at [350, 83] on input "text" at bounding box center [582, 80] width 633 height 24
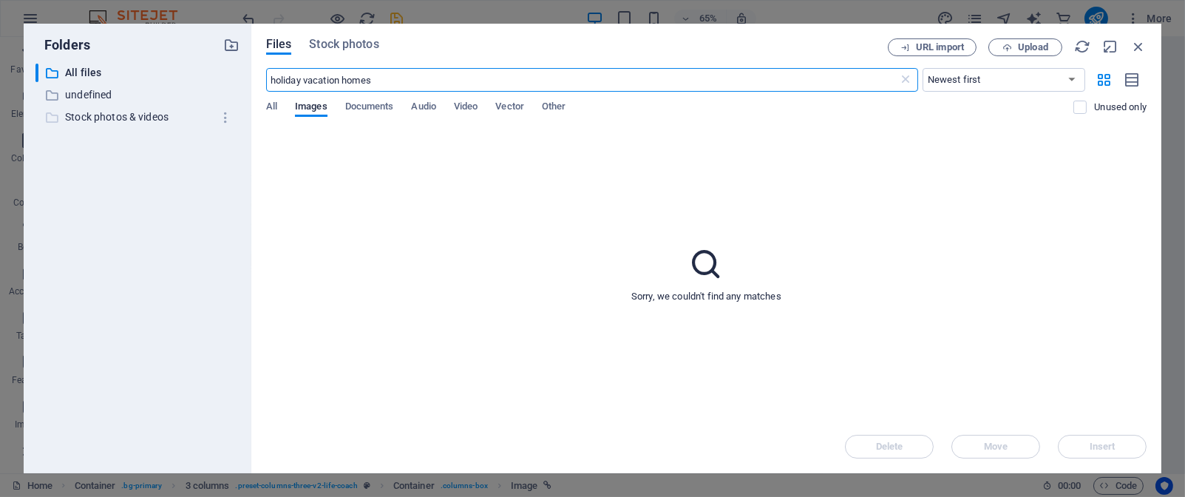
type input "holiday vacation homes"
click at [157, 115] on p "Stock photos & videos" at bounding box center [138, 117] width 147 height 17
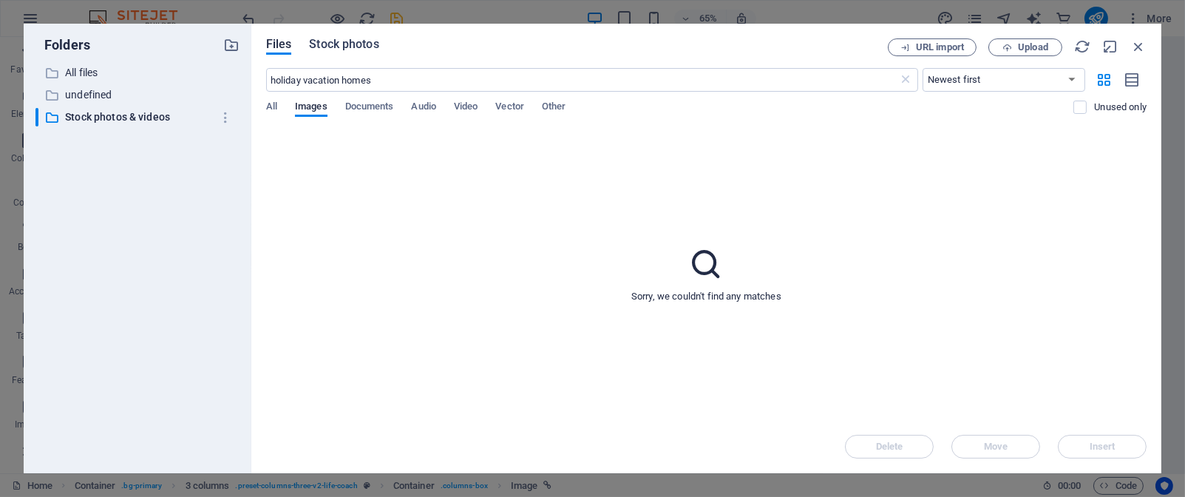
click at [341, 41] on span "Stock photos" at bounding box center [344, 44] width 70 height 18
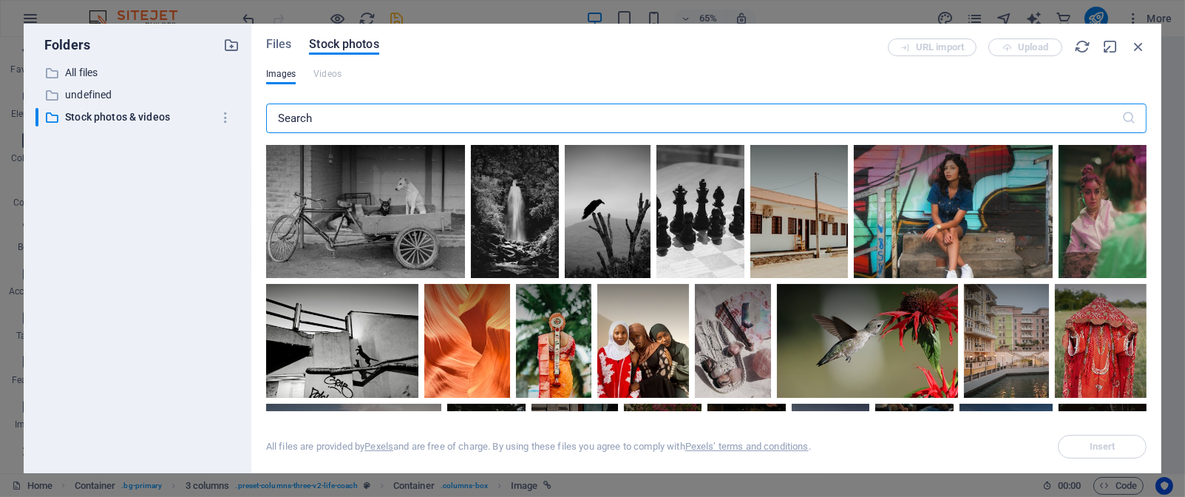
click at [459, 117] on input "text" at bounding box center [694, 119] width 856 height 30
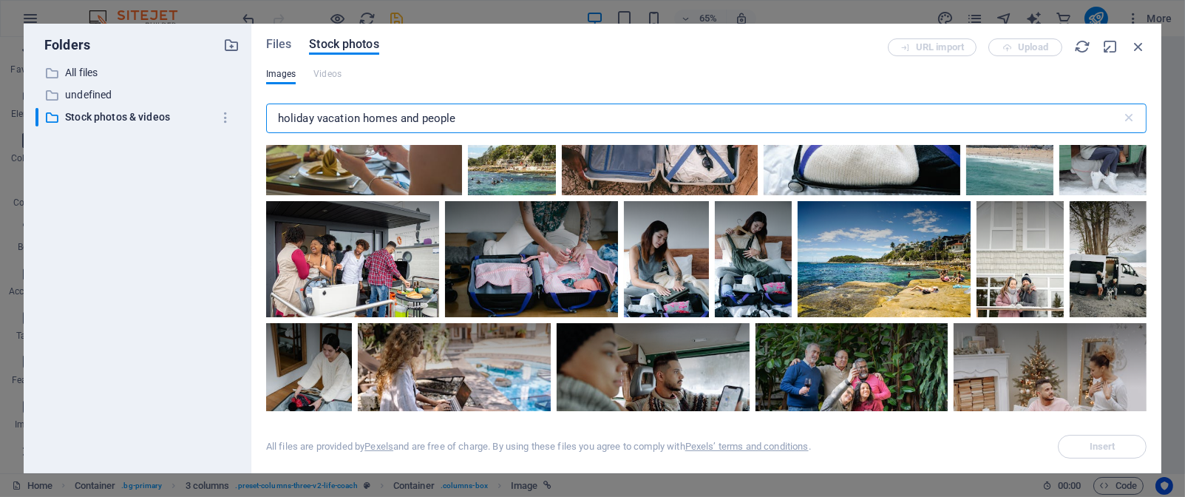
scroll to position [490, 0]
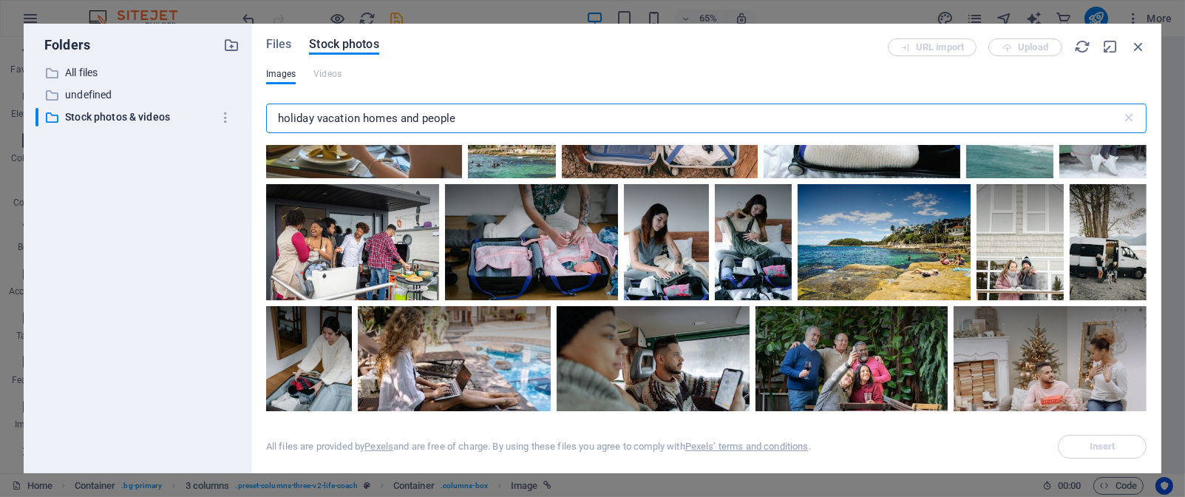
type input "holiday vacation homes and people"
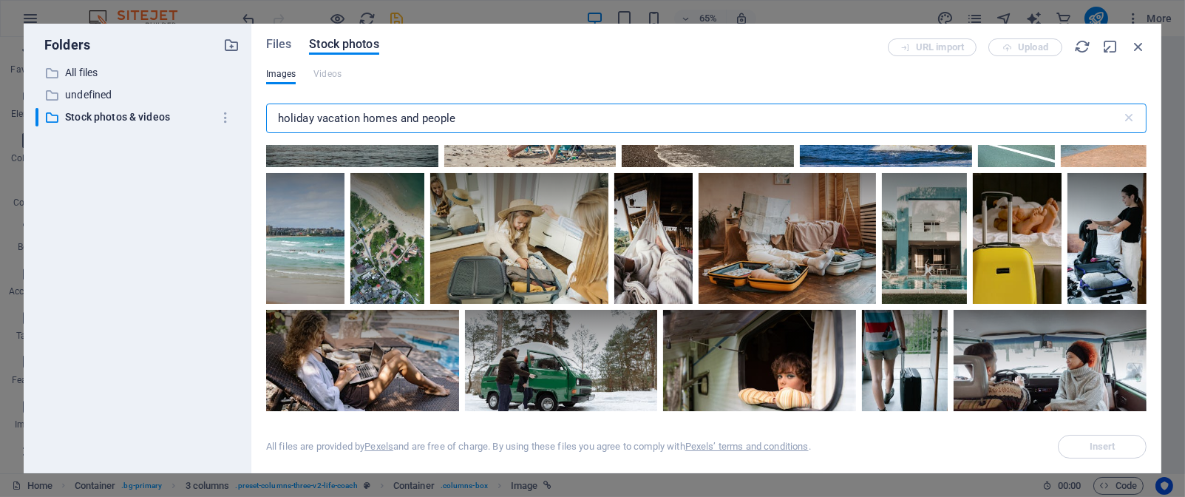
scroll to position [31, 0]
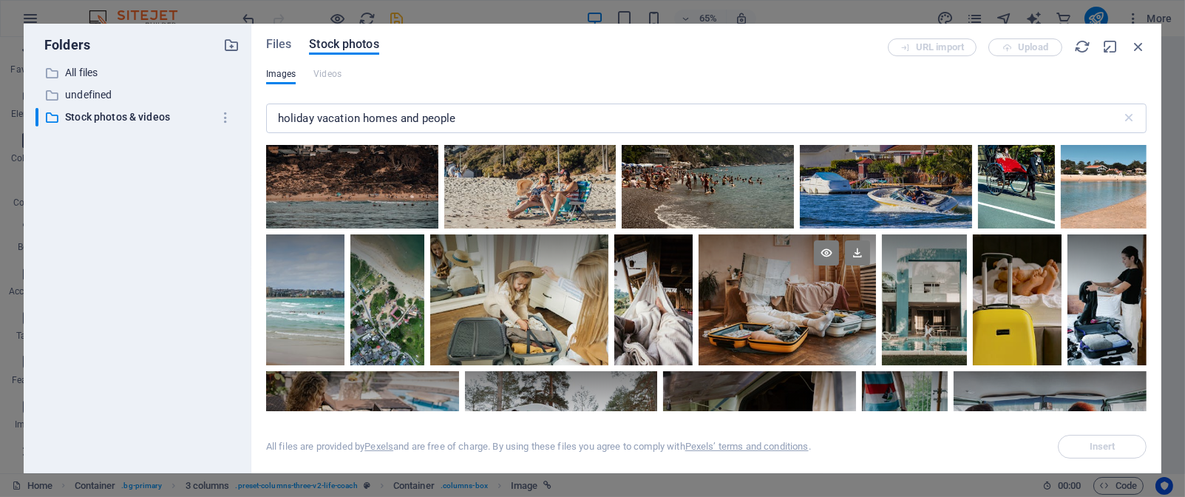
click at [838, 338] on div at bounding box center [787, 299] width 177 height 131
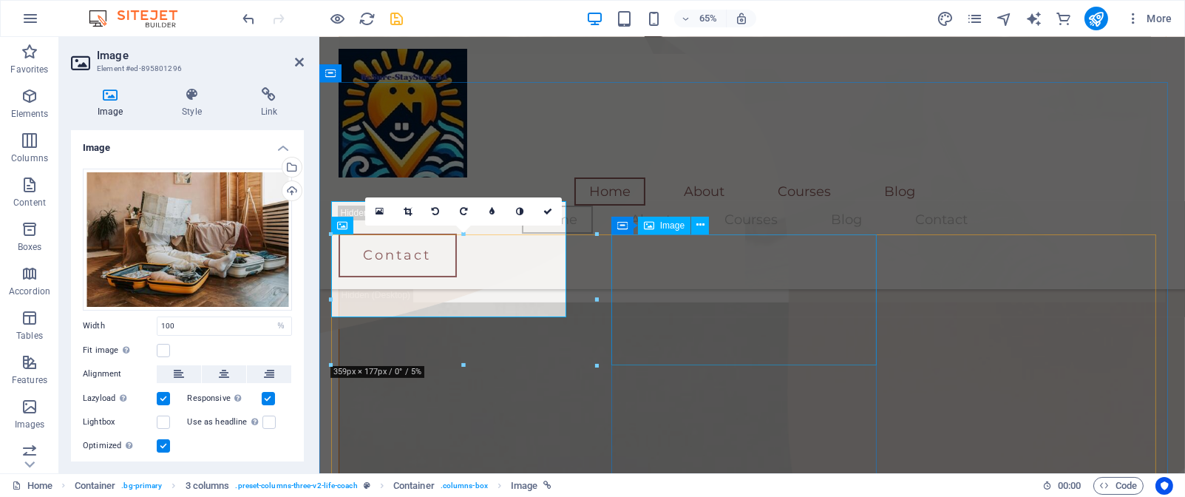
scroll to position [869, 0]
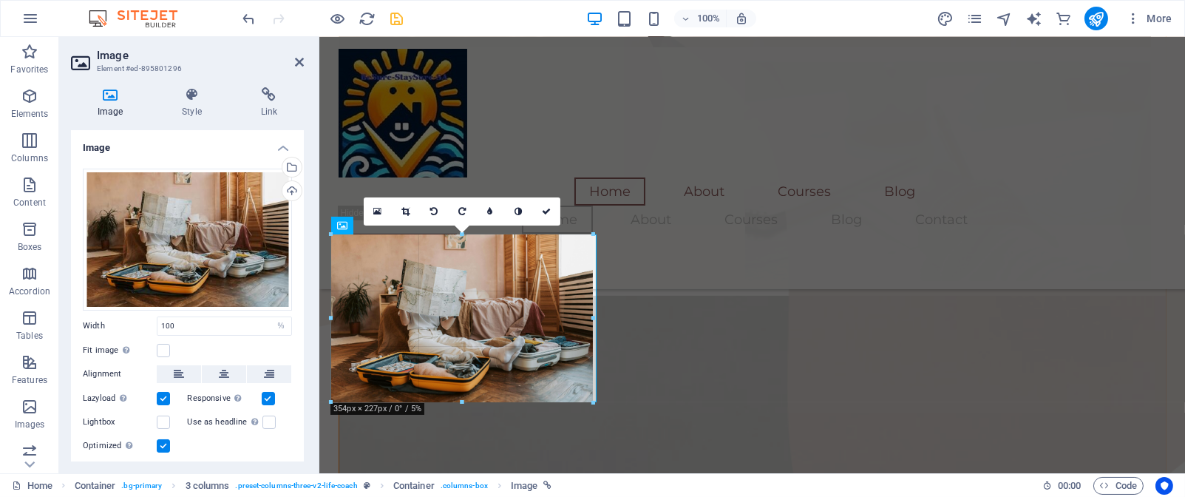
drag, startPoint x: 596, startPoint y: 409, endPoint x: 282, endPoint y: 277, distance: 340.7
type input "354"
select select "px"
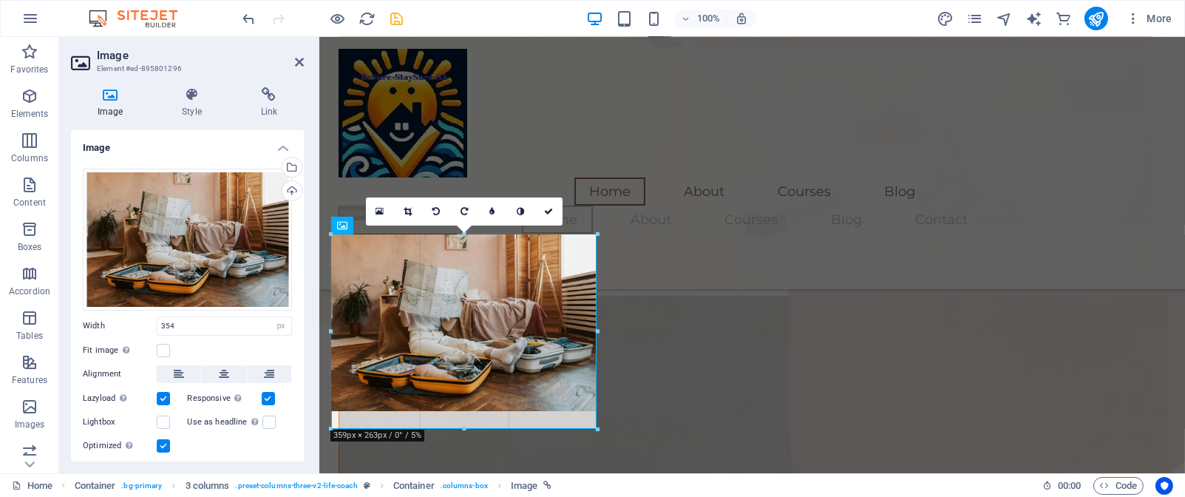
drag, startPoint x: 460, startPoint y: 403, endPoint x: 493, endPoint y: 430, distance: 42.6
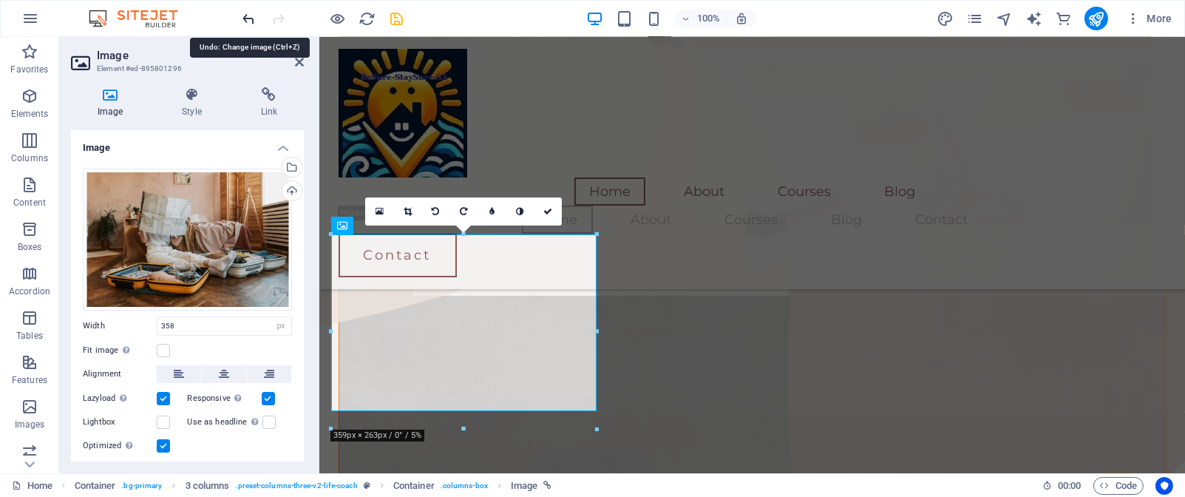
click at [248, 20] on icon "undo" at bounding box center [249, 18] width 17 height 17
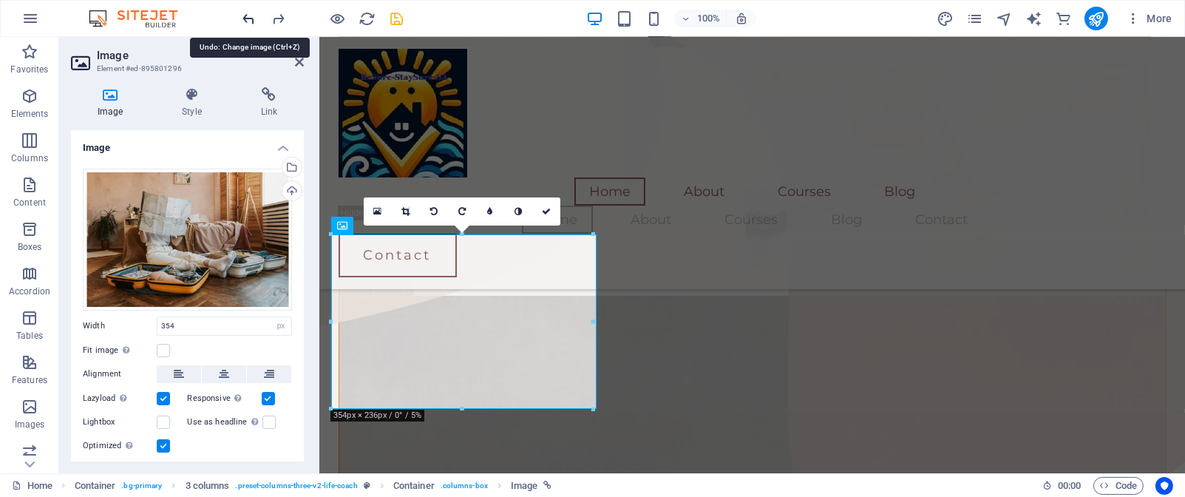
click at [248, 20] on icon "undo" at bounding box center [249, 18] width 17 height 17
type input "100"
select select "%"
click at [248, 20] on icon "undo" at bounding box center [249, 18] width 17 height 17
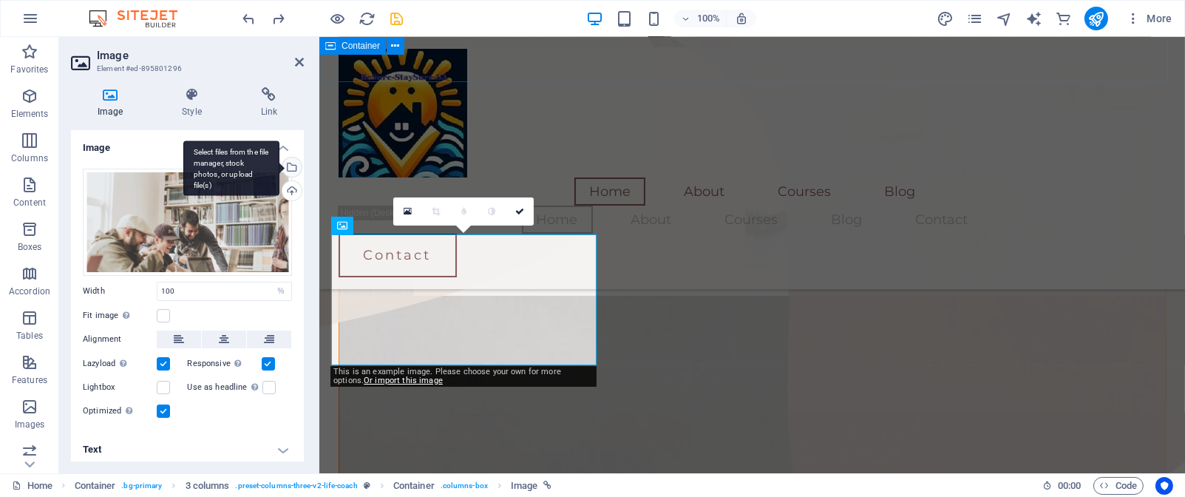
click at [288, 167] on div "Select files from the file manager, stock photos, or upload file(s)" at bounding box center [291, 169] width 22 height 22
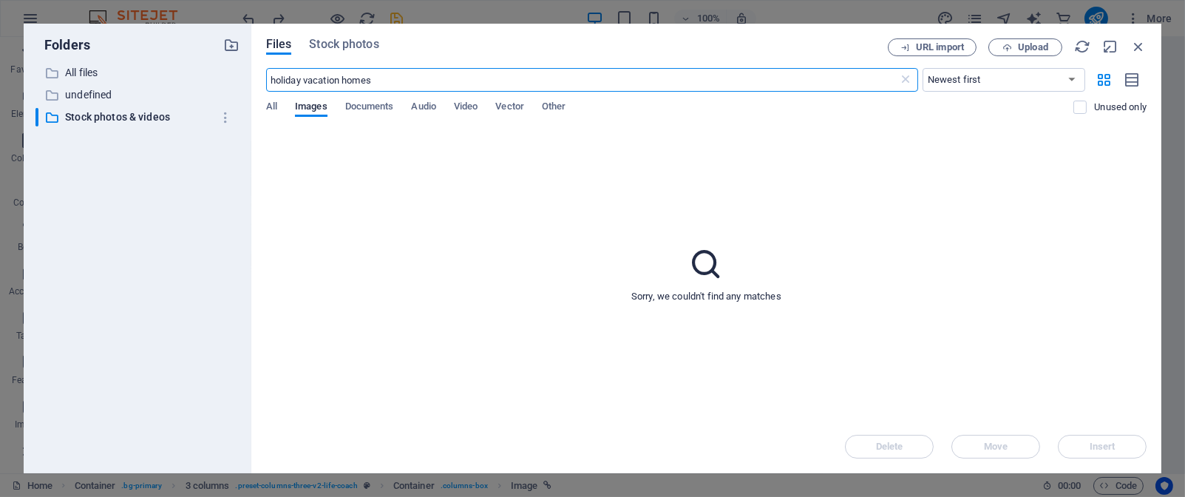
scroll to position [862, 0]
click at [364, 44] on span "Stock photos" at bounding box center [344, 44] width 70 height 18
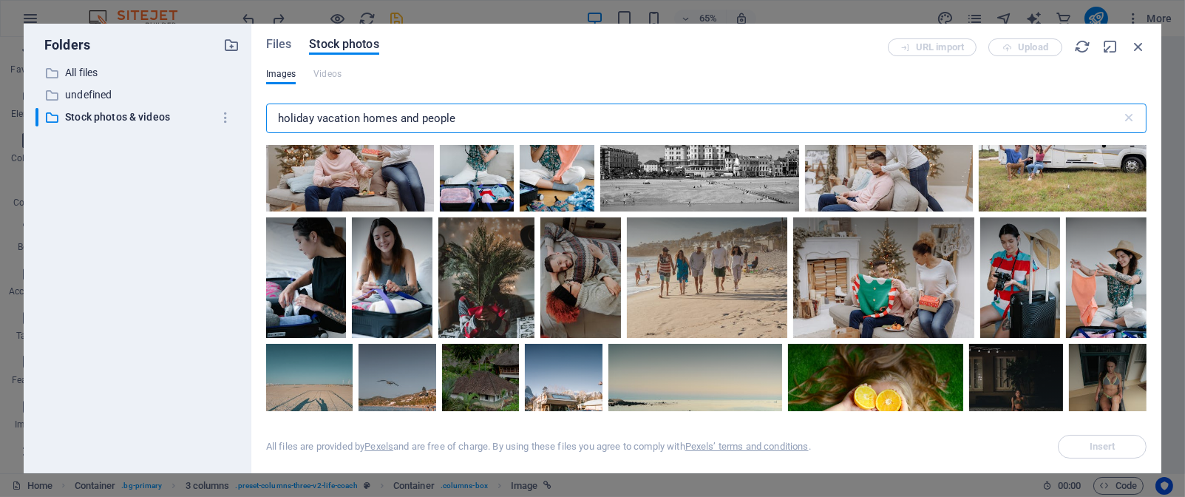
scroll to position [834, 0]
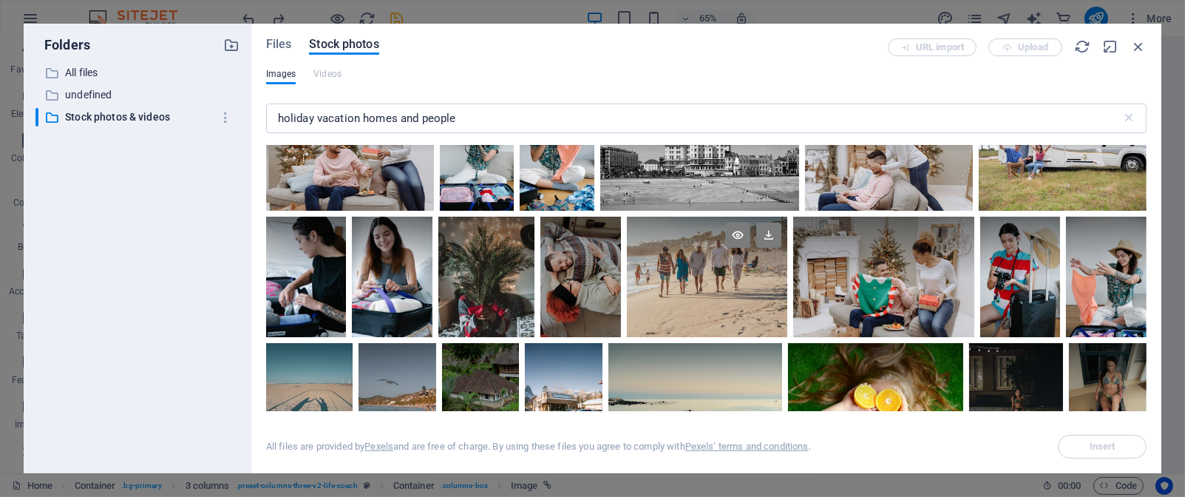
click at [751, 303] on div at bounding box center [707, 277] width 160 height 121
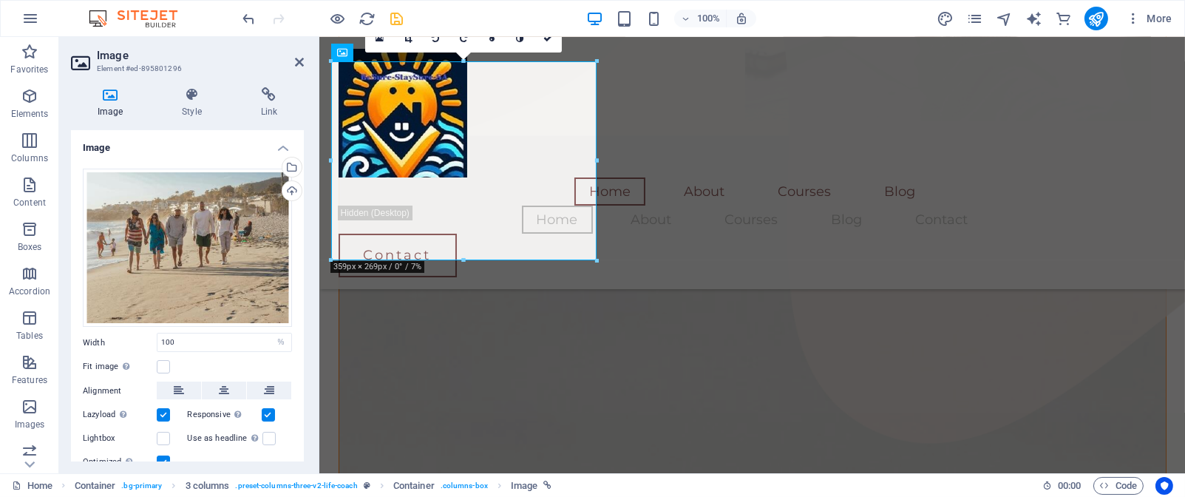
scroll to position [1043, 0]
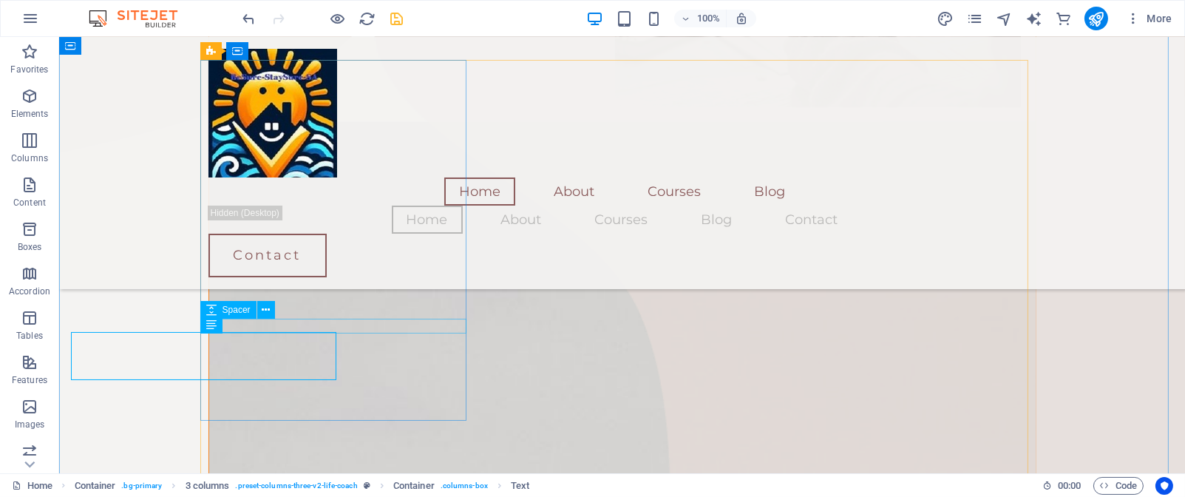
scroll to position [1044, 0]
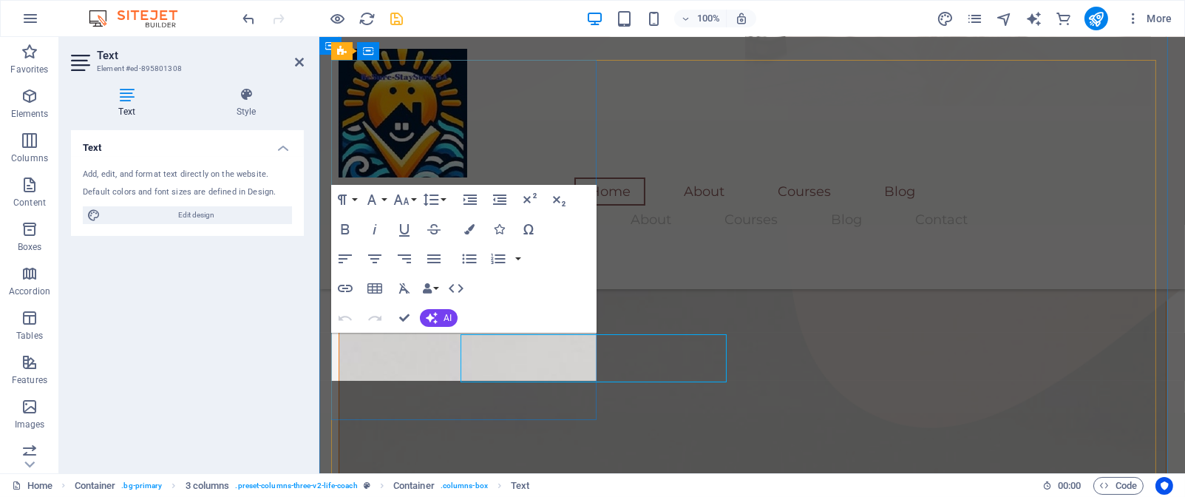
scroll to position [1043, 0]
drag, startPoint x: 331, startPoint y: 341, endPoint x: 526, endPoint y: 368, distance: 197.0
click at [470, 226] on icon "button" at bounding box center [469, 229] width 10 height 10
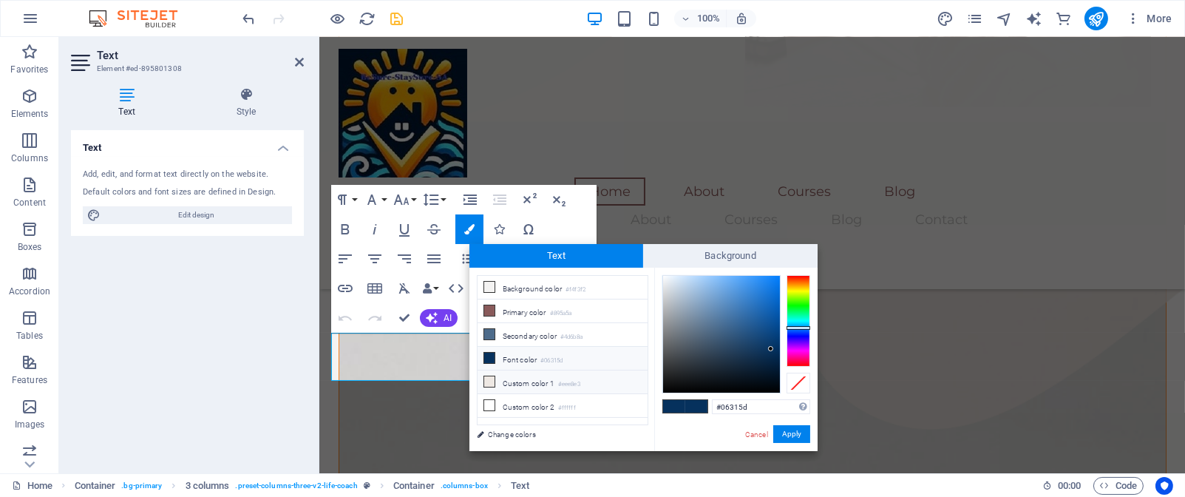
click at [487, 382] on icon at bounding box center [489, 381] width 10 height 10
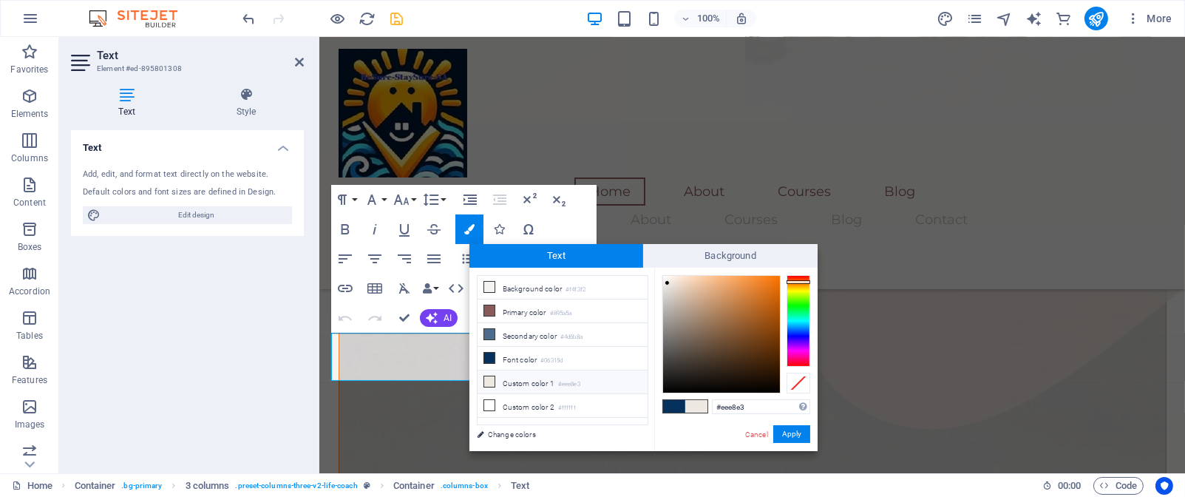
click at [487, 382] on icon at bounding box center [489, 381] width 10 height 10
click at [488, 409] on icon at bounding box center [489, 405] width 10 height 10
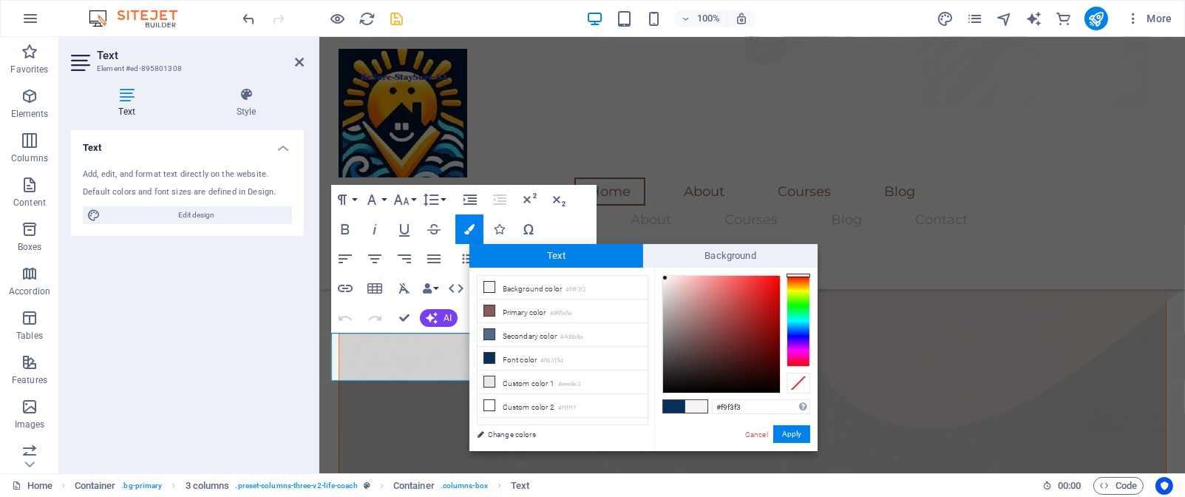
click at [666, 278] on div at bounding box center [721, 334] width 117 height 117
click at [487, 358] on icon at bounding box center [489, 358] width 10 height 10
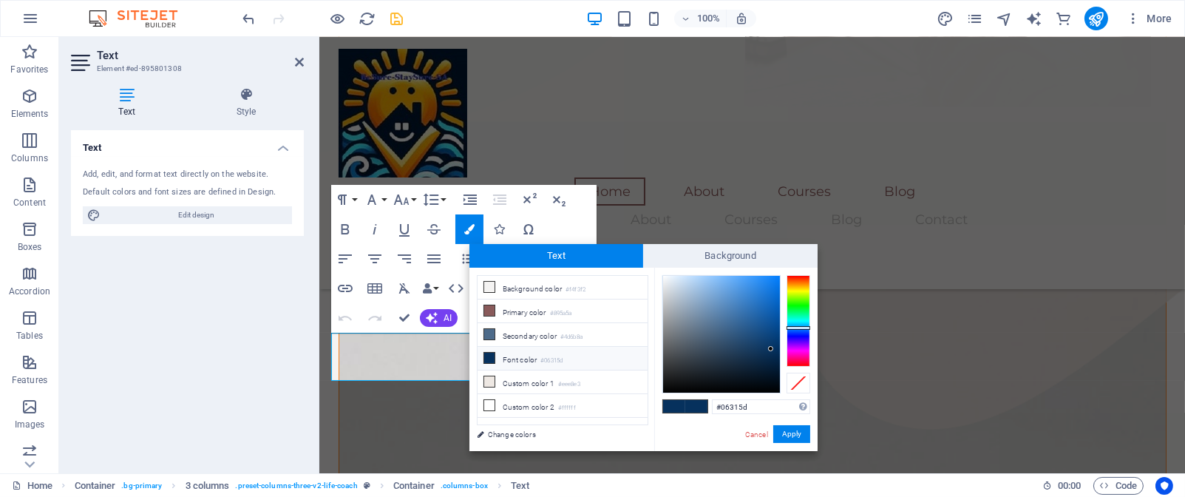
type input "#f2f6fa"
click at [666, 277] on div at bounding box center [721, 334] width 117 height 117
click at [795, 433] on button "Apply" at bounding box center [791, 434] width 37 height 18
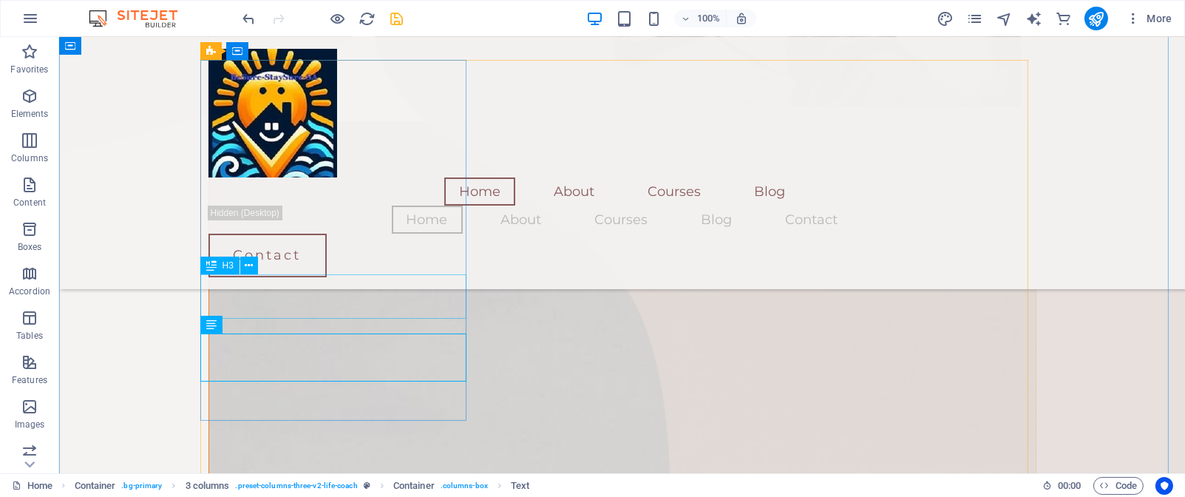
scroll to position [1044, 0]
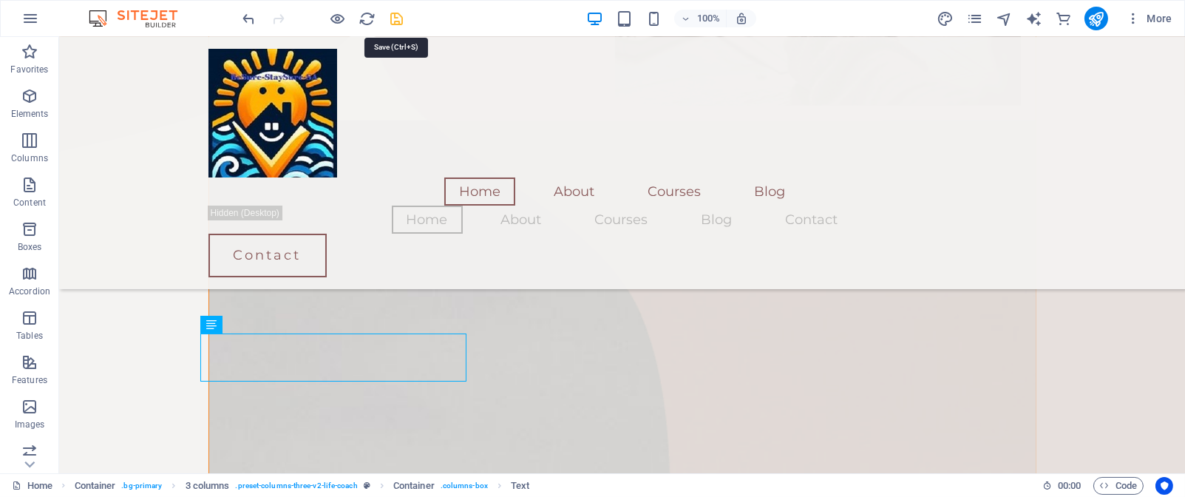
click at [396, 16] on icon "save" at bounding box center [397, 18] width 17 height 17
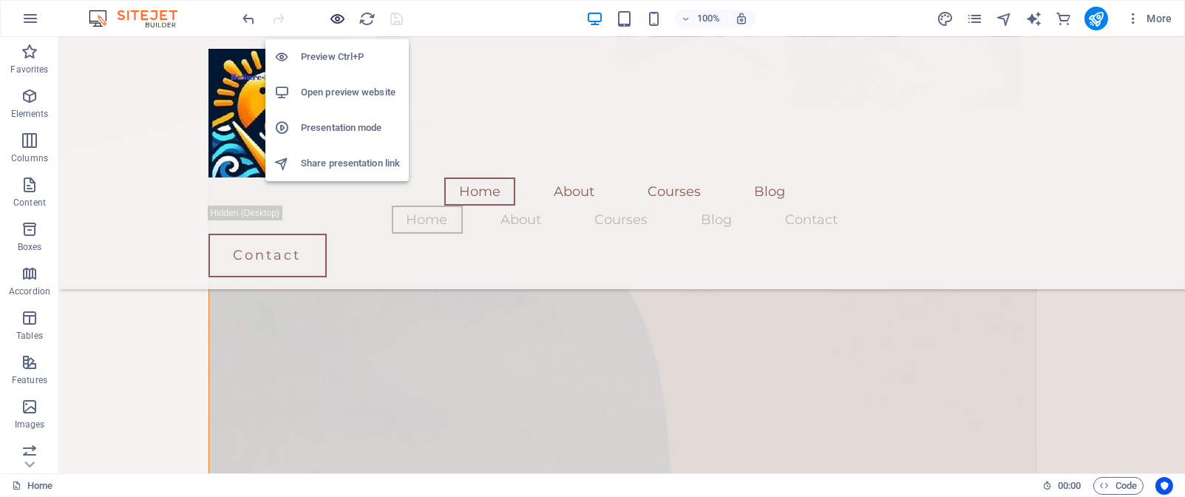
click at [336, 17] on icon "button" at bounding box center [338, 18] width 17 height 17
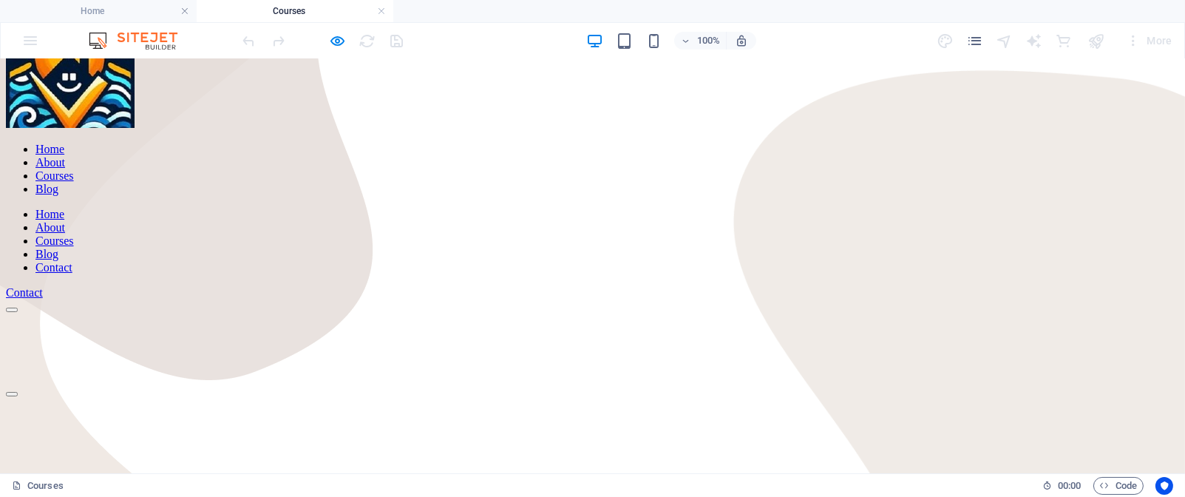
scroll to position [0, 0]
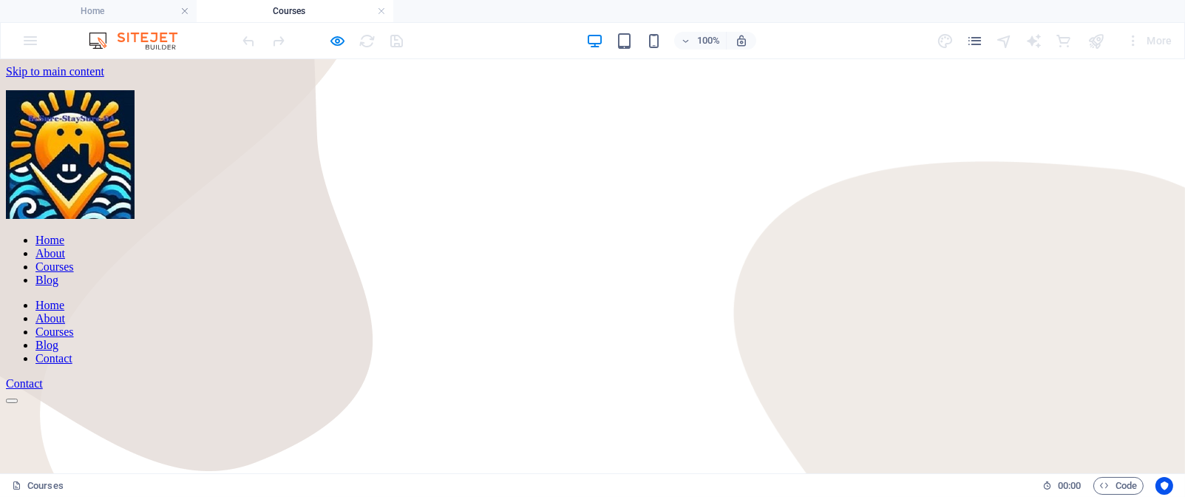
click at [447, 234] on nav "Home About Courses Blog" at bounding box center [593, 260] width 1174 height 53
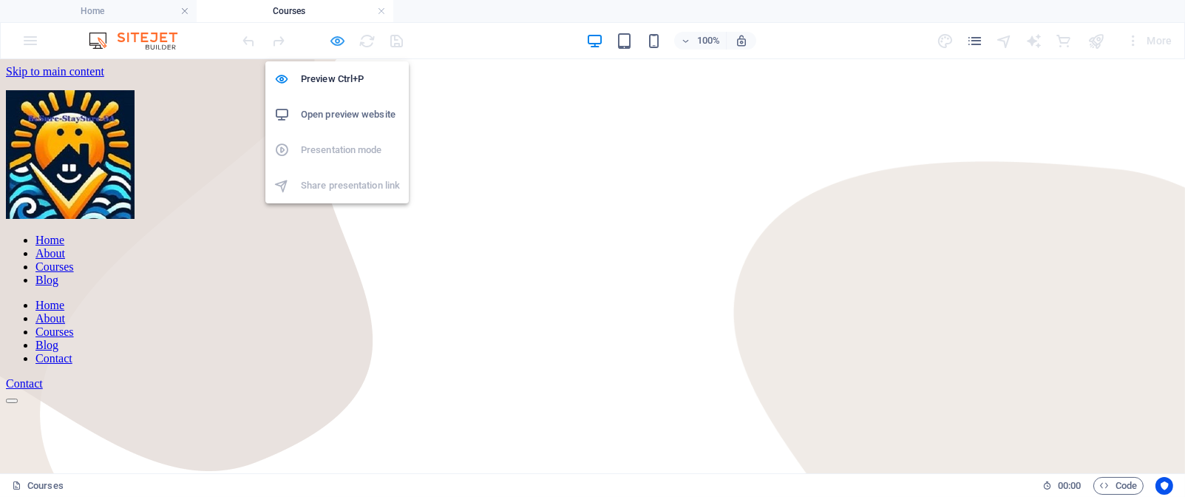
click at [340, 41] on icon "button" at bounding box center [338, 41] width 17 height 17
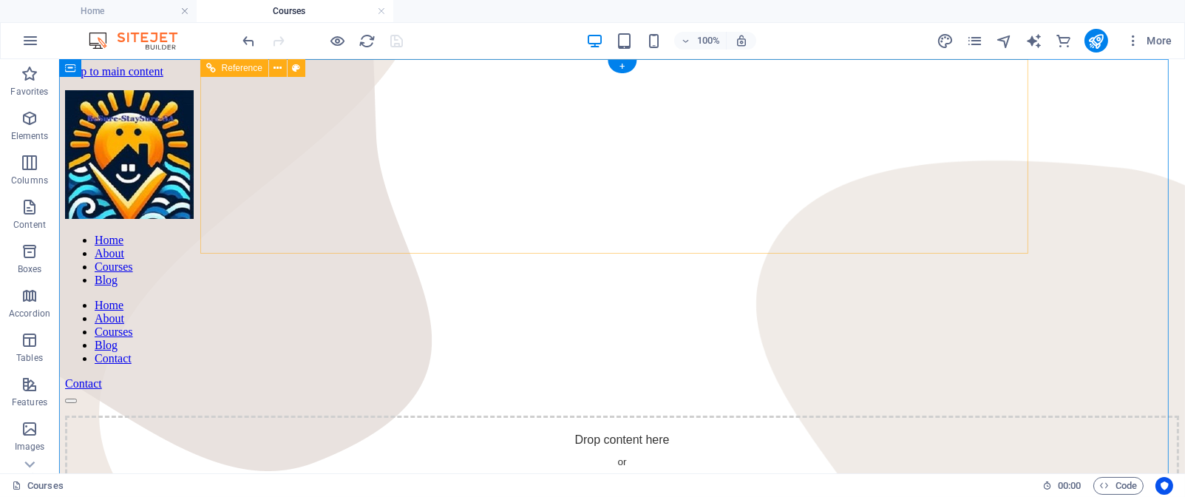
click at [538, 234] on nav "Home About Courses Blog" at bounding box center [622, 260] width 1114 height 53
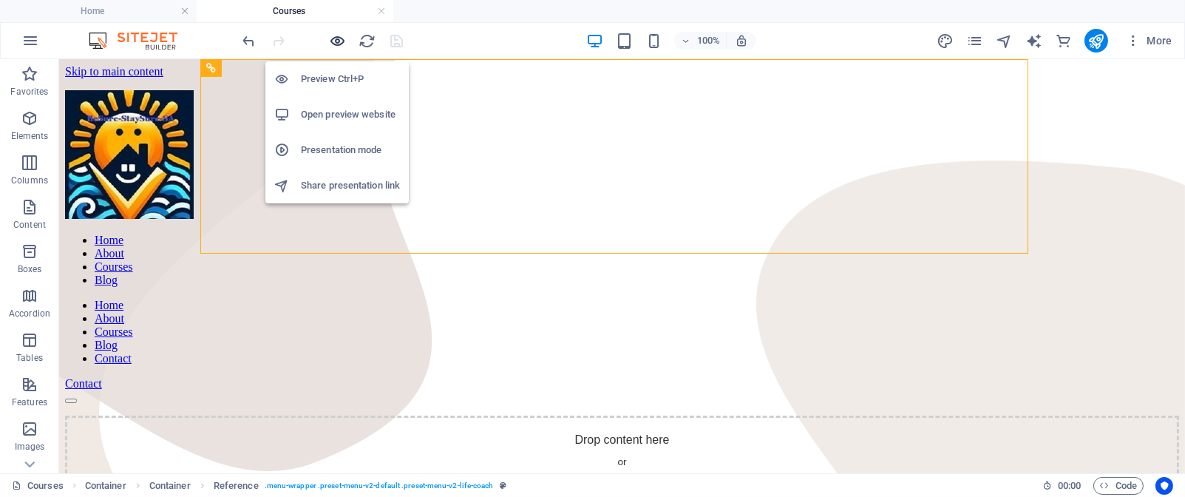
click at [335, 37] on icon "button" at bounding box center [338, 41] width 17 height 17
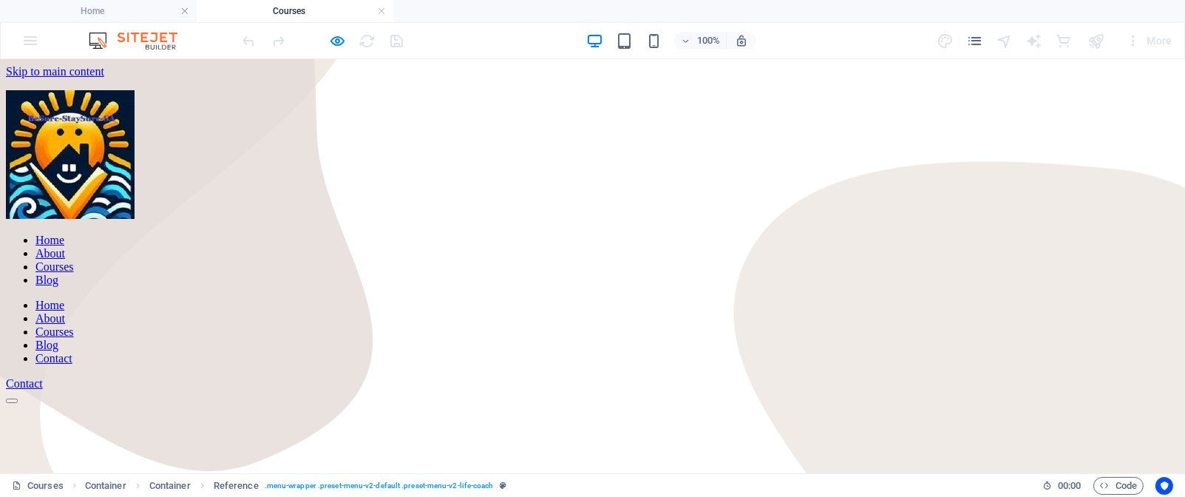
click at [64, 234] on link "Home" at bounding box center [49, 240] width 29 height 13
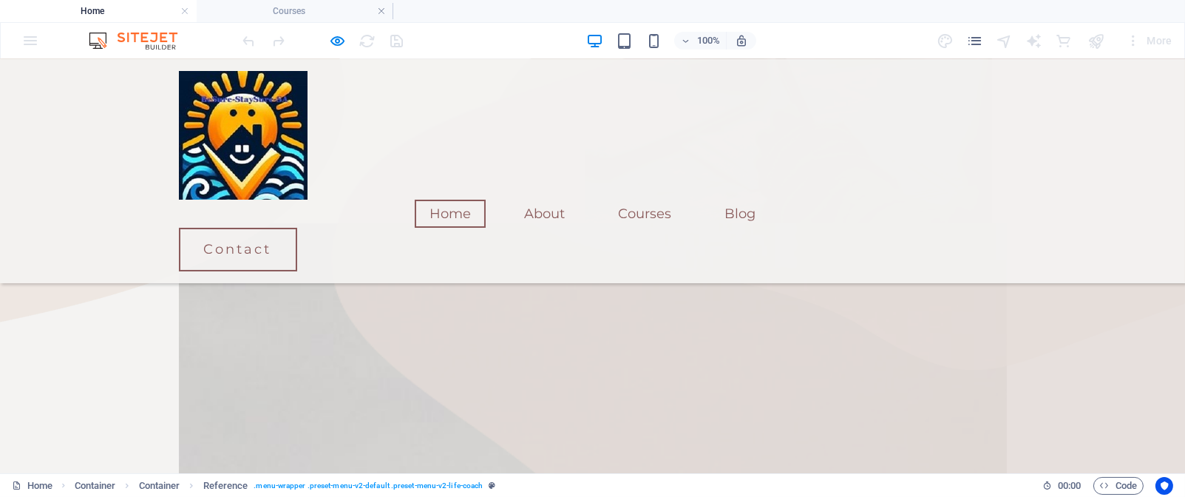
scroll to position [935, 0]
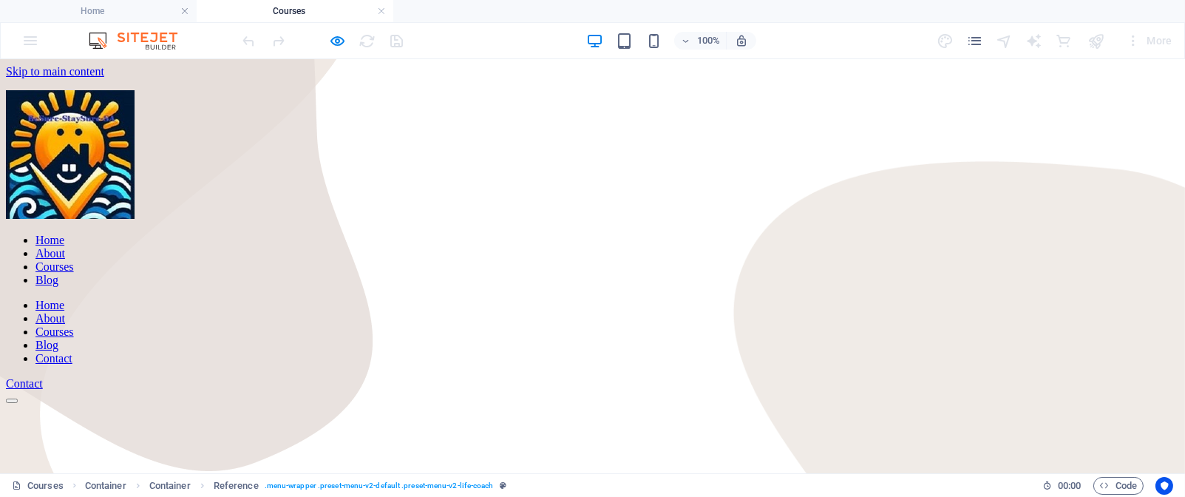
click at [64, 234] on link "Home" at bounding box center [49, 240] width 29 height 13
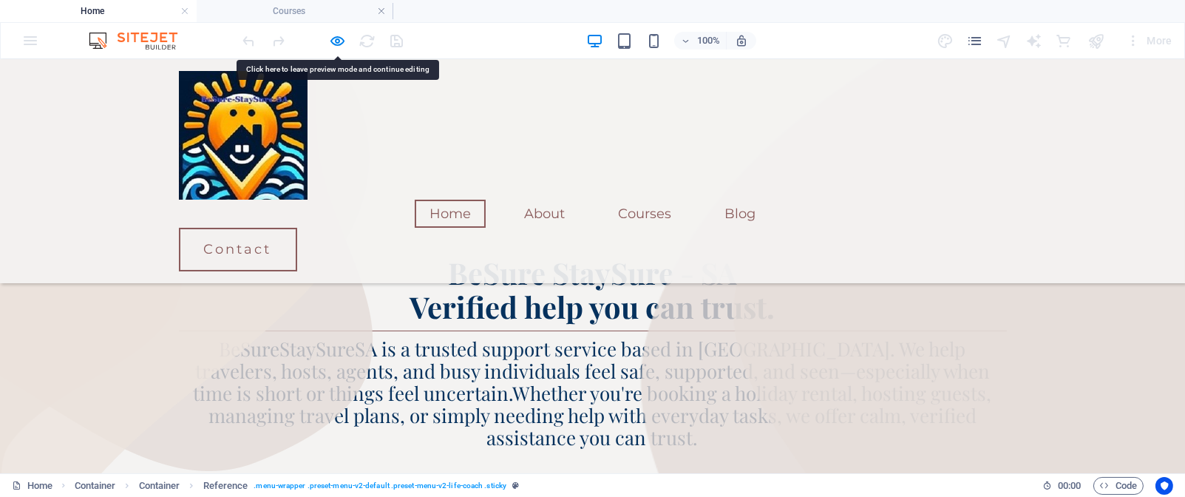
scroll to position [935, 0]
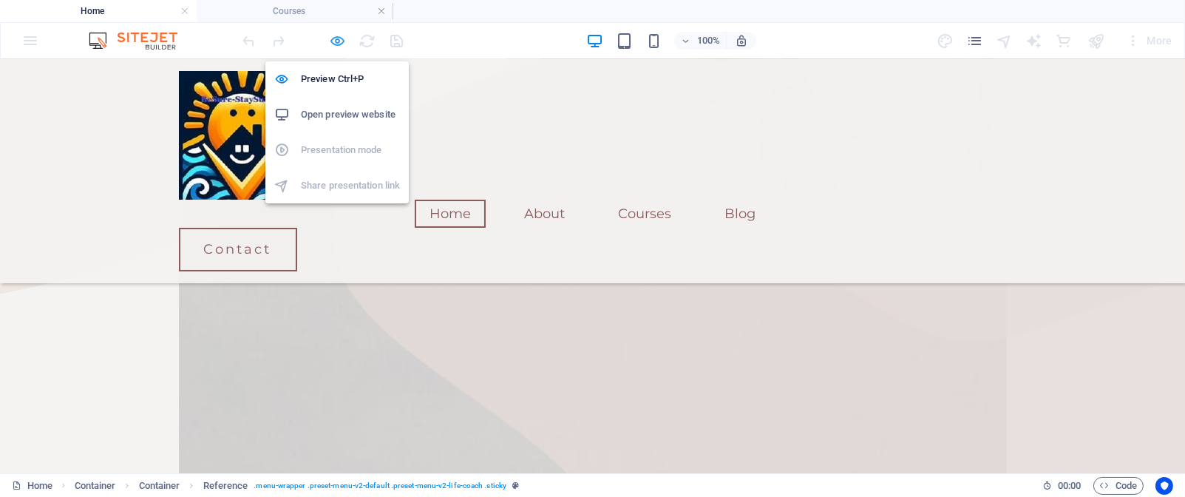
click at [336, 41] on icon "button" at bounding box center [338, 41] width 17 height 17
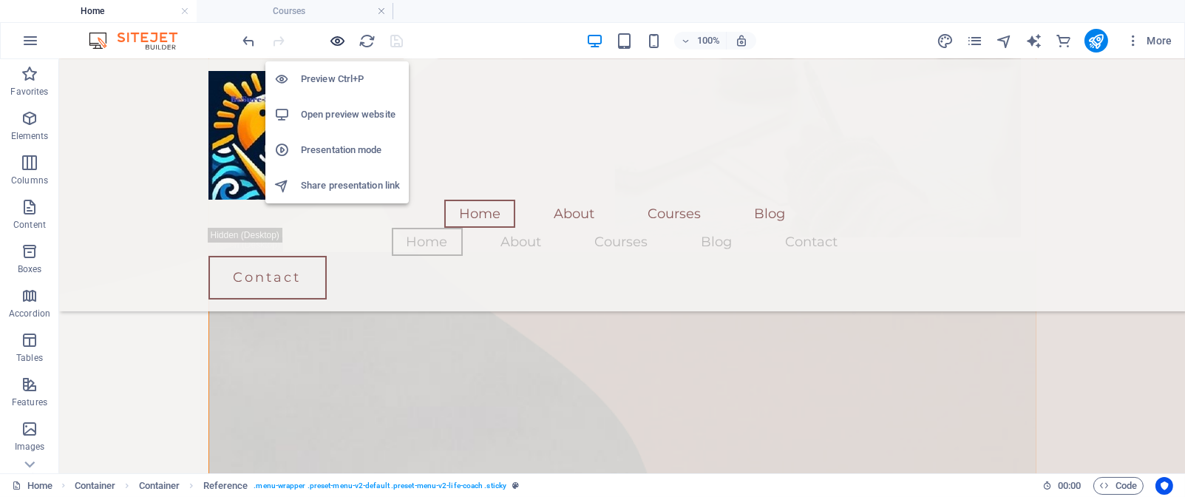
scroll to position [991, 0]
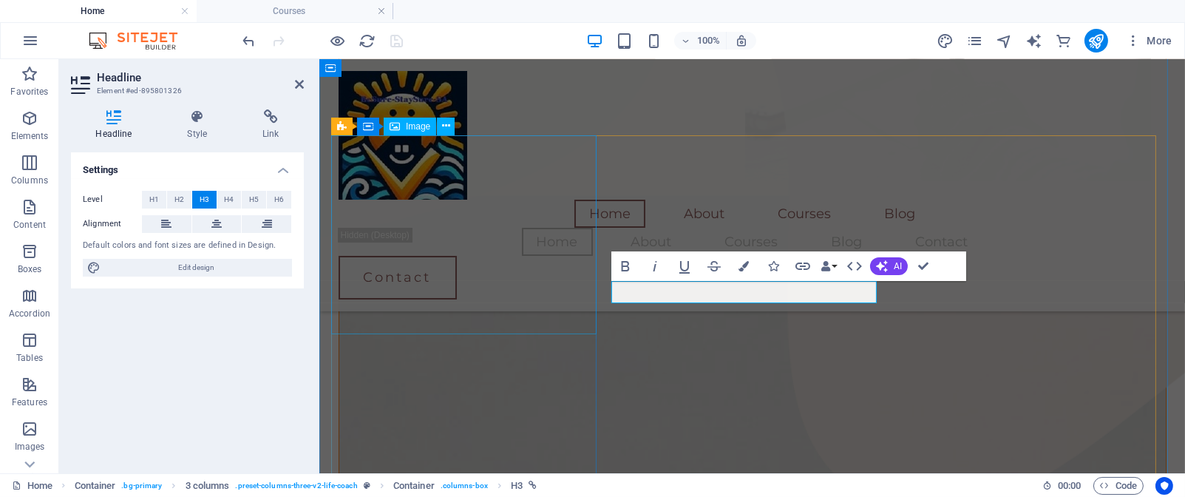
scroll to position [990, 0]
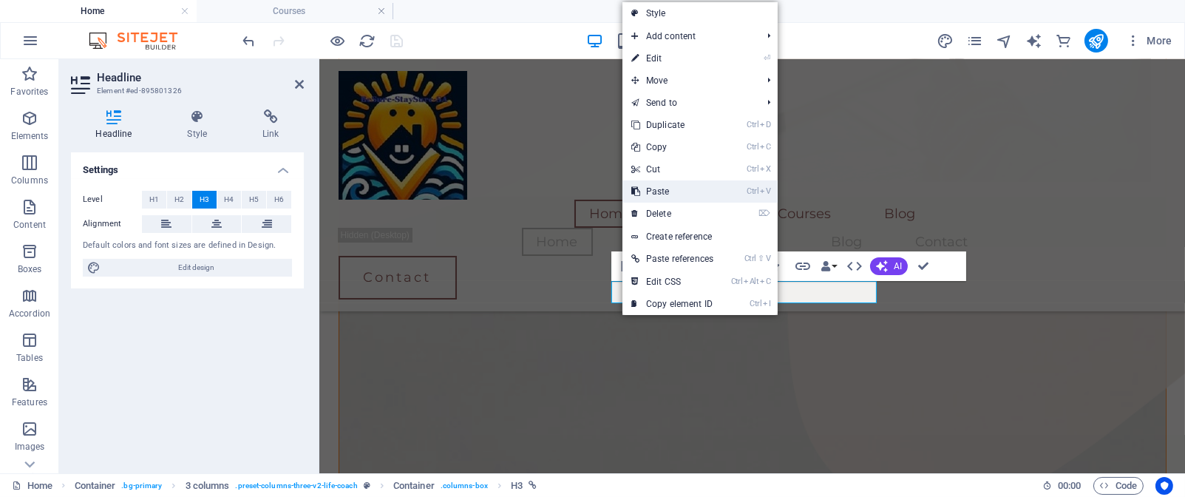
click at [662, 186] on link "Ctrl V Paste" at bounding box center [673, 191] width 100 height 22
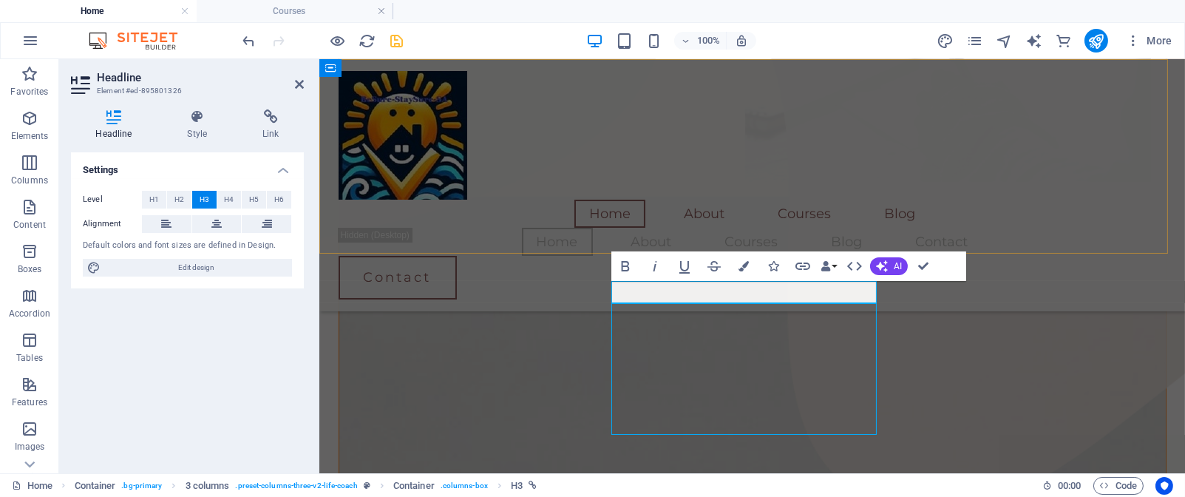
scroll to position [991, 0]
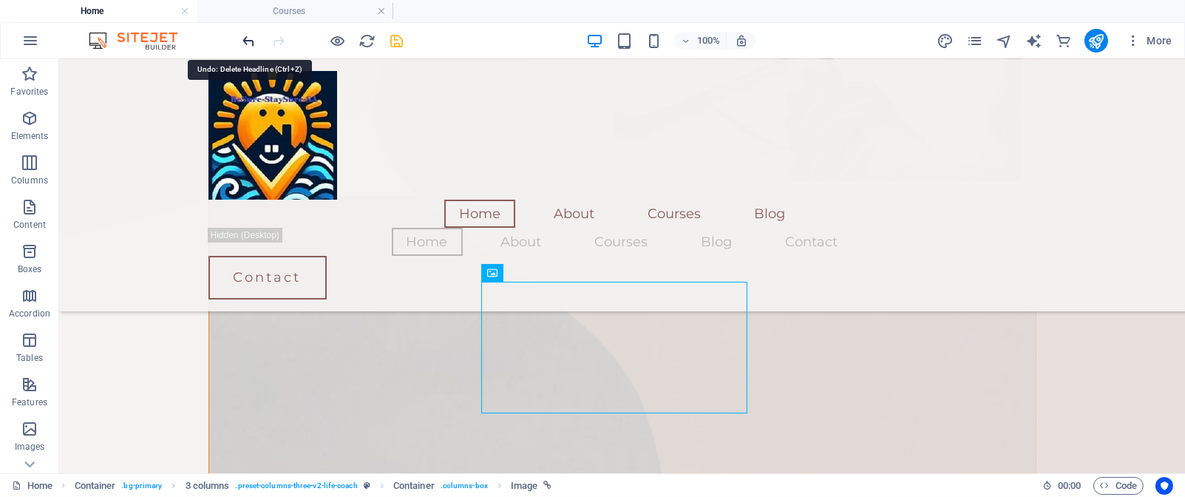
click at [248, 35] on icon "undo" at bounding box center [249, 41] width 17 height 17
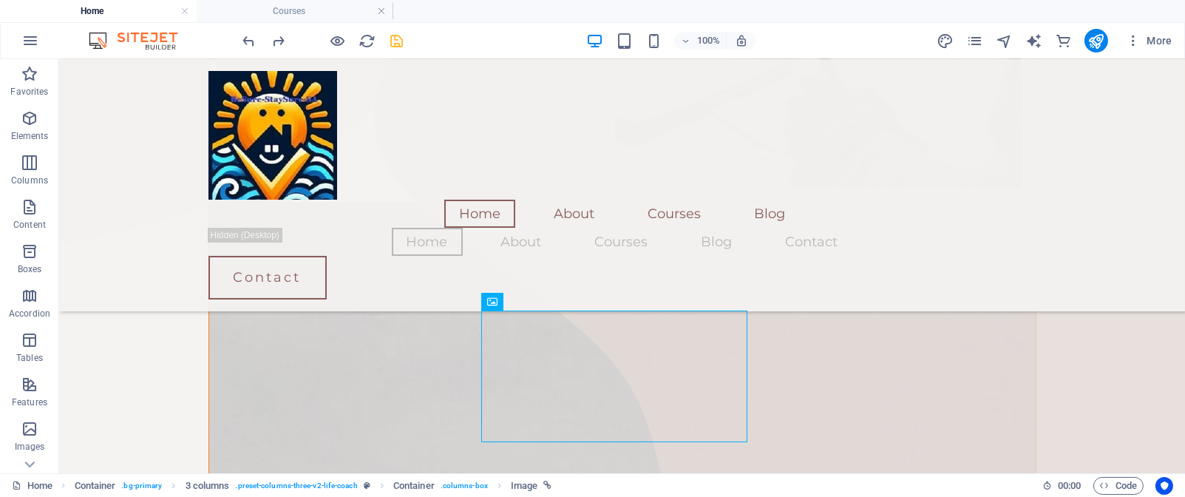
scroll to position [976, 0]
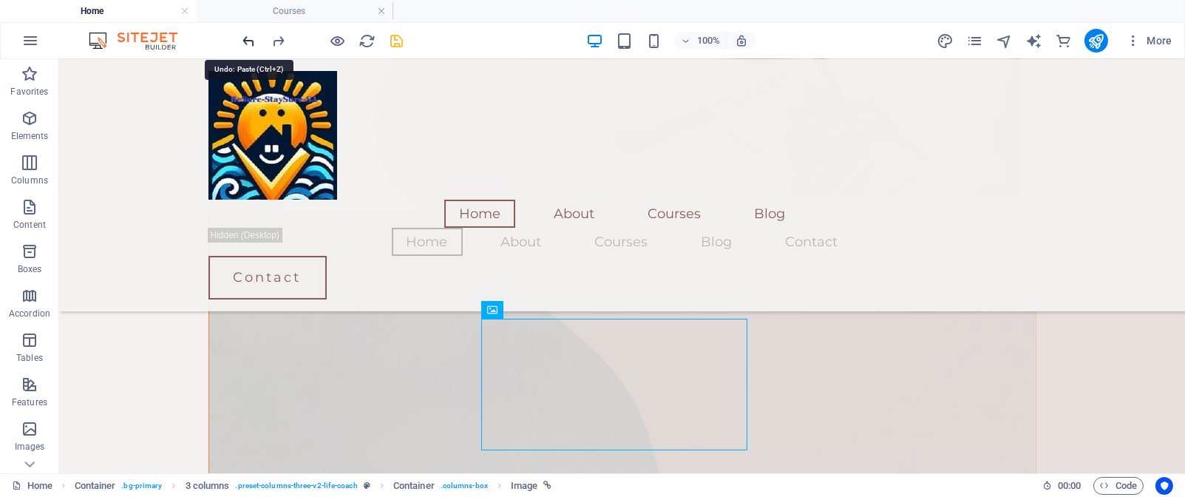
click at [254, 41] on icon "undo" at bounding box center [249, 41] width 17 height 17
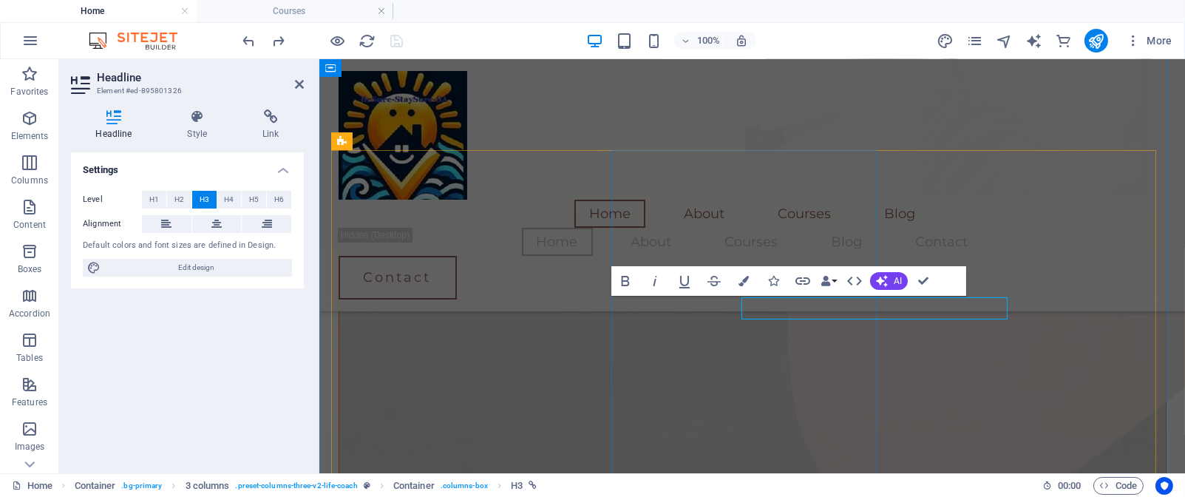
scroll to position [975, 0]
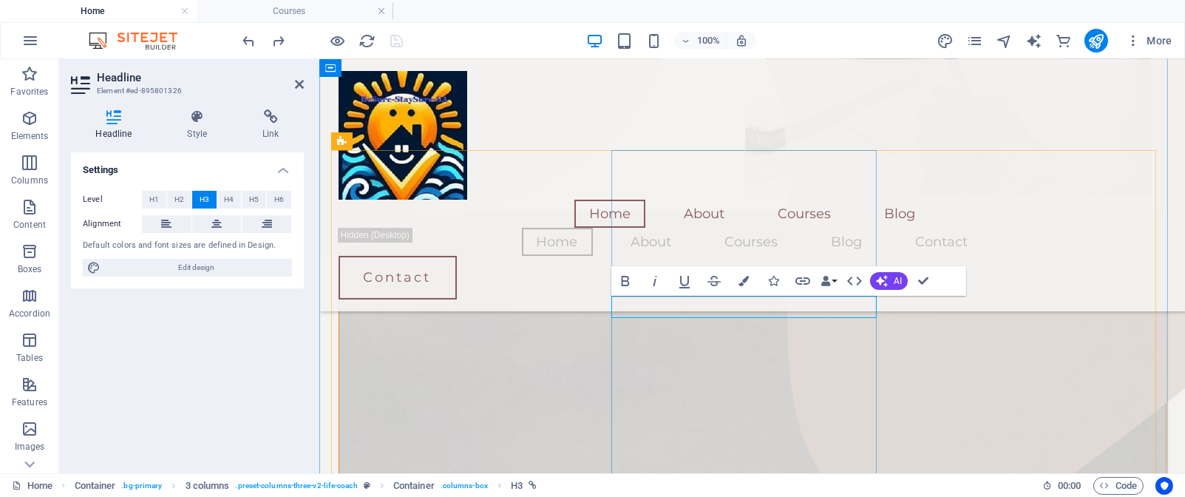
drag, startPoint x: 668, startPoint y: 306, endPoint x: 636, endPoint y: 308, distance: 31.9
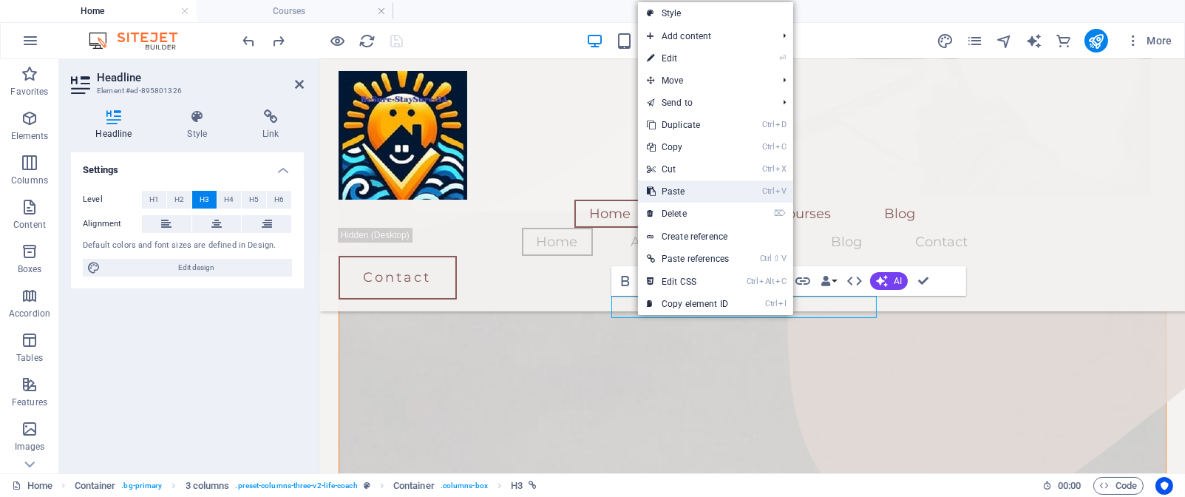
click at [674, 195] on link "Ctrl V Paste" at bounding box center [688, 191] width 100 height 22
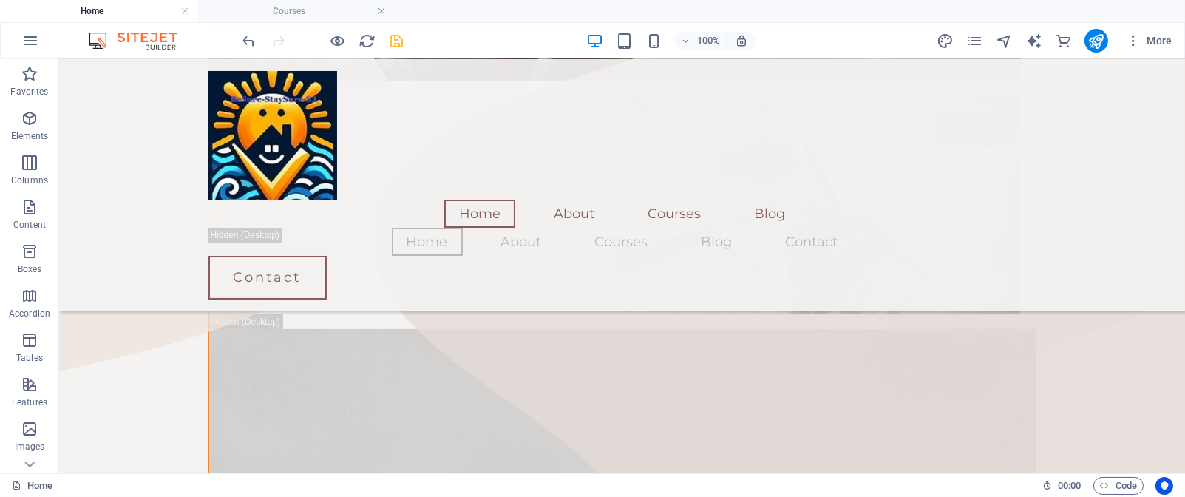
scroll to position [850, 0]
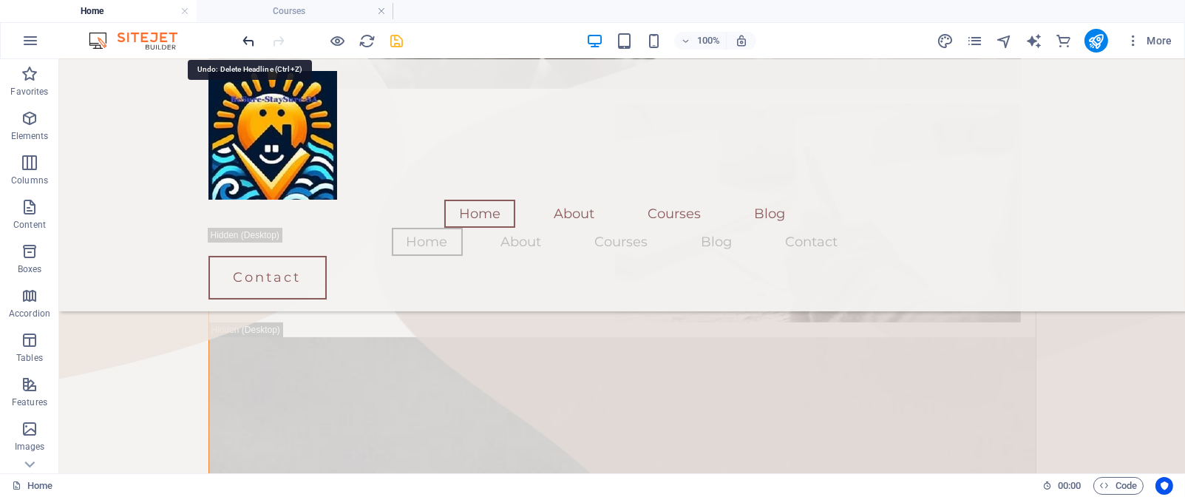
click at [250, 40] on icon "undo" at bounding box center [249, 41] width 17 height 17
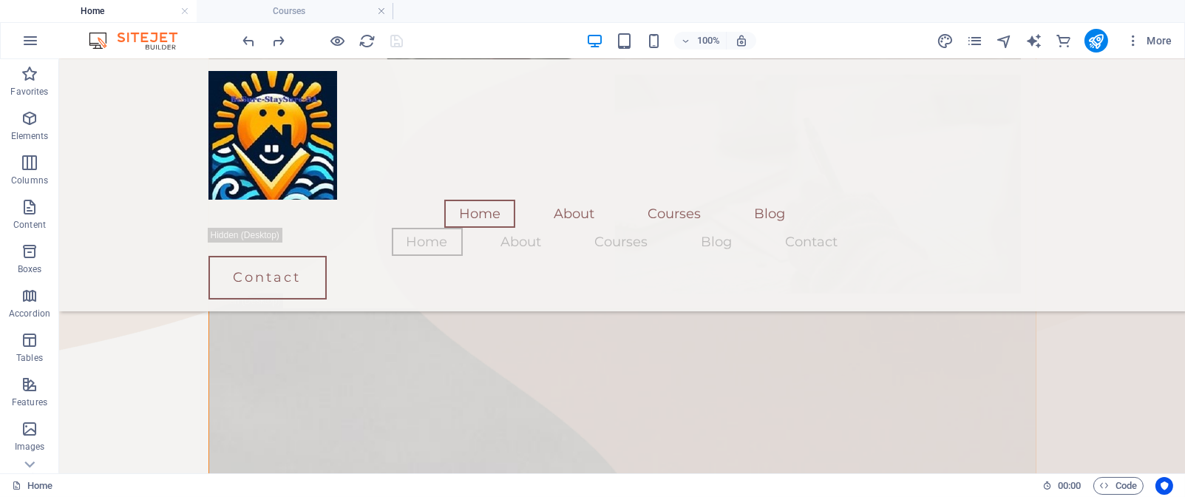
scroll to position [810, 0]
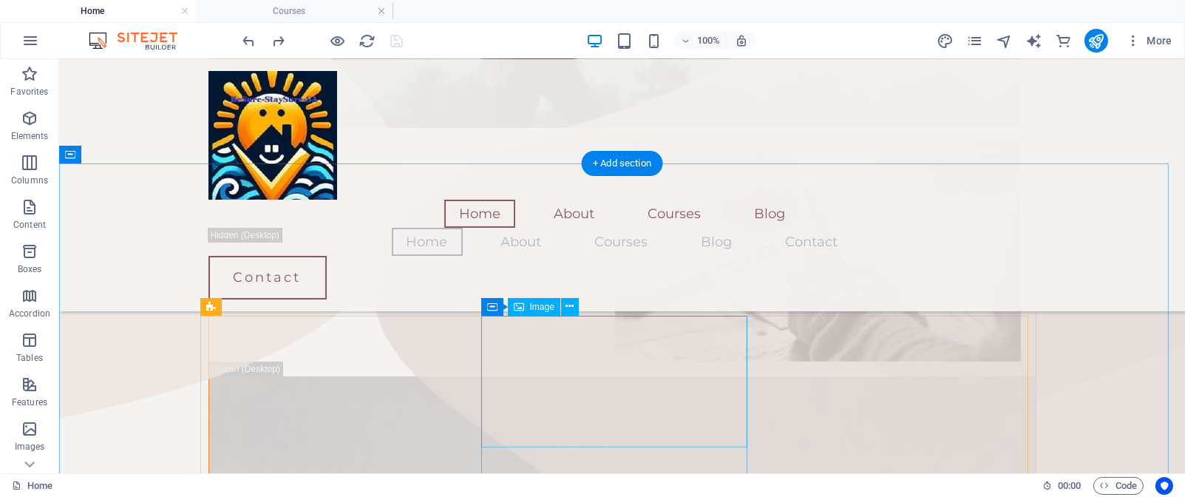
select select "%"
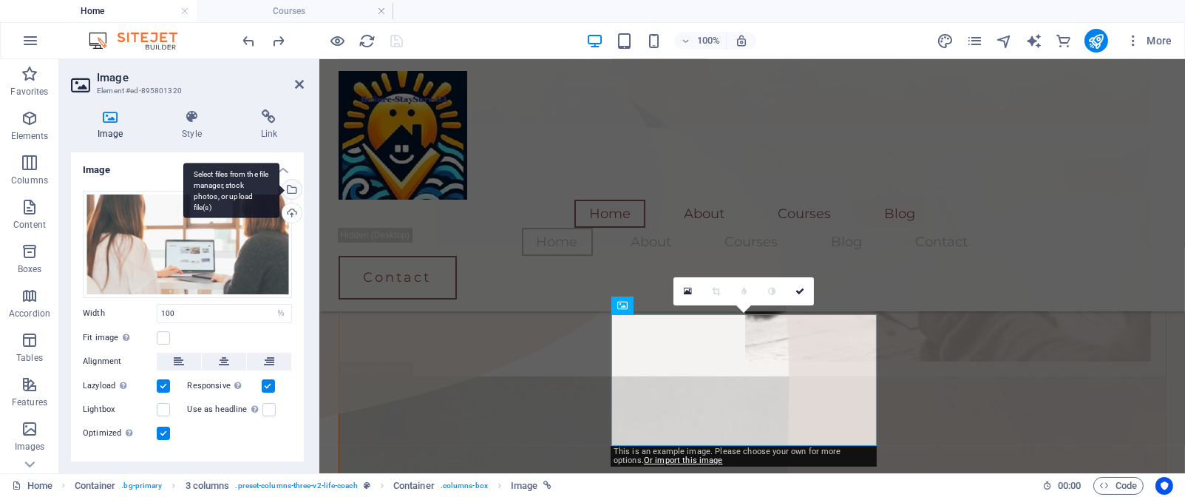
click at [288, 190] on div "Select files from the file manager, stock photos, or upload file(s)" at bounding box center [291, 191] width 22 height 22
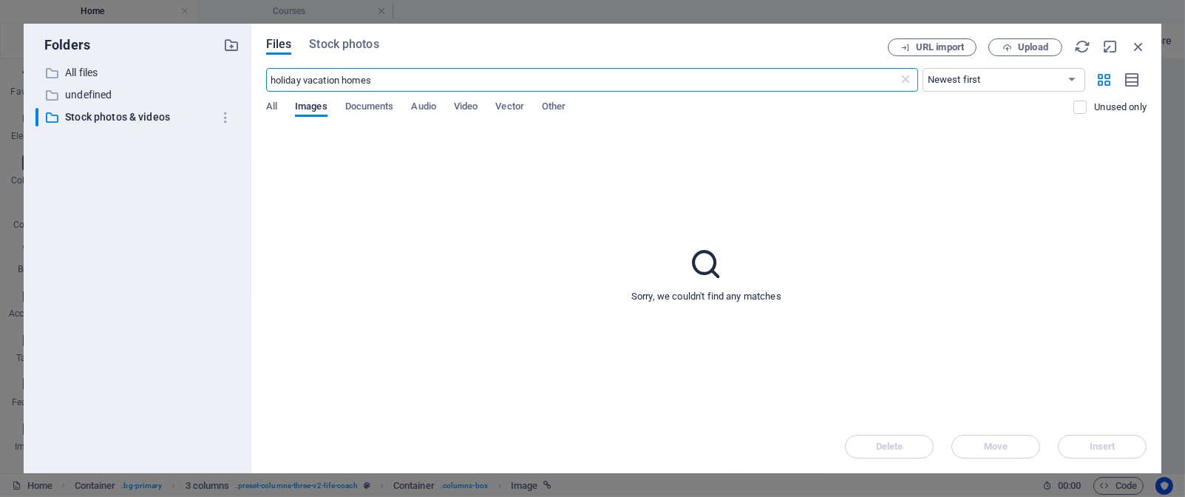
scroll to position [804, 0]
click at [430, 81] on input "holiday vacation homes" at bounding box center [582, 80] width 633 height 24
type input "h"
type input "hosting"
click at [359, 46] on span "Stock photos" at bounding box center [344, 44] width 70 height 18
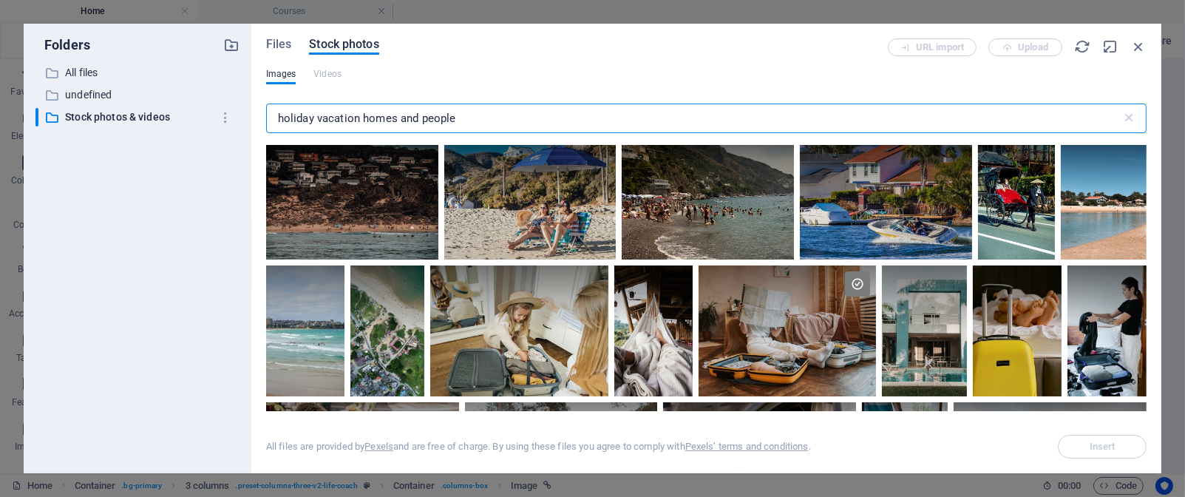
click at [532, 123] on input "holiday vacation homes and people" at bounding box center [694, 119] width 856 height 30
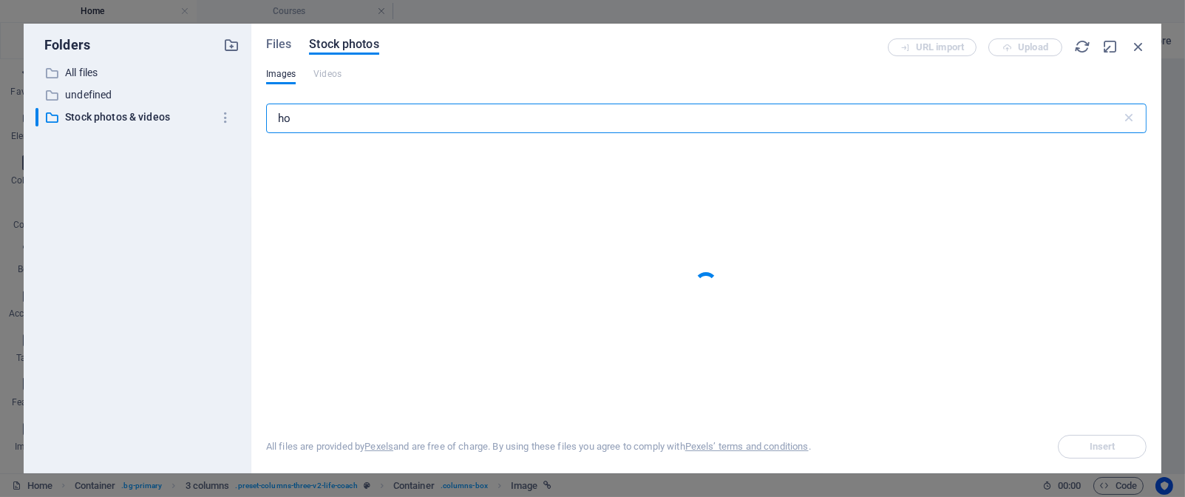
type input "h"
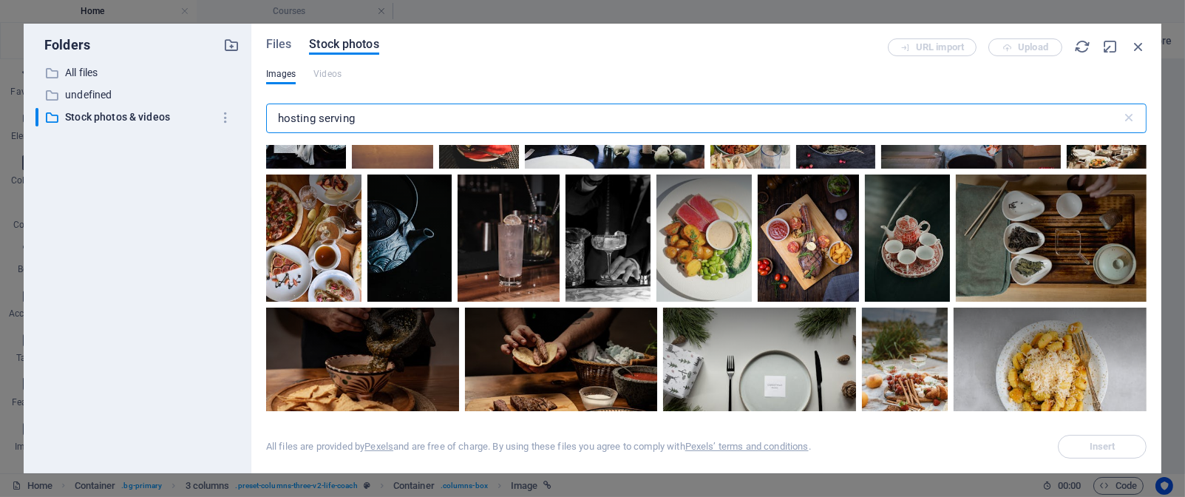
scroll to position [8031, 0]
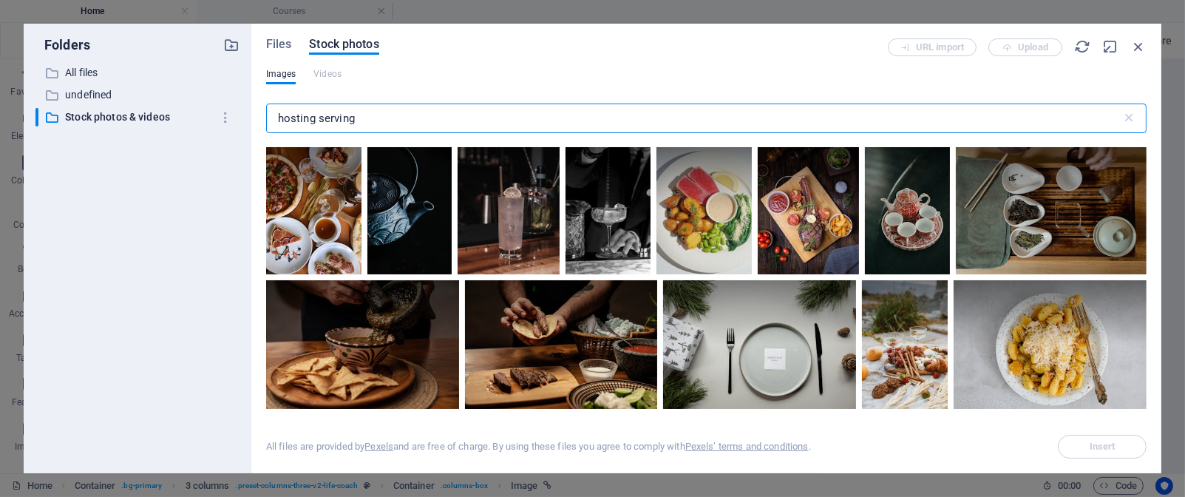
click at [399, 119] on input "hosting serving" at bounding box center [694, 119] width 856 height 30
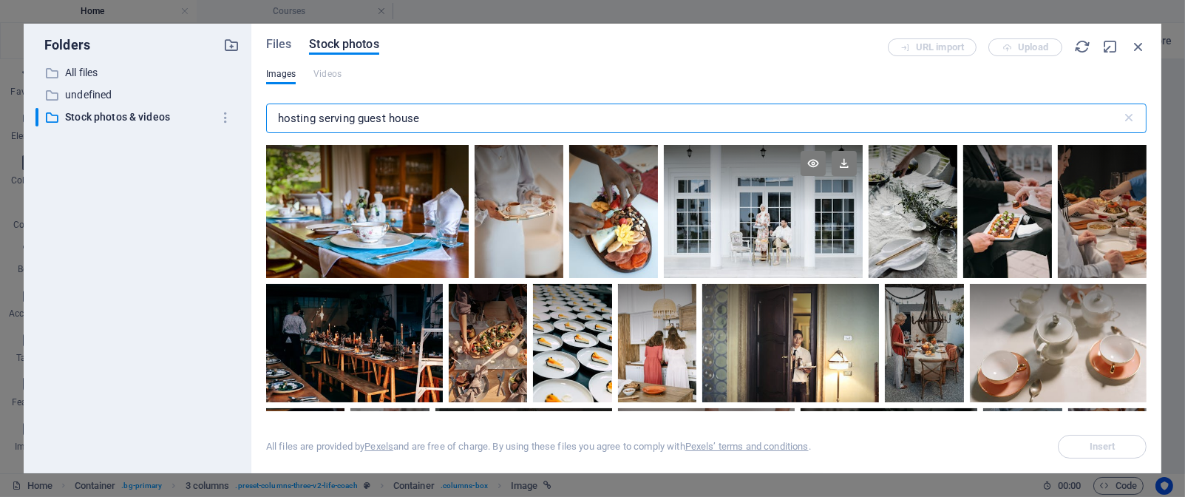
type input "hosting serving guest house"
click at [795, 248] on div at bounding box center [764, 211] width 200 height 133
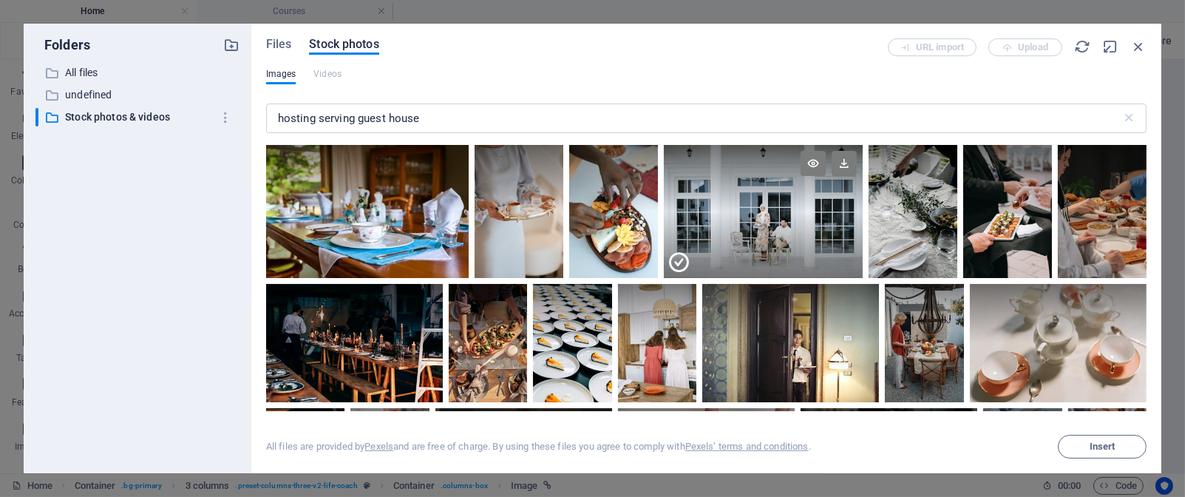
click at [795, 248] on div at bounding box center [764, 244] width 200 height 67
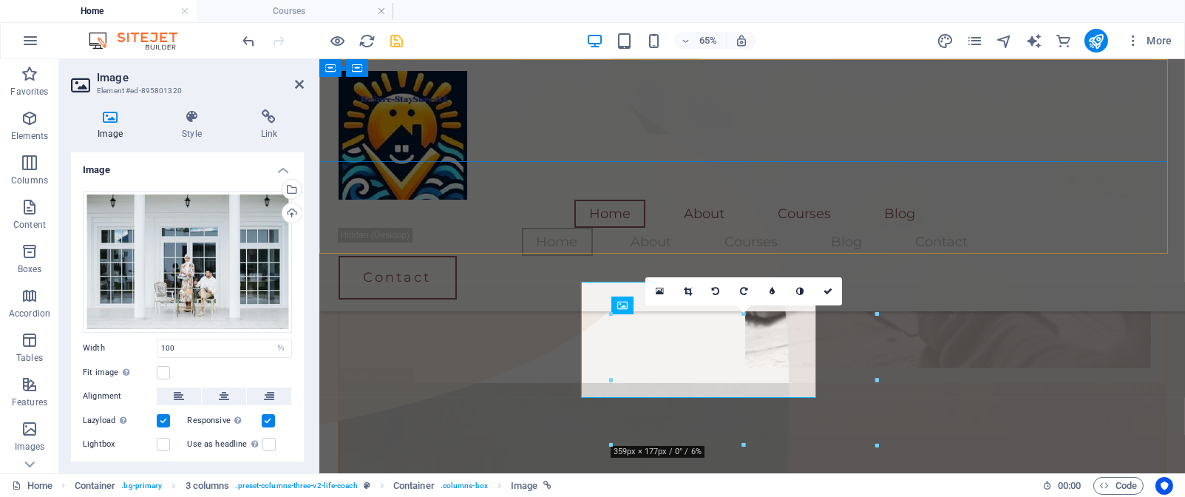
scroll to position [810, 0]
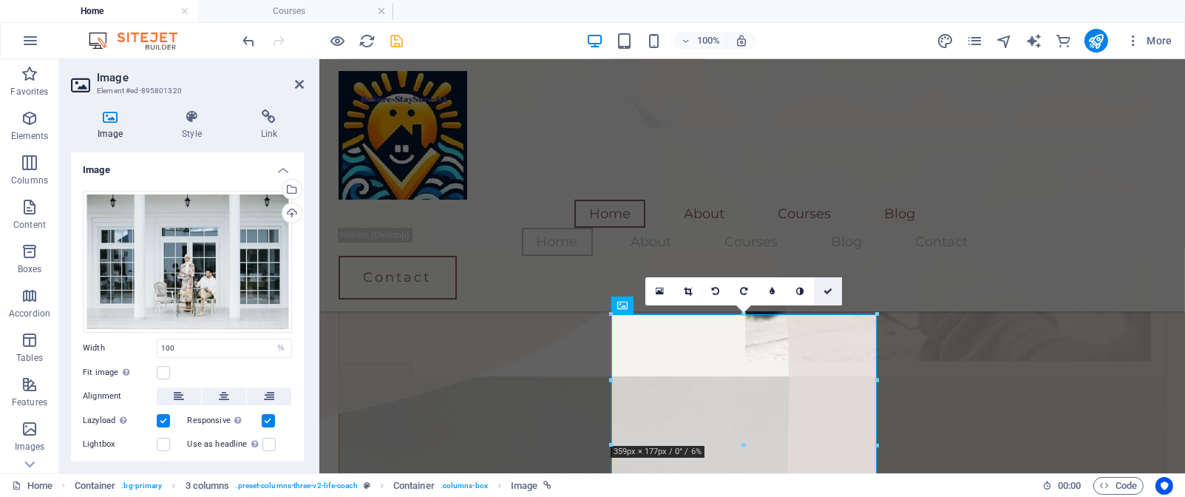
click at [826, 290] on icon at bounding box center [828, 291] width 9 height 9
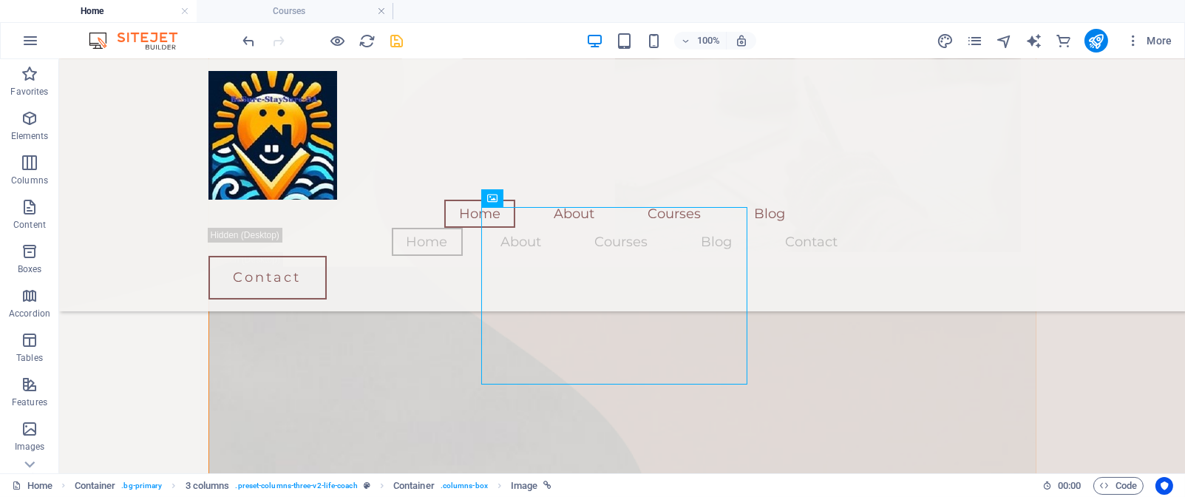
scroll to position [927, 0]
select select "%"
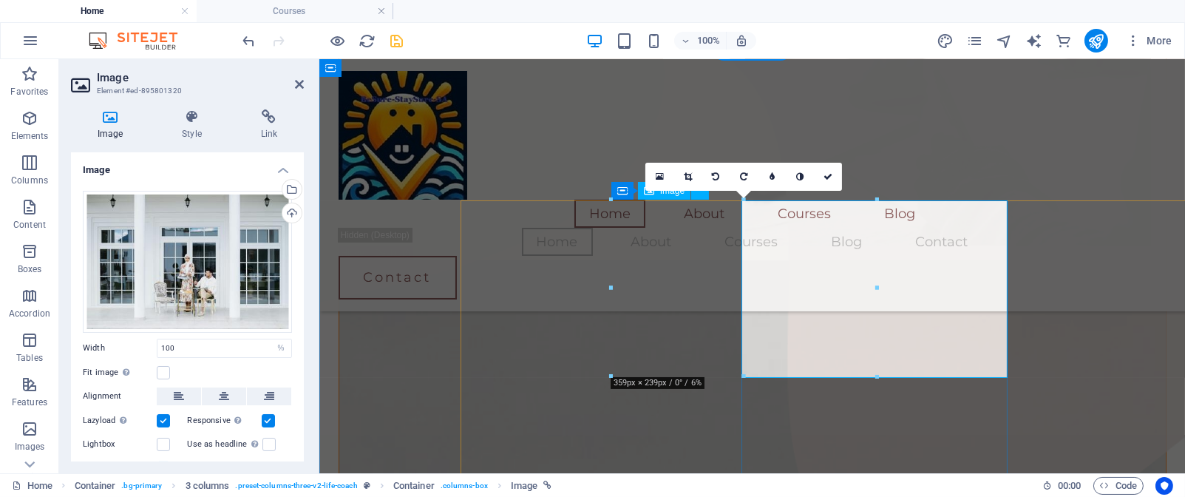
scroll to position [926, 0]
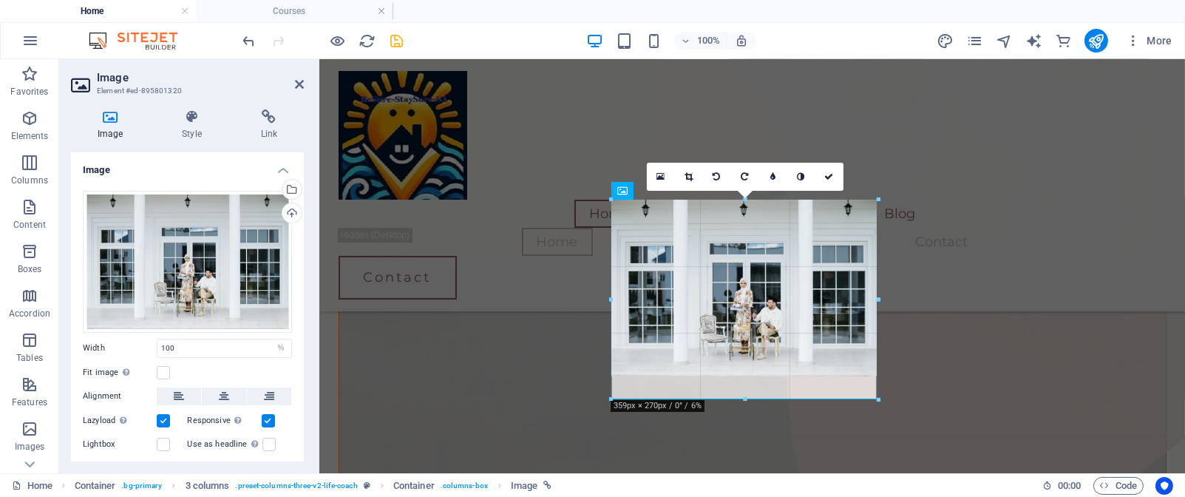
drag, startPoint x: 744, startPoint y: 375, endPoint x: 747, endPoint y: 398, distance: 23.1
type input "358"
select select "px"
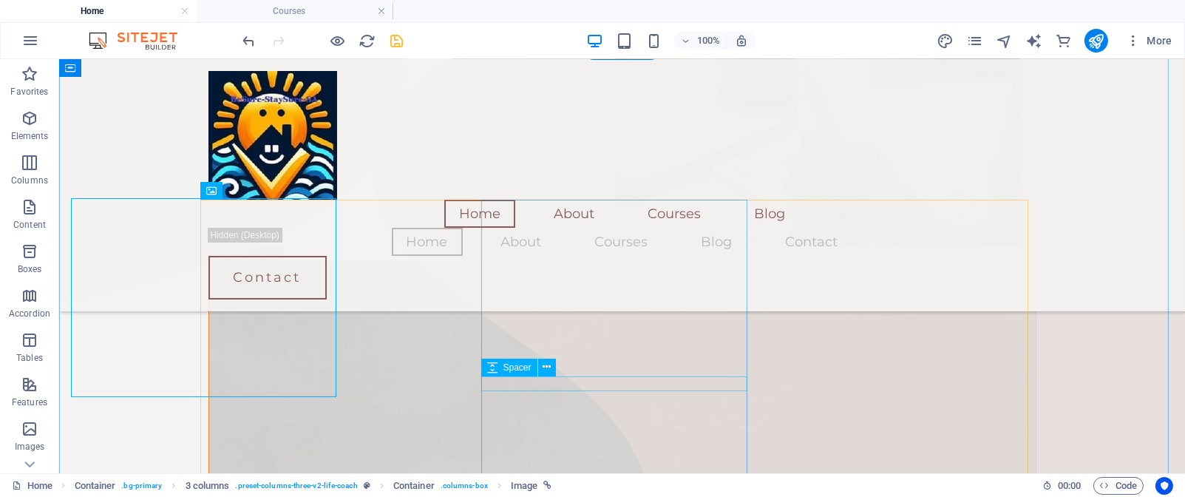
scroll to position [927, 0]
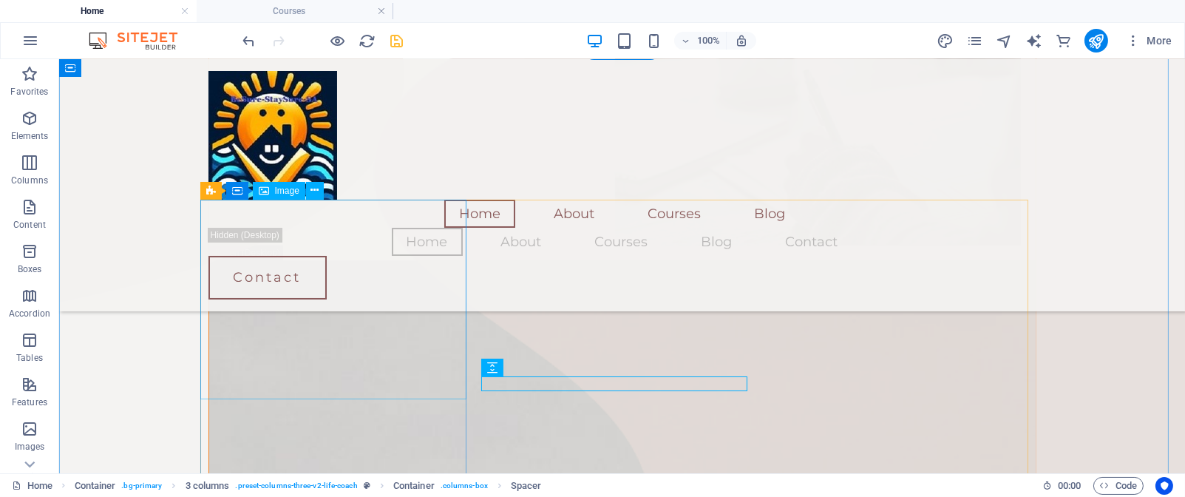
select select "%"
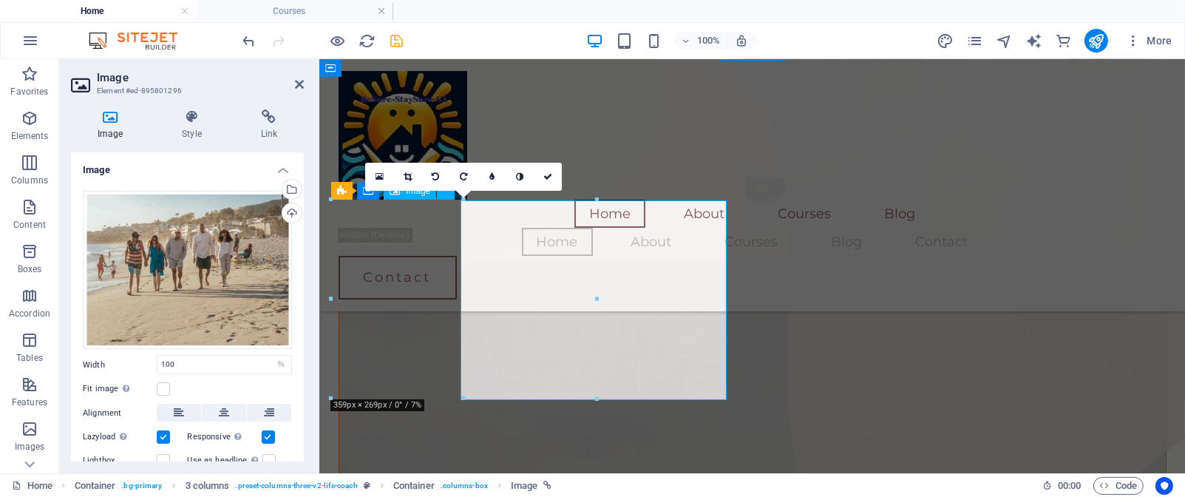
scroll to position [926, 0]
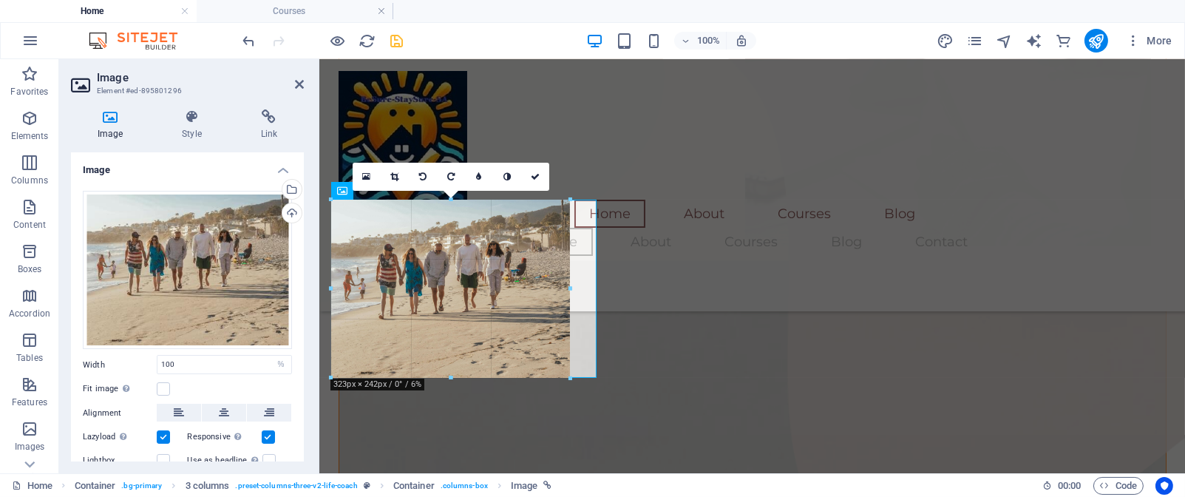
drag, startPoint x: 463, startPoint y: 398, endPoint x: 463, endPoint y: 375, distance: 22.9
type input "323"
select select "px"
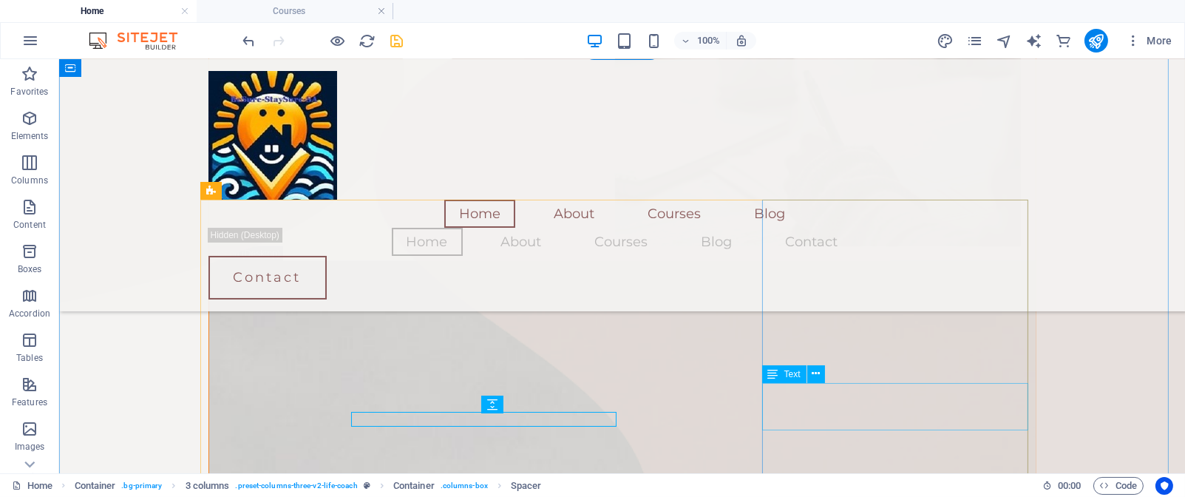
scroll to position [927, 0]
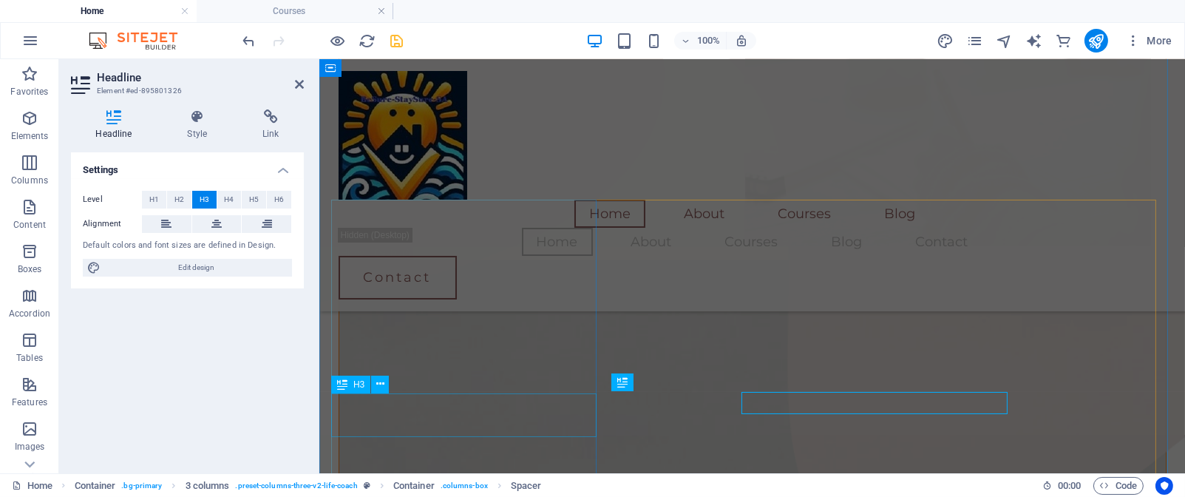
scroll to position [926, 0]
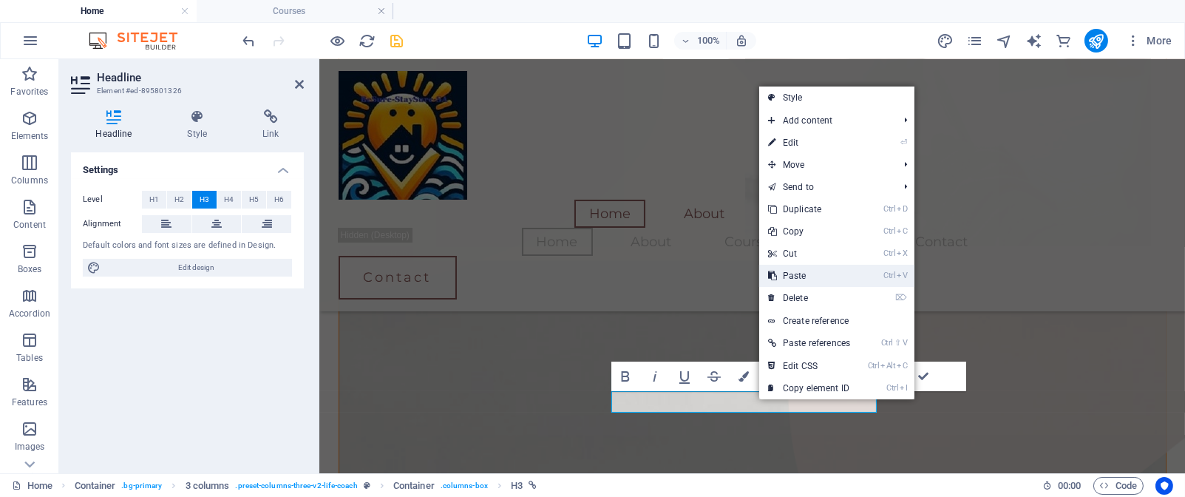
click at [803, 278] on link "Ctrl V Paste" at bounding box center [809, 276] width 100 height 22
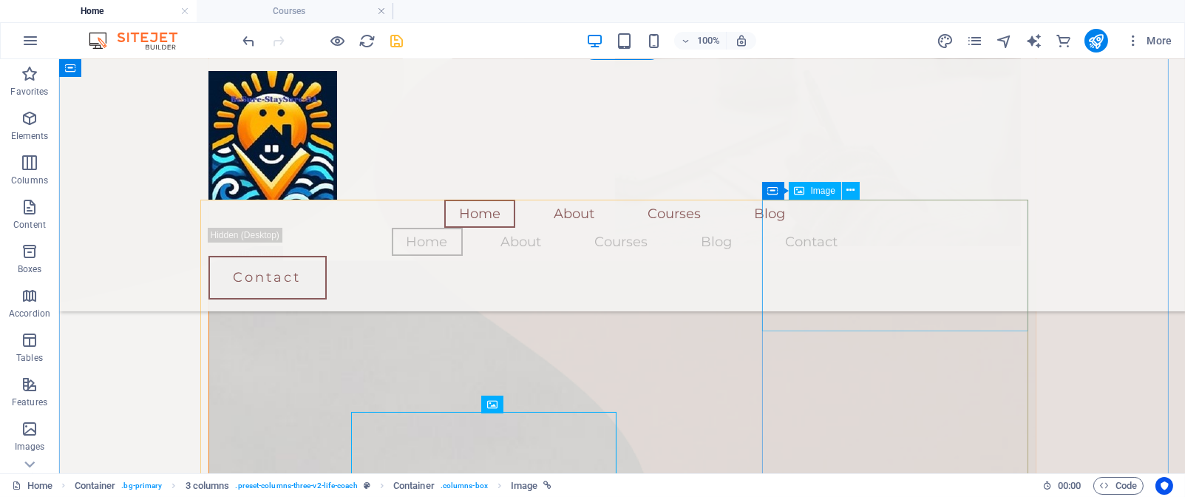
scroll to position [927, 0]
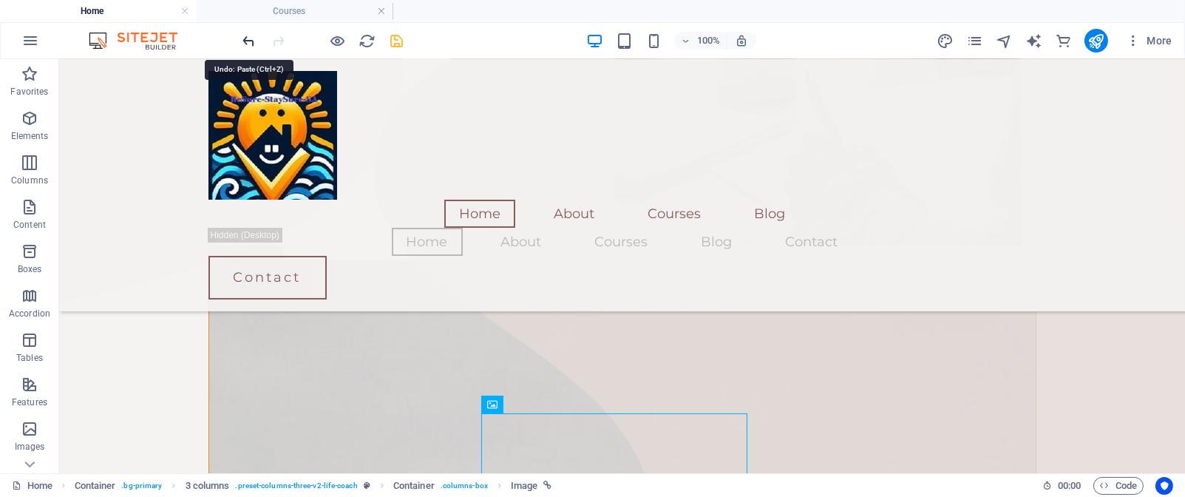
click at [248, 38] on icon "undo" at bounding box center [249, 41] width 17 height 17
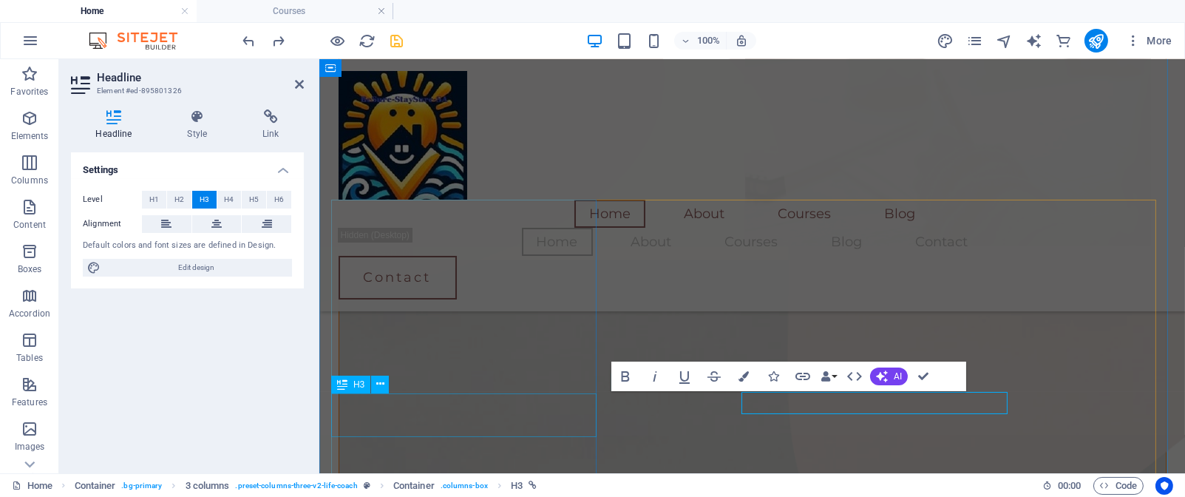
scroll to position [926, 0]
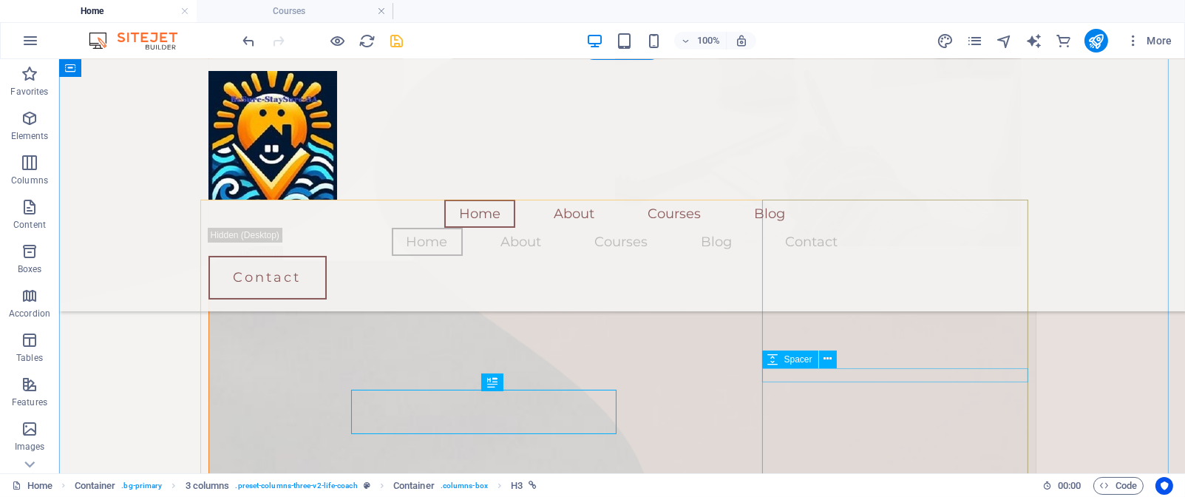
scroll to position [927, 0]
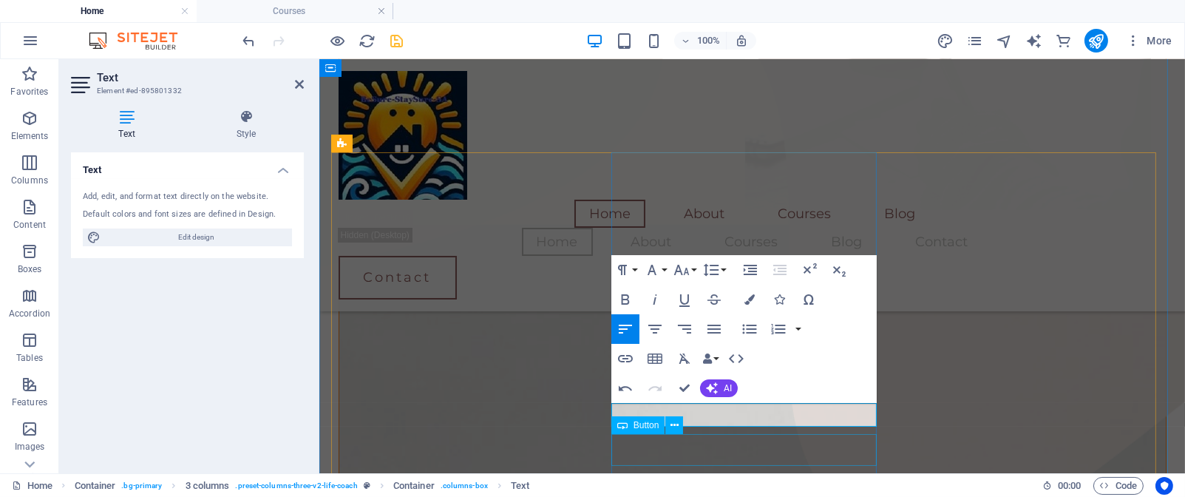
scroll to position [976, 0]
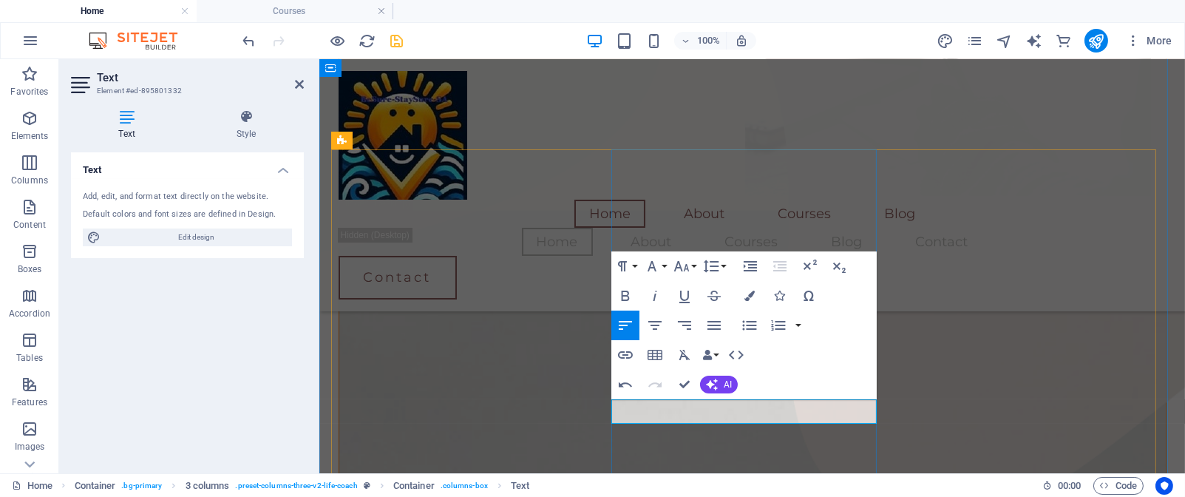
drag, startPoint x: 849, startPoint y: 464, endPoint x: 621, endPoint y: 410, distance: 234.1
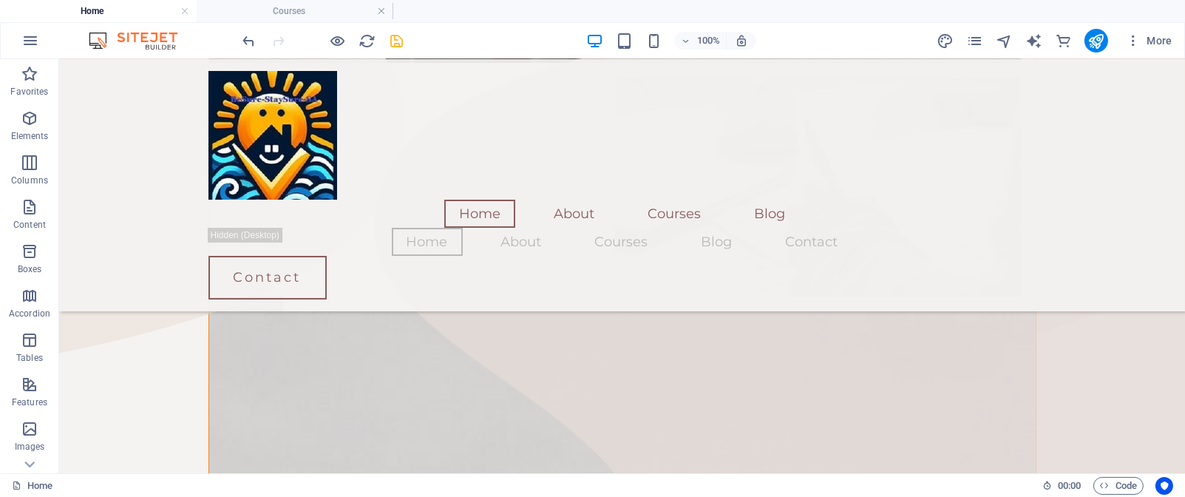
scroll to position [890, 0]
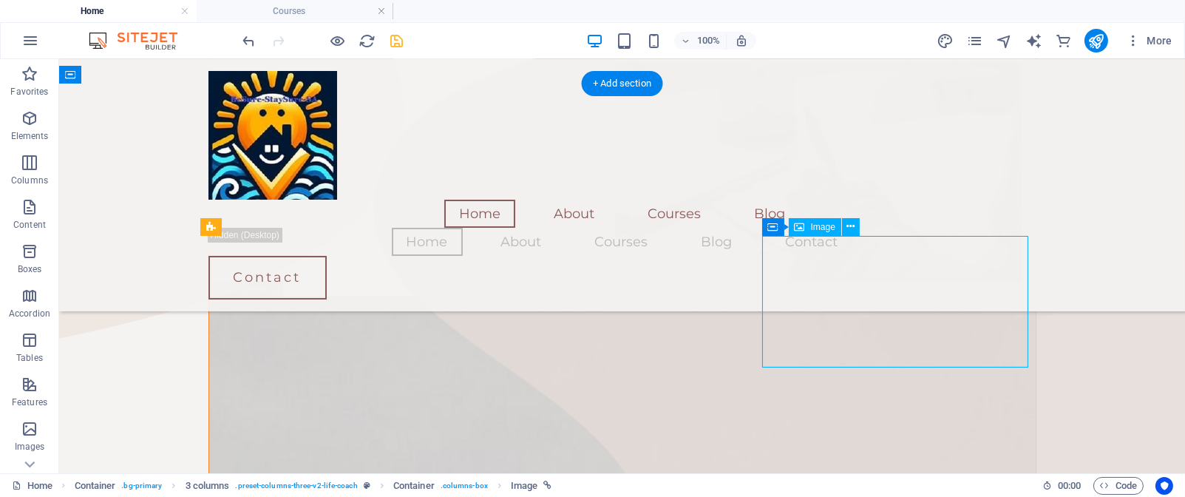
select select "%"
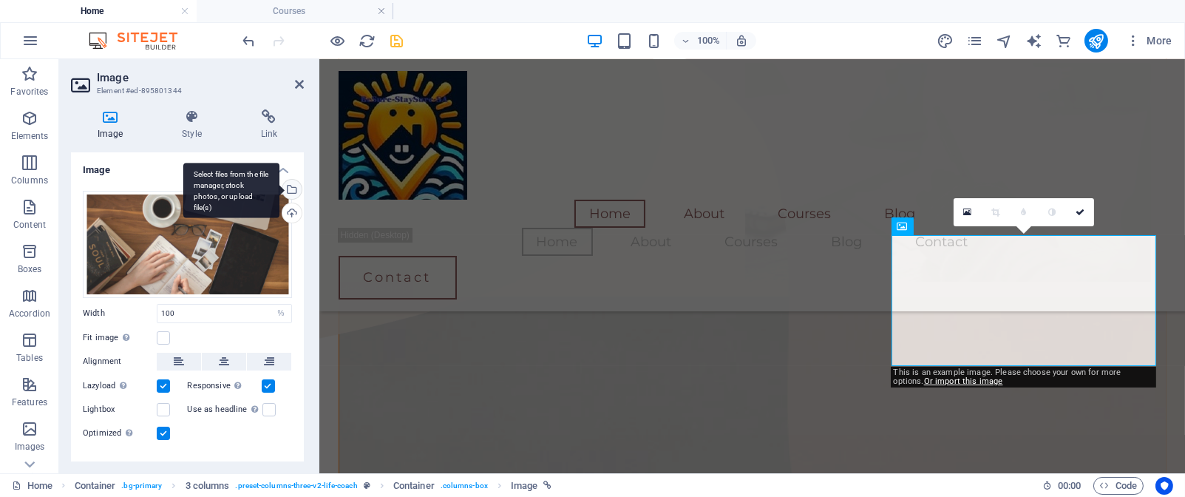
click at [280, 186] on div "Select files from the file manager, stock photos, or upload file(s)" at bounding box center [231, 190] width 96 height 55
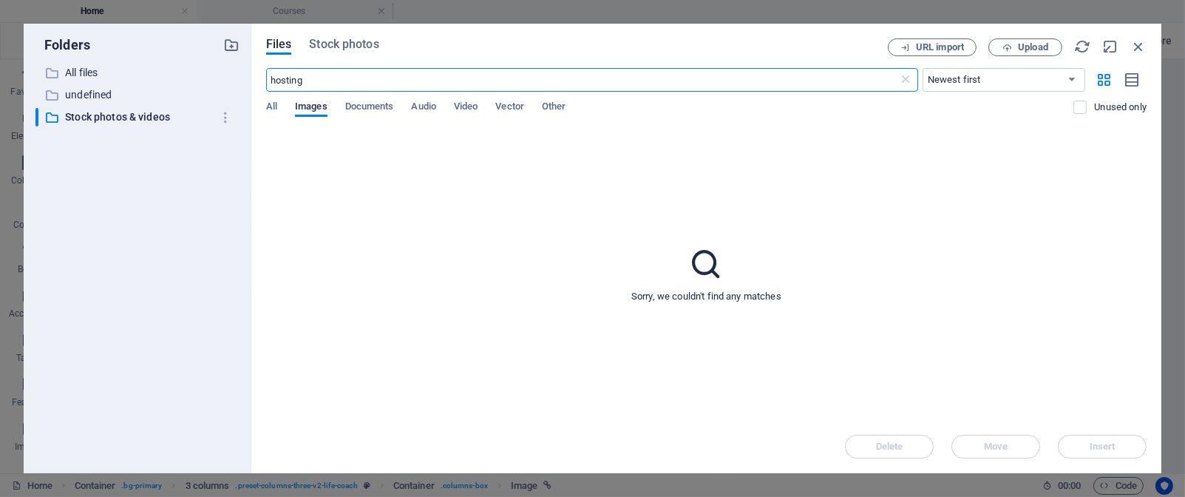
scroll to position [884, 0]
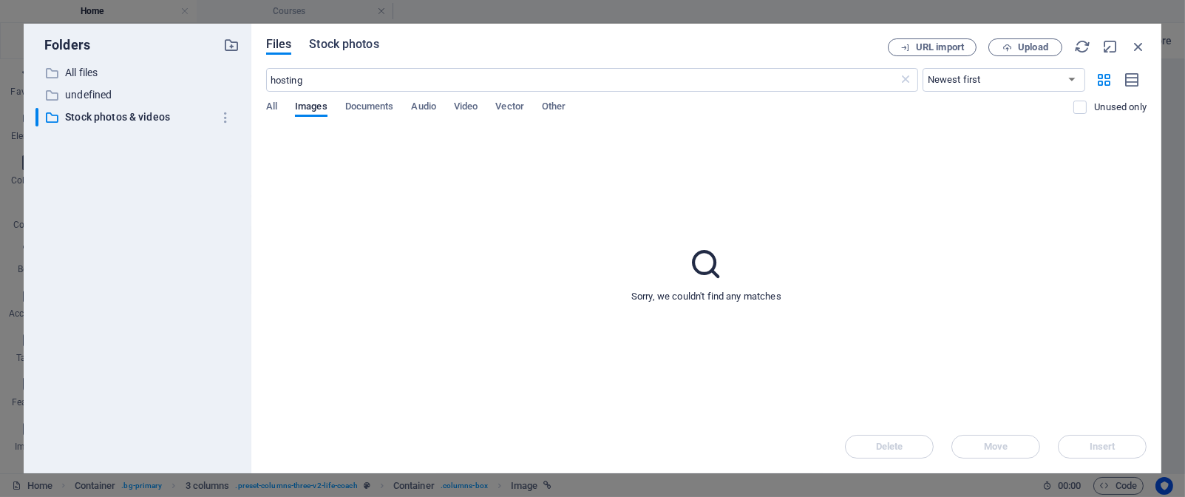
click at [338, 43] on span "Stock photos" at bounding box center [344, 44] width 70 height 18
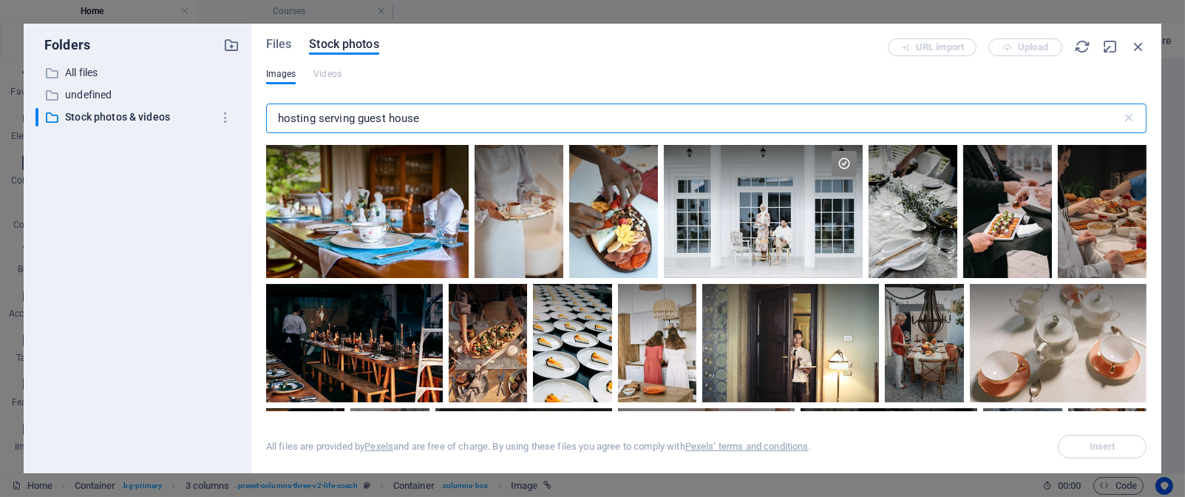
drag, startPoint x: 424, startPoint y: 115, endPoint x: 276, endPoint y: 112, distance: 148.7
click at [276, 112] on input "hosting serving guest house" at bounding box center [694, 119] width 856 height 30
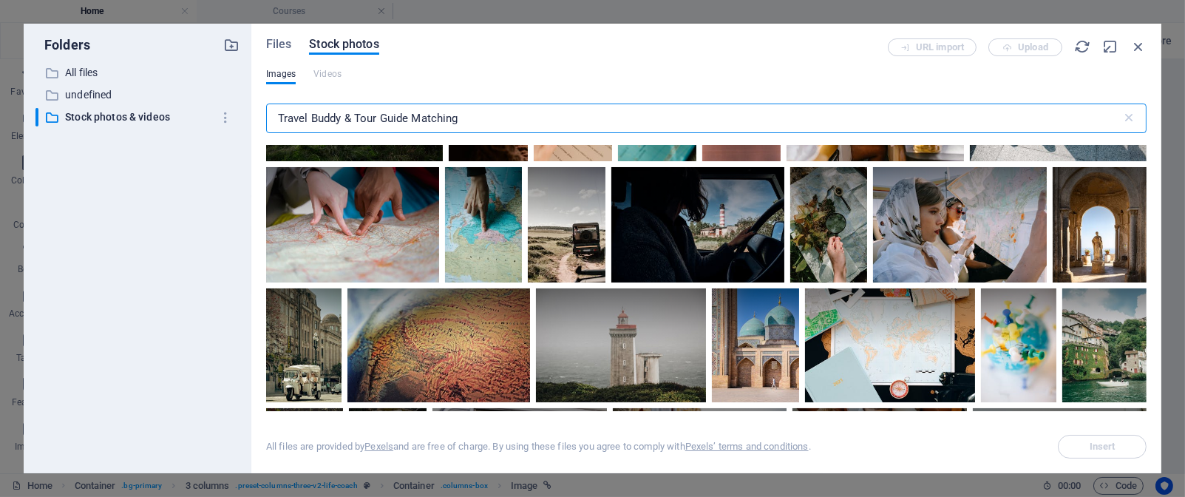
scroll to position [3547, 0]
type input "Travel Buddy & Tour Guide Matching"
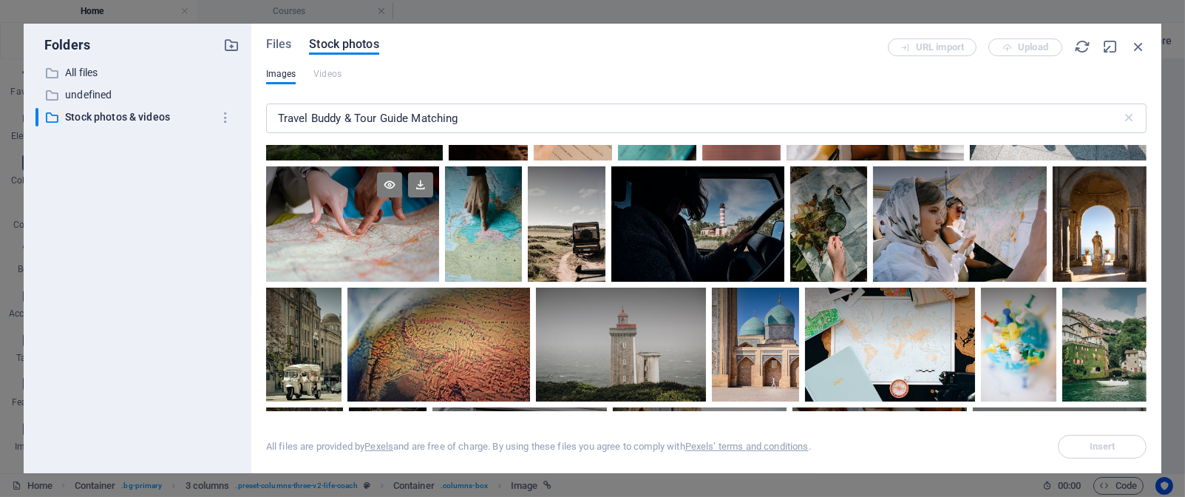
click at [399, 243] on div at bounding box center [352, 223] width 173 height 115
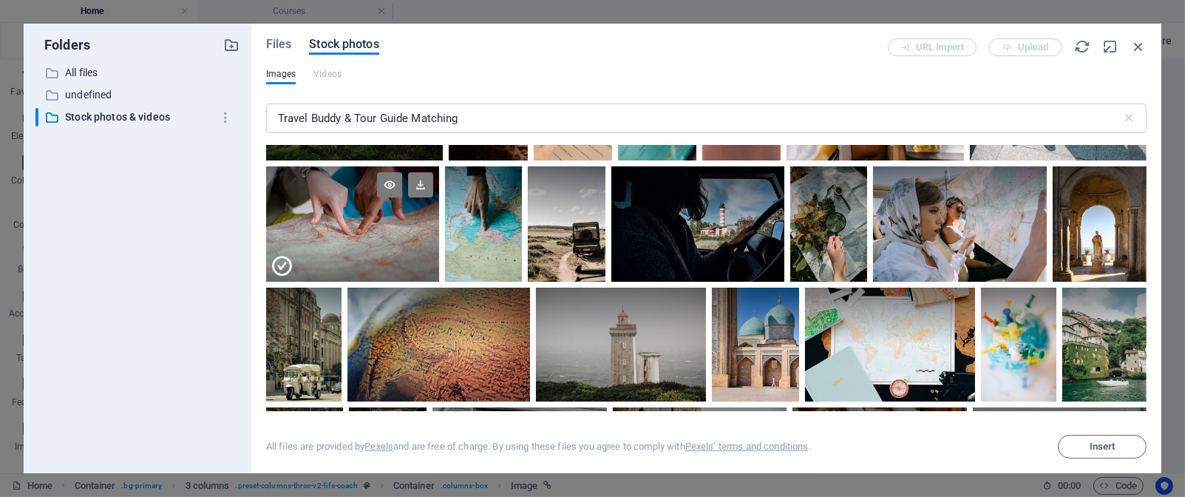
click at [399, 243] on div at bounding box center [352, 253] width 173 height 58
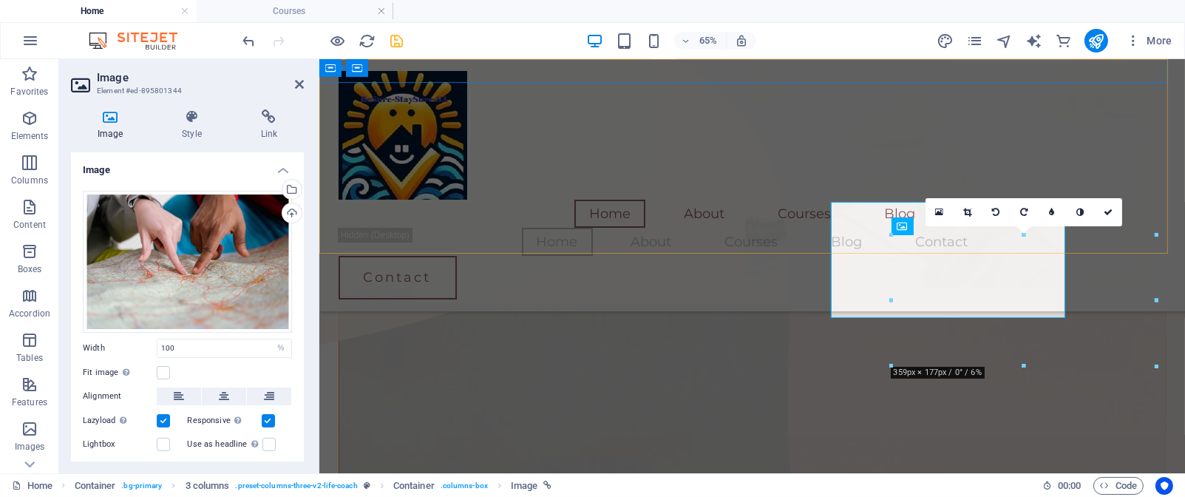
scroll to position [890, 0]
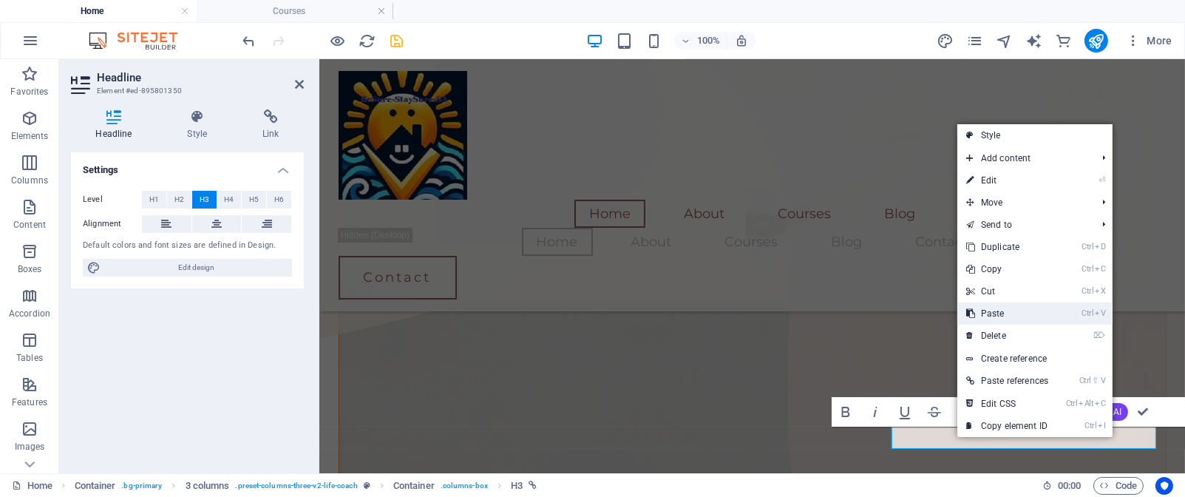
click at [986, 312] on link "Ctrl V Paste" at bounding box center [1008, 313] width 100 height 22
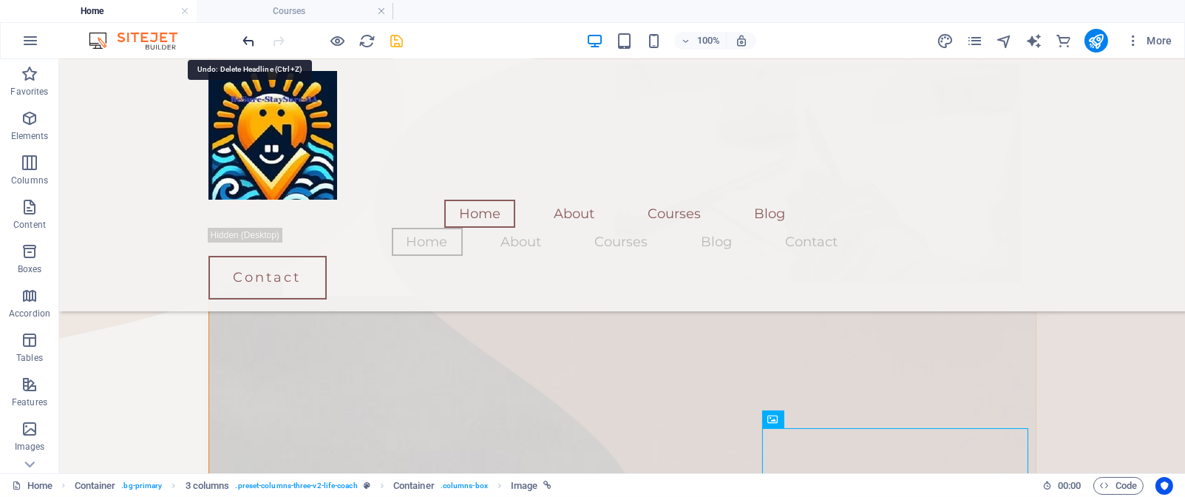
click at [251, 38] on icon "undo" at bounding box center [249, 41] width 17 height 17
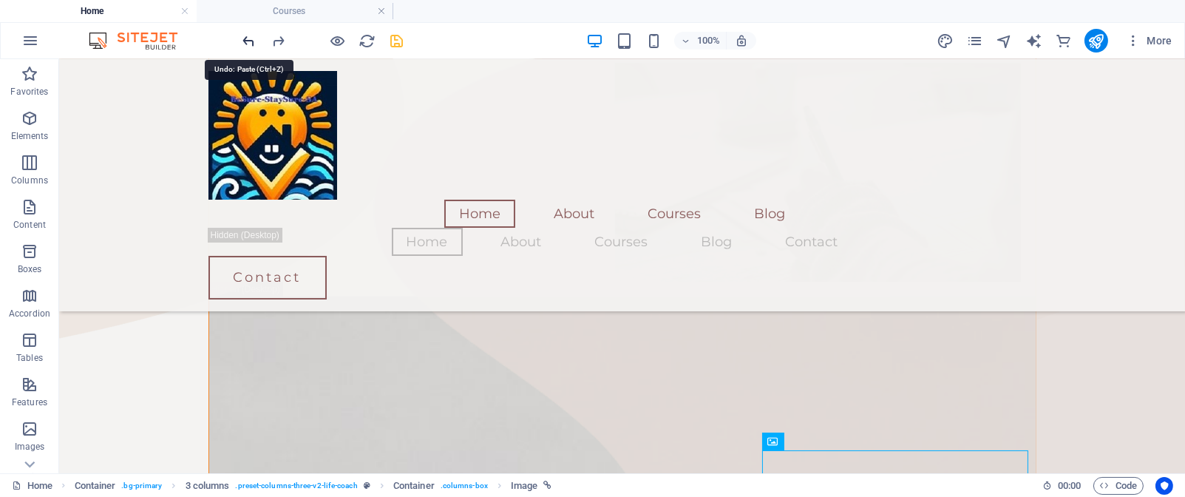
click at [251, 38] on icon "undo" at bounding box center [249, 41] width 17 height 17
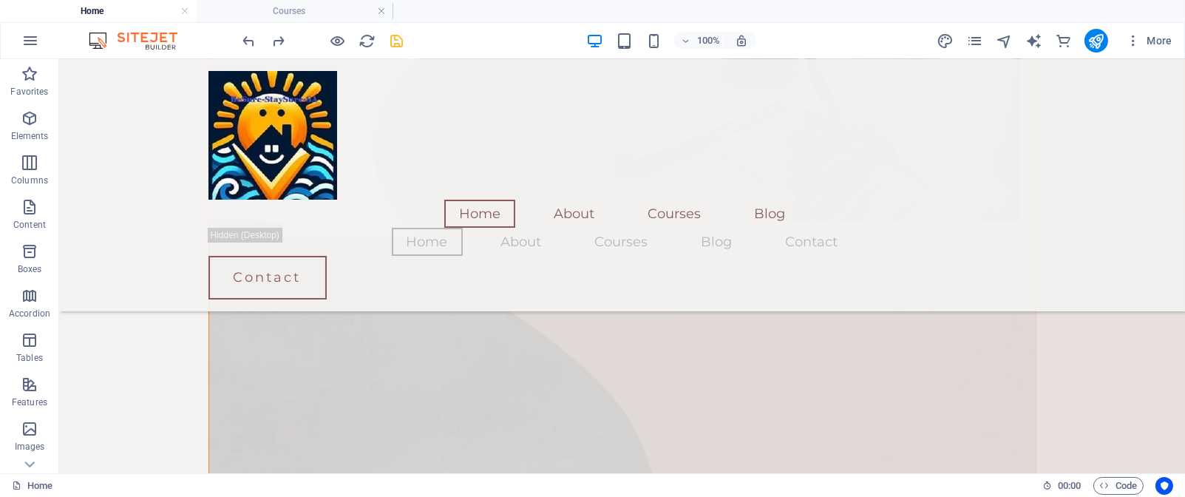
scroll to position [964, 0]
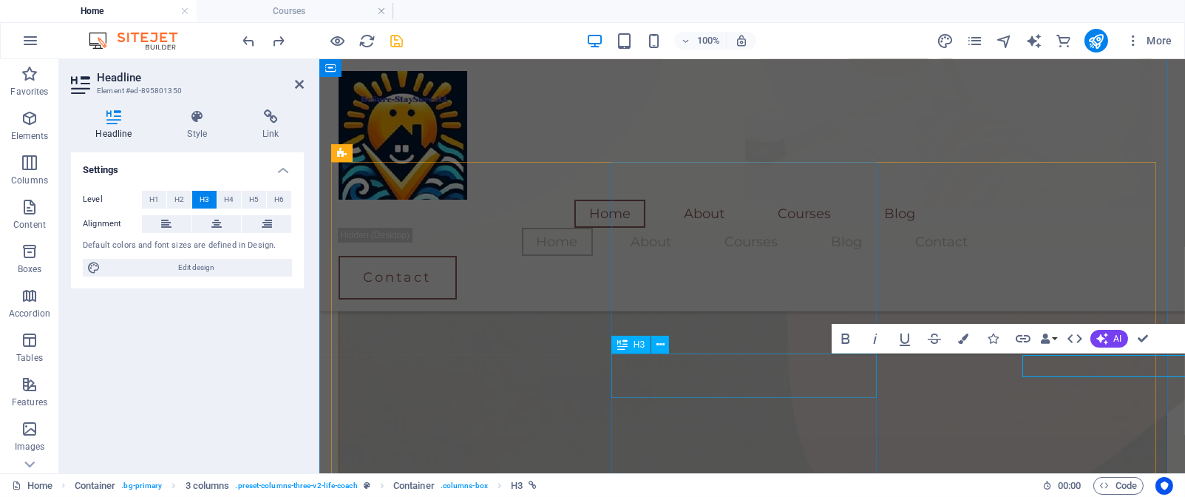
scroll to position [964, 0]
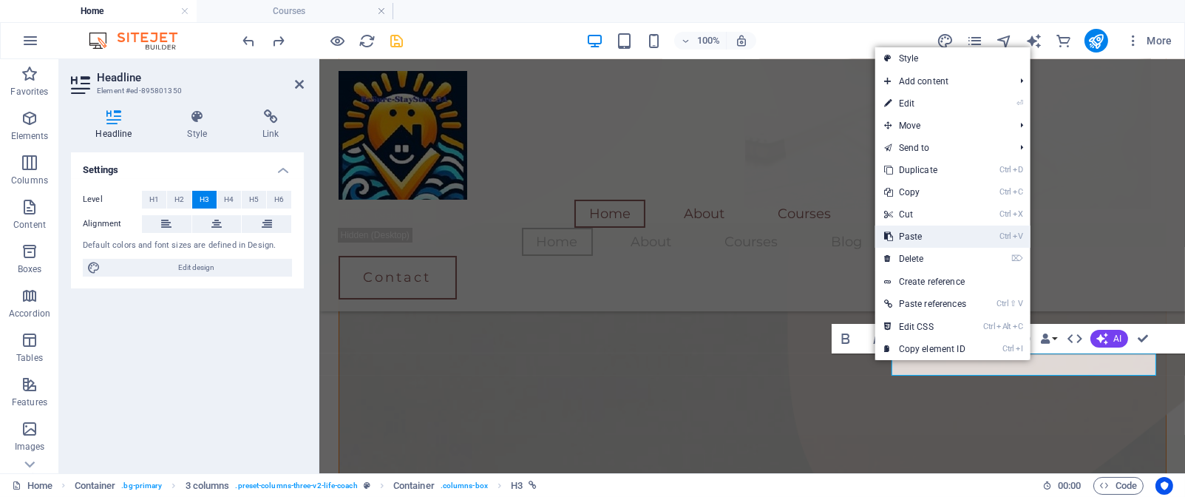
click at [954, 240] on link "Ctrl V Paste" at bounding box center [926, 237] width 100 height 22
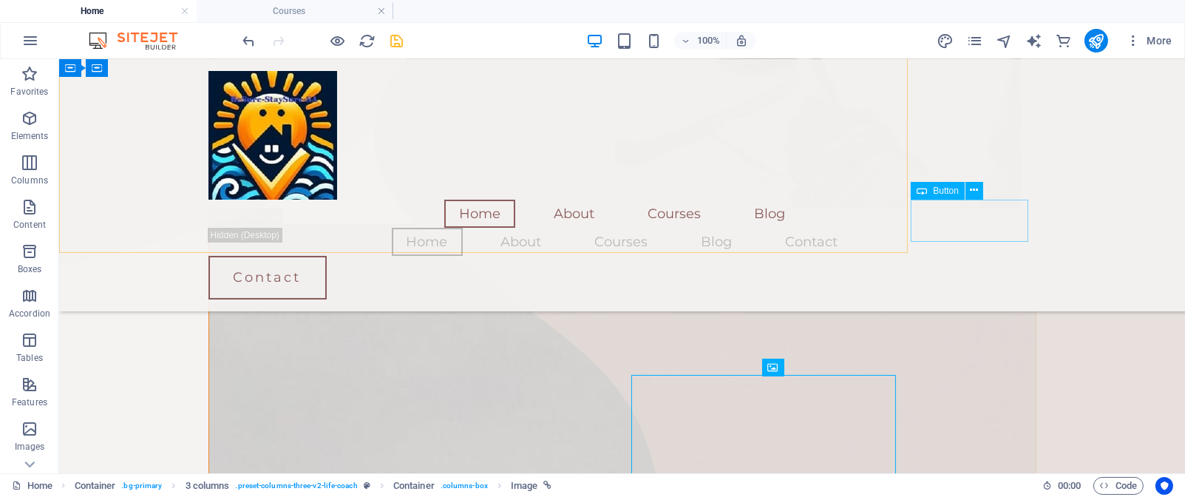
scroll to position [964, 0]
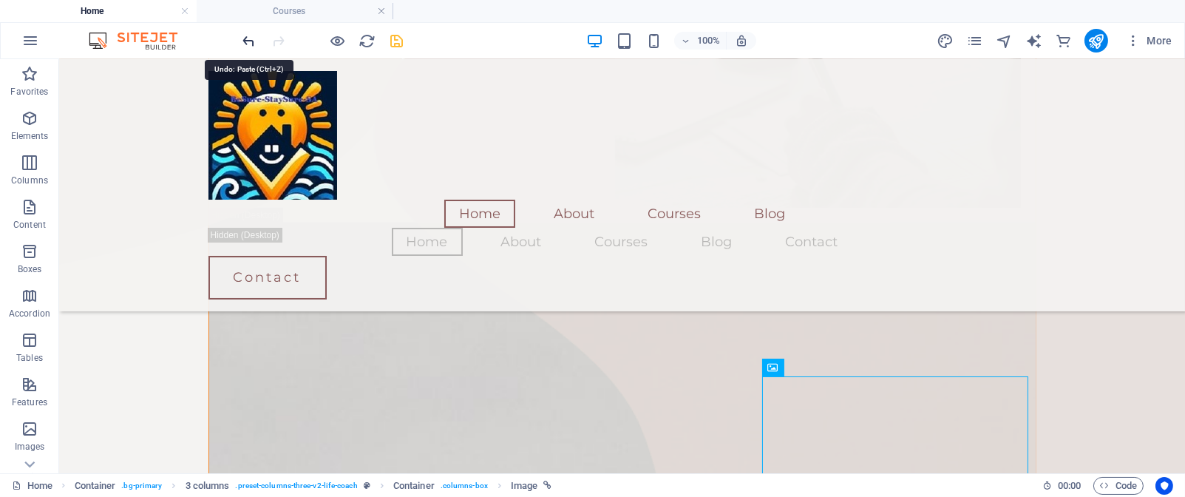
click at [253, 41] on icon "undo" at bounding box center [249, 41] width 17 height 17
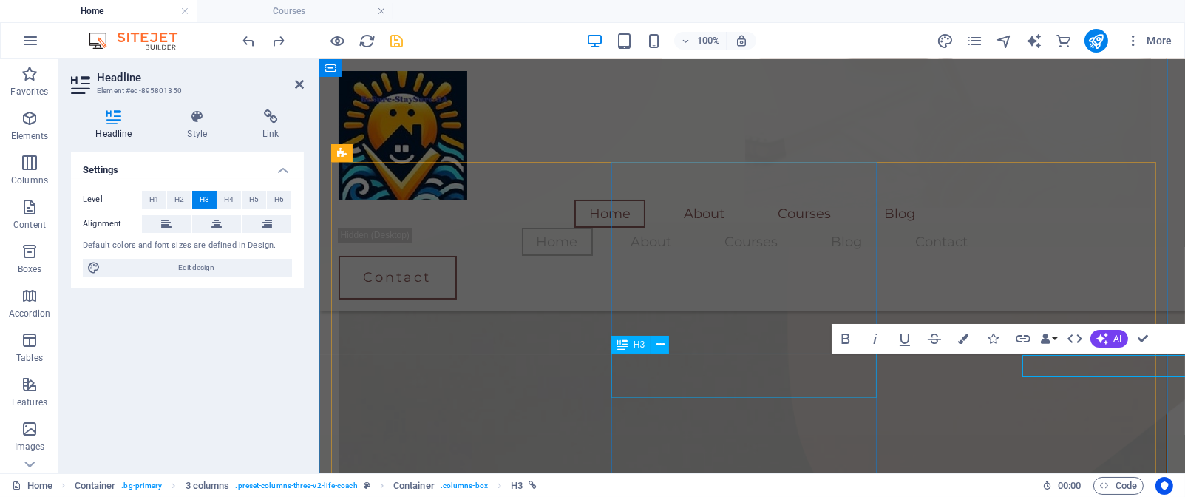
scroll to position [964, 0]
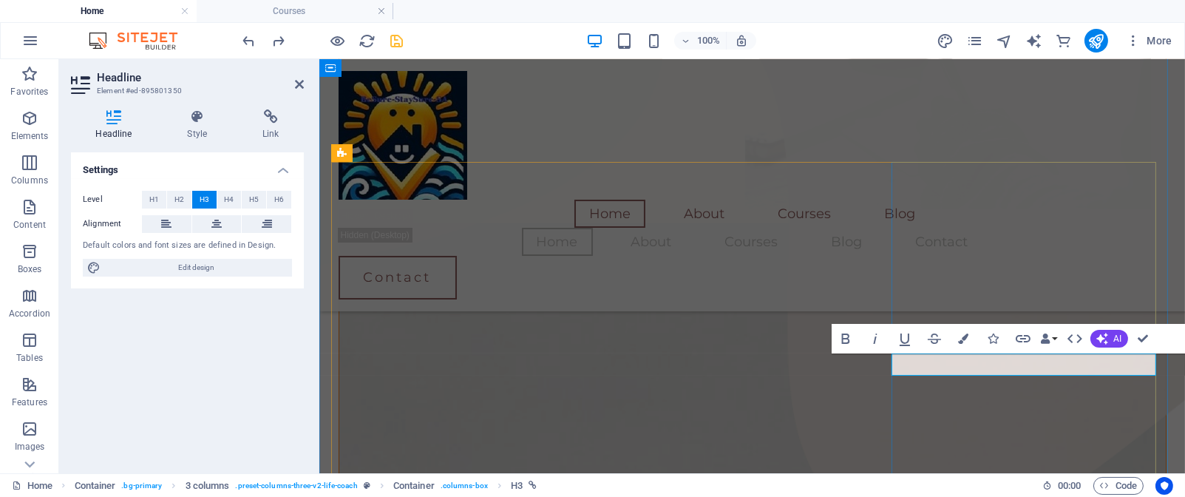
drag, startPoint x: 1039, startPoint y: 362, endPoint x: 1030, endPoint y: 361, distance: 8.9
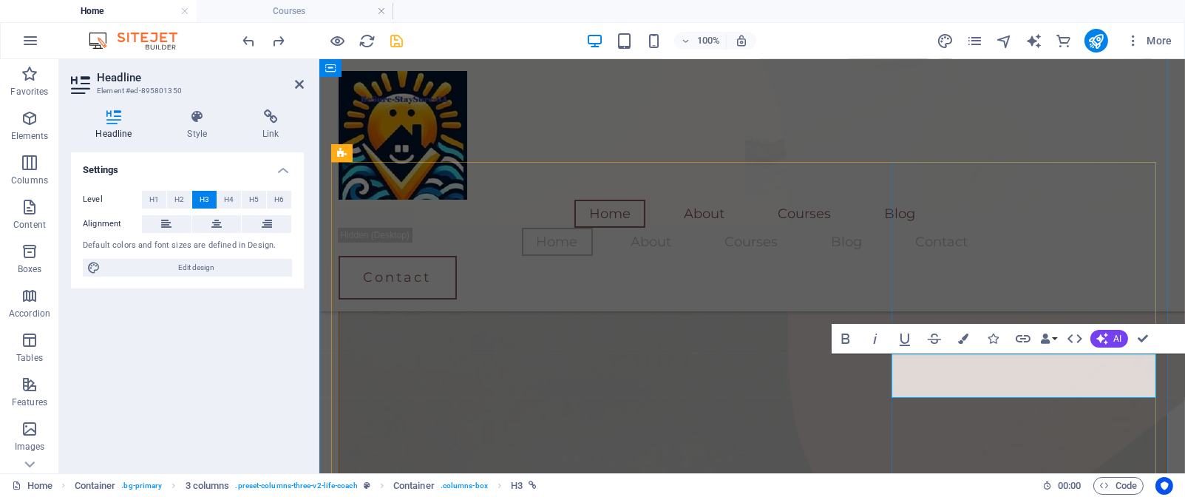
drag, startPoint x: 1034, startPoint y: 365, endPoint x: 893, endPoint y: 359, distance: 141.4
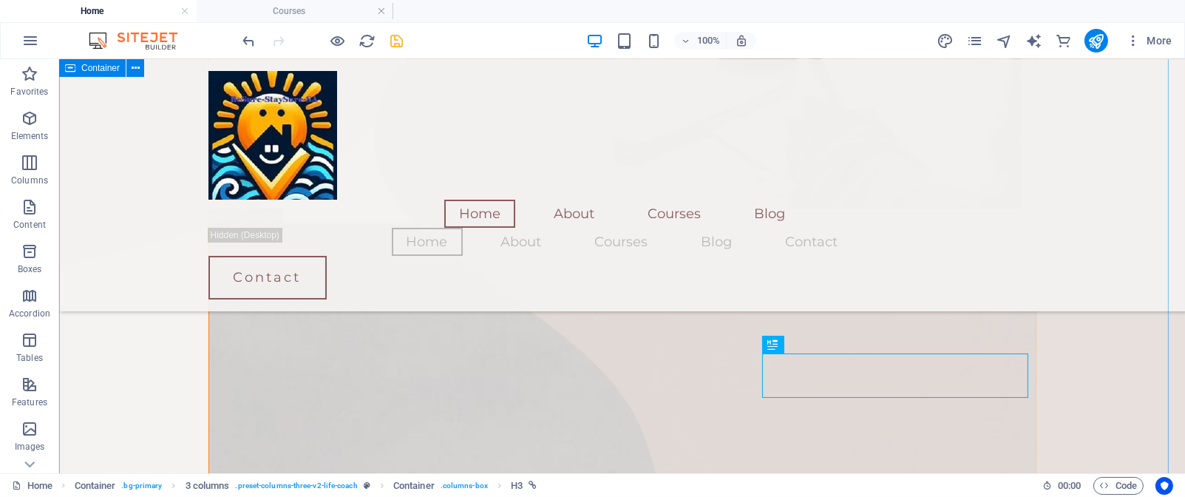
scroll to position [965, 0]
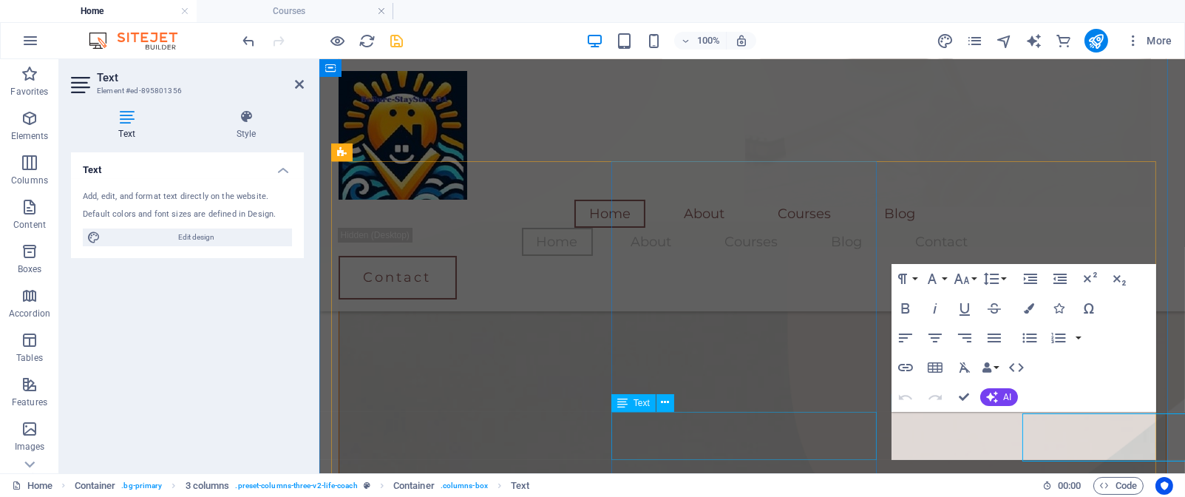
scroll to position [964, 0]
drag, startPoint x: 1092, startPoint y: 447, endPoint x: 895, endPoint y: 430, distance: 197.4
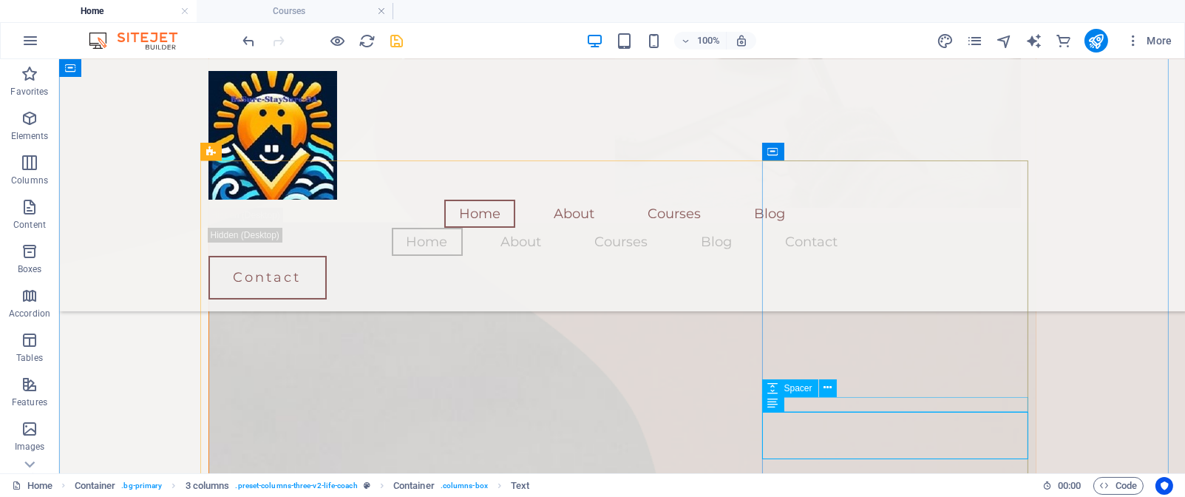
scroll to position [966, 0]
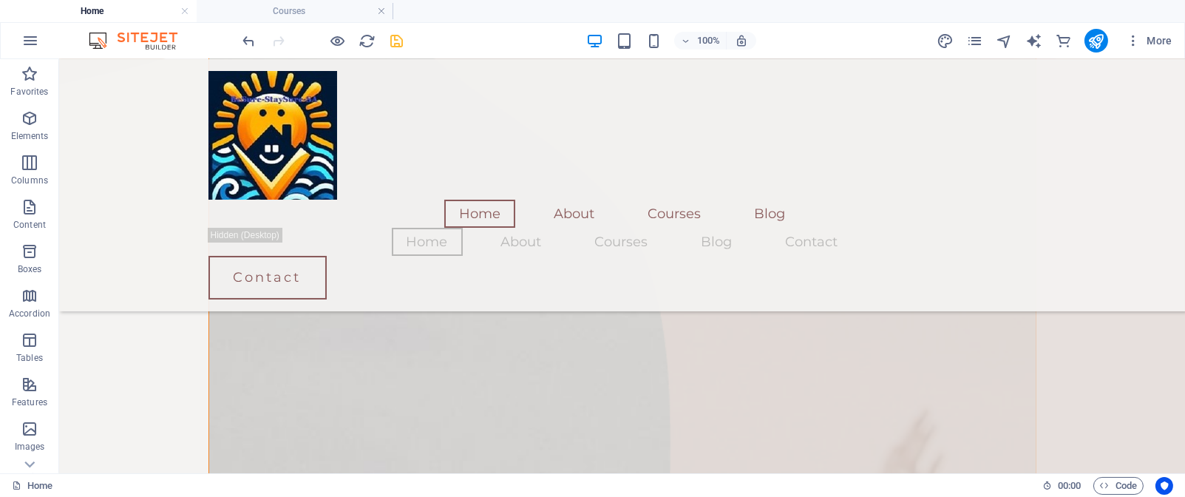
scroll to position [1167, 0]
click at [396, 35] on icon "save" at bounding box center [397, 41] width 17 height 17
